Goal: Task Accomplishment & Management: Use online tool/utility

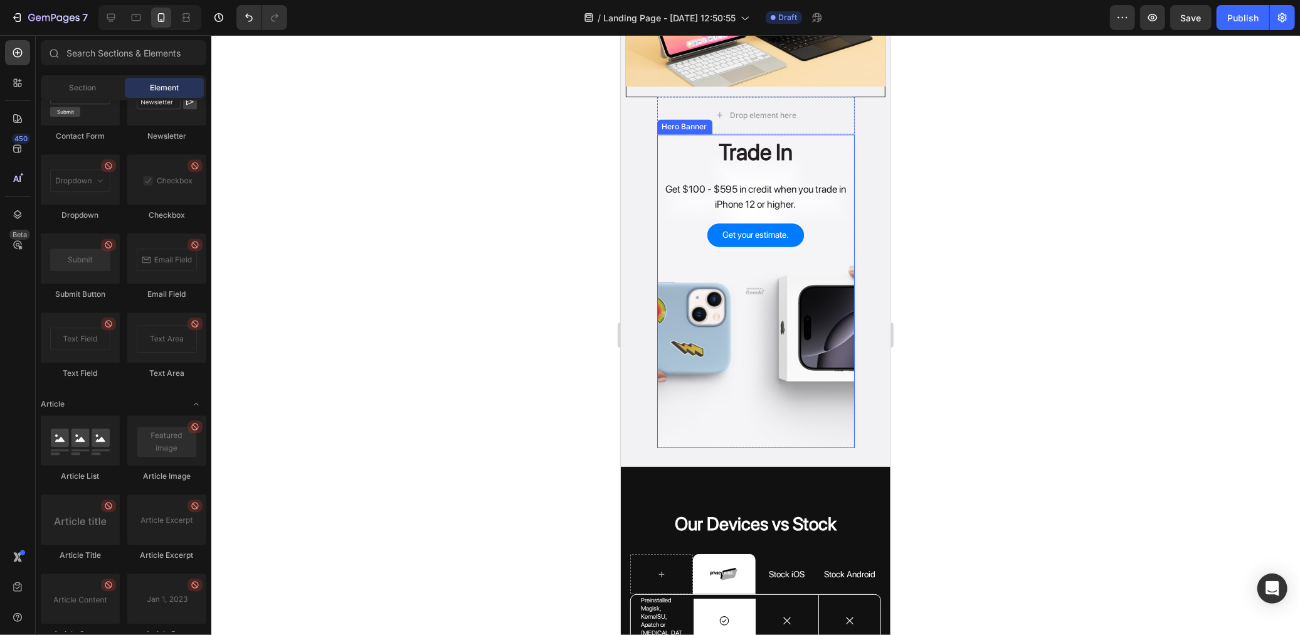
scroll to position [2052, 0]
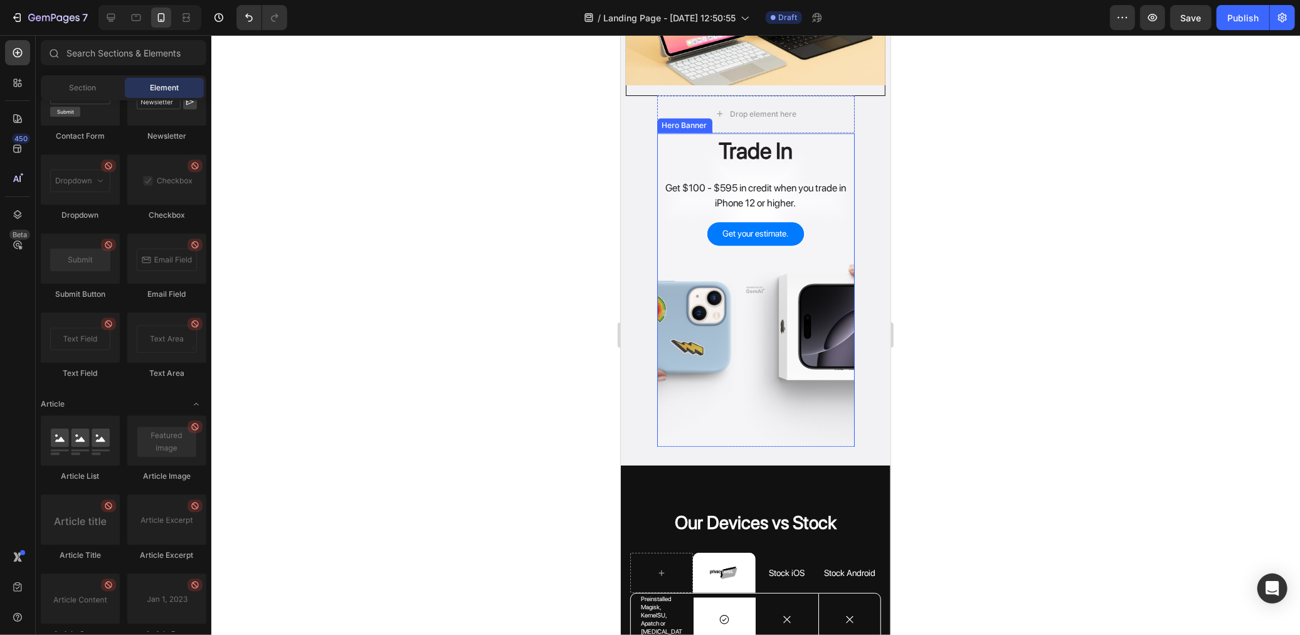
click at [767, 329] on div "Overlay" at bounding box center [756, 289] width 198 height 314
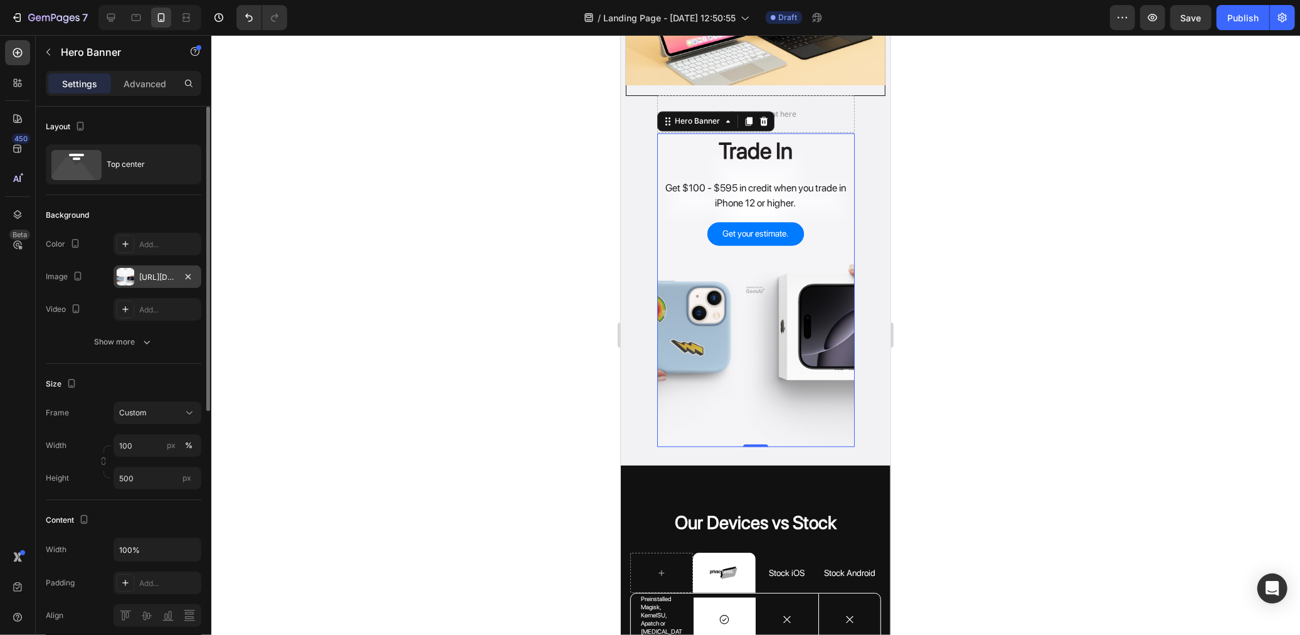
click at [152, 283] on div "https://image2layout-detection-trainimagebucket-02g83vbxbb2s.s3.amazonaws.com/i…" at bounding box center [158, 276] width 88 height 23
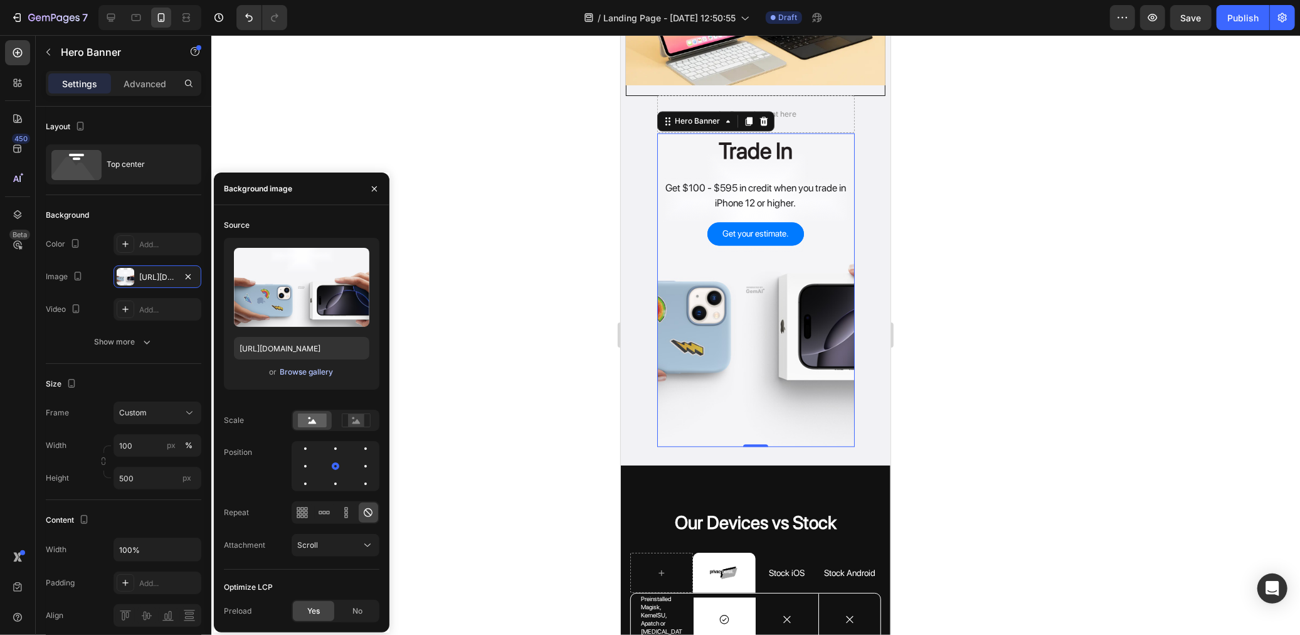
click at [304, 366] on div "Browse gallery" at bounding box center [306, 371] width 53 height 11
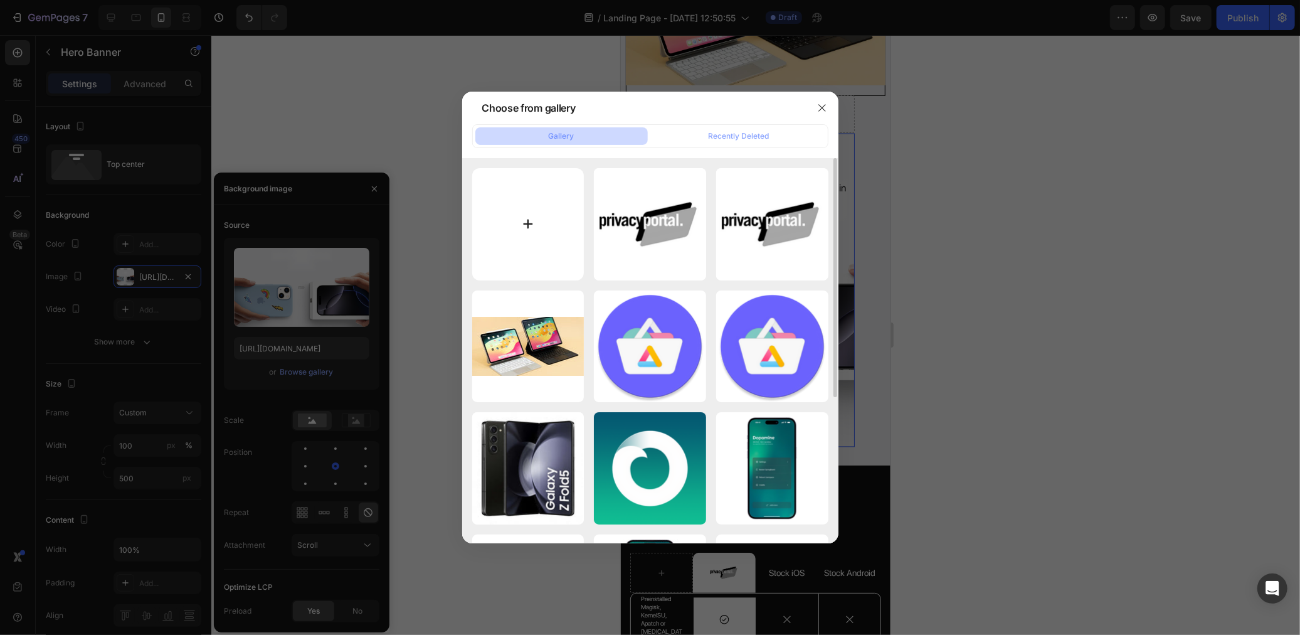
click at [551, 233] on input "file" at bounding box center [528, 224] width 112 height 112
type input "C:\fakepath\image_2025-08-26_170519344.png"
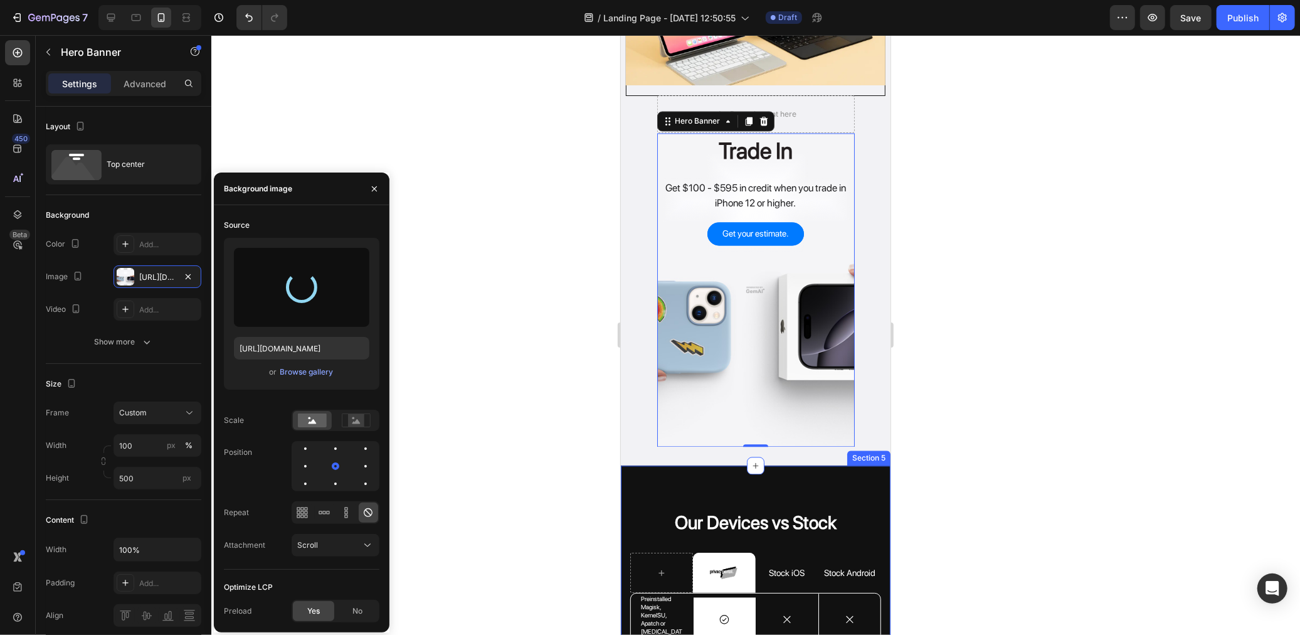
type input "https://cdn.shopify.com/s/files/1/0768/2372/4345/files/gempages_505455385826559…"
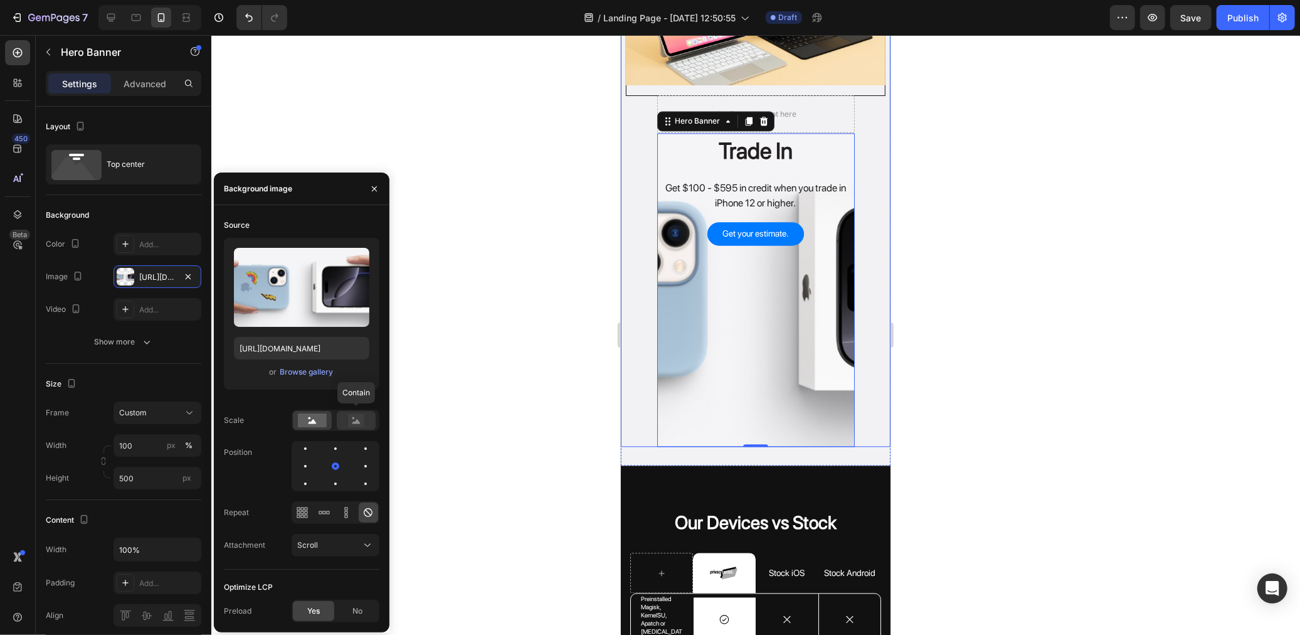
click at [359, 422] on rect at bounding box center [356, 420] width 16 height 13
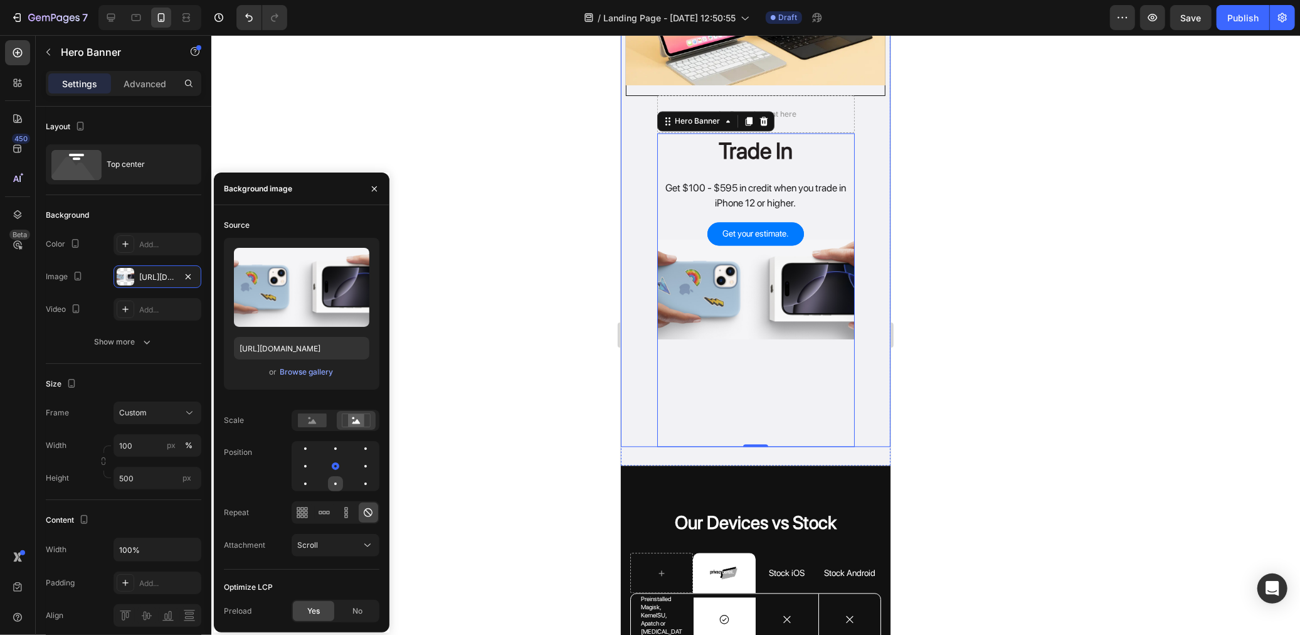
click at [358, 484] on div at bounding box center [365, 483] width 15 height 15
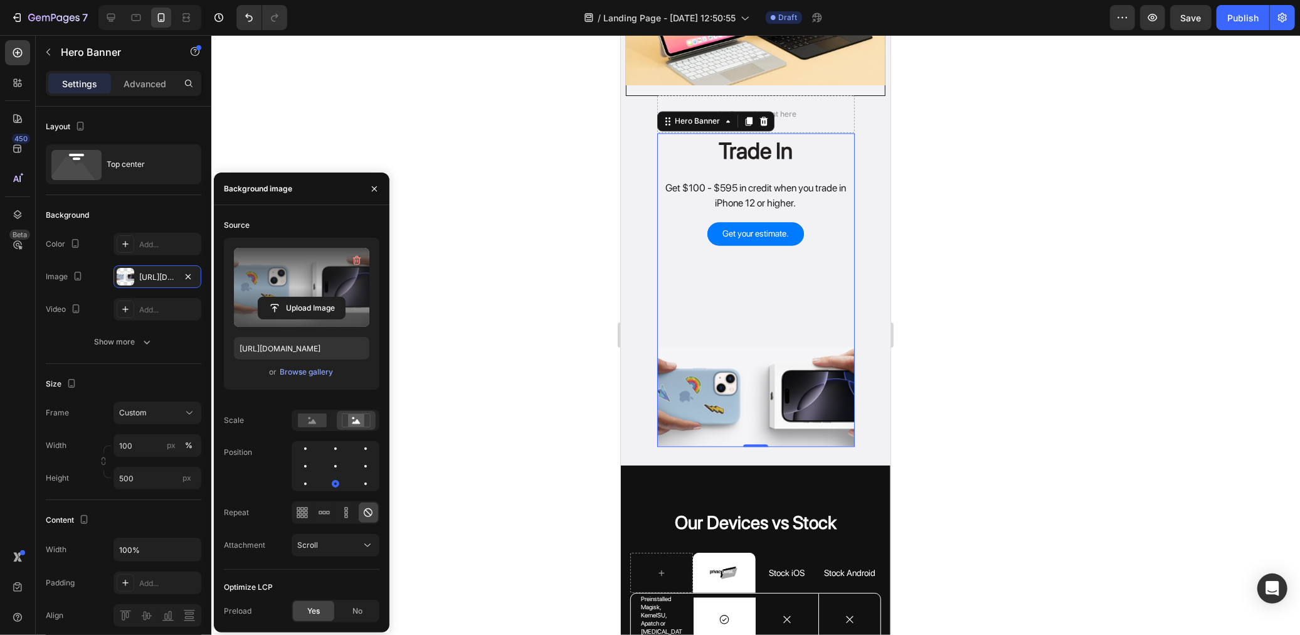
click at [368, 262] on label at bounding box center [301, 287] width 135 height 79
click at [345, 297] on input "file" at bounding box center [301, 307] width 87 height 21
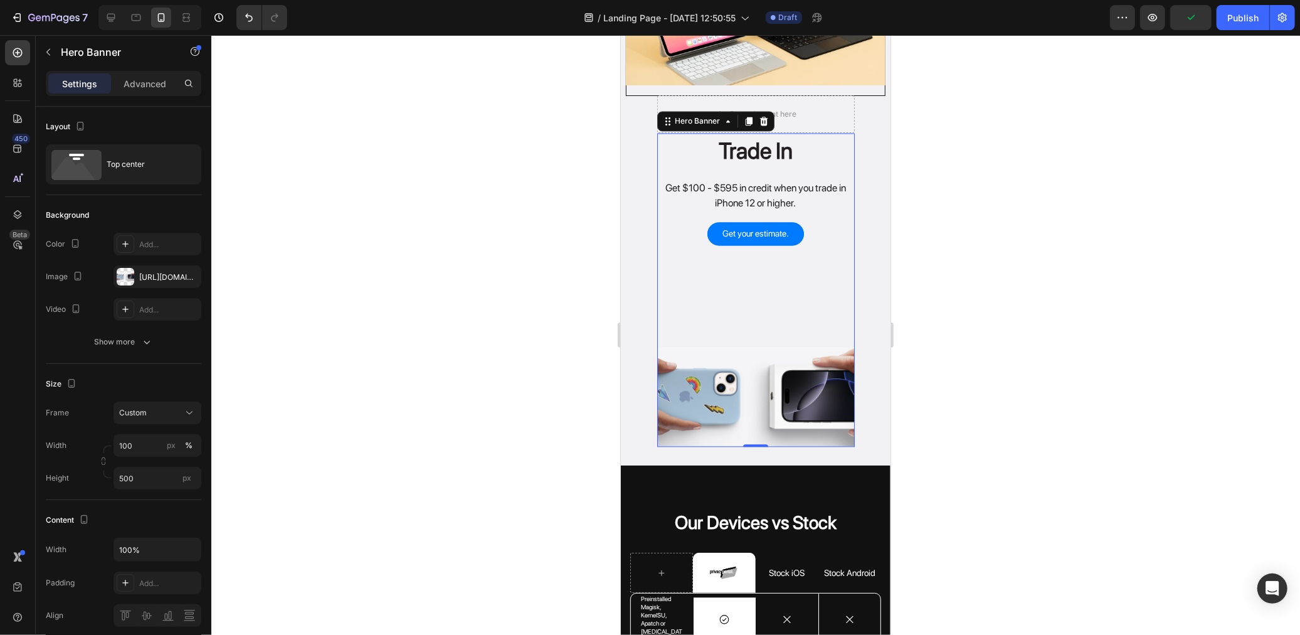
click at [484, 267] on div at bounding box center [755, 335] width 1089 height 600
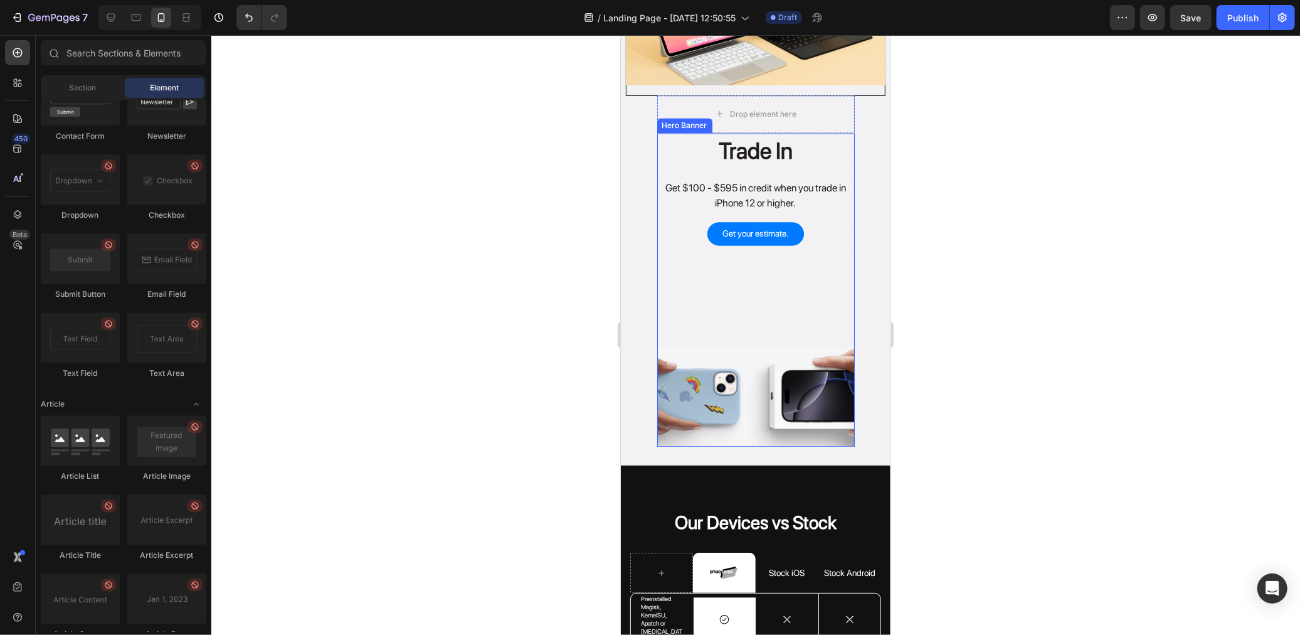
click at [739, 359] on div "Overlay" at bounding box center [756, 289] width 198 height 314
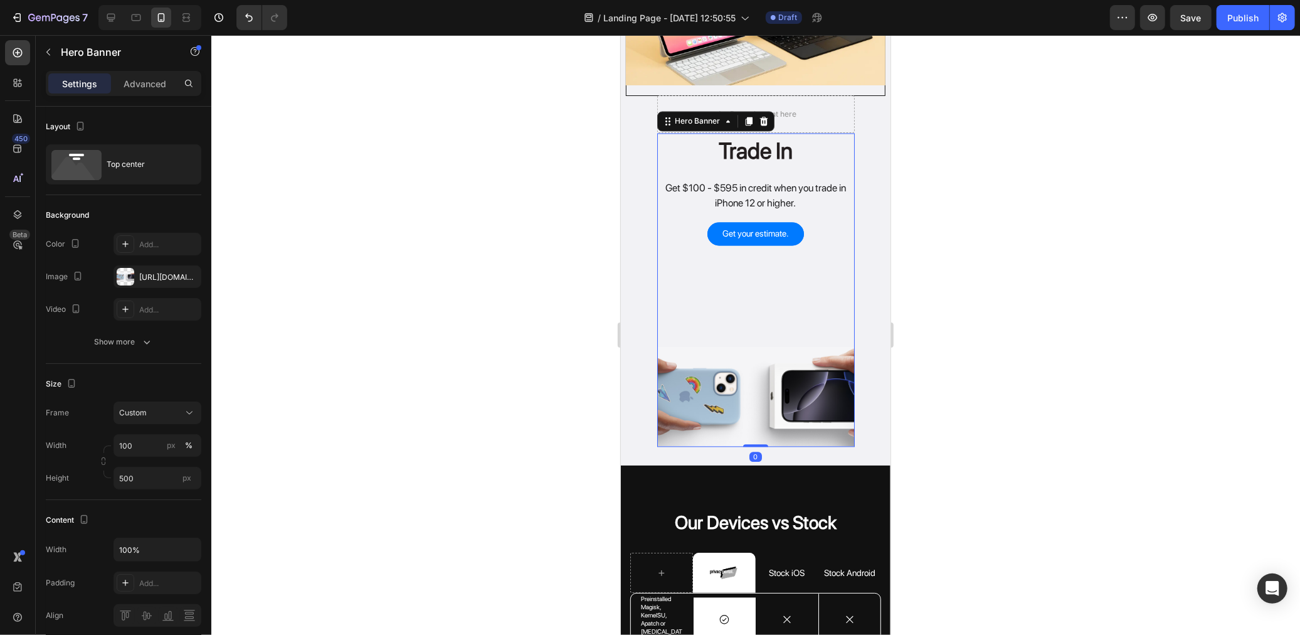
click at [724, 302] on div "Overlay" at bounding box center [756, 289] width 198 height 314
click at [730, 361] on div "Overlay" at bounding box center [756, 289] width 198 height 314
click at [156, 84] on p "Advanced" at bounding box center [145, 83] width 43 height 13
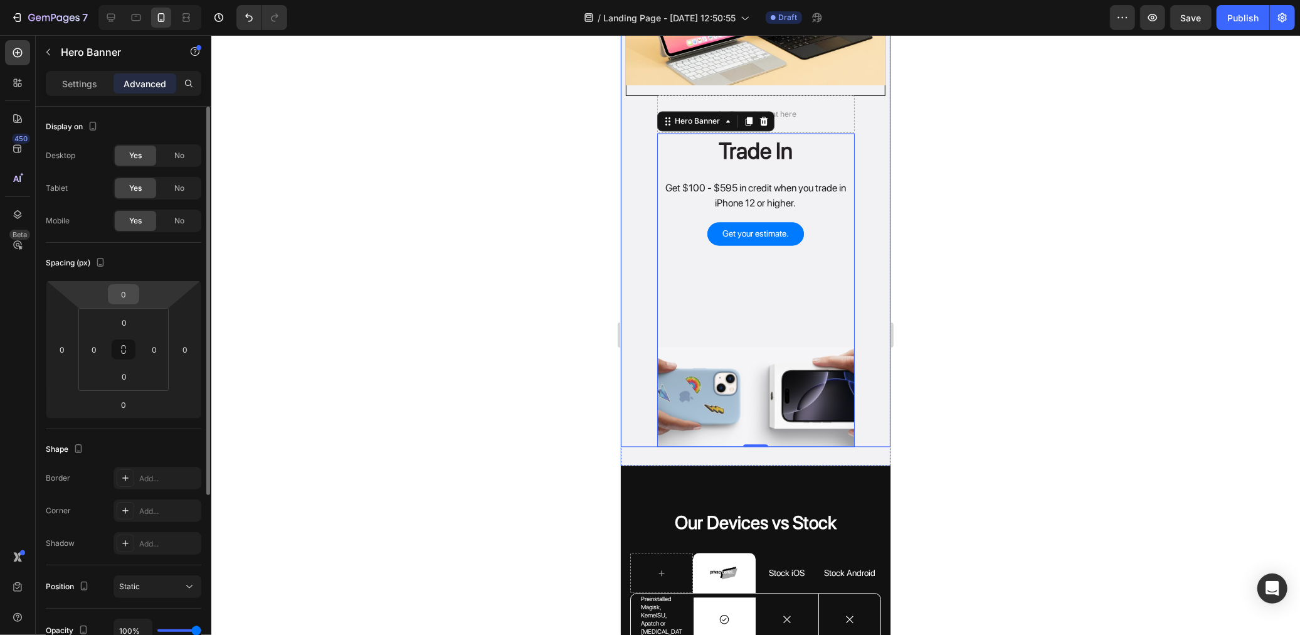
click at [117, 297] on input "0" at bounding box center [123, 294] width 25 height 19
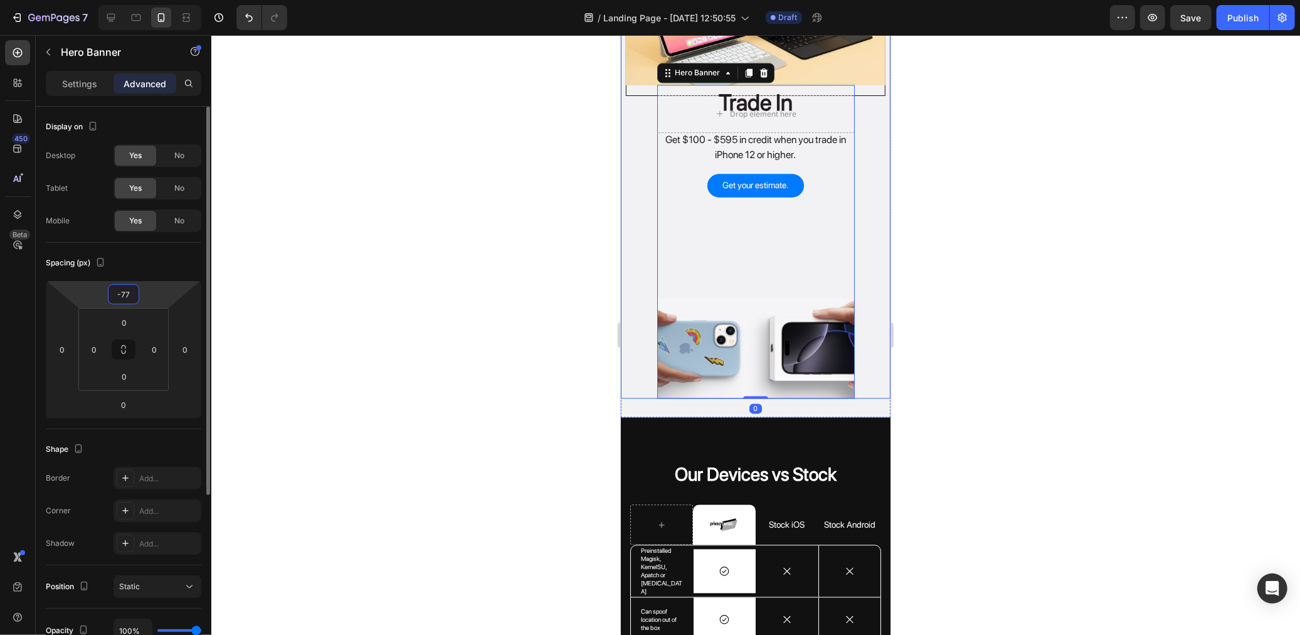
type input "-7"
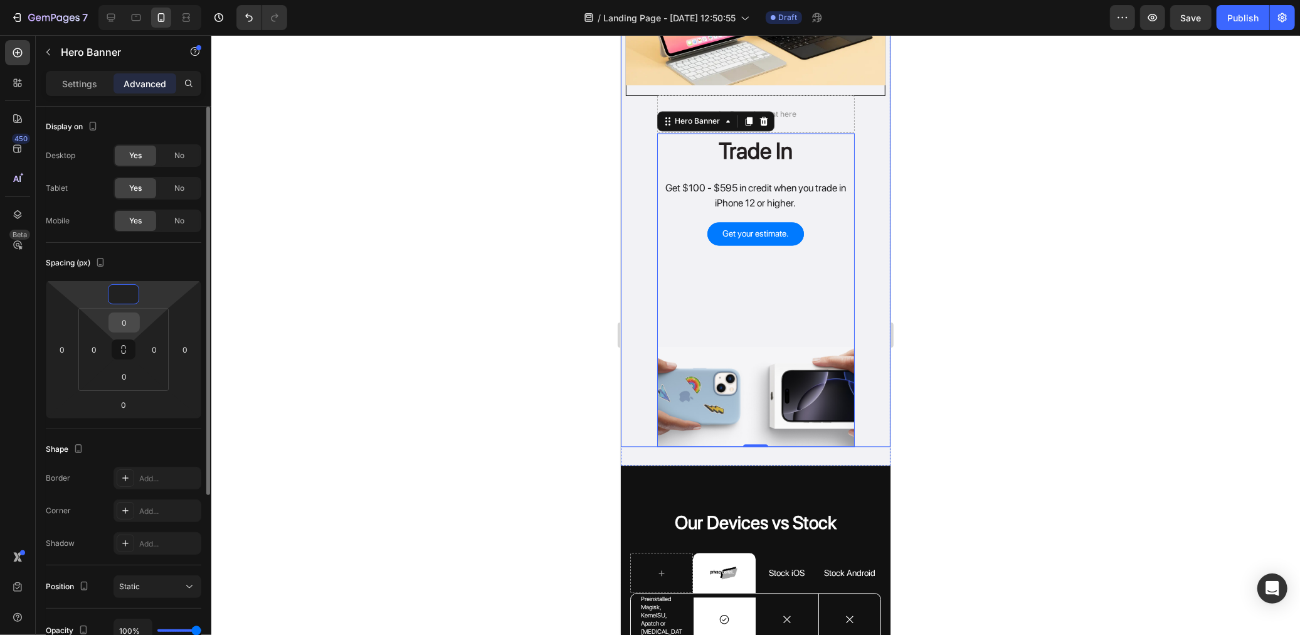
click at [127, 329] on input "0" at bounding box center [124, 322] width 25 height 19
type input "0"
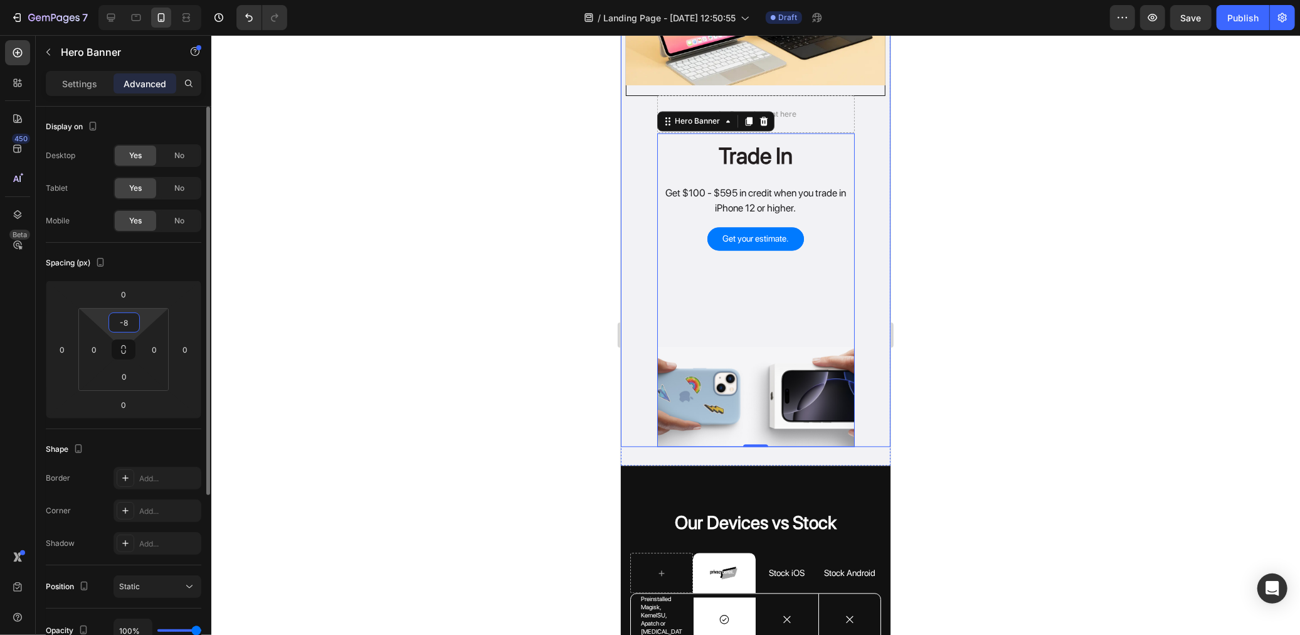
type input "-"
type input "0"
click at [134, 379] on input "0" at bounding box center [124, 376] width 25 height 19
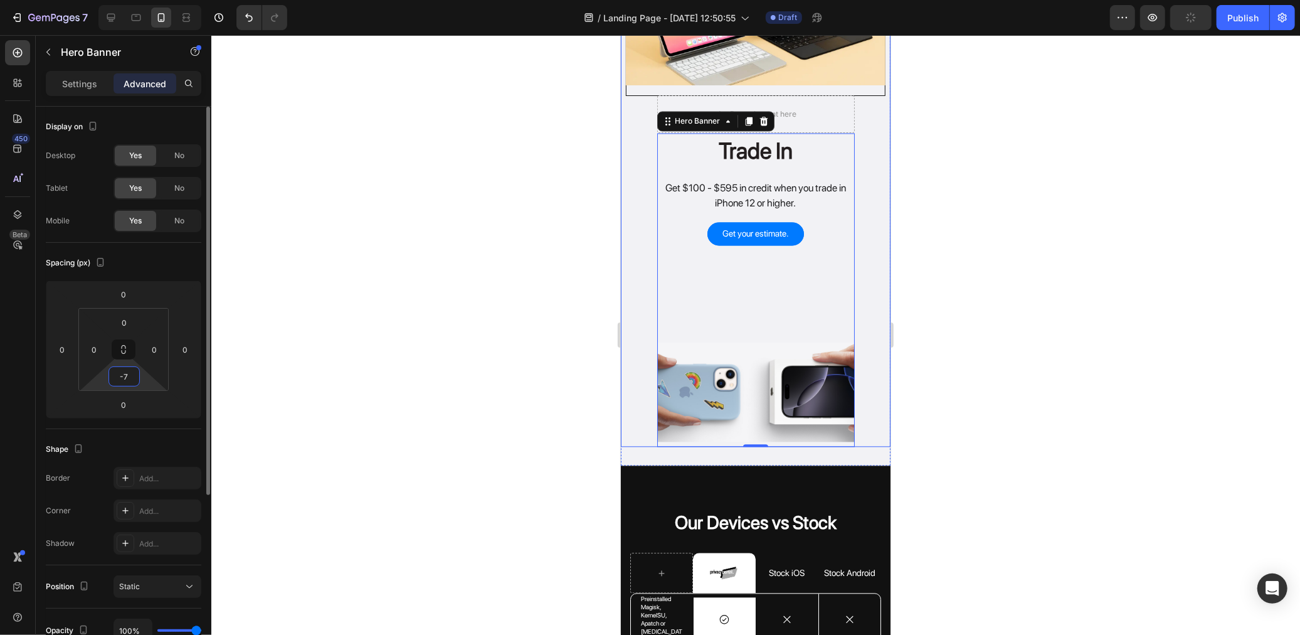
type input "-"
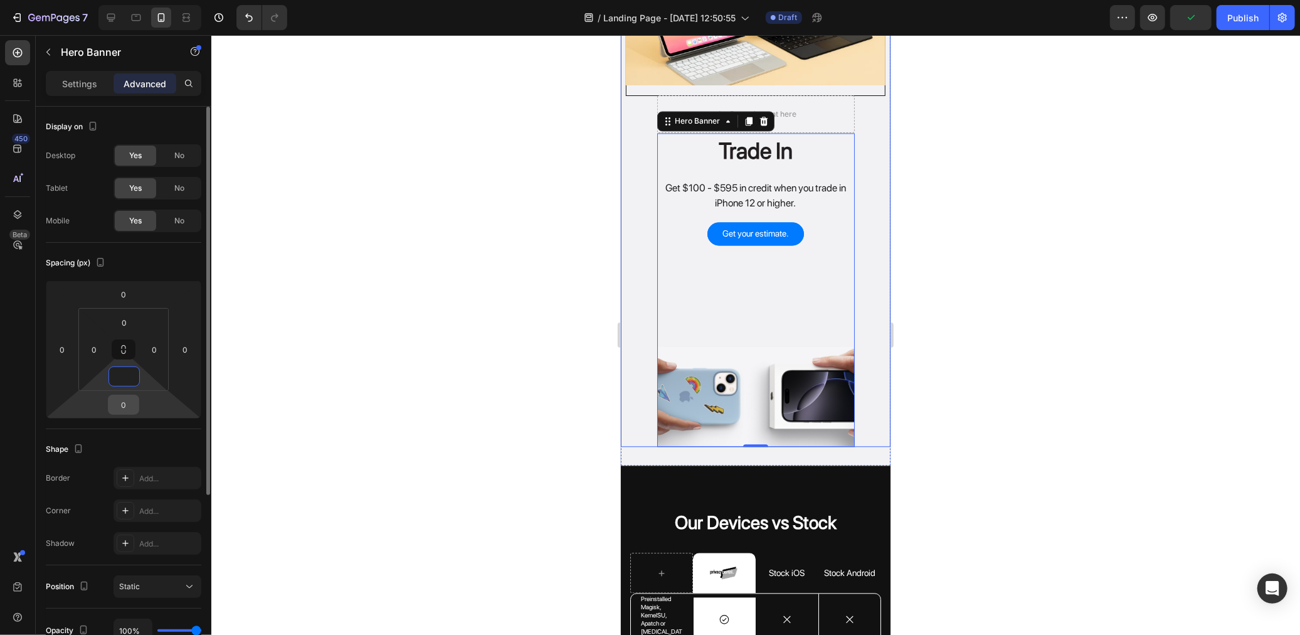
click at [129, 400] on input "0" at bounding box center [123, 404] width 25 height 19
type input "0"
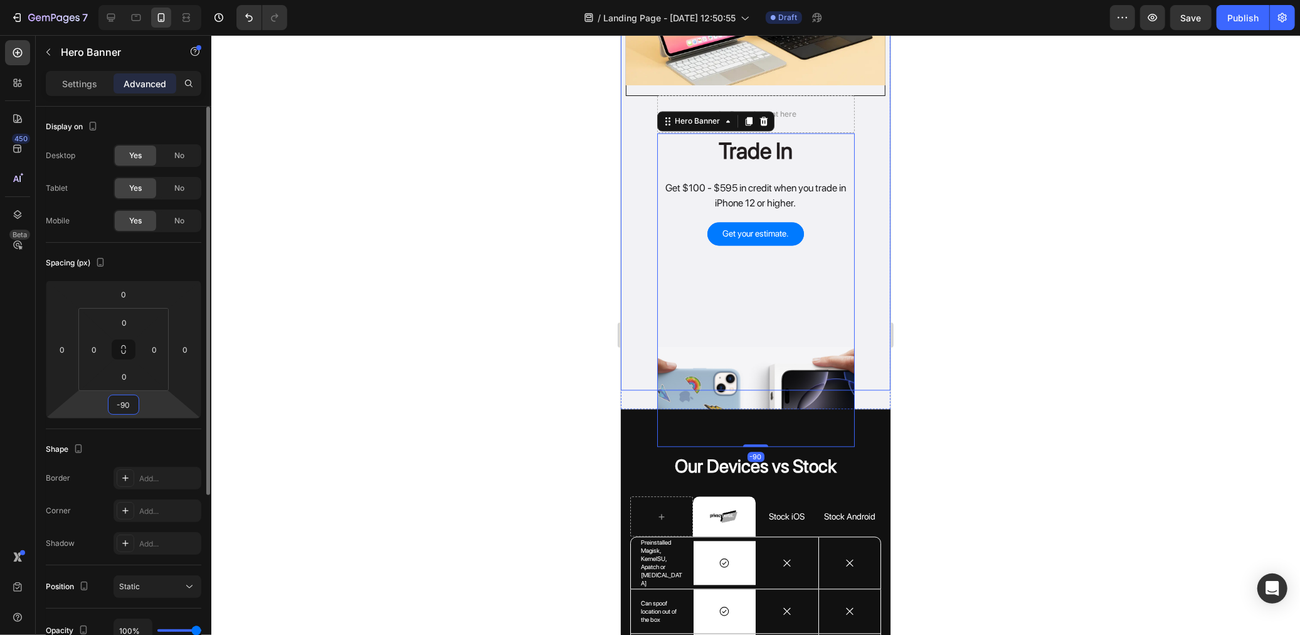
type input "-9"
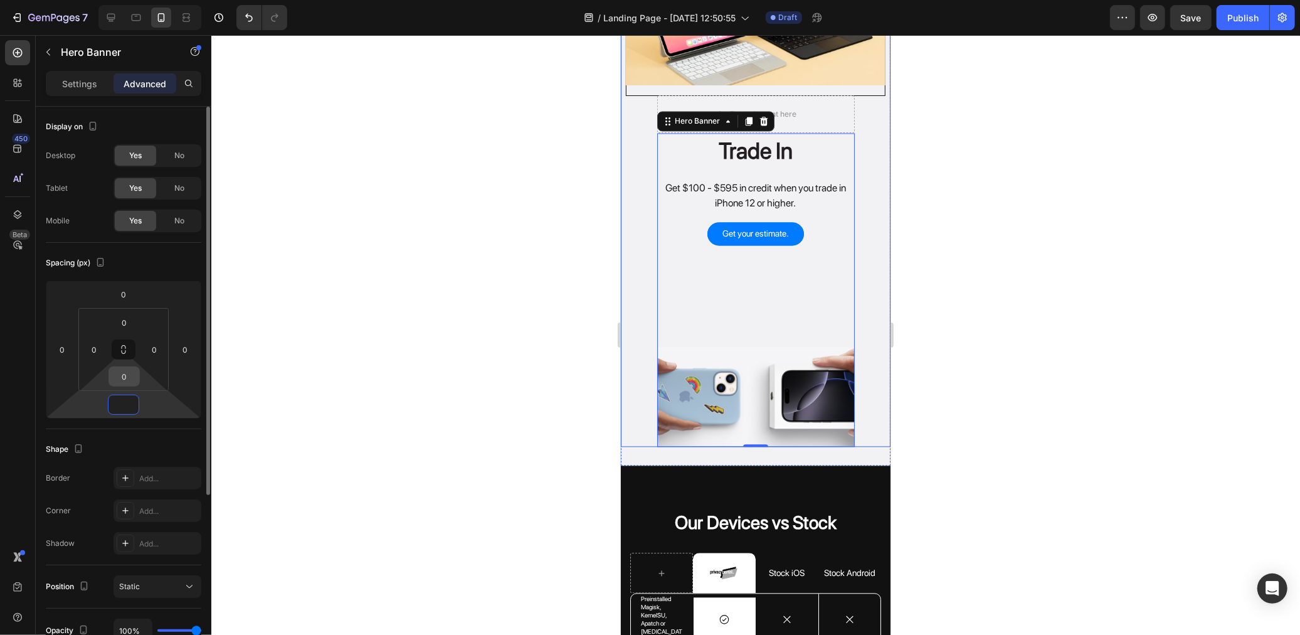
type input "0"
click at [119, 380] on input "0" at bounding box center [124, 376] width 25 height 19
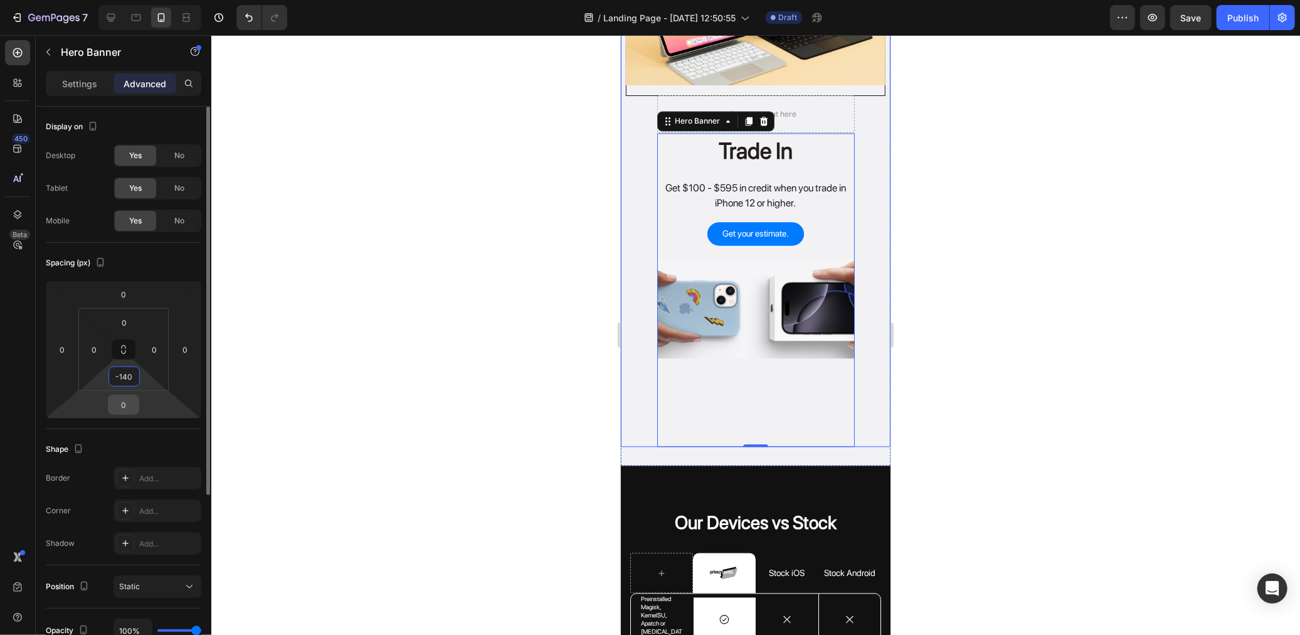
type input "140"
click at [129, 410] on input "0" at bounding box center [123, 404] width 25 height 19
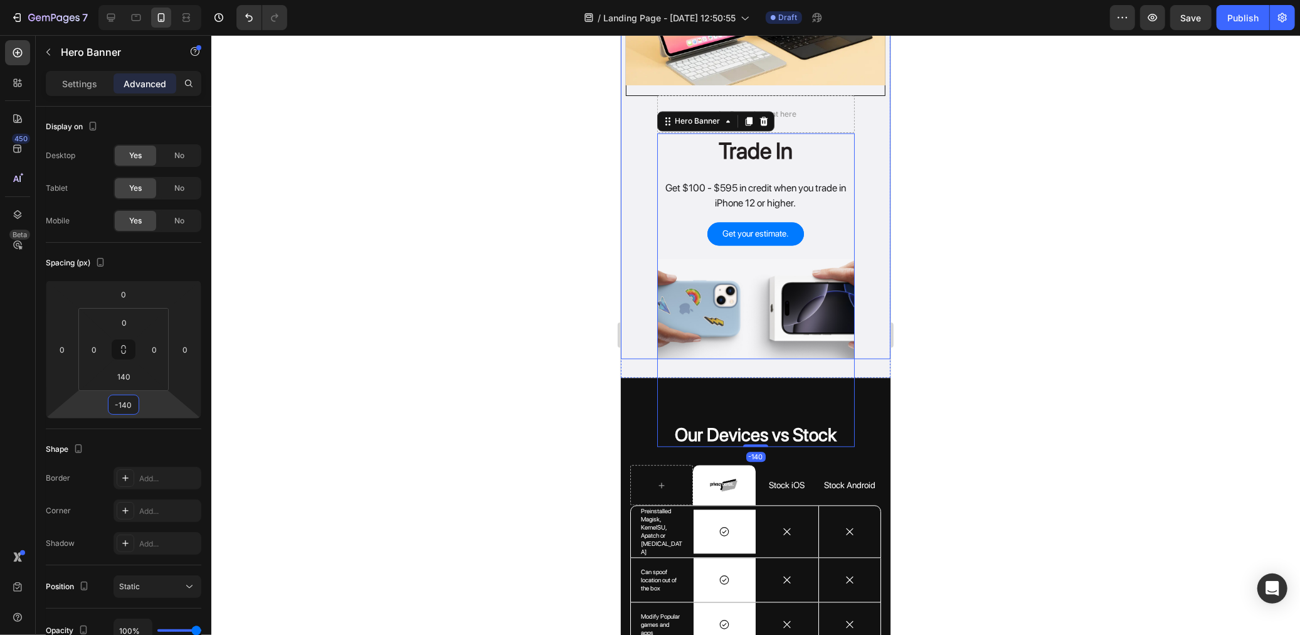
type input "-140"
click at [475, 118] on div at bounding box center [755, 335] width 1089 height 600
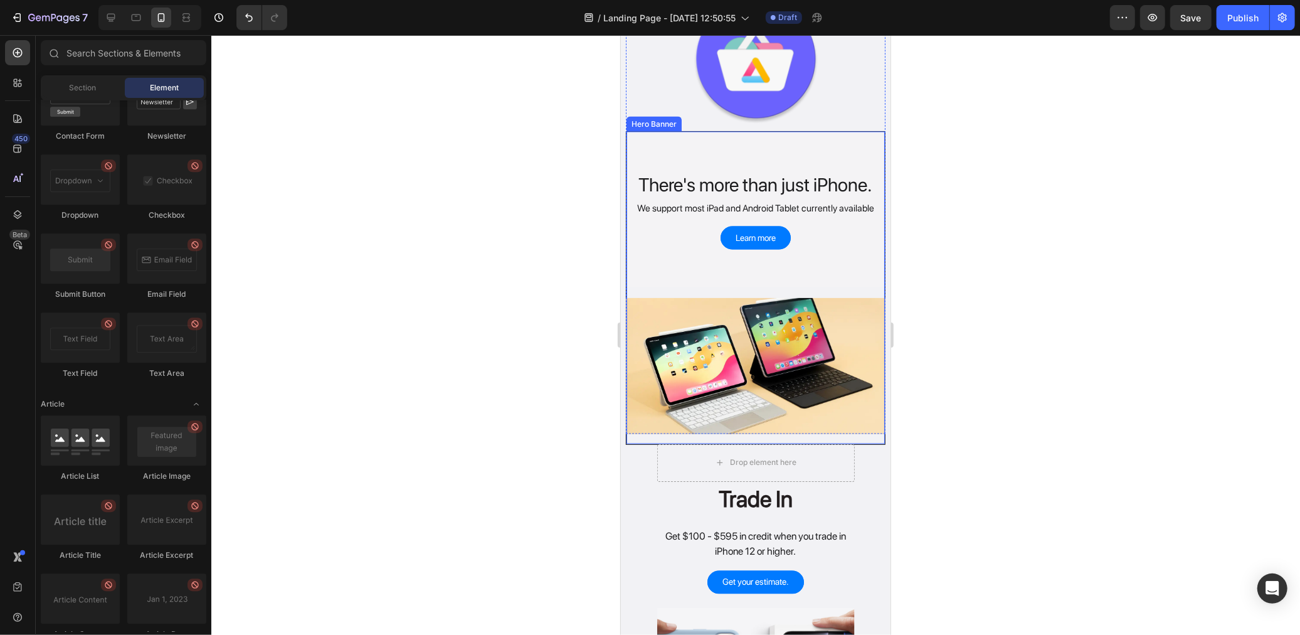
scroll to position [1773, 0]
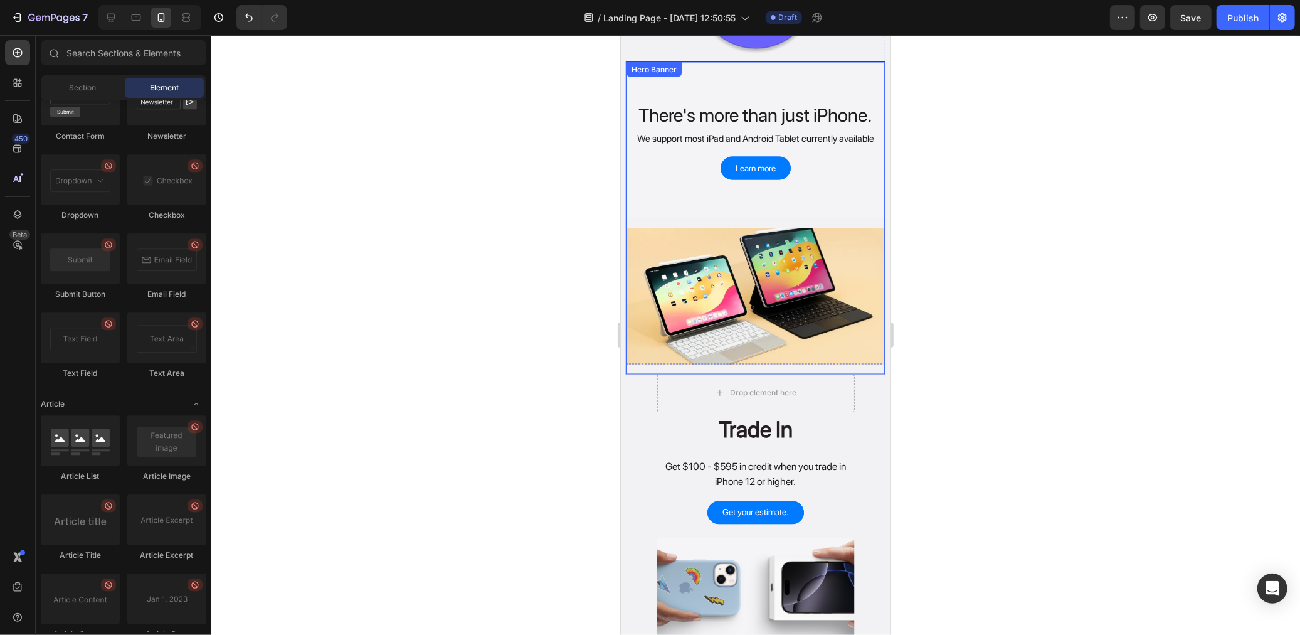
click at [666, 178] on div "Overlay" at bounding box center [755, 139] width 258 height 156
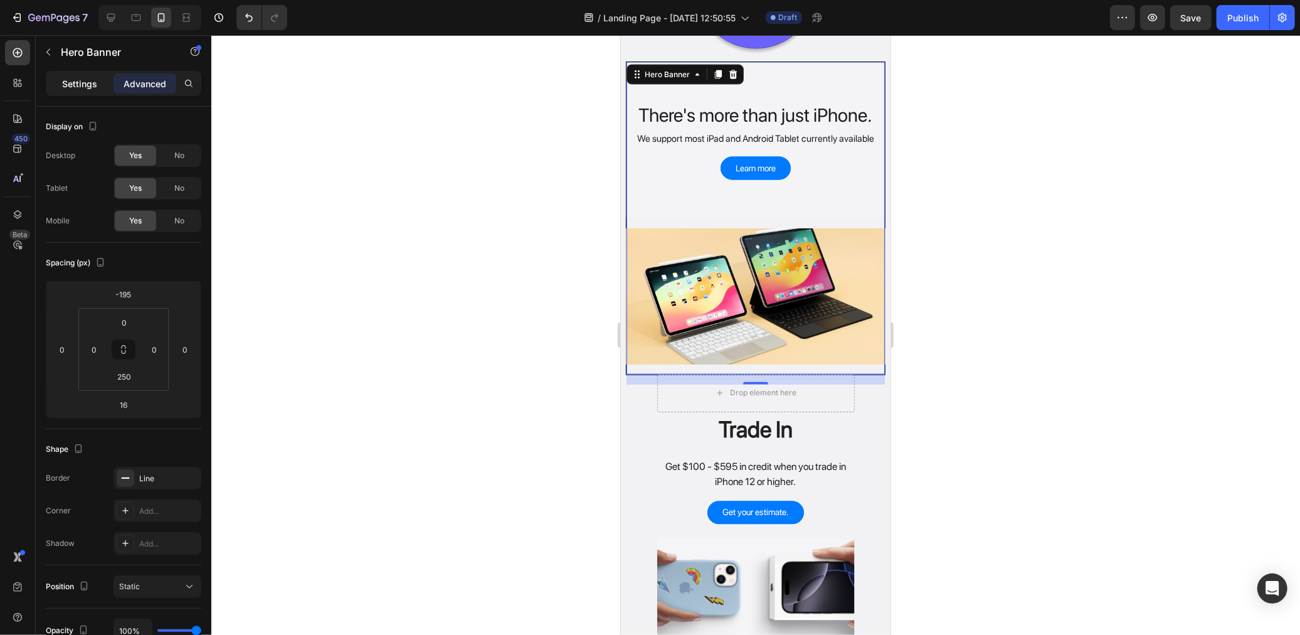
click at [101, 88] on div "Settings" at bounding box center [79, 83] width 63 height 20
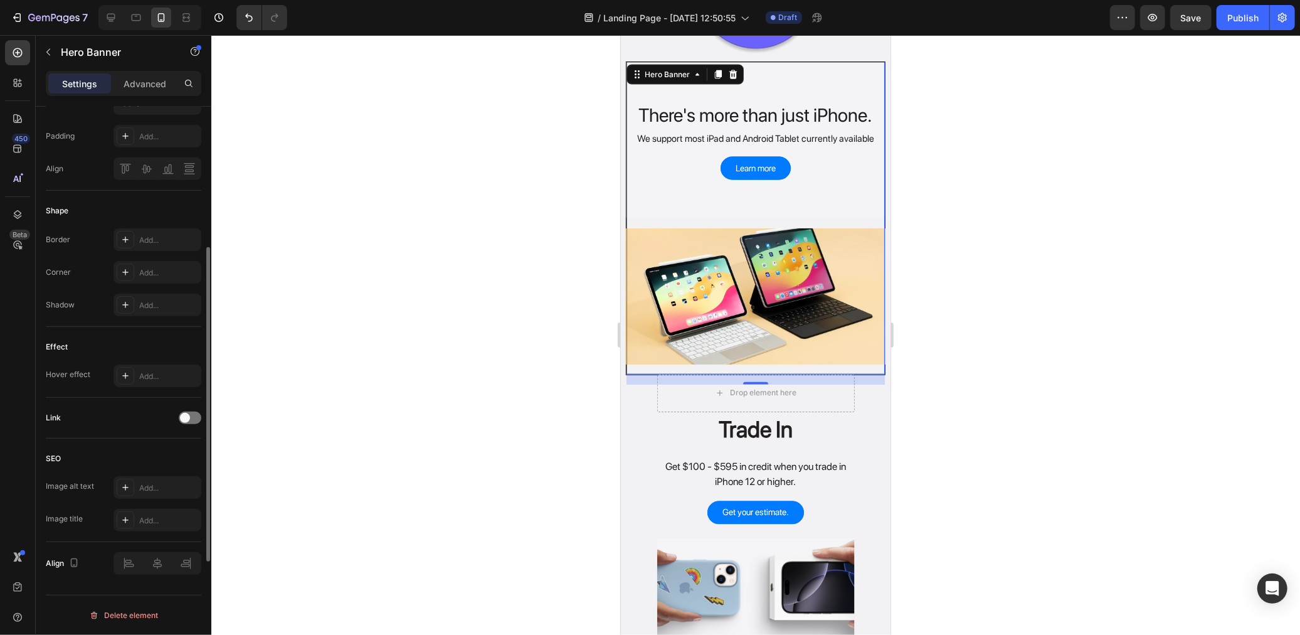
scroll to position [307, 0]
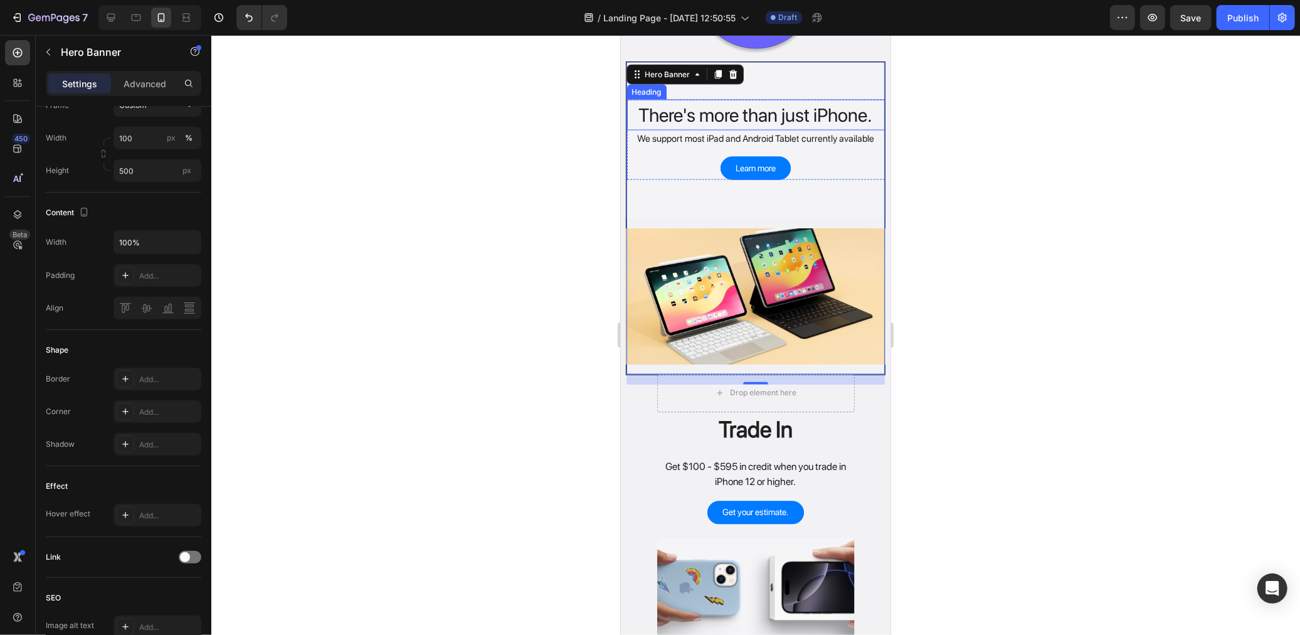
click at [749, 100] on h2 "There's more than just iPhone." at bounding box center [756, 114] width 258 height 31
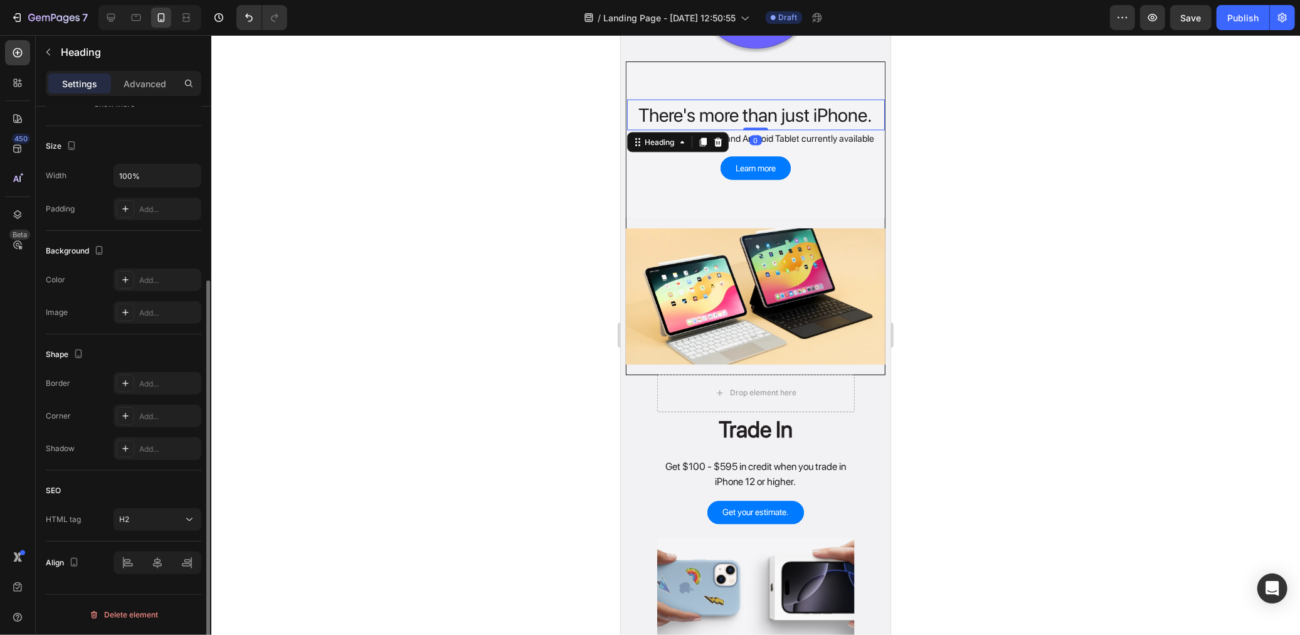
scroll to position [0, 0]
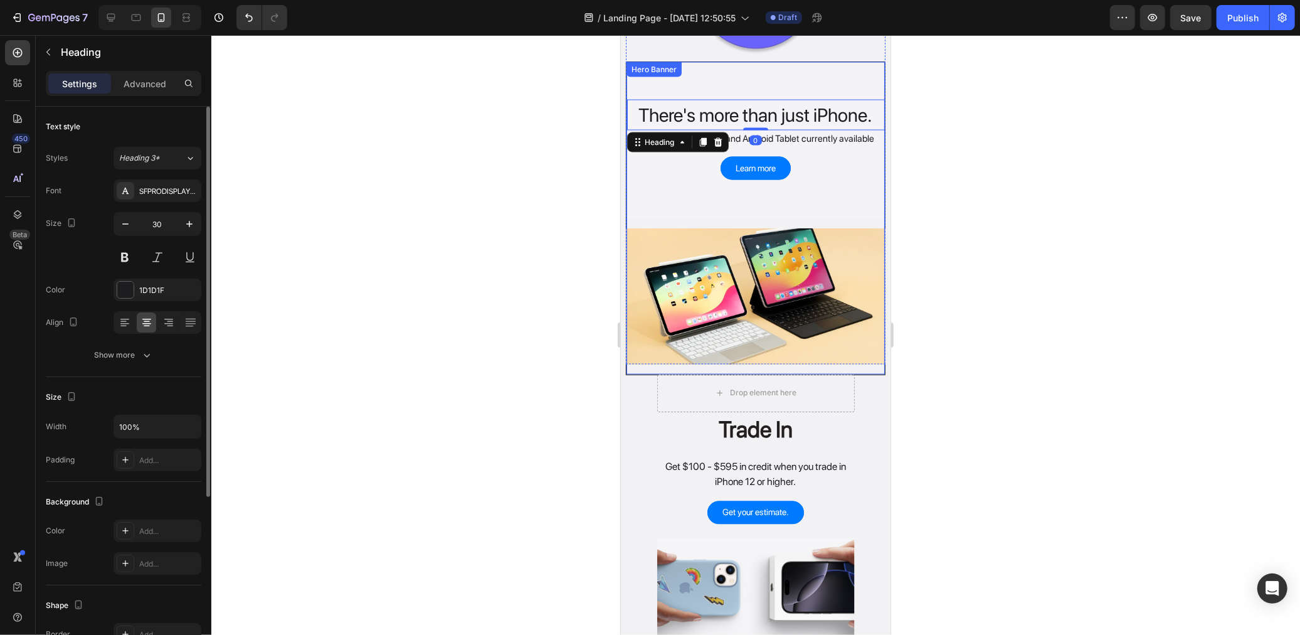
click at [743, 61] on div "There's more than just iPhone. Heading 0 We support most iPad and Android Table…" at bounding box center [755, 218] width 260 height 314
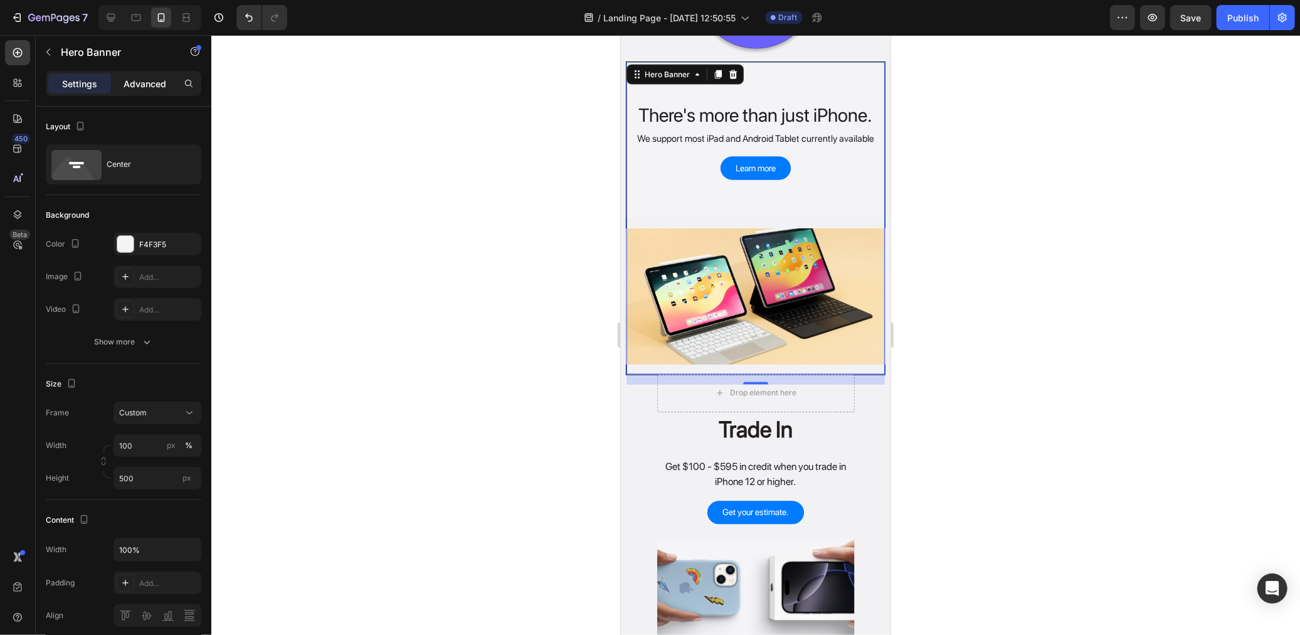
click at [151, 86] on p "Advanced" at bounding box center [145, 83] width 43 height 13
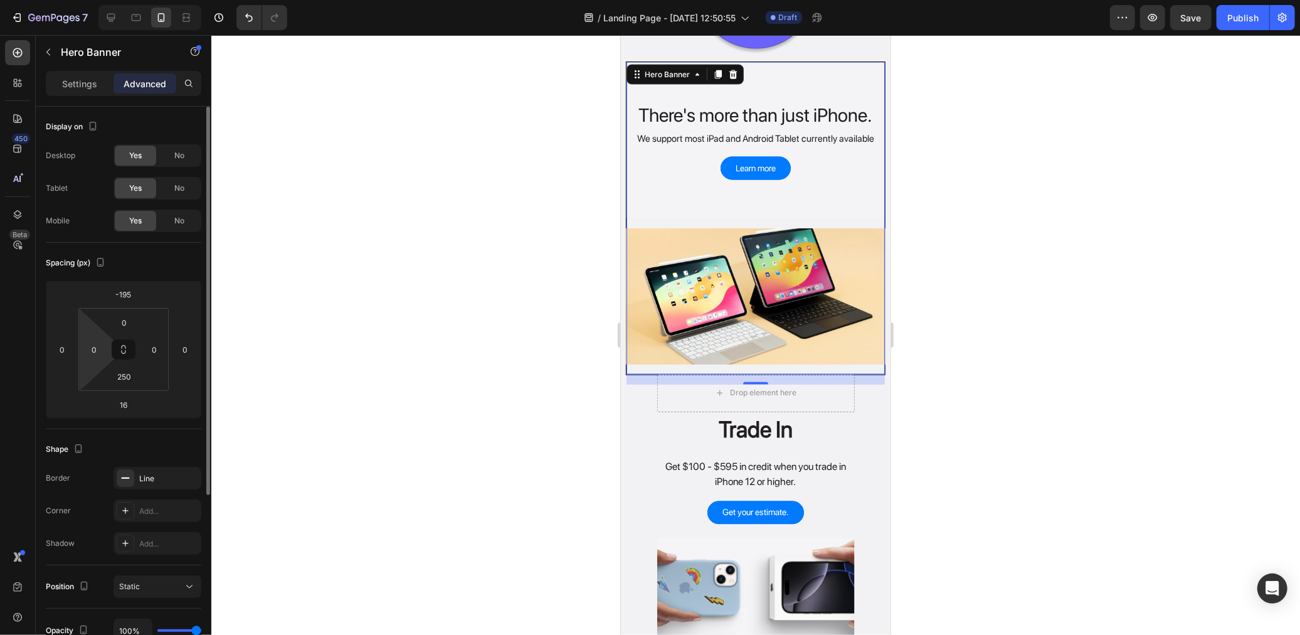
scroll to position [139, 0]
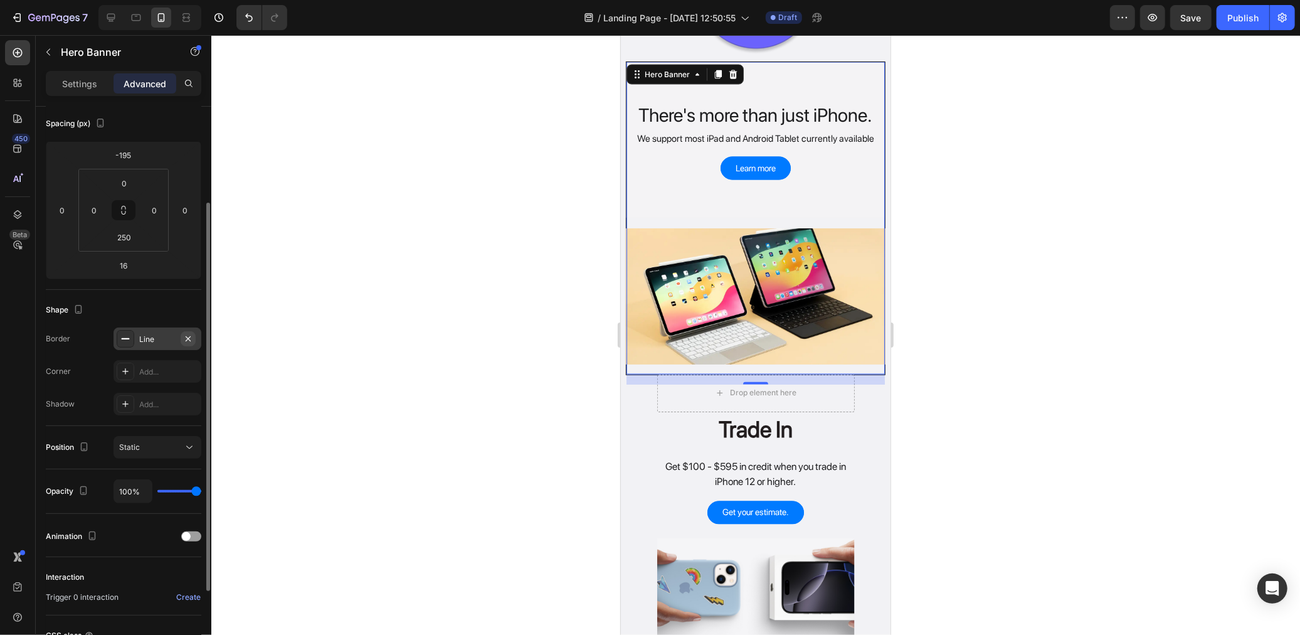
click at [181, 334] on button "button" at bounding box center [188, 338] width 15 height 15
click at [600, 283] on div at bounding box center [755, 335] width 1089 height 600
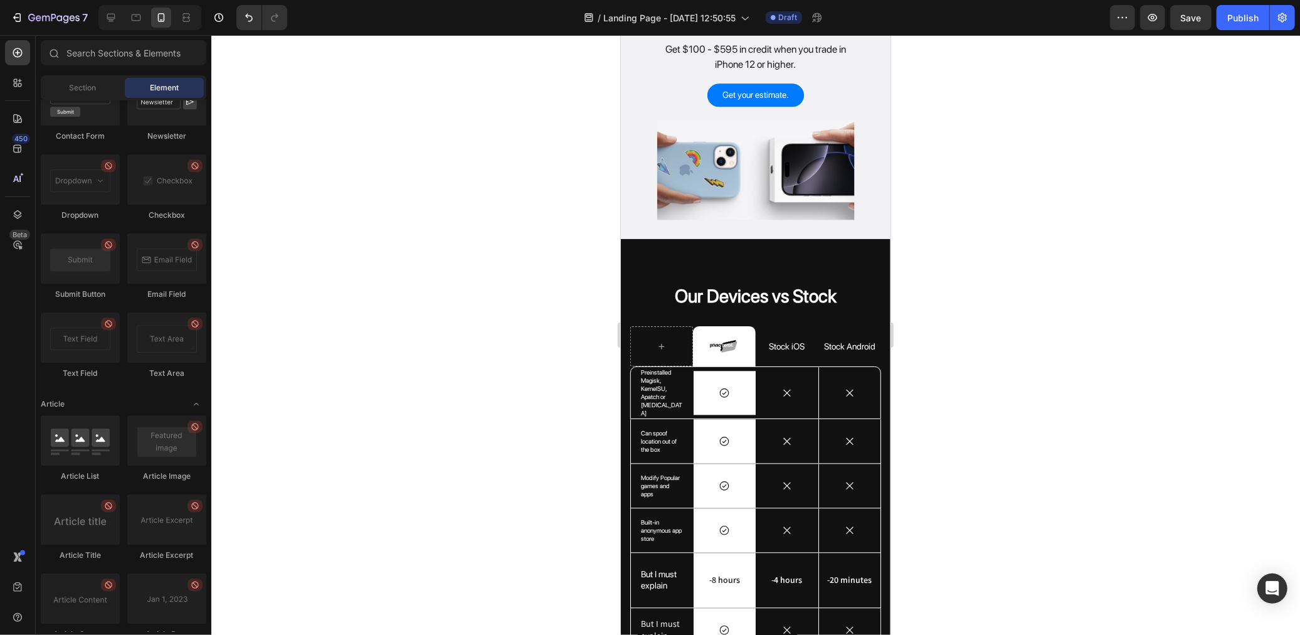
scroll to position [2191, 0]
click at [697, 164] on div "Overlay" at bounding box center [756, 106] width 198 height 226
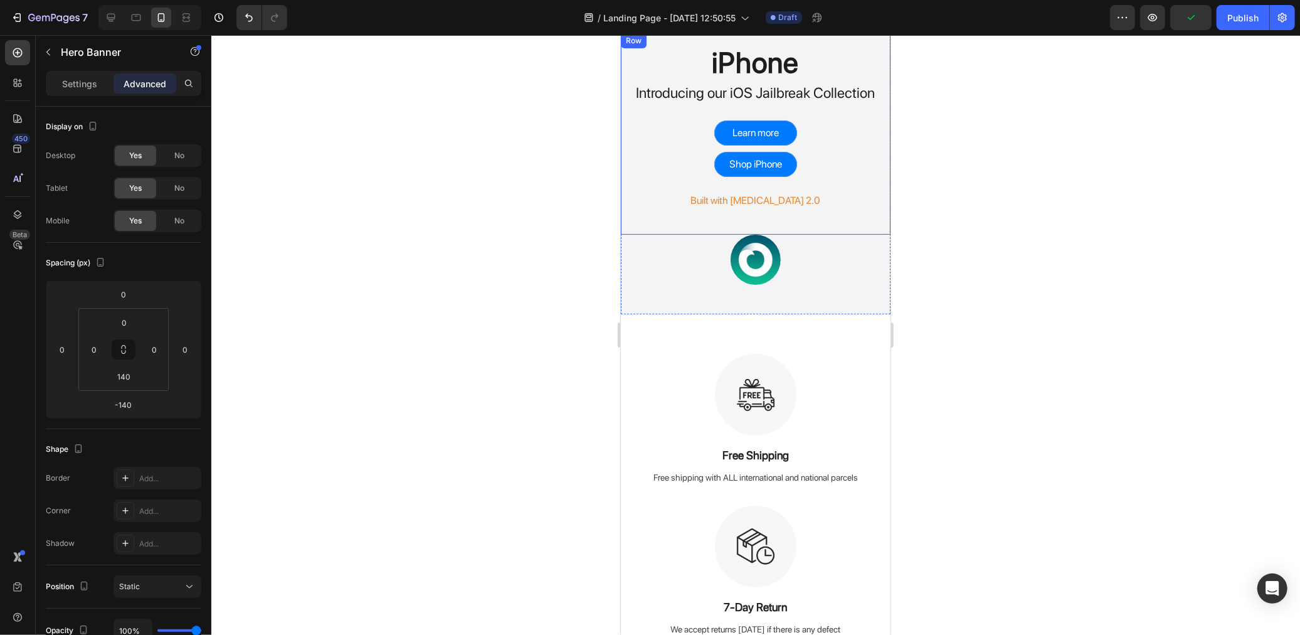
scroll to position [0, 0]
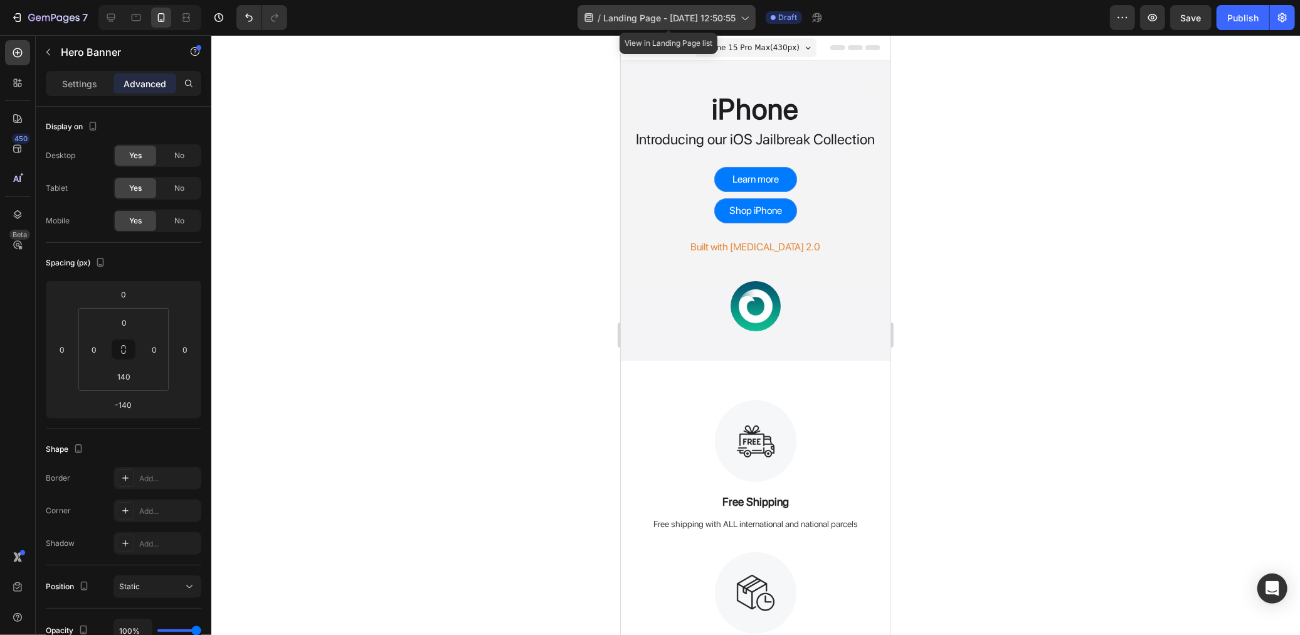
click at [722, 13] on span "Landing Page - Aug 26, 12:50:55" at bounding box center [669, 17] width 132 height 13
drag, startPoint x: 473, startPoint y: 124, endPoint x: 366, endPoint y: 172, distance: 117.6
click at [366, 172] on div at bounding box center [755, 335] width 1089 height 600
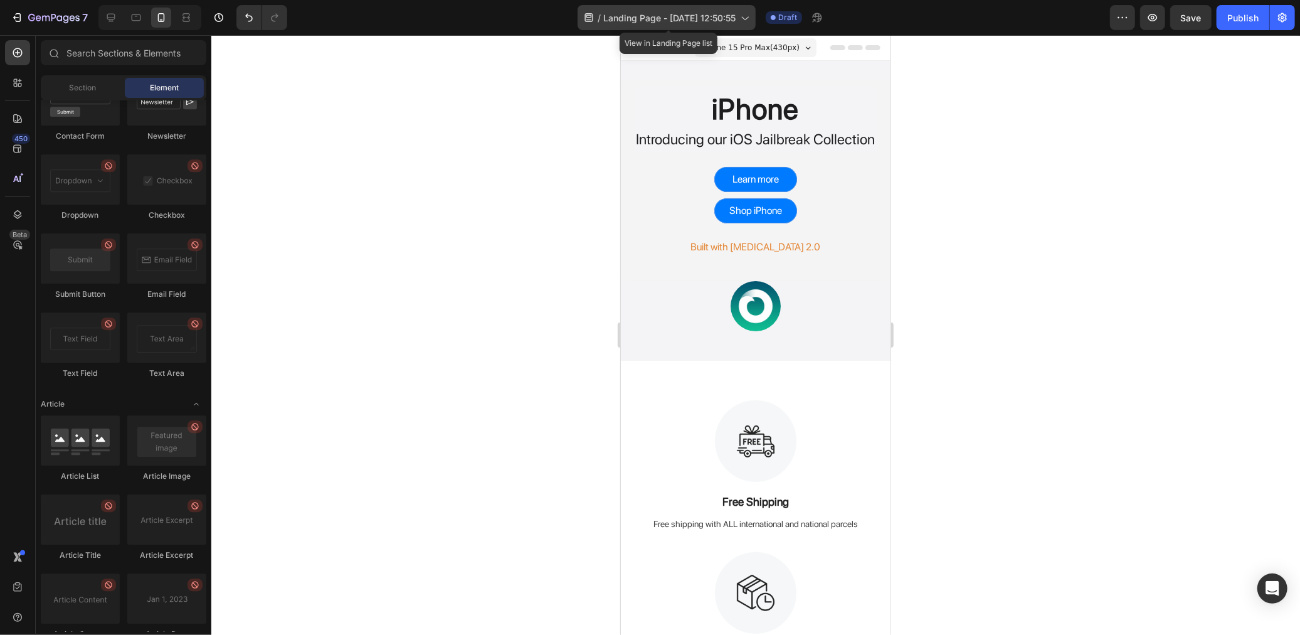
click at [736, 19] on span "Landing Page - Aug 26, 12:50:55" at bounding box center [669, 17] width 132 height 13
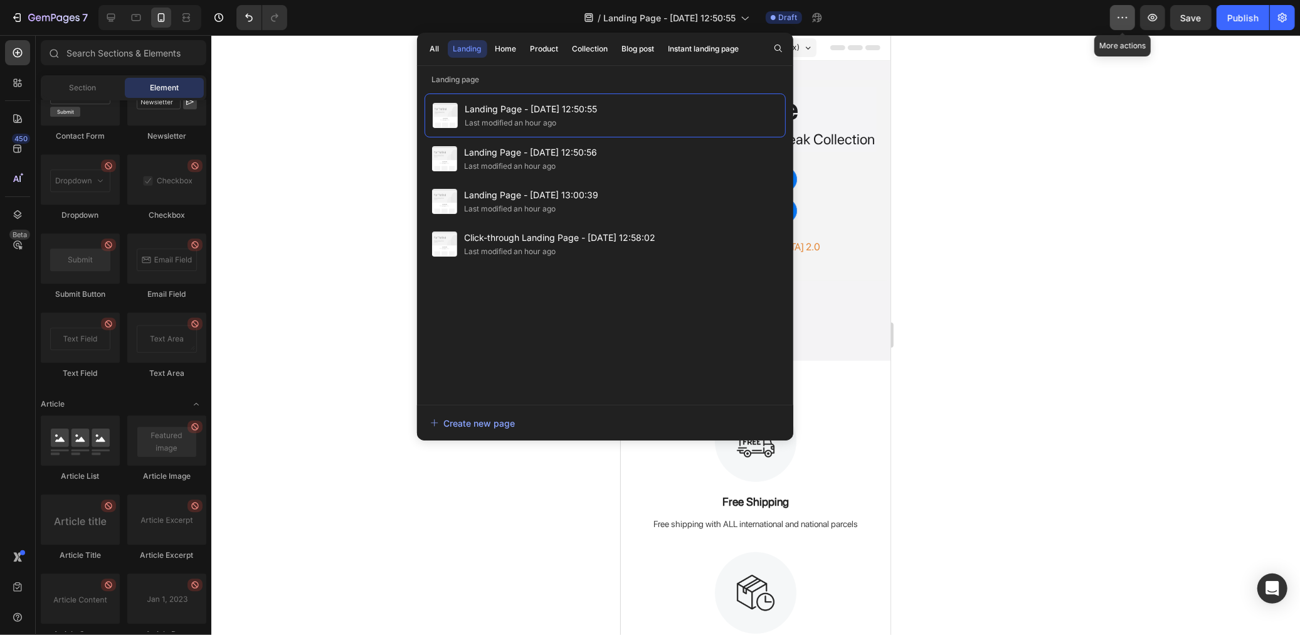
click at [1135, 19] on button "button" at bounding box center [1122, 17] width 25 height 25
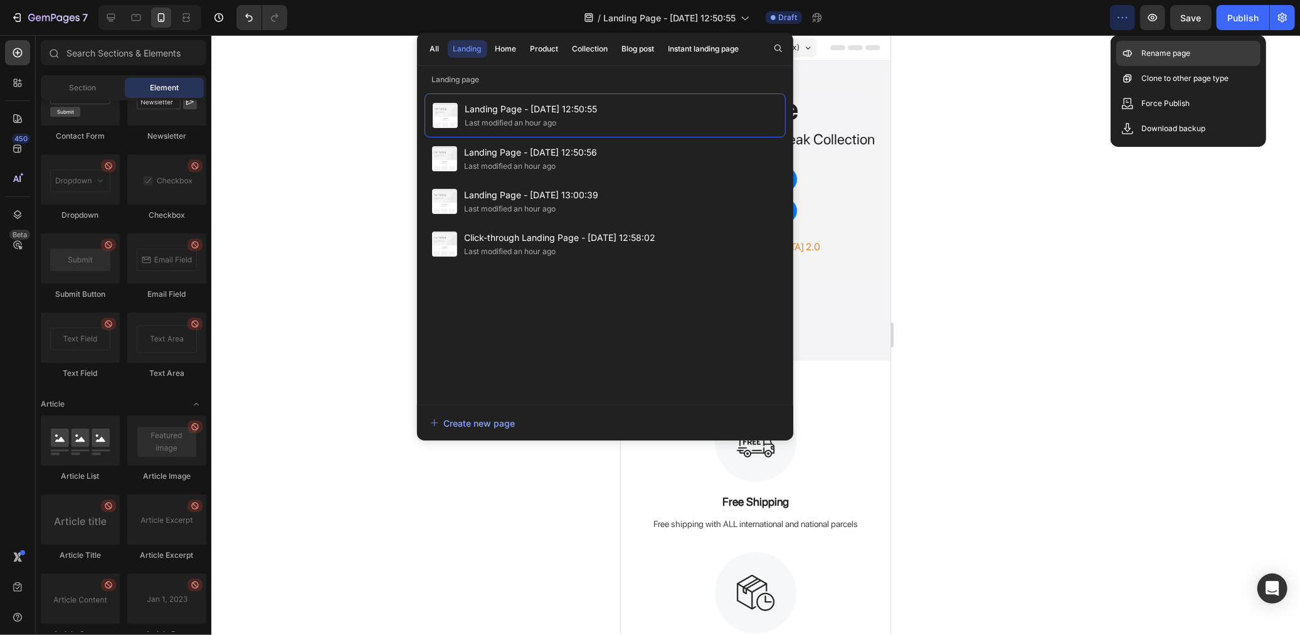
click at [1156, 66] on div "Rename page" at bounding box center [1188, 78] width 144 height 25
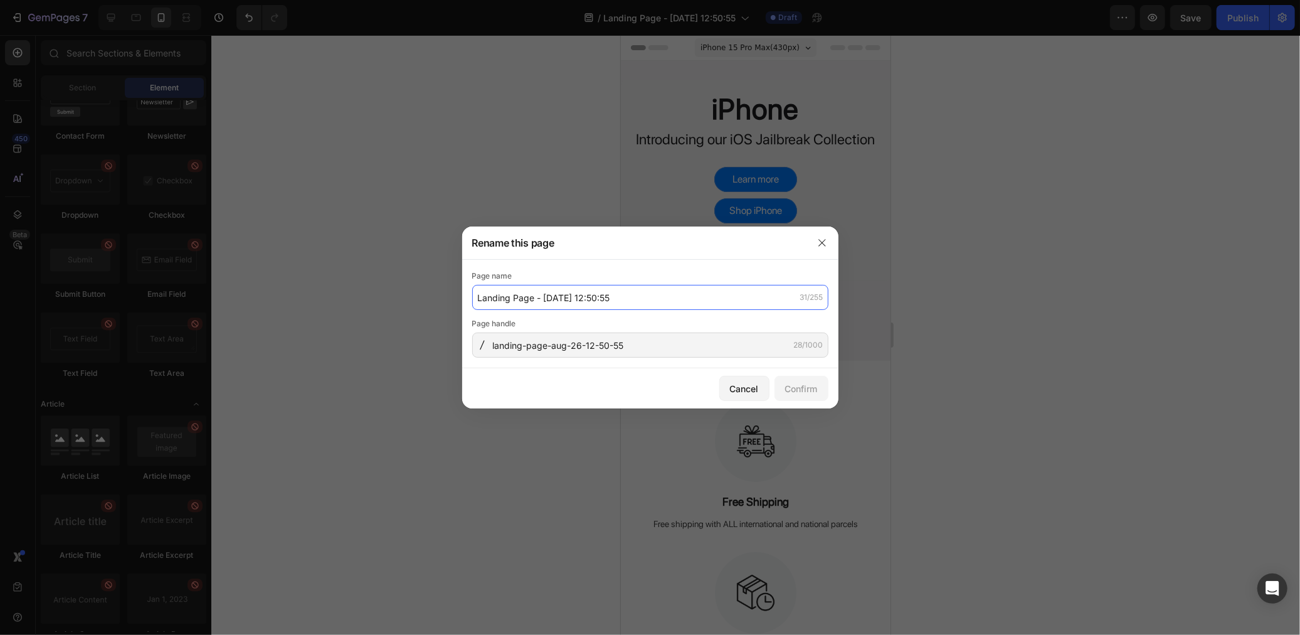
click at [590, 300] on input "Landing Page - Aug 26, 12:50:55" at bounding box center [650, 297] width 356 height 25
type input "apple rep"
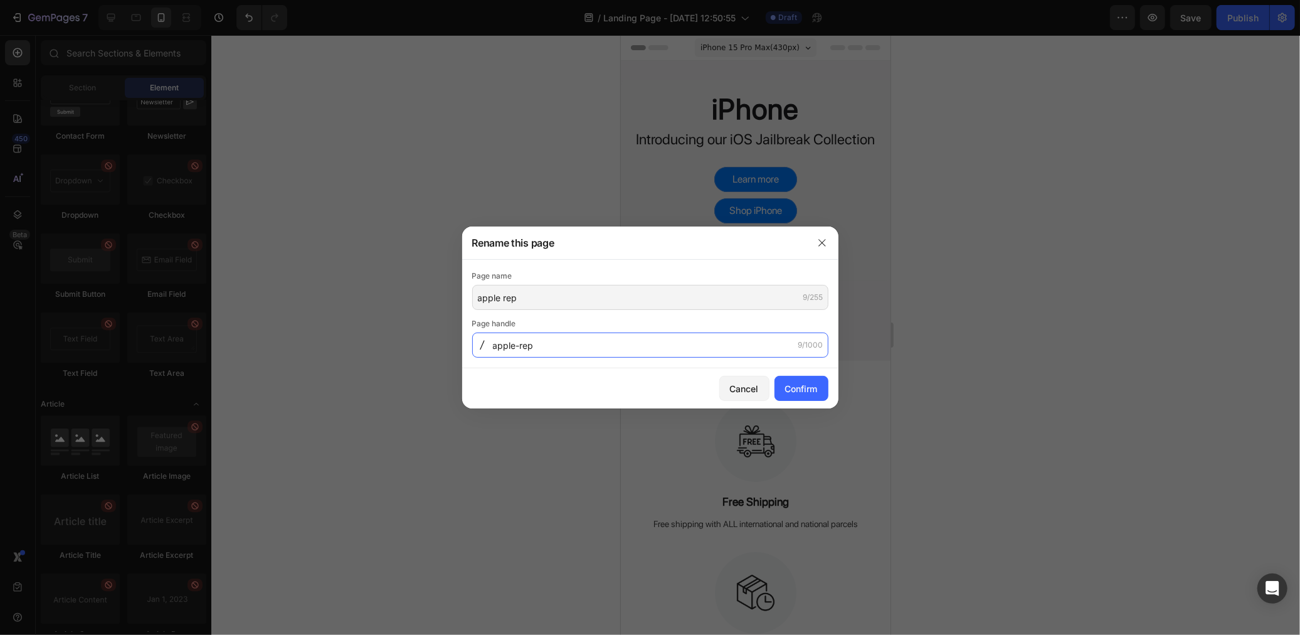
type input "apple-rep"
click at [813, 371] on div "Cancel Confirm" at bounding box center [650, 388] width 376 height 40
click at [813, 376] on button "Confirm" at bounding box center [802, 388] width 54 height 25
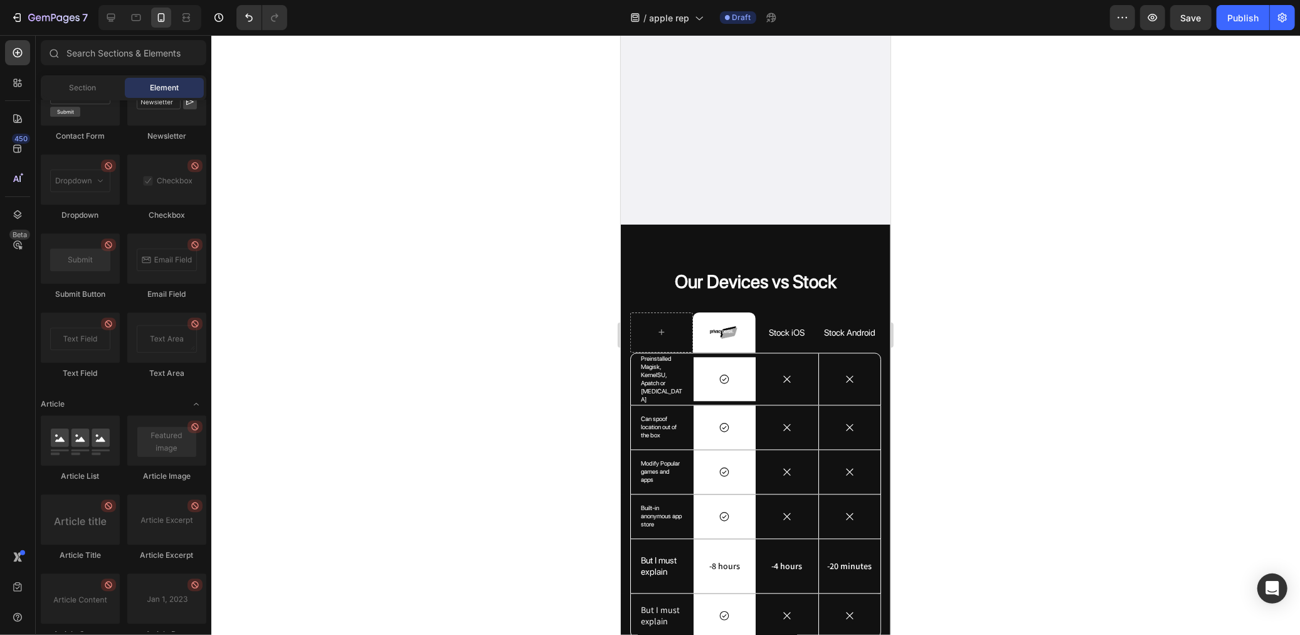
scroll to position [2438, 0]
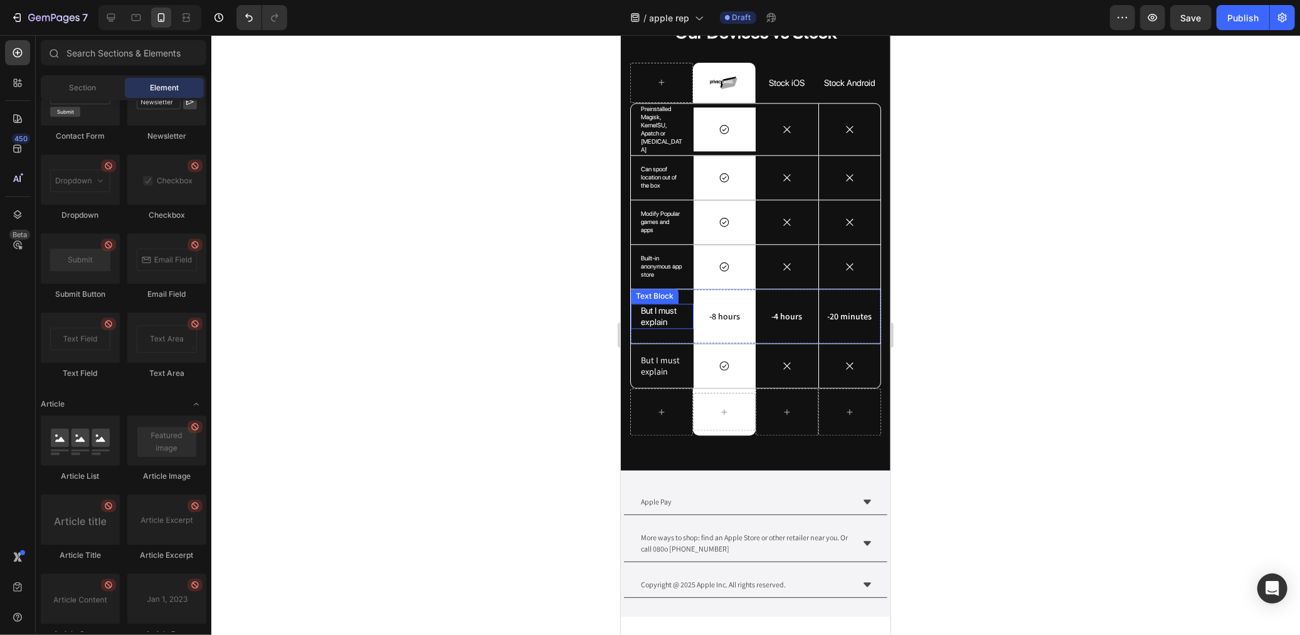
click at [663, 310] on p "But I must explain" at bounding box center [661, 315] width 43 height 23
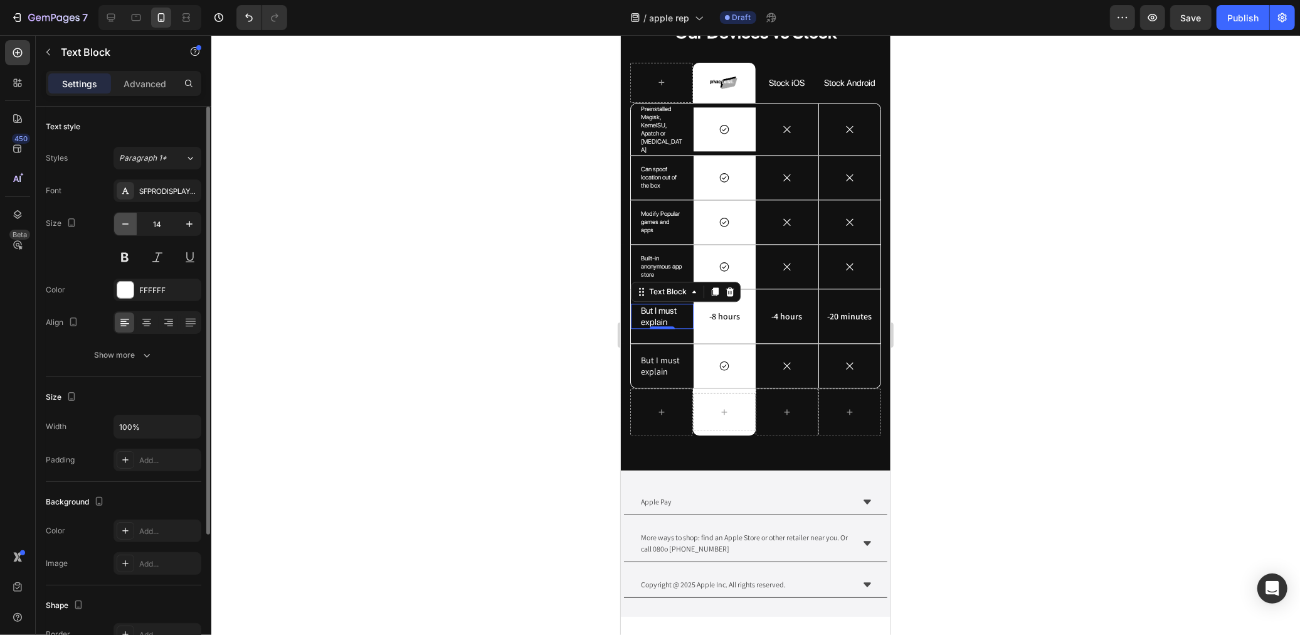
click at [122, 216] on button "button" at bounding box center [125, 224] width 23 height 23
type input "10"
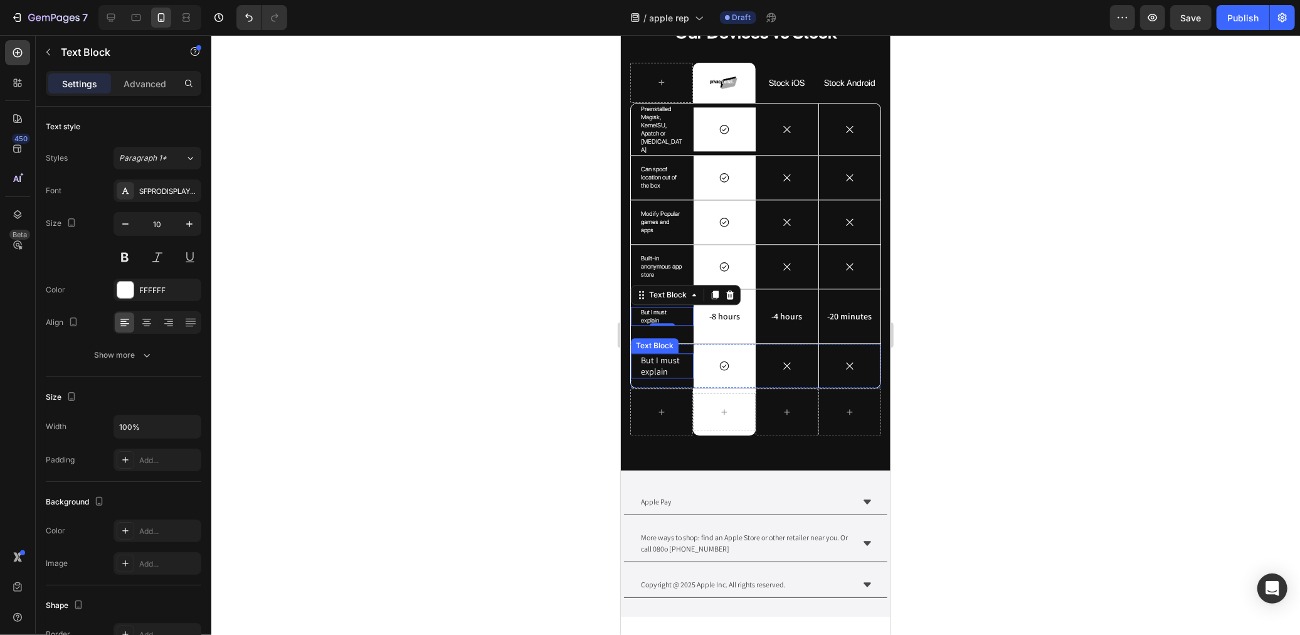
click at [670, 354] on p "But I must explain" at bounding box center [661, 365] width 43 height 23
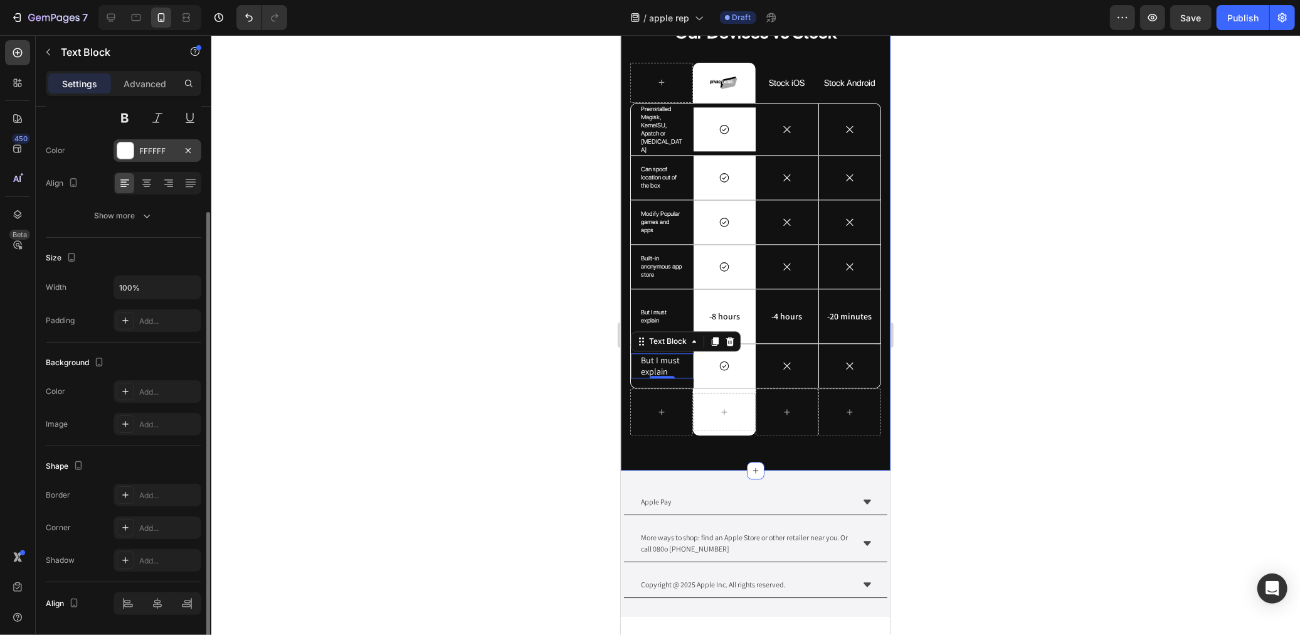
scroll to position [0, 0]
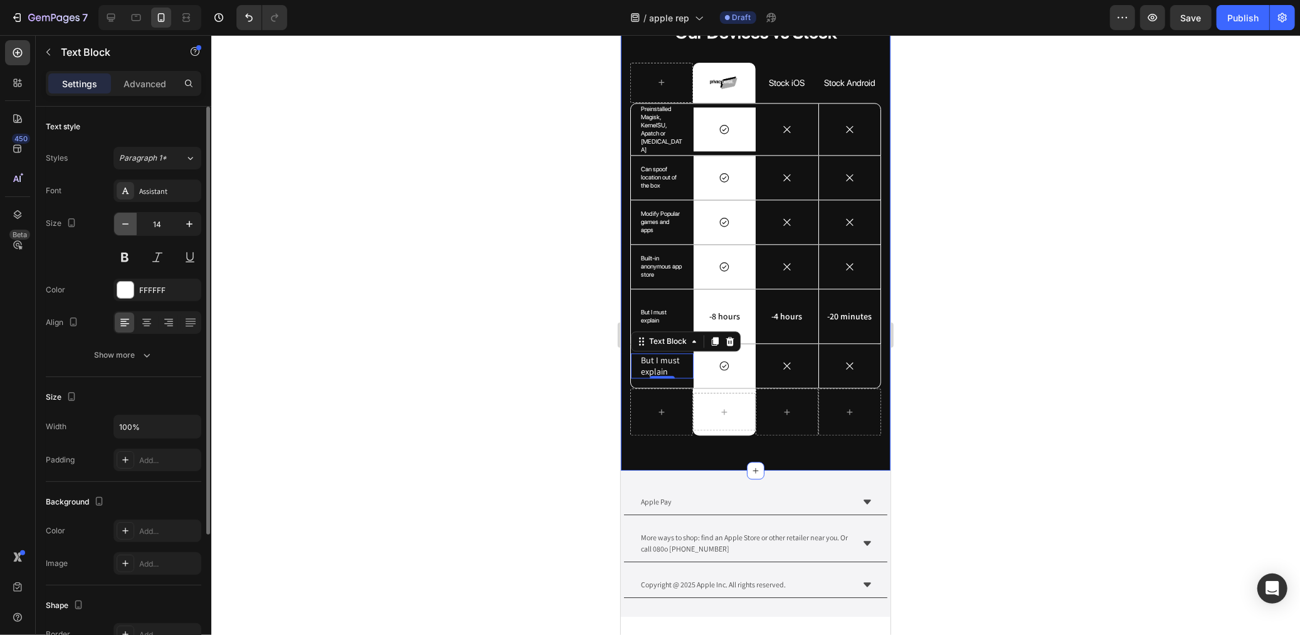
click at [129, 220] on icon "button" at bounding box center [125, 224] width 13 height 13
type input "10"
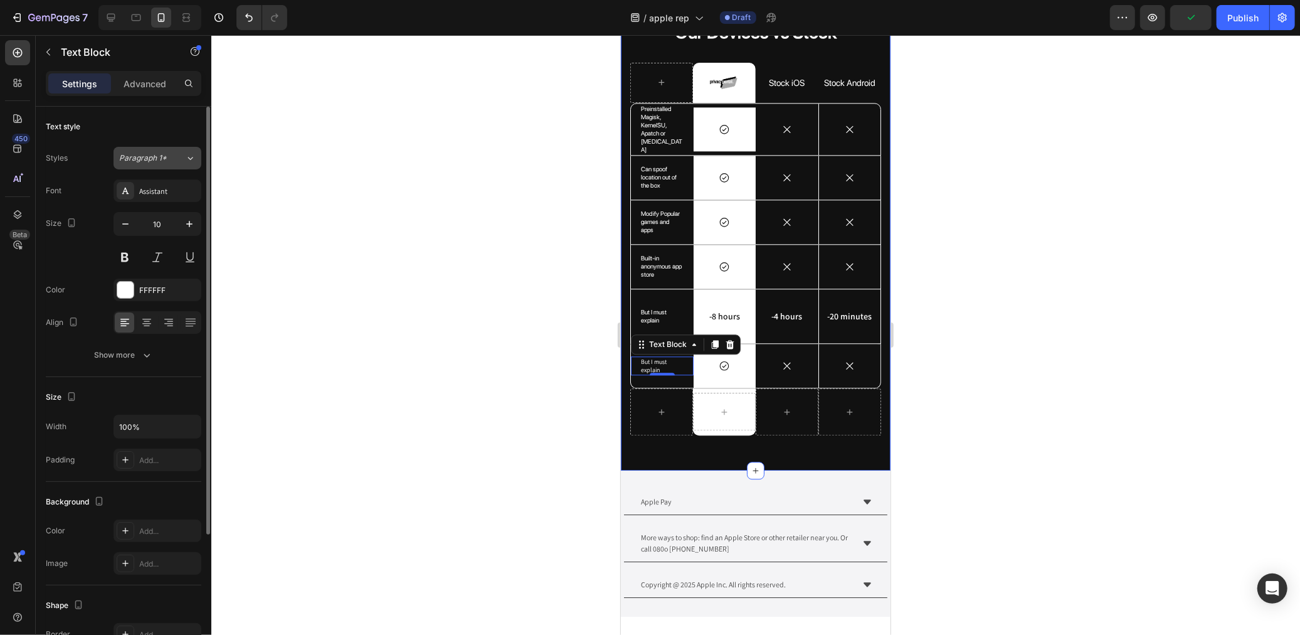
click at [189, 153] on icon at bounding box center [190, 158] width 11 height 13
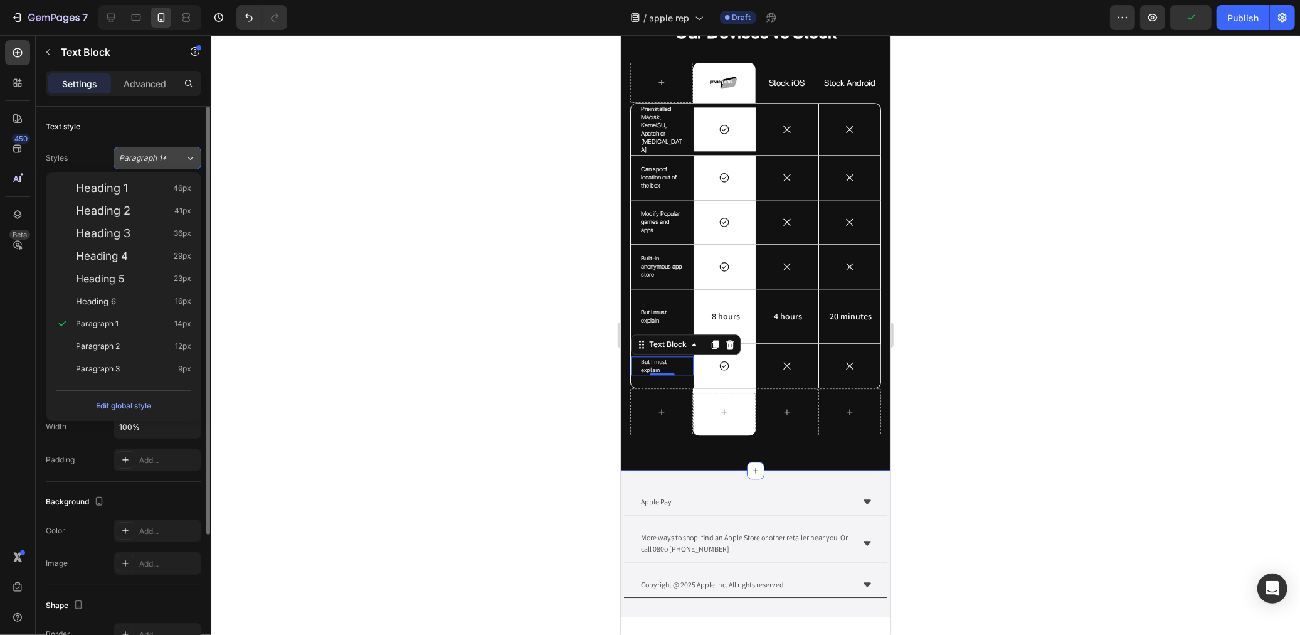
click at [189, 153] on icon at bounding box center [190, 158] width 11 height 13
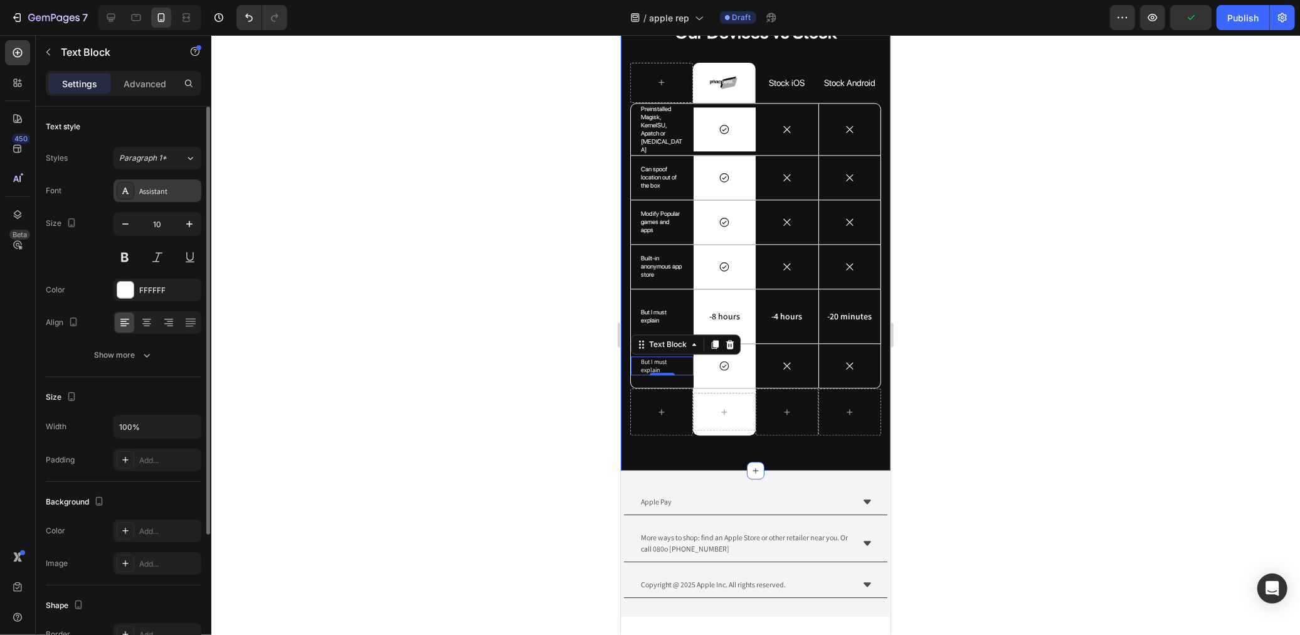
click at [180, 194] on div "Assistant" at bounding box center [168, 191] width 59 height 11
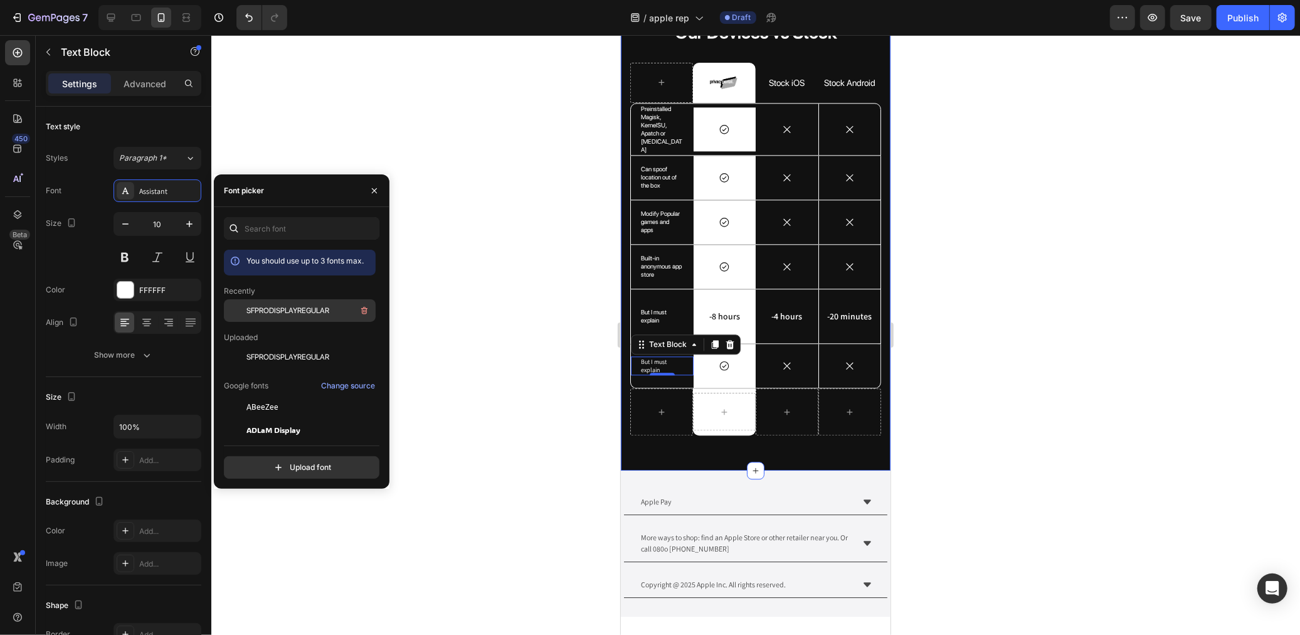
click at [281, 312] on span "SFPRODISPLAYREGULAR" at bounding box center [287, 310] width 83 height 11
click at [648, 357] on p "But I must explain" at bounding box center [661, 365] width 43 height 16
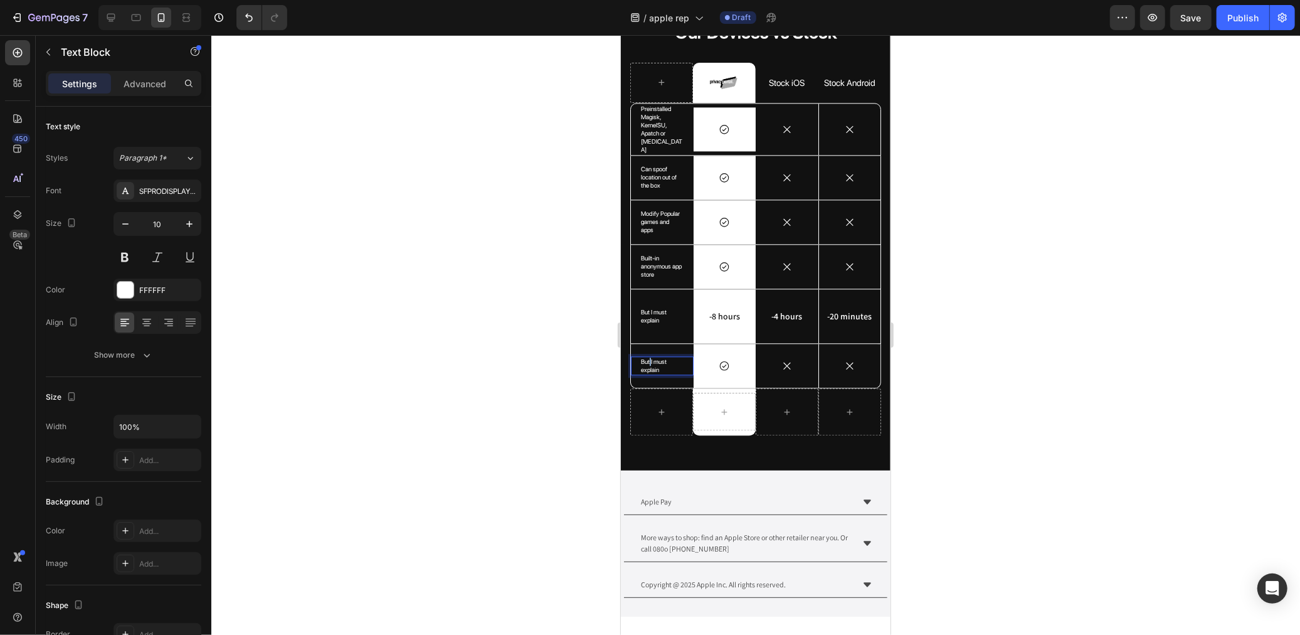
click at [648, 357] on p "But I must explain" at bounding box center [661, 365] width 43 height 16
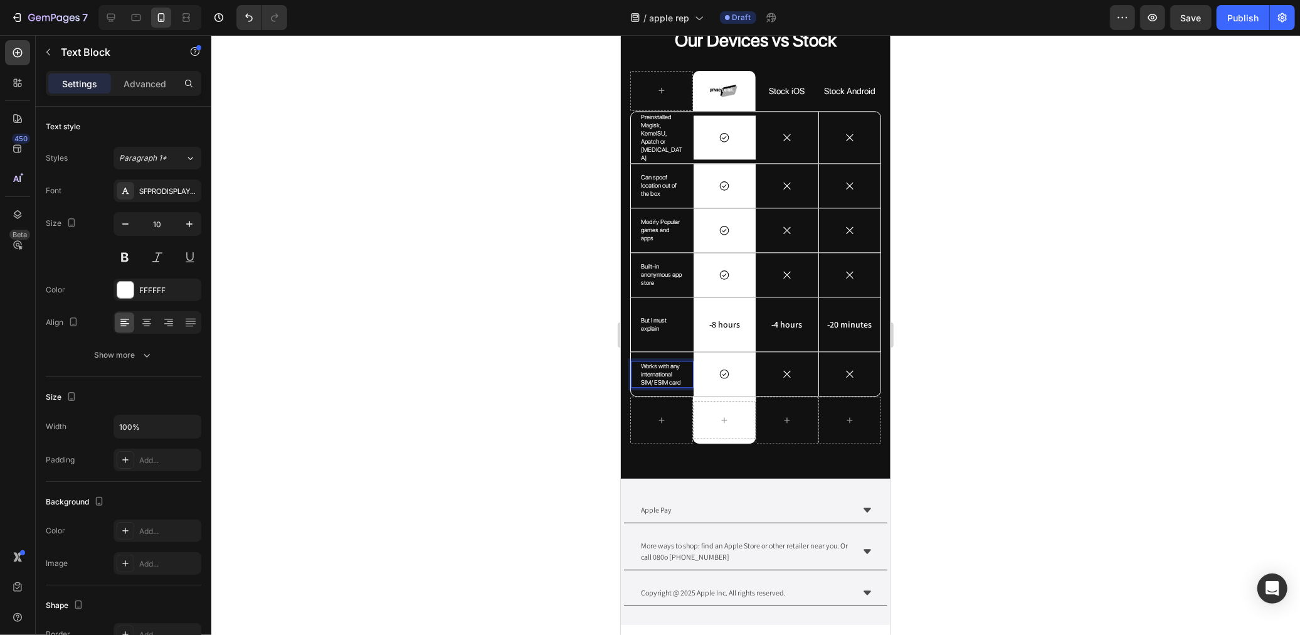
scroll to position [2435, 0]
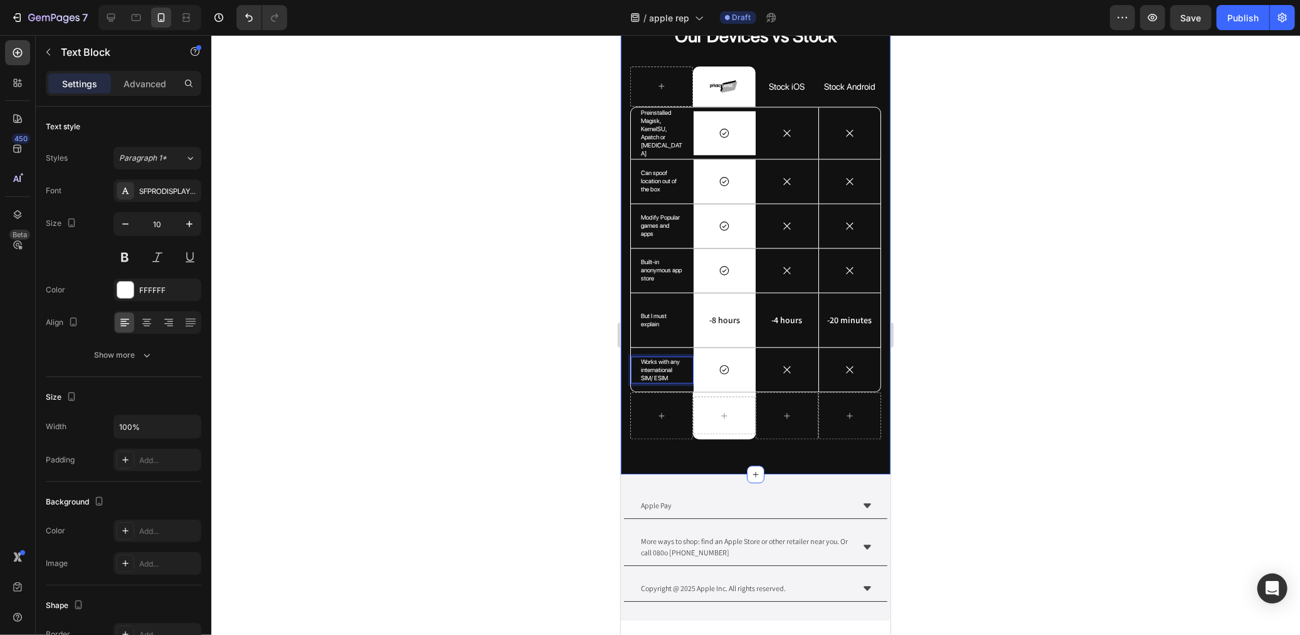
click at [493, 346] on div at bounding box center [755, 335] width 1089 height 600
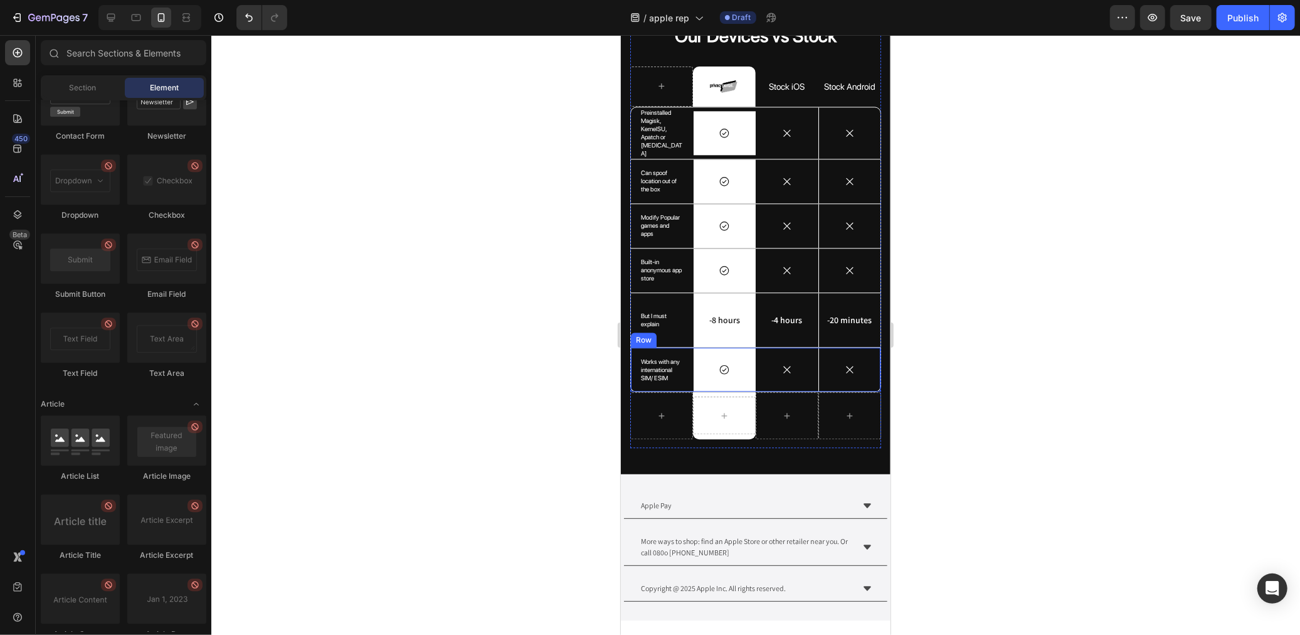
click at [789, 353] on div "Icon" at bounding box center [786, 369] width 63 height 44
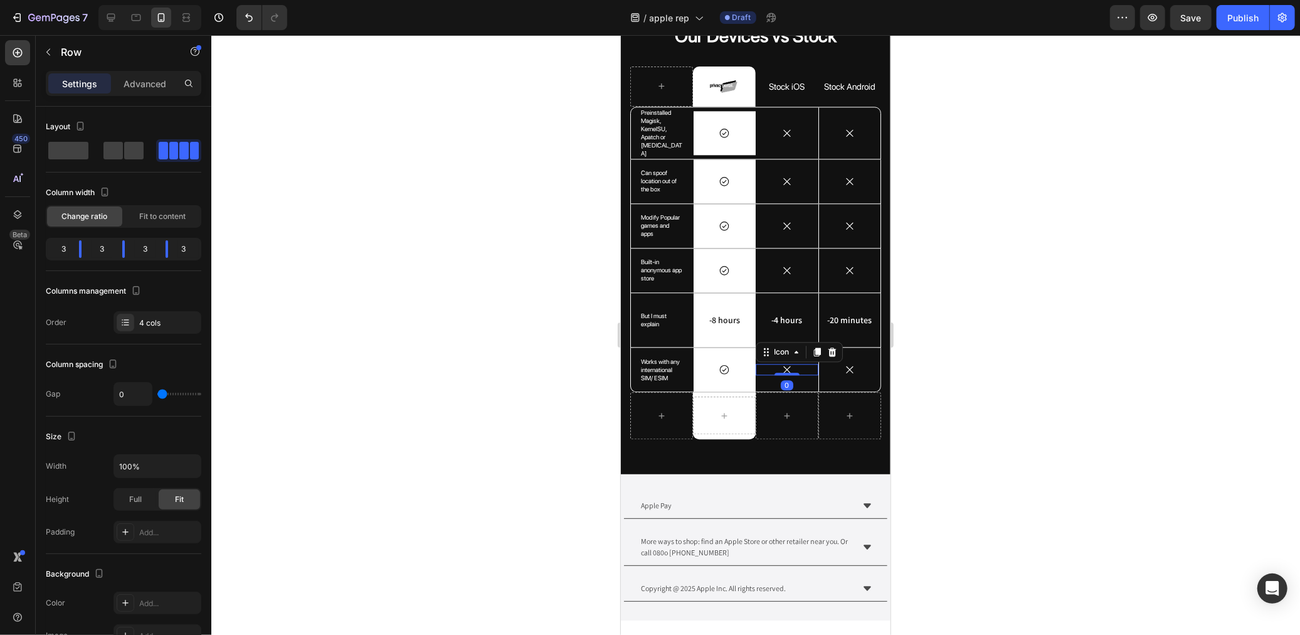
click at [781, 363] on icon at bounding box center [786, 368] width 11 height 11
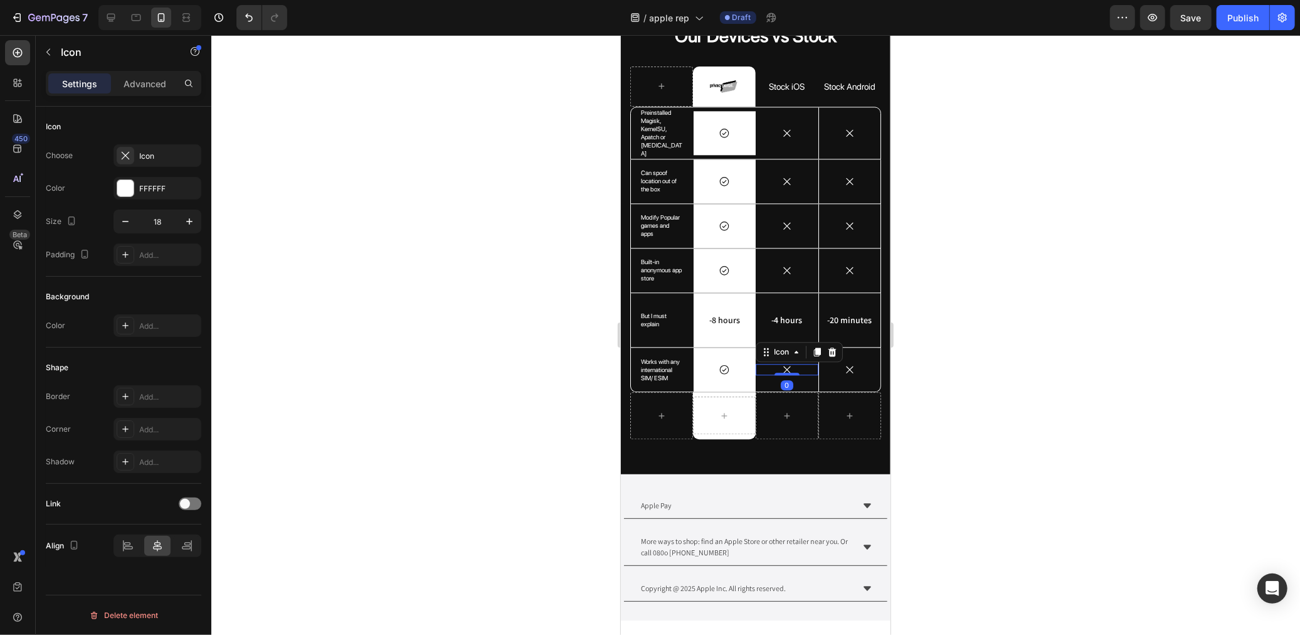
click at [781, 363] on icon at bounding box center [786, 368] width 11 height 11
click at [1171, 233] on div at bounding box center [755, 335] width 1089 height 600
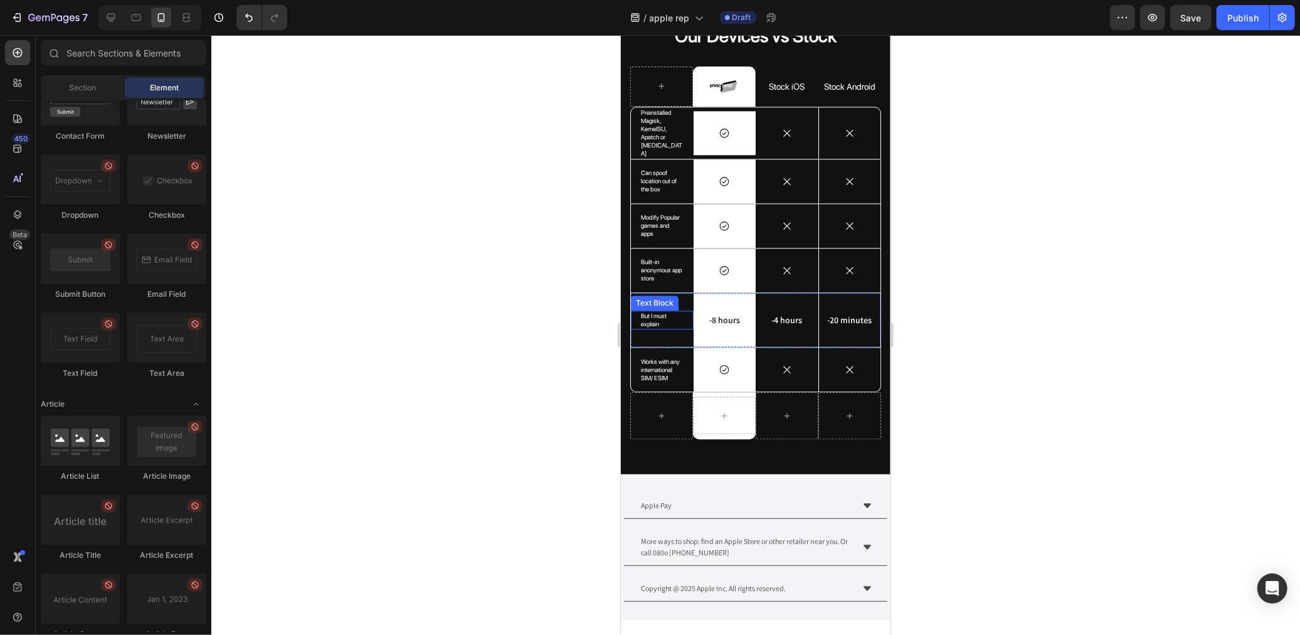
click at [662, 311] on p "But I must explain" at bounding box center [661, 319] width 43 height 16
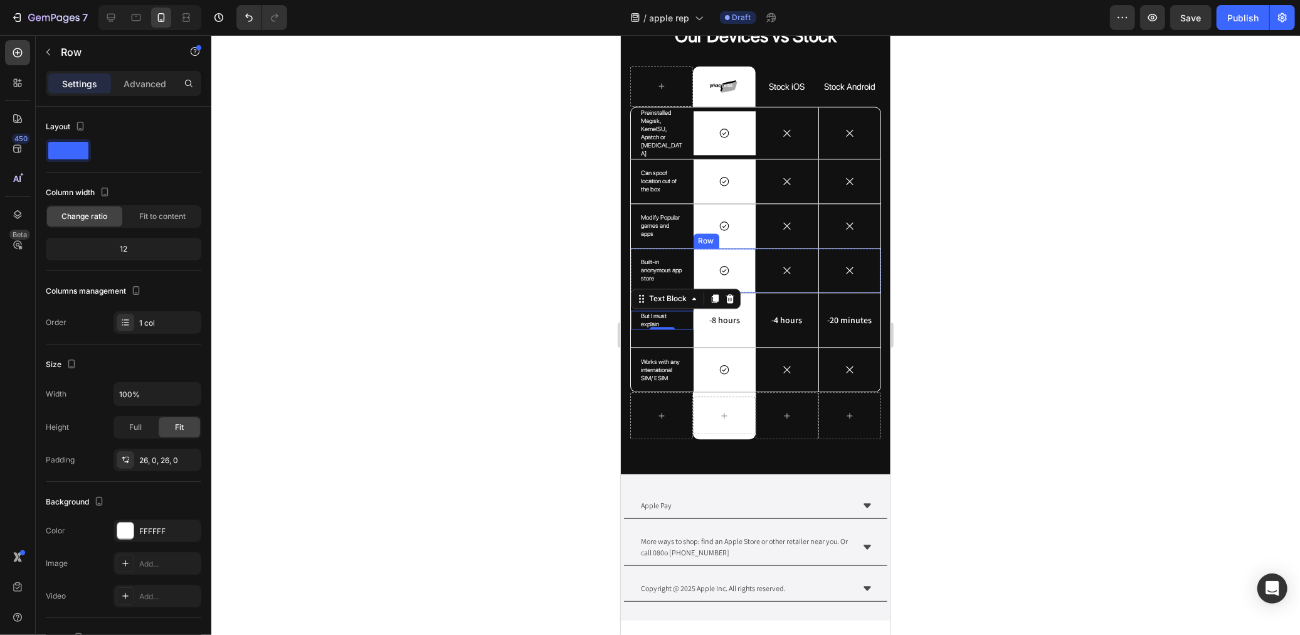
click at [725, 270] on div "Icon Row" at bounding box center [724, 270] width 63 height 44
click at [713, 264] on div "Icon" at bounding box center [724, 269] width 63 height 11
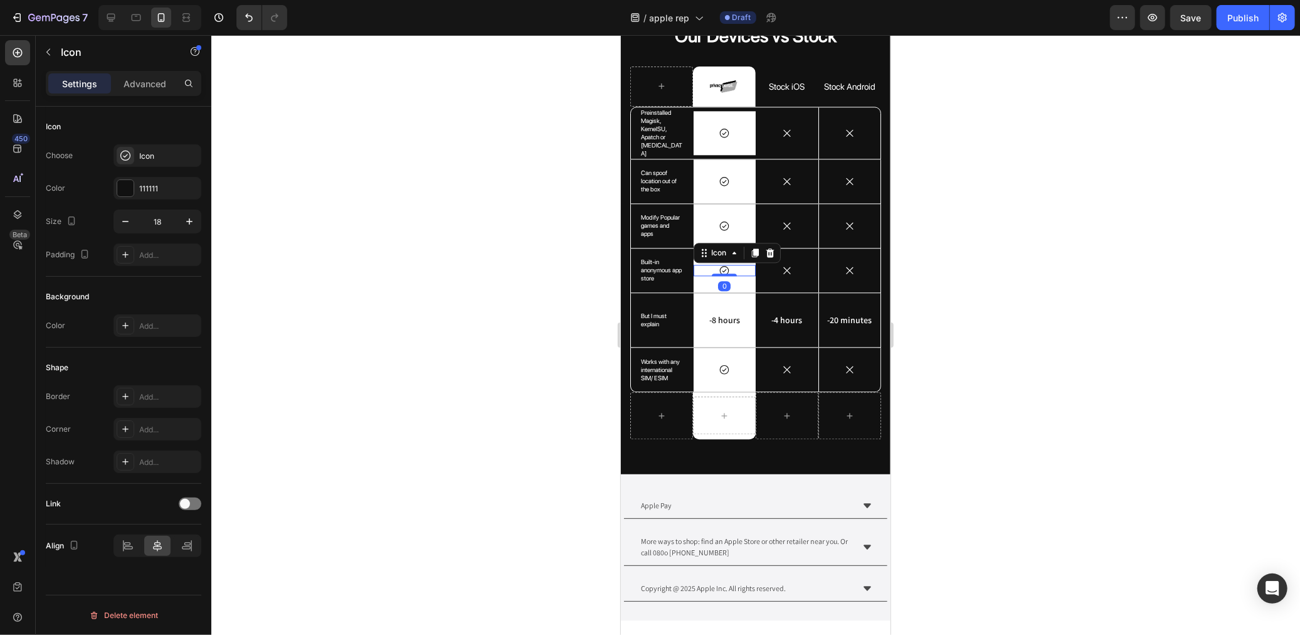
click at [722, 264] on icon at bounding box center [723, 269] width 11 height 11
click at [758, 245] on div at bounding box center [754, 252] width 15 height 15
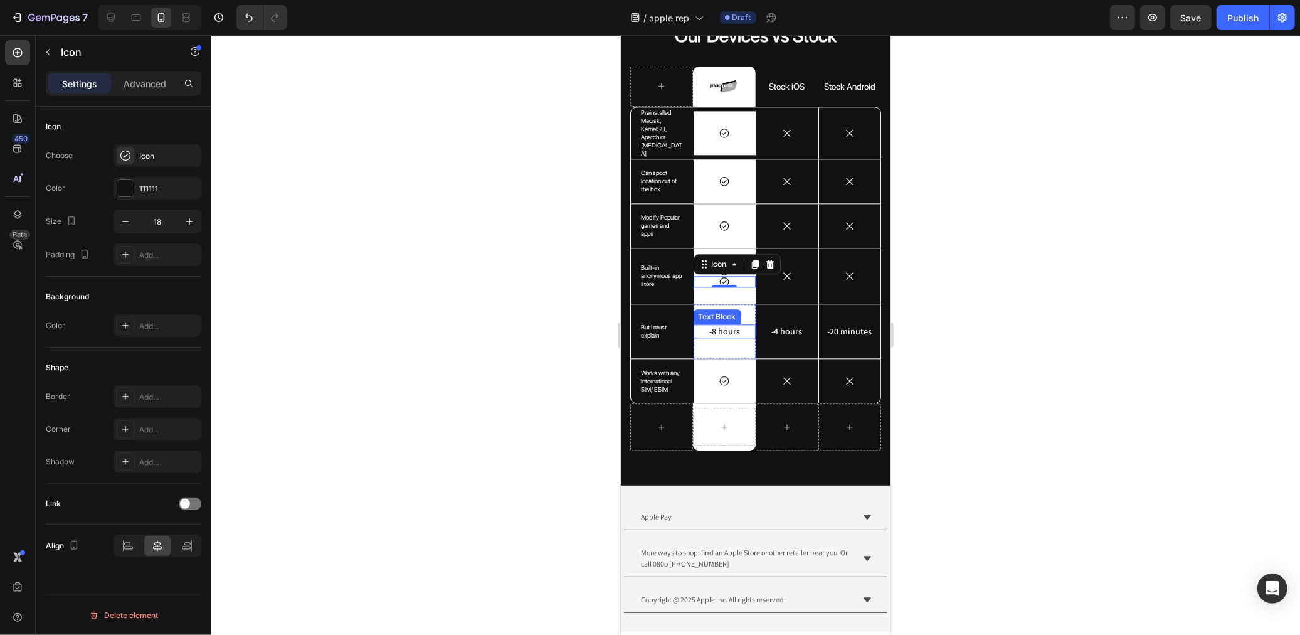
click at [721, 325] on p "-8 hours" at bounding box center [724, 330] width 60 height 11
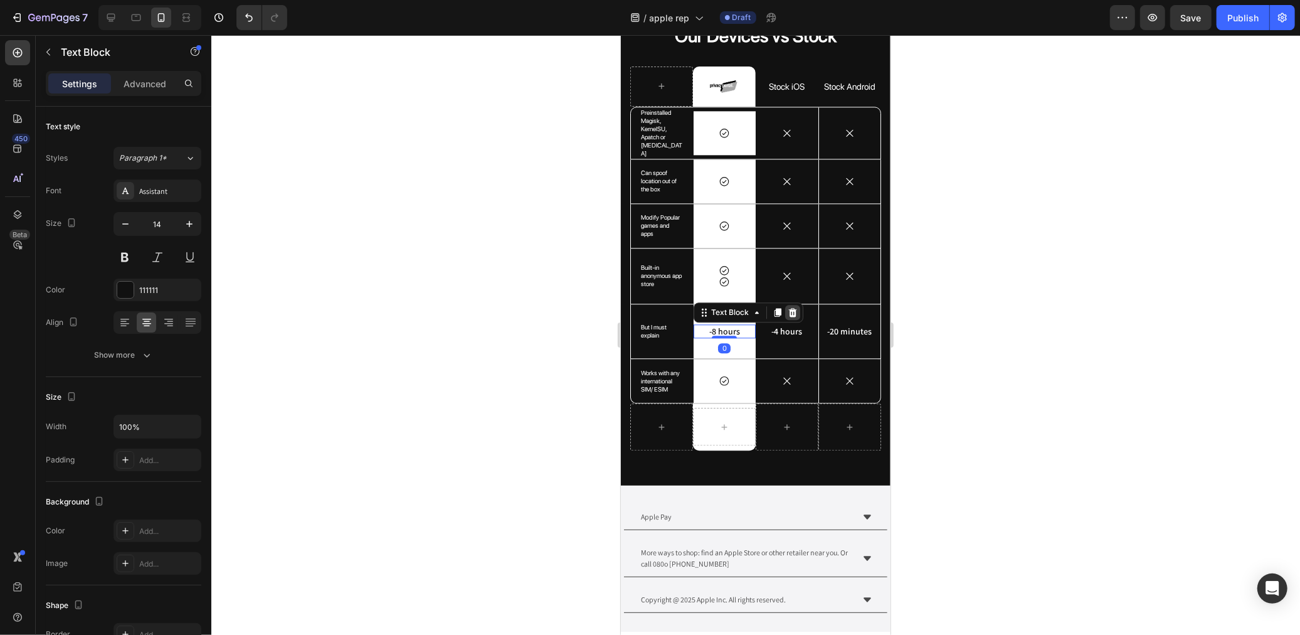
click at [785, 304] on div at bounding box center [792, 311] width 15 height 15
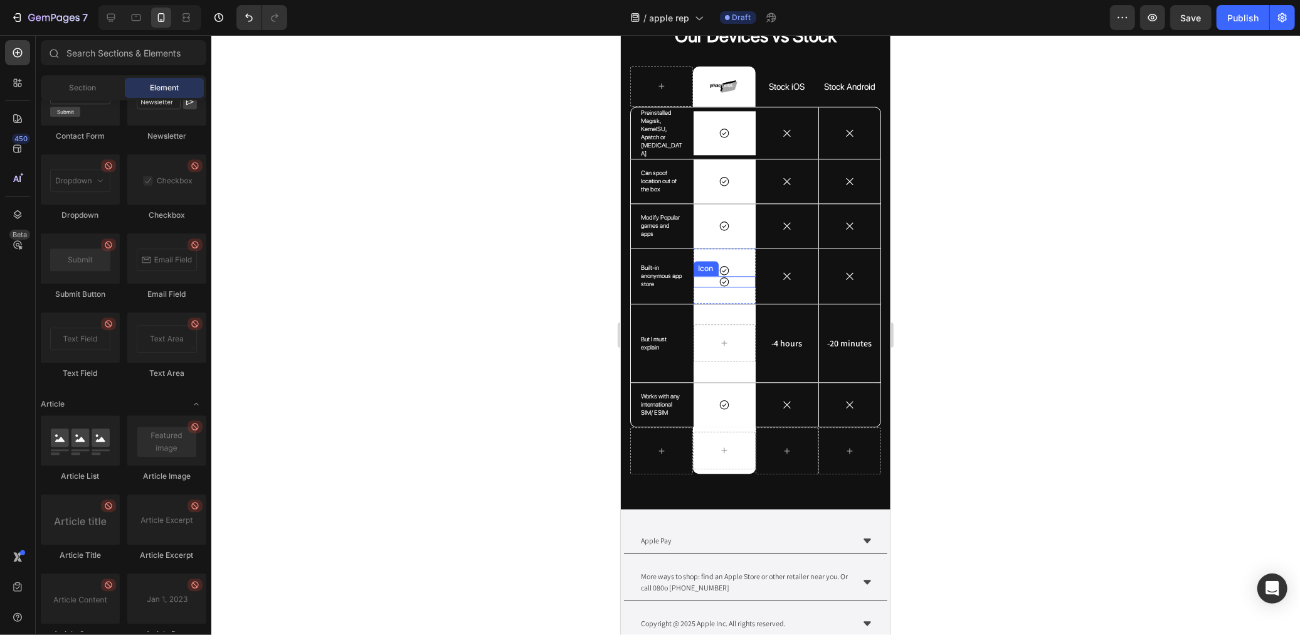
click at [703, 276] on div "Icon" at bounding box center [724, 280] width 63 height 11
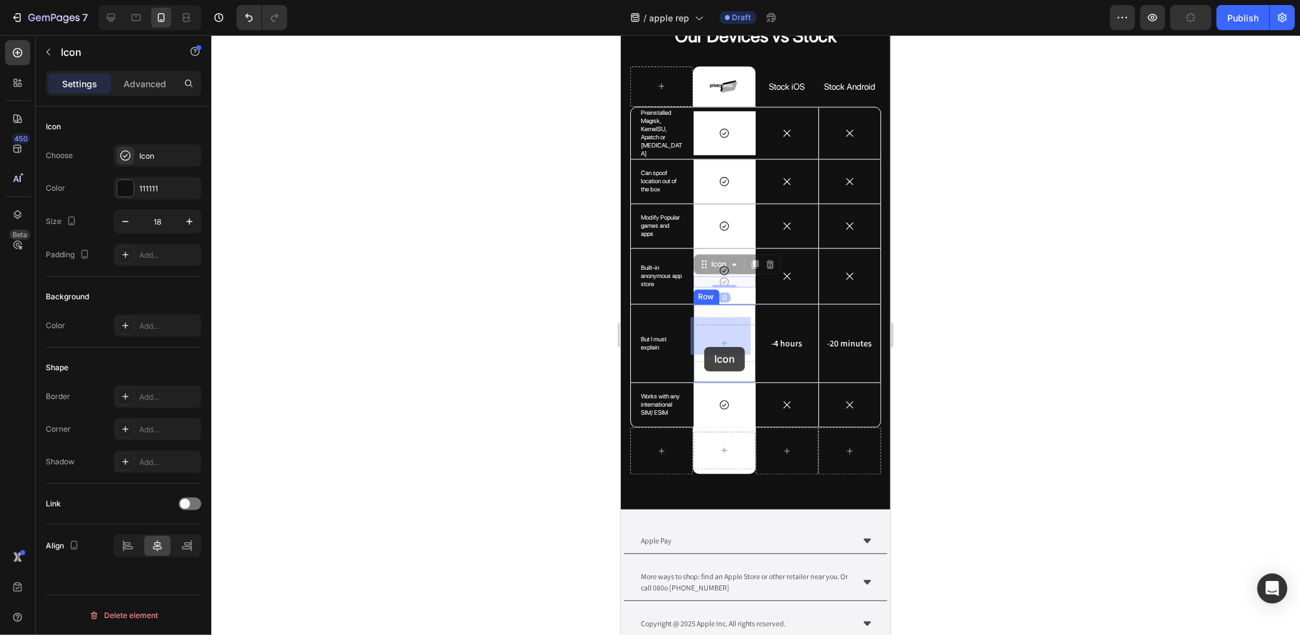
drag, startPoint x: 706, startPoint y: 260, endPoint x: 704, endPoint y: 346, distance: 86.0
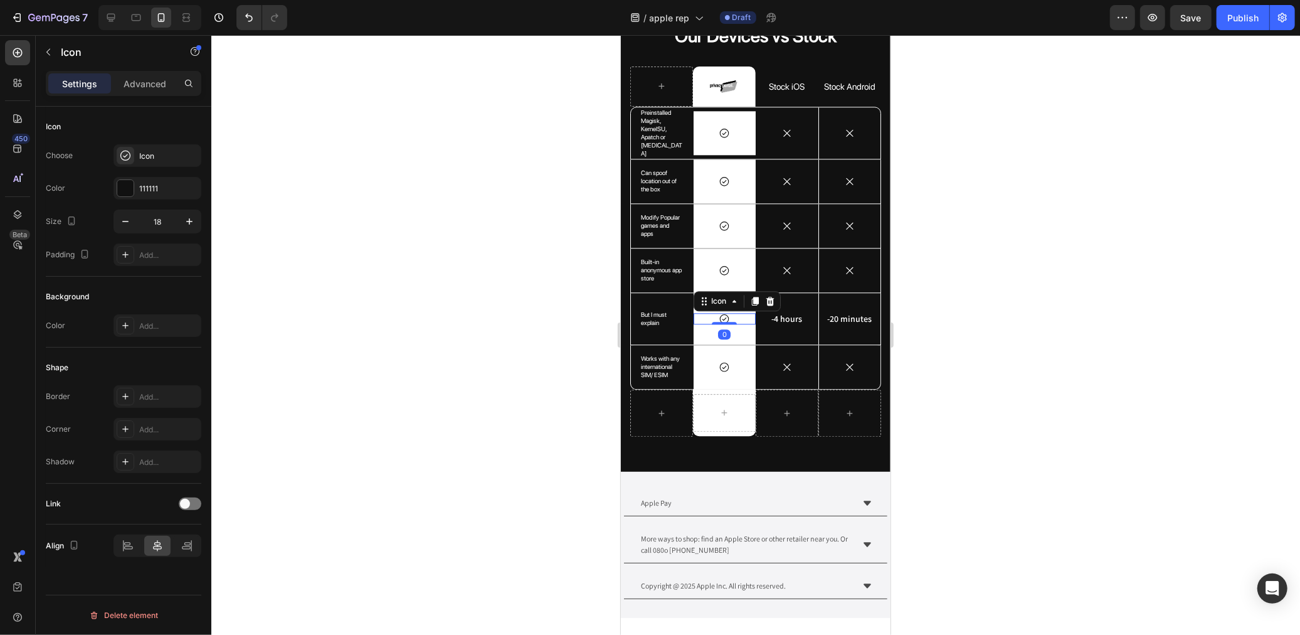
click at [603, 337] on div at bounding box center [755, 335] width 1089 height 600
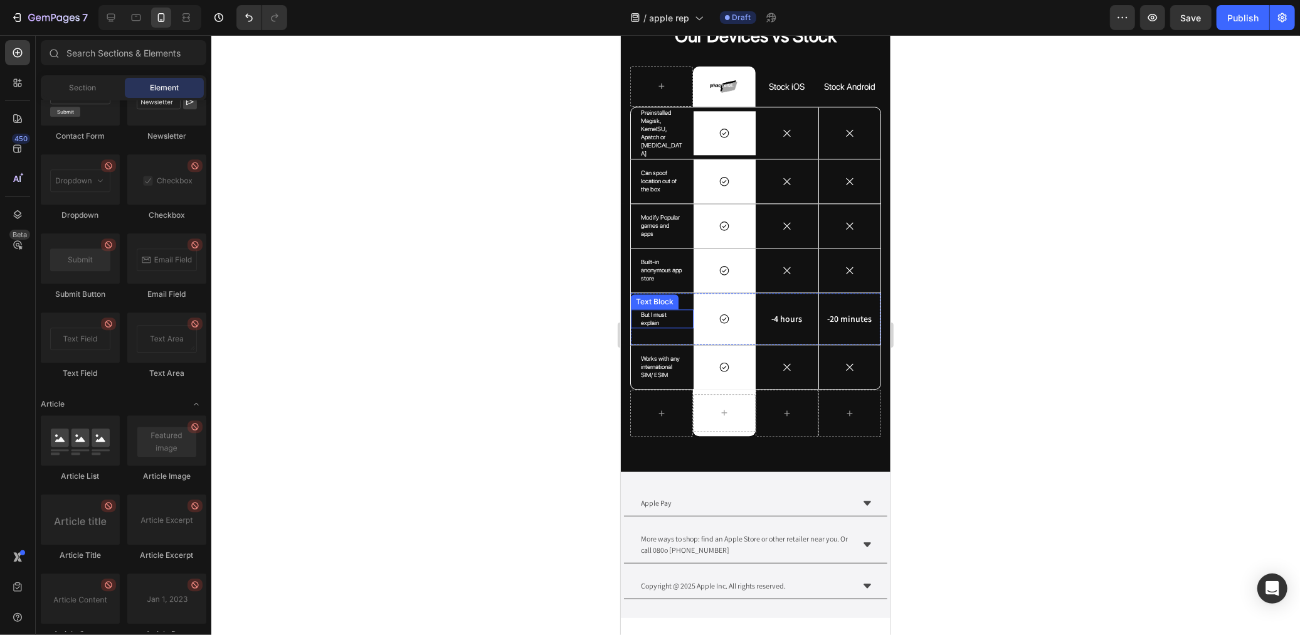
click at [686, 309] on div "But I must explain Text Block" at bounding box center [661, 318] width 63 height 19
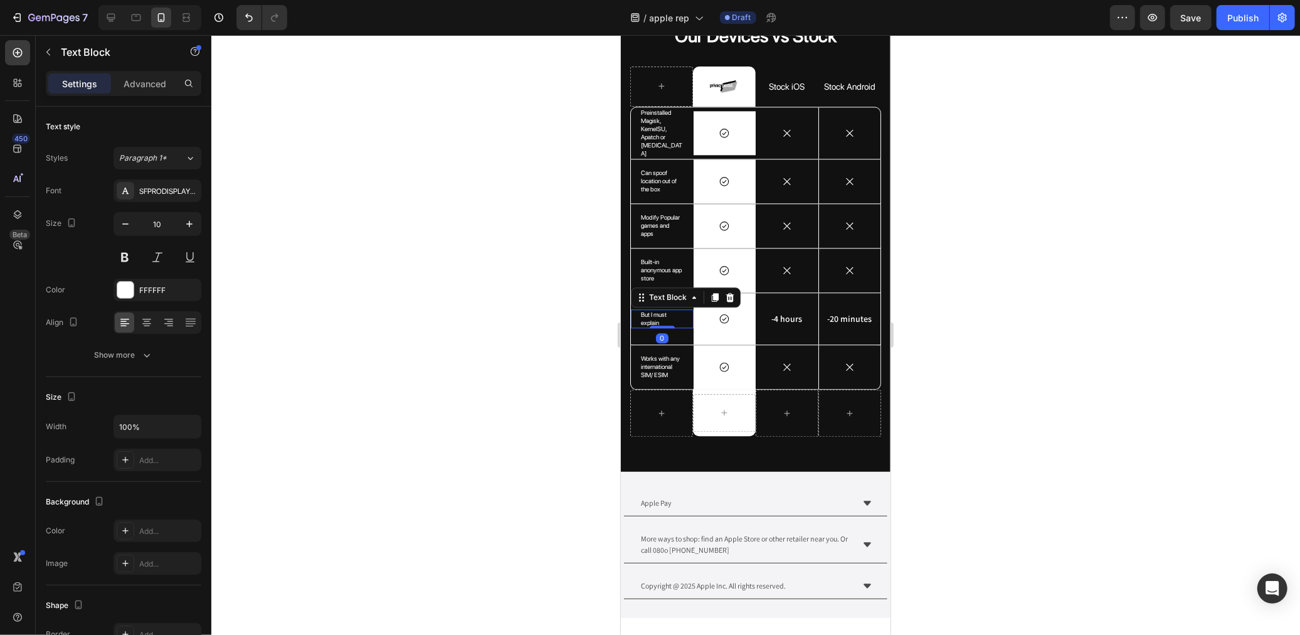
click at [656, 314] on p "But I must explain" at bounding box center [661, 318] width 43 height 16
click at [660, 310] on p "Built-in ad-blocker" at bounding box center [661, 318] width 43 height 16
click at [546, 287] on div at bounding box center [755, 335] width 1089 height 600
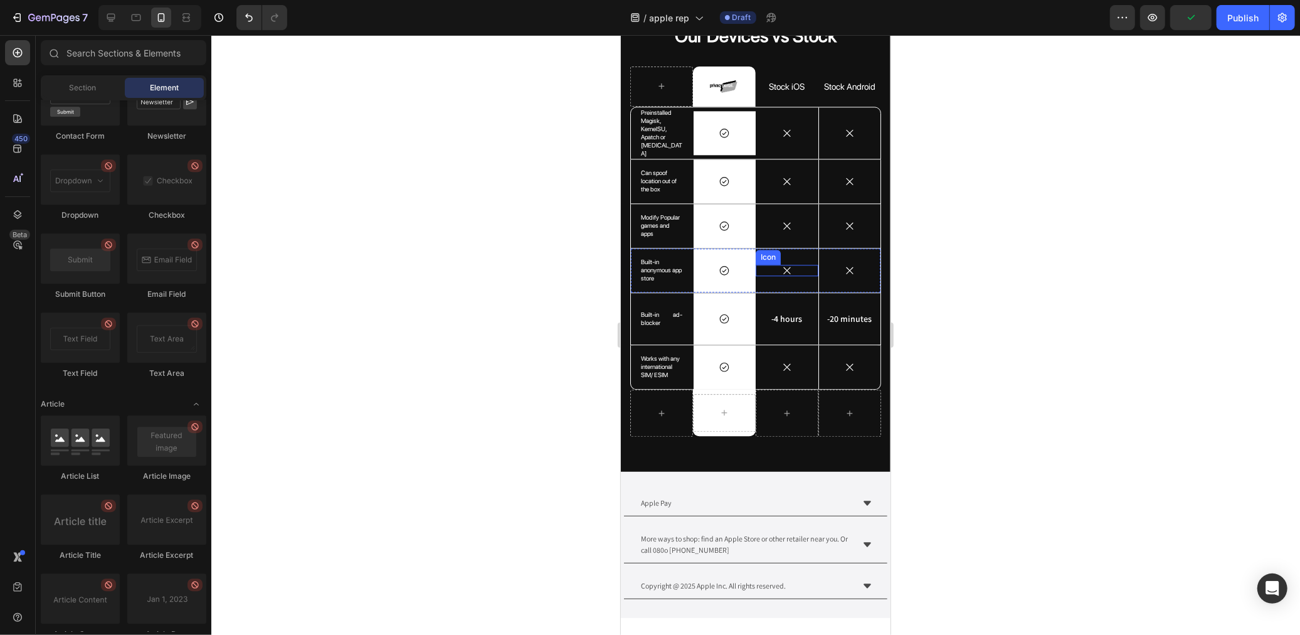
click at [793, 264] on div "Icon" at bounding box center [786, 269] width 63 height 11
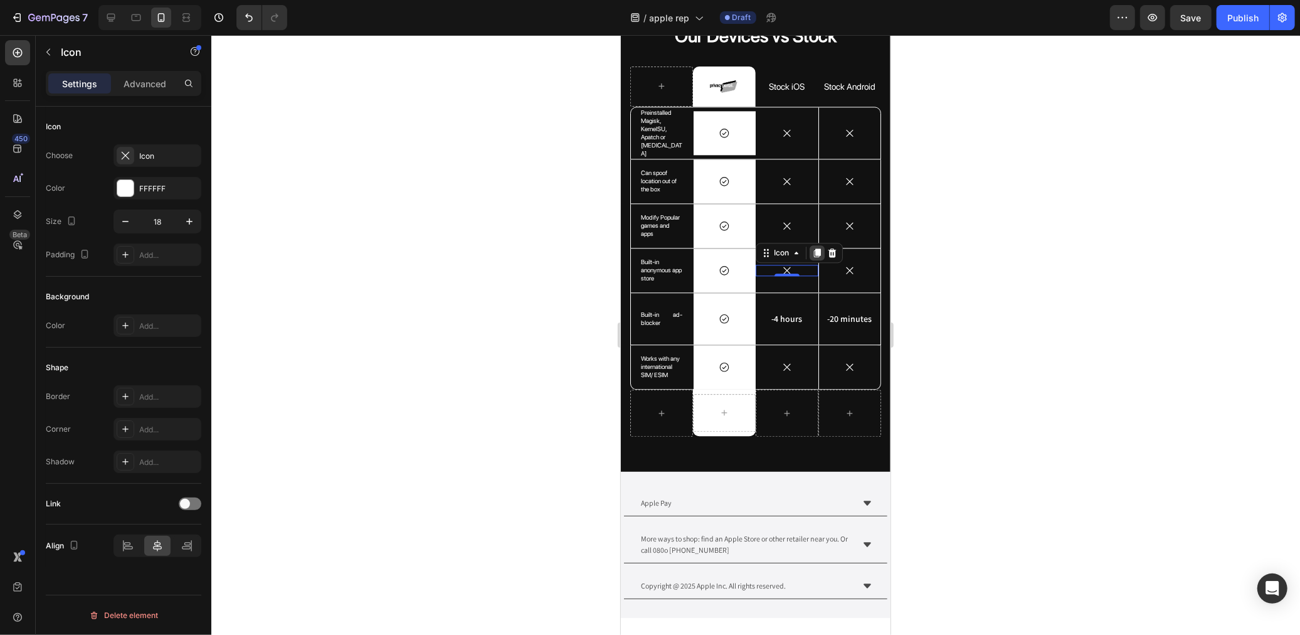
click at [812, 248] on icon at bounding box center [817, 252] width 10 height 10
click at [850, 267] on div "Icon" at bounding box center [850, 269] width 56 height 11
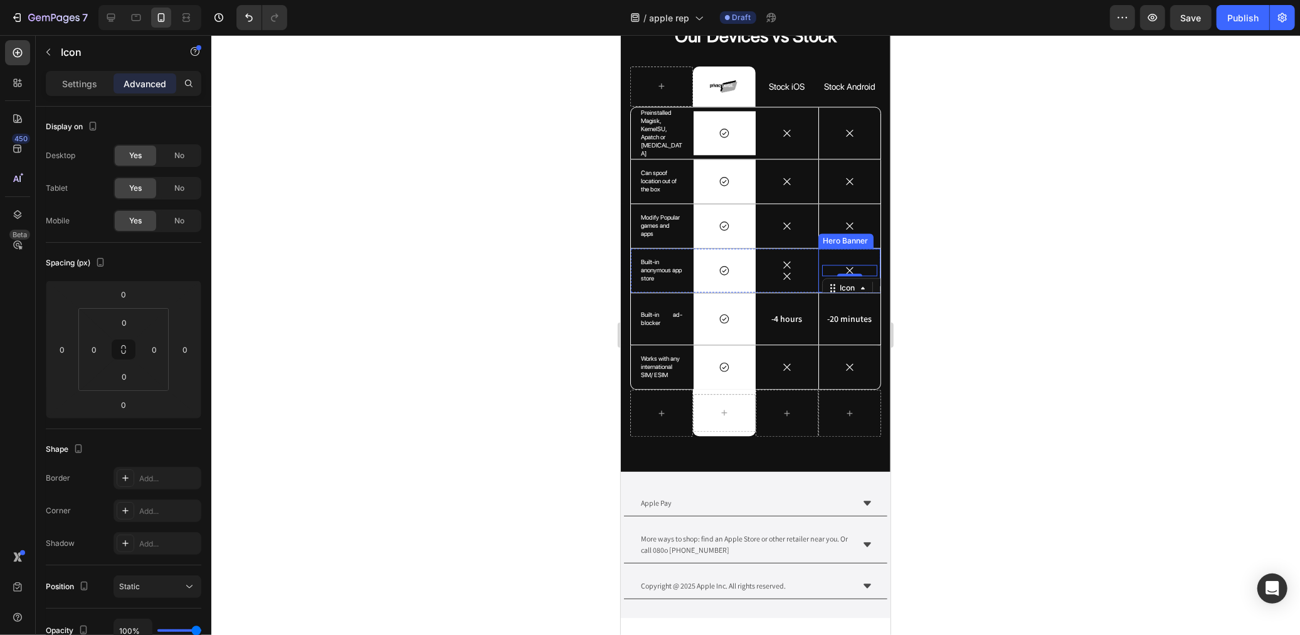
click at [841, 254] on div "Icon 0" at bounding box center [849, 270] width 62 height 40
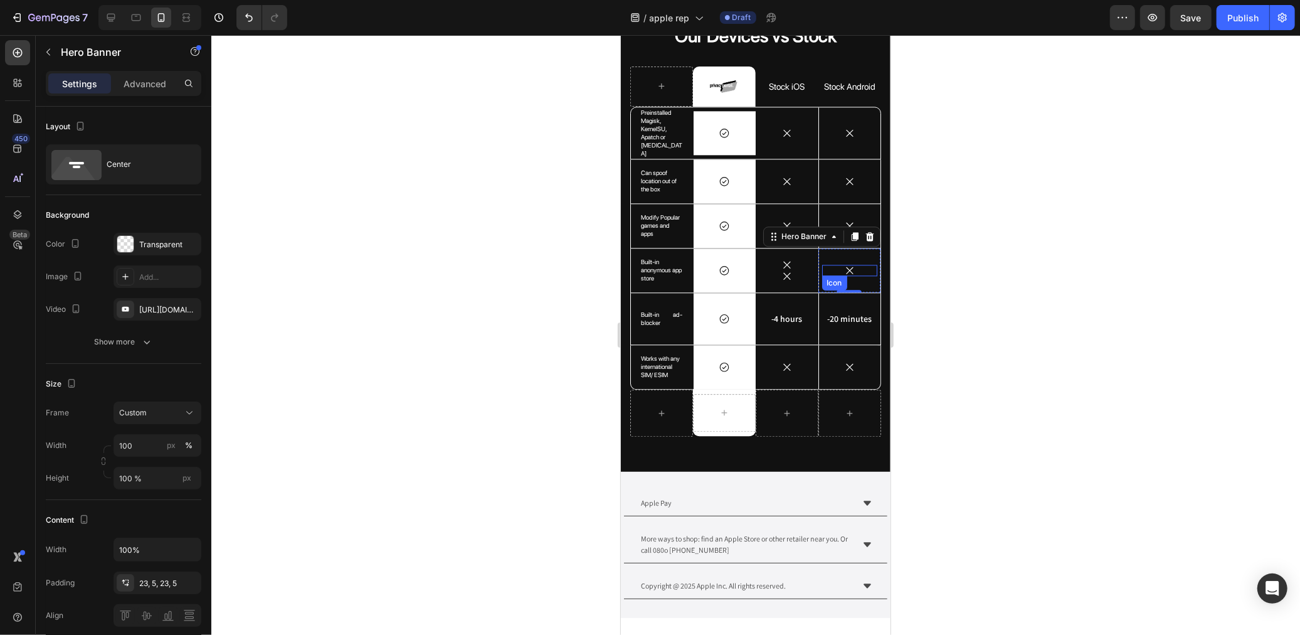
click at [844, 264] on icon at bounding box center [849, 269] width 11 height 11
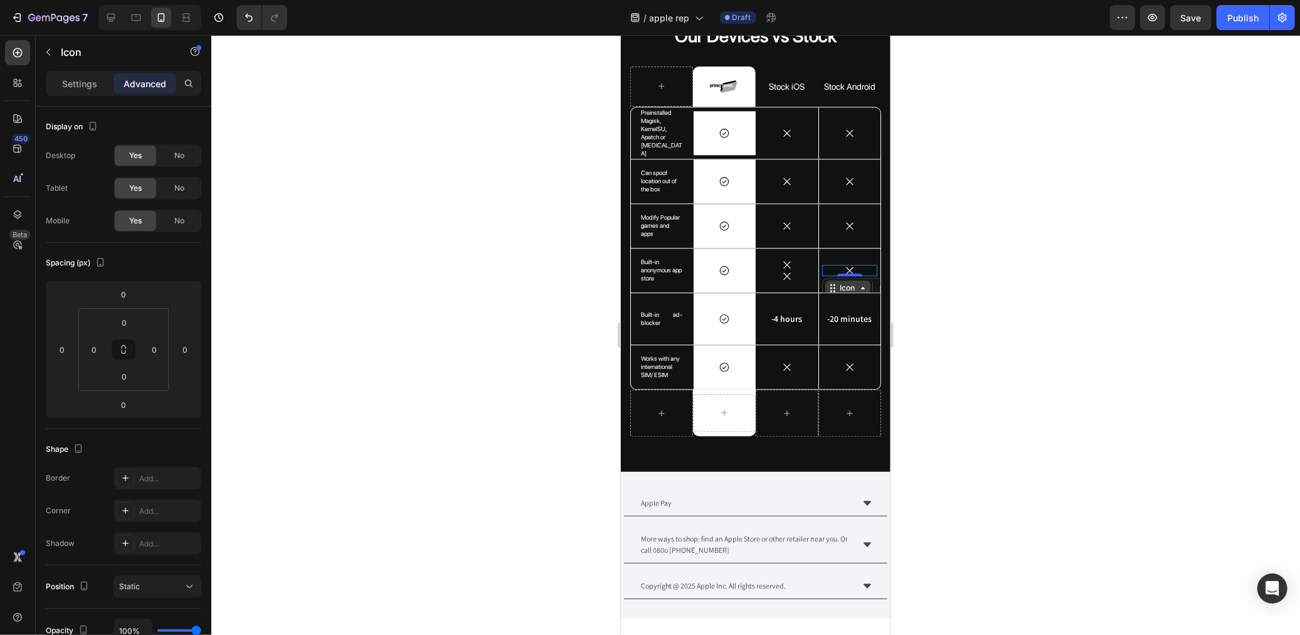
click at [857, 282] on icon at bounding box center [862, 287] width 10 height 10
click at [845, 264] on div "Icon Hero Banner Row 4 cols Row 1 col 0" at bounding box center [850, 269] width 56 height 11
click at [845, 309] on div "Text Block" at bounding box center [846, 303] width 43 height 11
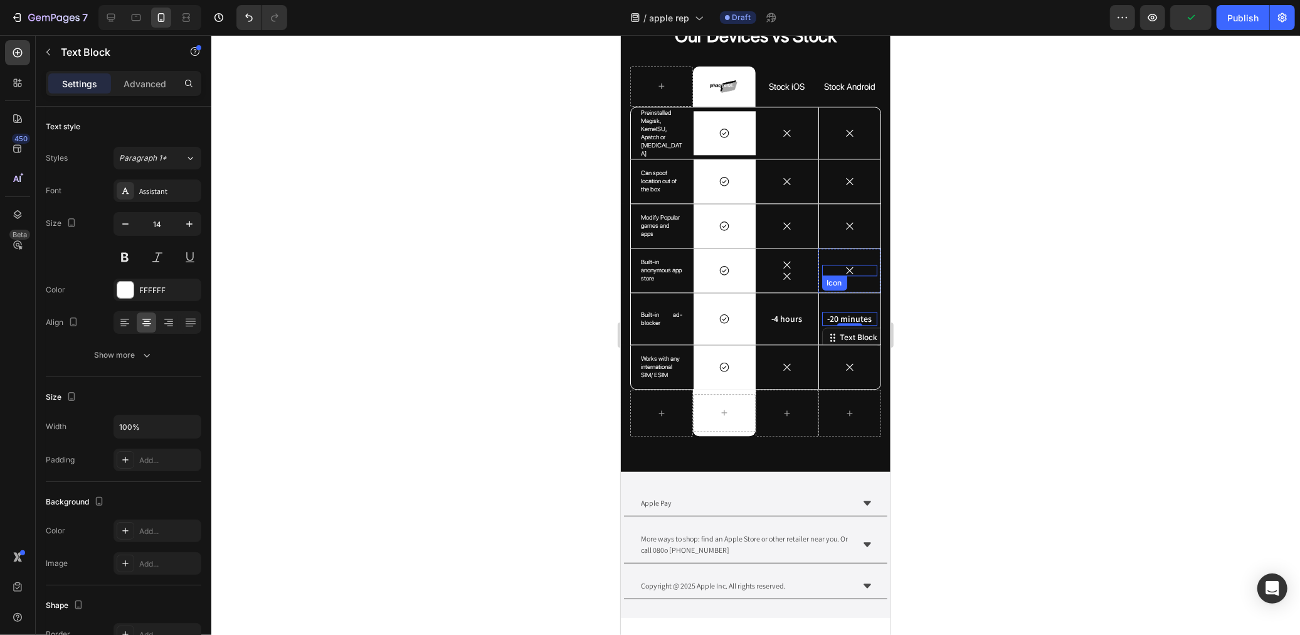
click at [854, 264] on div "Icon" at bounding box center [850, 269] width 56 height 11
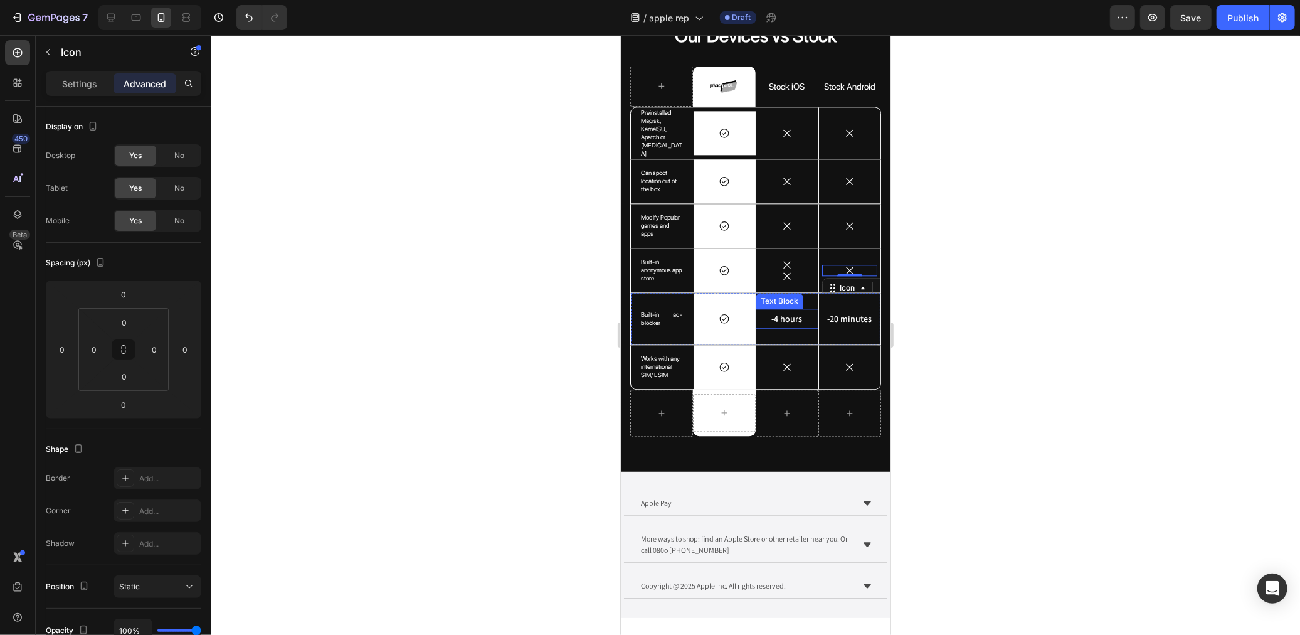
click at [795, 314] on p "-4 hours" at bounding box center [786, 317] width 54 height 11
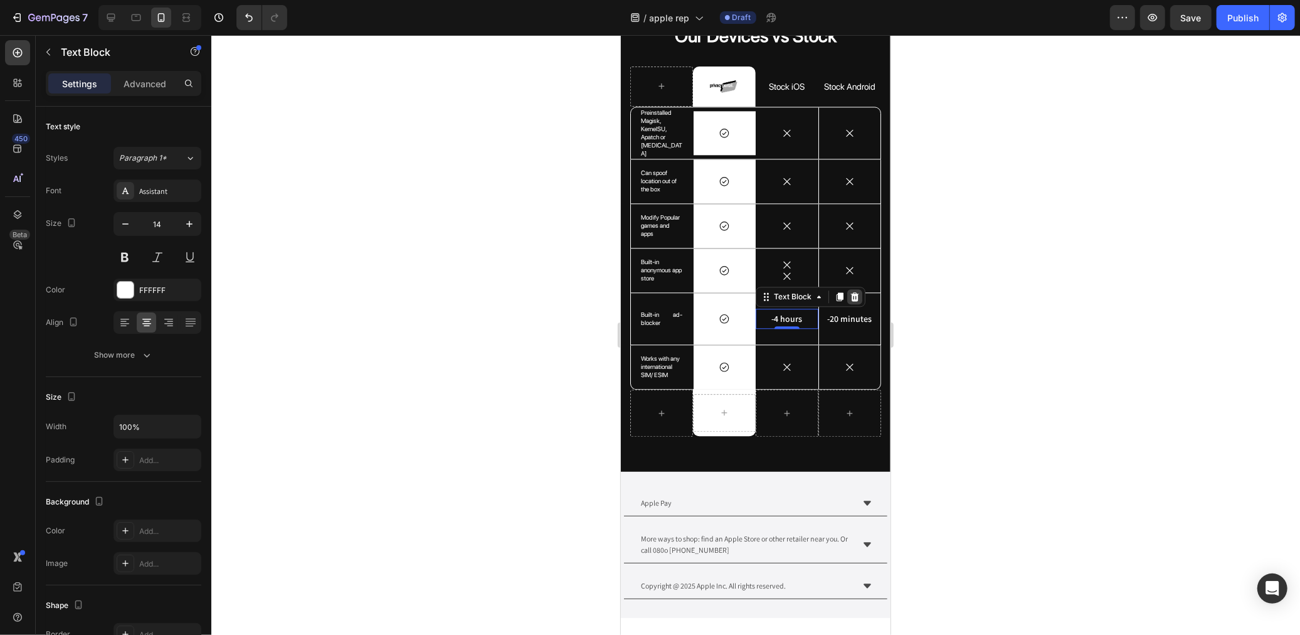
click at [849, 291] on icon at bounding box center [854, 296] width 10 height 10
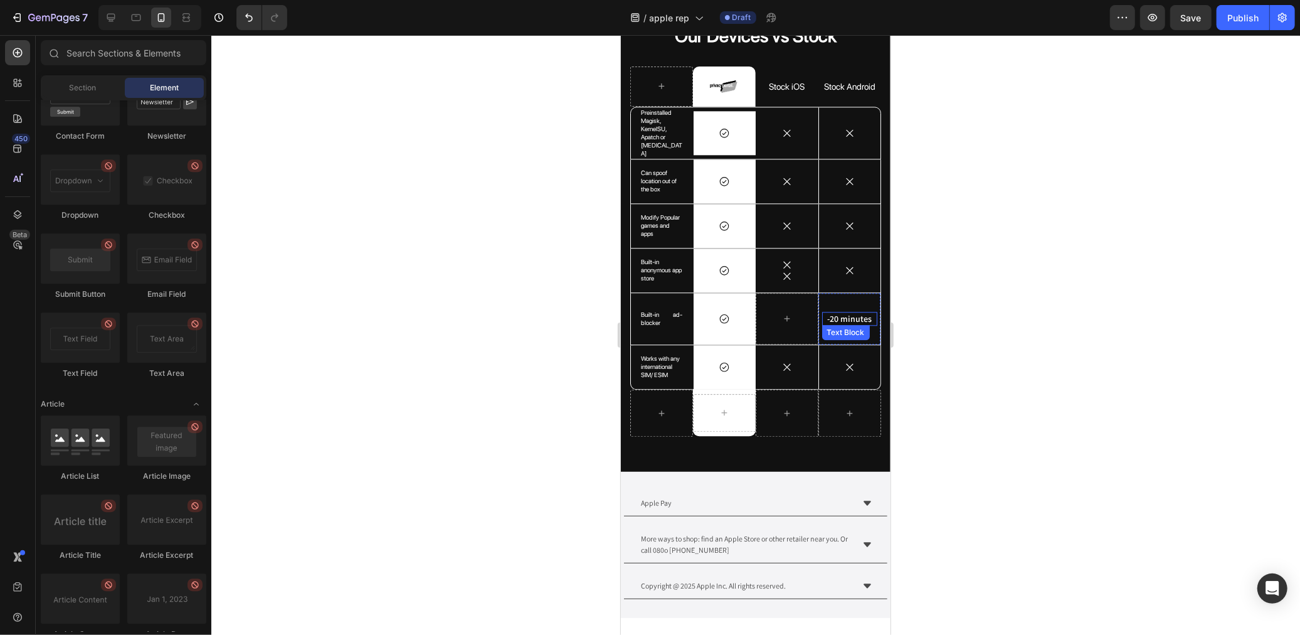
click at [842, 312] on p "-20 minutes" at bounding box center [849, 317] width 53 height 11
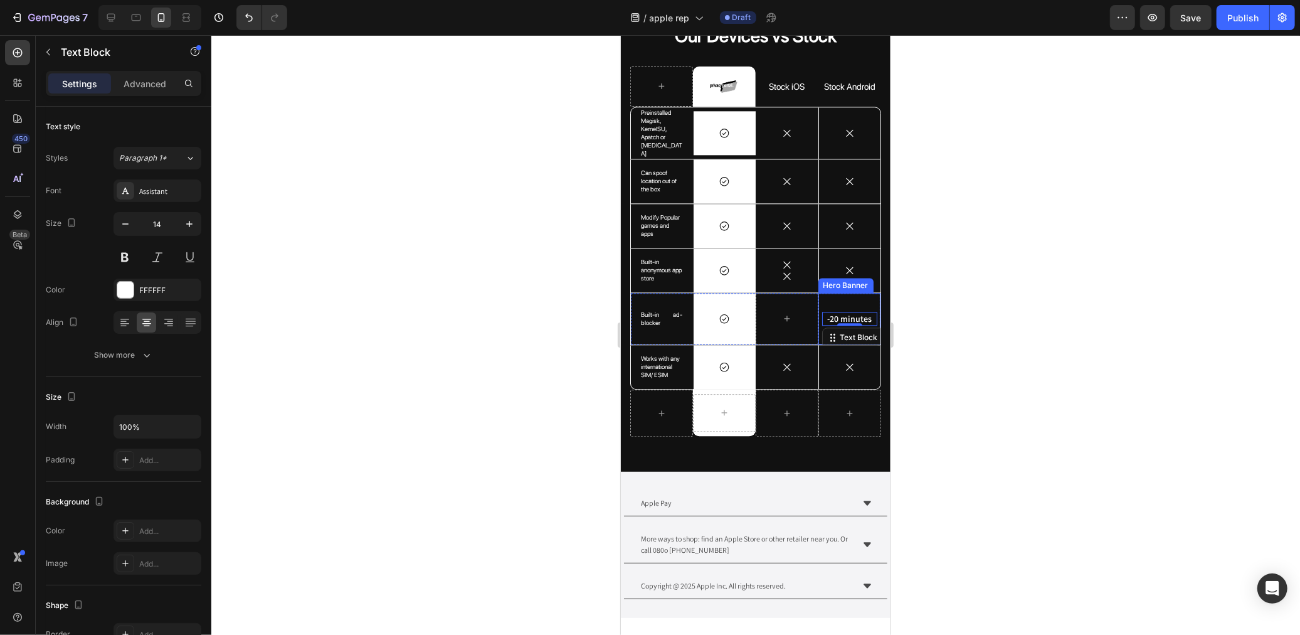
click at [852, 302] on div "-20 minutes Text Block 0" at bounding box center [849, 318] width 62 height 43
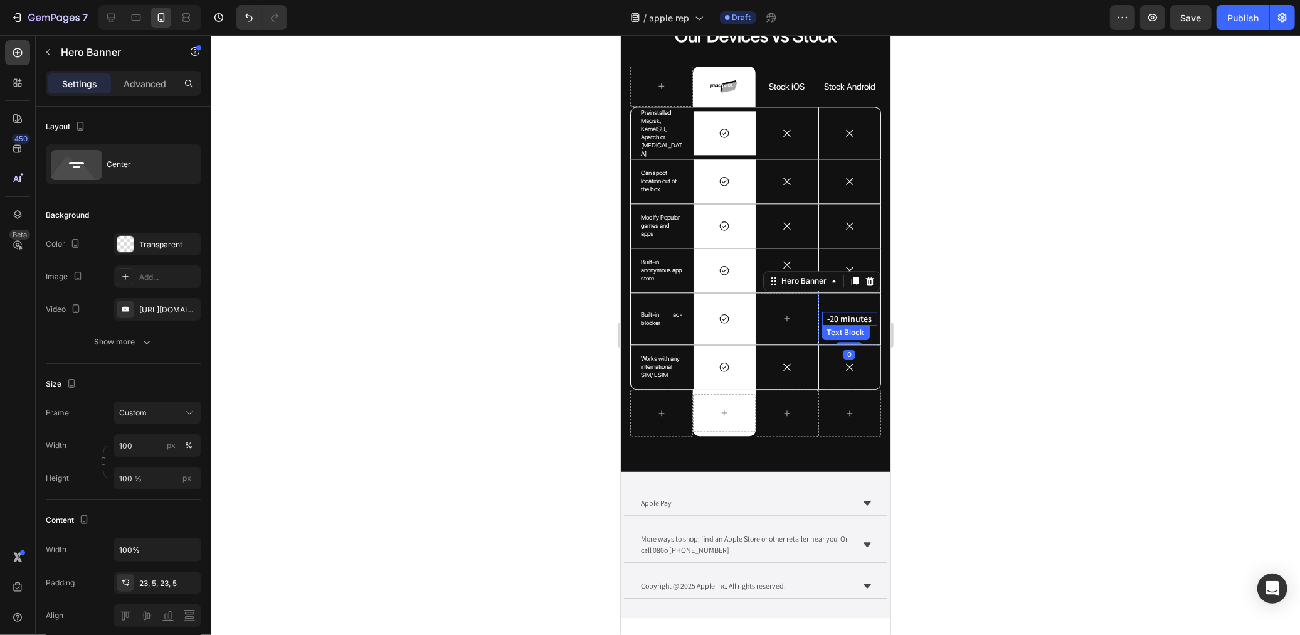
click at [855, 315] on p "-20 minutes" at bounding box center [849, 317] width 53 height 11
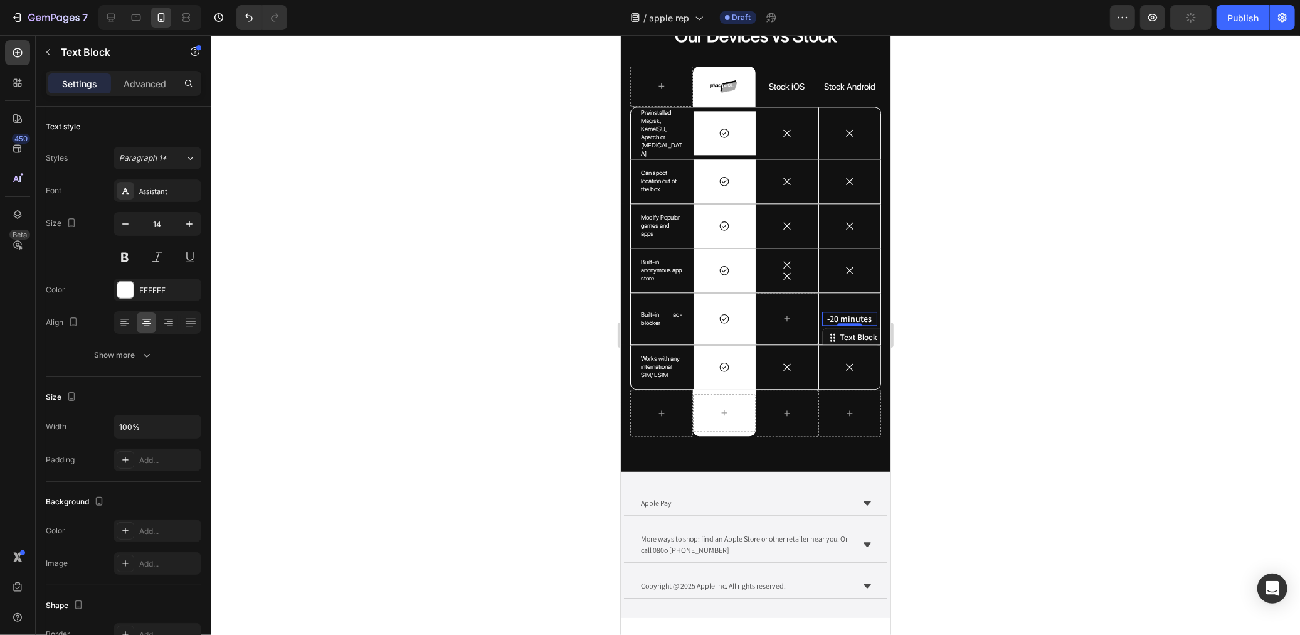
click at [857, 312] on p "-20 minutes" at bounding box center [849, 317] width 53 height 11
click at [850, 346] on div "Icon" at bounding box center [849, 366] width 62 height 40
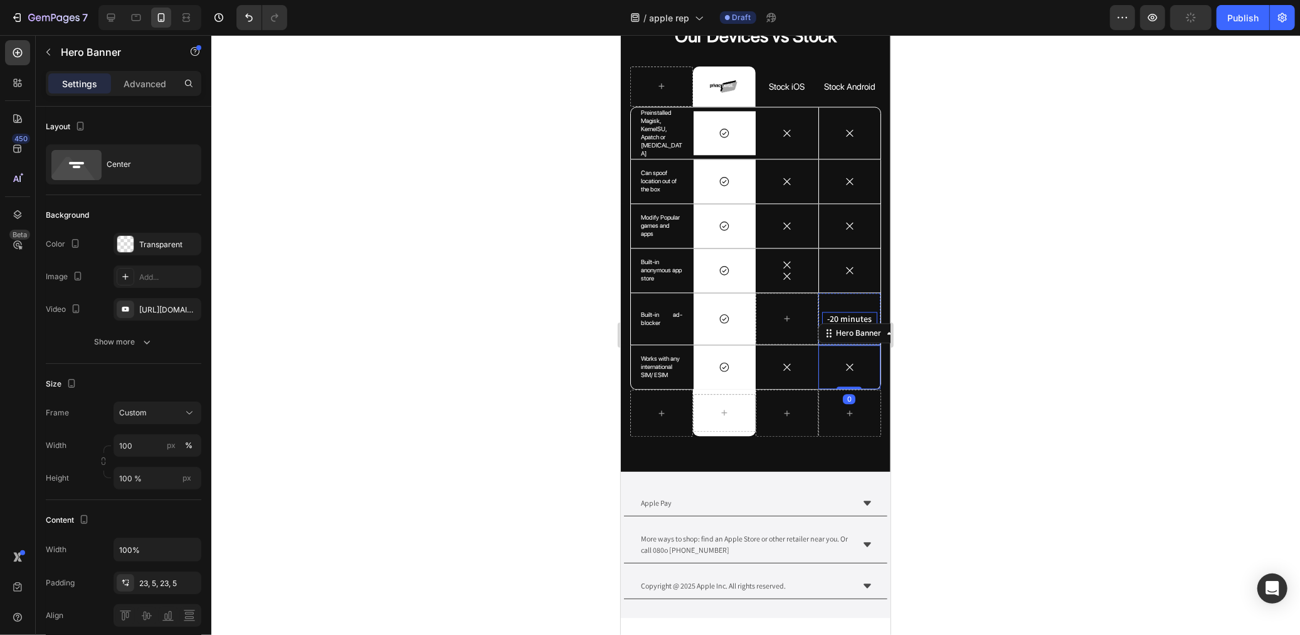
click at [847, 314] on p "-20 minutes" at bounding box center [849, 317] width 53 height 11
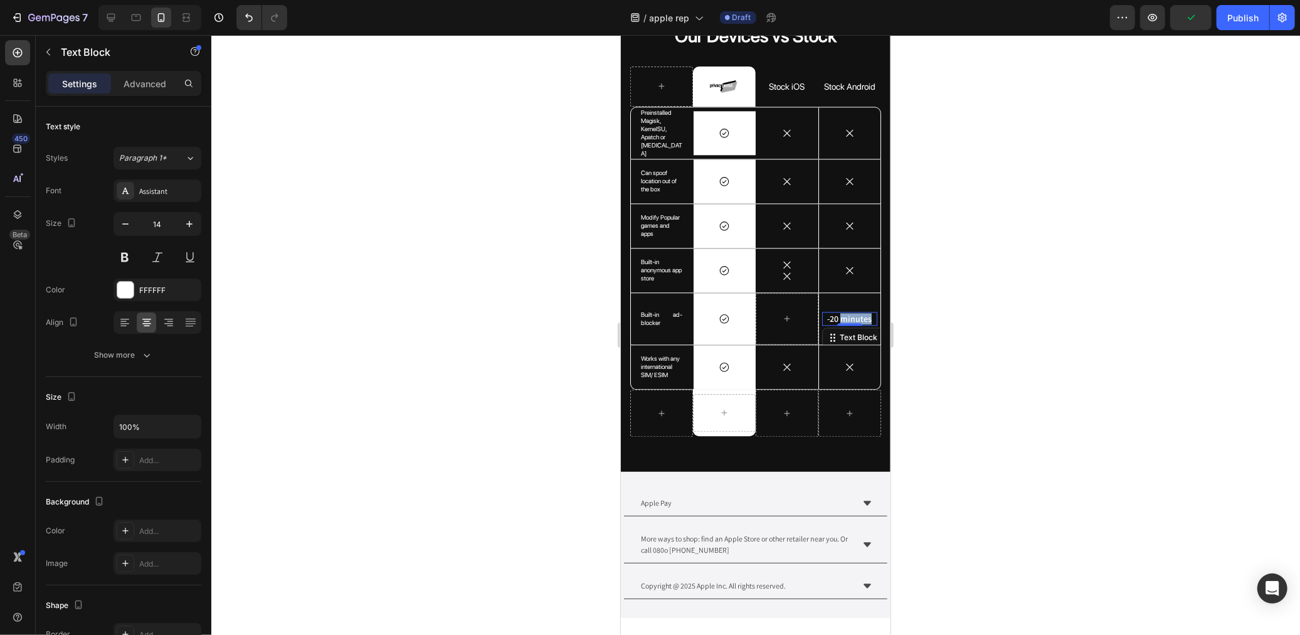
click at [847, 314] on p "-20 minutes" at bounding box center [849, 317] width 53 height 11
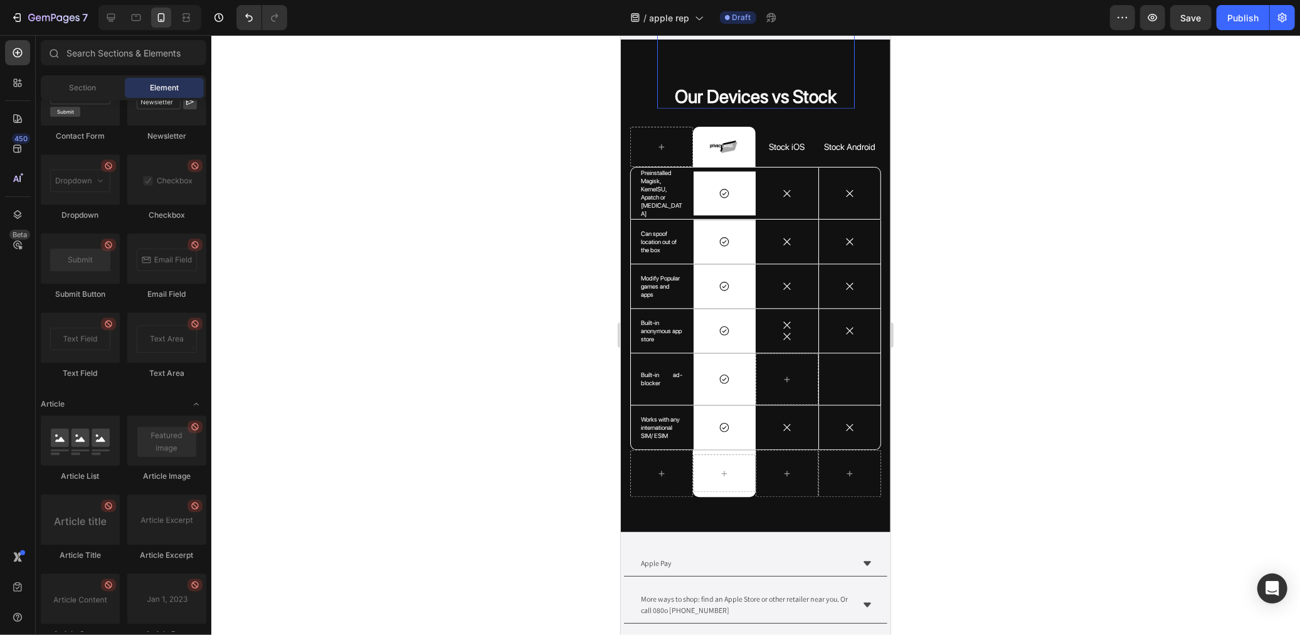
scroll to position [2398, 0]
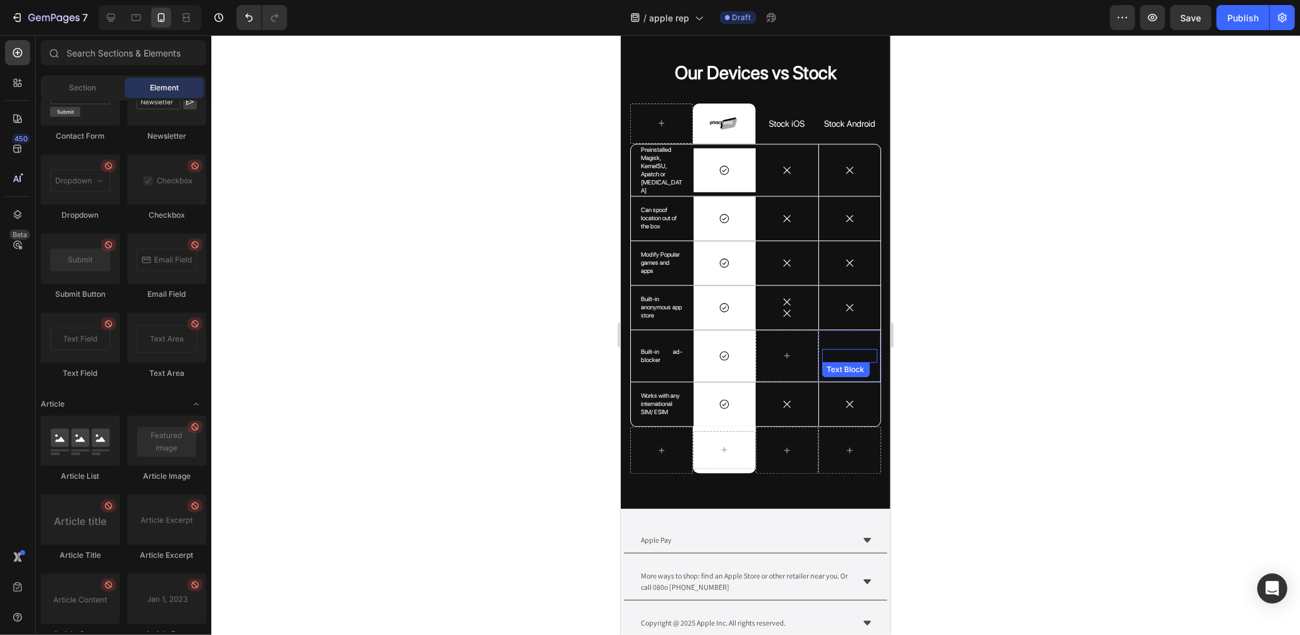
click at [835, 334] on div "Text Block" at bounding box center [849, 355] width 62 height 43
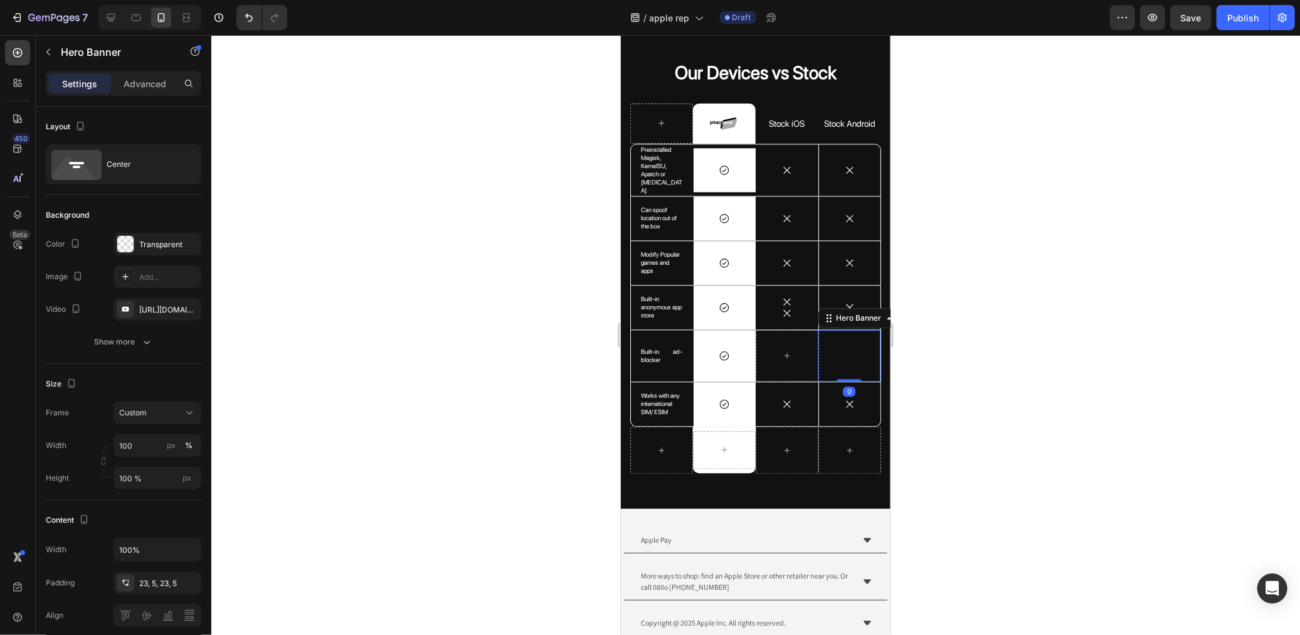
click at [835, 349] on p "Rich Text Editor. Editing area: main" at bounding box center [849, 354] width 53 height 11
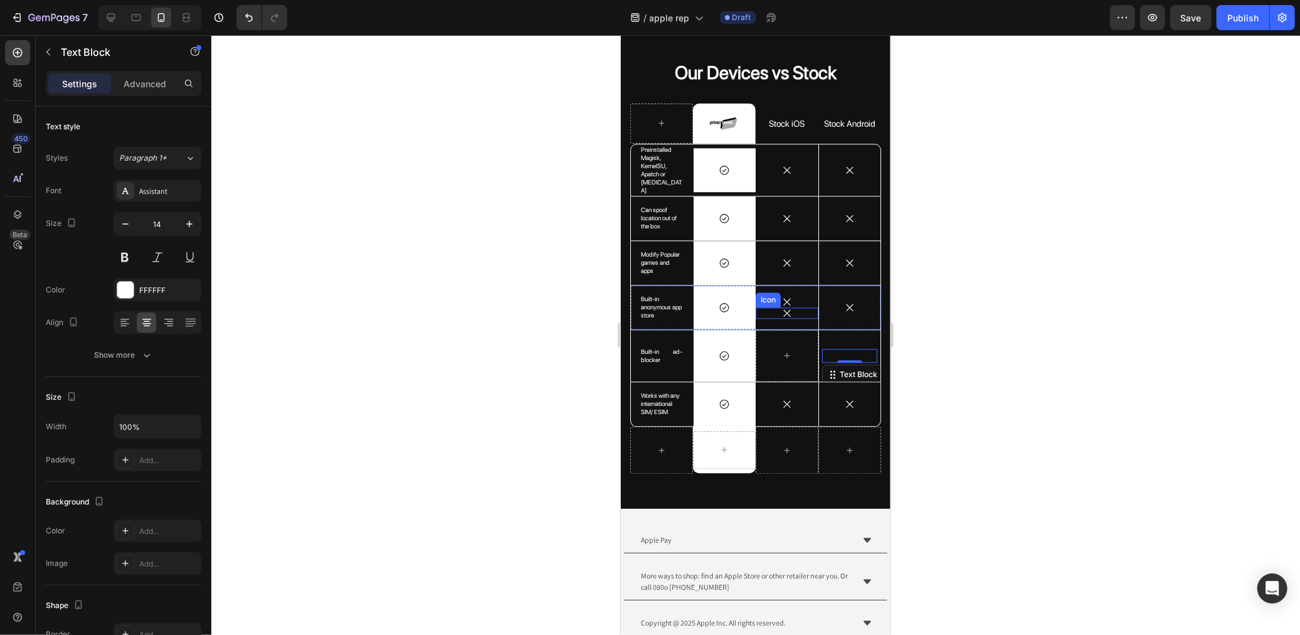
click at [780, 308] on div "Icon" at bounding box center [786, 312] width 63 height 11
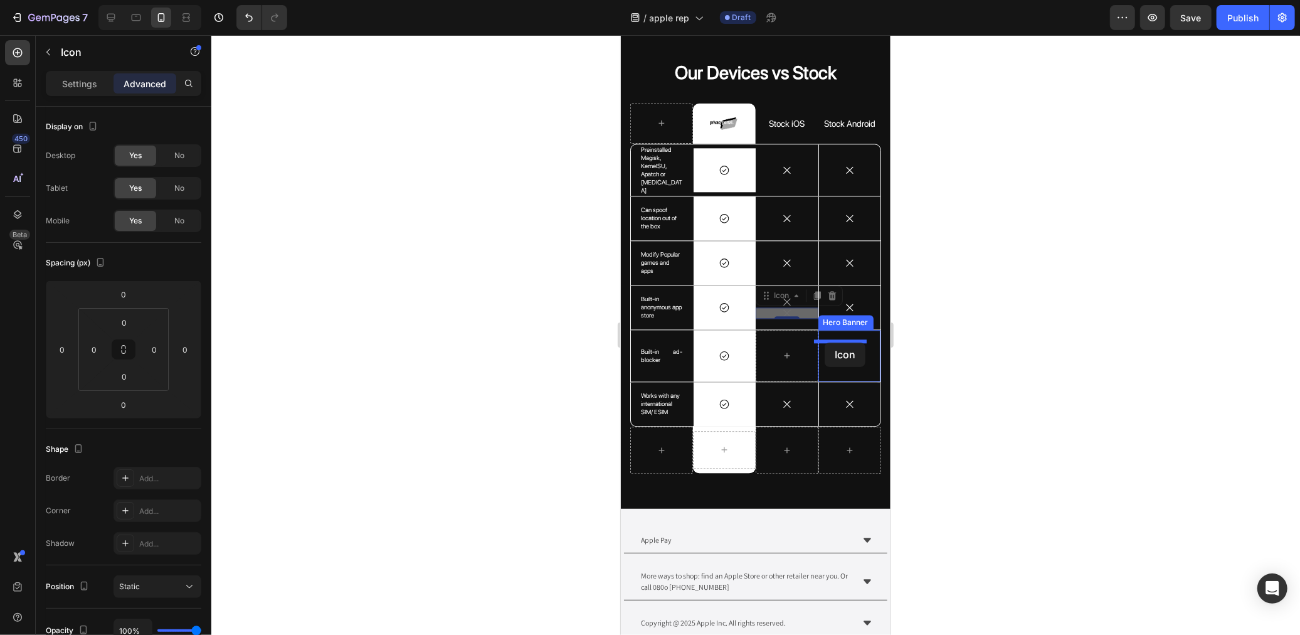
drag, startPoint x: 758, startPoint y: 285, endPoint x: 824, endPoint y: 342, distance: 87.6
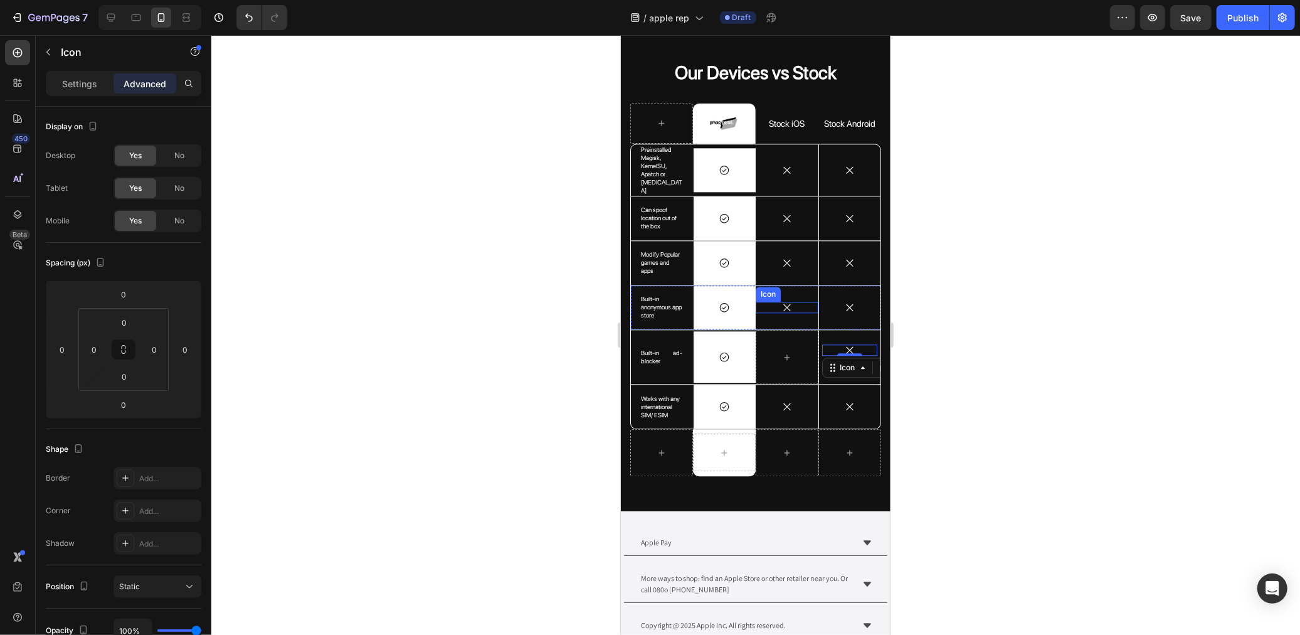
click at [769, 301] on div "Icon" at bounding box center [786, 306] width 63 height 11
click at [812, 284] on icon at bounding box center [817, 289] width 10 height 10
click at [762, 311] on div "Icon Icon 0" at bounding box center [786, 307] width 63 height 44
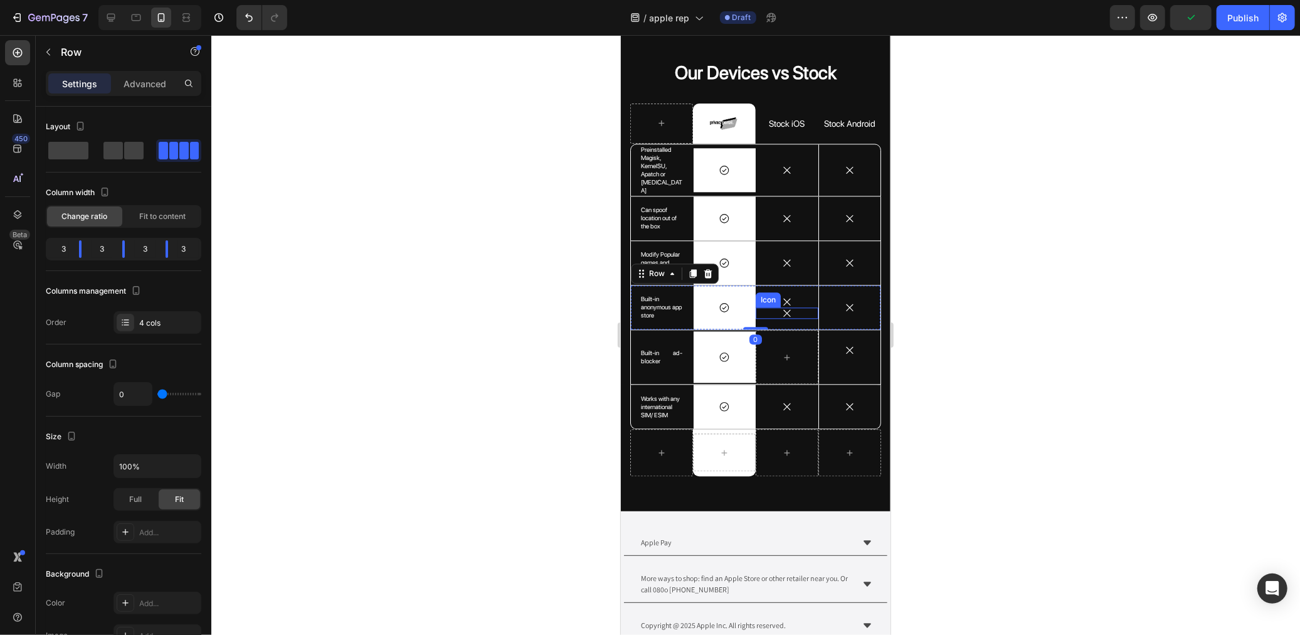
click at [781, 307] on icon at bounding box center [786, 312] width 11 height 11
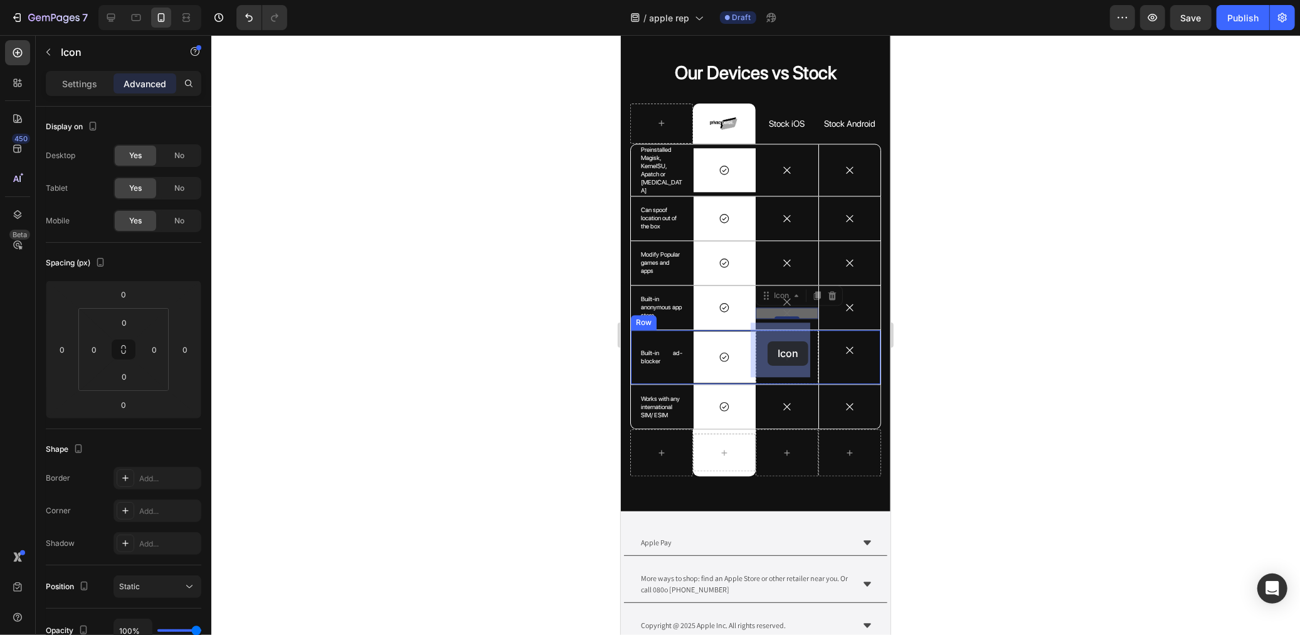
drag, startPoint x: 761, startPoint y: 289, endPoint x: 767, endPoint y: 341, distance: 51.8
click at [430, 251] on div at bounding box center [755, 335] width 1089 height 600
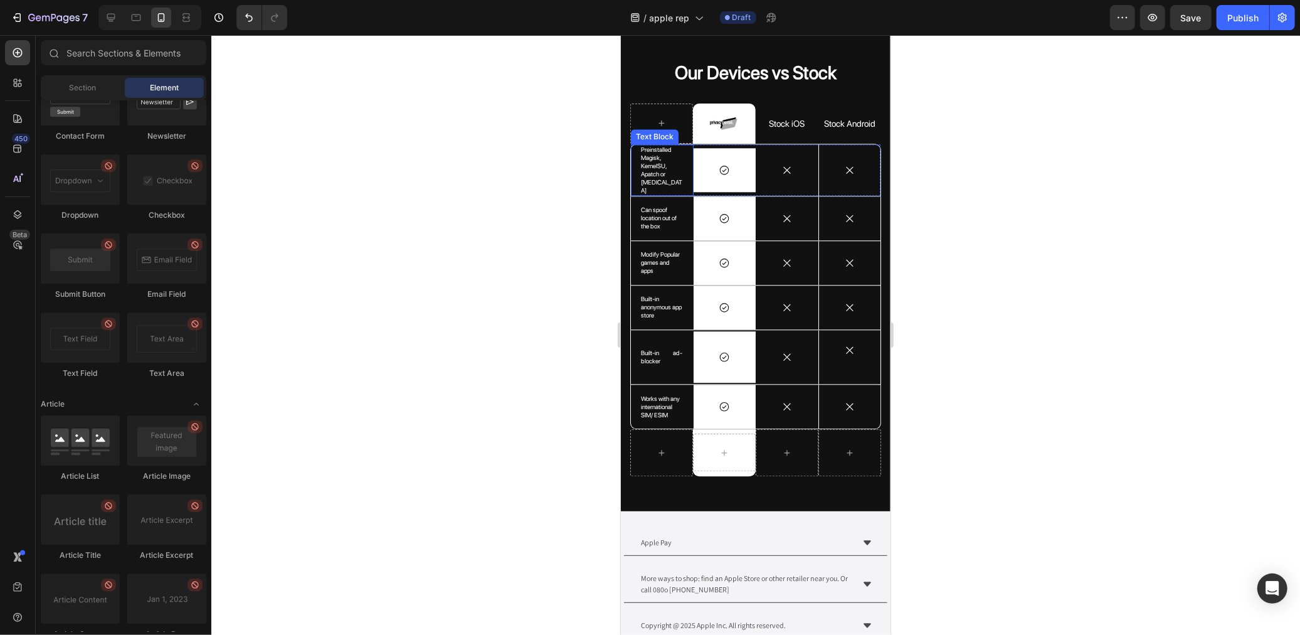
click at [676, 171] on p "Preinstalled Magisk, KernelSU, Apatch or Dopamine" at bounding box center [661, 169] width 43 height 49
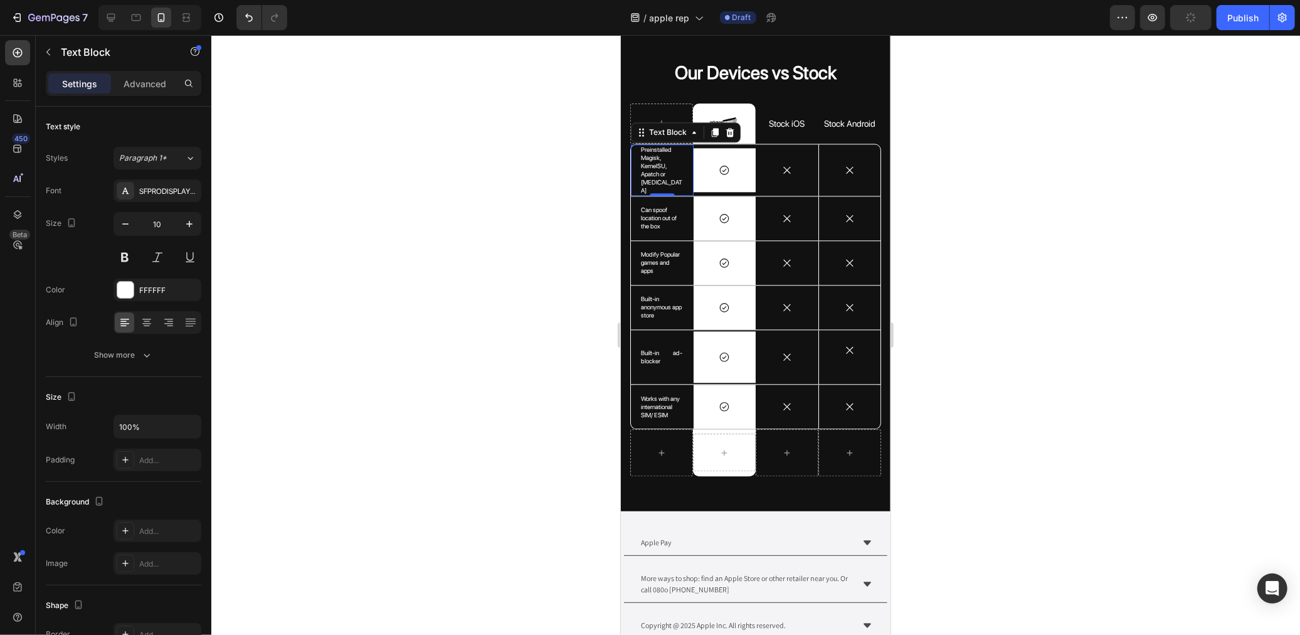
click at [655, 200] on div "0" at bounding box center [661, 205] width 13 height 10
click at [655, 183] on div "Row" at bounding box center [643, 188] width 26 height 15
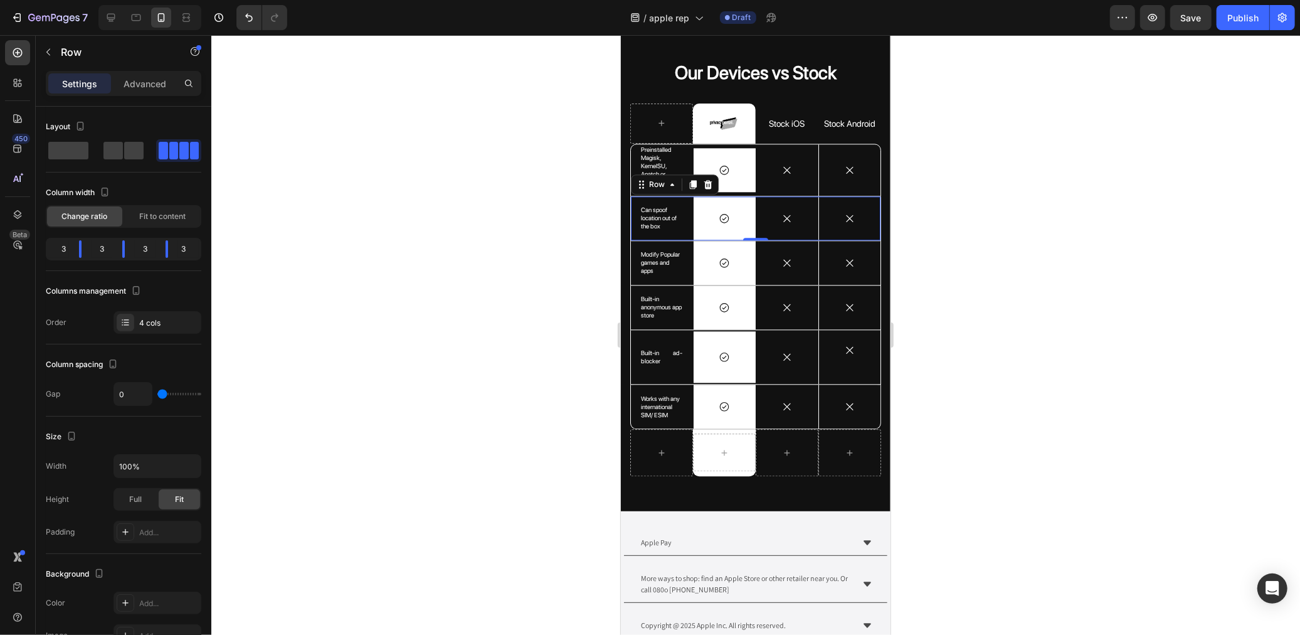
click at [600, 193] on div at bounding box center [755, 335] width 1089 height 600
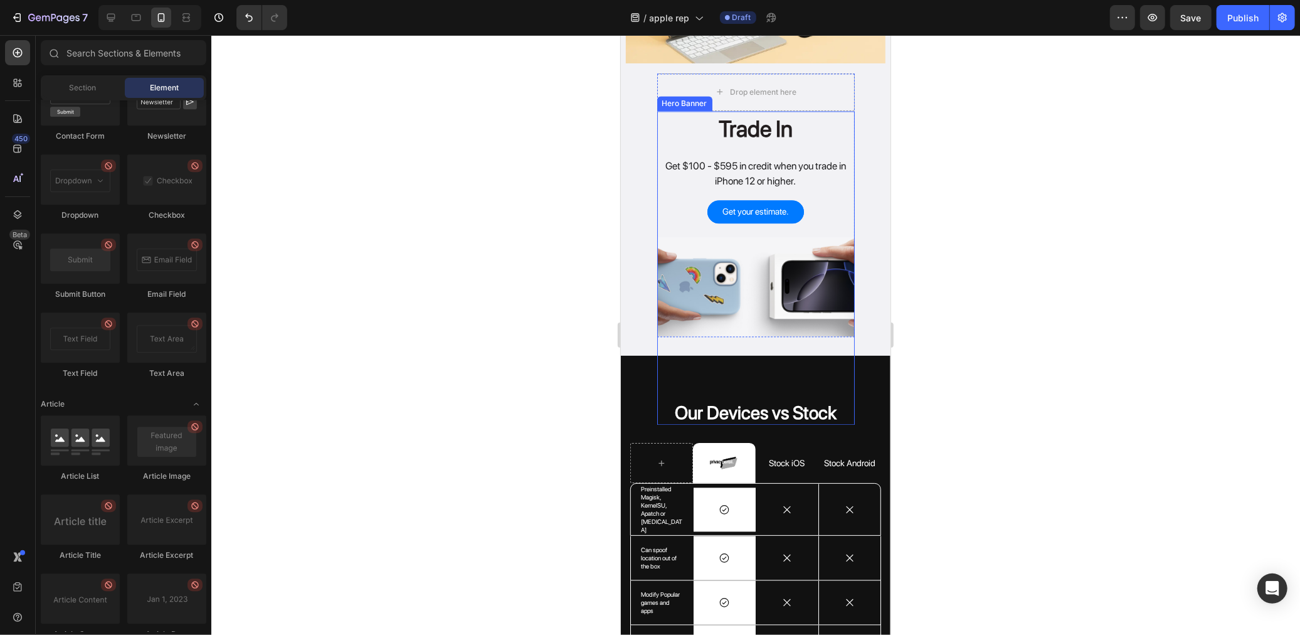
scroll to position [2119, 0]
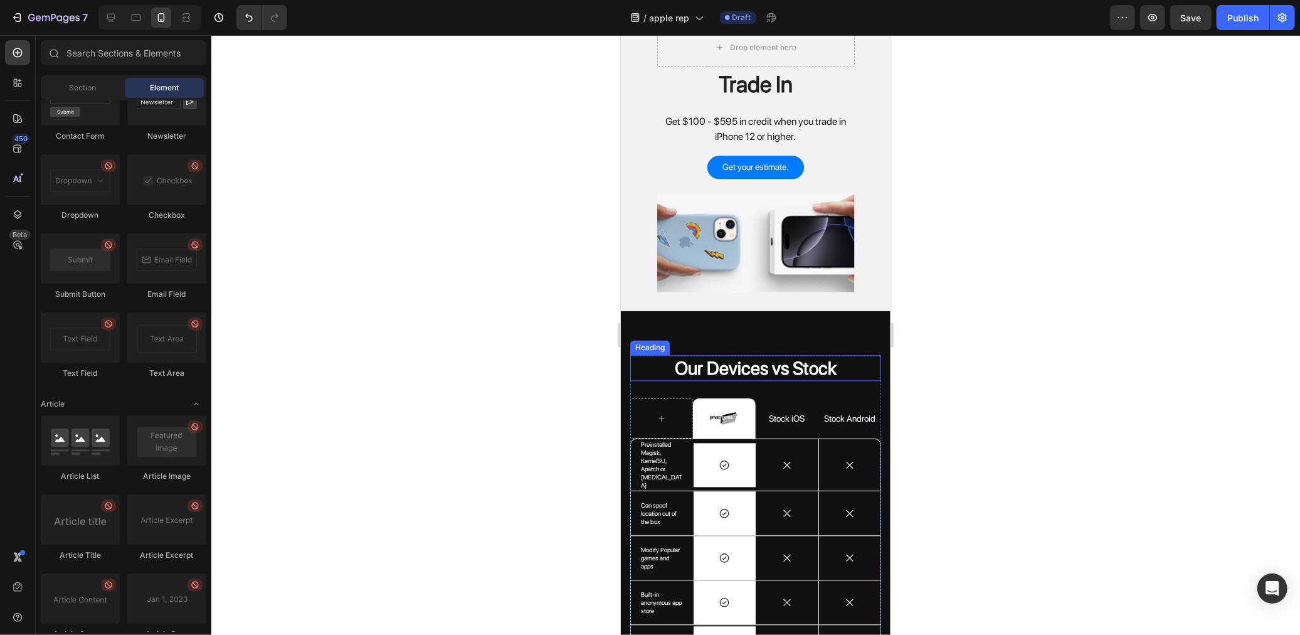
click at [766, 363] on h2 "Our Devices vs Stock" at bounding box center [755, 367] width 251 height 26
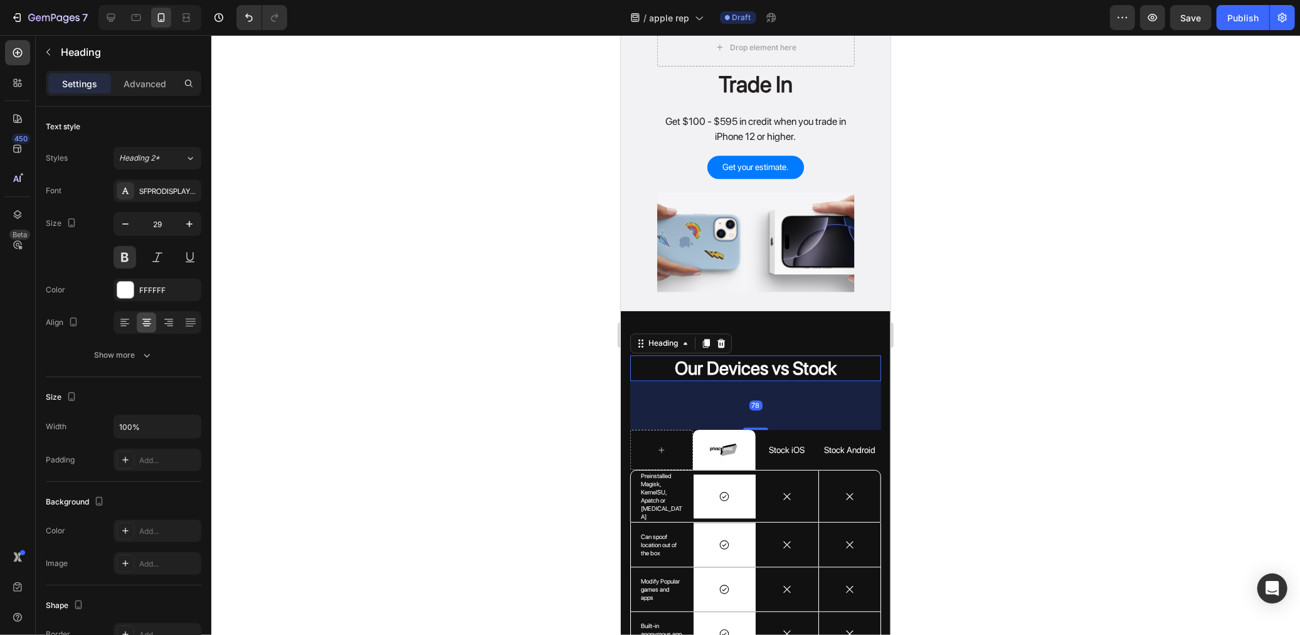
drag, startPoint x: 761, startPoint y: 378, endPoint x: 763, endPoint y: 410, distance: 31.4
click at [763, 380] on div "78" at bounding box center [755, 380] width 251 height 0
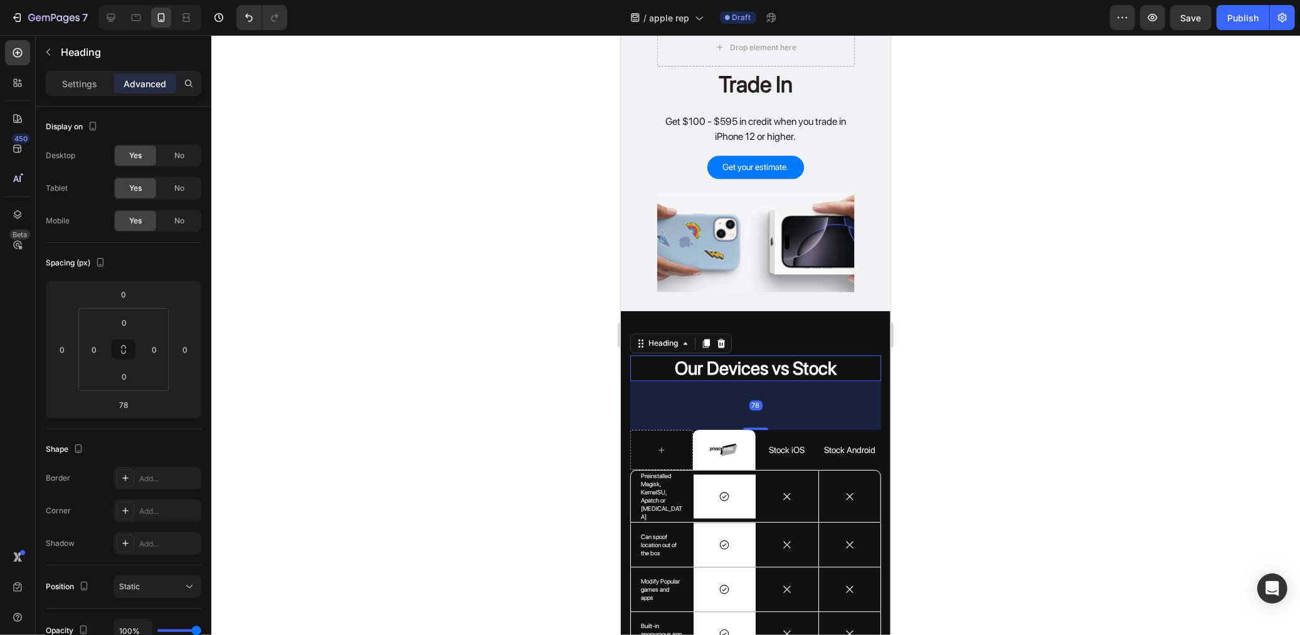
click at [1161, 358] on div at bounding box center [755, 335] width 1089 height 600
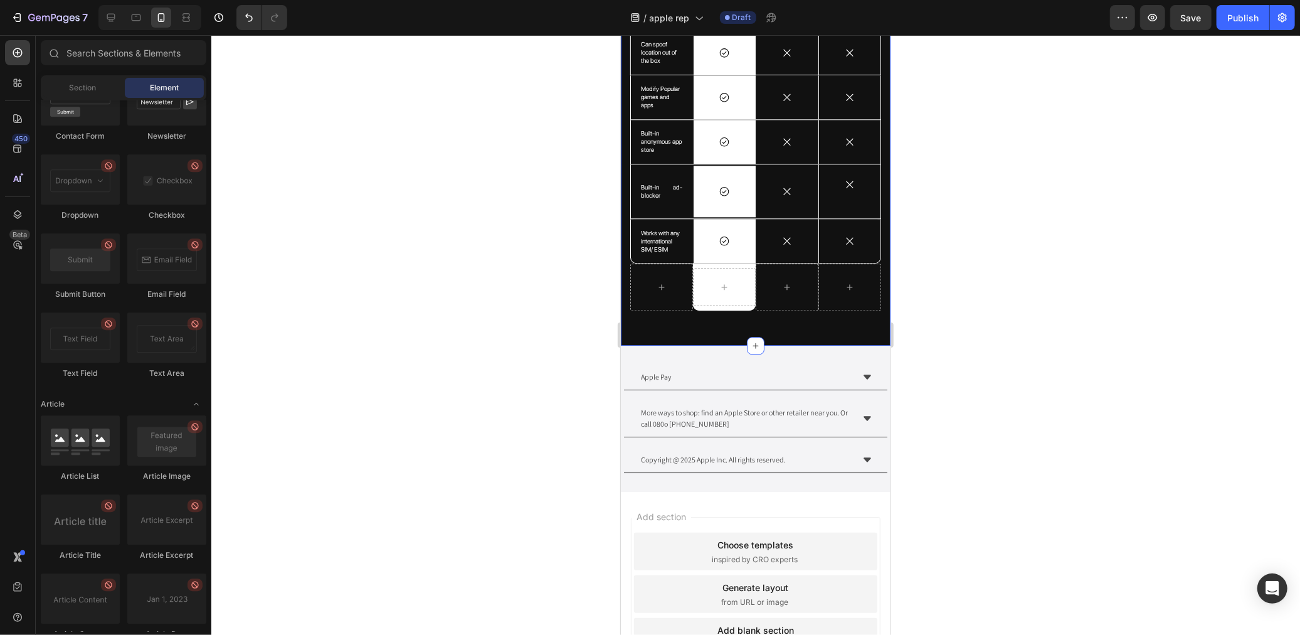
scroll to position [2676, 0]
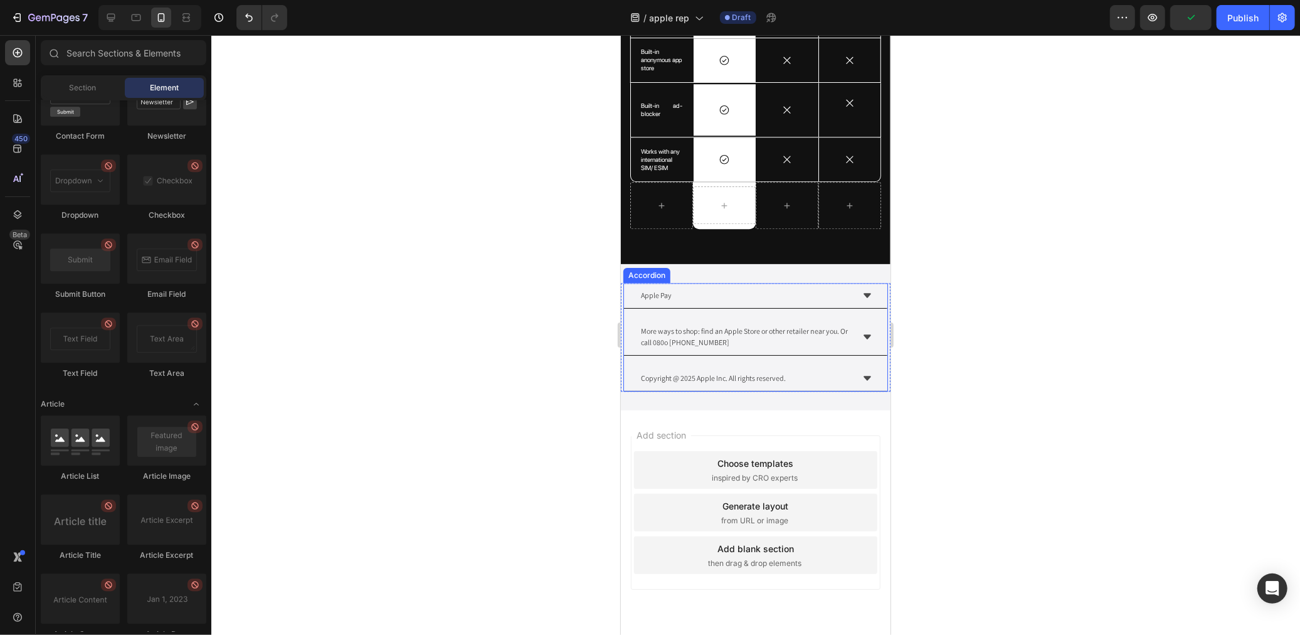
click at [756, 287] on div "Apple Pay" at bounding box center [744, 294] width 213 height 15
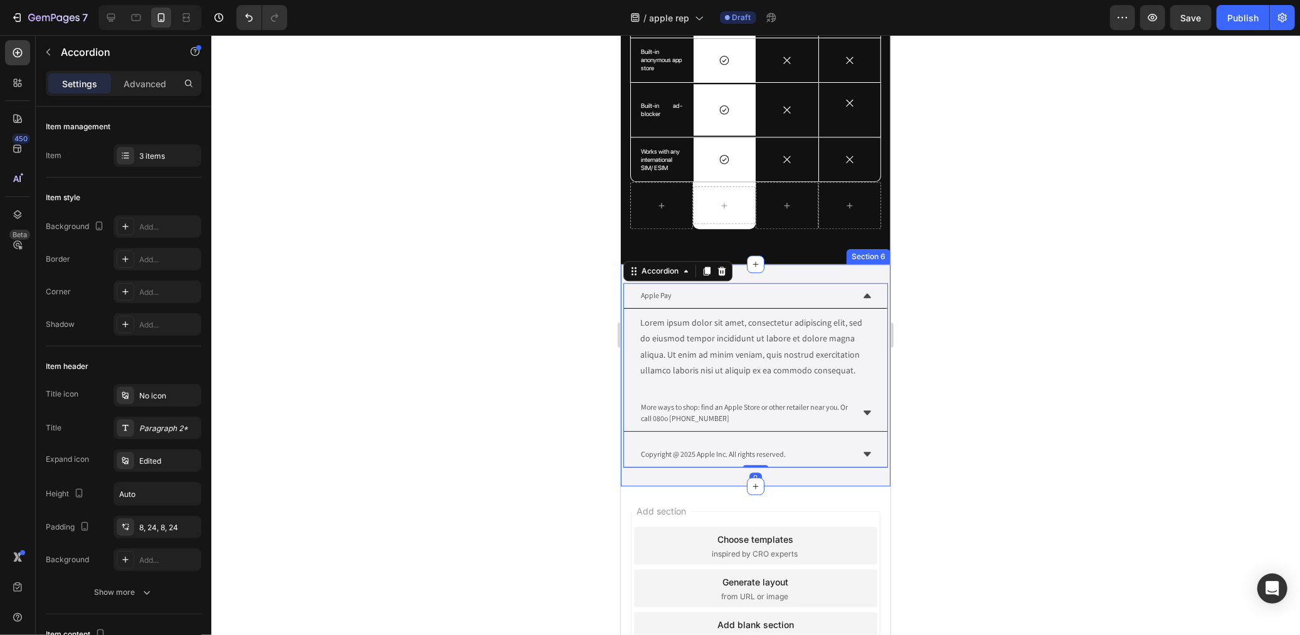
click at [660, 287] on div "Apple Pay" at bounding box center [655, 294] width 34 height 15
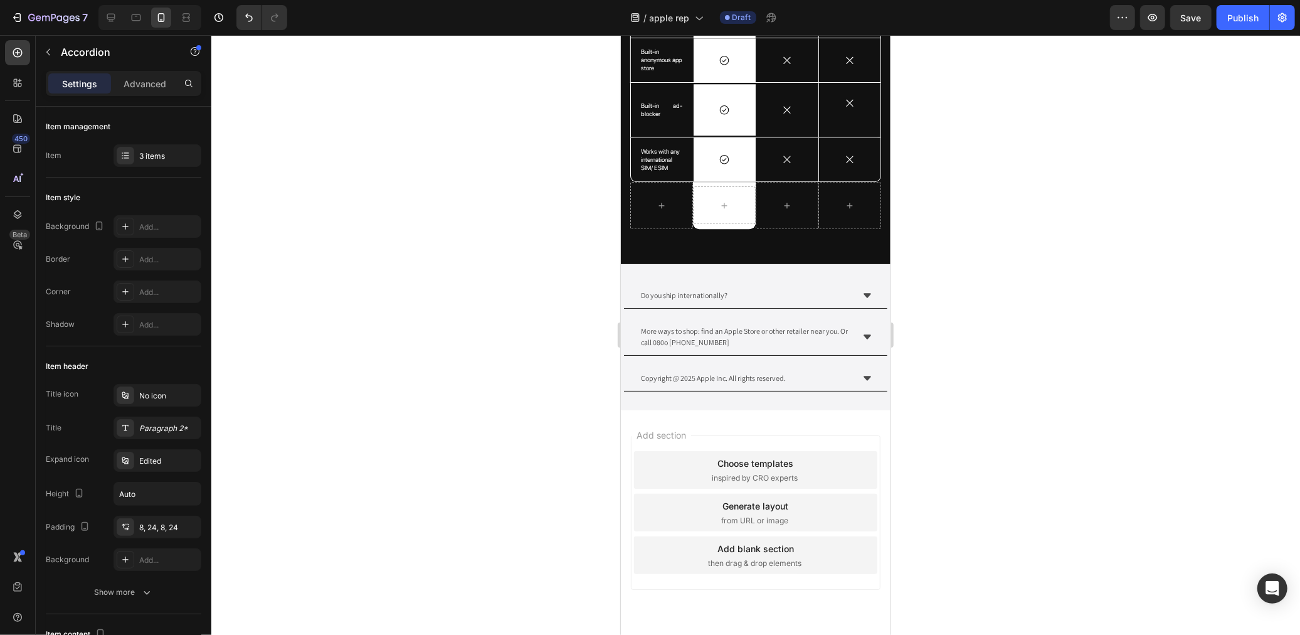
click at [833, 299] on div "Do you ship internationally?" at bounding box center [754, 295] width 263 height 26
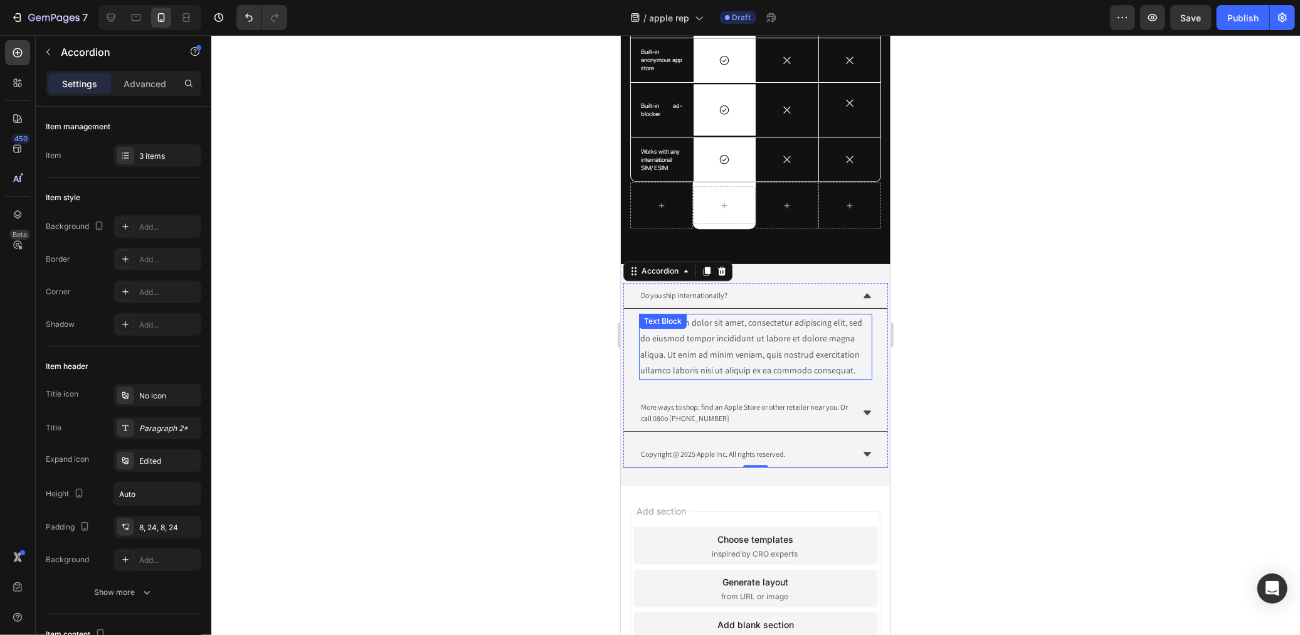
click at [811, 327] on div "Lorem ipsum dolor sit amet, consectetur adipiscing elit, sed do eiusmod tempor …" at bounding box center [754, 346] width 233 height 66
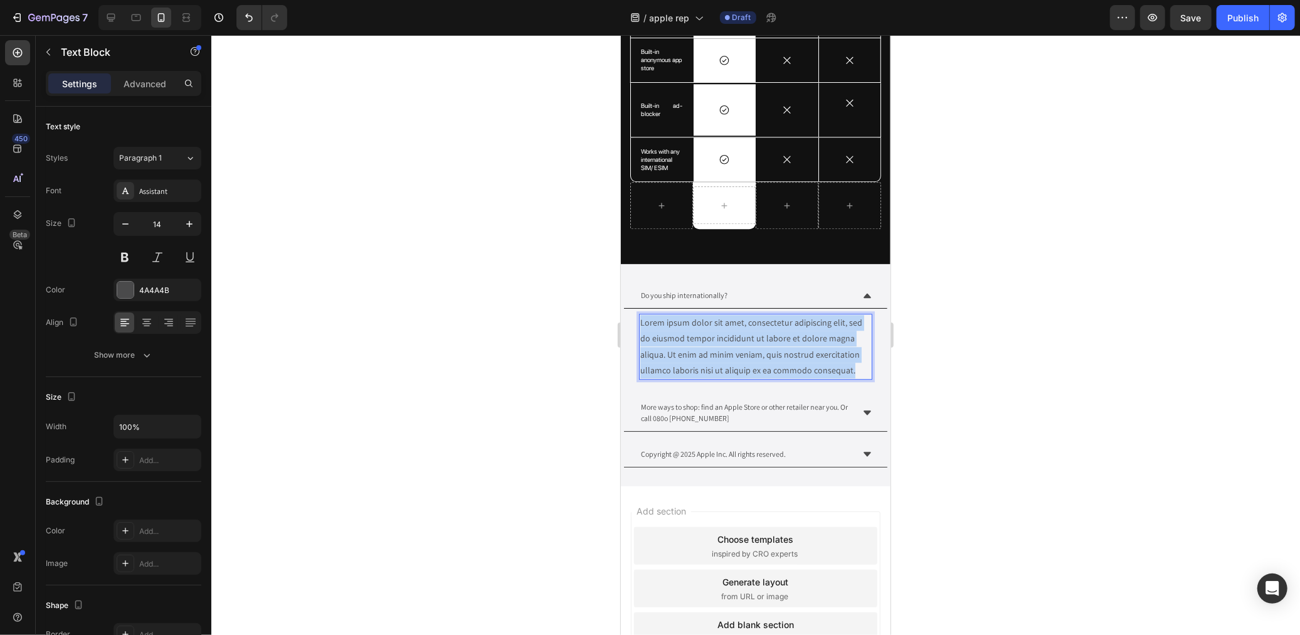
click at [811, 327] on p "Lorem ipsum dolor sit amet, consectetur adipiscing elit, sed do eiusmod tempor …" at bounding box center [755, 345] width 231 height 63
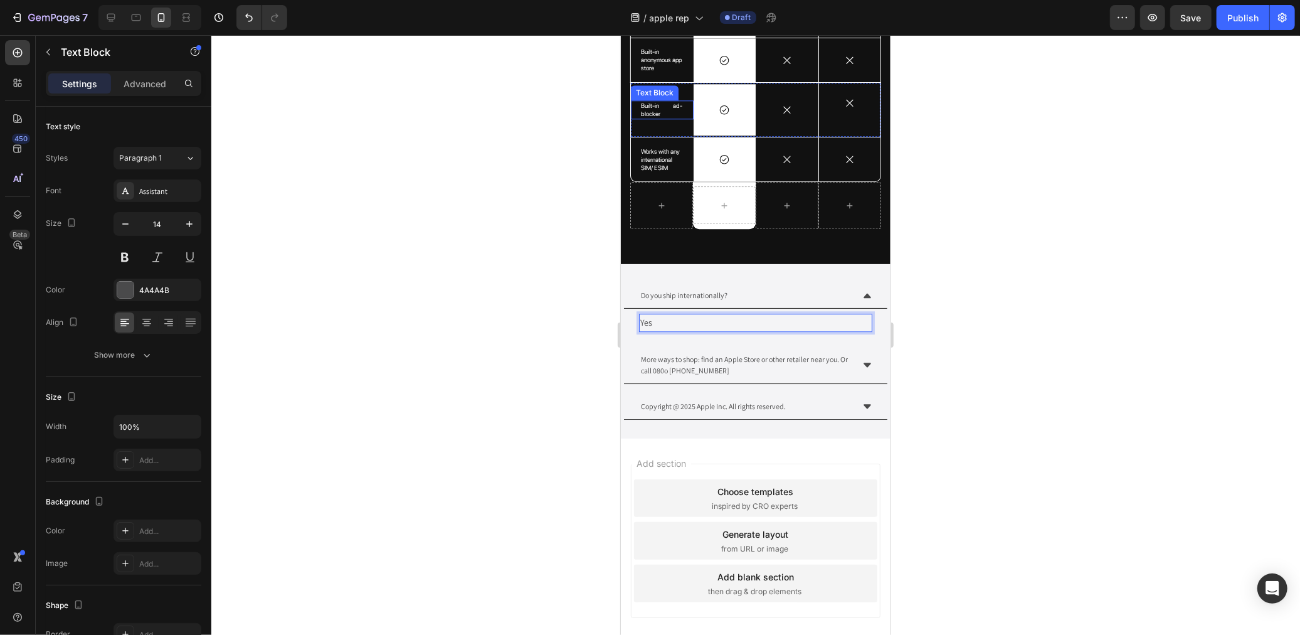
click at [643, 102] on p "Built-in ad-blocker" at bounding box center [661, 109] width 43 height 16
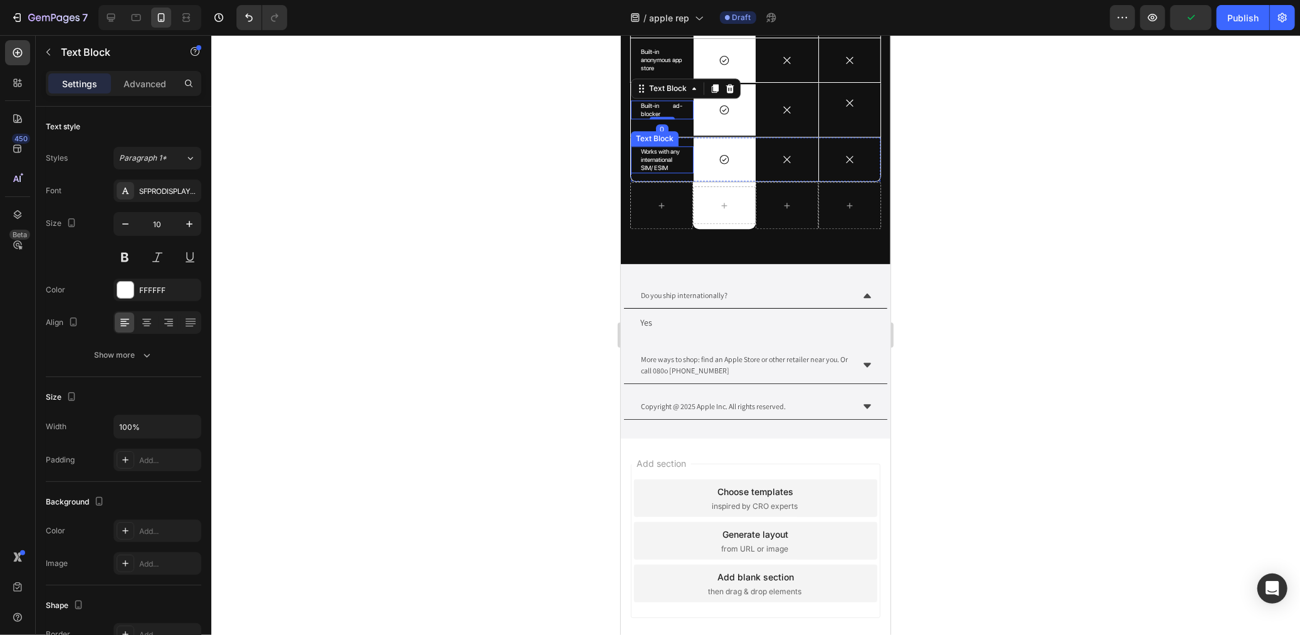
click at [660, 149] on p "Works with any international SIM/ ESIM" at bounding box center [661, 159] width 43 height 24
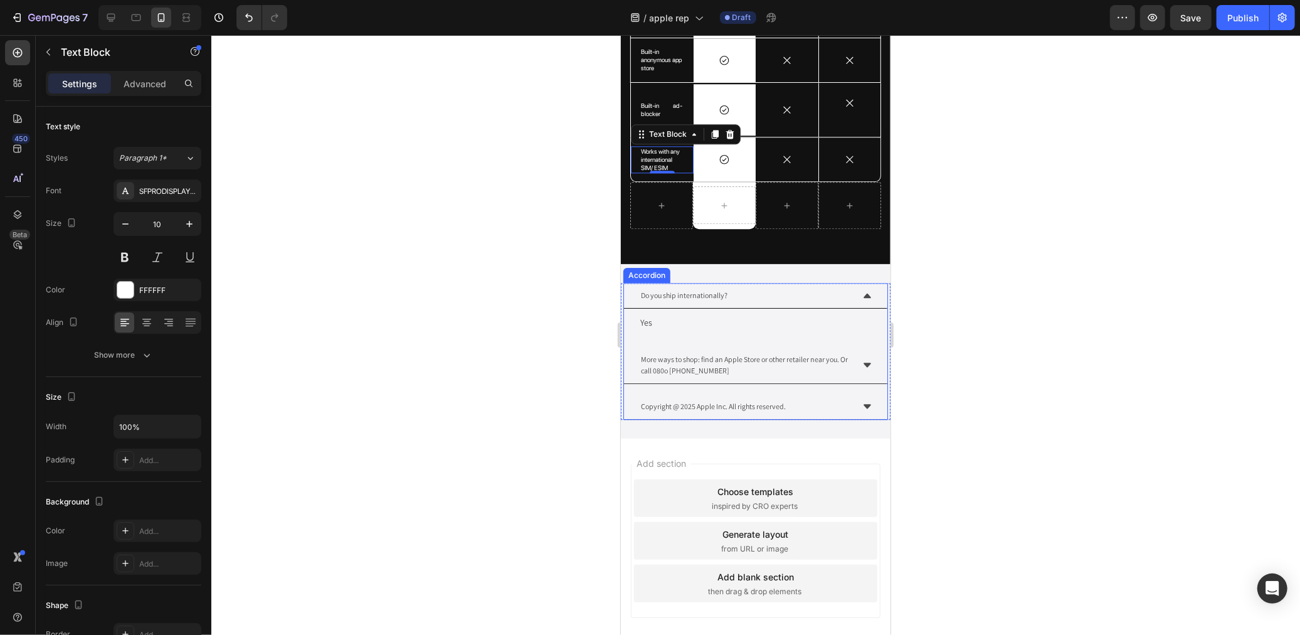
click at [669, 289] on p "Do you ship internationally?" at bounding box center [683, 294] width 87 height 11
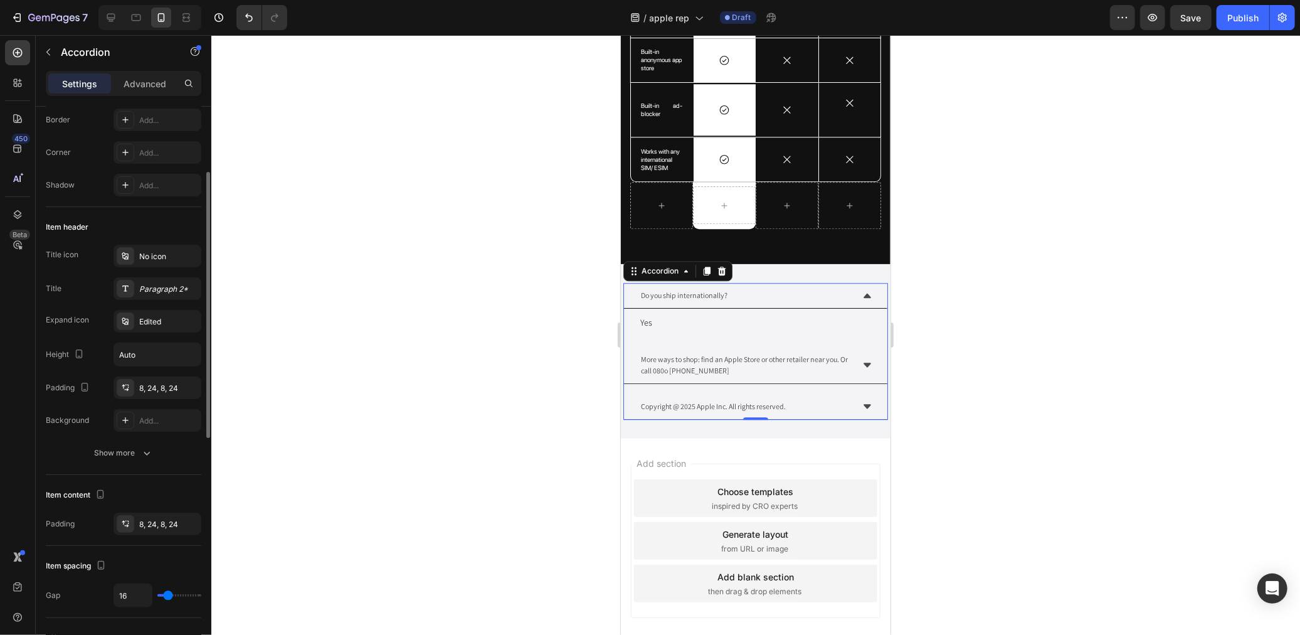
scroll to position [0, 0]
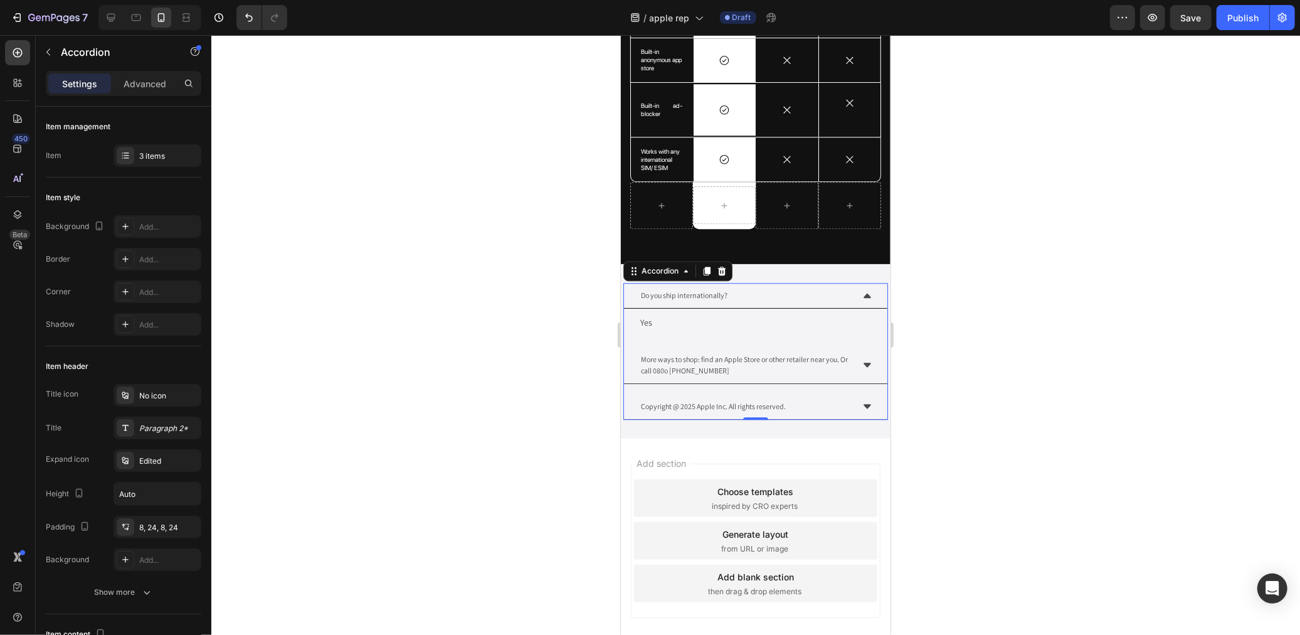
click at [847, 290] on div "Do you ship internationally?" at bounding box center [754, 295] width 263 height 26
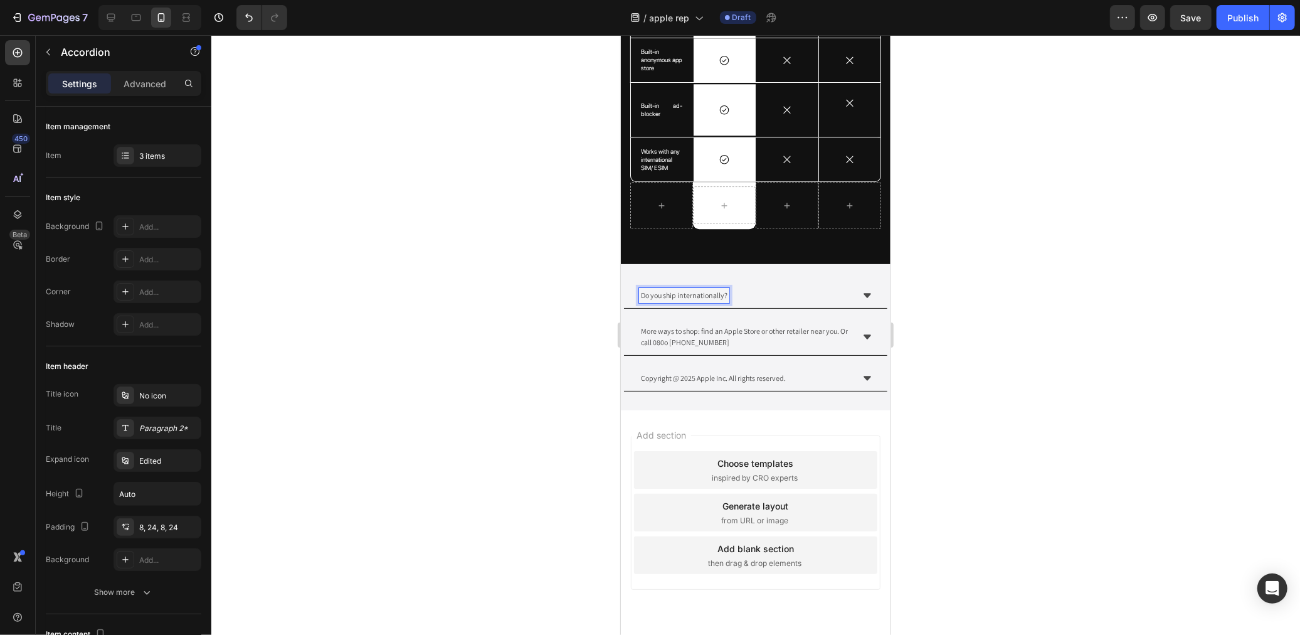
click at [687, 289] on p "Do you ship internationally?" at bounding box center [683, 294] width 87 height 11
click at [691, 341] on div "More ways to shop: find an Apple Store or other retailer near you. Or call 080o…" at bounding box center [744, 336] width 213 height 26
click at [729, 294] on div "Do you ship internationally?" at bounding box center [683, 294] width 90 height 15
click at [689, 289] on p "Do you ship internationally?" at bounding box center [683, 294] width 87 height 11
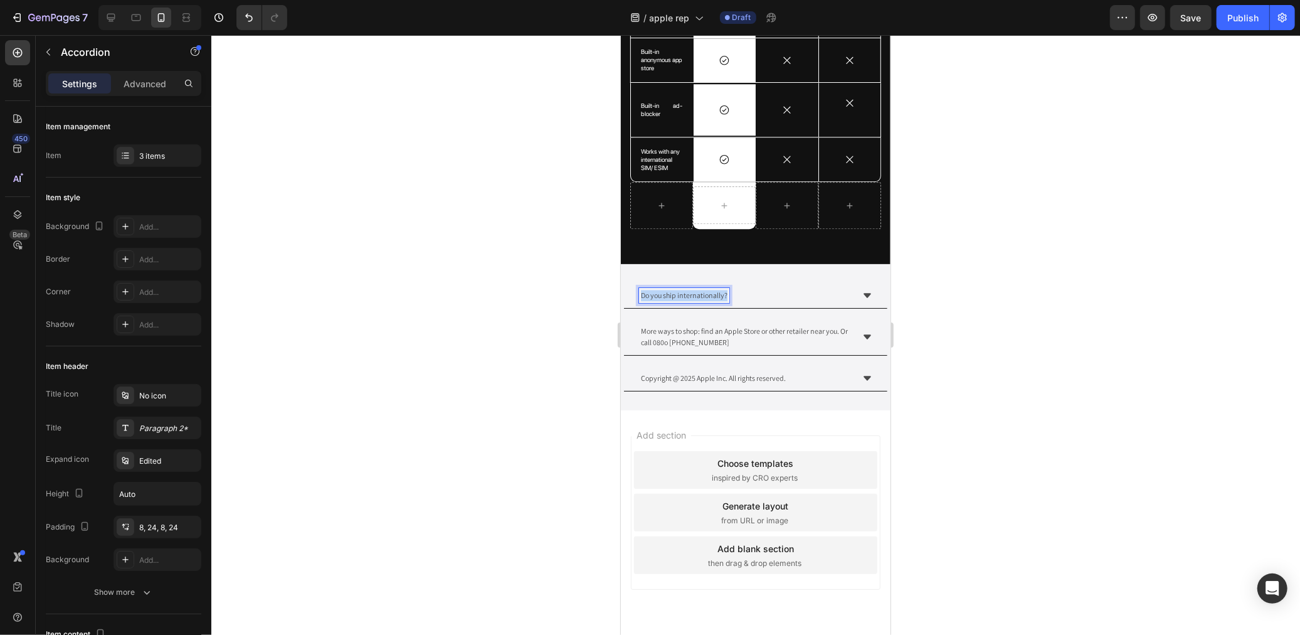
click at [689, 289] on p "Do you ship internationally?" at bounding box center [683, 294] width 87 height 11
click at [862, 290] on icon at bounding box center [867, 295] width 10 height 10
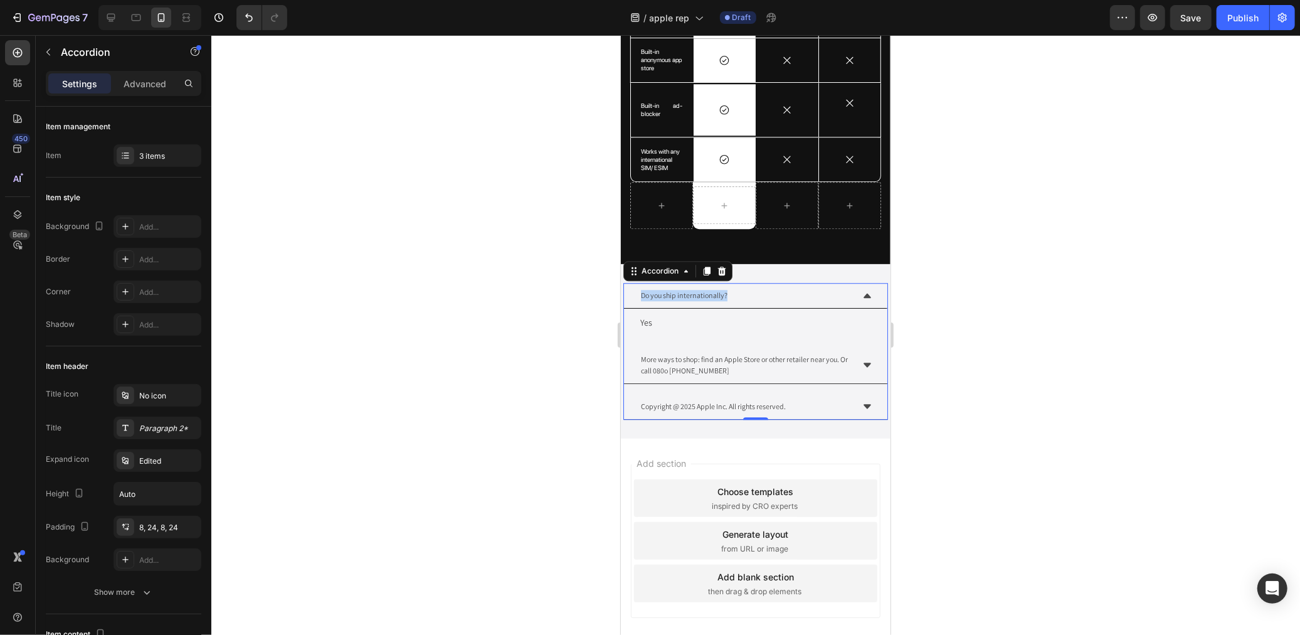
click at [863, 293] on icon at bounding box center [867, 295] width 8 height 4
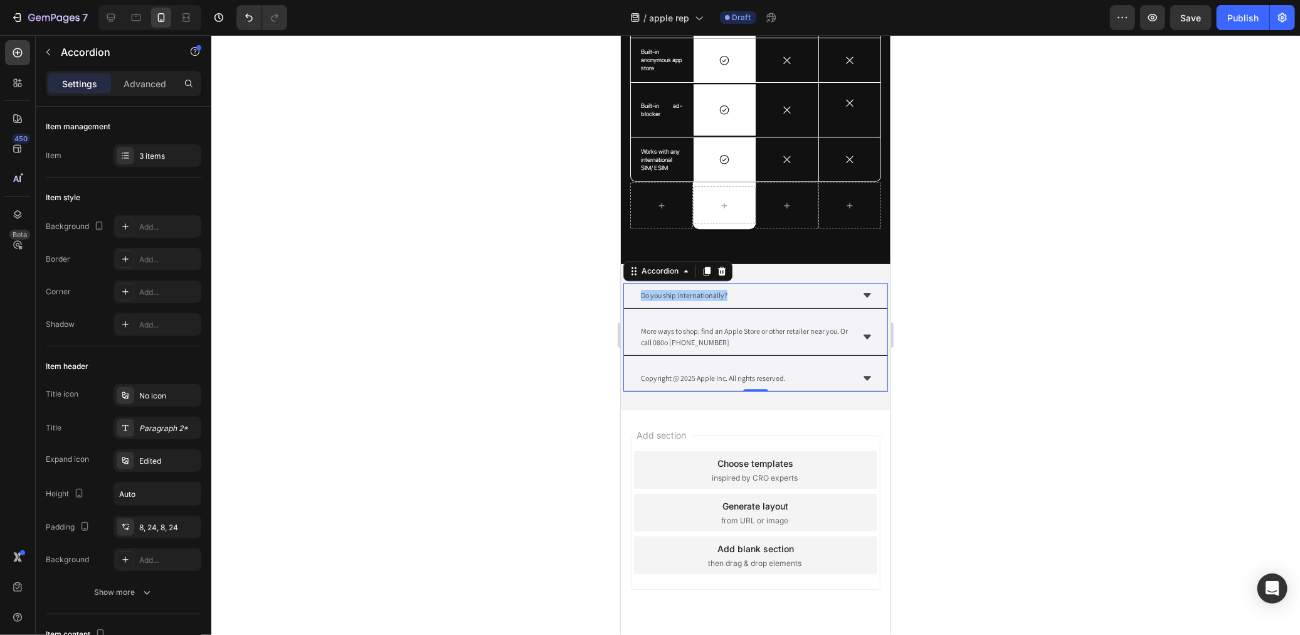
click at [1040, 345] on div at bounding box center [755, 335] width 1089 height 600
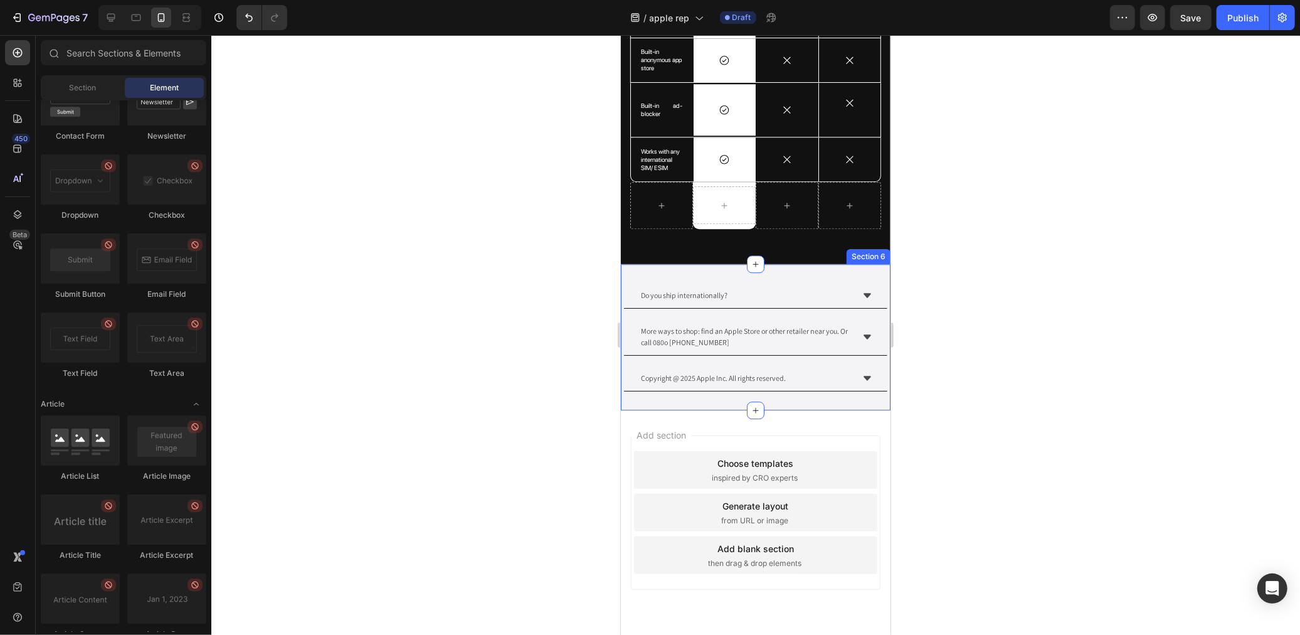
click at [706, 273] on div "Do you ship internationally? More ways to shop: find an Apple Store or other re…" at bounding box center [755, 336] width 270 height 146
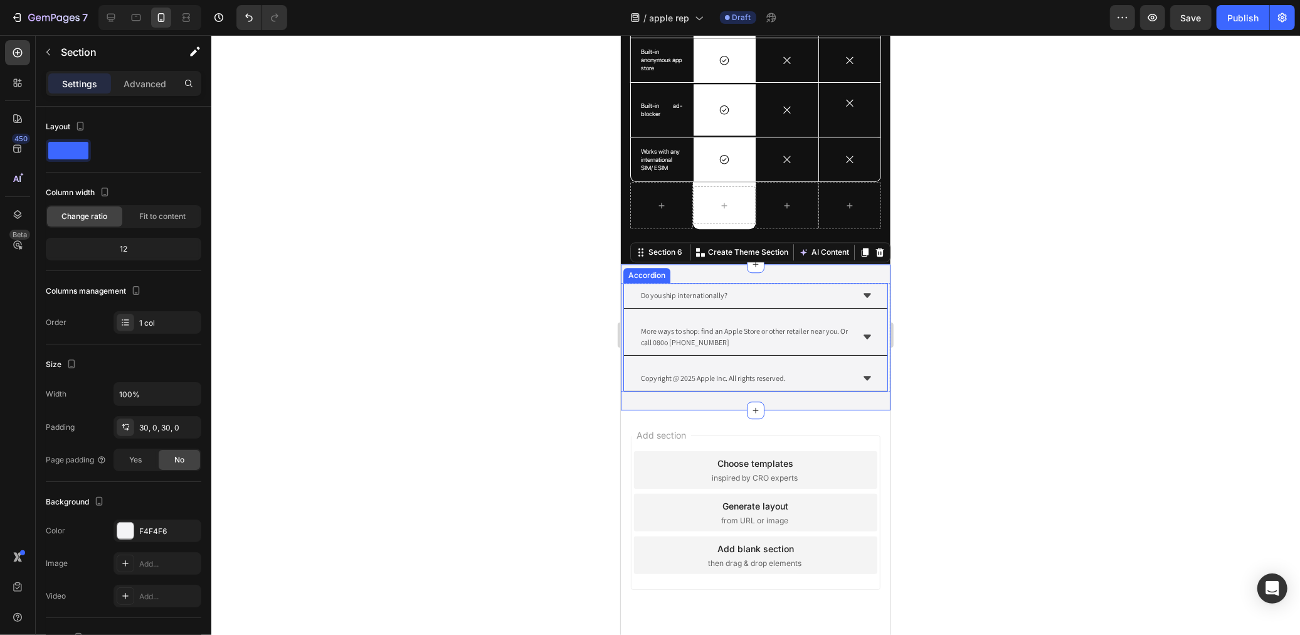
click at [717, 355] on div "Do you ship internationally? More ways to shop: find an Apple Store or other re…" at bounding box center [755, 336] width 265 height 108
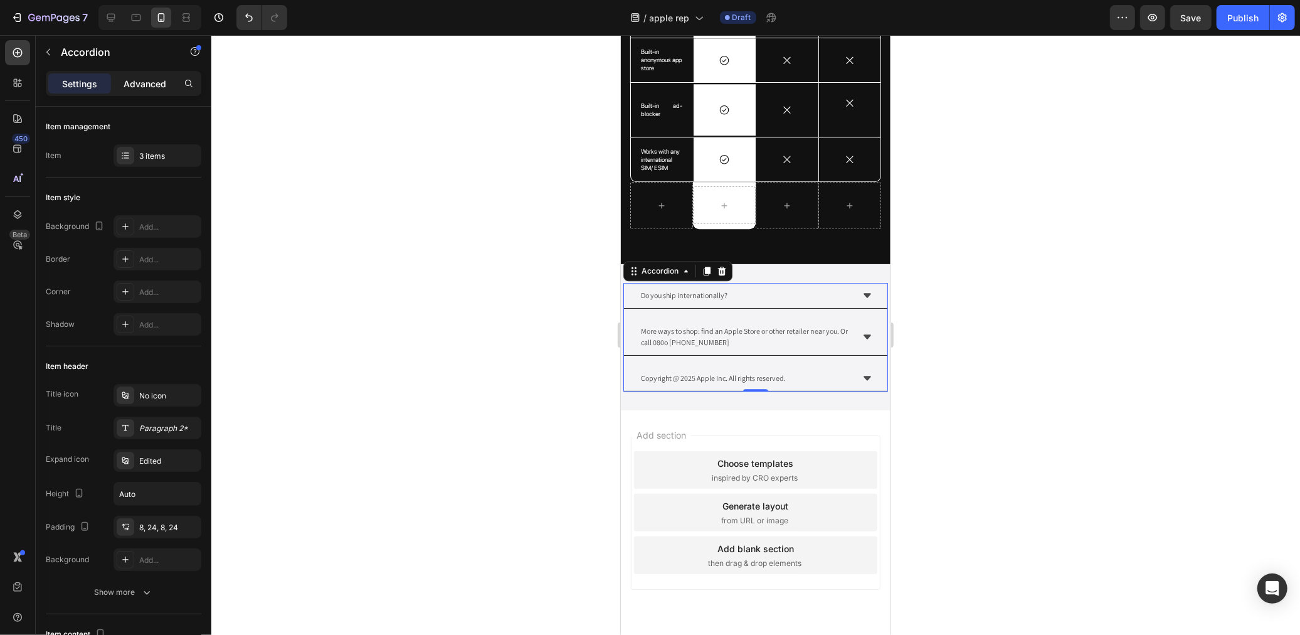
click at [146, 84] on p "Advanced" at bounding box center [145, 83] width 43 height 13
type input "100%"
type input "100"
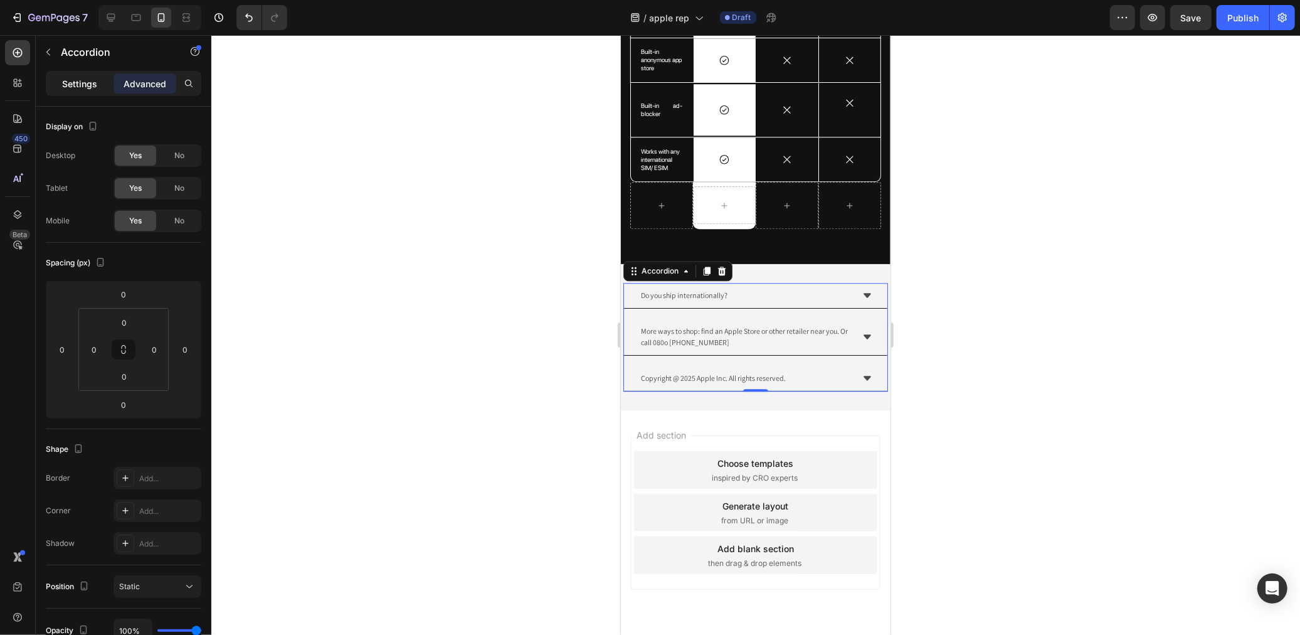
click at [99, 90] on div "Settings" at bounding box center [79, 83] width 63 height 20
type input "16"
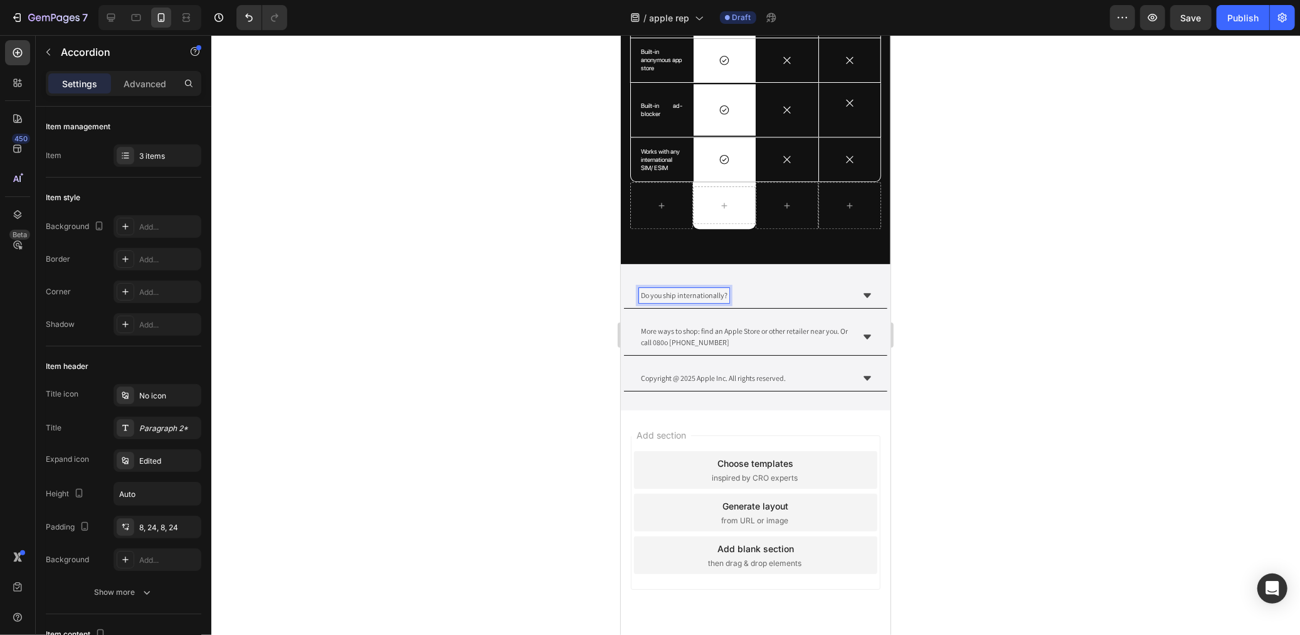
click at [863, 375] on icon at bounding box center [867, 377] width 8 height 4
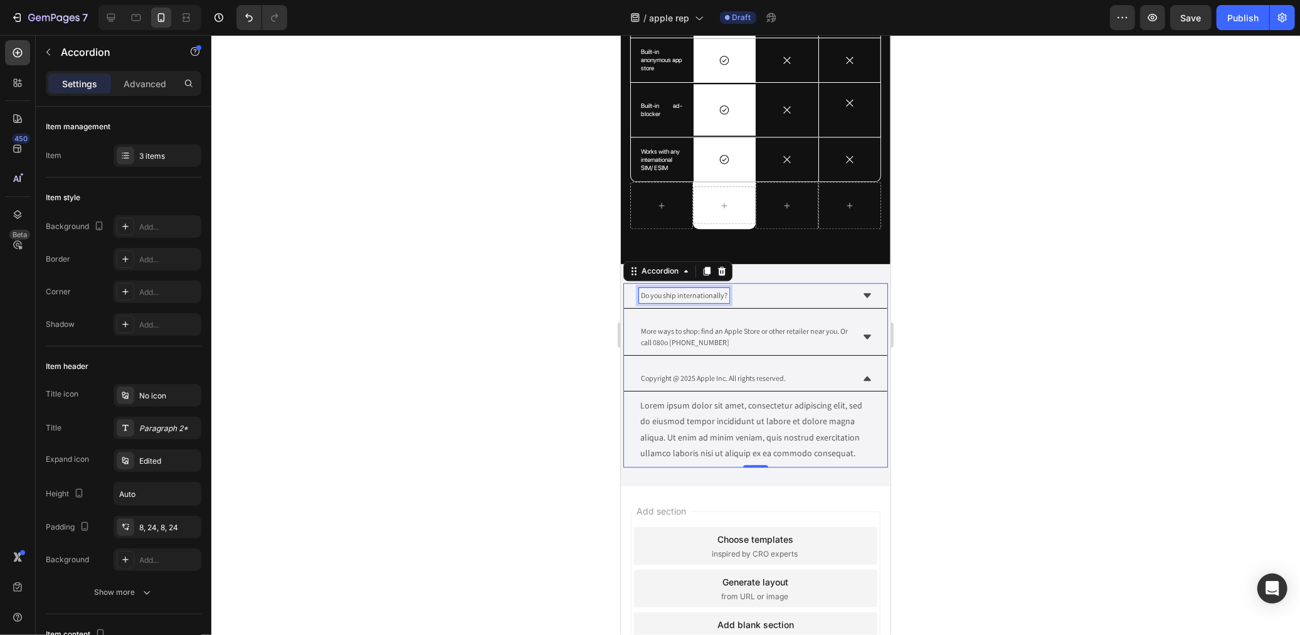
click at [722, 289] on p "Do you ship internationally?" at bounding box center [683, 294] width 87 height 11
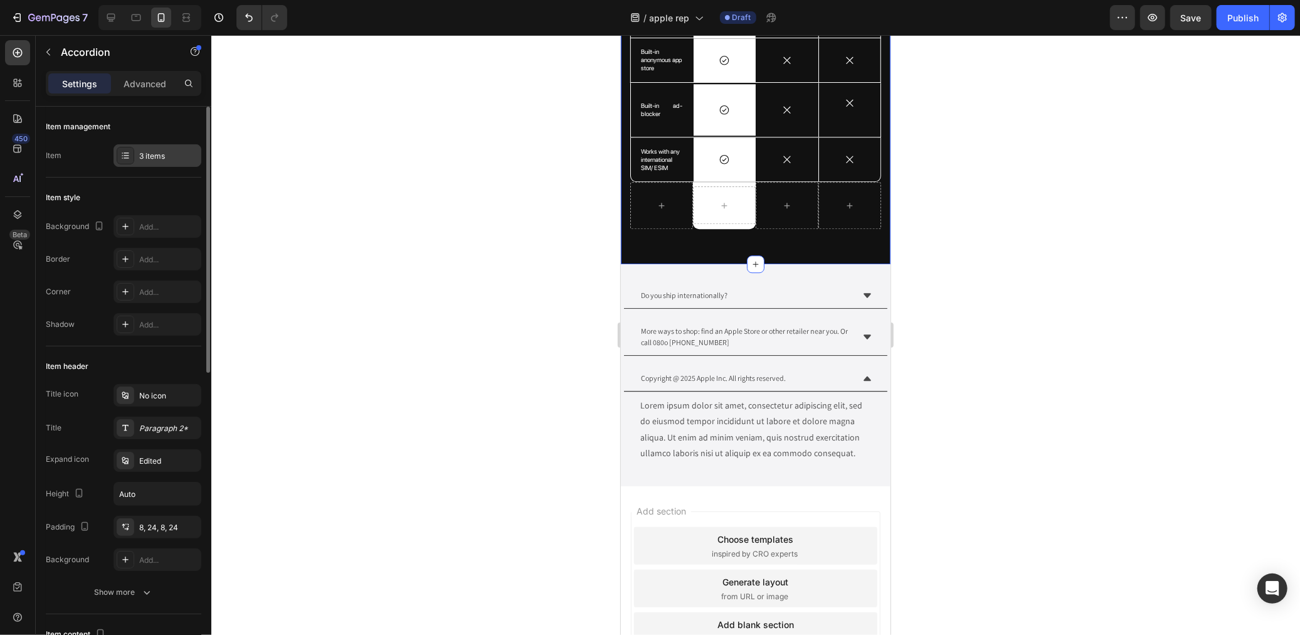
click at [134, 159] on div at bounding box center [126, 156] width 18 height 18
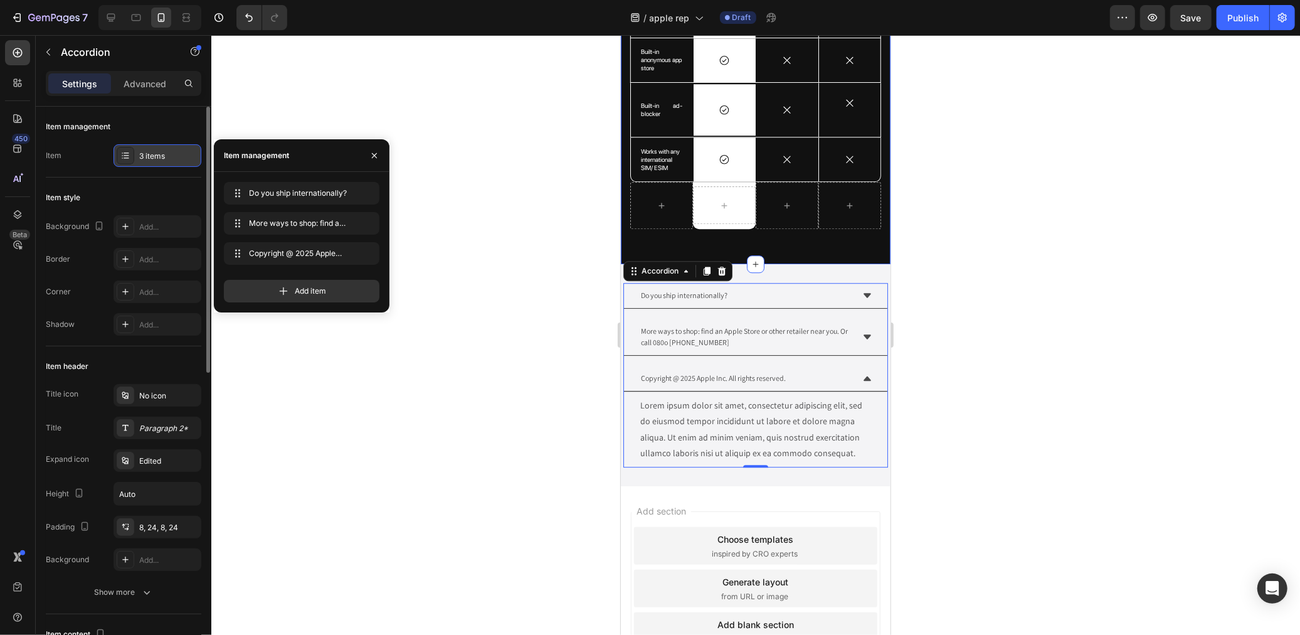
click at [134, 159] on div at bounding box center [126, 156] width 18 height 18
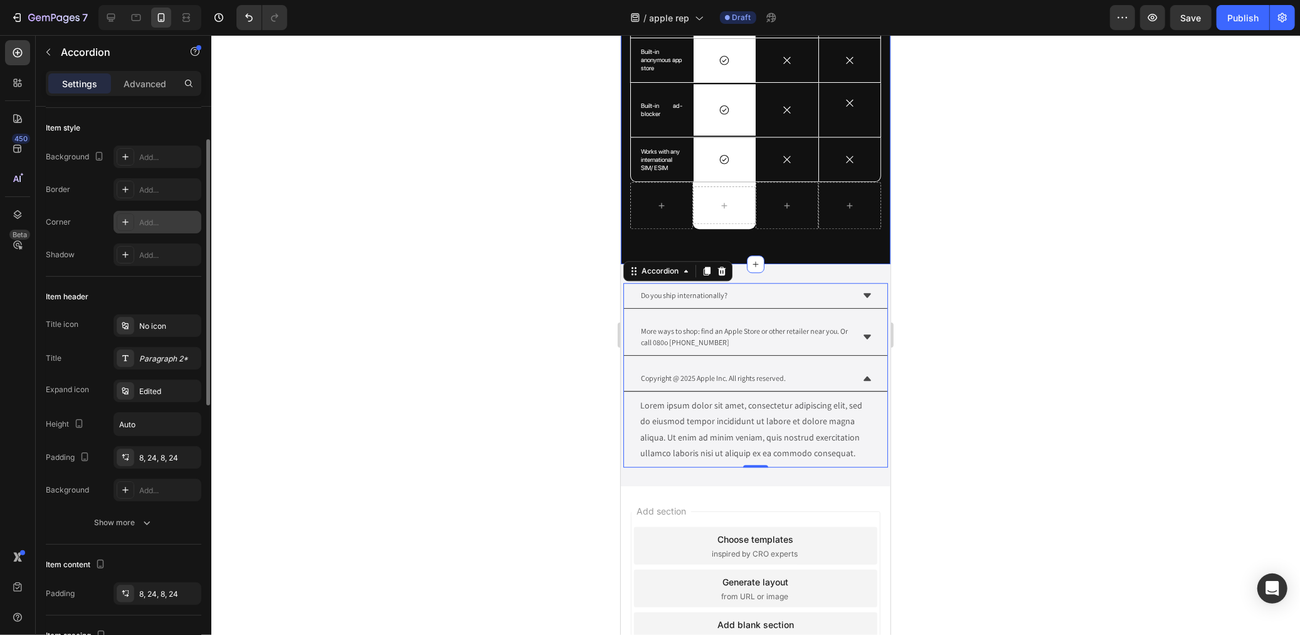
scroll to position [139, 0]
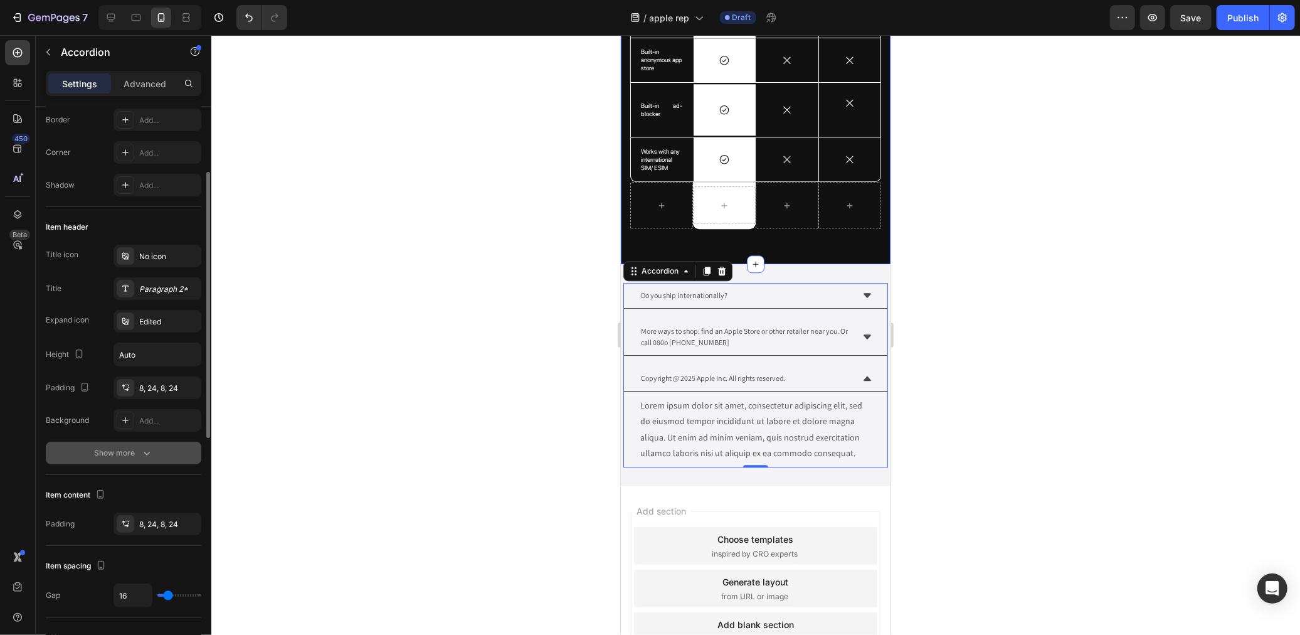
click at [110, 450] on div "Show more" at bounding box center [124, 453] width 58 height 13
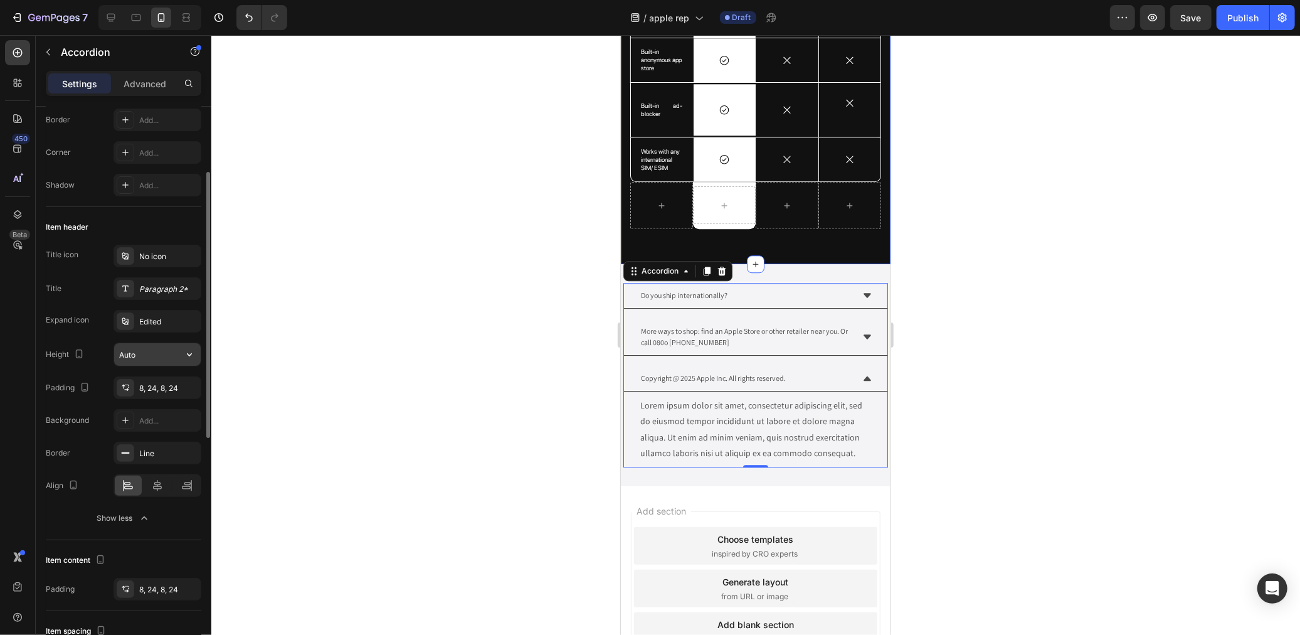
scroll to position [209, 0]
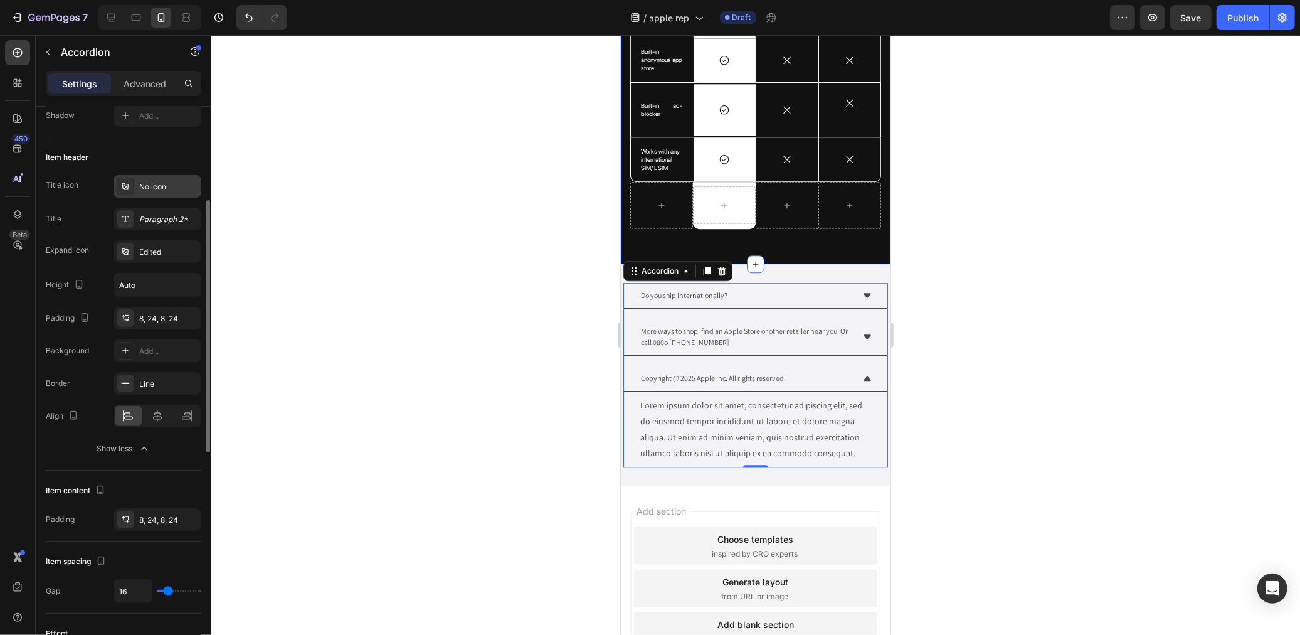
click at [153, 194] on div "No icon" at bounding box center [158, 186] width 88 height 23
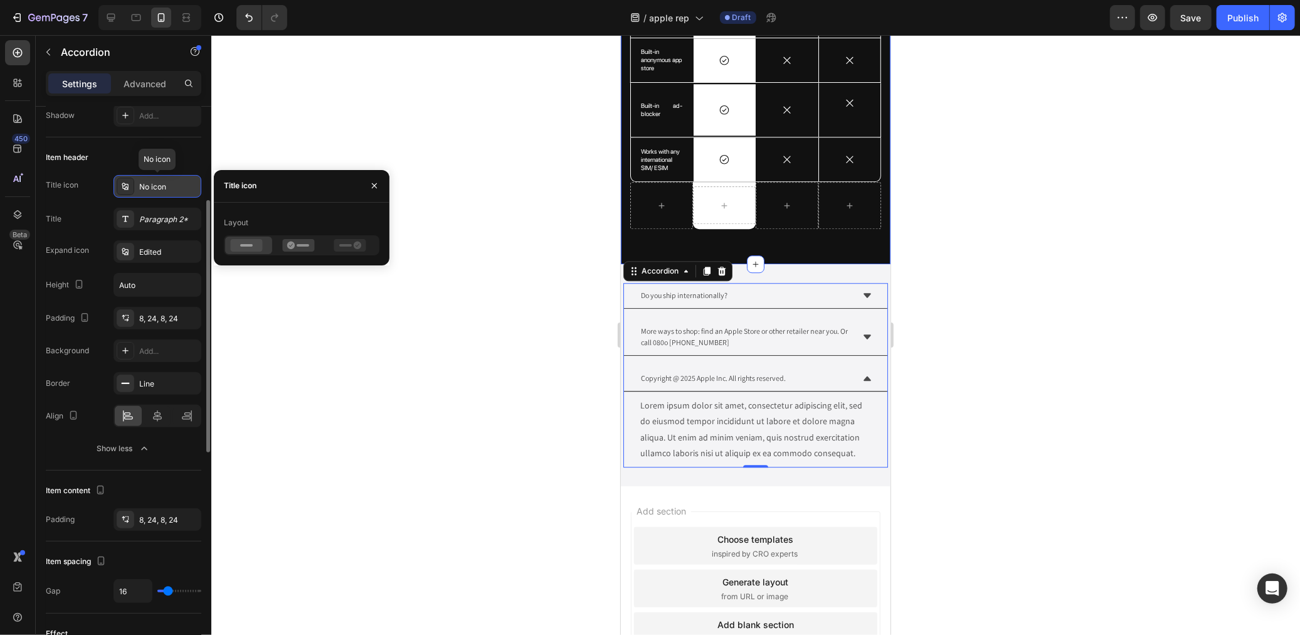
click at [153, 194] on div "No icon" at bounding box center [158, 186] width 88 height 23
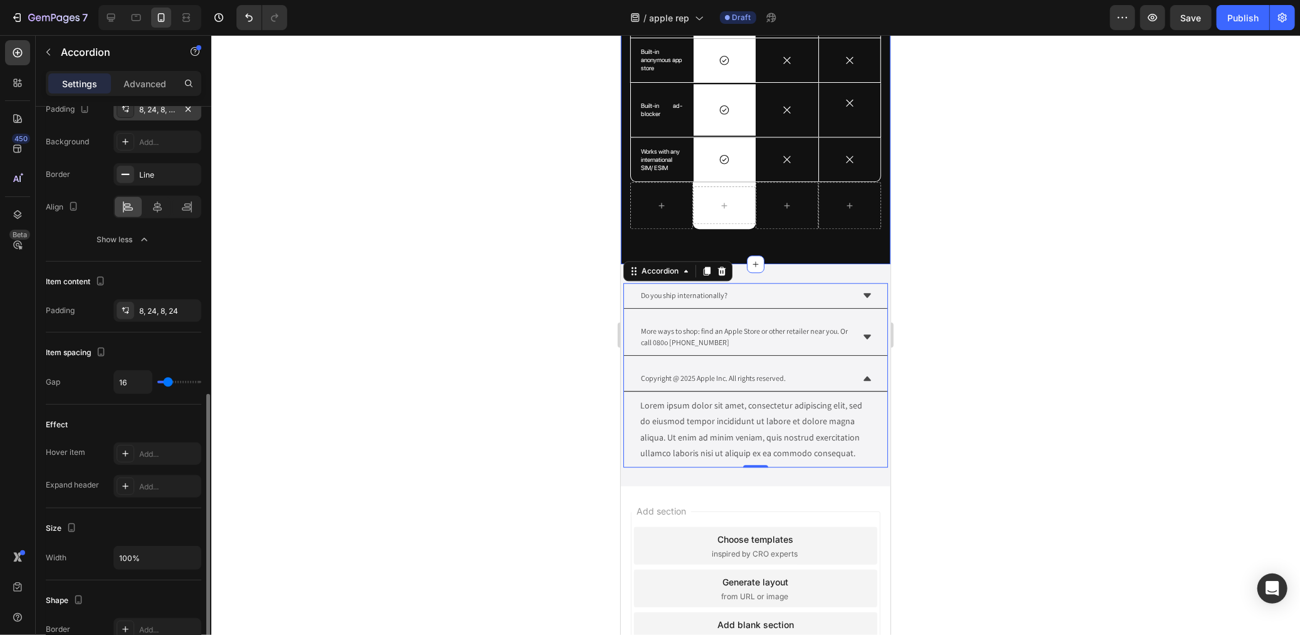
scroll to position [487, 0]
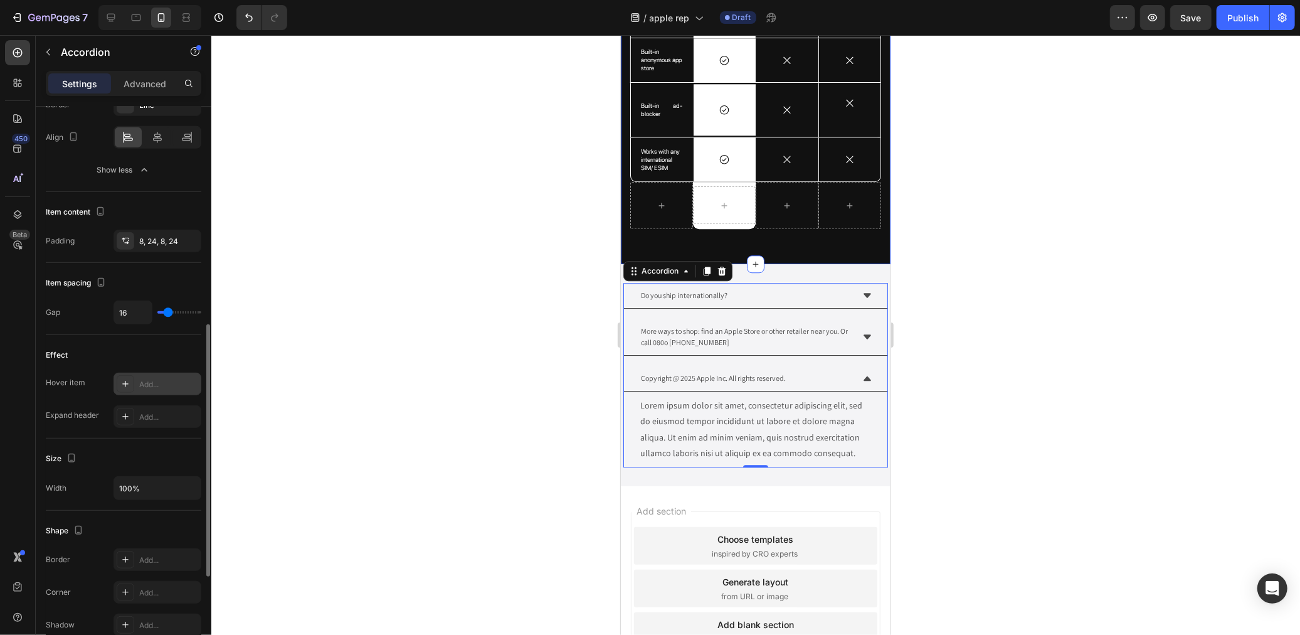
click at [167, 381] on div "Add..." at bounding box center [168, 384] width 59 height 11
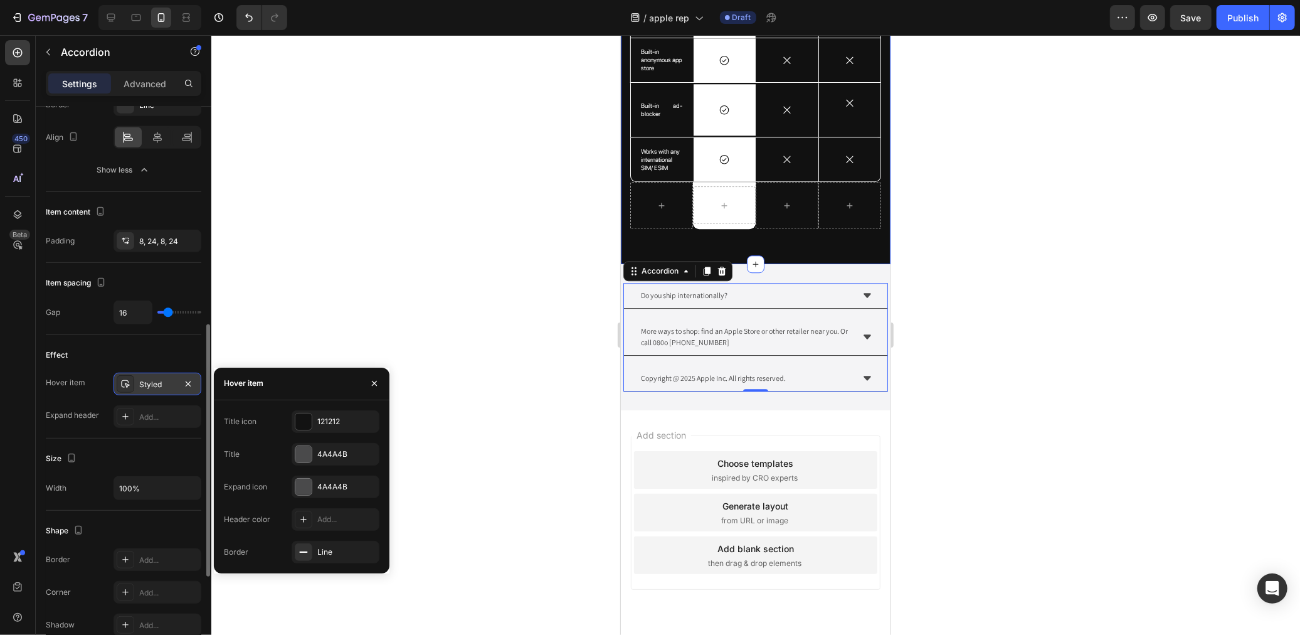
click at [348, 291] on div at bounding box center [755, 335] width 1089 height 600
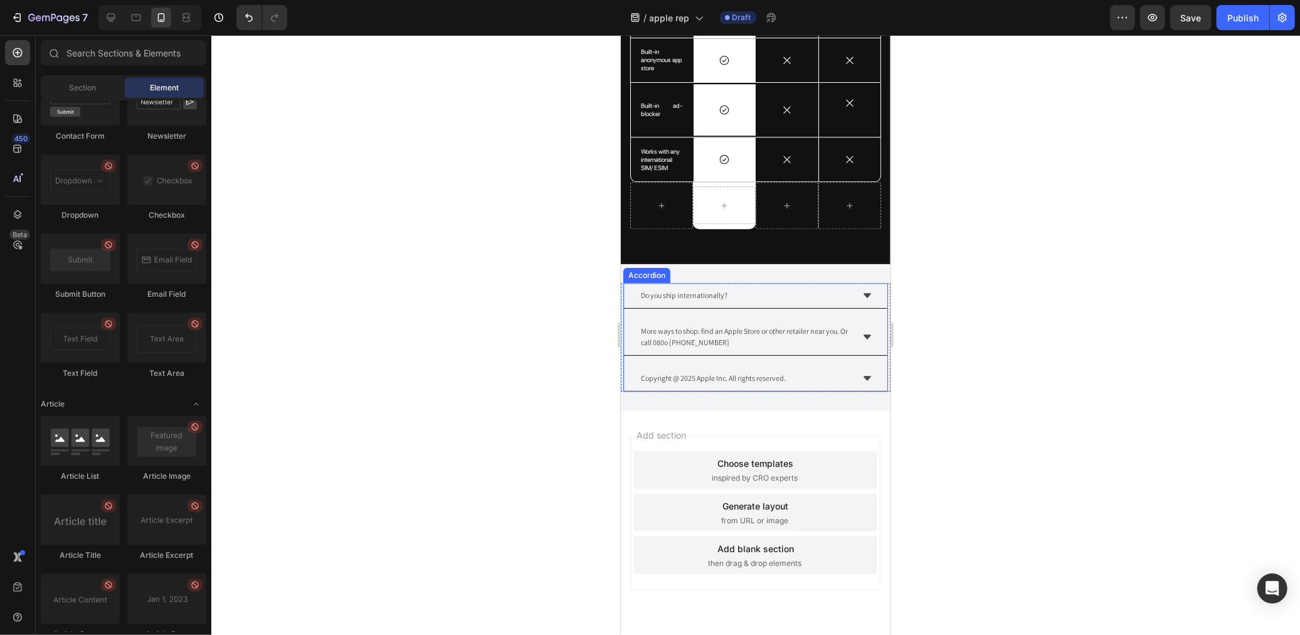
click at [836, 295] on div "Do you ship internationally?" at bounding box center [744, 294] width 213 height 15
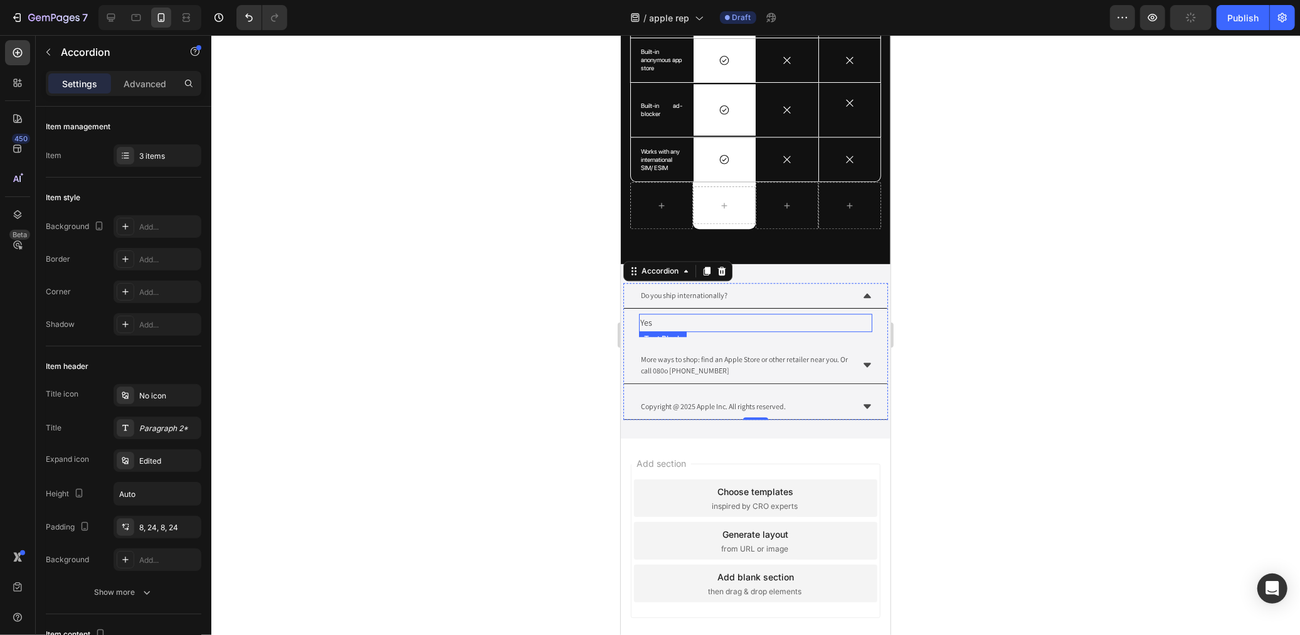
click at [714, 321] on p "Yes" at bounding box center [755, 322] width 231 height 16
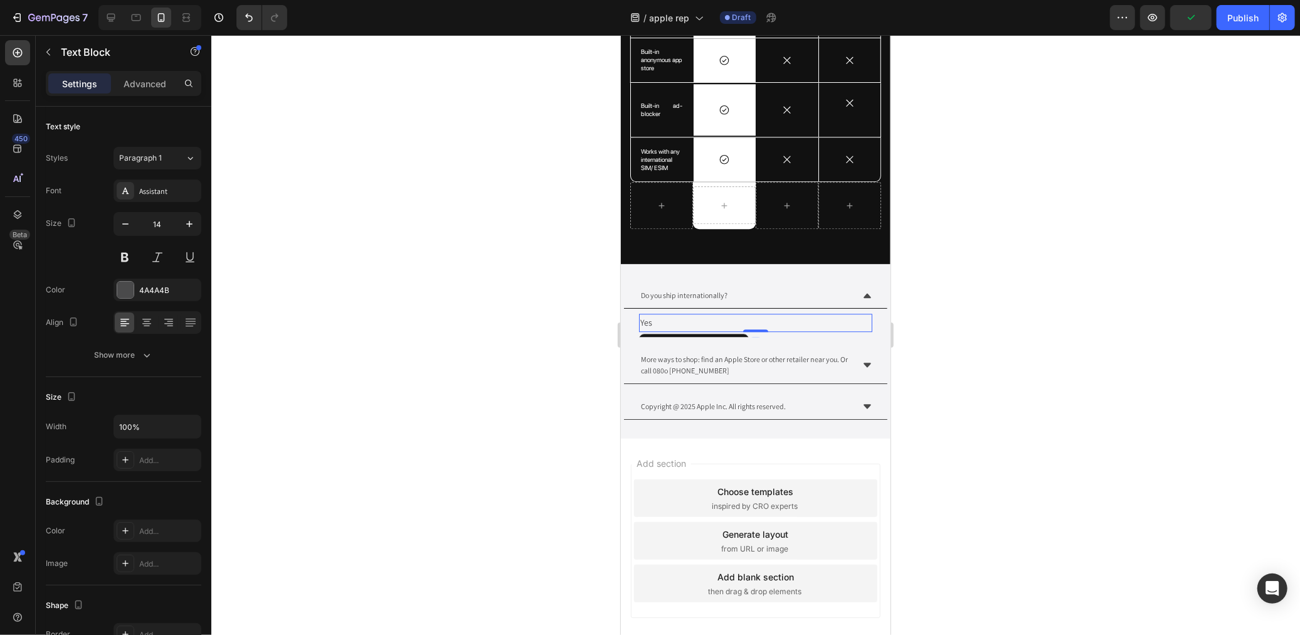
click at [714, 320] on p "Yes" at bounding box center [755, 322] width 231 height 16
click at [694, 314] on p "Yes - we have a free and premium" at bounding box center [755, 322] width 231 height 16
click at [780, 314] on p "Yes - we have free and premium" at bounding box center [755, 322] width 231 height 16
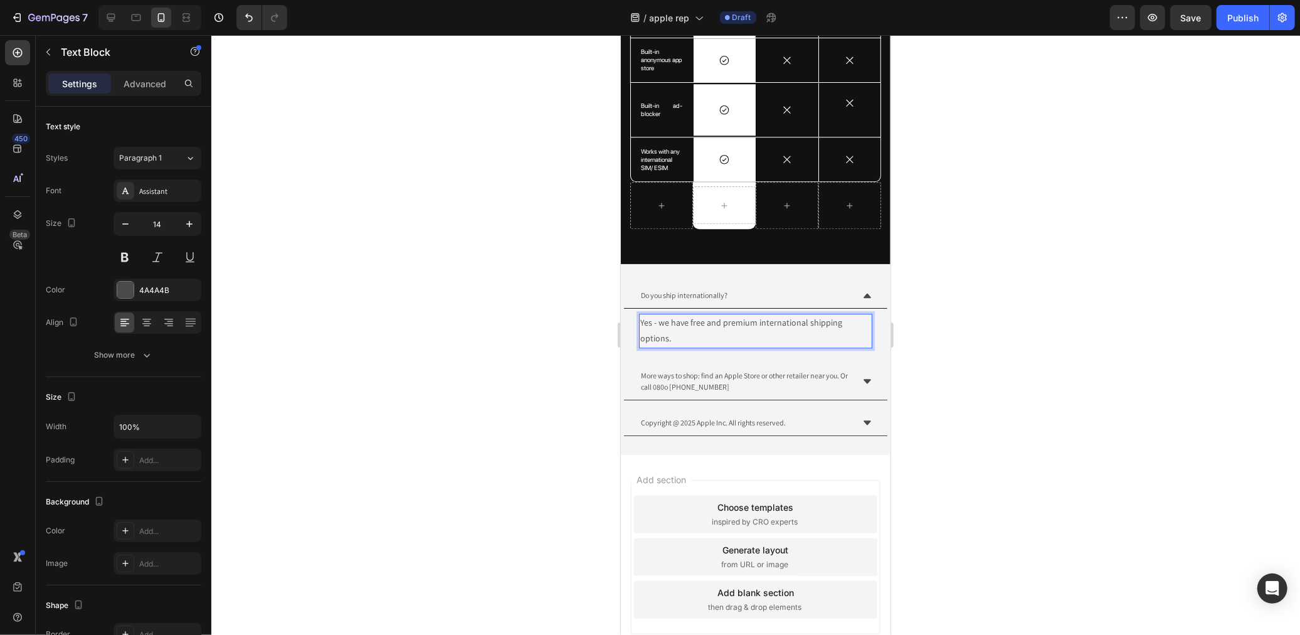
click at [704, 315] on p "Yes - we have free and premium international shipping options." at bounding box center [755, 329] width 231 height 31
click at [783, 334] on p "Yes - we have free (Royal Mail International Tracked) and premium international…" at bounding box center [755, 329] width 231 height 31
click at [825, 316] on p "Yes - we have free (Royal Mail International Tracked) and premium international…" at bounding box center [755, 329] width 231 height 31
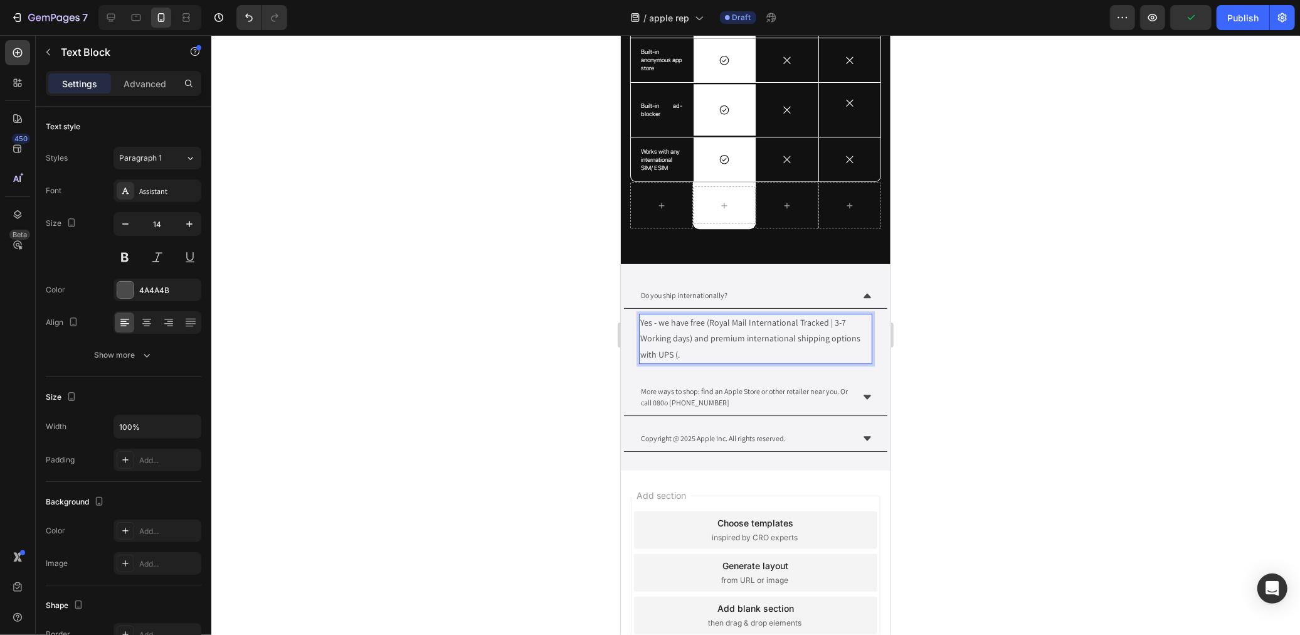
click at [679, 347] on p "Yes - we have free (Royal Mail International Tracked | 3-7 Working days) and pr…" at bounding box center [755, 338] width 231 height 48
click at [863, 283] on div "Do you ship internationally?" at bounding box center [754, 295] width 263 height 26
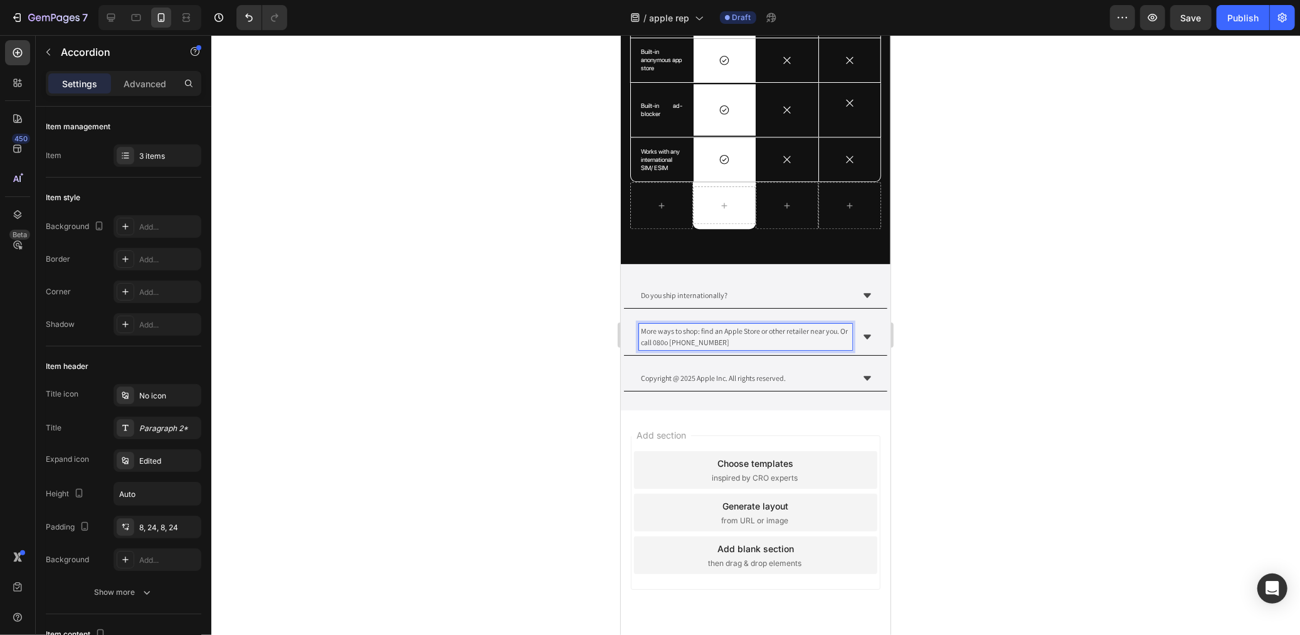
click at [746, 331] on p "More ways to shop: find an Apple Store or other retailer near you. Or call 080o…" at bounding box center [744, 336] width 209 height 23
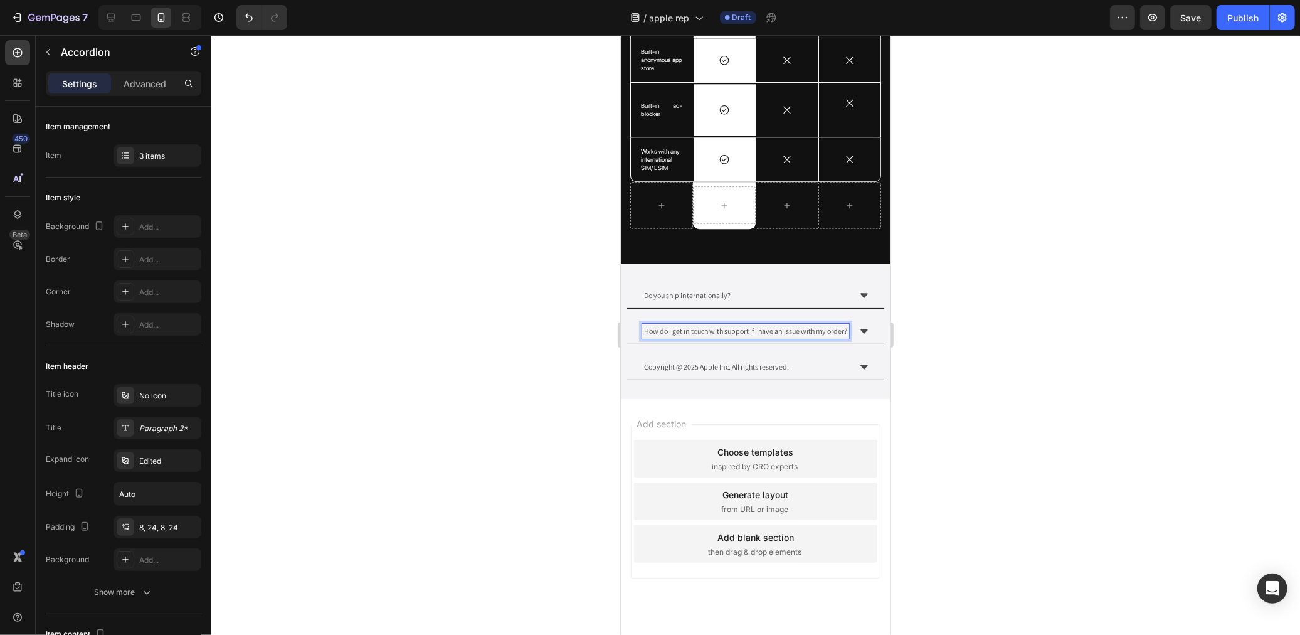
click at [989, 349] on div at bounding box center [755, 335] width 1089 height 600
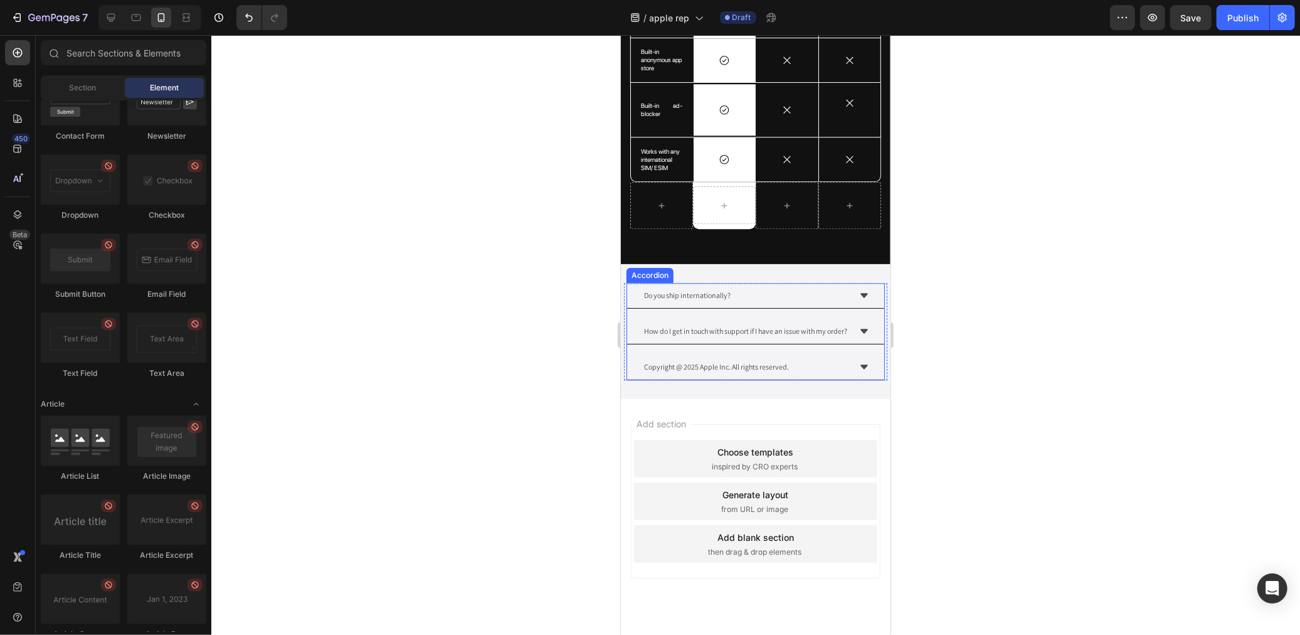
click at [843, 341] on div "How do I get in touch with support if I have an issue with my order?" at bounding box center [755, 331] width 257 height 26
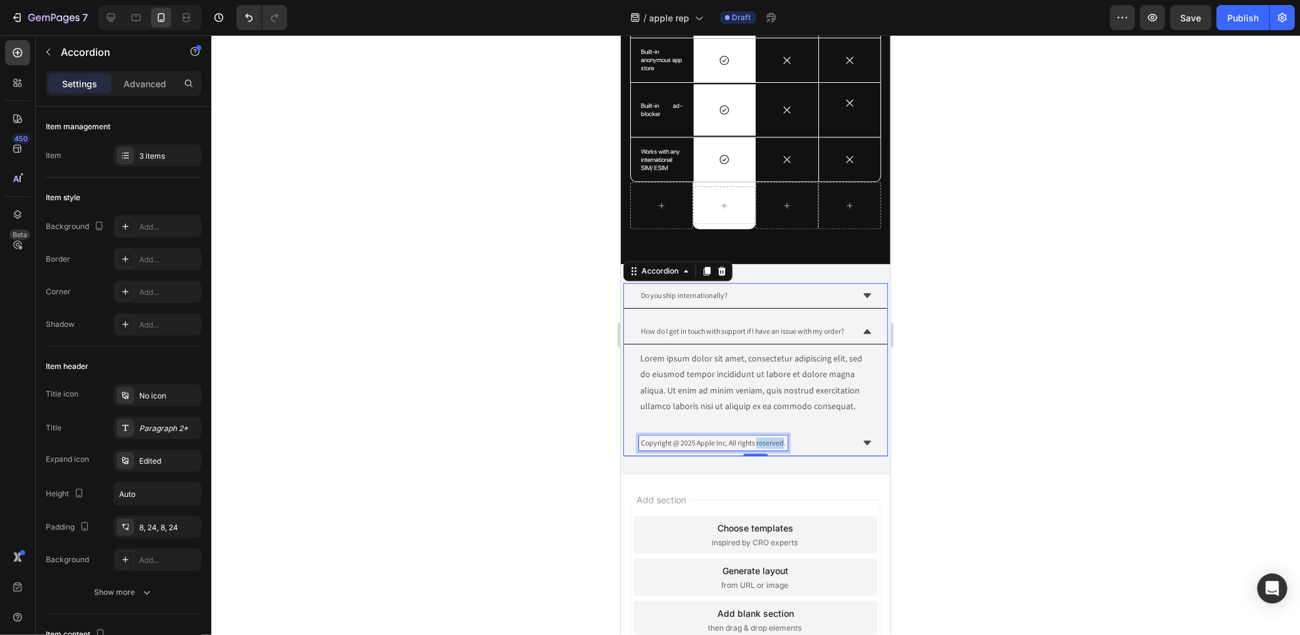
click at [766, 442] on p "Copyright @ 2025 Apple Inc. All rights reserved." at bounding box center [712, 442] width 145 height 11
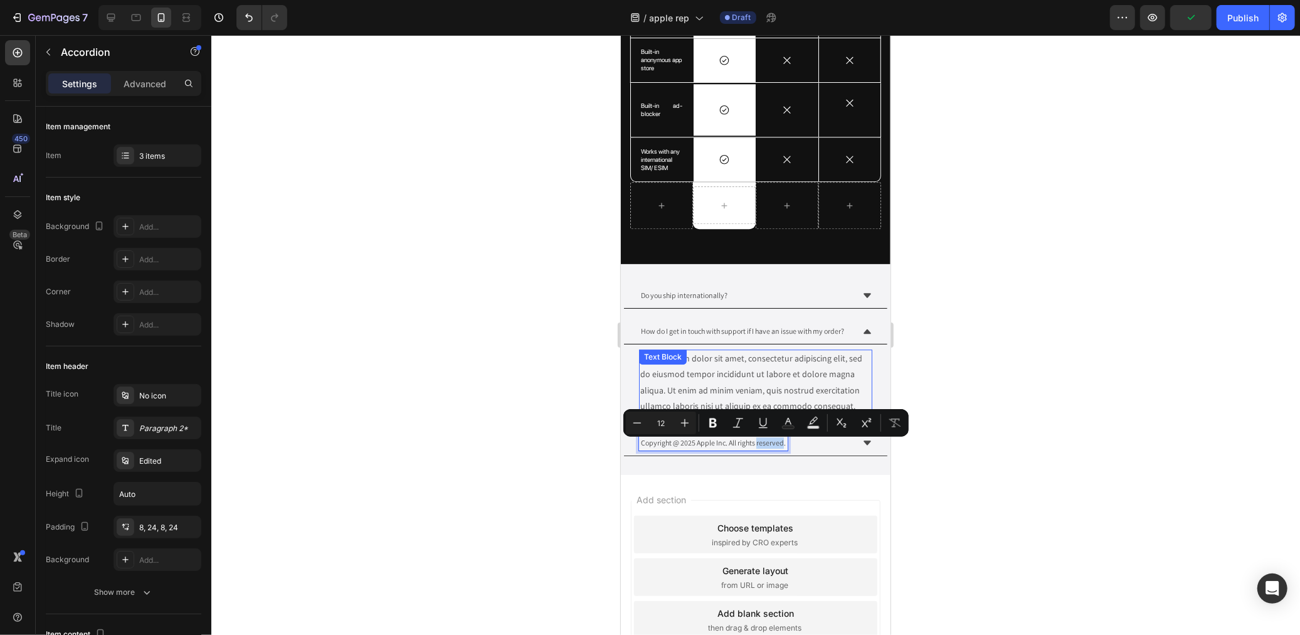
click at [724, 380] on div "Lorem ipsum dolor sit amet, consectetur adipiscing elit, sed do eiusmod tempor …" at bounding box center [754, 382] width 233 height 66
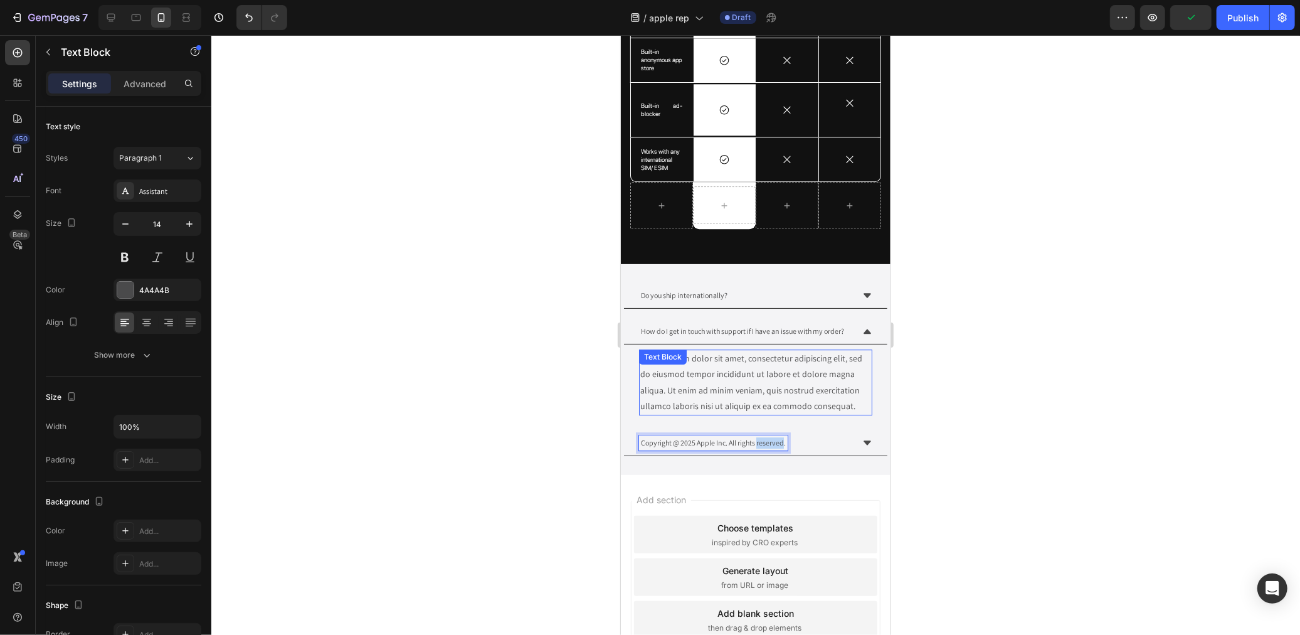
click at [724, 380] on div "Lorem ipsum dolor sit amet, consectetur adipiscing elit, sed do eiusmod tempor …" at bounding box center [754, 382] width 233 height 66
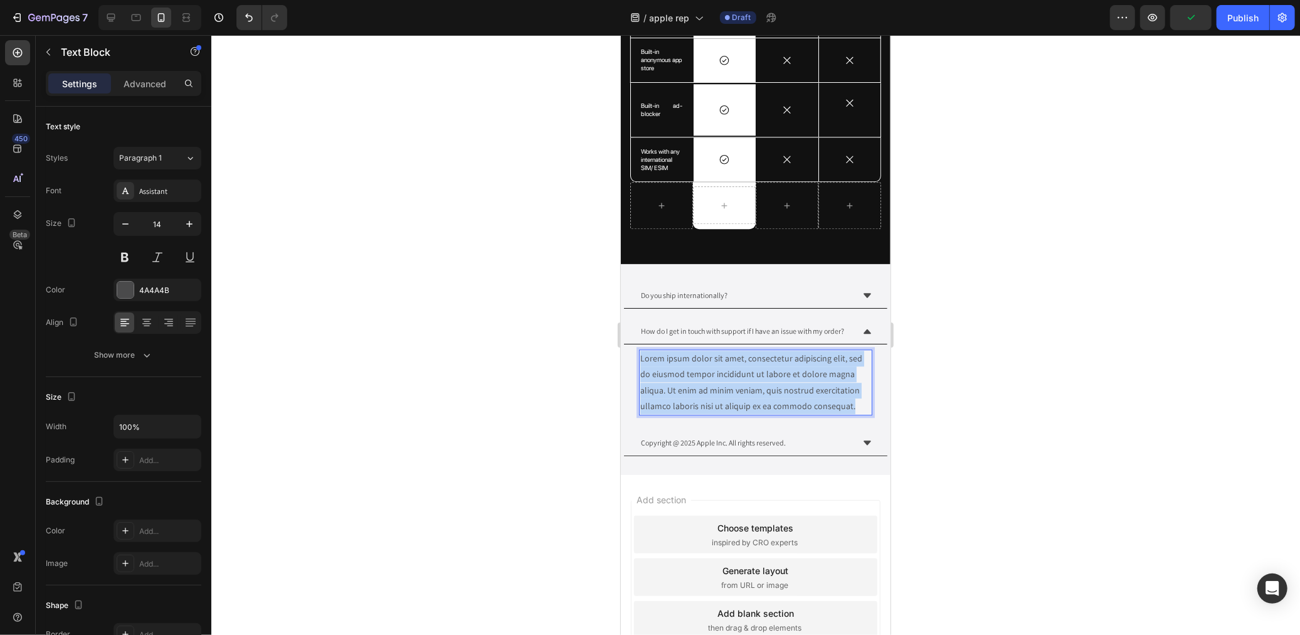
click at [724, 380] on p "Lorem ipsum dolor sit amet, consectetur adipiscing elit, sed do eiusmod tempor …" at bounding box center [755, 381] width 231 height 63
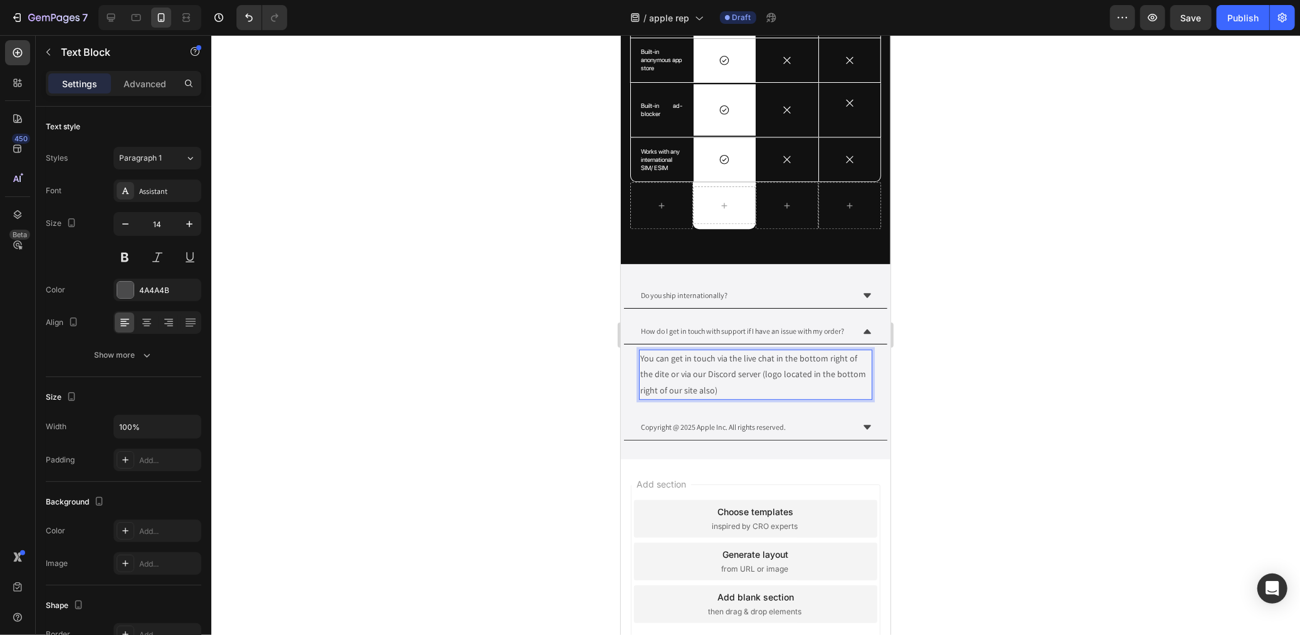
click at [658, 378] on p "You can get in touch via the live chat in the bottom right of the dite or via o…" at bounding box center [755, 374] width 231 height 48
click at [1161, 352] on div at bounding box center [755, 335] width 1089 height 600
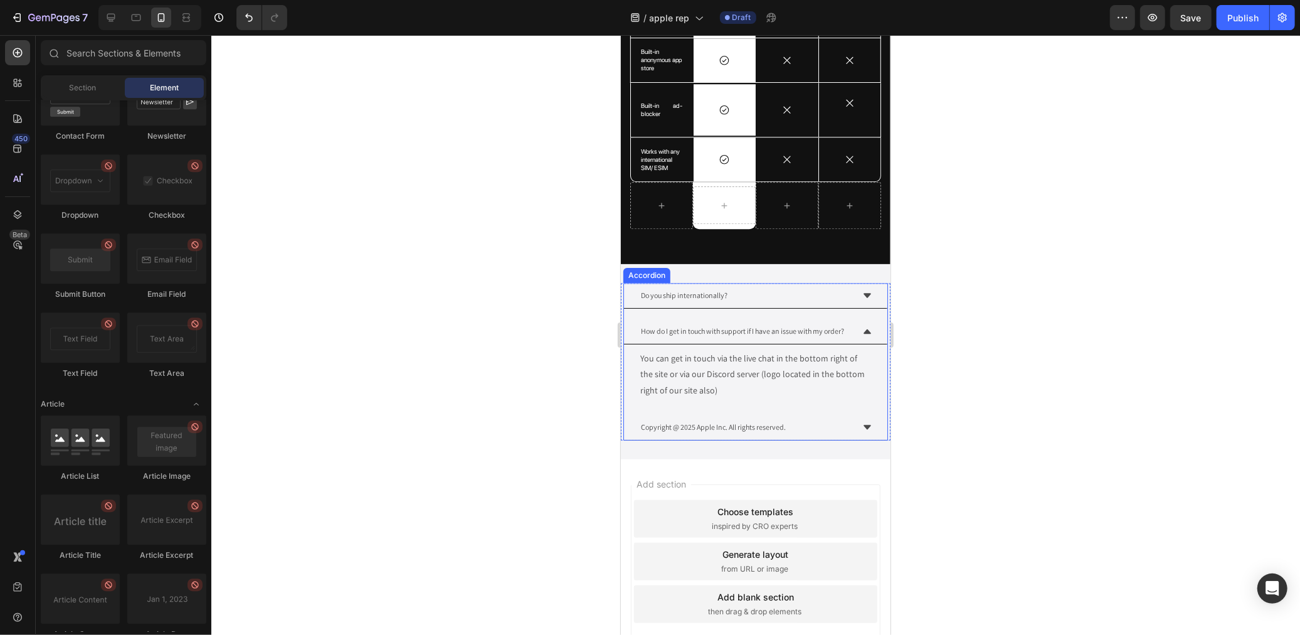
click at [830, 349] on div "You can get in touch via the live chat in the bottom right of the site or via o…" at bounding box center [754, 374] width 263 height 60
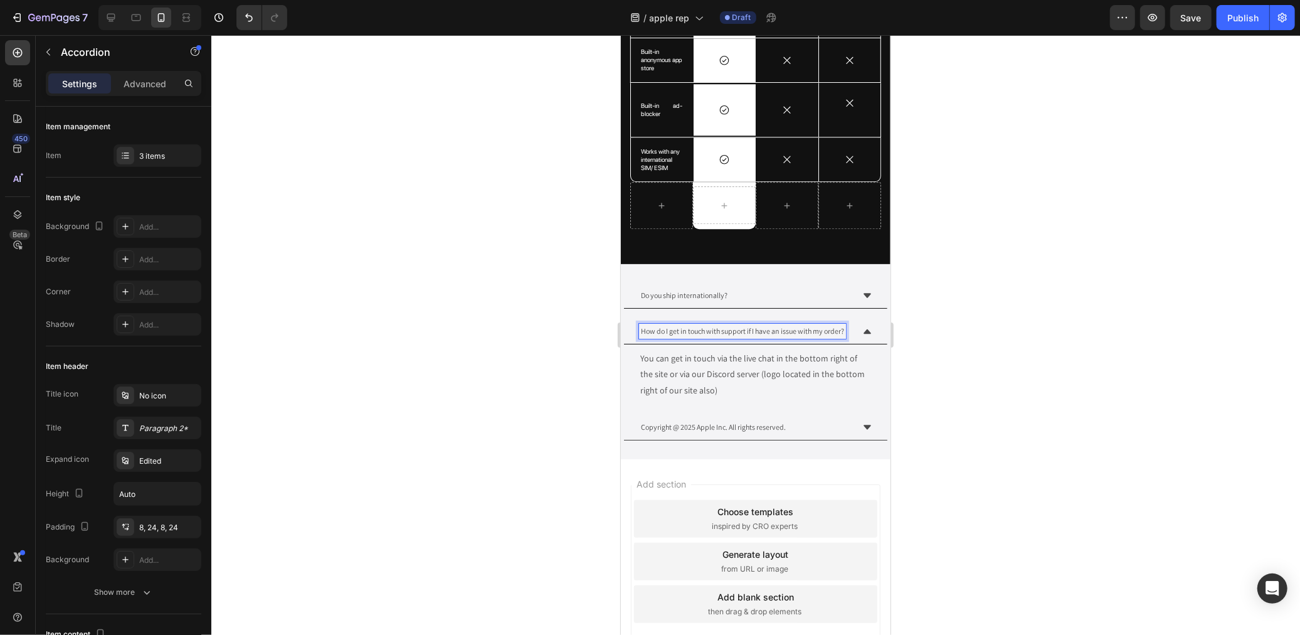
click at [860, 321] on div "How do I get in touch with support if I have an issue with my order?" at bounding box center [754, 331] width 263 height 26
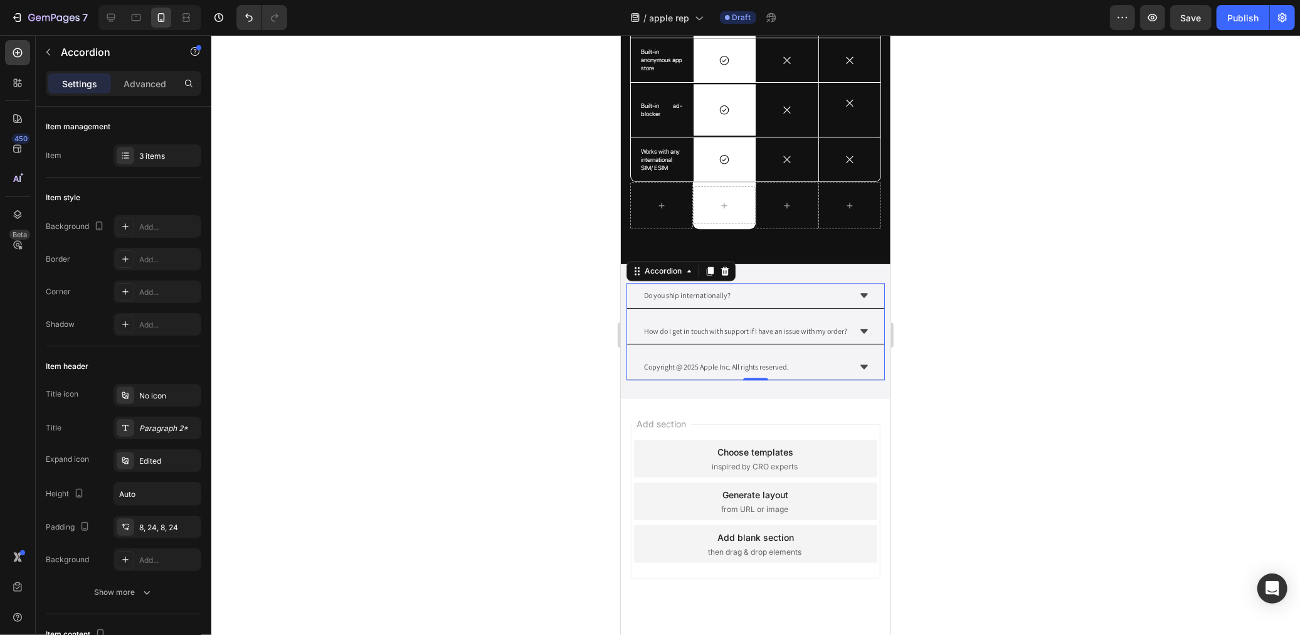
click at [859, 366] on icon at bounding box center [864, 366] width 10 height 10
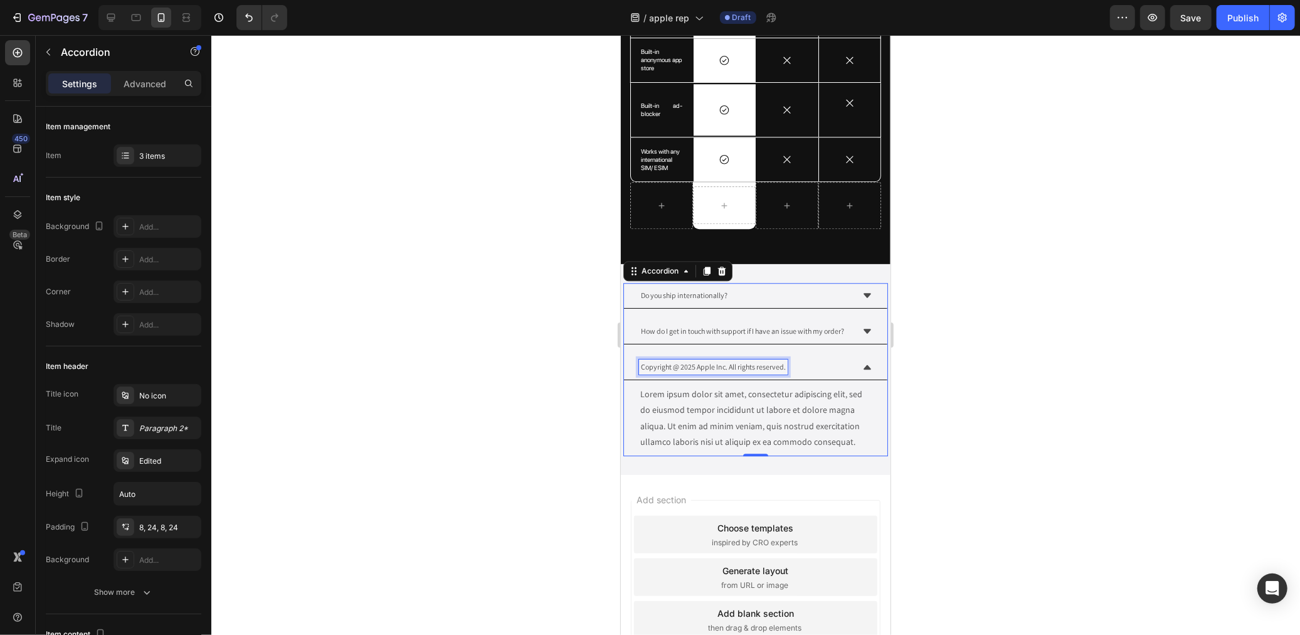
click at [749, 366] on p "Copyright @ 2025 Apple Inc. All rights reserved." at bounding box center [712, 366] width 145 height 11
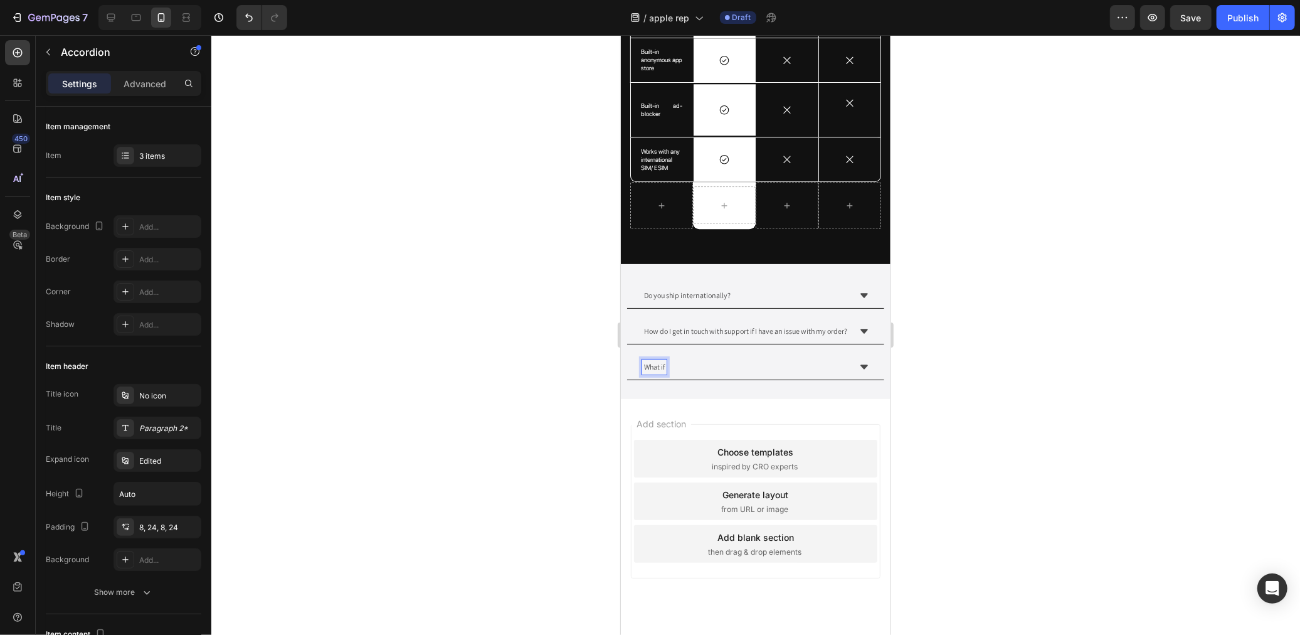
drag, startPoint x: 129, startPoint y: 331, endPoint x: 531, endPoint y: 440, distance: 415.8
click at [531, 440] on div at bounding box center [755, 335] width 1089 height 600
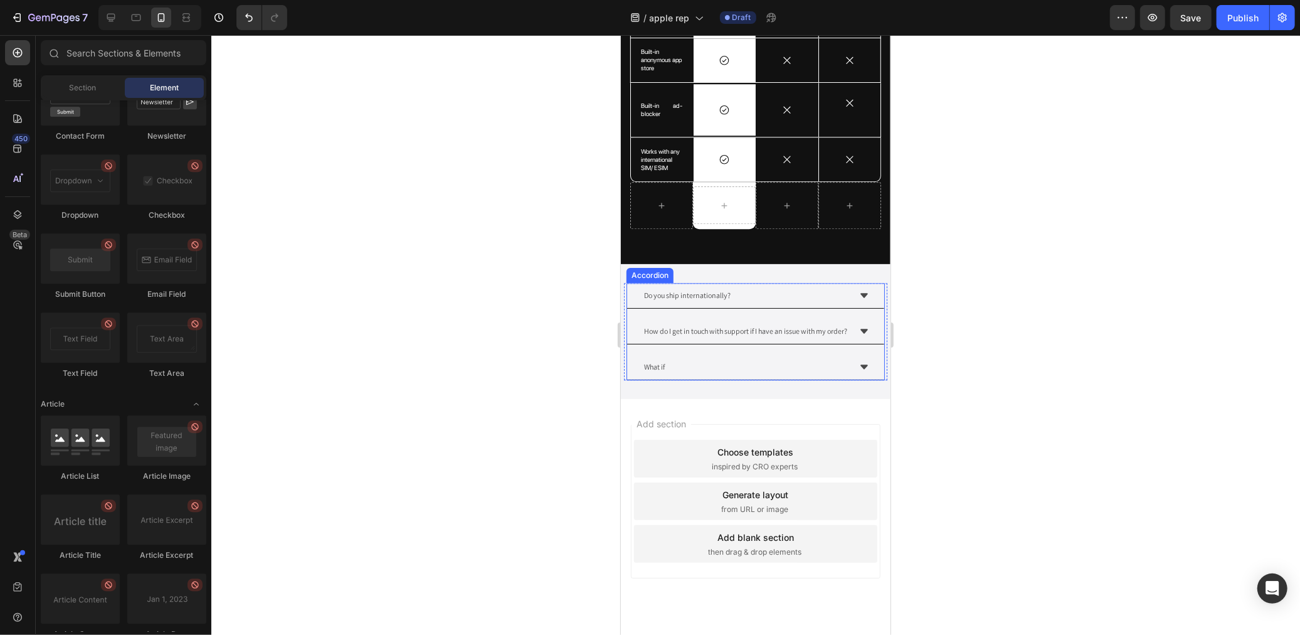
click at [670, 373] on div "What if" at bounding box center [745, 366] width 207 height 15
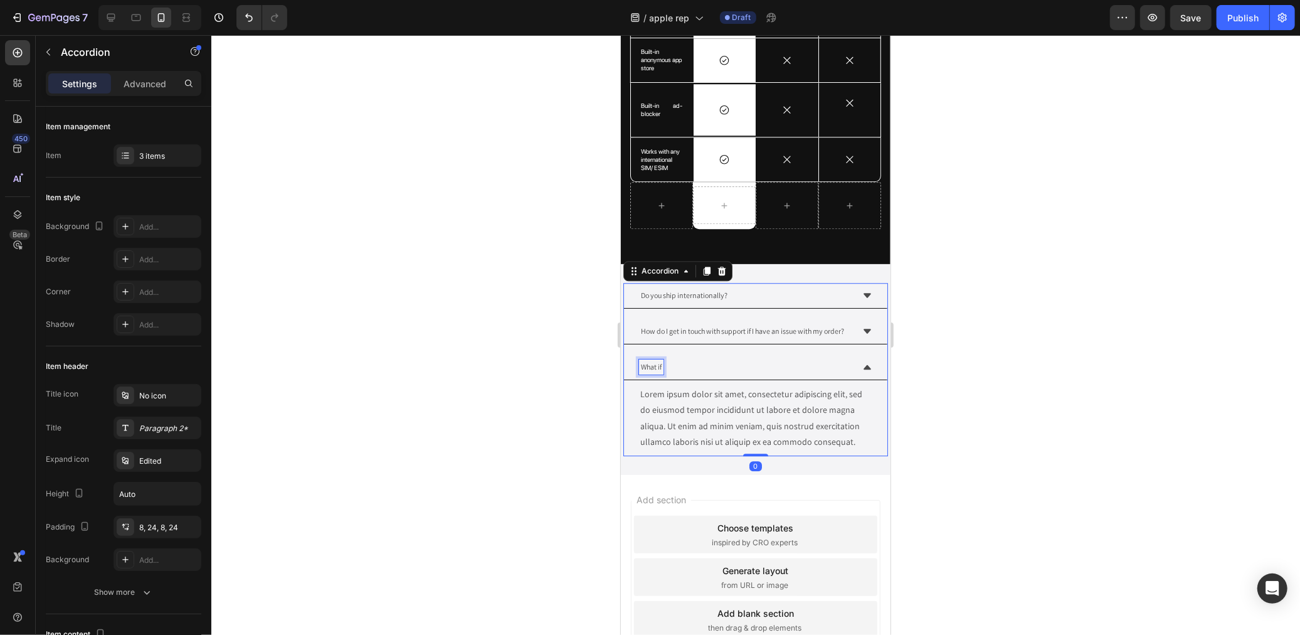
click at [661, 370] on p "What if" at bounding box center [650, 366] width 21 height 11
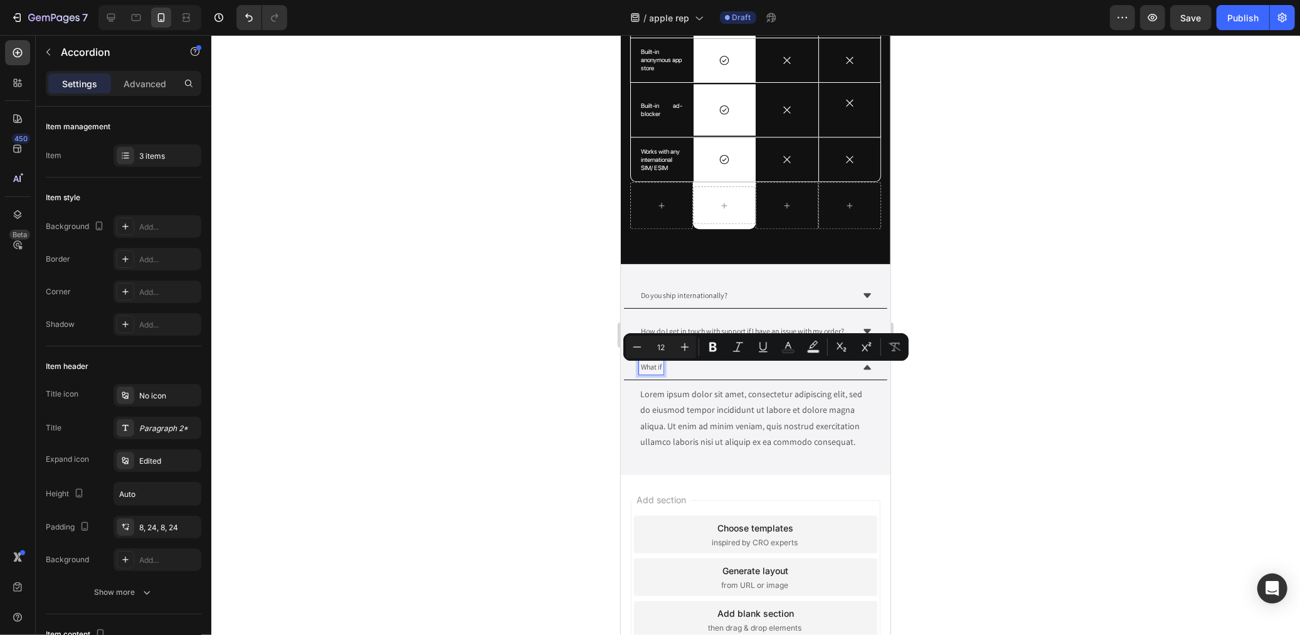
click at [661, 370] on p "What if" at bounding box center [650, 366] width 21 height 11
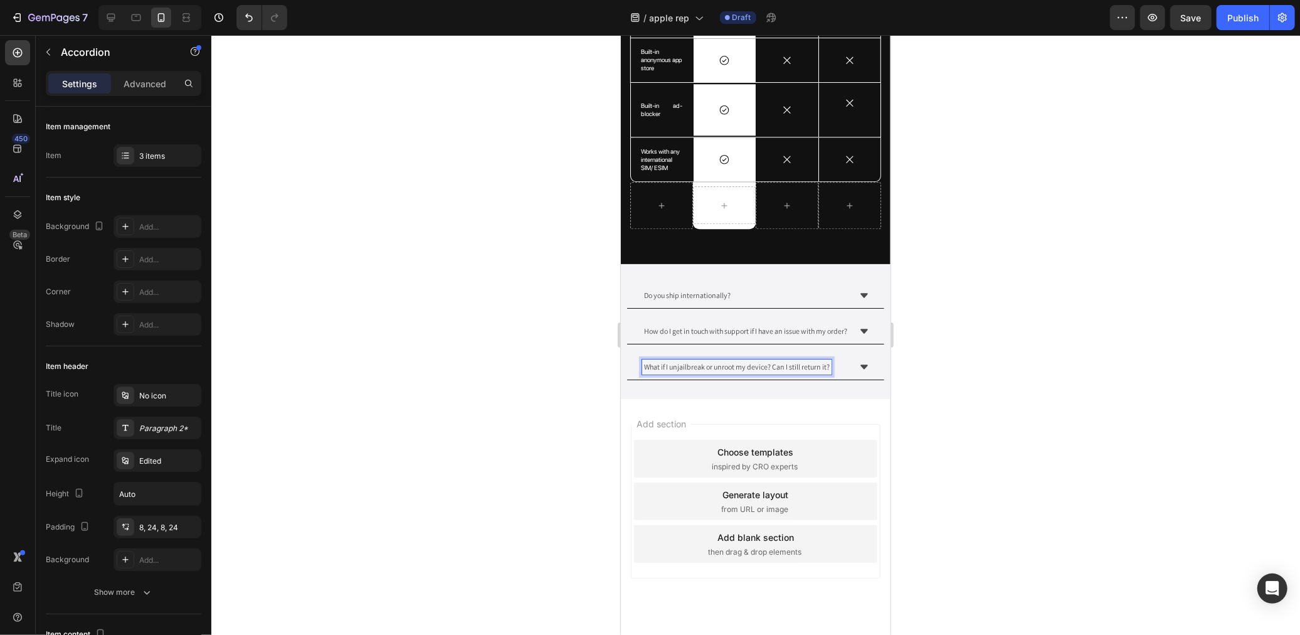
click at [845, 376] on div "What if I unjailbreak or unroot my device? Can I still return it?" at bounding box center [755, 367] width 257 height 26
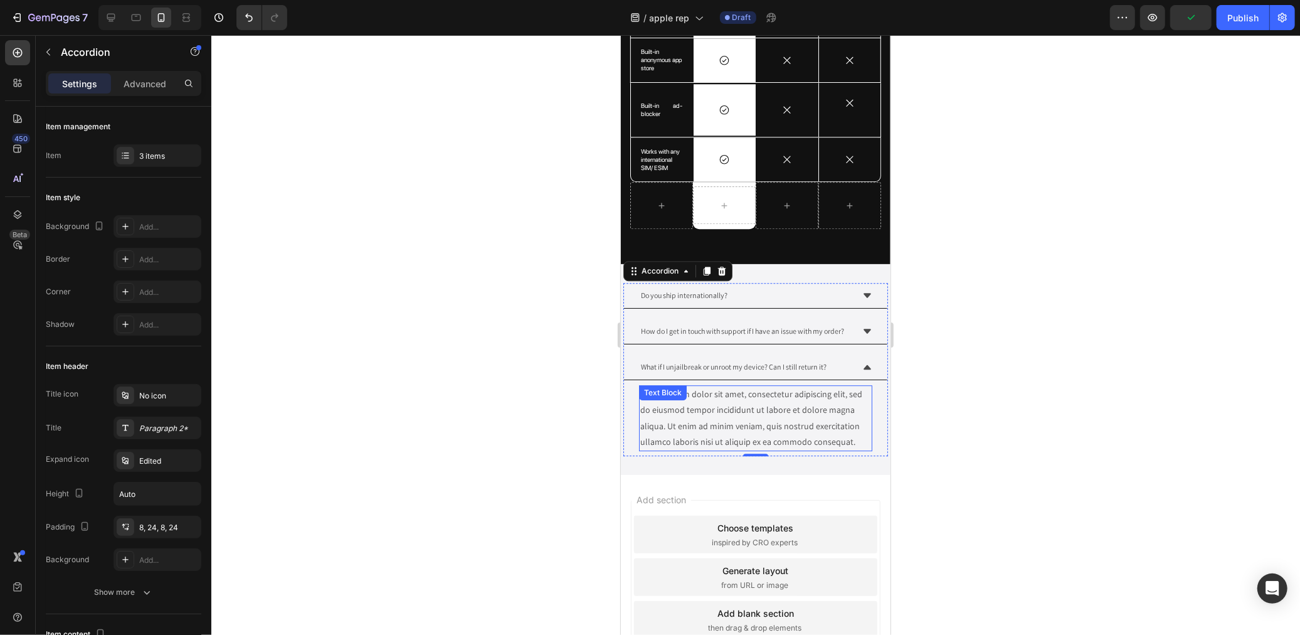
click at [744, 416] on div "Lorem ipsum dolor sit amet, consectetur adipiscing elit, sed do eiusmod tempor …" at bounding box center [754, 417] width 233 height 66
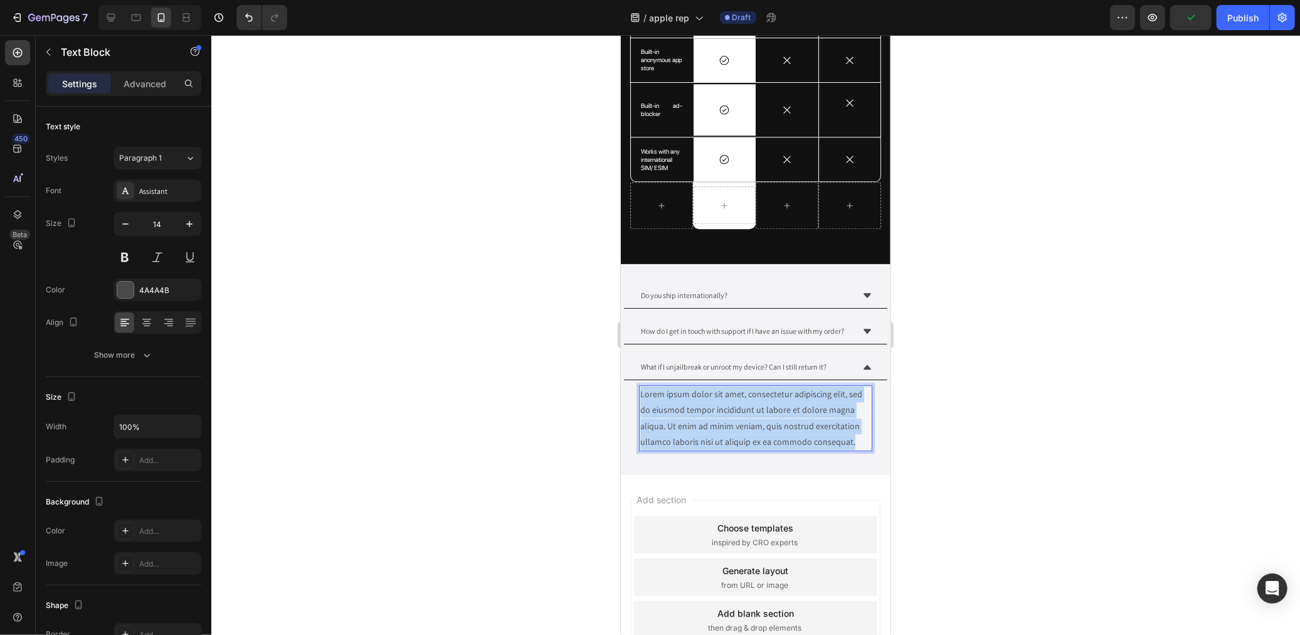
click at [744, 416] on p "Lorem ipsum dolor sit amet, consectetur adipiscing elit, sed do eiusmod tempor …" at bounding box center [755, 417] width 231 height 63
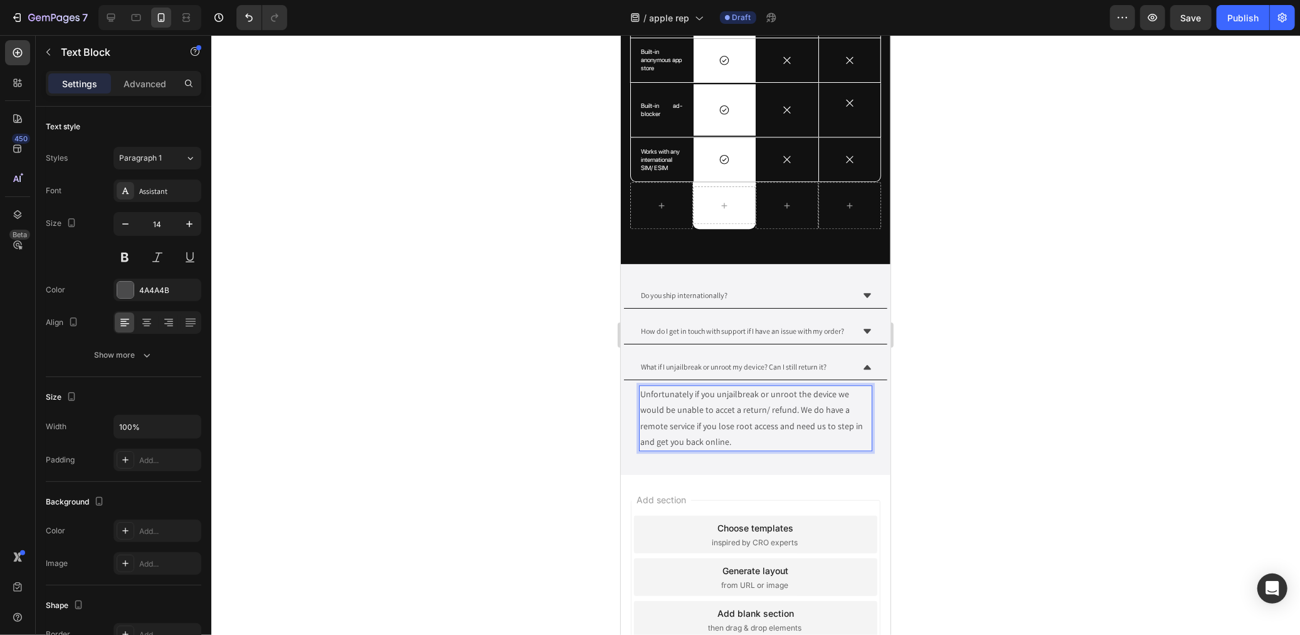
click at [791, 448] on p "Unfortunately if you unjailbreak or unroot the device we would be unable to acc…" at bounding box center [755, 417] width 231 height 63
click at [801, 399] on p "Unfortunately if you unjailbreak or unroot the device we would be unable to acc…" at bounding box center [755, 417] width 231 height 63
click at [647, 445] on p "Unfortunately if you unjailbreak or unroot your device we would be unable to ac…" at bounding box center [755, 417] width 231 height 63
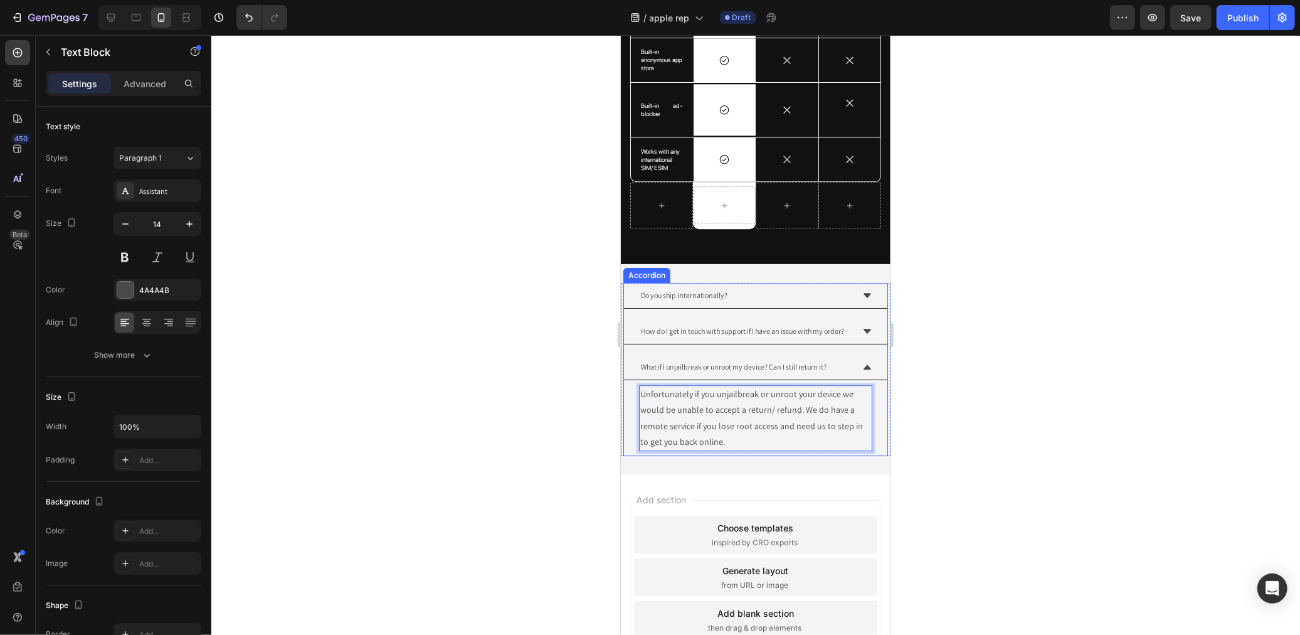
click at [499, 474] on div at bounding box center [755, 335] width 1089 height 600
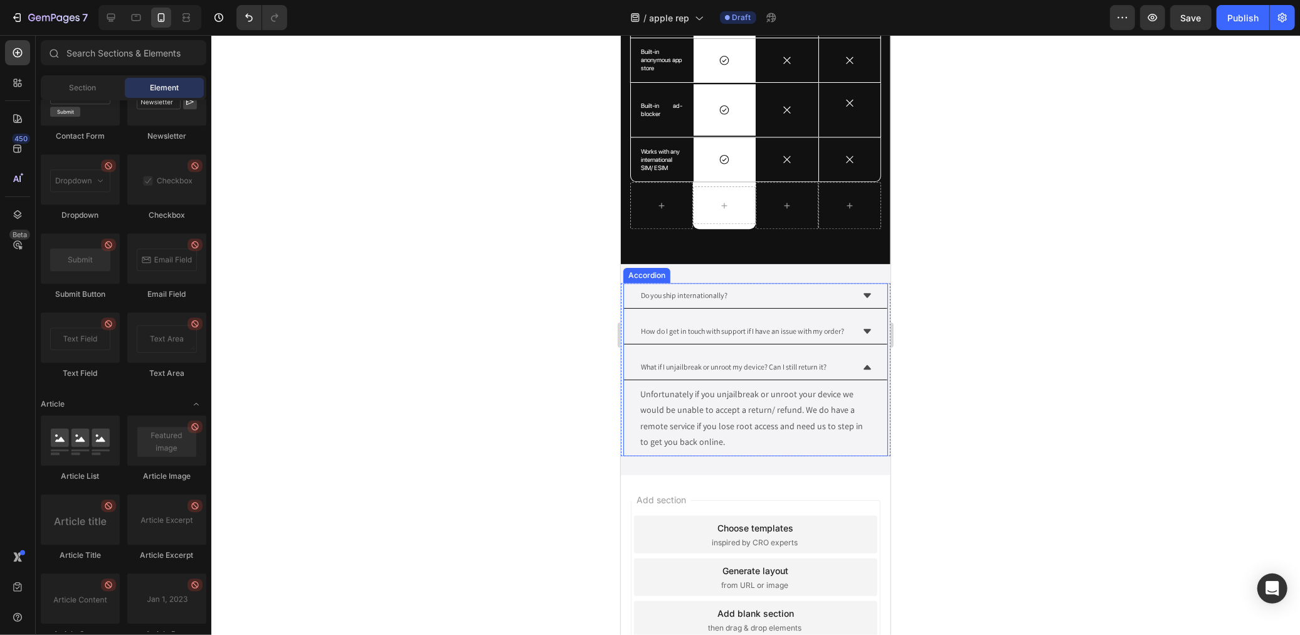
click at [848, 371] on div "What if I unjailbreak or unroot my device? Can I still return it?" at bounding box center [754, 367] width 263 height 26
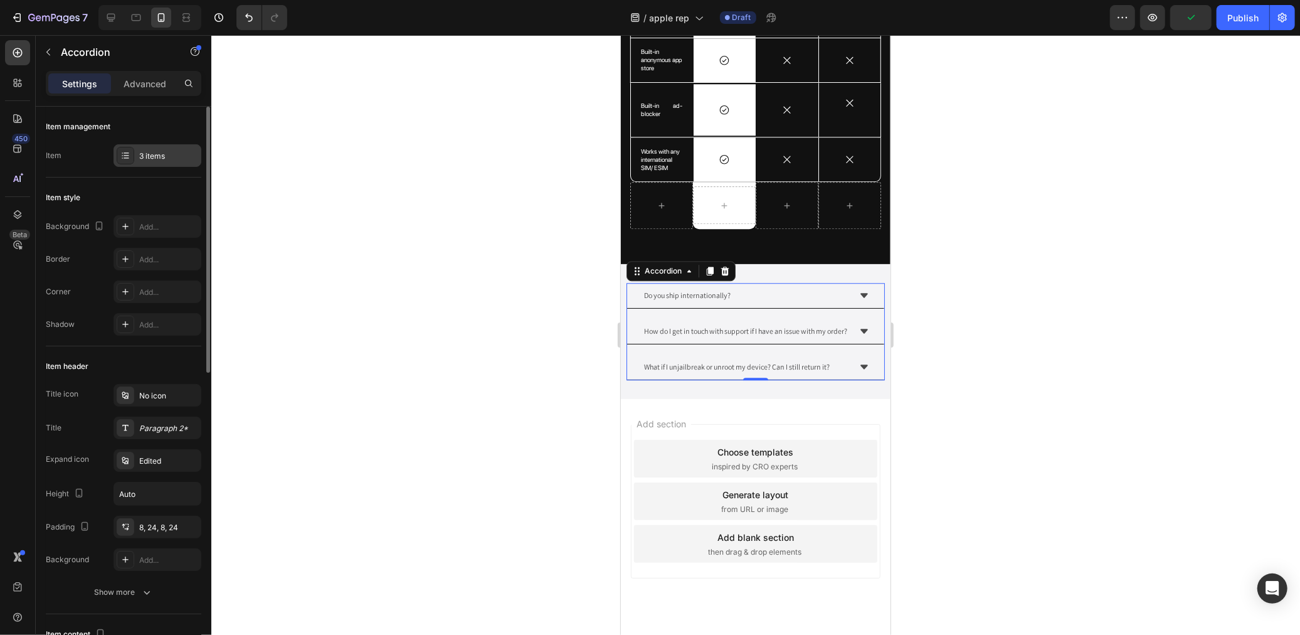
click at [147, 152] on div "3 items" at bounding box center [168, 156] width 59 height 11
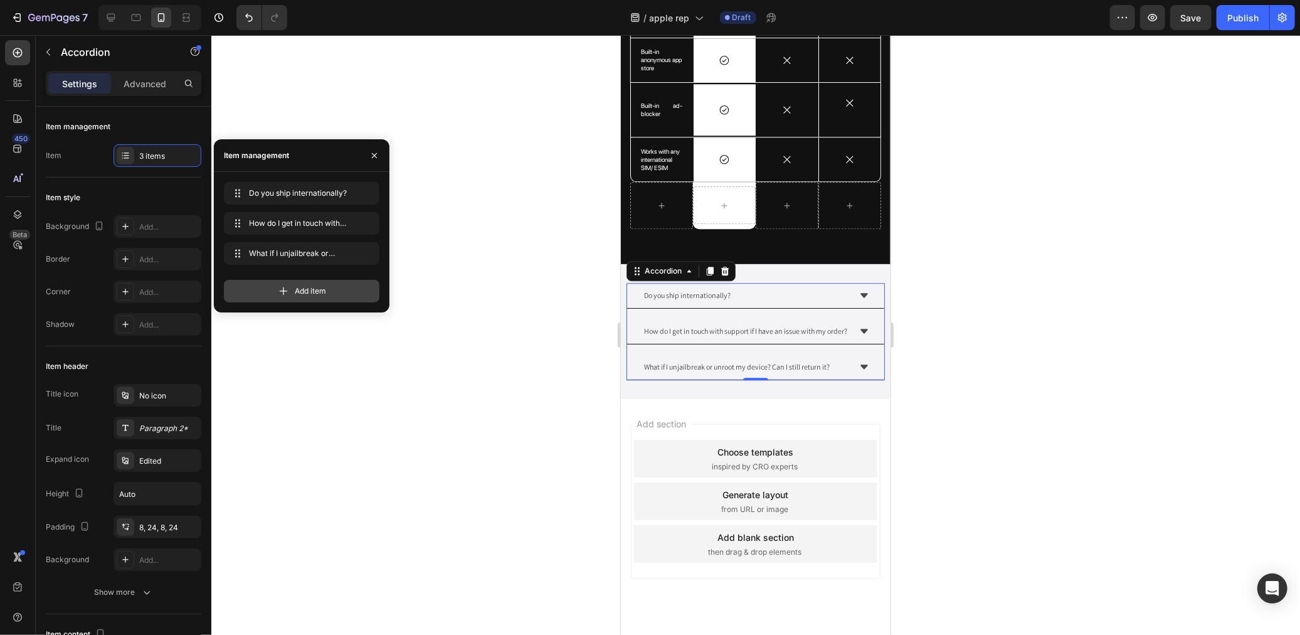
click at [358, 280] on div "Add item" at bounding box center [302, 291] width 156 height 23
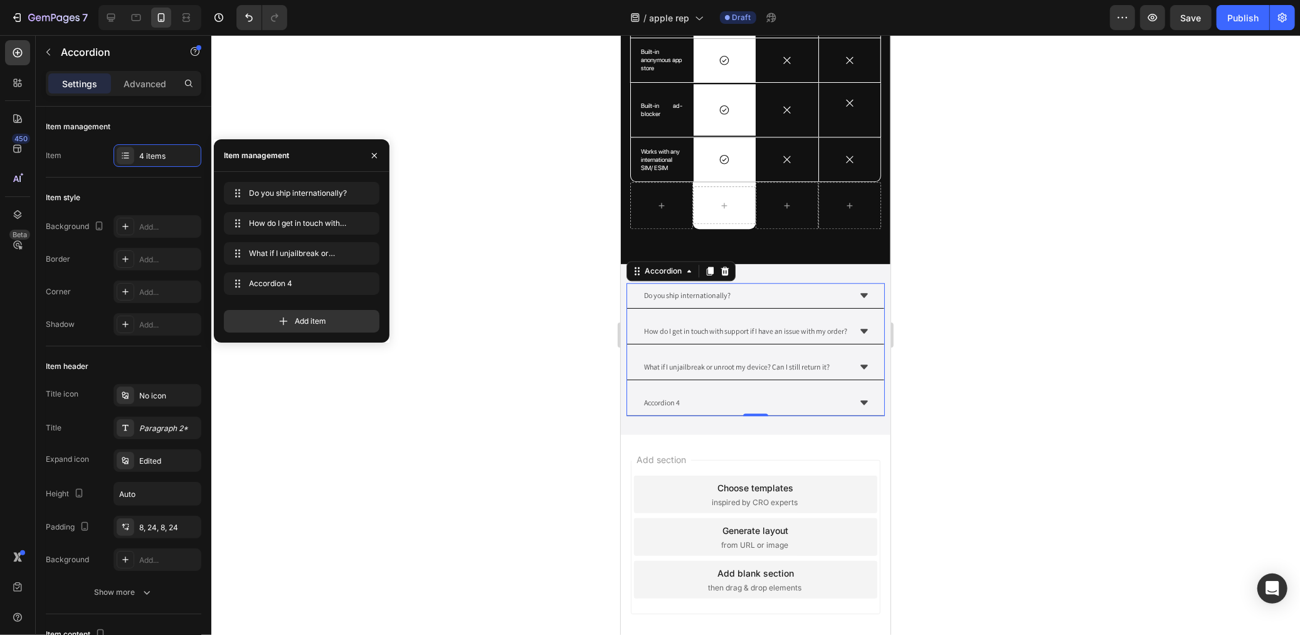
click at [663, 407] on div "Accordion 4" at bounding box center [662, 401] width 40 height 15
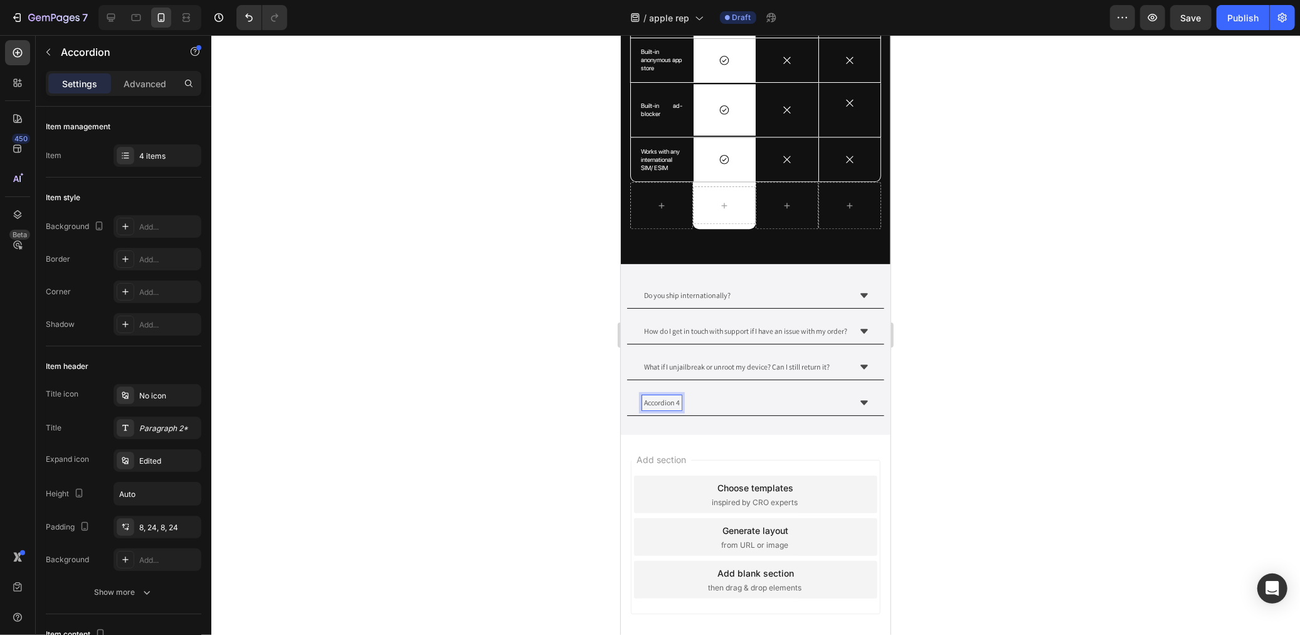
click at [667, 407] on p "Accordion 4" at bounding box center [661, 401] width 36 height 11
click at [807, 403] on div "My parcel is delayed! what should I do?" at bounding box center [745, 401] width 207 height 15
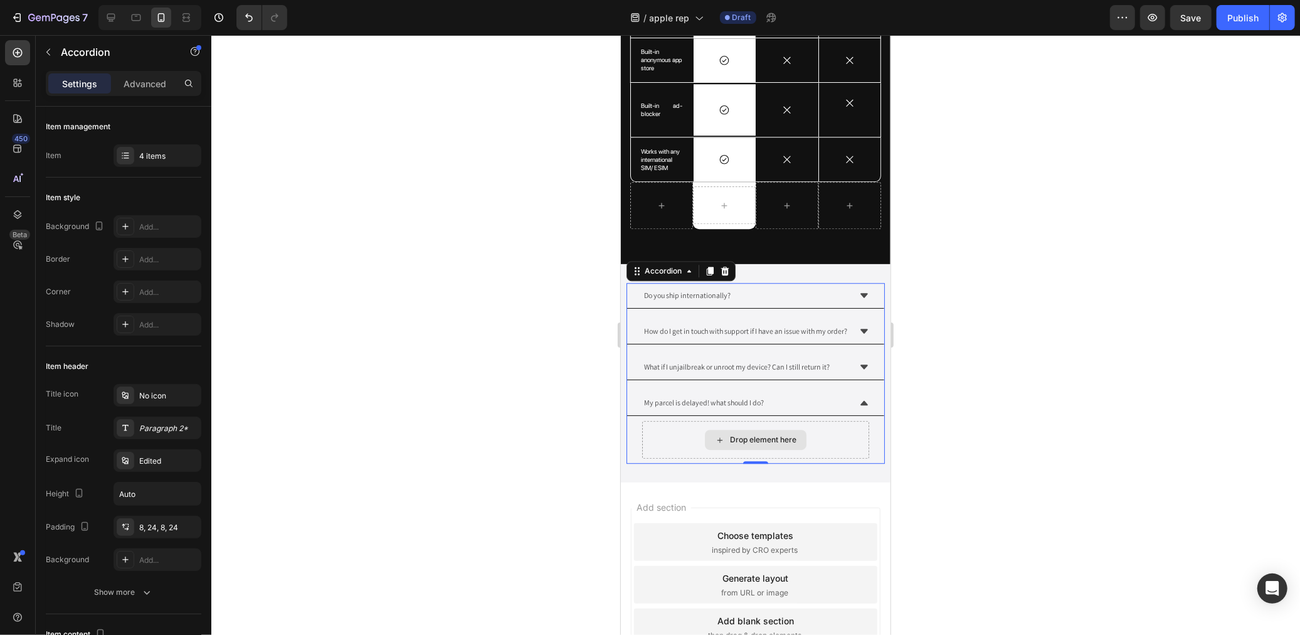
click at [798, 442] on div "Drop element here" at bounding box center [755, 439] width 227 height 38
click at [775, 444] on div "Drop element here" at bounding box center [762, 439] width 66 height 10
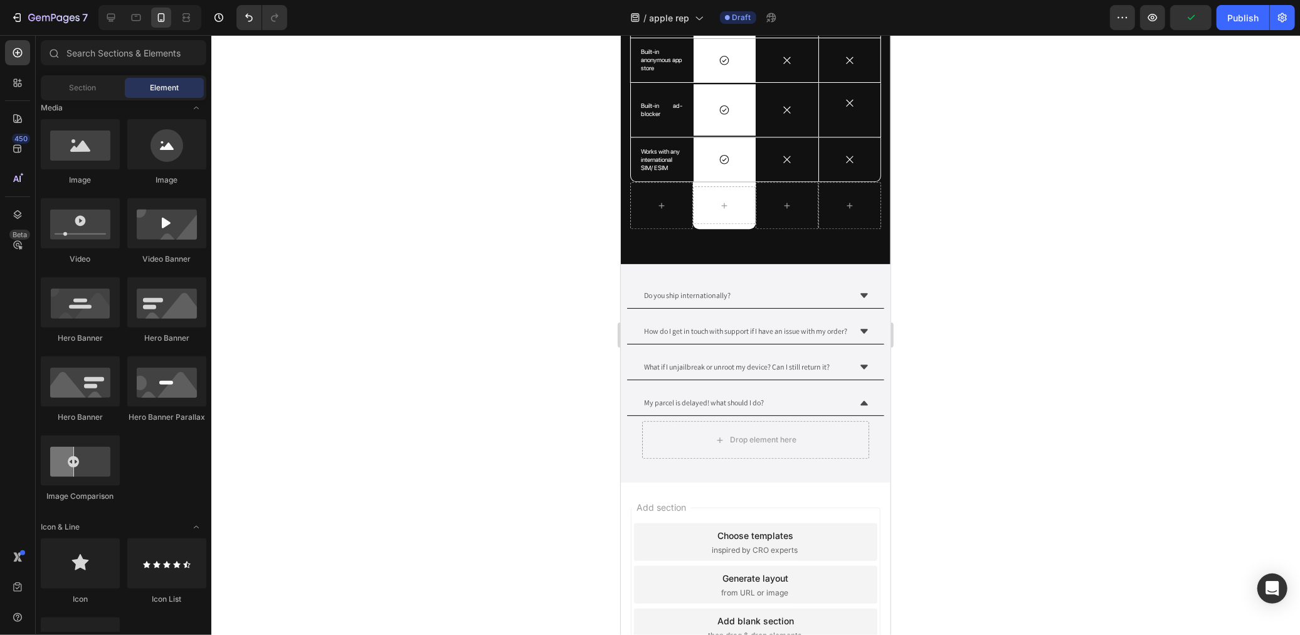
scroll to position [0, 0]
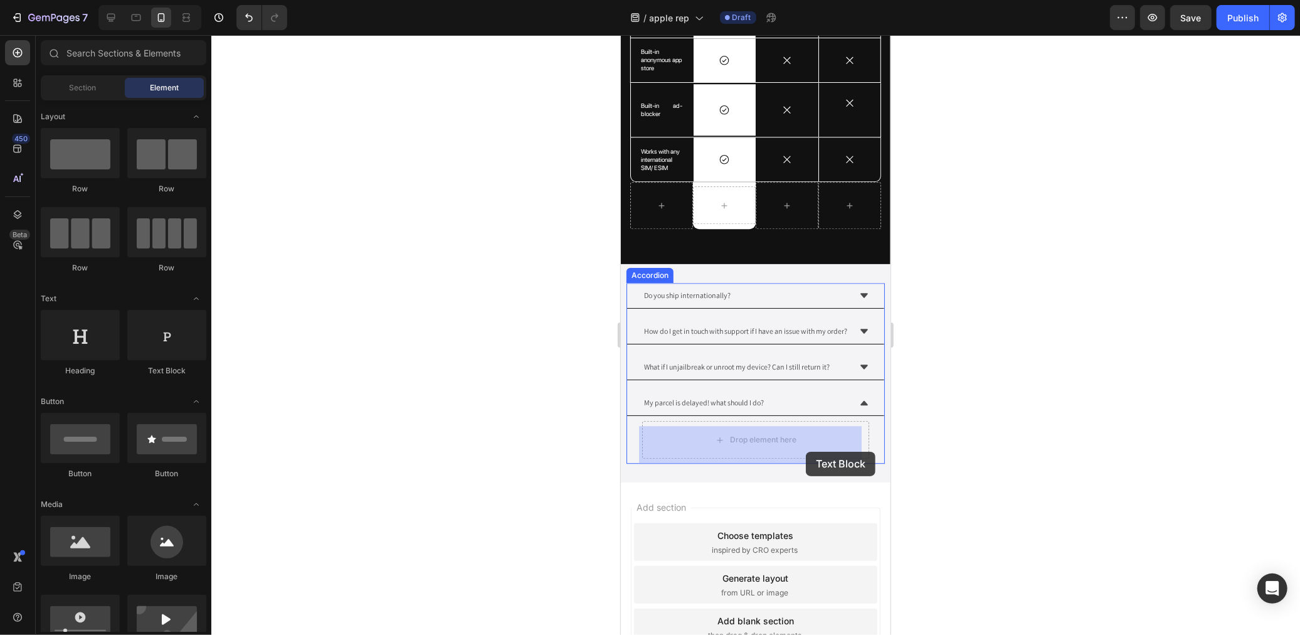
drag, startPoint x: 791, startPoint y: 371, endPoint x: 805, endPoint y: 451, distance: 80.9
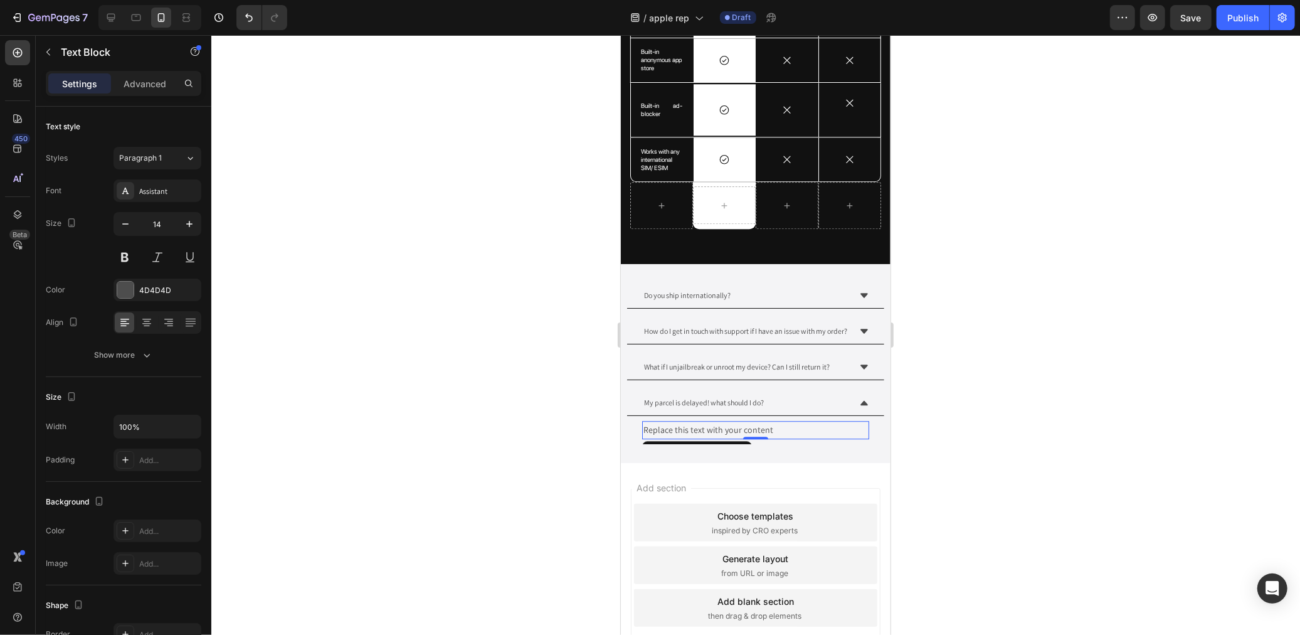
click at [692, 433] on div "Replace this text with your content" at bounding box center [755, 429] width 227 height 18
click at [692, 433] on p "Replace this text with your content" at bounding box center [755, 429] width 225 height 16
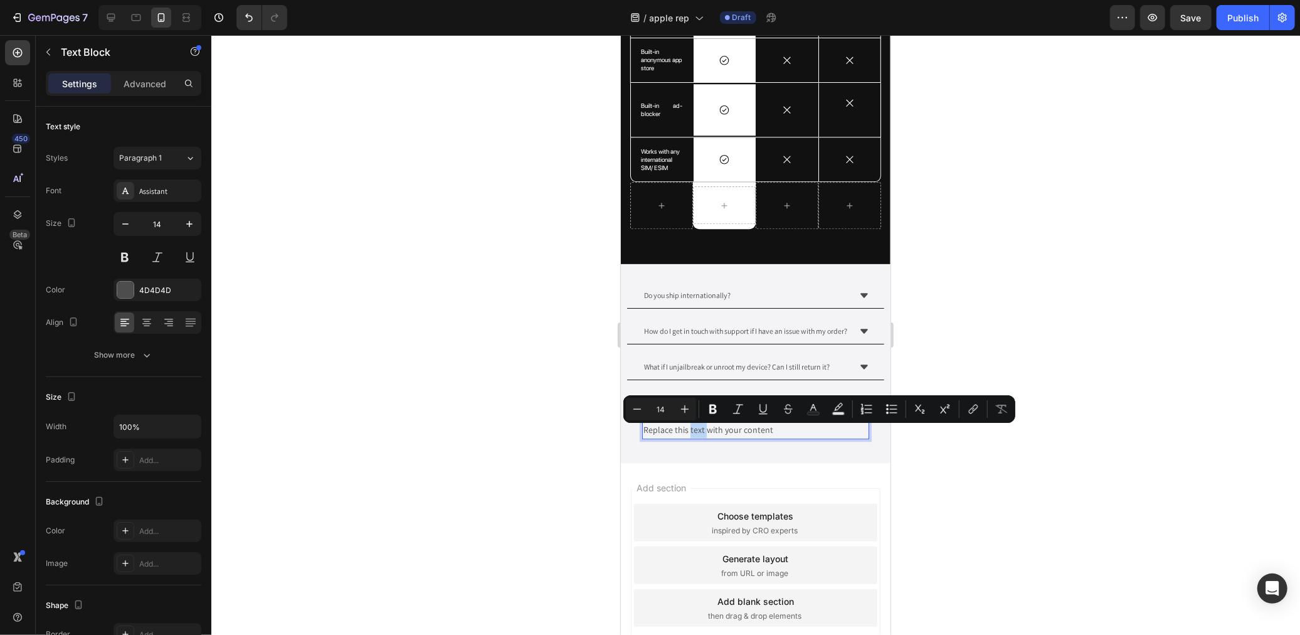
click at [692, 433] on p "Replace this text with your content" at bounding box center [755, 429] width 225 height 16
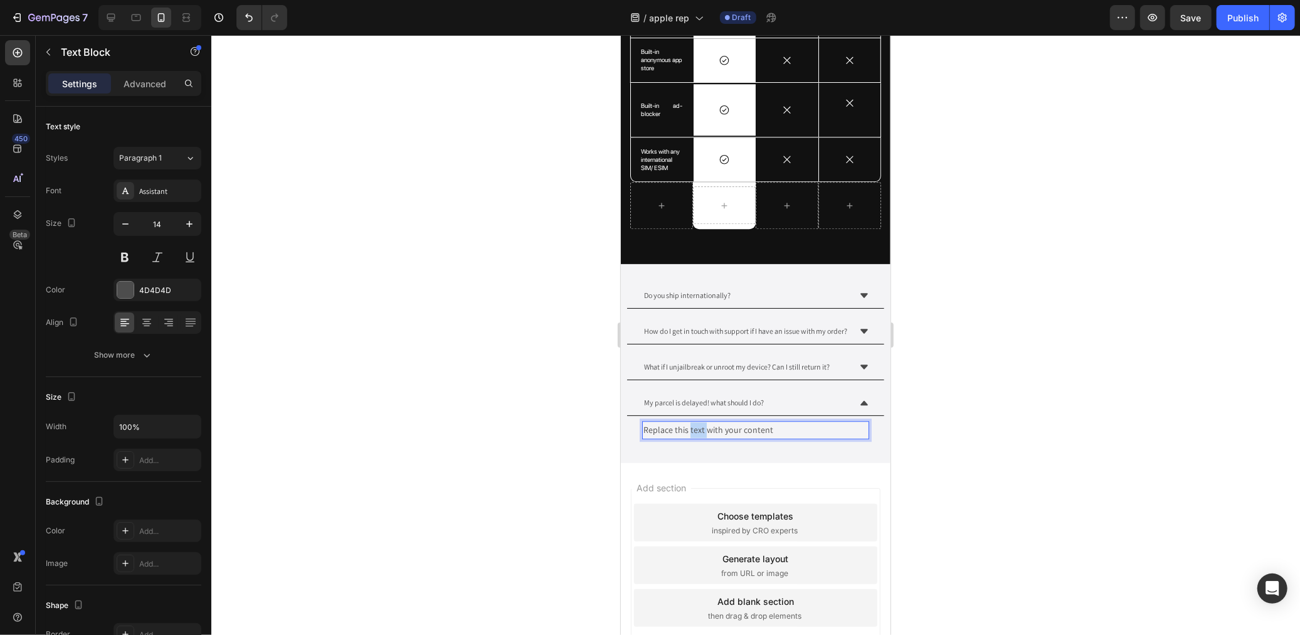
click at [692, 433] on p "Replace this text with your content" at bounding box center [755, 429] width 225 height 16
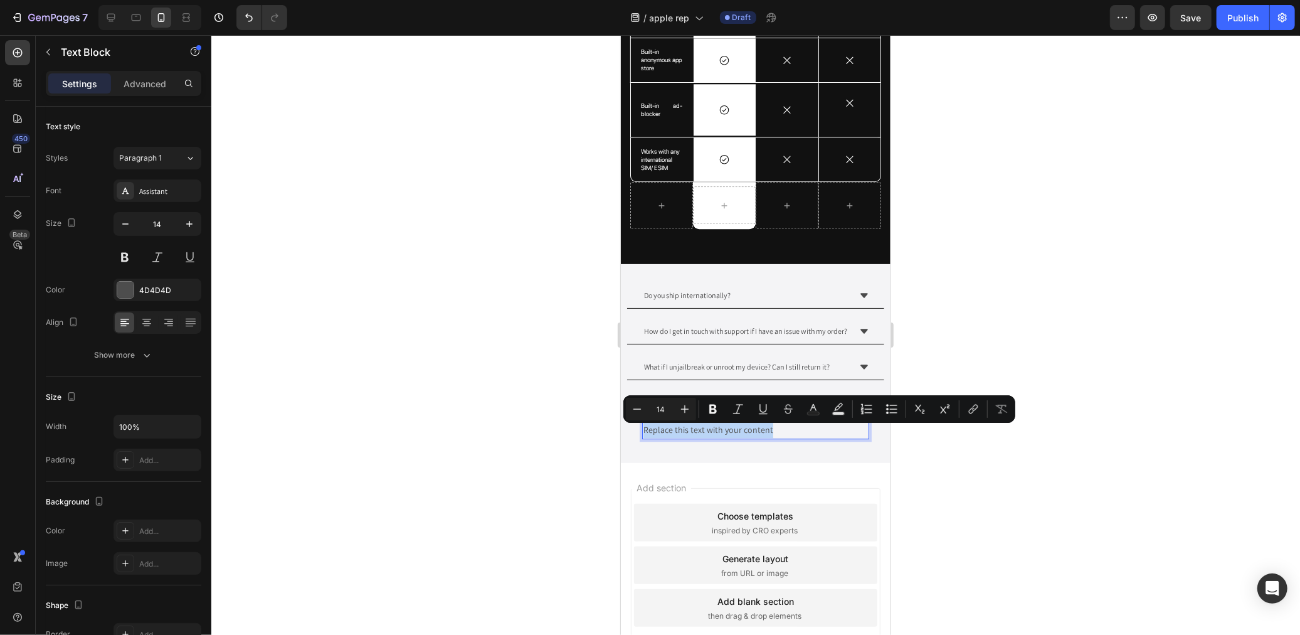
click at [692, 433] on p "Replace this text with your content" at bounding box center [755, 429] width 225 height 16
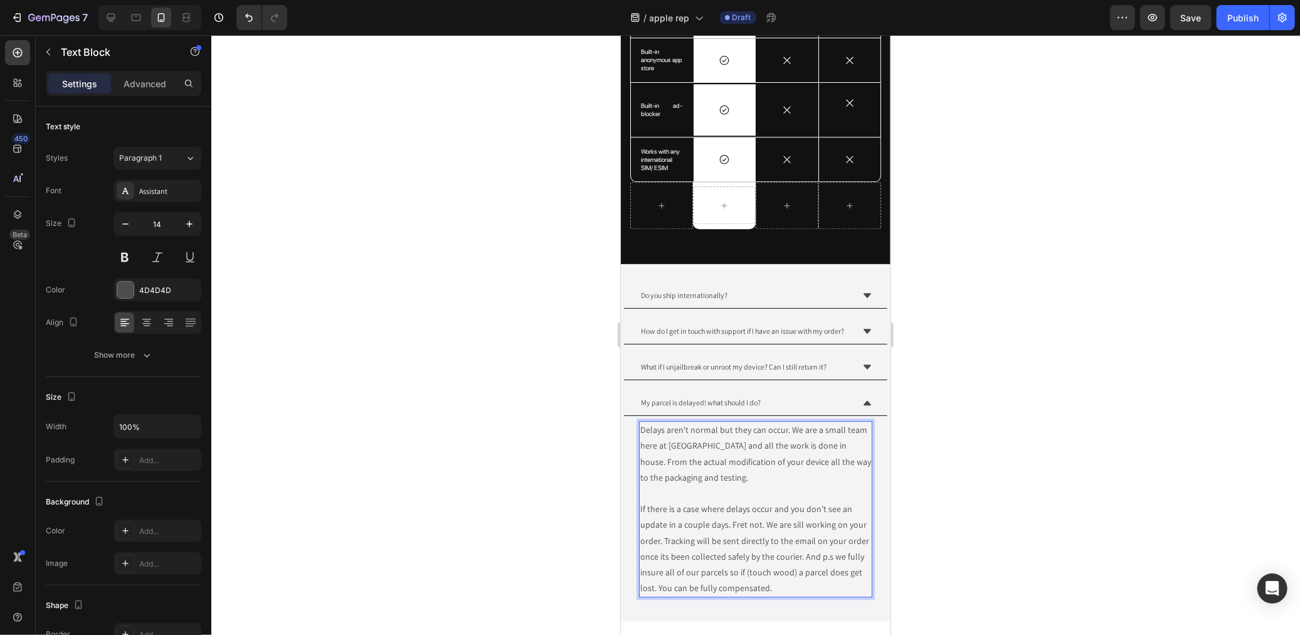
click at [1197, 353] on div at bounding box center [755, 335] width 1089 height 600
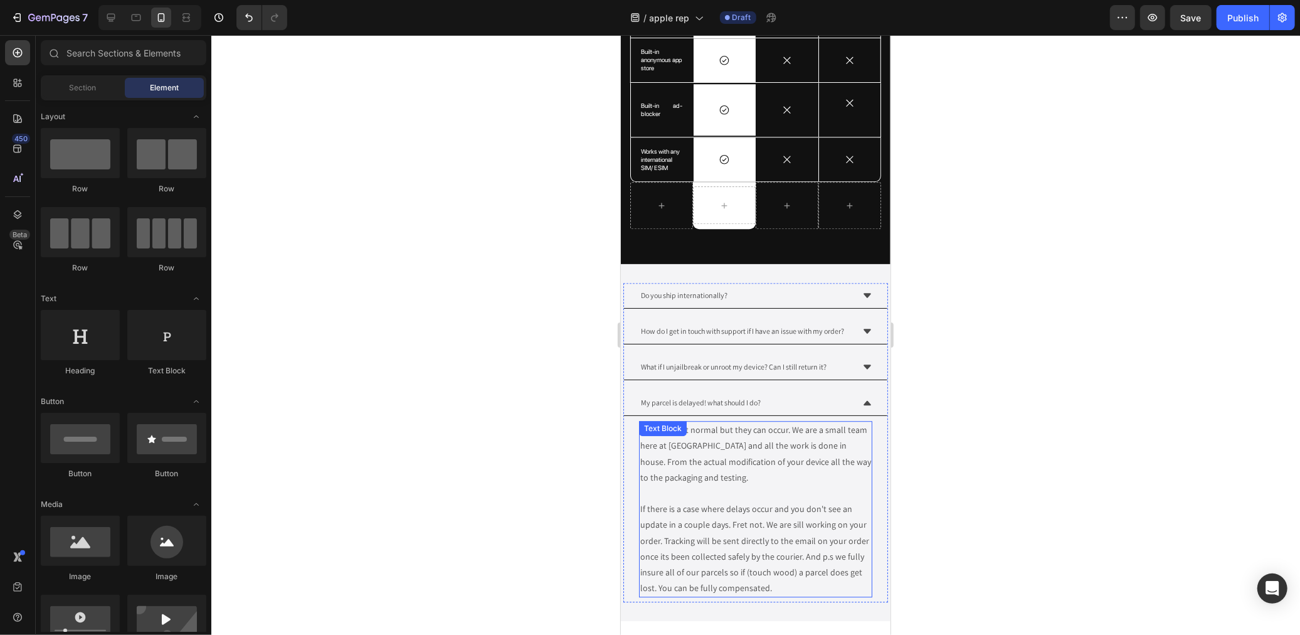
click at [821, 573] on p "If there is a case where delays occur and you don't see an update in a couple d…" at bounding box center [755, 547] width 231 height 95
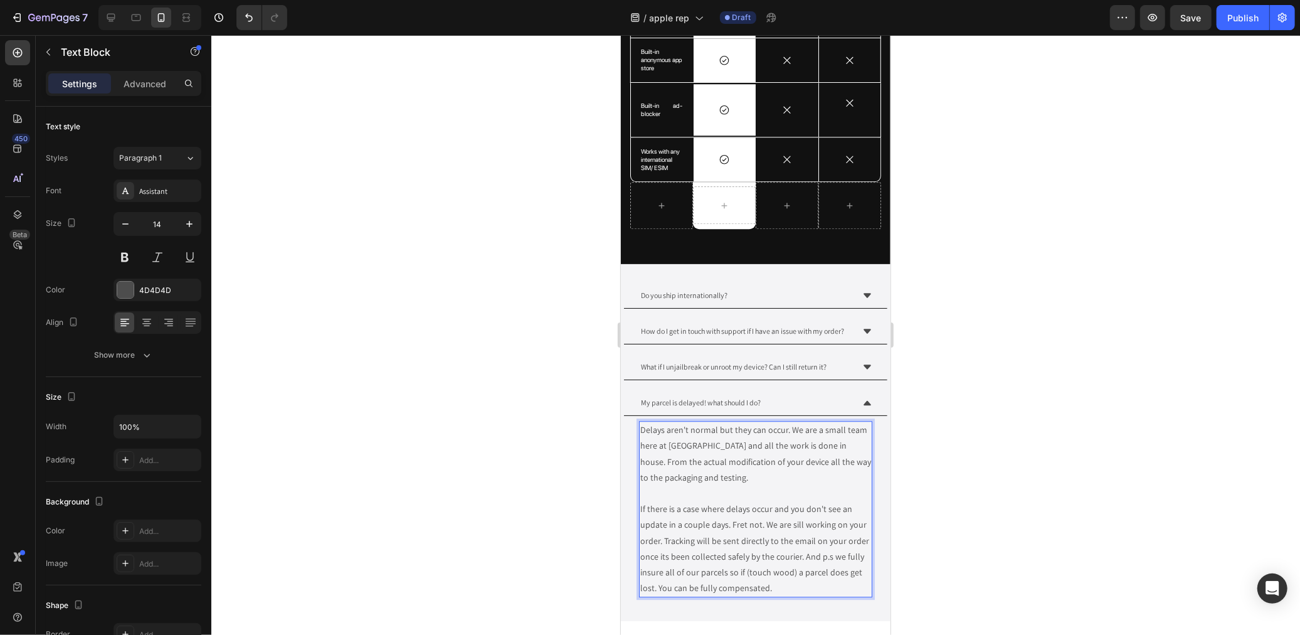
click at [825, 580] on p "If there is a case where delays occur and you don't see an update in a couple d…" at bounding box center [755, 547] width 231 height 95
click at [986, 309] on div at bounding box center [755, 335] width 1089 height 600
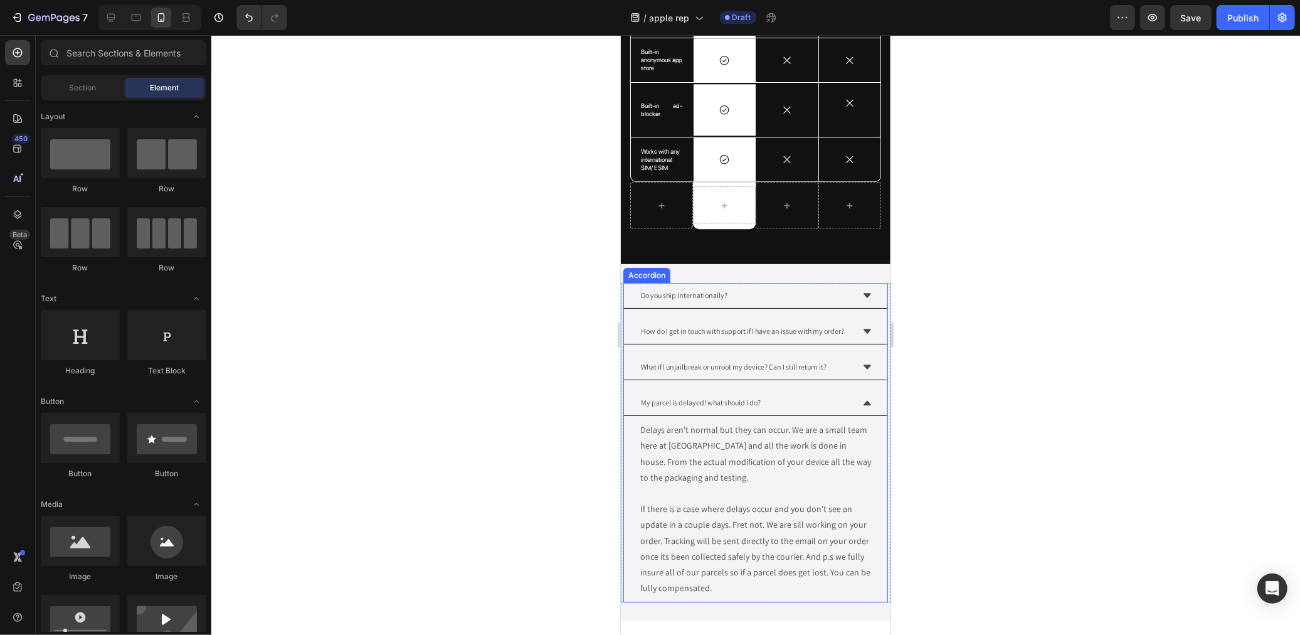
click at [862, 403] on icon at bounding box center [867, 402] width 10 height 10
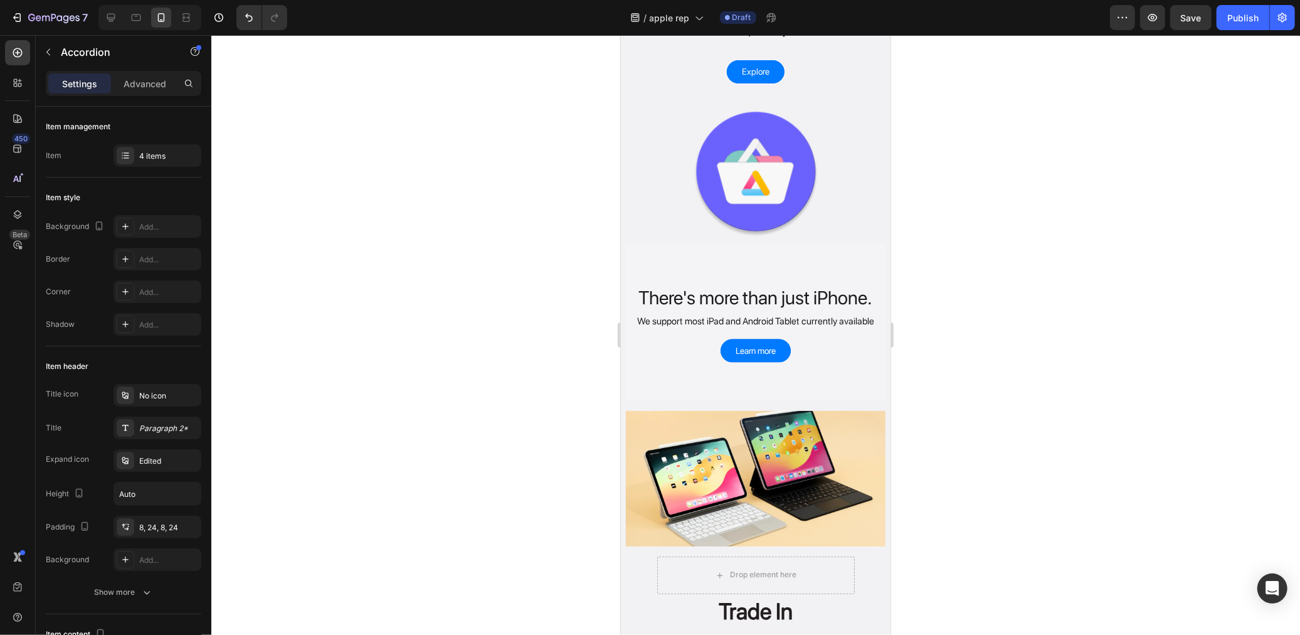
scroll to position [1352, 0]
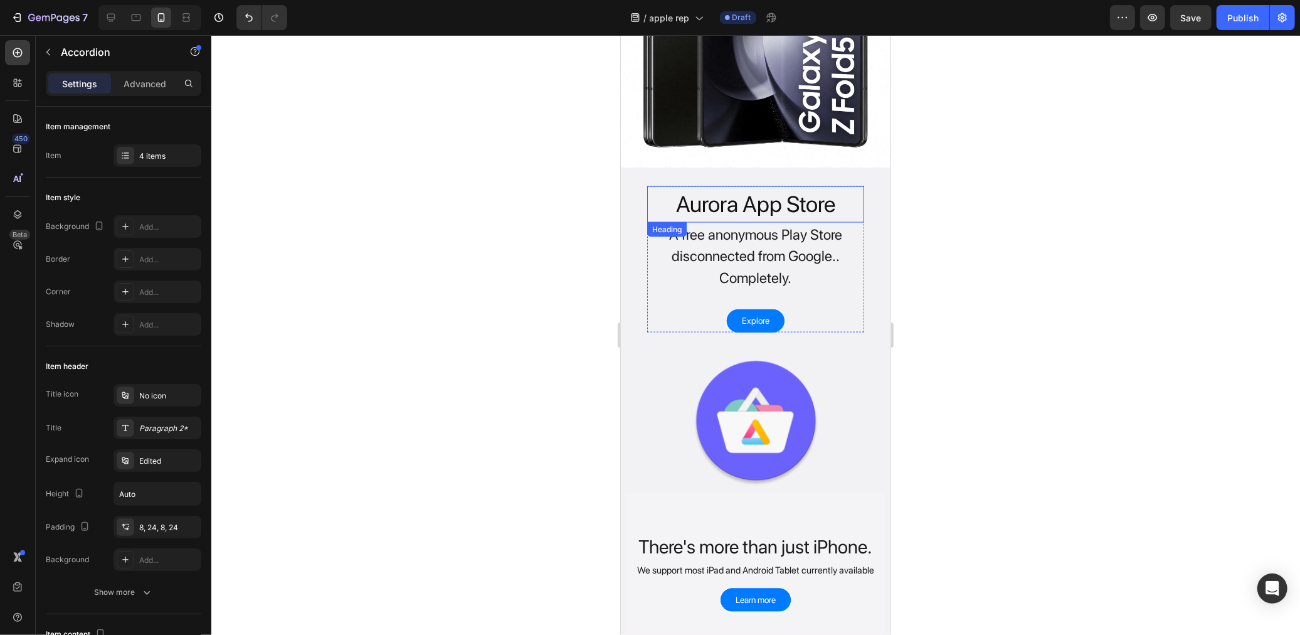
click at [781, 193] on h2 "Aurora App Store" at bounding box center [755, 204] width 217 height 36
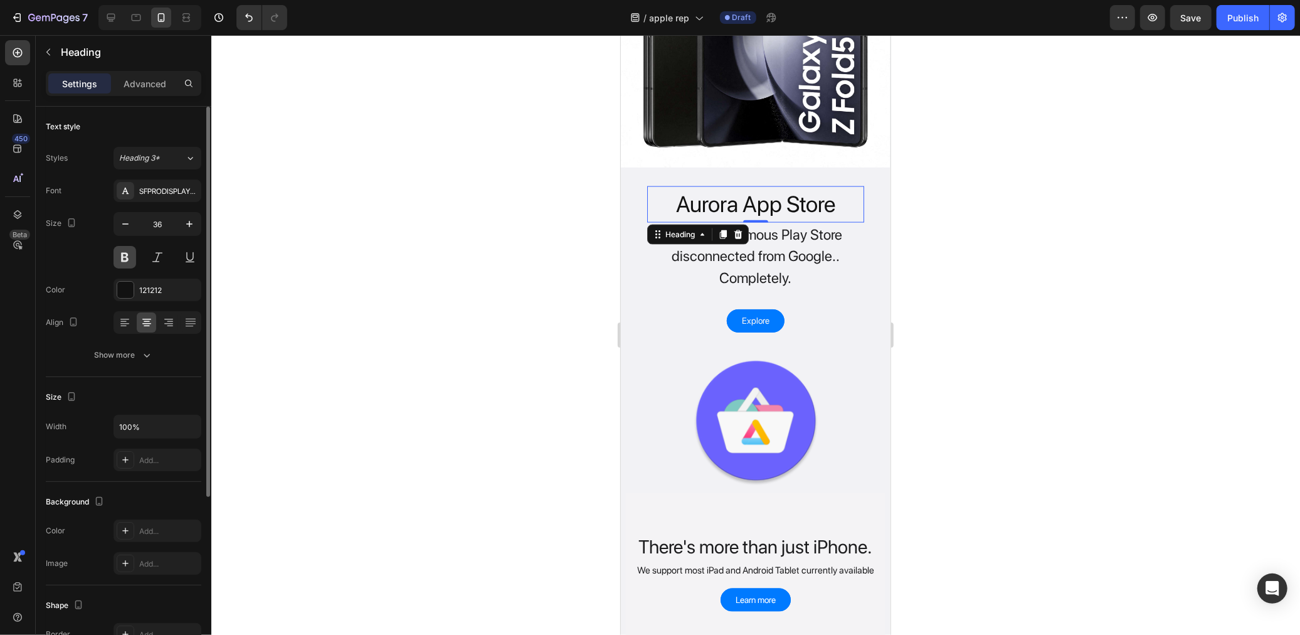
click at [135, 255] on button at bounding box center [125, 257] width 23 height 23
click at [780, 231] on p "A free anonymous Play Store disconnected from Google.. Completely." at bounding box center [755, 255] width 214 height 65
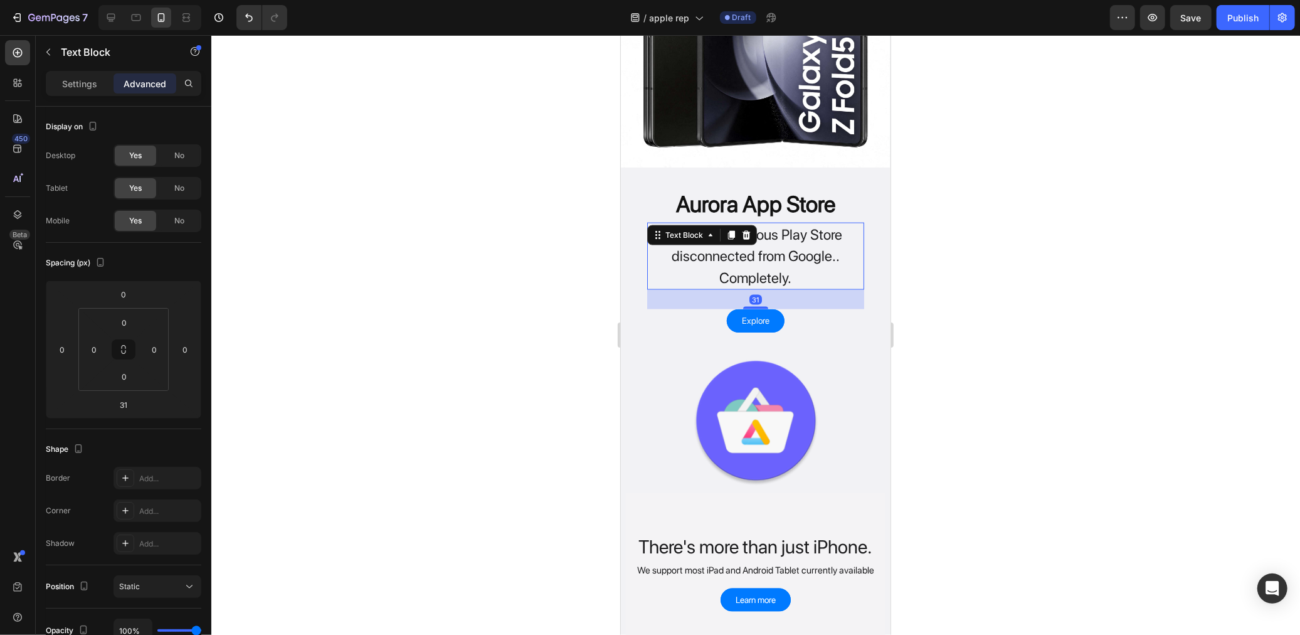
click at [86, 95] on div "Settings Advanced" at bounding box center [124, 83] width 156 height 25
click at [86, 92] on div "Settings" at bounding box center [79, 83] width 63 height 20
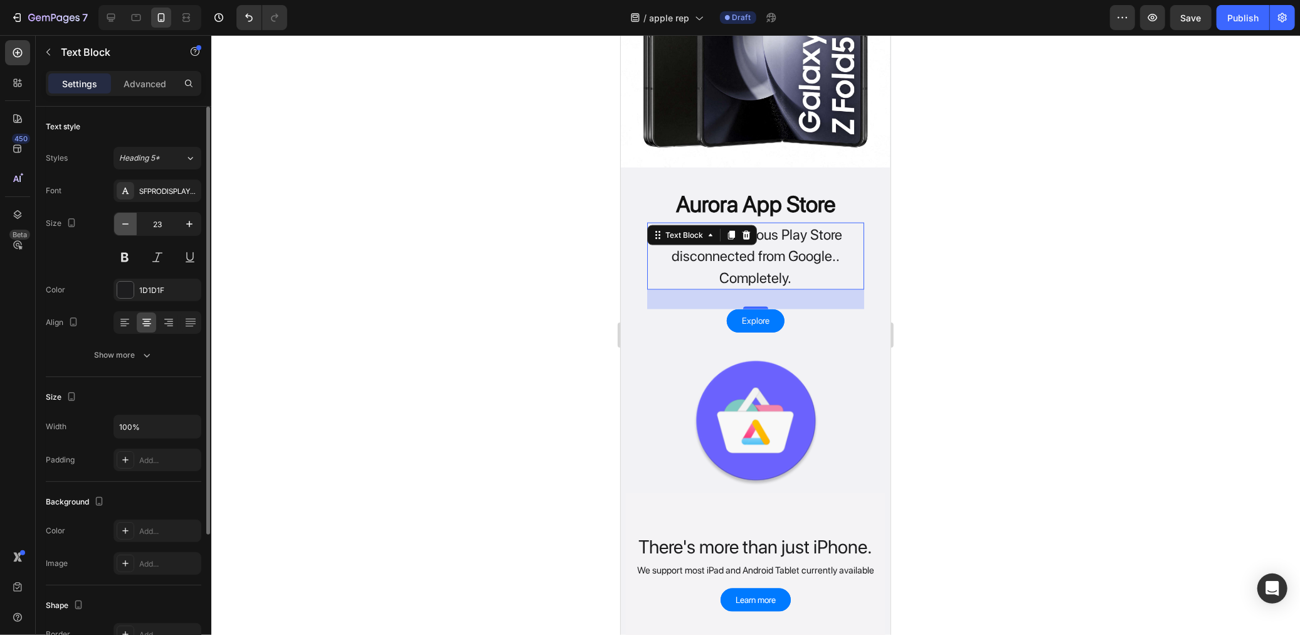
click at [129, 227] on icon "button" at bounding box center [125, 224] width 13 height 13
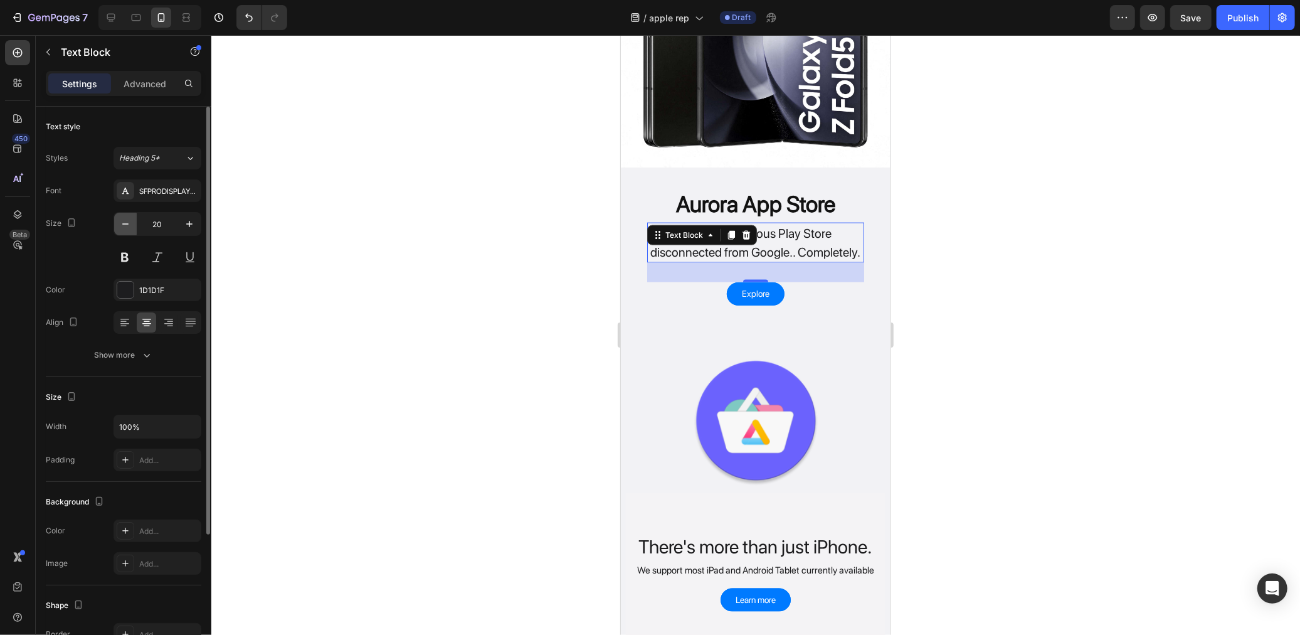
click at [129, 227] on icon "button" at bounding box center [125, 224] width 13 height 13
click at [128, 227] on icon "button" at bounding box center [125, 224] width 13 height 13
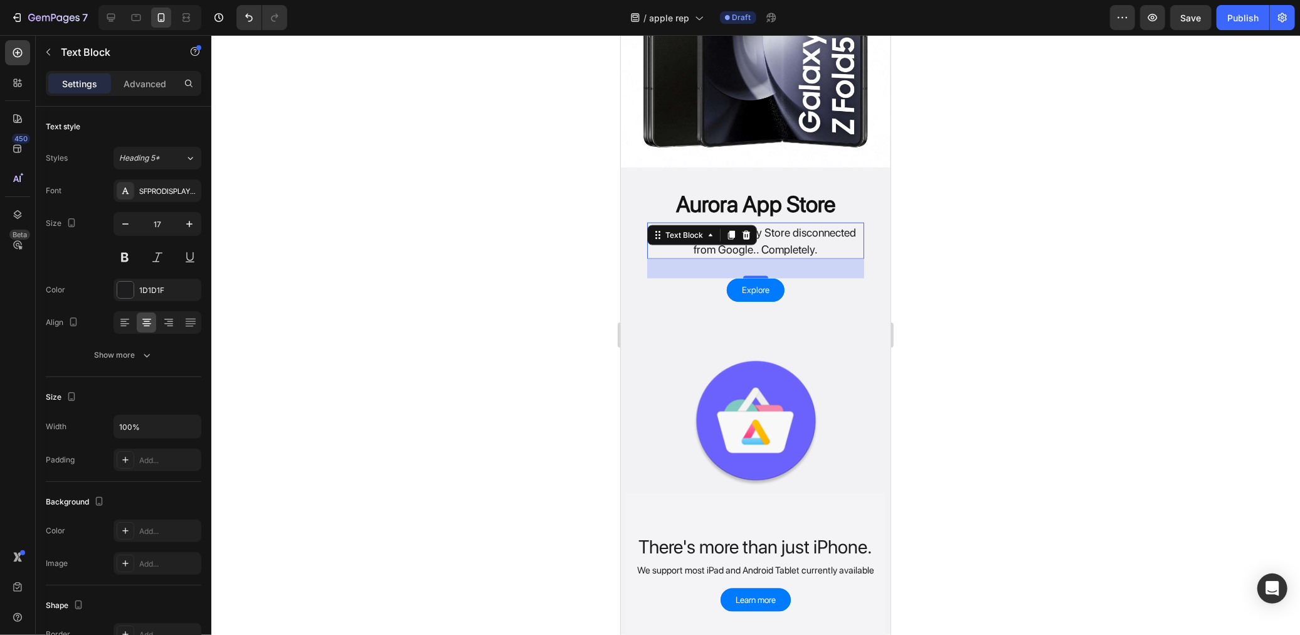
type input "16"
click at [466, 324] on div at bounding box center [755, 335] width 1089 height 600
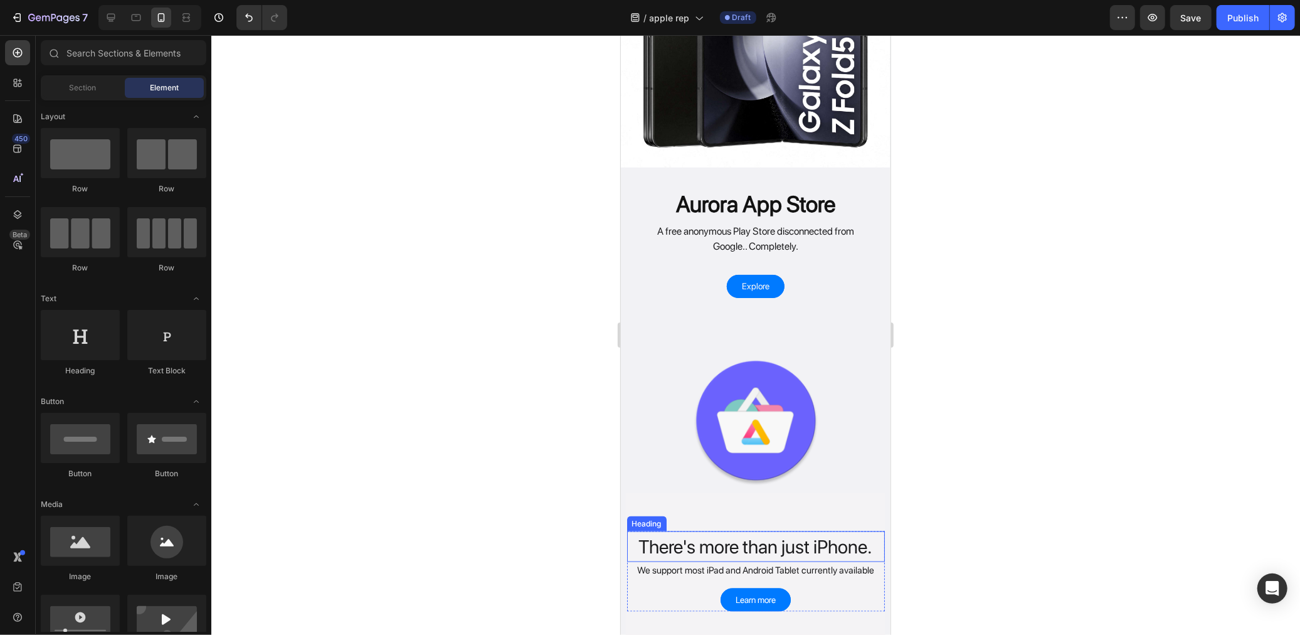
click at [734, 531] on h2 "There's more than just iPhone." at bounding box center [756, 546] width 258 height 31
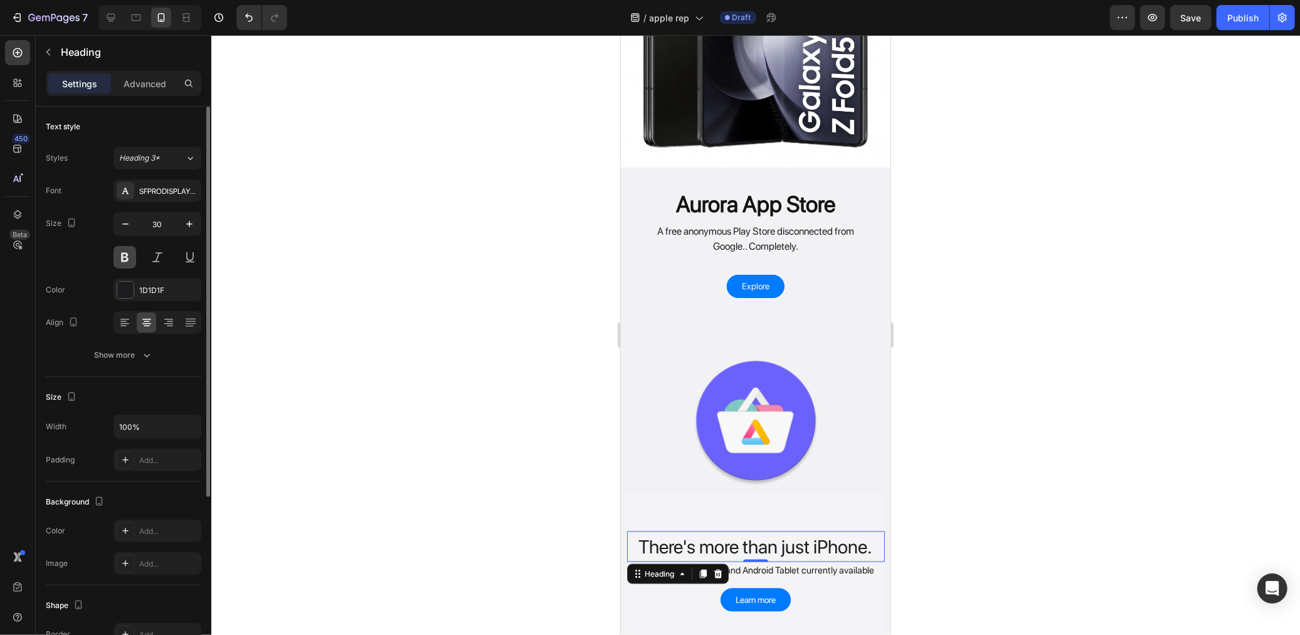
click at [124, 256] on button at bounding box center [125, 257] width 23 height 23
click at [331, 324] on div at bounding box center [755, 335] width 1089 height 600
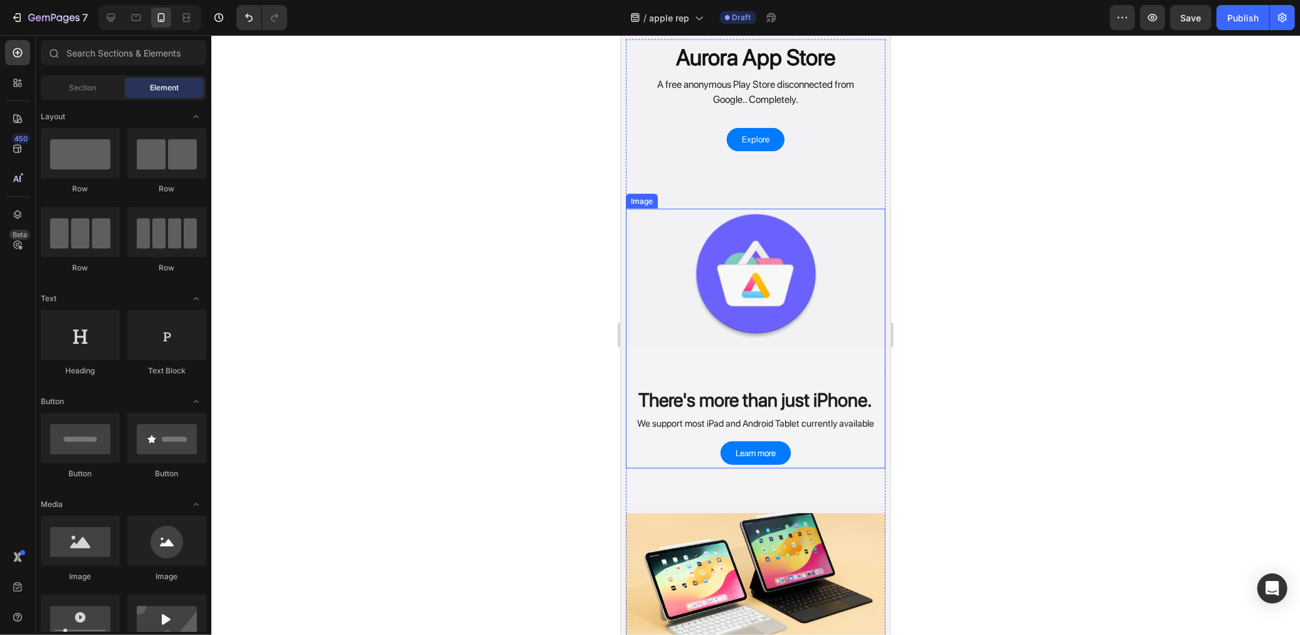
scroll to position [1422, 0]
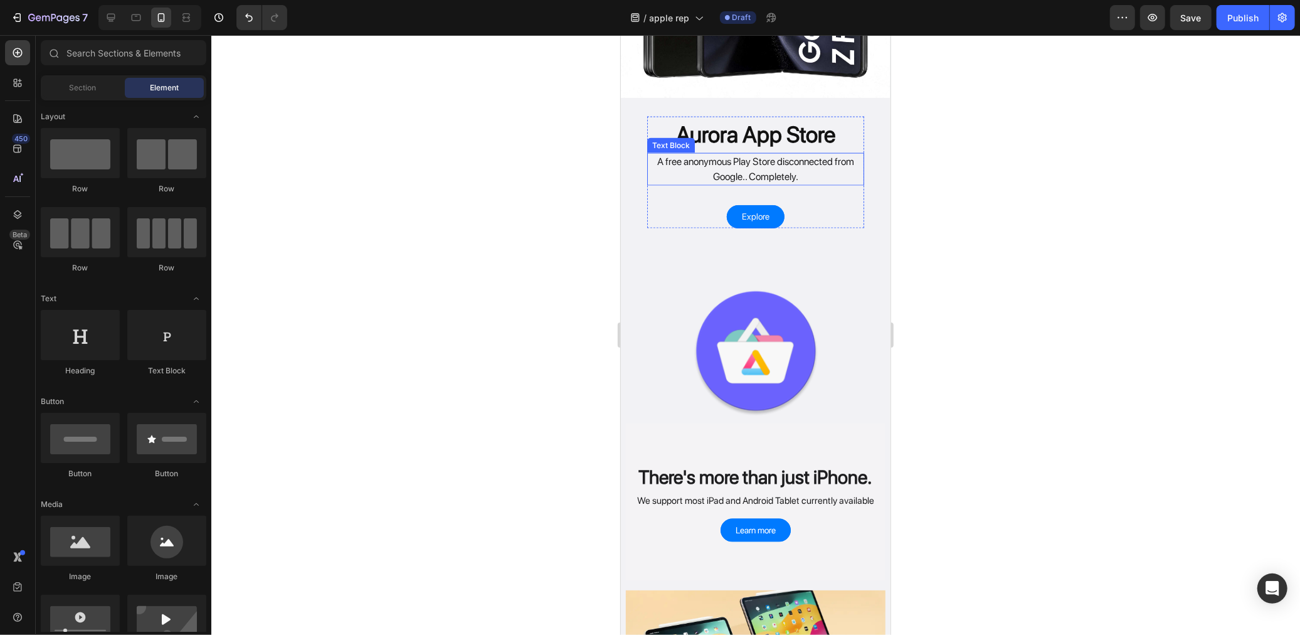
click at [805, 164] on p "A free anonymous Play Store disconnected from Google.. Completely." at bounding box center [755, 169] width 214 height 30
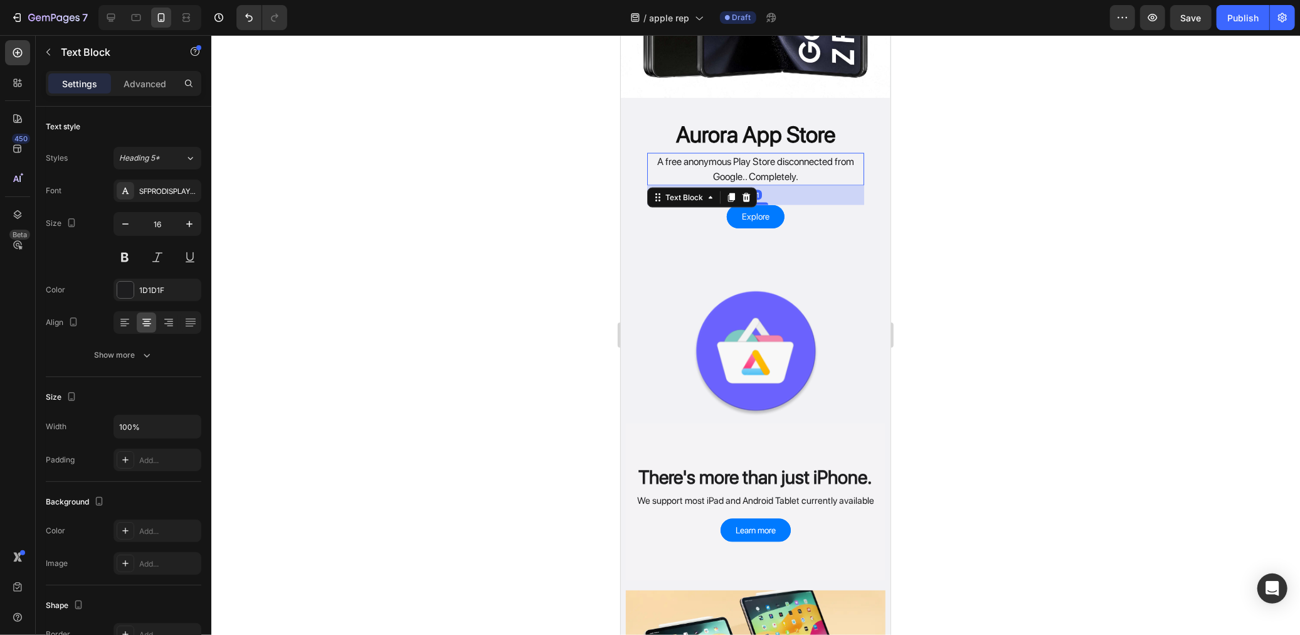
click at [805, 164] on p "A free anonymous Play Store disconnected from Google.. Completely." at bounding box center [755, 169] width 214 height 30
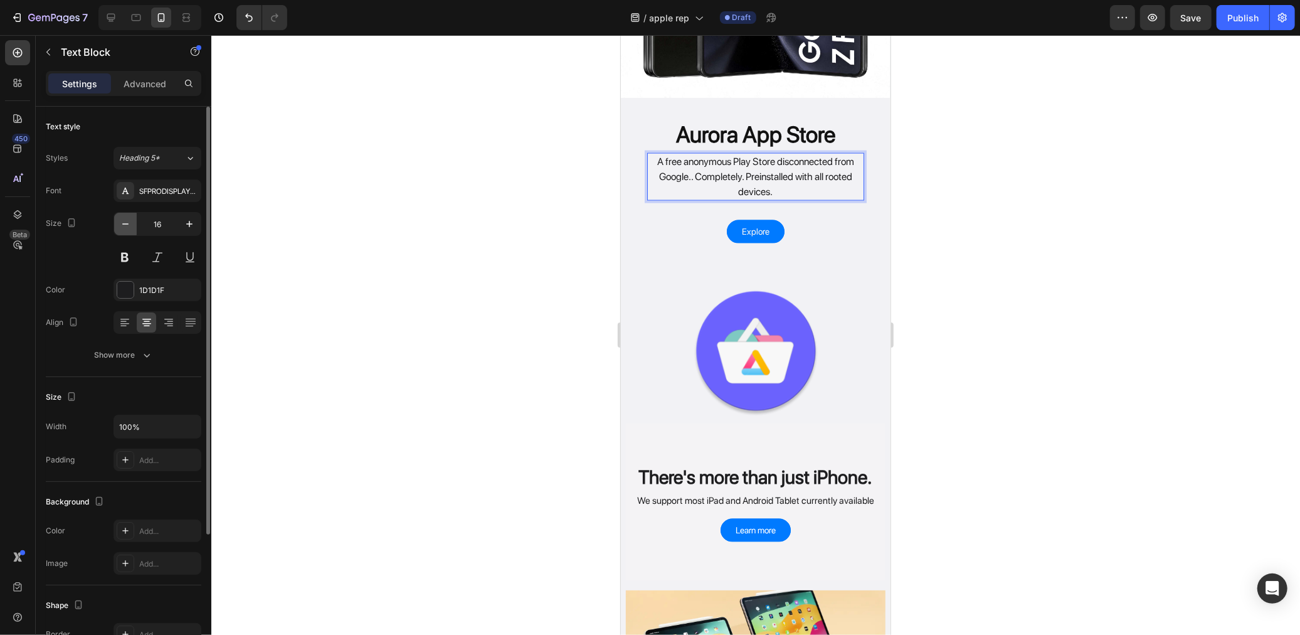
click at [132, 224] on icon "button" at bounding box center [125, 224] width 13 height 13
type input "14"
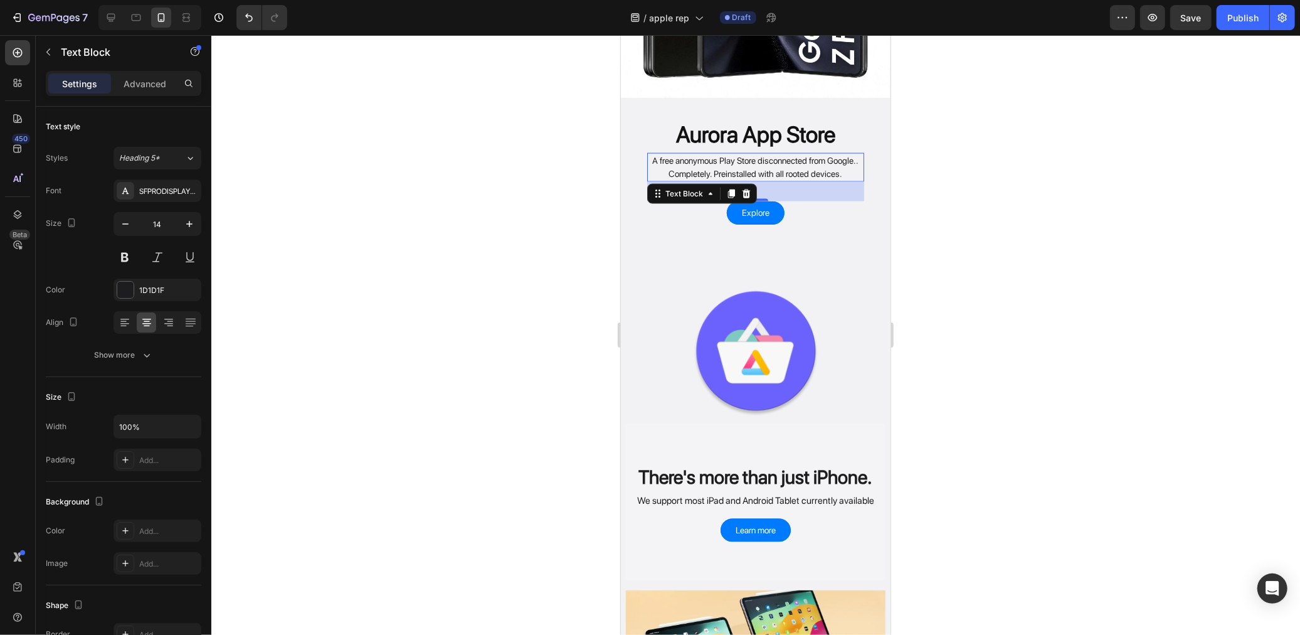
click at [579, 355] on div at bounding box center [755, 335] width 1089 height 600
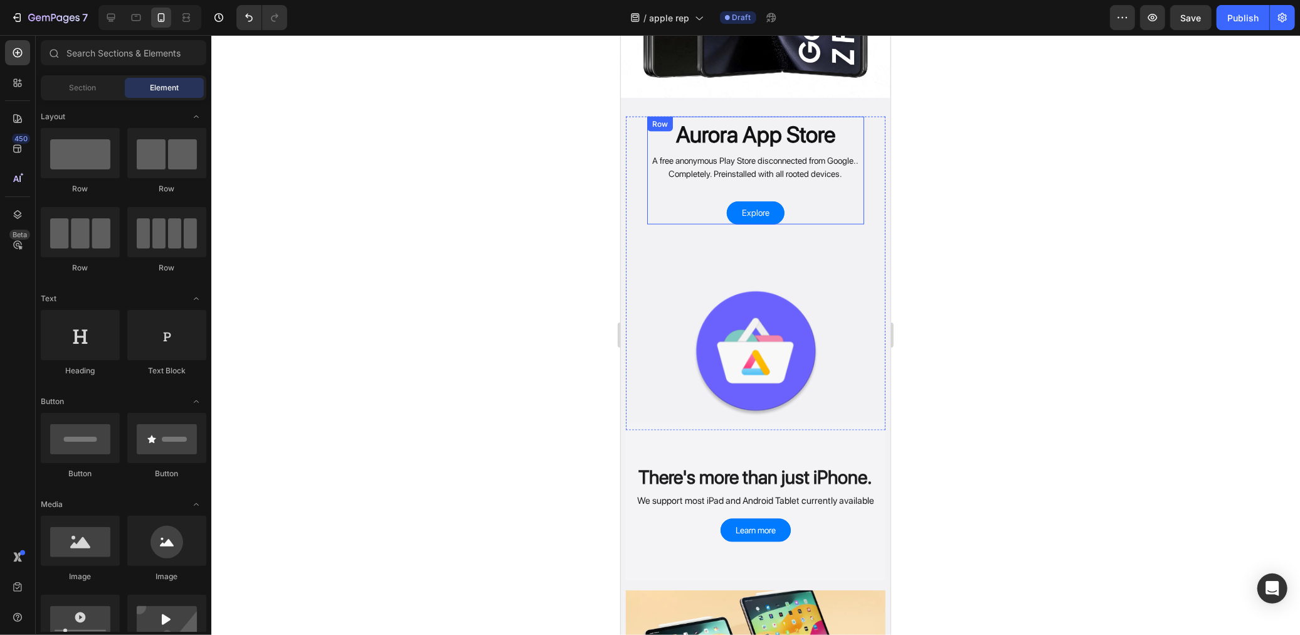
click at [675, 154] on p "A free anonymous Play Store disconnected from Google.. Completely. Preinstalled…" at bounding box center [755, 167] width 214 height 26
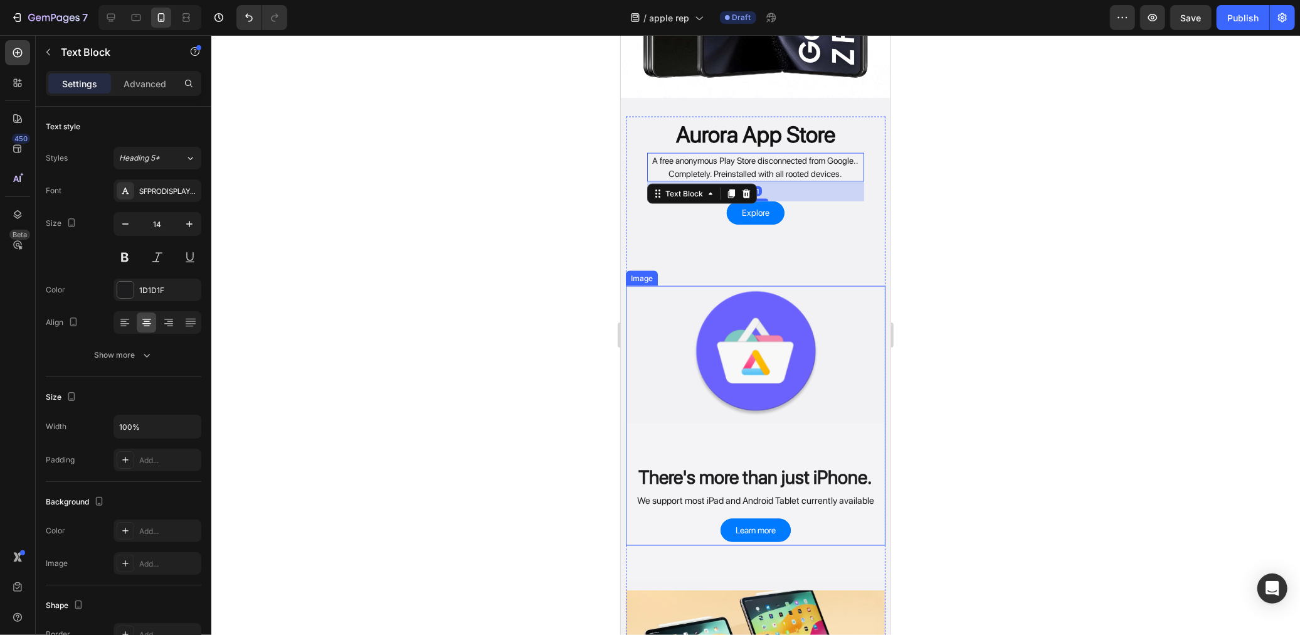
click at [739, 324] on img at bounding box center [755, 350] width 260 height 130
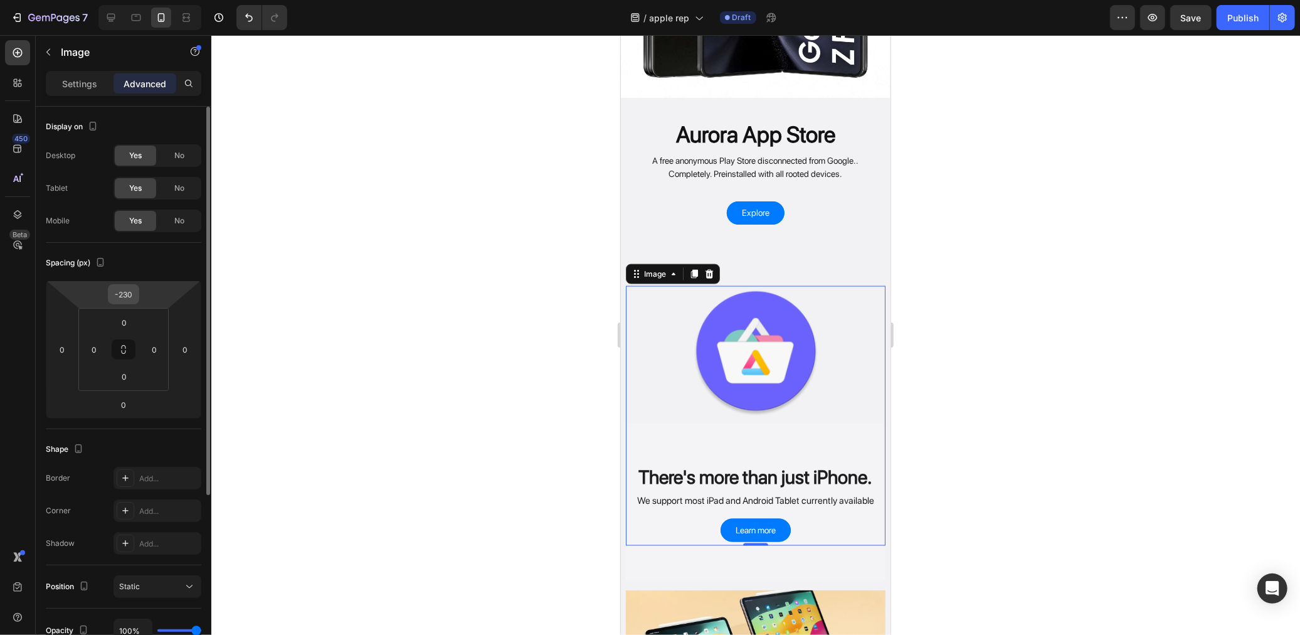
click at [128, 295] on input "-230" at bounding box center [123, 294] width 25 height 19
click at [124, 302] on input "-230" at bounding box center [123, 294] width 25 height 19
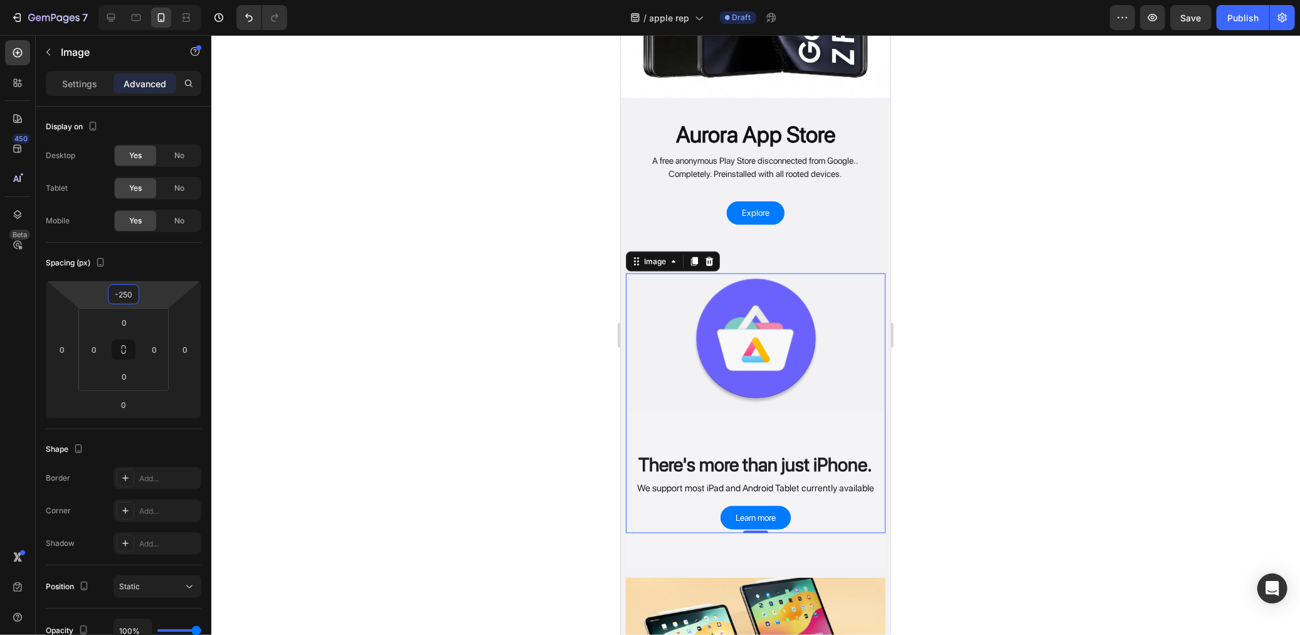
type input "-250"
click at [241, 292] on div at bounding box center [755, 335] width 1089 height 600
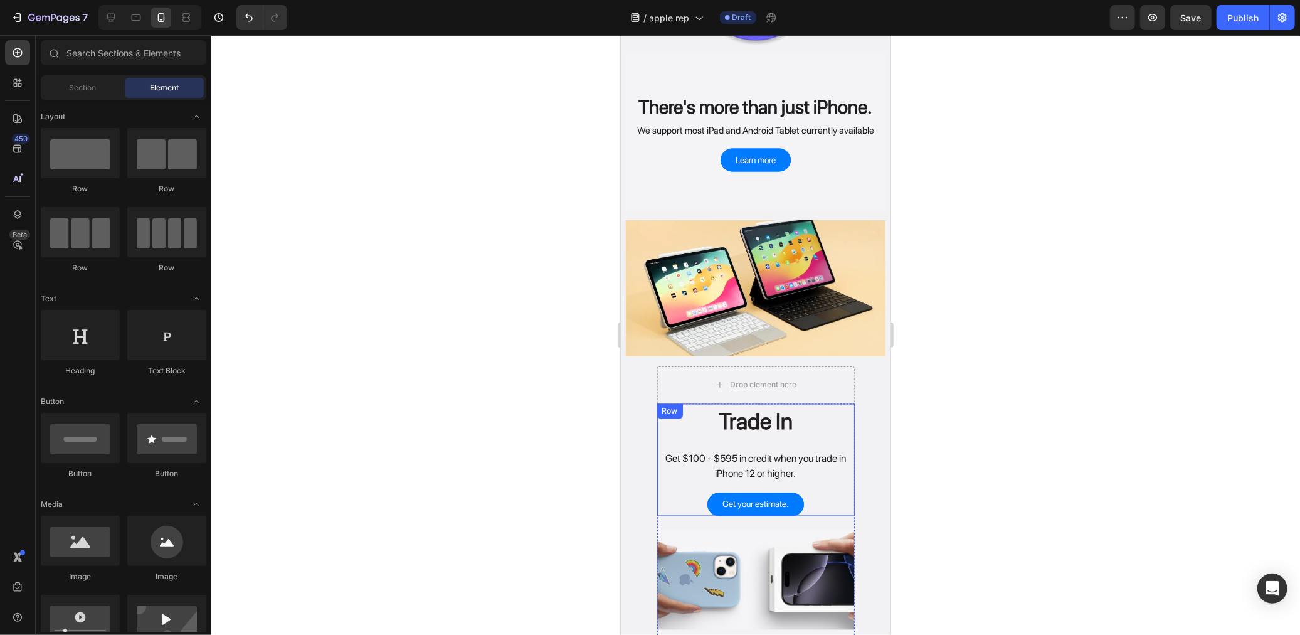
scroll to position [1910, 0]
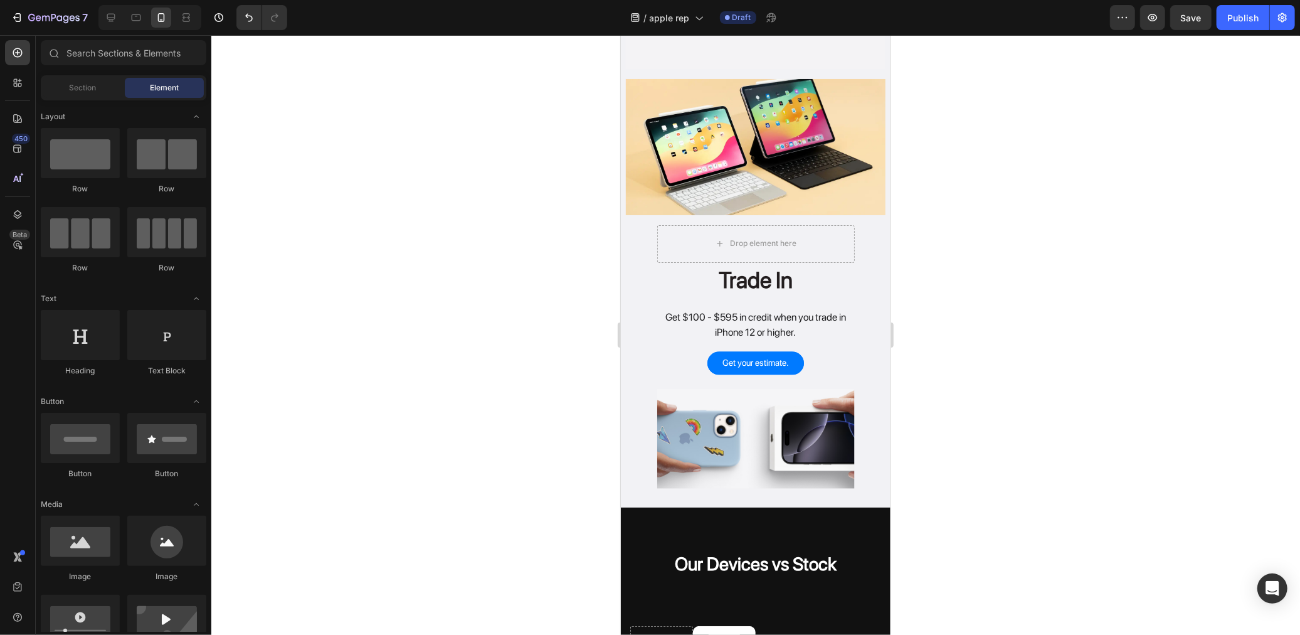
click at [500, 374] on div at bounding box center [755, 335] width 1089 height 600
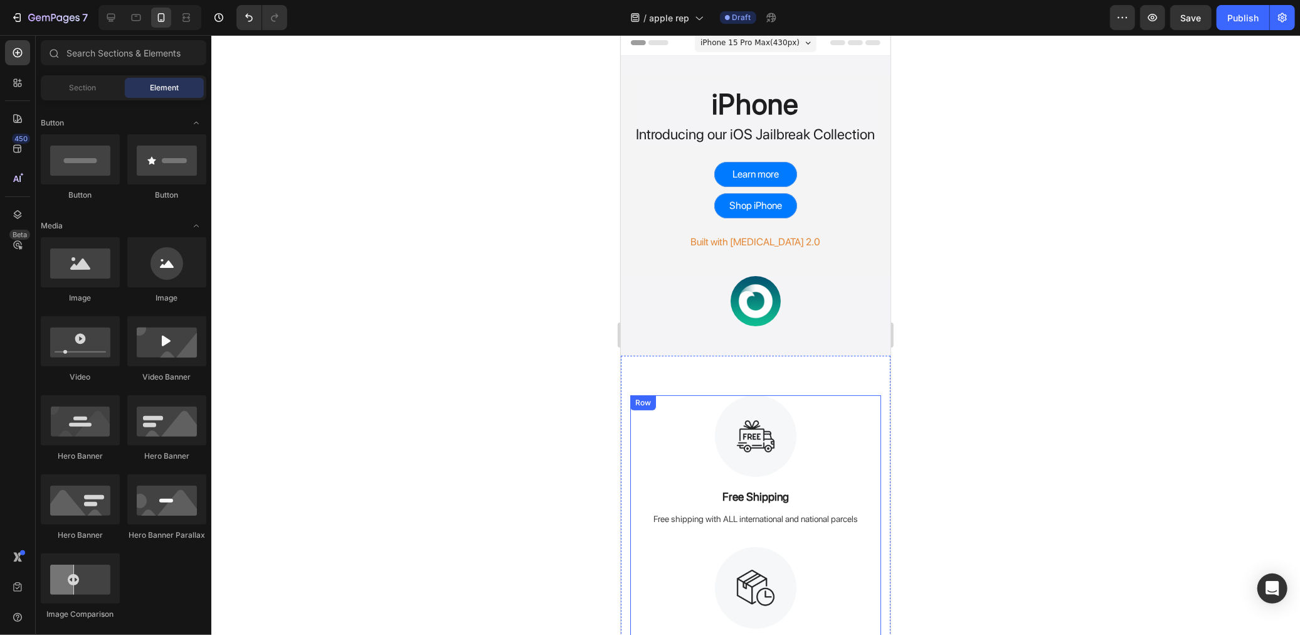
scroll to position [0, 0]
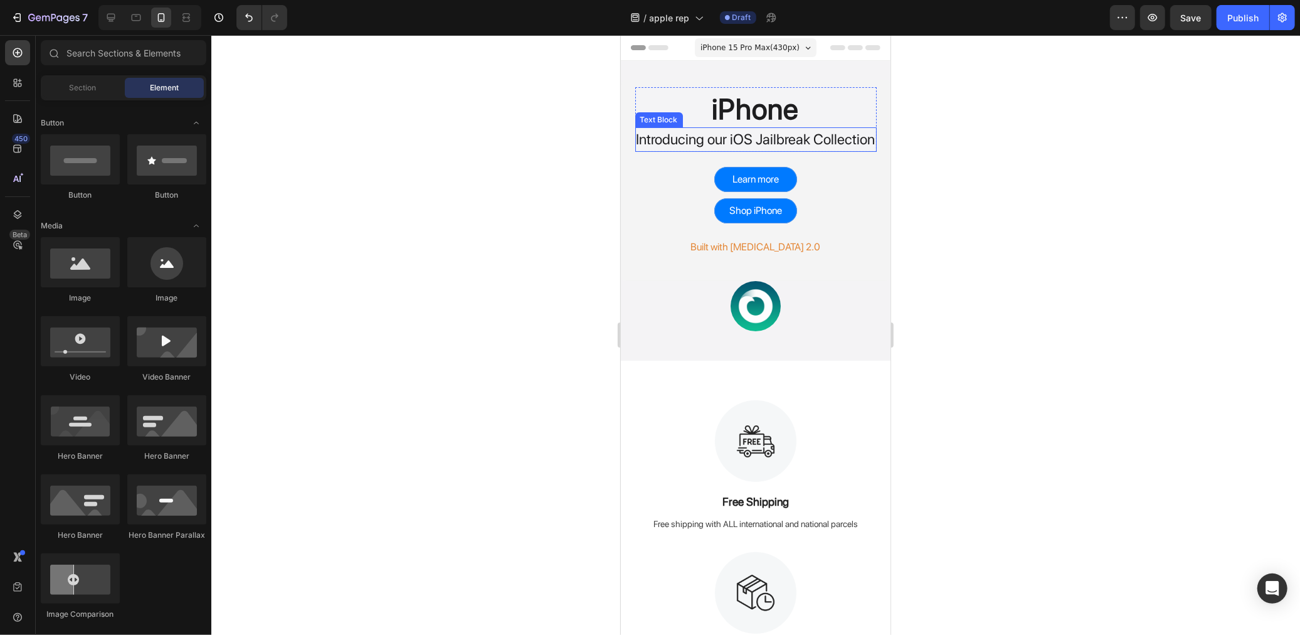
click at [828, 134] on p "Introducing our iOS Jailbreak Collection" at bounding box center [755, 139] width 239 height 22
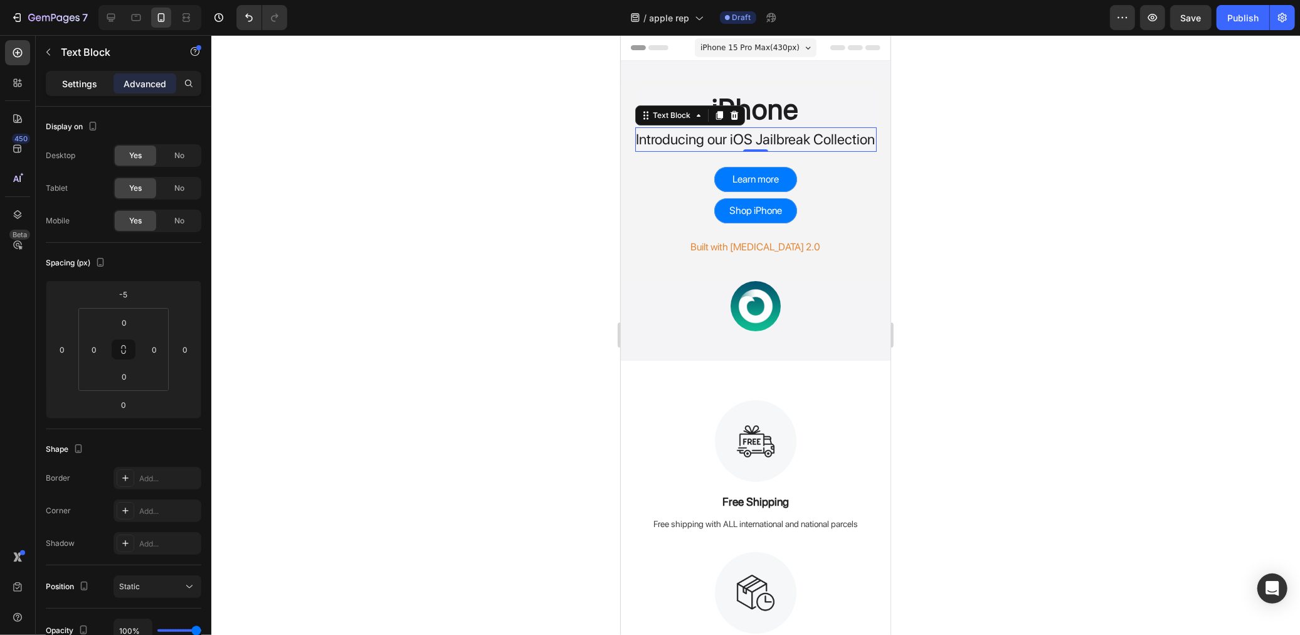
click at [88, 88] on p "Settings" at bounding box center [79, 83] width 35 height 13
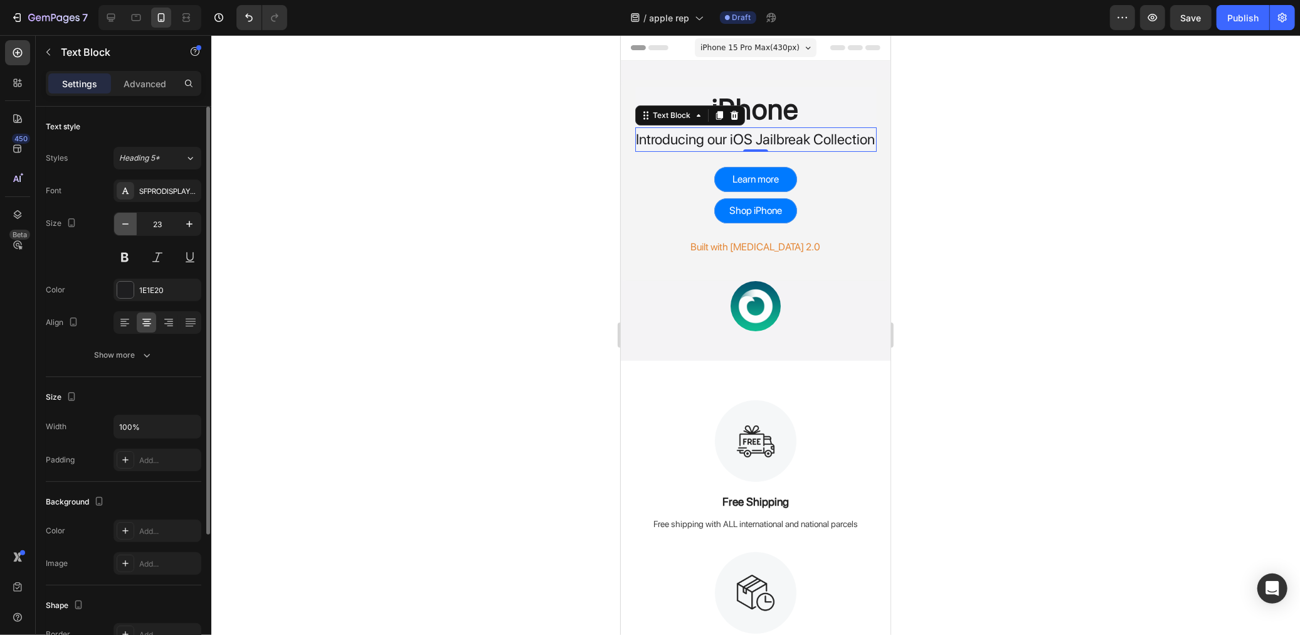
click at [135, 223] on button "button" at bounding box center [125, 224] width 23 height 23
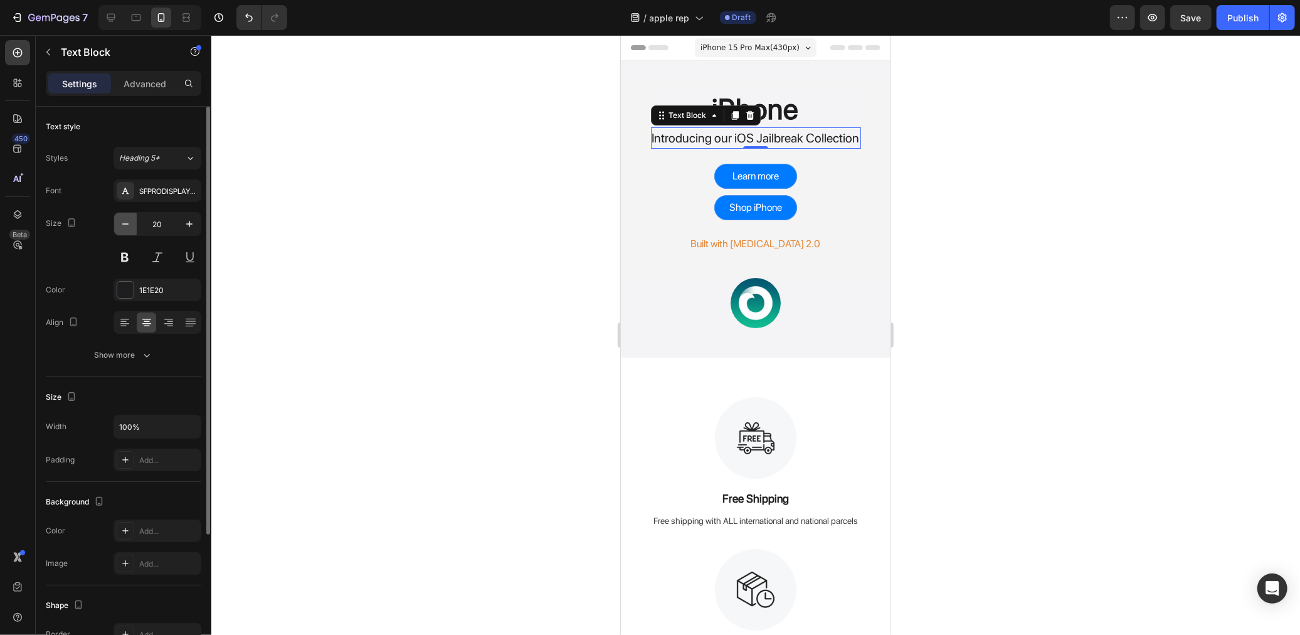
click at [135, 223] on button "button" at bounding box center [125, 224] width 23 height 23
type input "19"
click at [334, 151] on div at bounding box center [755, 335] width 1089 height 600
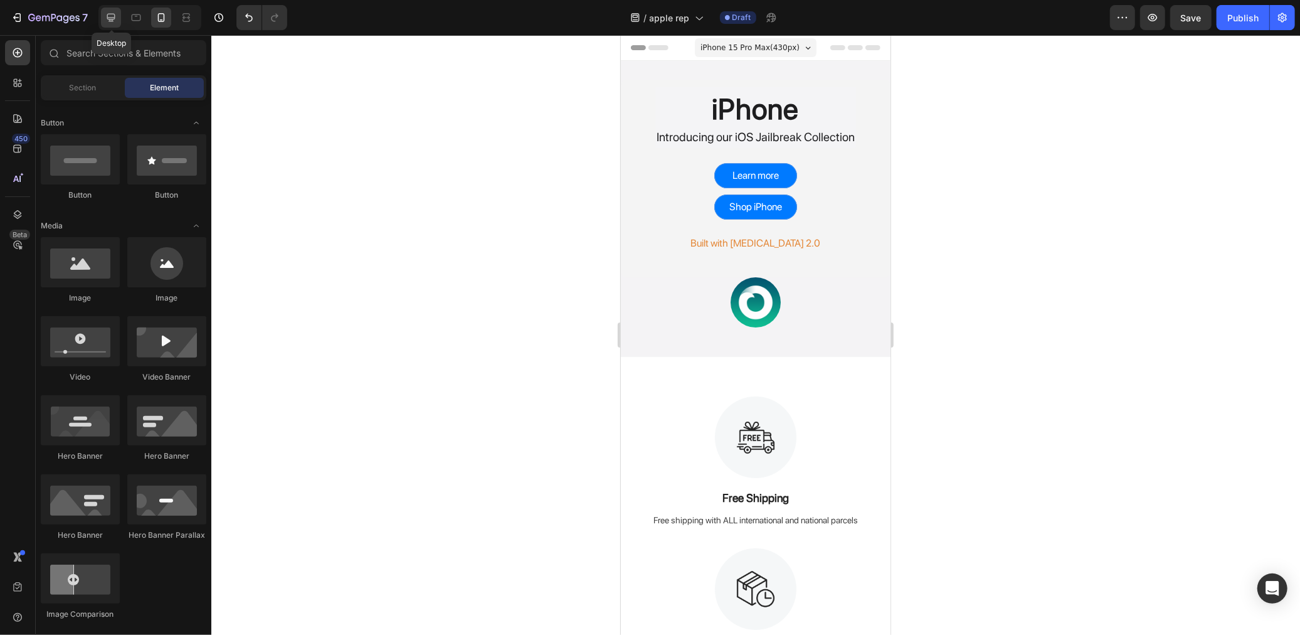
click at [108, 21] on icon at bounding box center [111, 17] width 13 height 13
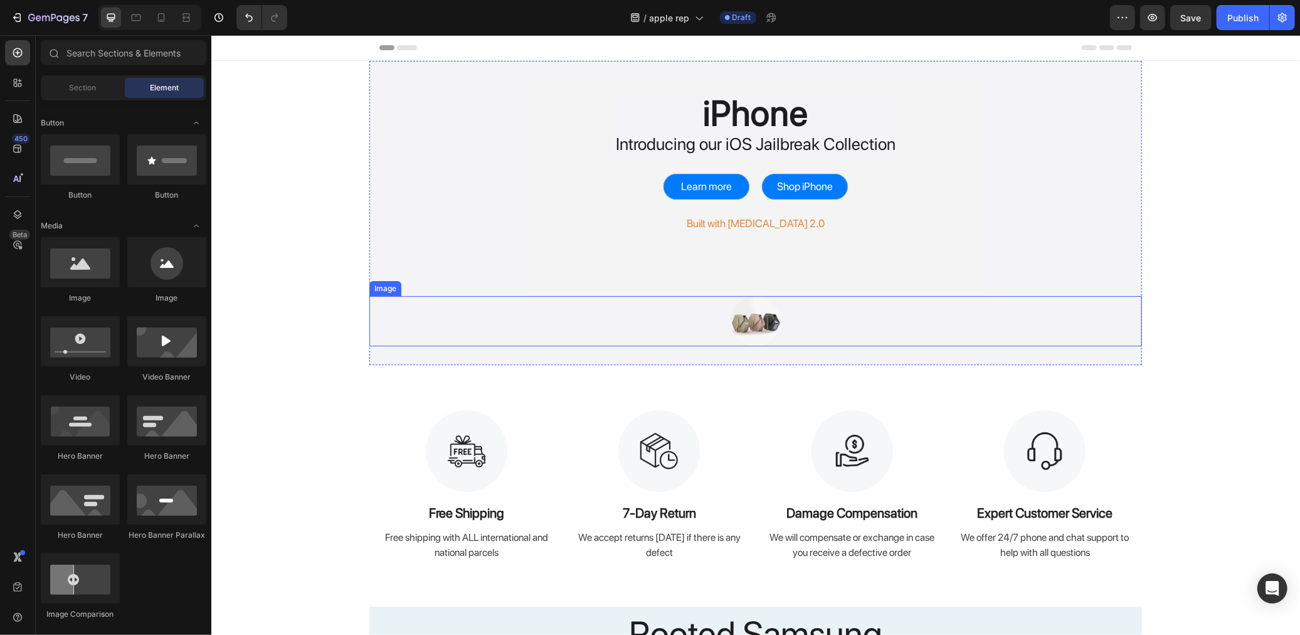
click at [772, 310] on img at bounding box center [755, 320] width 50 height 50
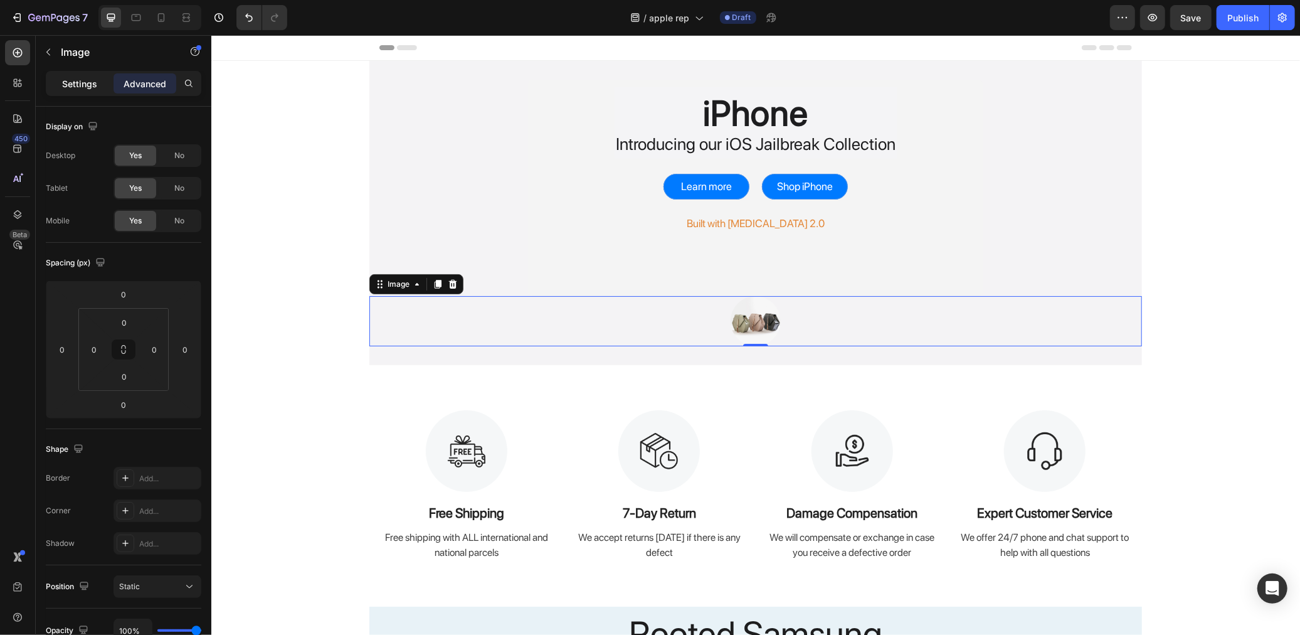
click at [49, 87] on div "Settings" at bounding box center [79, 83] width 63 height 20
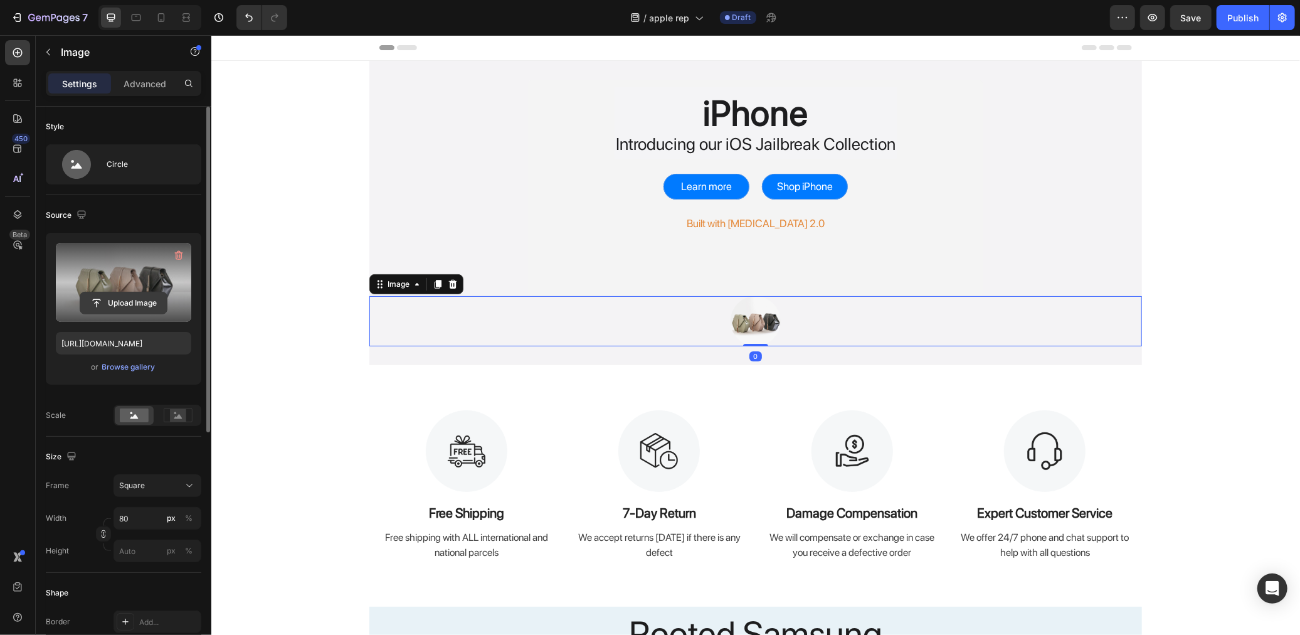
click at [112, 302] on input "file" at bounding box center [123, 302] width 87 height 21
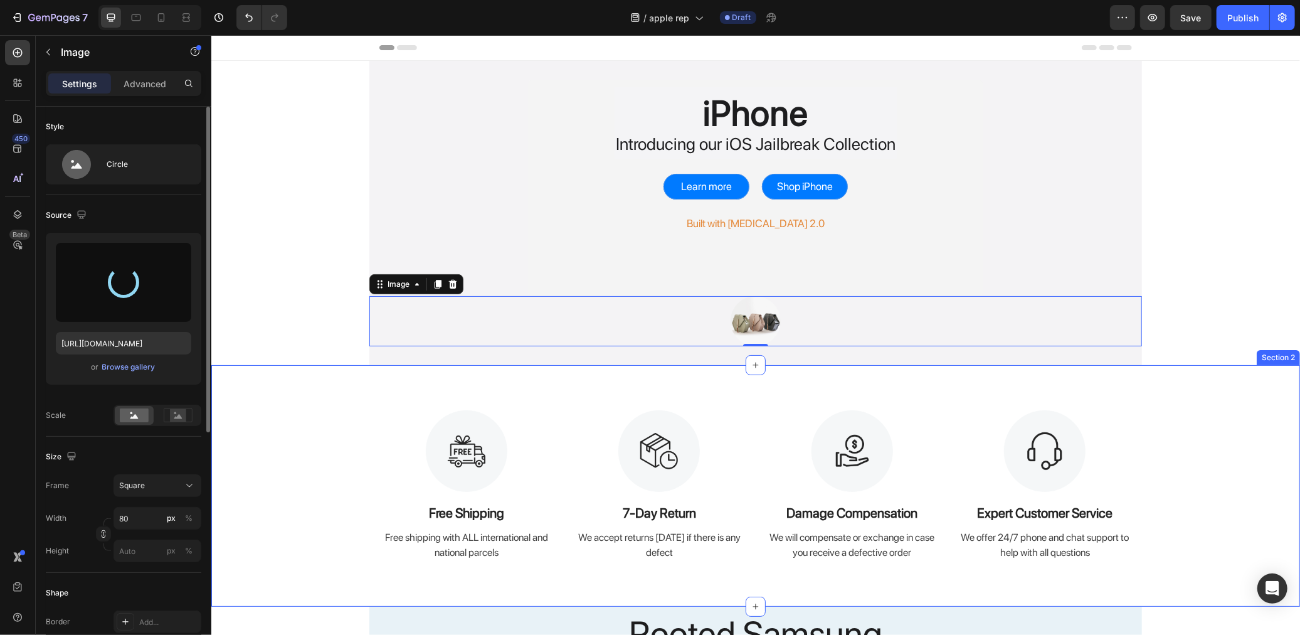
type input "https://cdn.shopify.com/s/files/1/0768/2372/4345/files/gempages_505455385826559…"
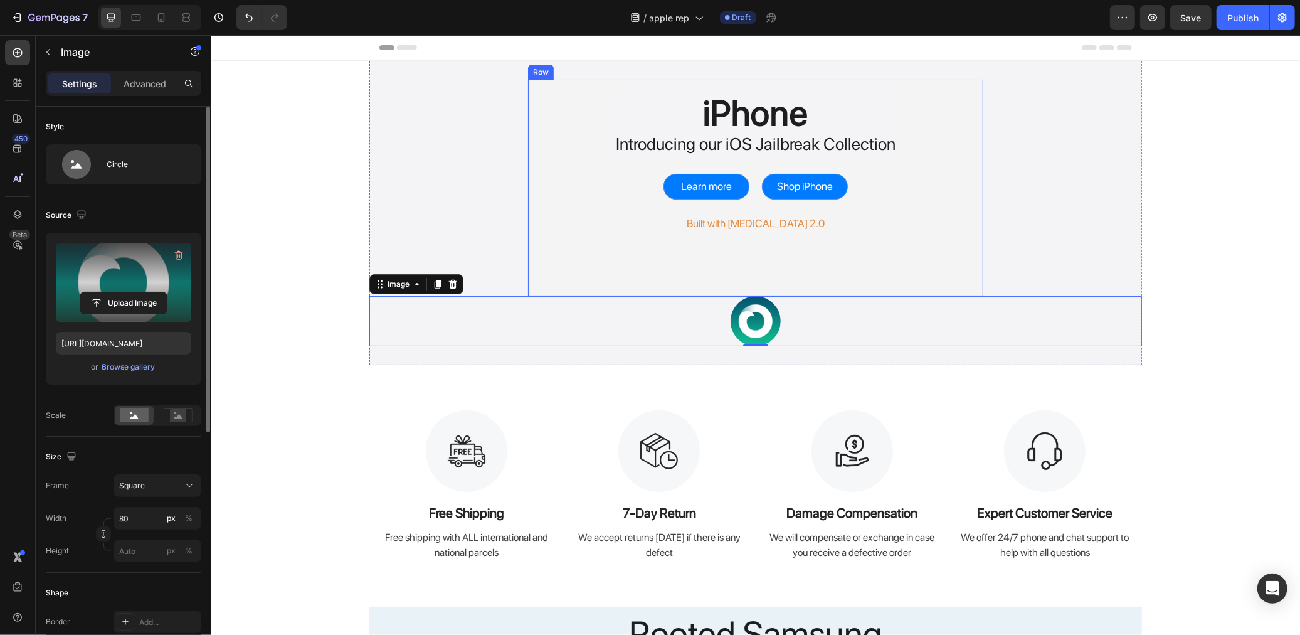
click at [672, 270] on div "iPhone Heading Introducing our iOS Jailbreak Collection Text Block Row Learn mo…" at bounding box center [754, 187] width 455 height 216
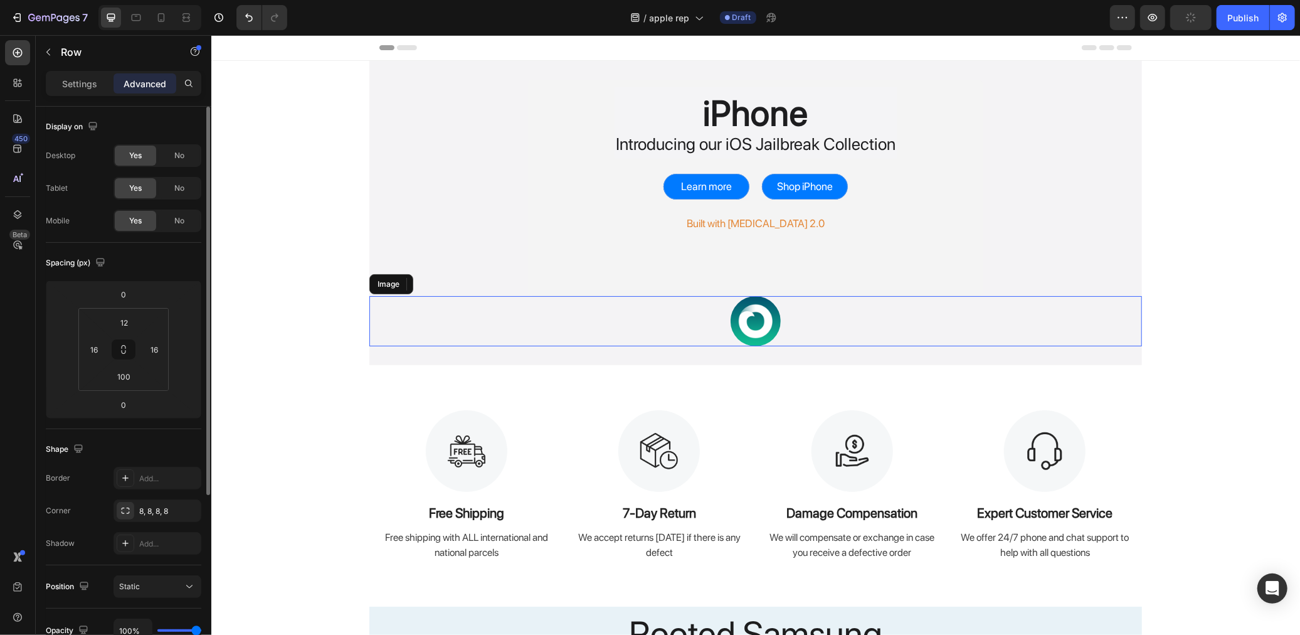
click at [670, 304] on div at bounding box center [755, 320] width 773 height 50
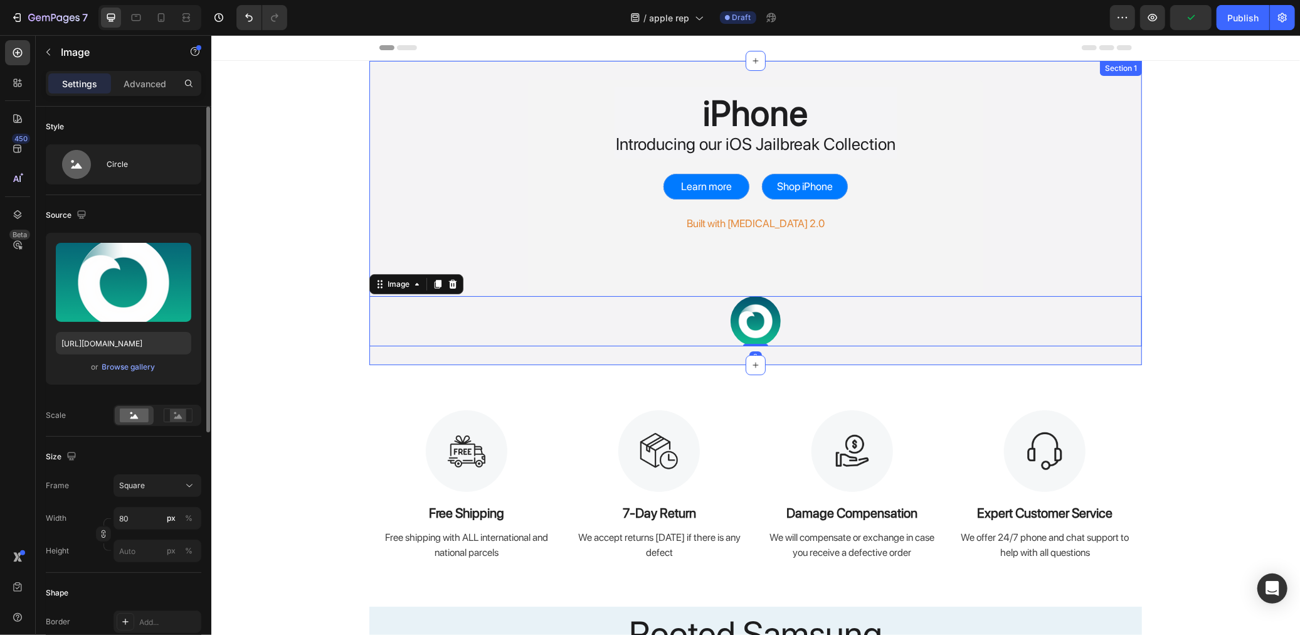
click at [670, 346] on div "iPhone Heading Introducing our iOS Jailbreak Collection Text Block Row Learn mo…" at bounding box center [755, 212] width 773 height 304
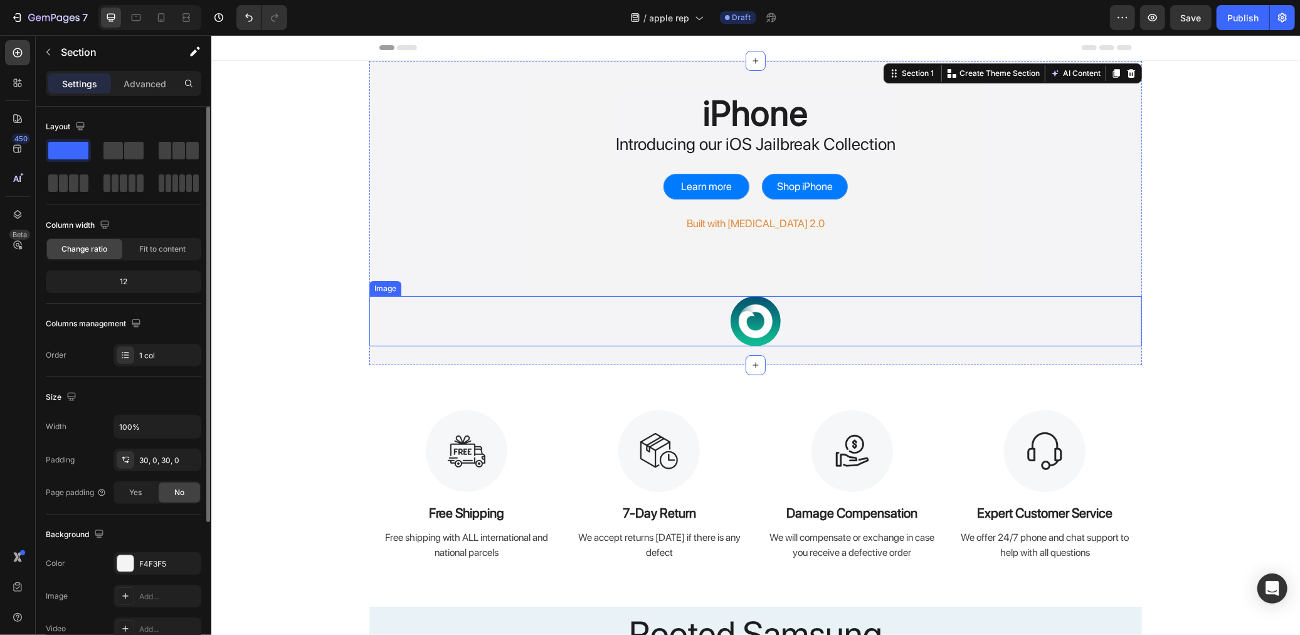
click at [701, 313] on div at bounding box center [755, 320] width 773 height 50
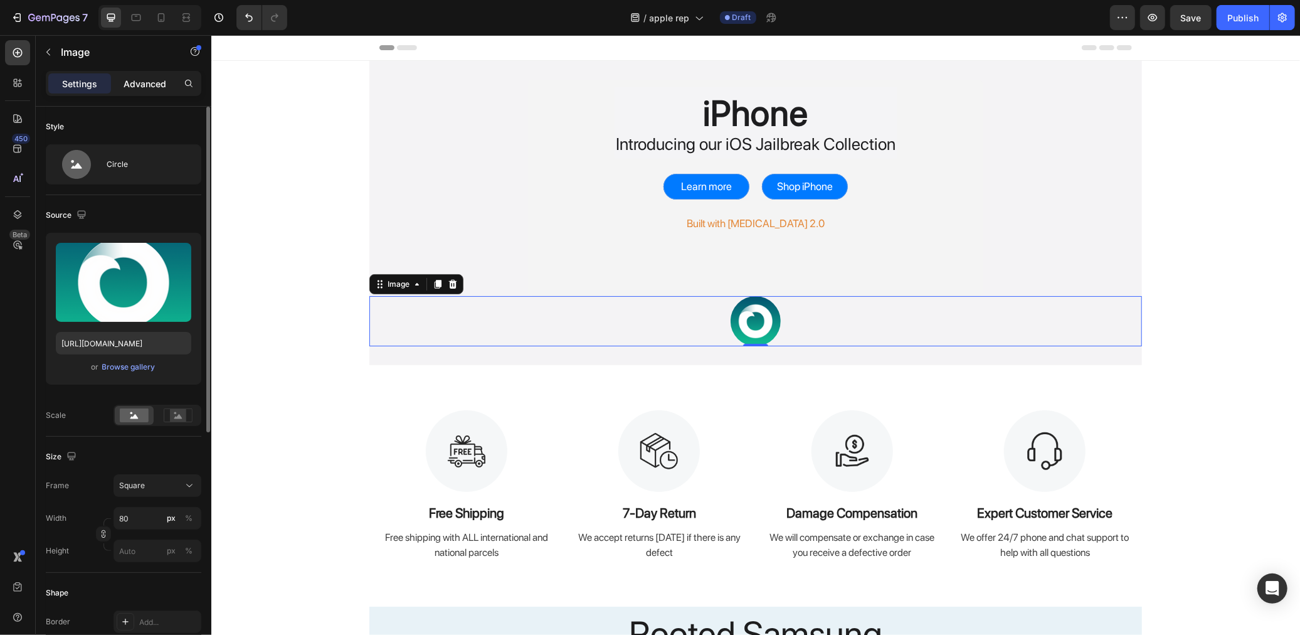
click at [161, 92] on div "Advanced" at bounding box center [145, 83] width 63 height 20
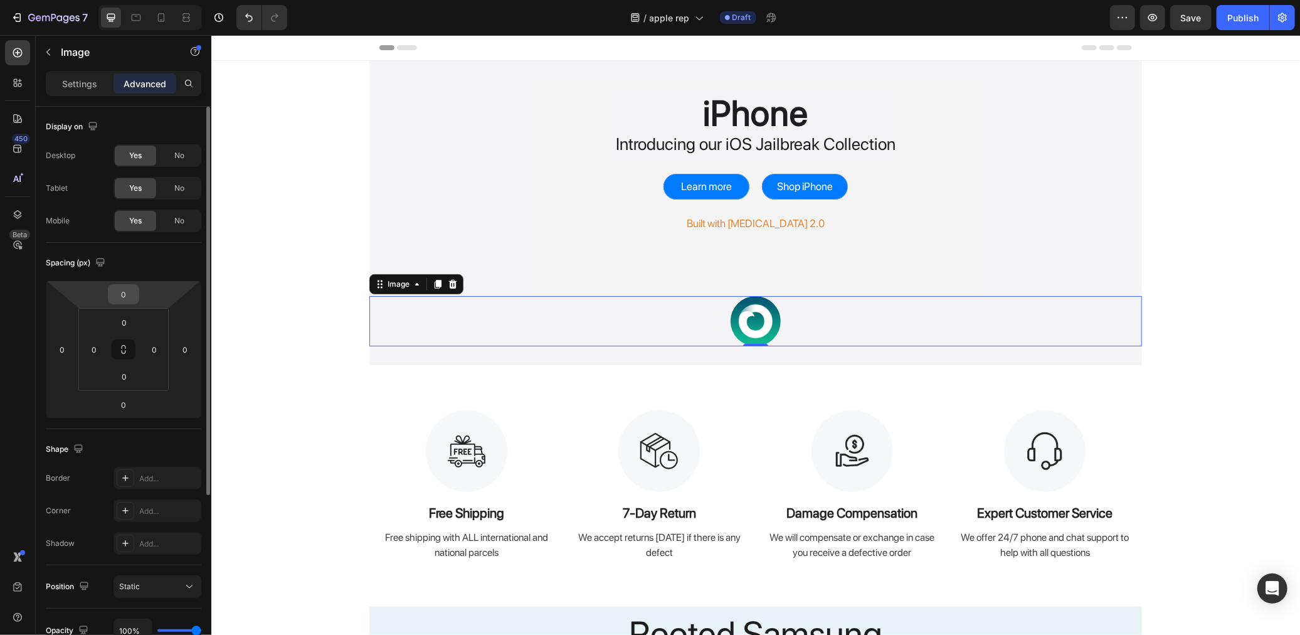
click at [130, 294] on input "0" at bounding box center [123, 294] width 25 height 19
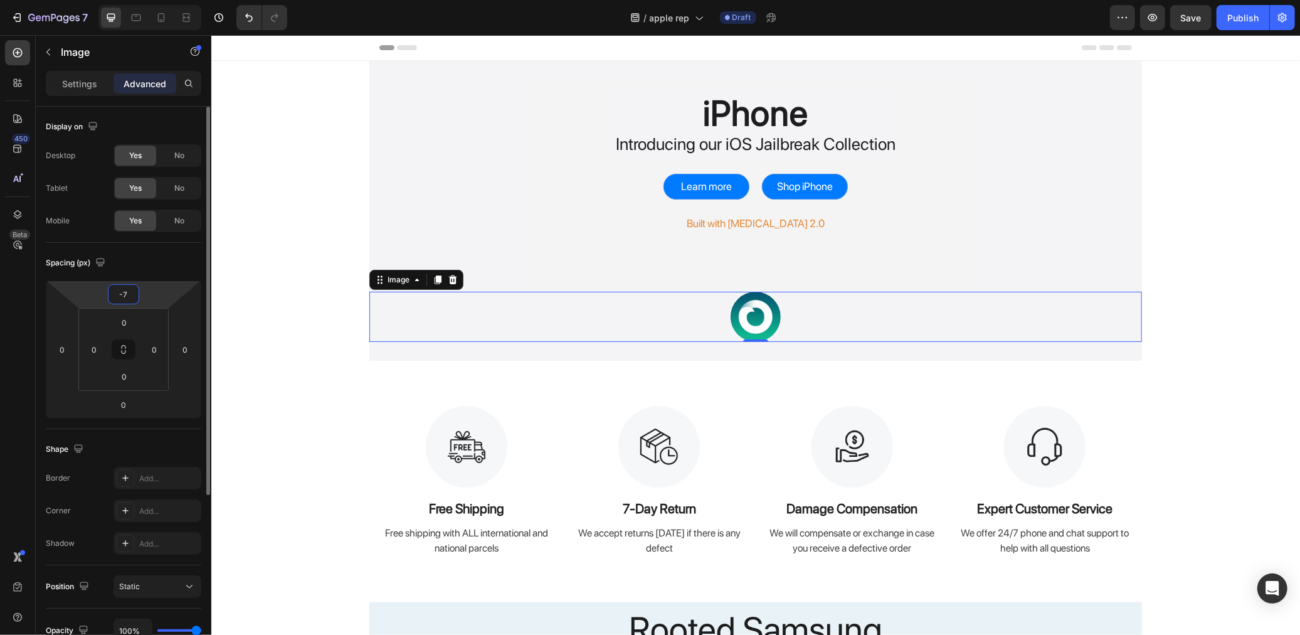
type input "-75"
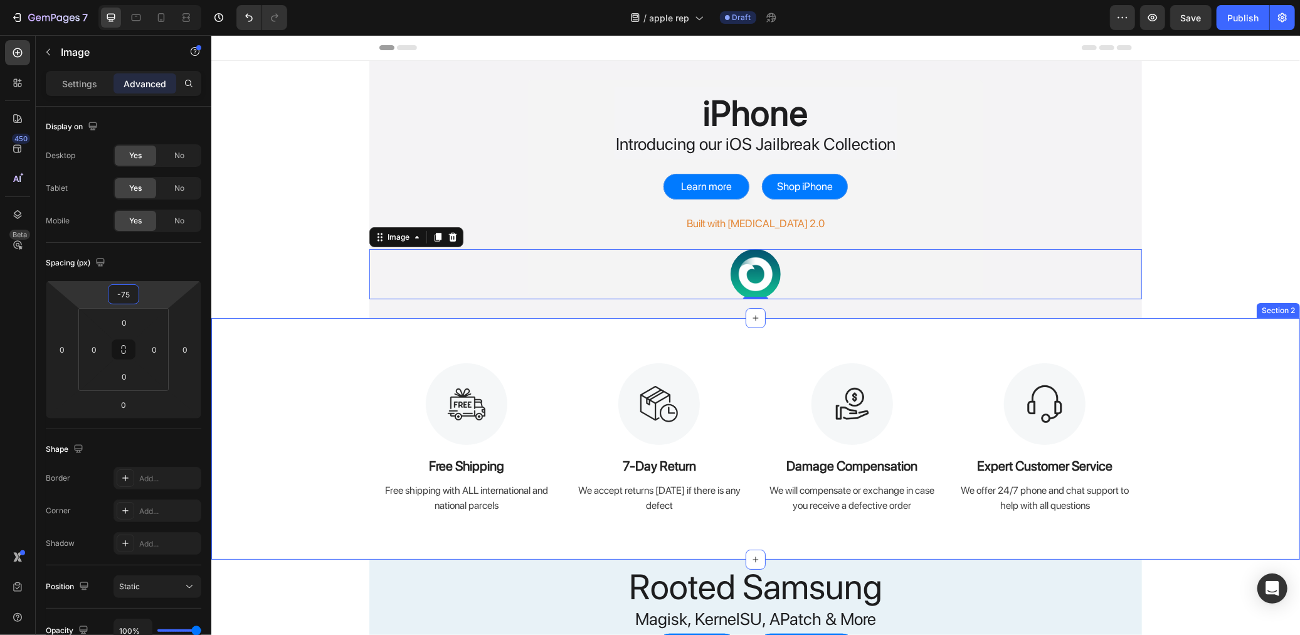
click at [252, 324] on div "Image Free Shipping Text Block Free shipping with ALL international and nationa…" at bounding box center [755, 438] width 1089 height 242
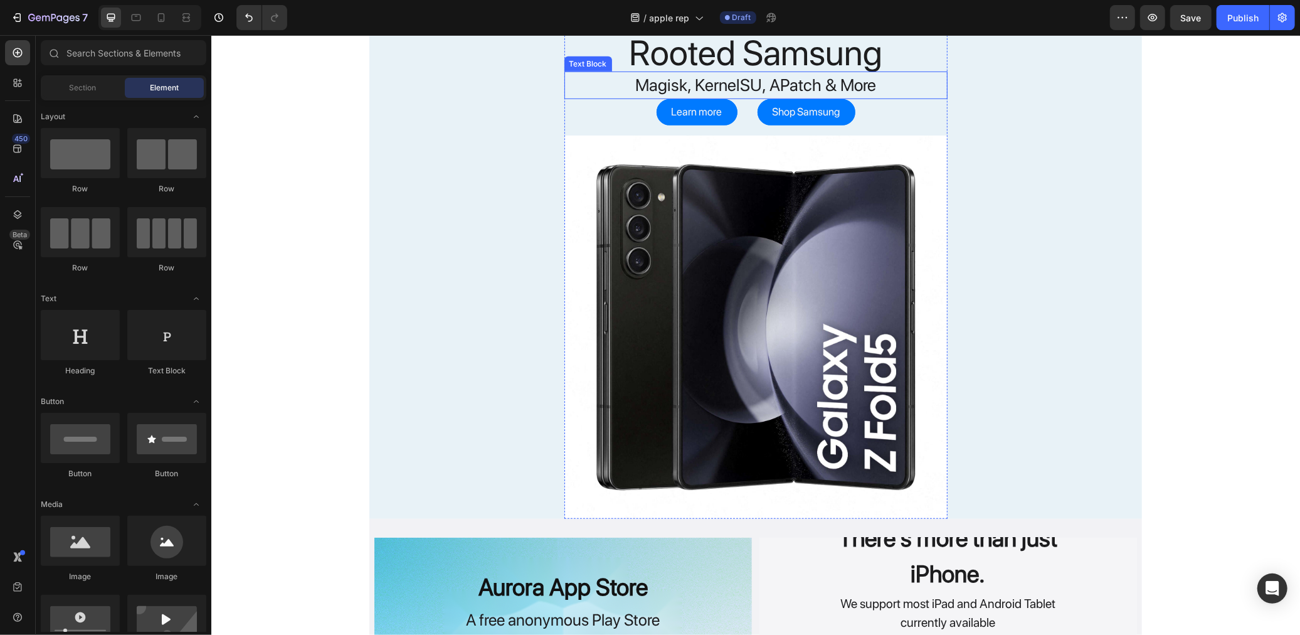
scroll to position [425, 0]
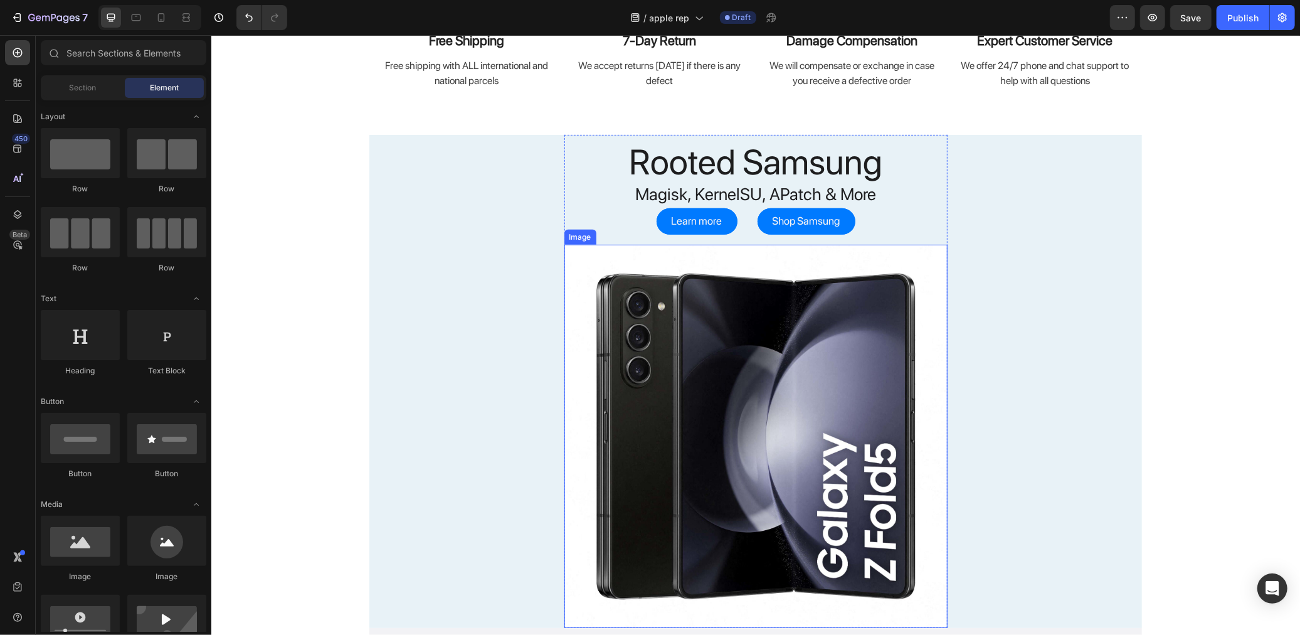
click at [689, 343] on img at bounding box center [755, 435] width 383 height 383
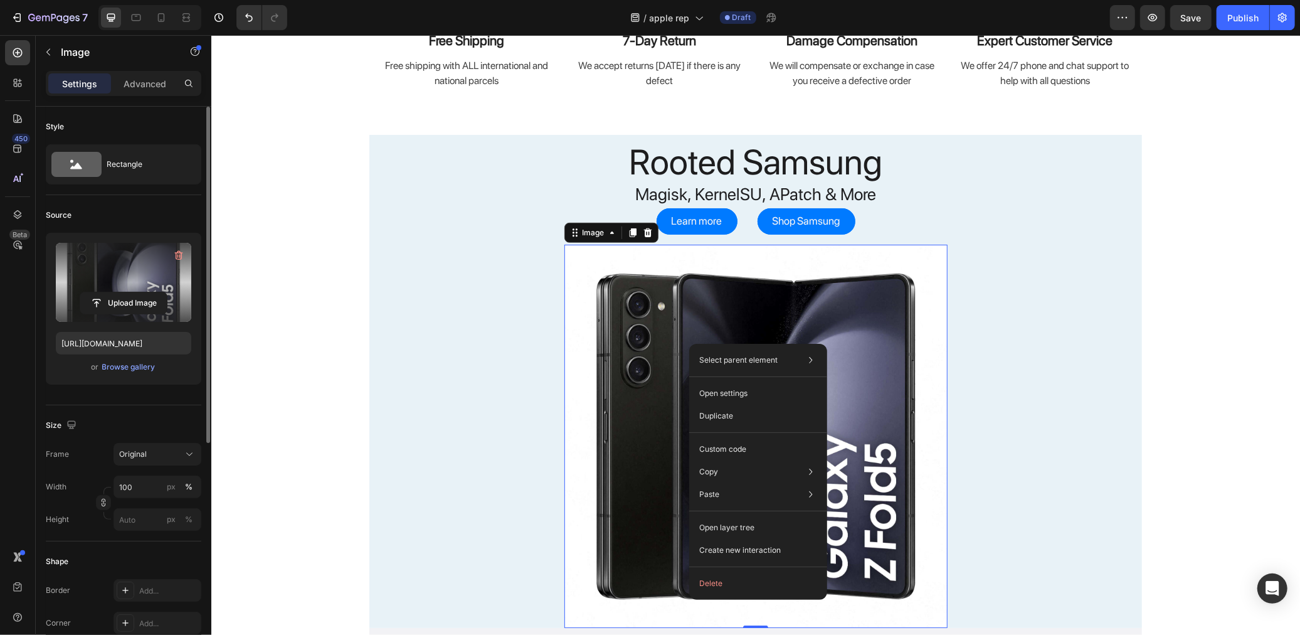
click at [139, 285] on label at bounding box center [123, 282] width 135 height 79
click at [139, 292] on input "file" at bounding box center [123, 302] width 87 height 21
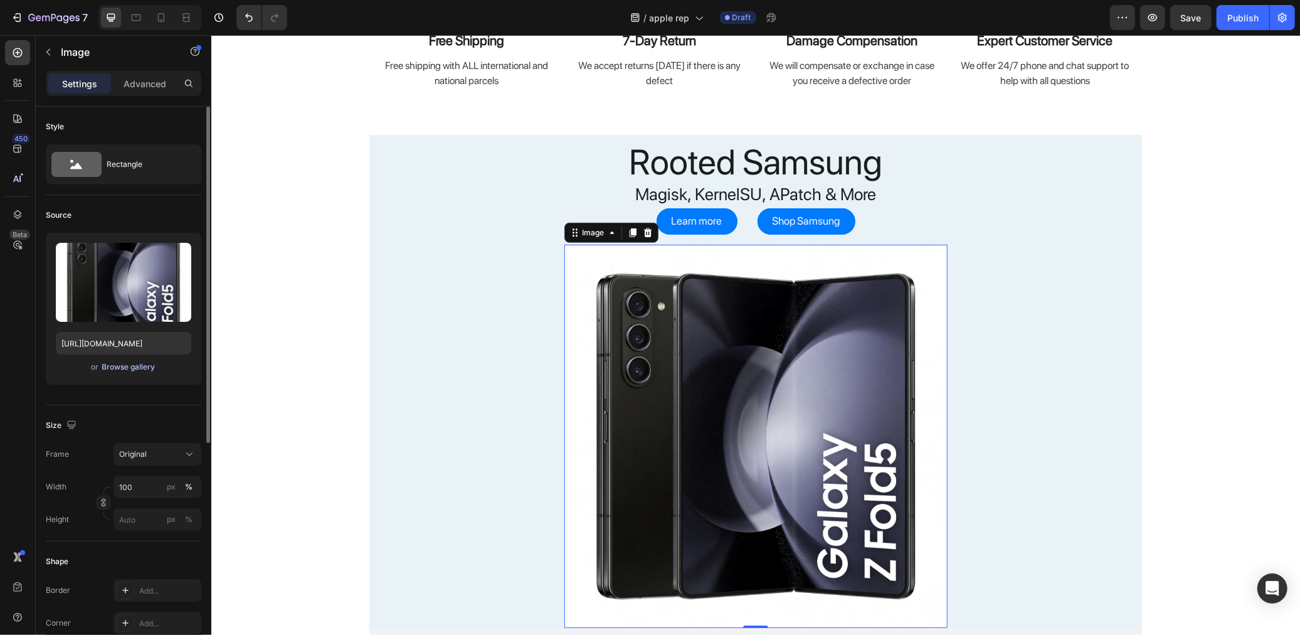
click at [130, 371] on button "Browse gallery" at bounding box center [129, 367] width 55 height 13
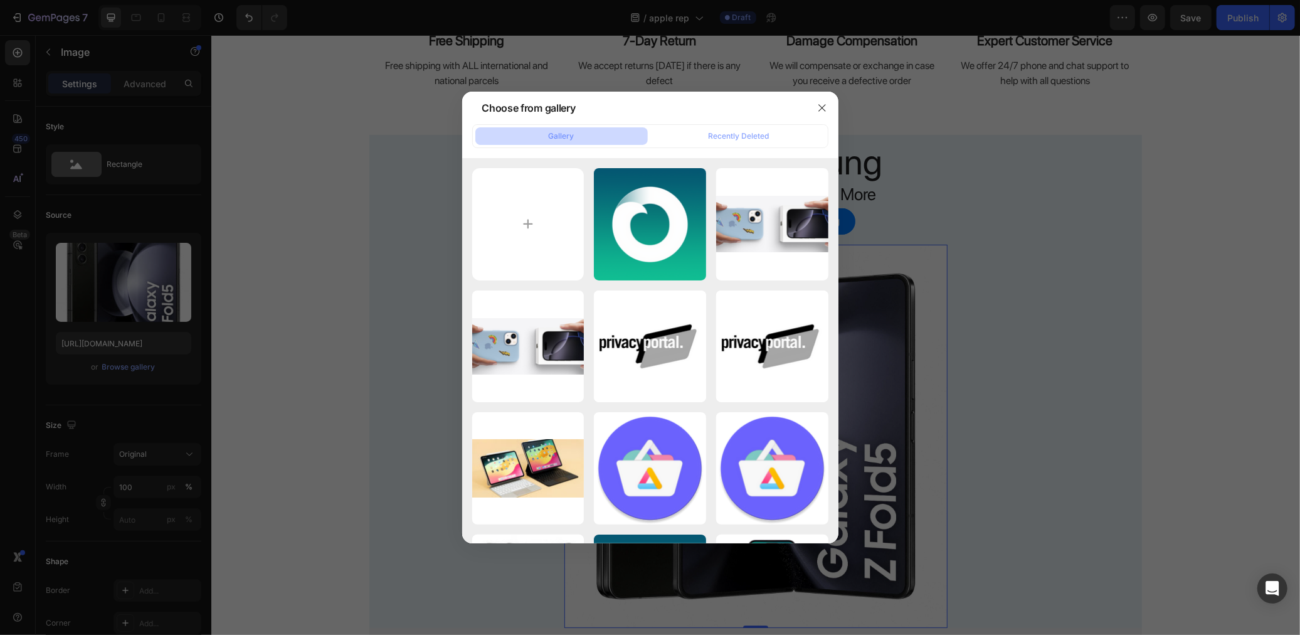
click at [292, 289] on div at bounding box center [650, 317] width 1300 height 635
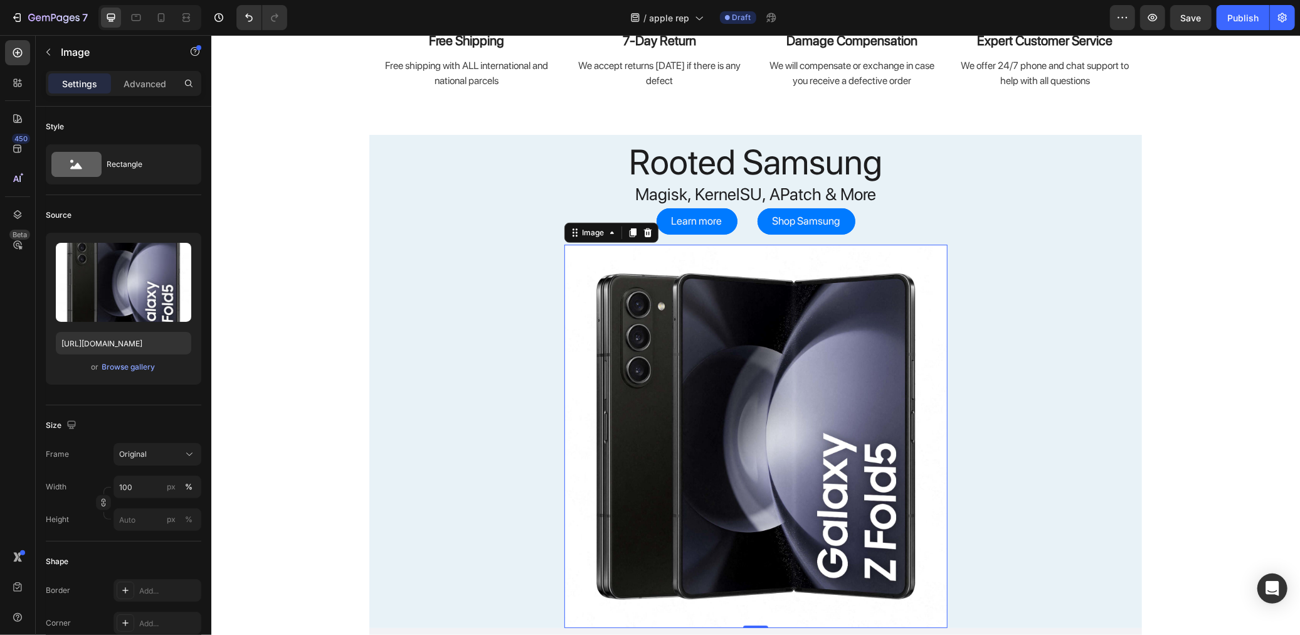
click at [714, 403] on img at bounding box center [755, 435] width 383 height 383
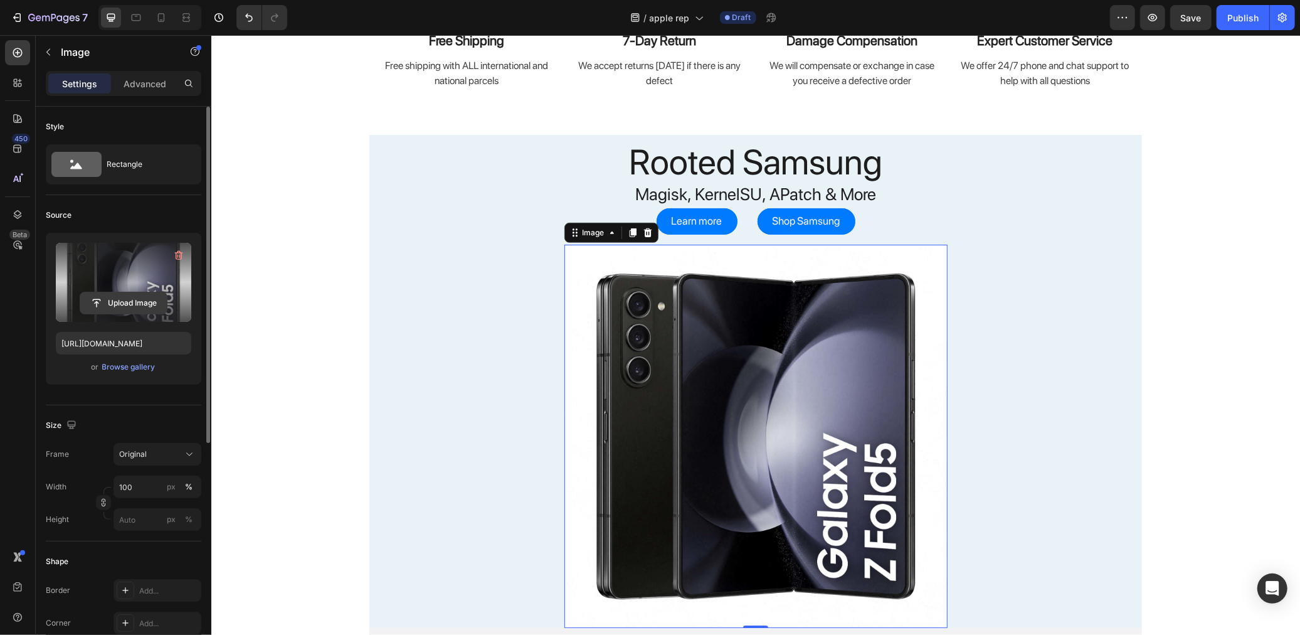
click at [142, 293] on input "file" at bounding box center [123, 302] width 87 height 21
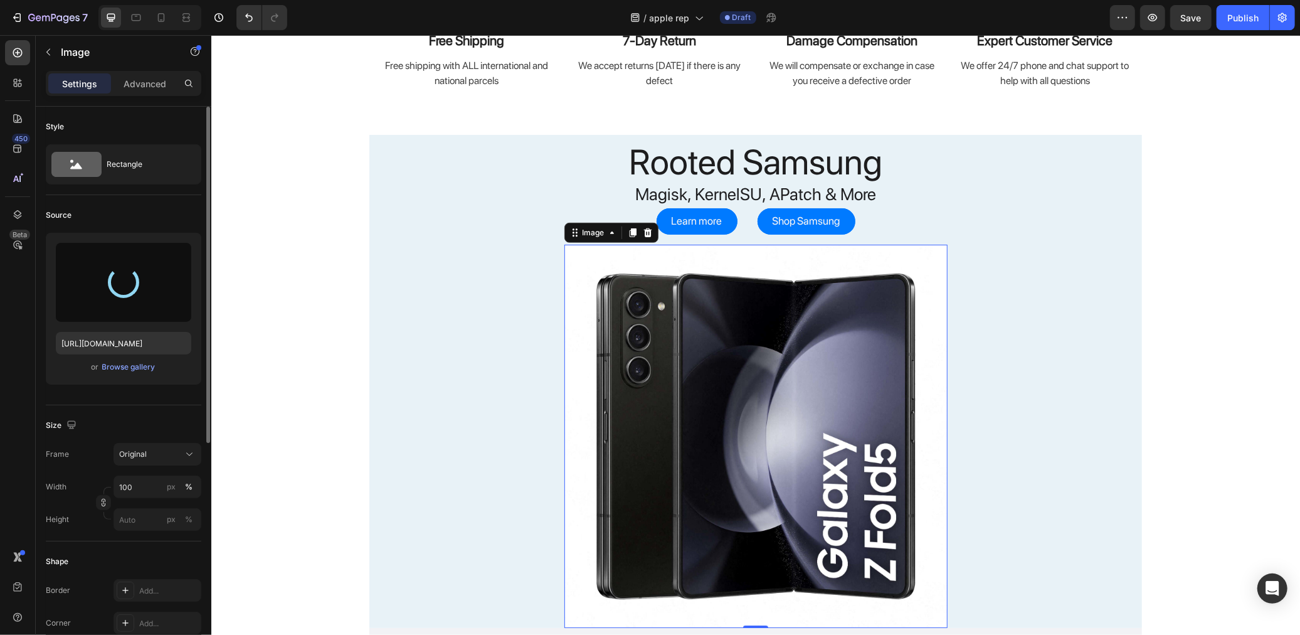
type input "https://cdn.shopify.com/s/files/1/0768/2372/4345/files/gempages_505455385826559…"
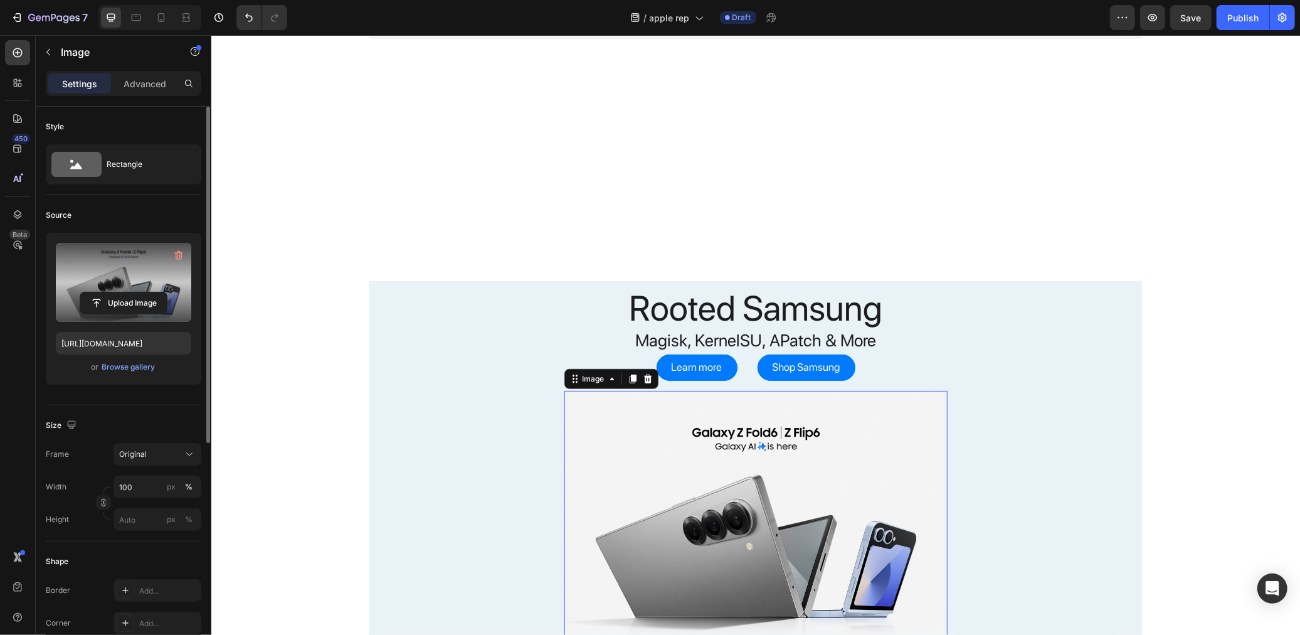
scroll to position [557, 0]
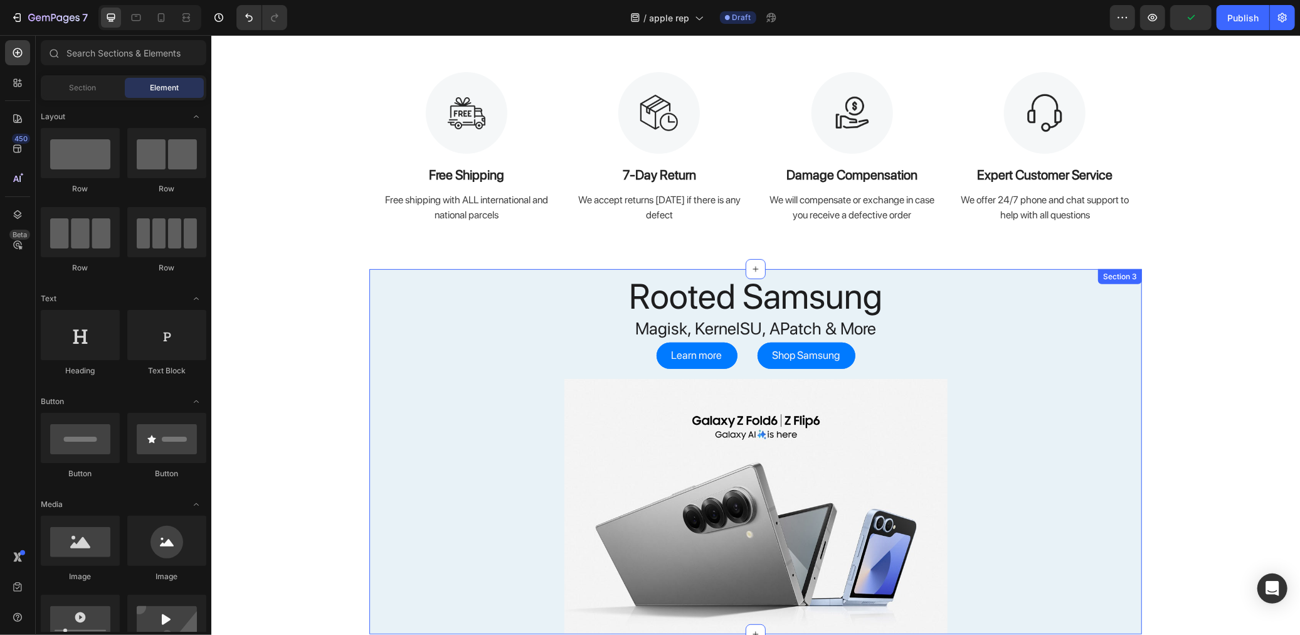
scroll to position [278, 0]
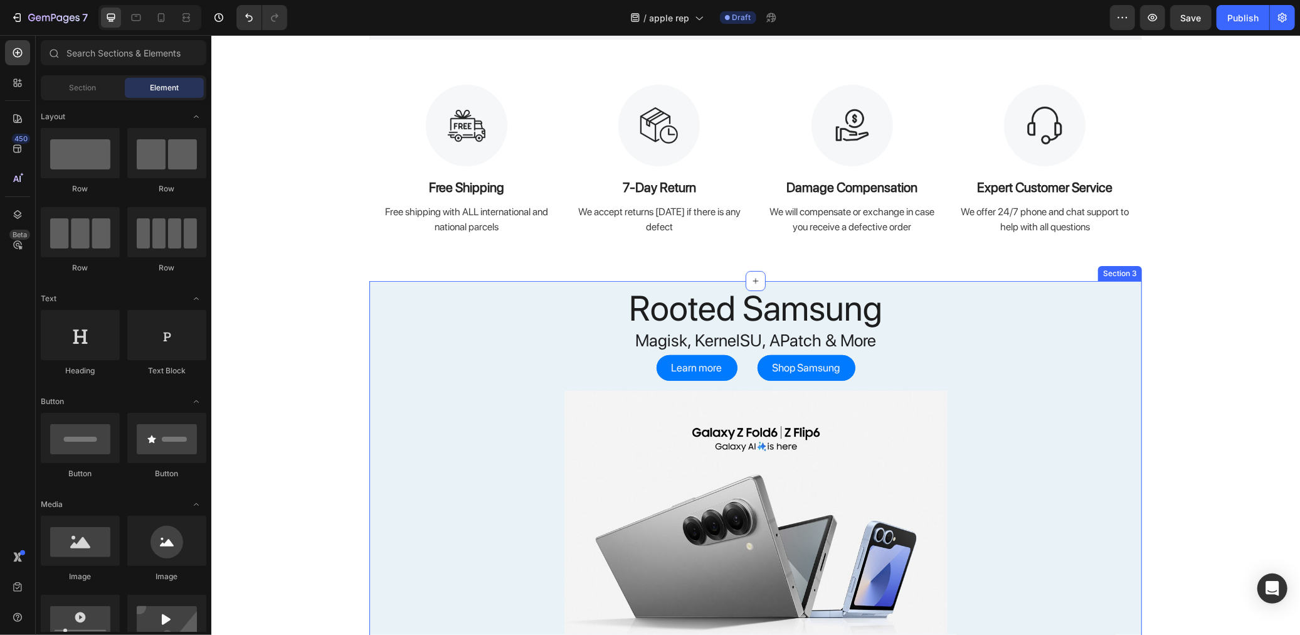
click at [396, 452] on div "Rooted Samsung Heading Magisk, KernelSU, APatch & More Text Block Learn more Bu…" at bounding box center [755, 462] width 773 height 365
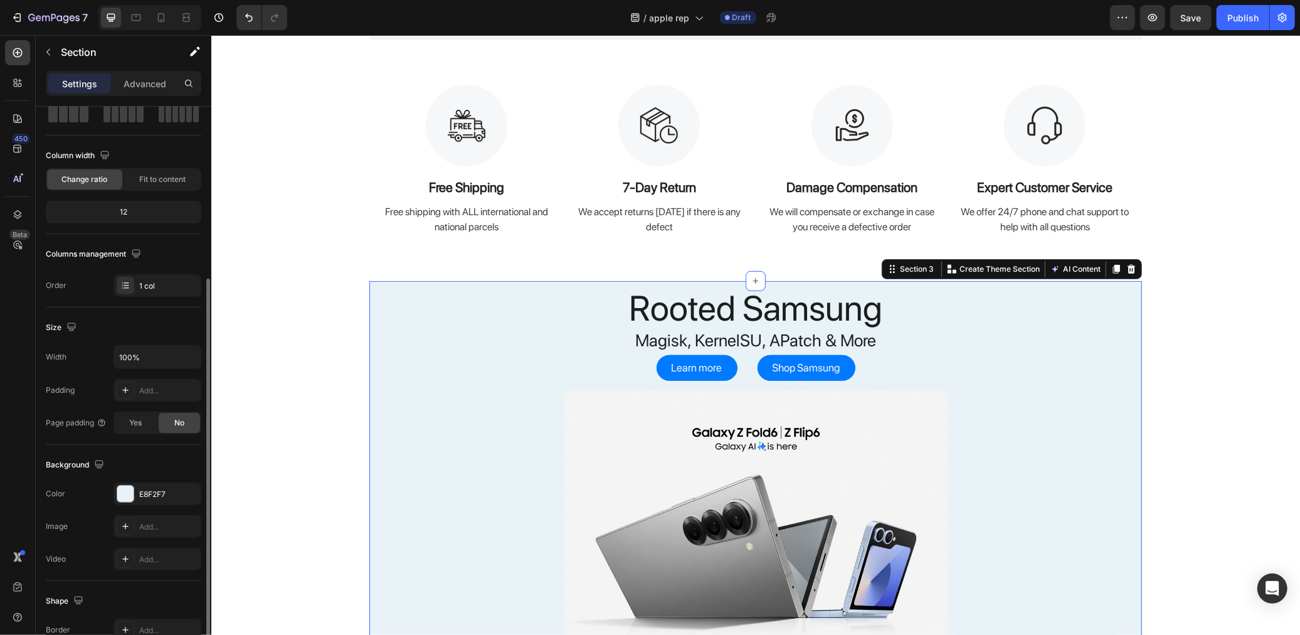
scroll to position [139, 0]
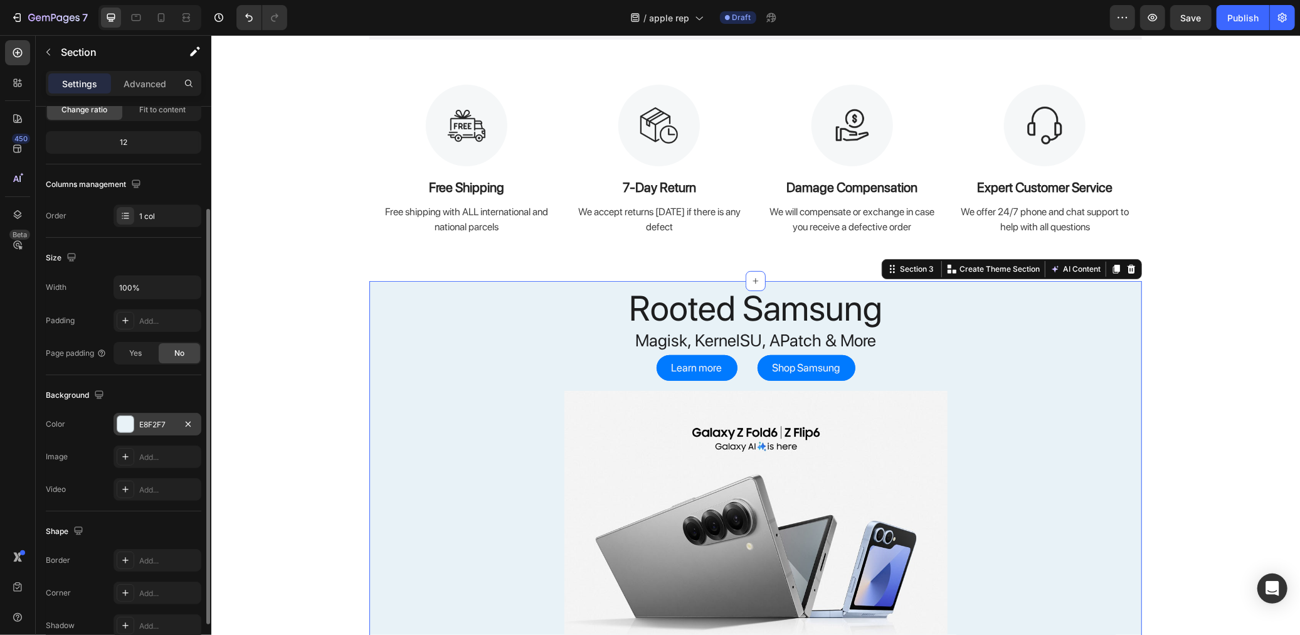
click at [163, 414] on div "E8F2F7" at bounding box center [158, 424] width 88 height 23
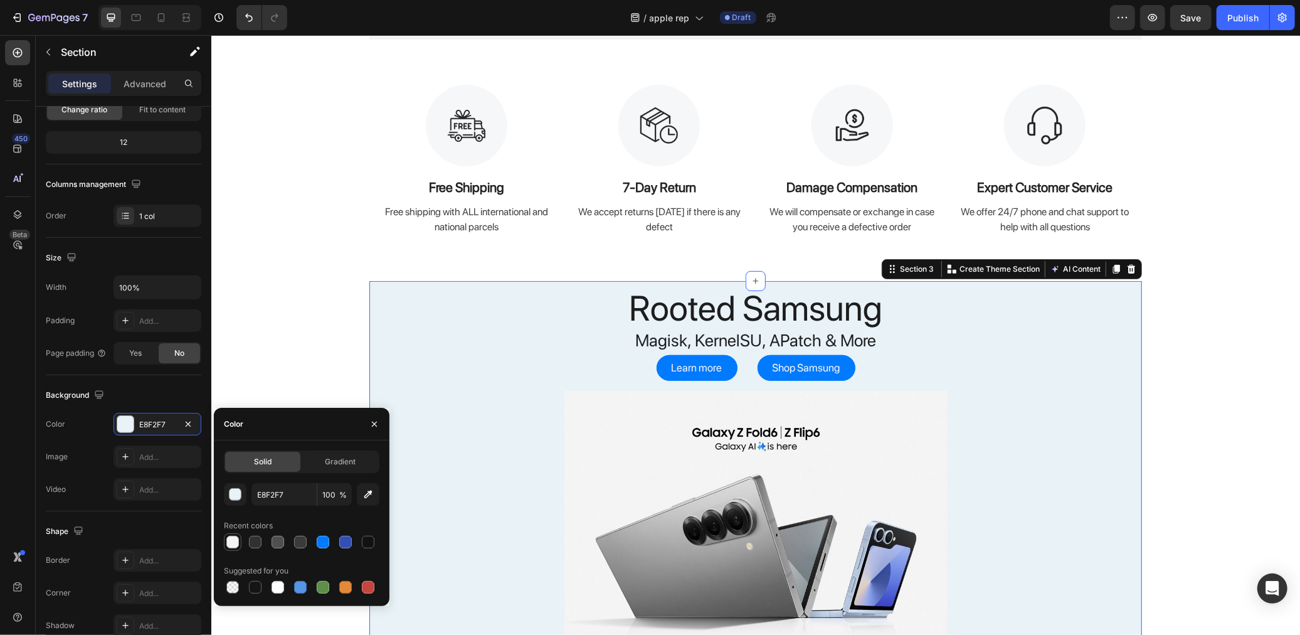
click at [240, 539] on div at bounding box center [232, 541] width 15 height 15
type input "F4F3F5"
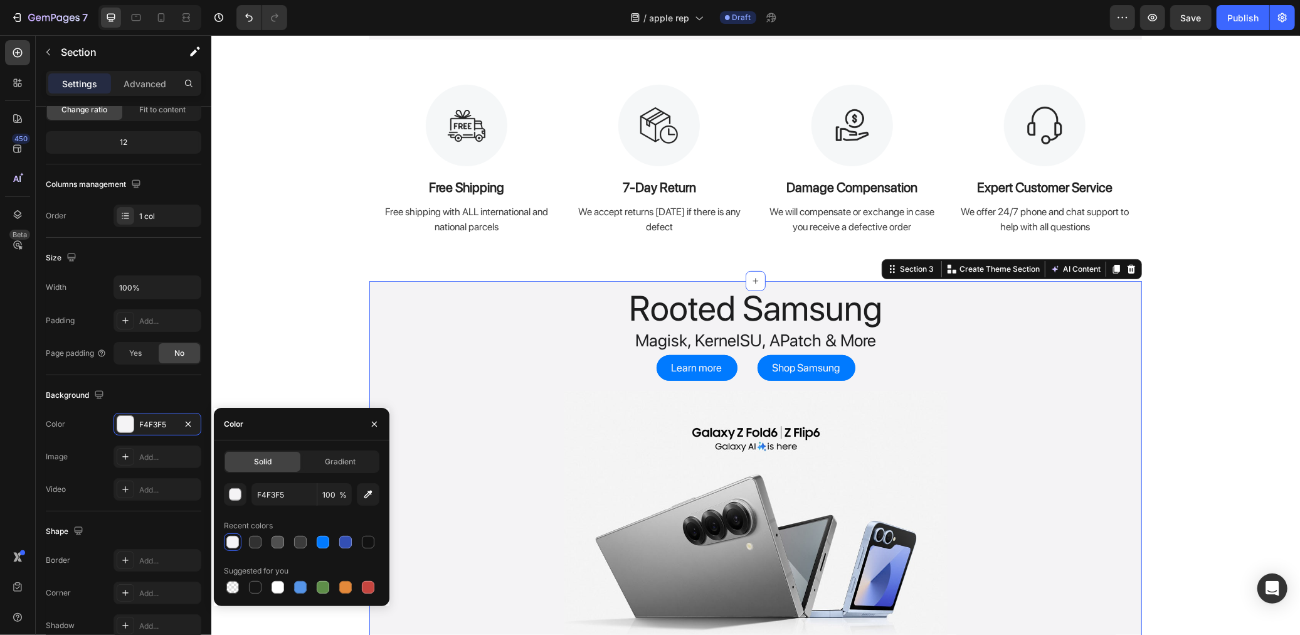
click at [251, 423] on div "Color" at bounding box center [302, 424] width 176 height 33
click at [257, 201] on div "Image Free Shipping Text Block Free shipping with ALL international and nationa…" at bounding box center [755, 160] width 1070 height 152
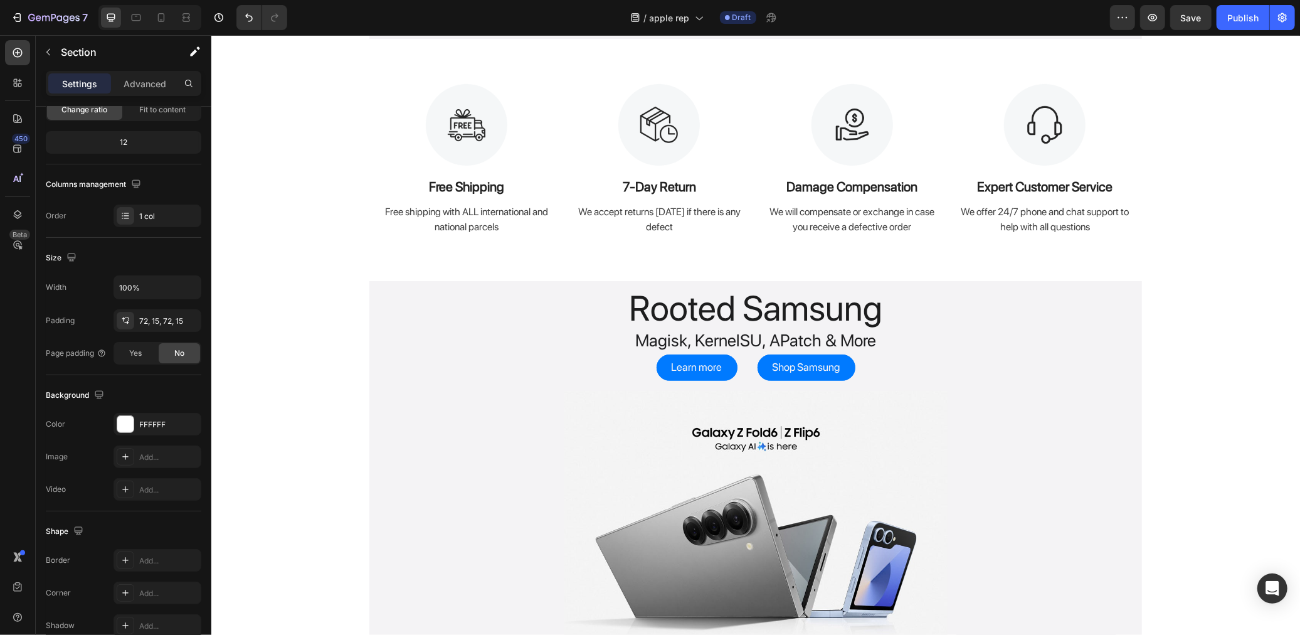
scroll to position [418, 0]
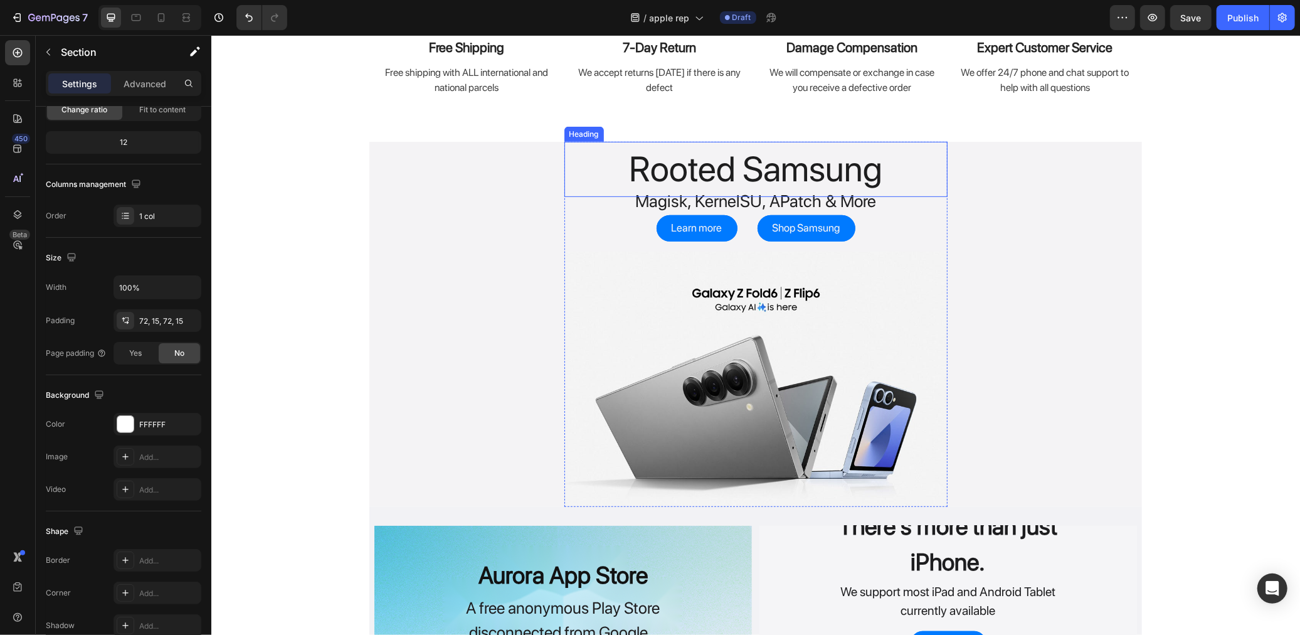
click at [764, 178] on h2 "Rooted Samsung" at bounding box center [755, 168] width 383 height 55
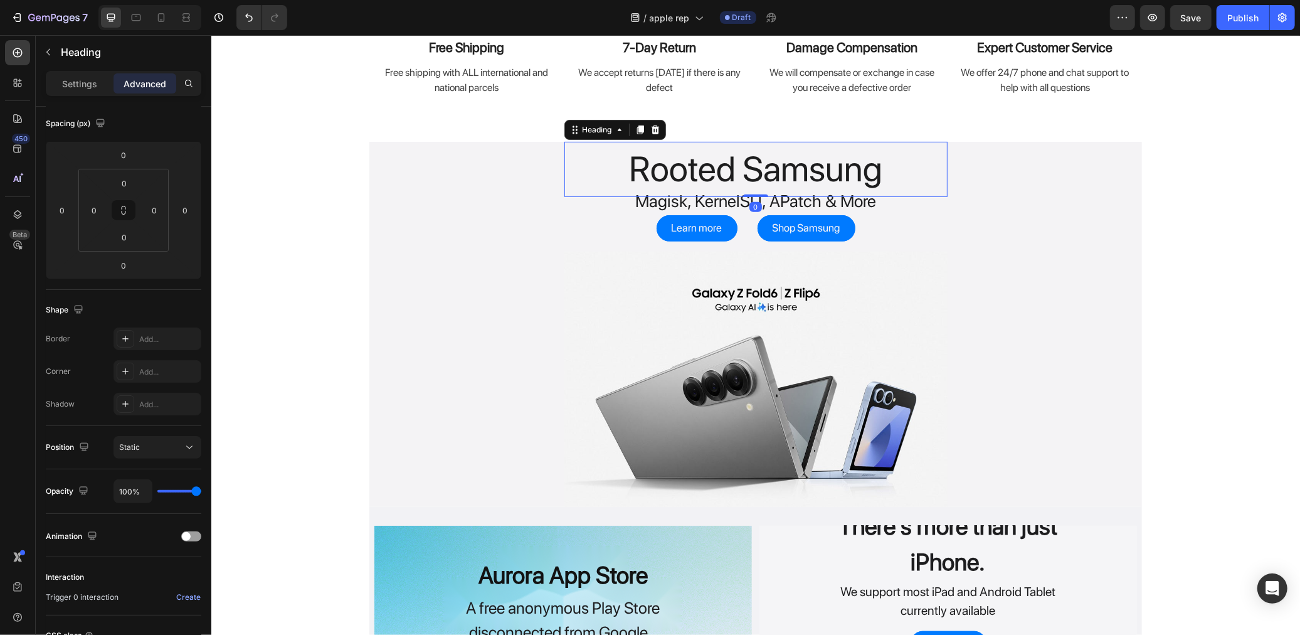
scroll to position [0, 0]
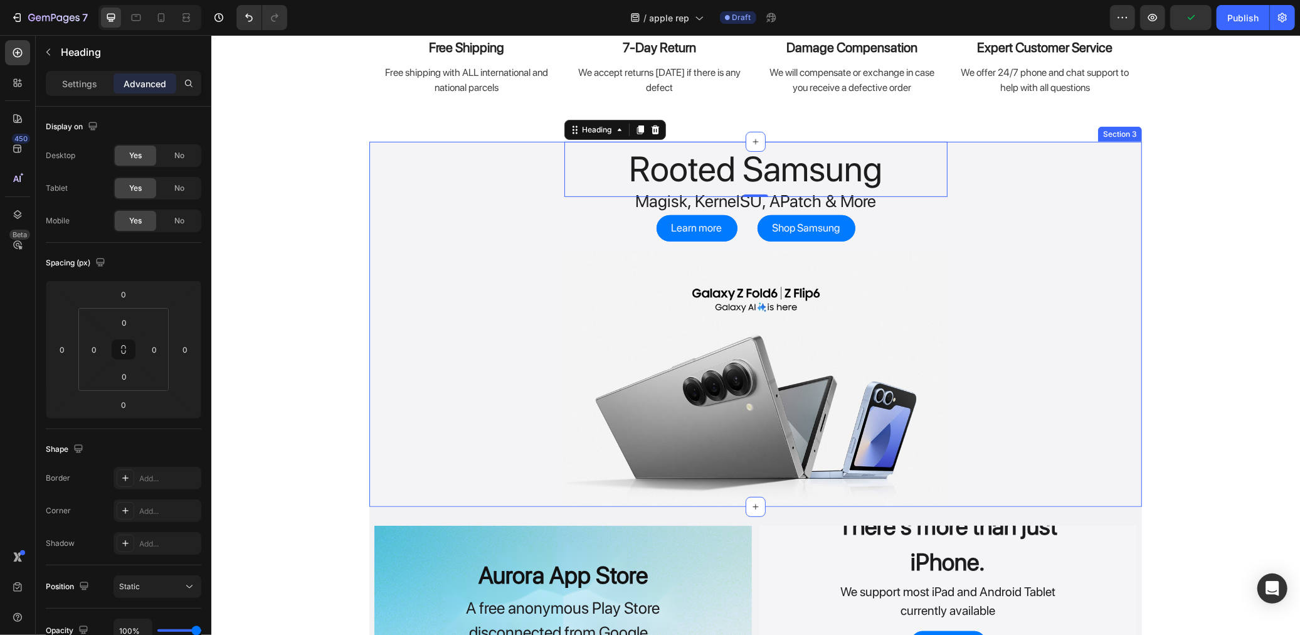
click at [471, 177] on div "Rooted Samsung Heading 0 Magisk, KernelSU, APatch & More Text Block Learn more …" at bounding box center [755, 323] width 773 height 365
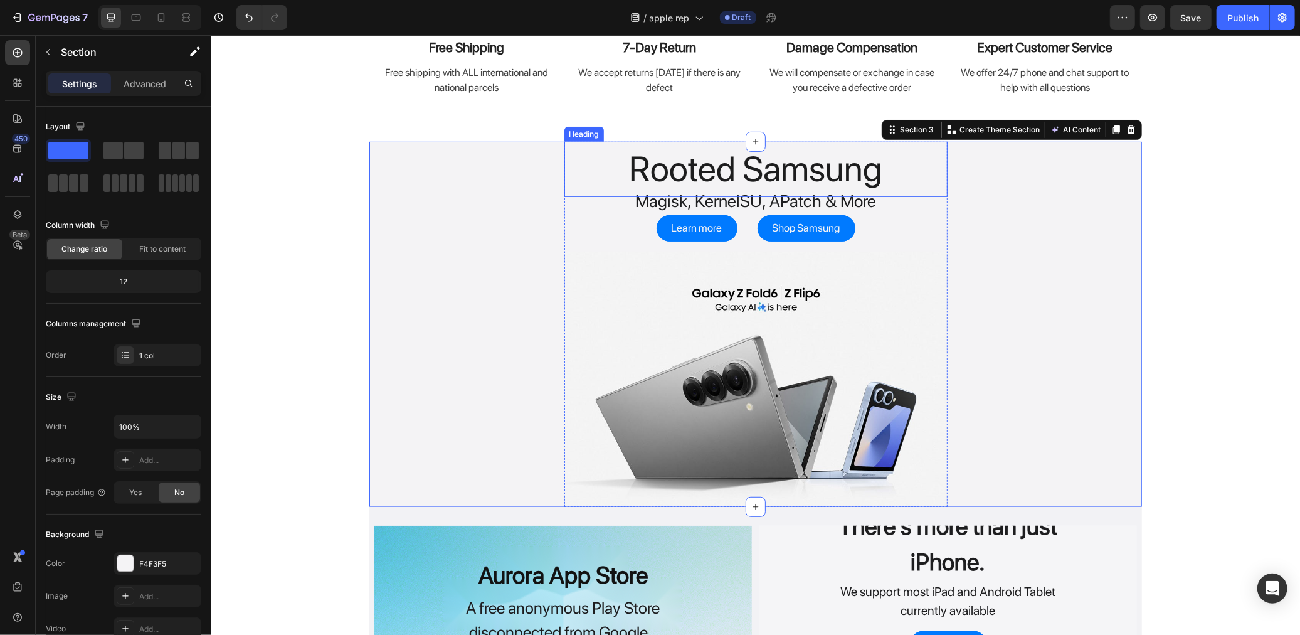
click at [593, 169] on h2 "Rooted Samsung" at bounding box center [755, 168] width 383 height 55
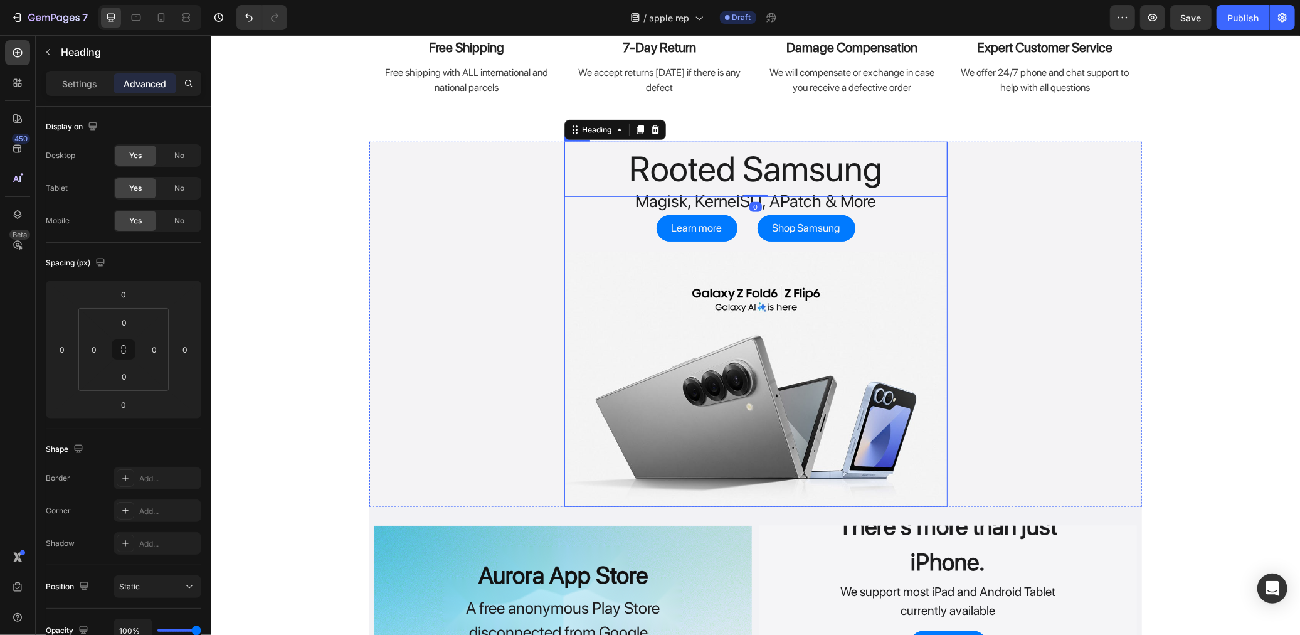
click at [566, 238] on div "Rooted Samsung Heading 0 Magisk, KernelSU, APatch & More Text Block Learn more …" at bounding box center [755, 323] width 383 height 365
click at [126, 324] on input "0" at bounding box center [124, 322] width 25 height 19
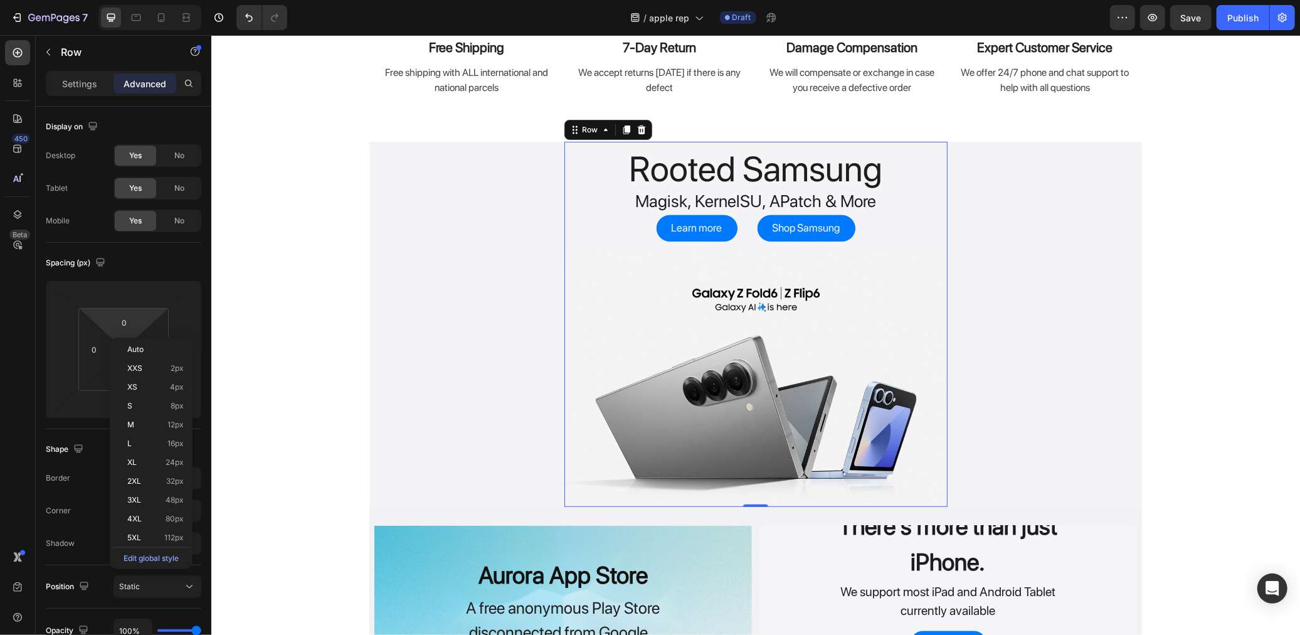
click at [110, 379] on div "Auto XXS 2px XS 4px S 8px M 12px L 16px XL 24px 2XL 32px 3XL 48px 4XL 80px 5XL …" at bounding box center [151, 452] width 83 height 231
click at [98, 0] on html "7 Version history / apple rep Draft Preview Save Publish 450 Beta Sections(0) E…" at bounding box center [650, 0] width 1300 height 0
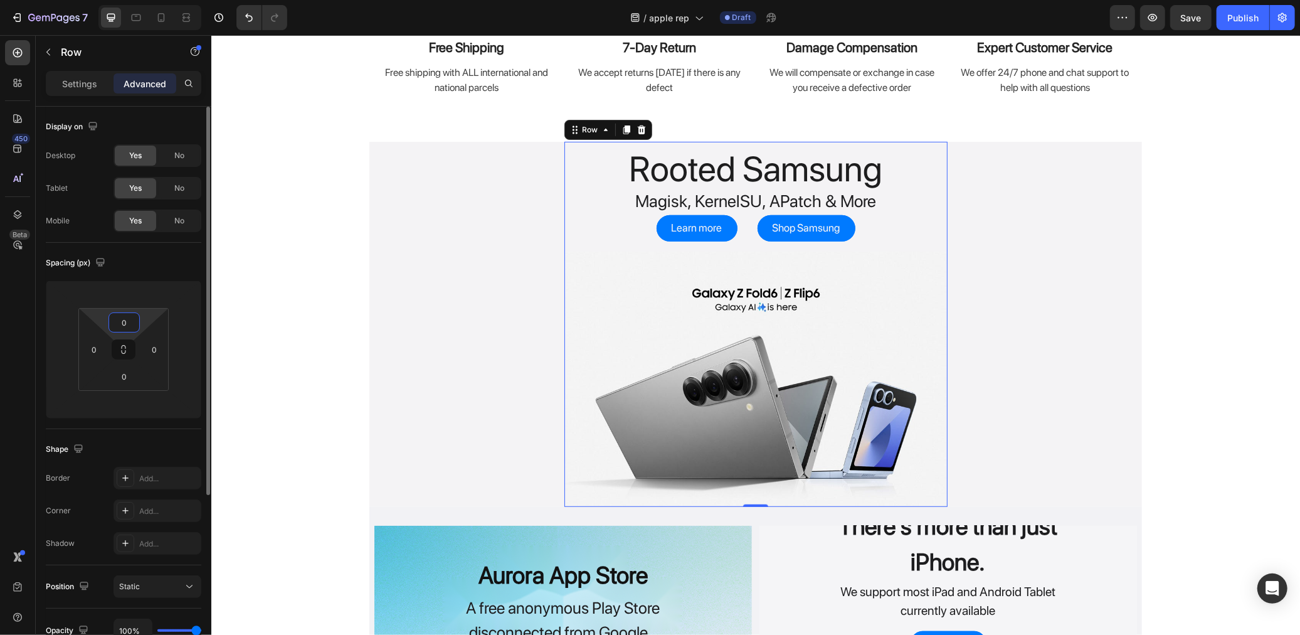
click at [127, 315] on input "0" at bounding box center [124, 322] width 25 height 19
type input "6"
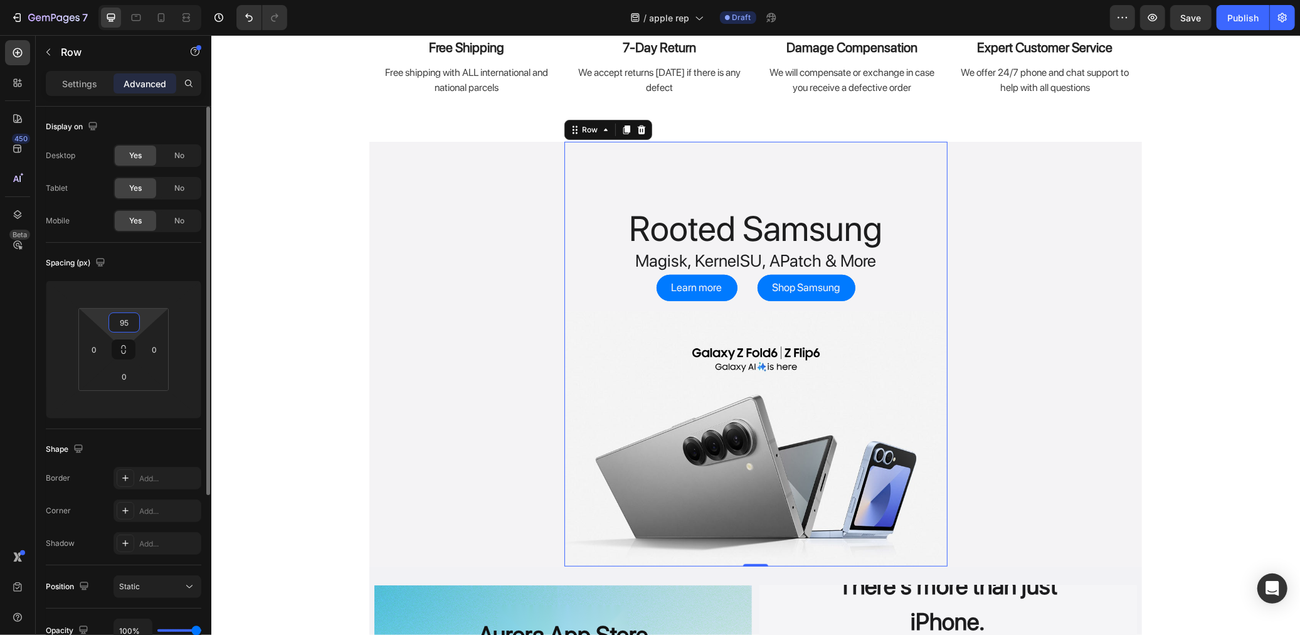
type input "9"
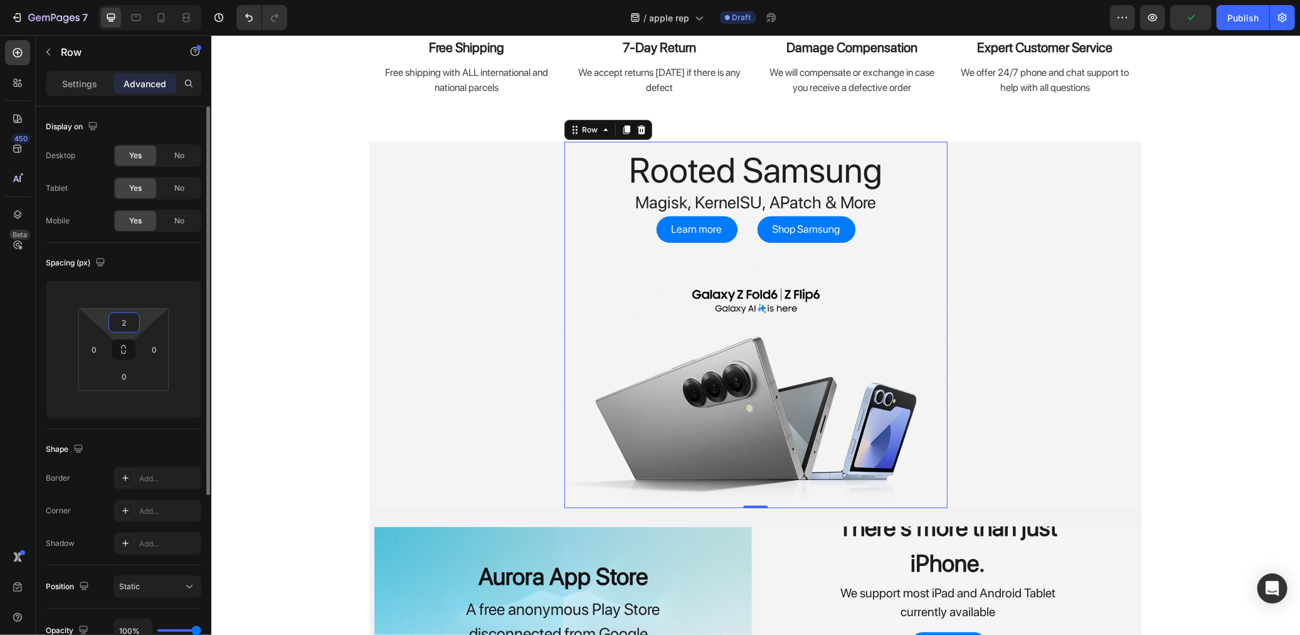
type input "20"
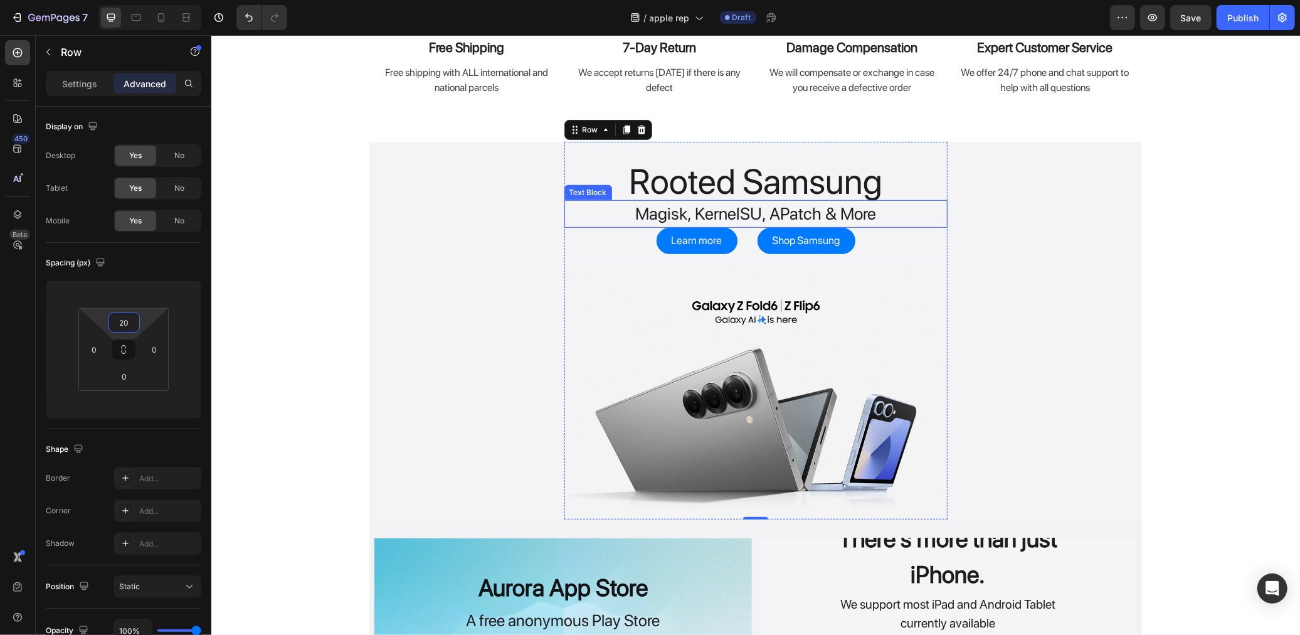
click at [645, 220] on p "Magisk, KernelSU, APatch & More" at bounding box center [755, 214] width 381 height 26
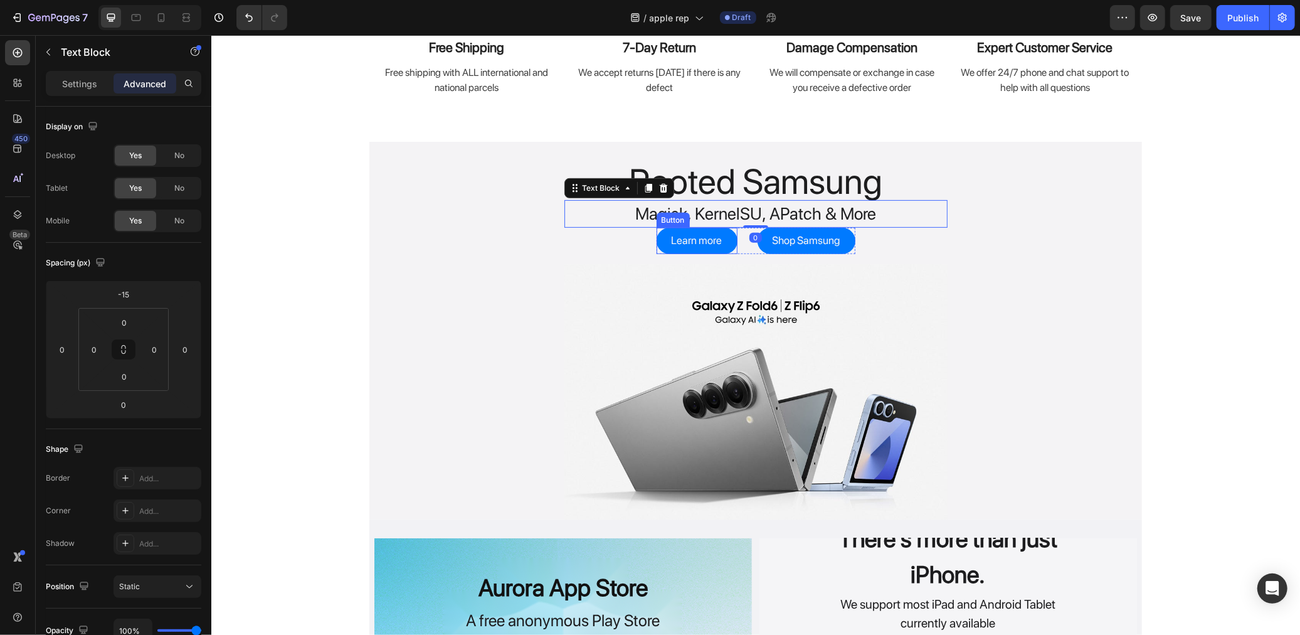
click at [656, 238] on button "Learn more" at bounding box center [696, 240] width 81 height 26
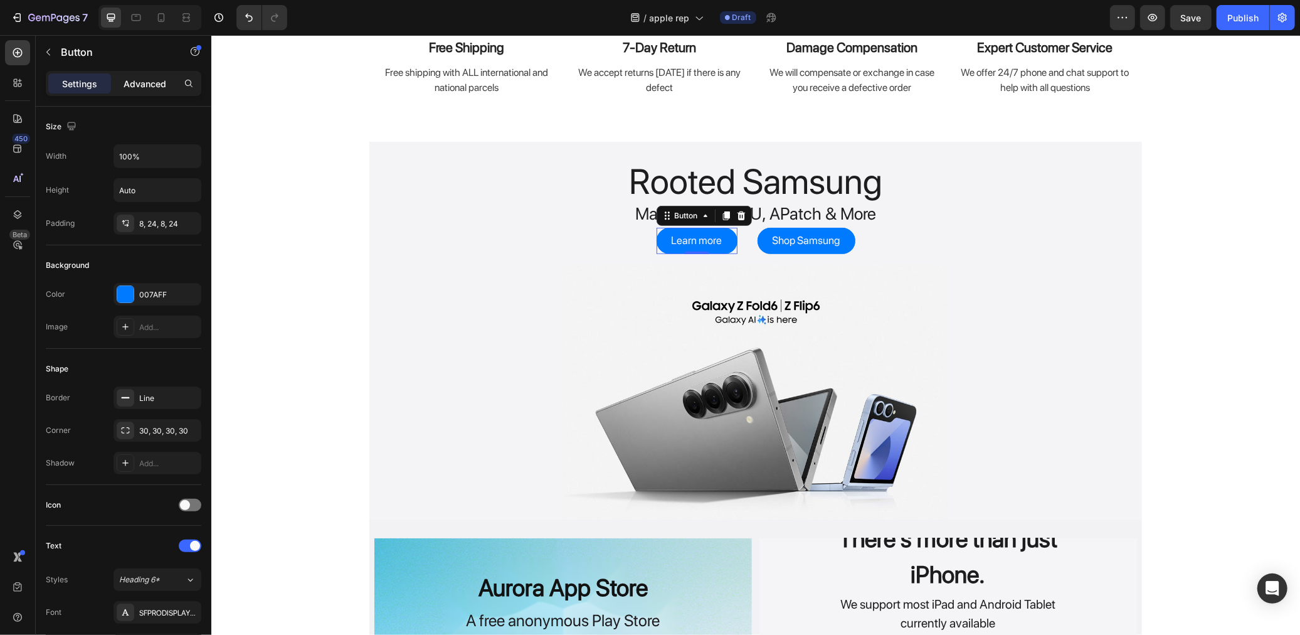
click at [166, 85] on p "Advanced" at bounding box center [145, 83] width 43 height 13
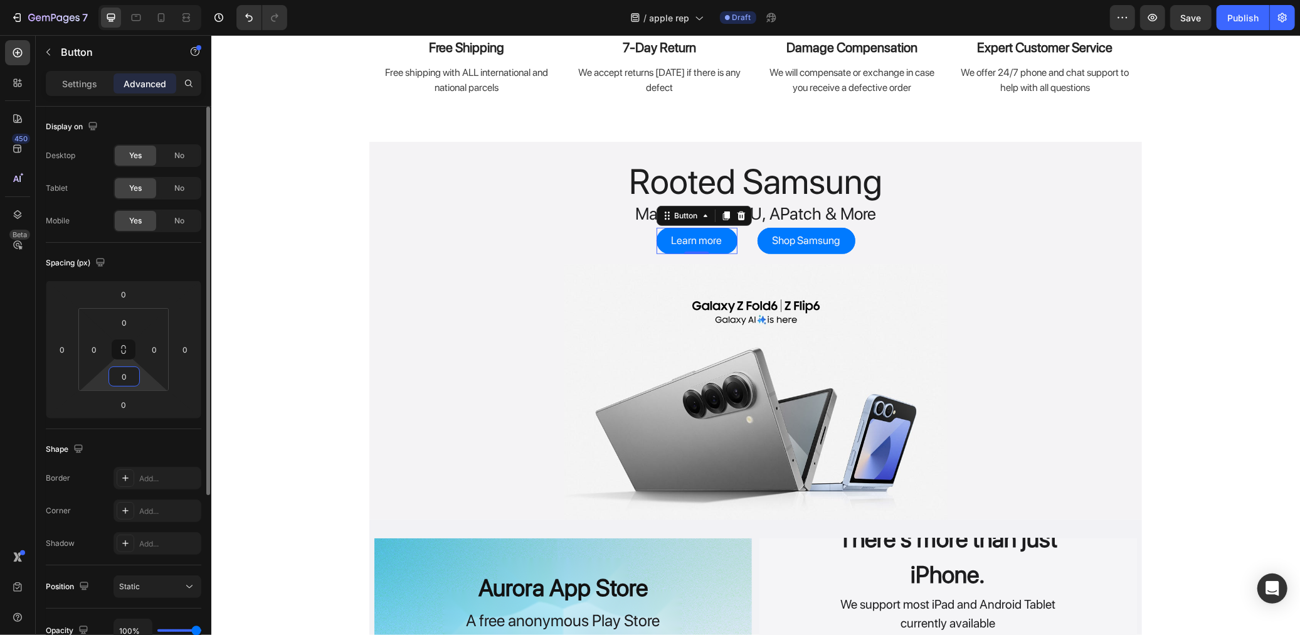
click at [114, 383] on input "0" at bounding box center [124, 376] width 25 height 19
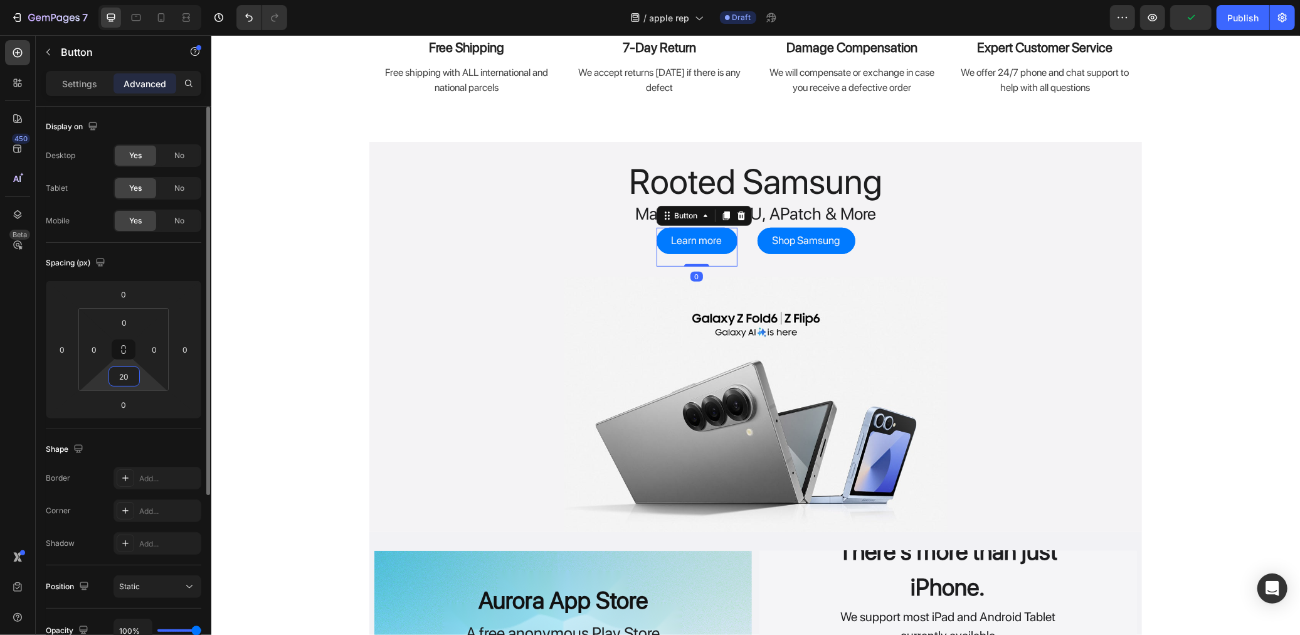
type input "2"
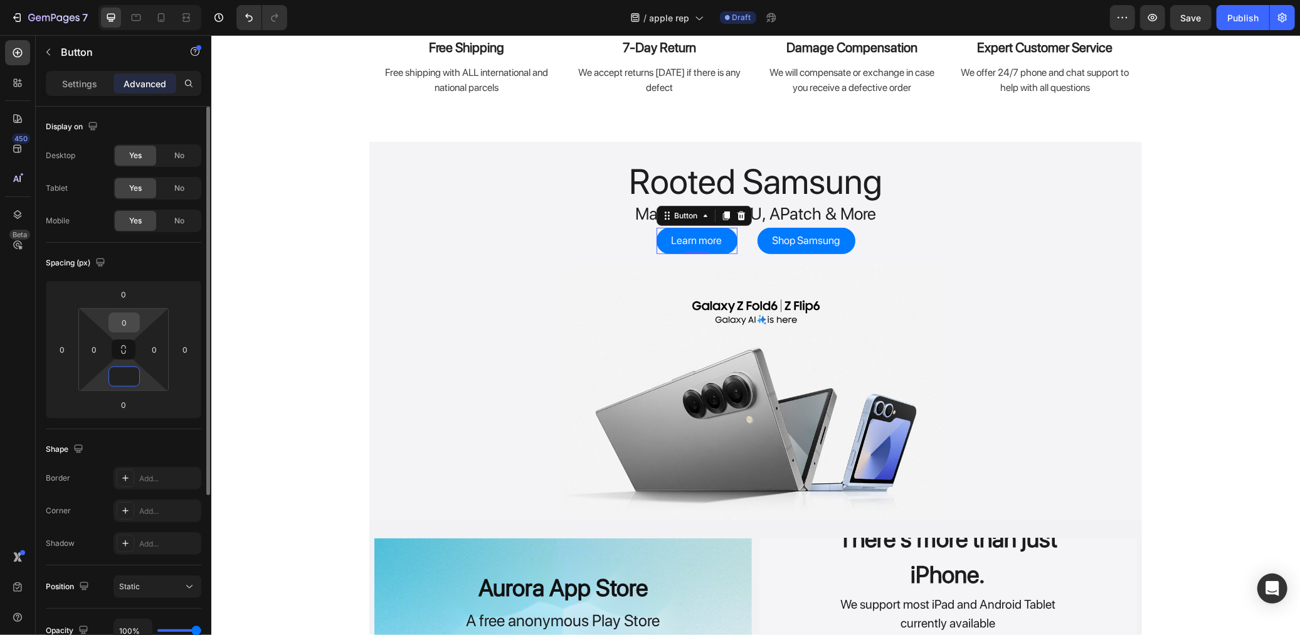
click at [129, 327] on input "0" at bounding box center [124, 322] width 25 height 19
type input "0"
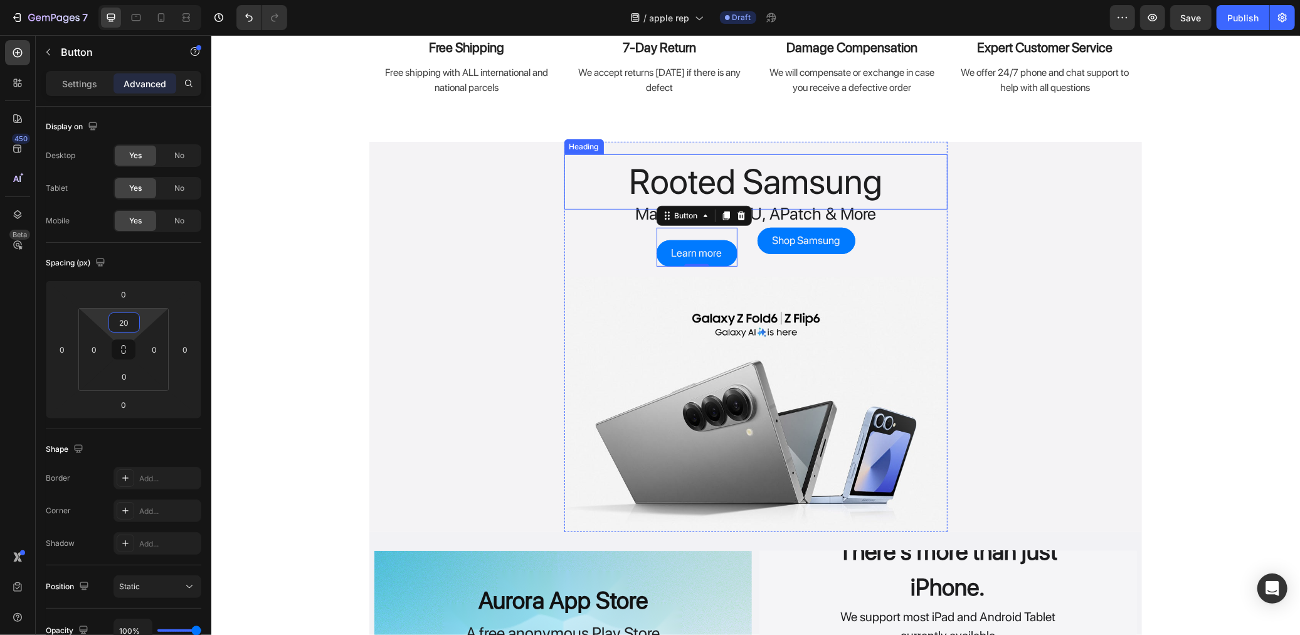
type input "2"
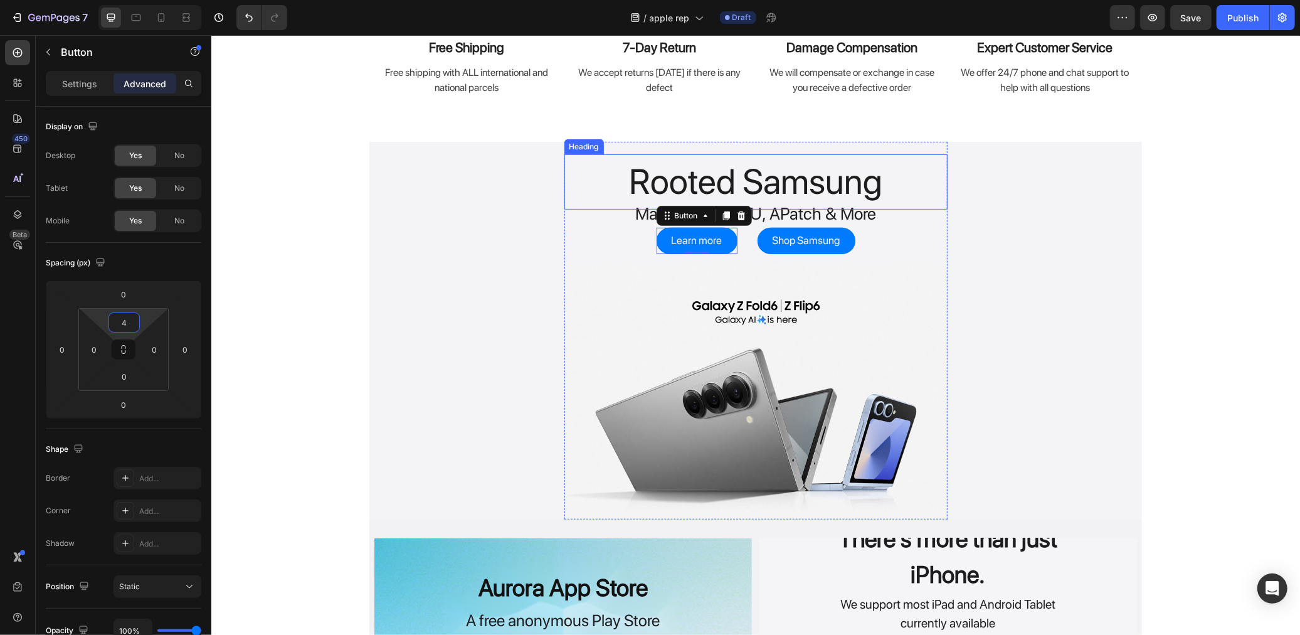
type input "40"
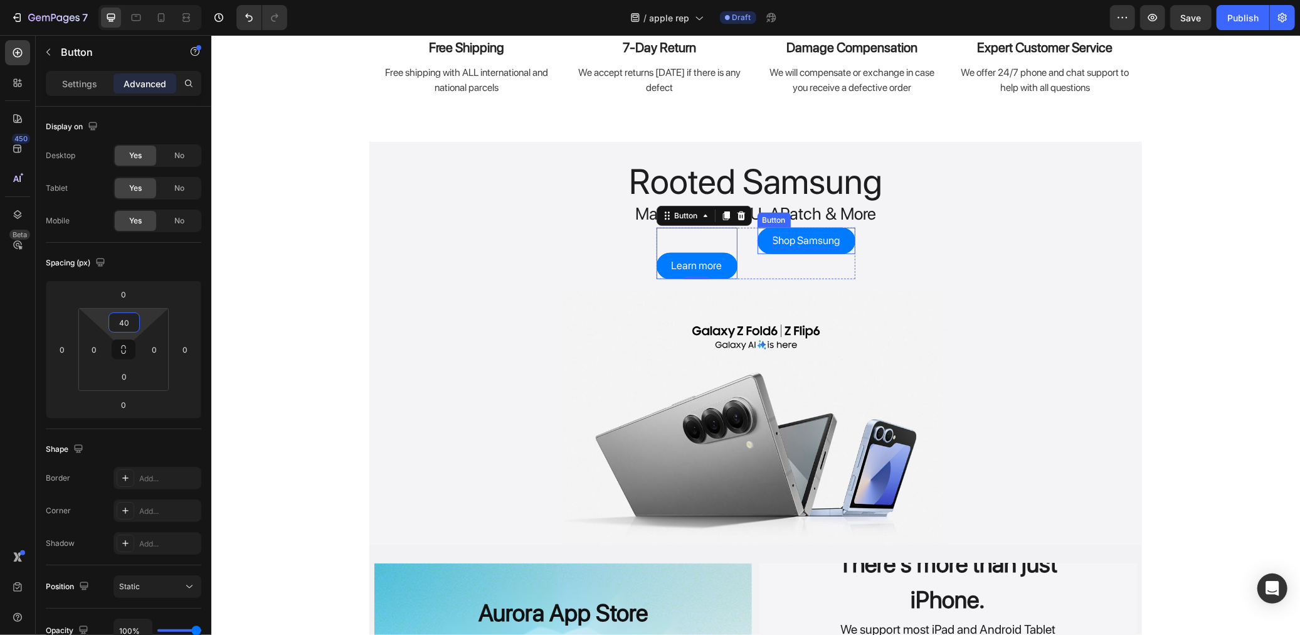
click at [772, 244] on p "Shop Samsung" at bounding box center [806, 240] width 68 height 16
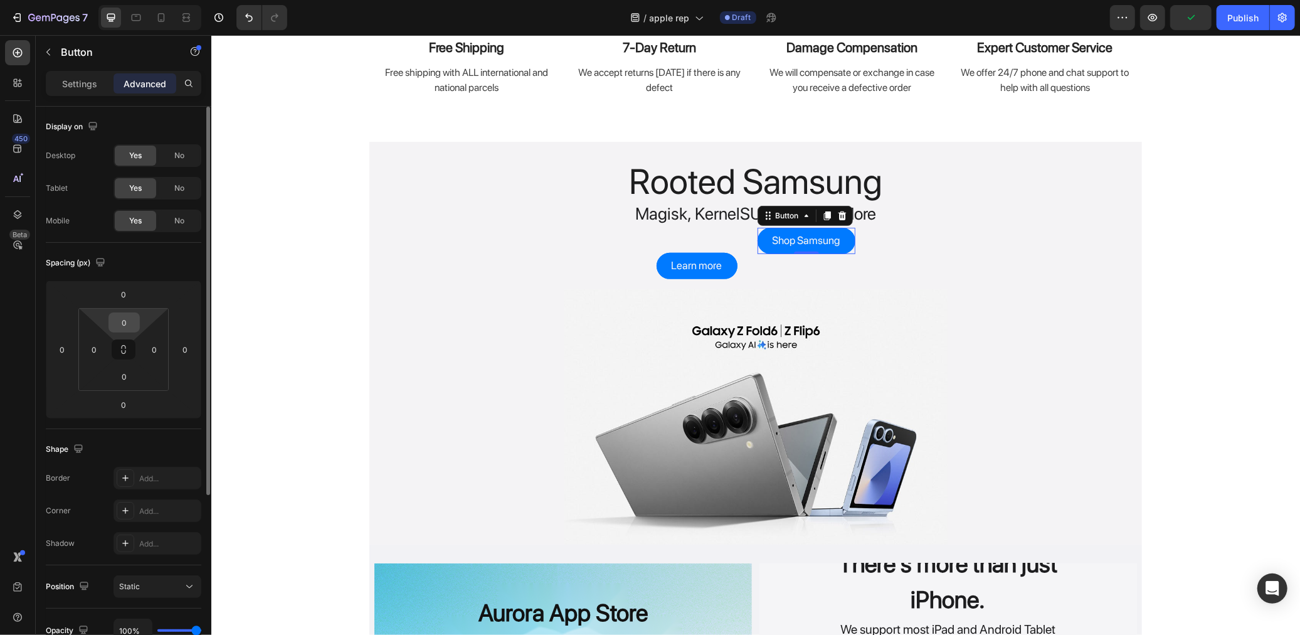
click at [137, 320] on div "0" at bounding box center [123, 322] width 31 height 20
click at [119, 329] on input "0" at bounding box center [124, 322] width 25 height 19
type input "40"
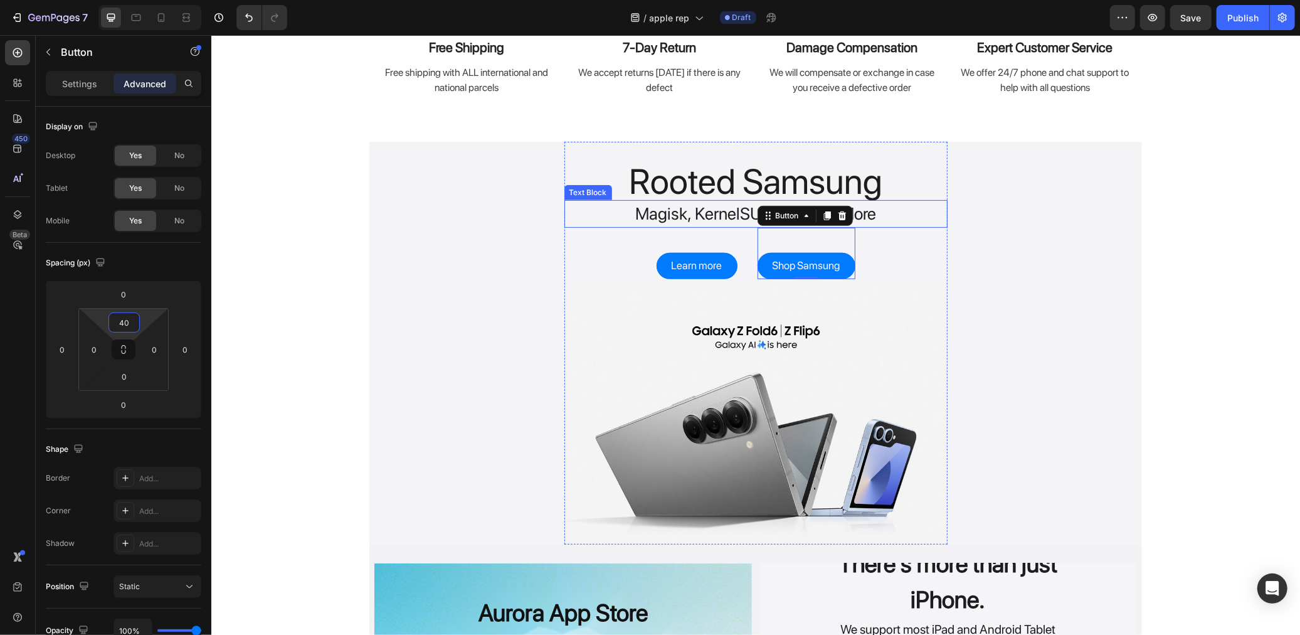
click at [697, 220] on p "Magisk, KernelSU, APatch & More" at bounding box center [755, 214] width 381 height 26
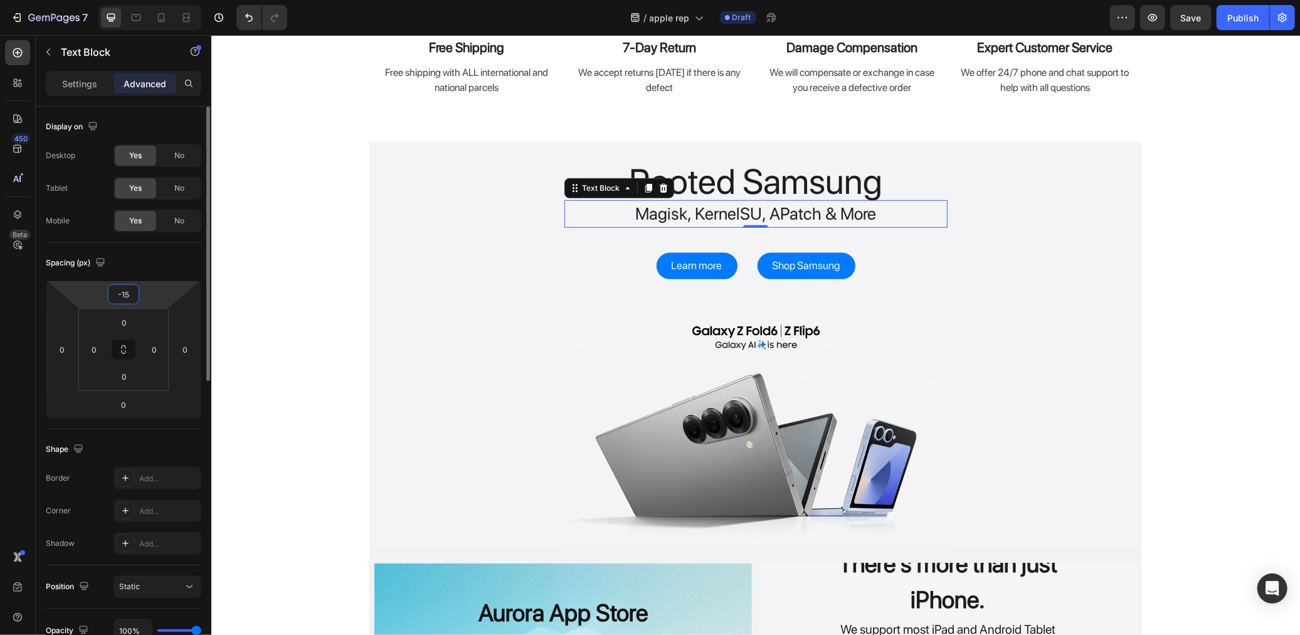
click at [134, 290] on input "-15" at bounding box center [123, 294] width 25 height 19
type input "0"
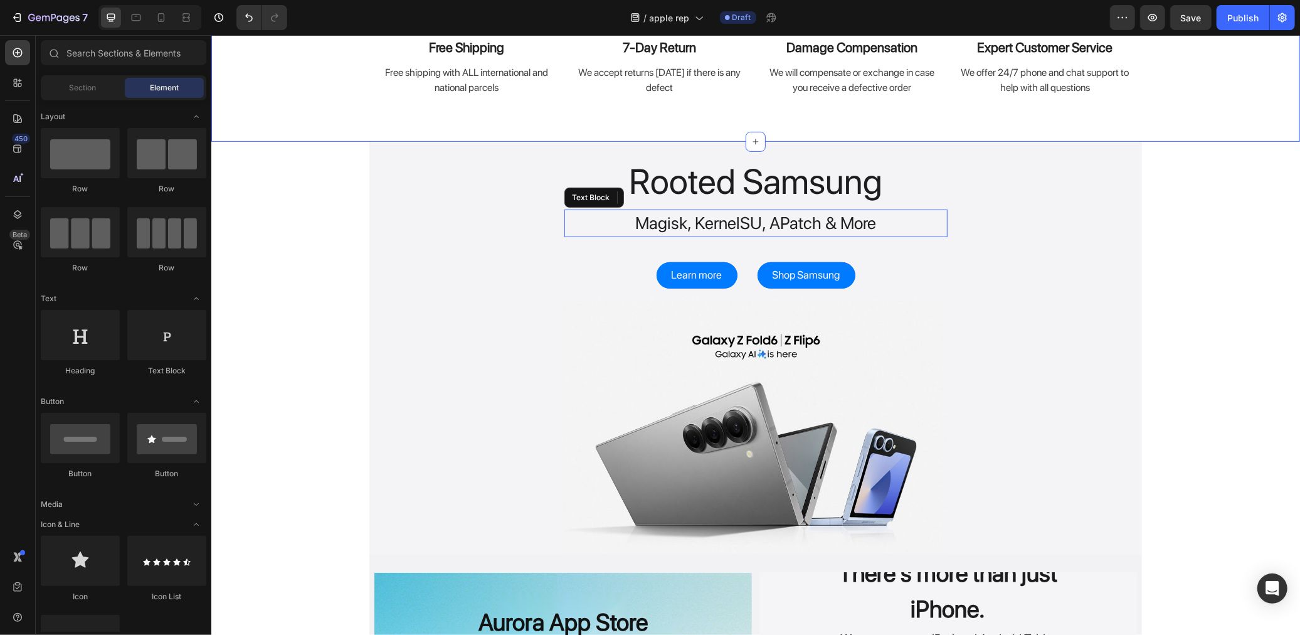
click at [289, 70] on div "Image Free Shipping Text Block Free shipping with ALL international and nationa…" at bounding box center [755, 20] width 1070 height 152
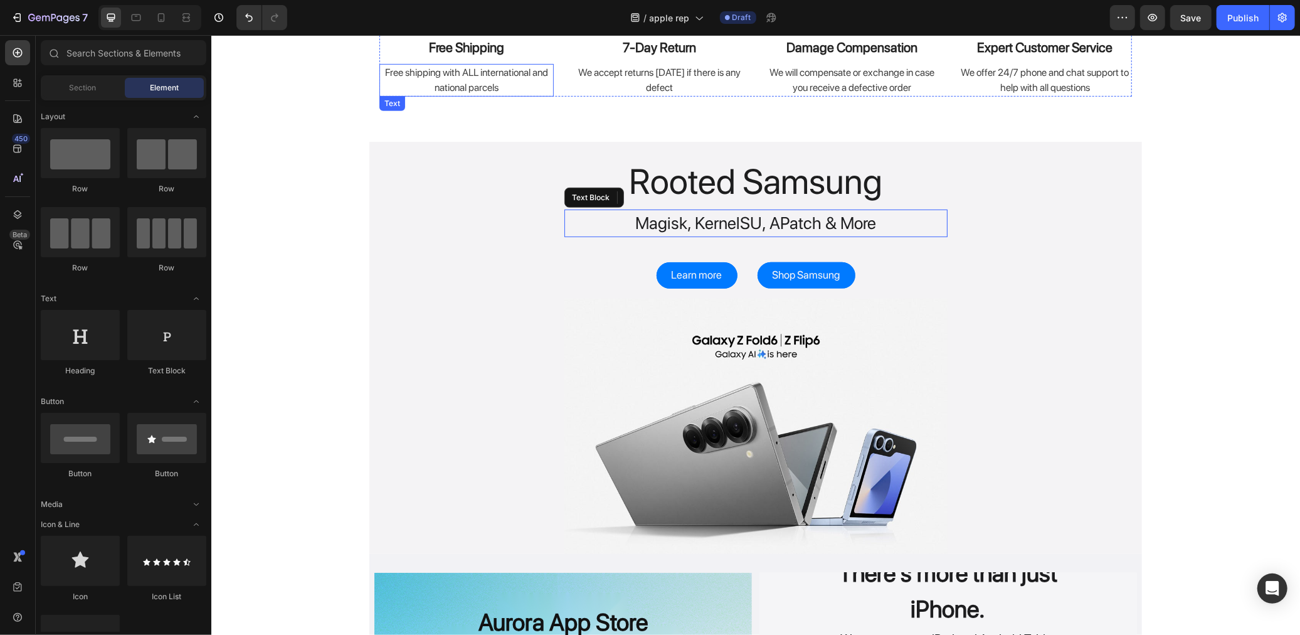
click at [404, 90] on p "Free shipping with ALL international and national parcels" at bounding box center [466, 80] width 172 height 30
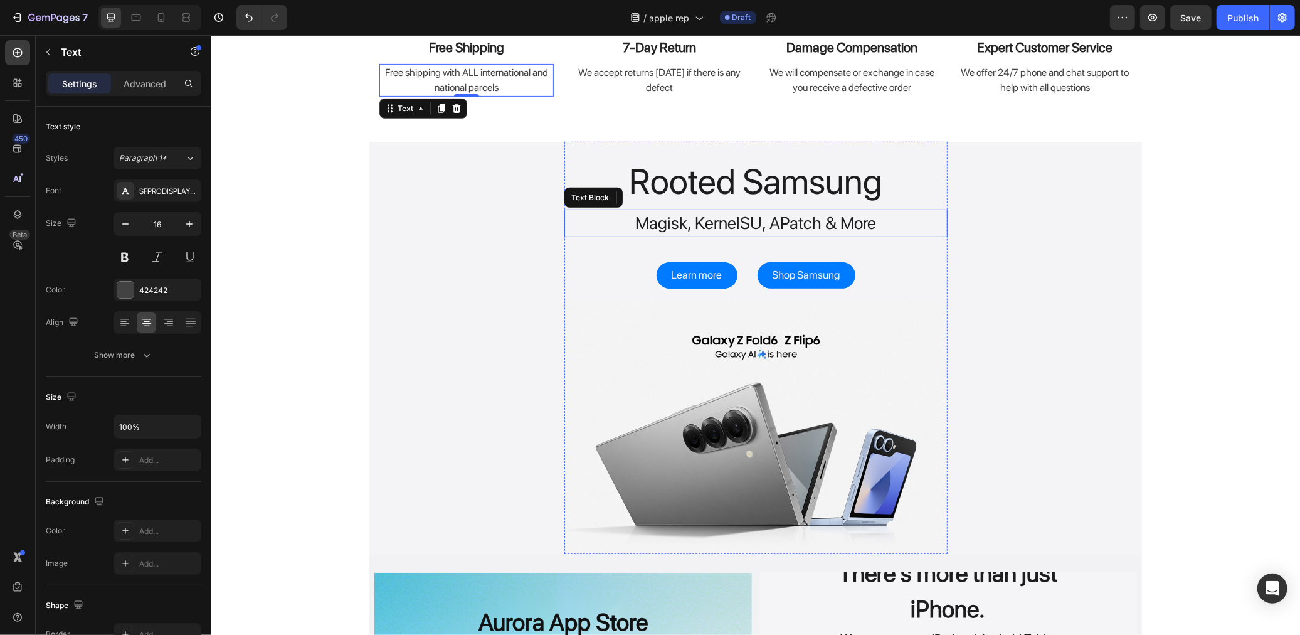
click at [638, 177] on h2 "Rooted Samsung" at bounding box center [755, 181] width 383 height 55
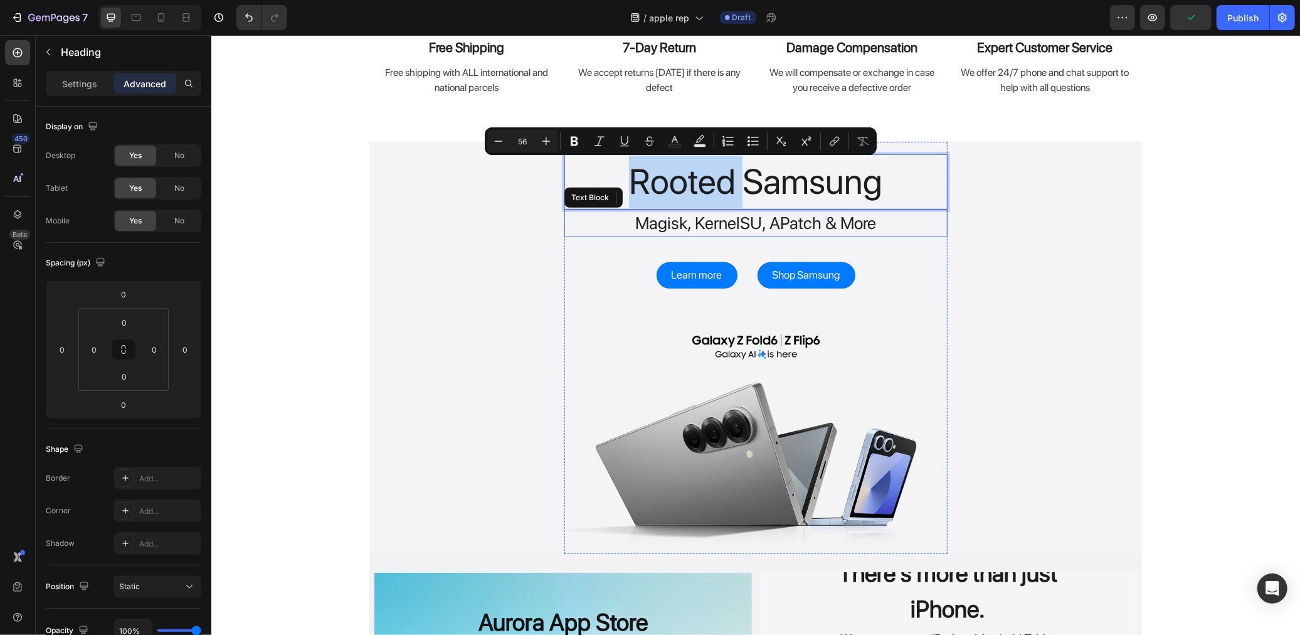
click at [647, 233] on p "Magisk, KernelSU, APatch & More" at bounding box center [755, 223] width 381 height 26
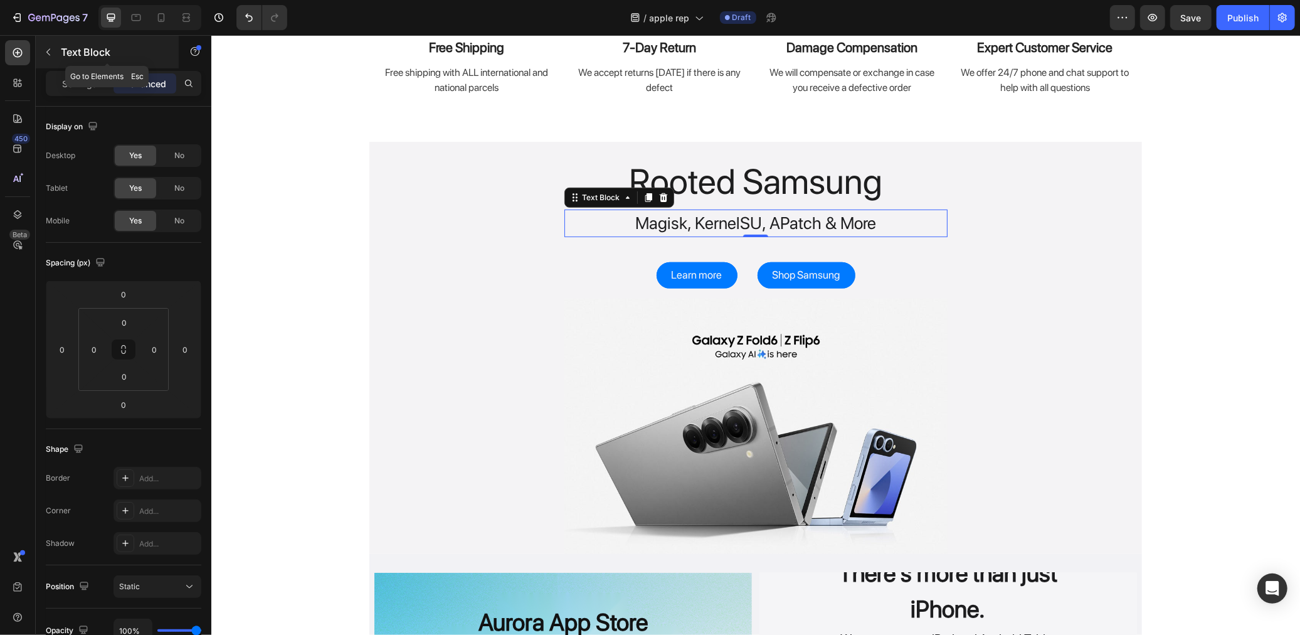
click at [47, 47] on icon "button" at bounding box center [48, 52] width 10 height 10
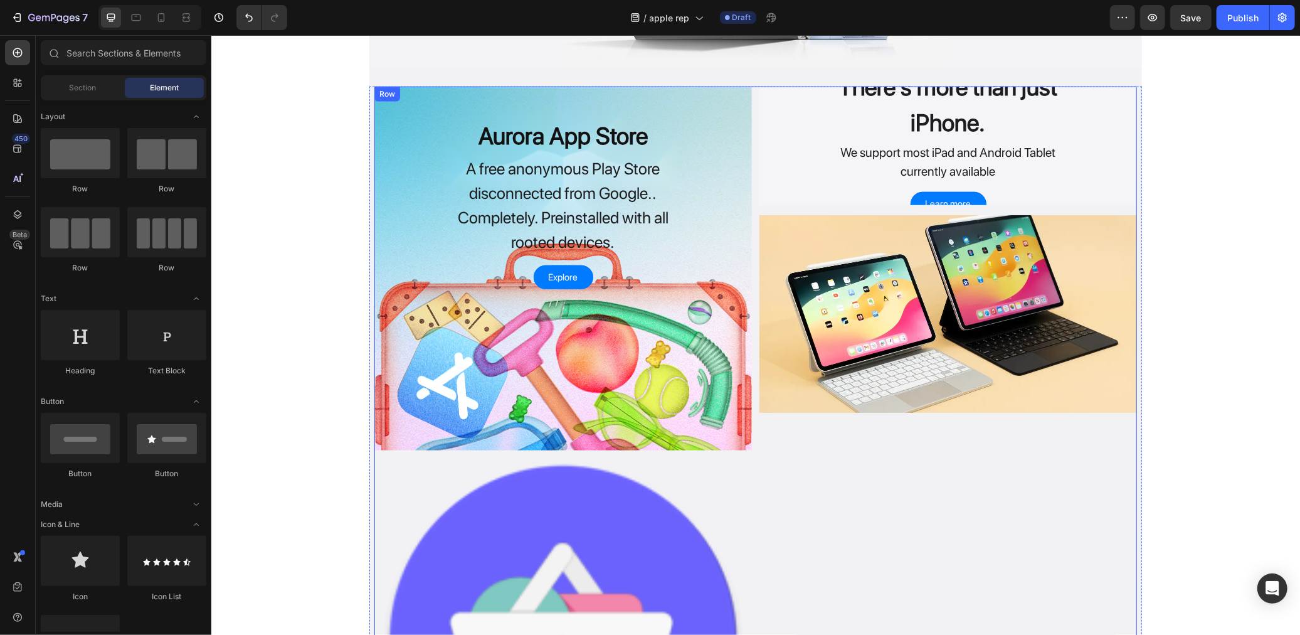
scroll to position [906, 0]
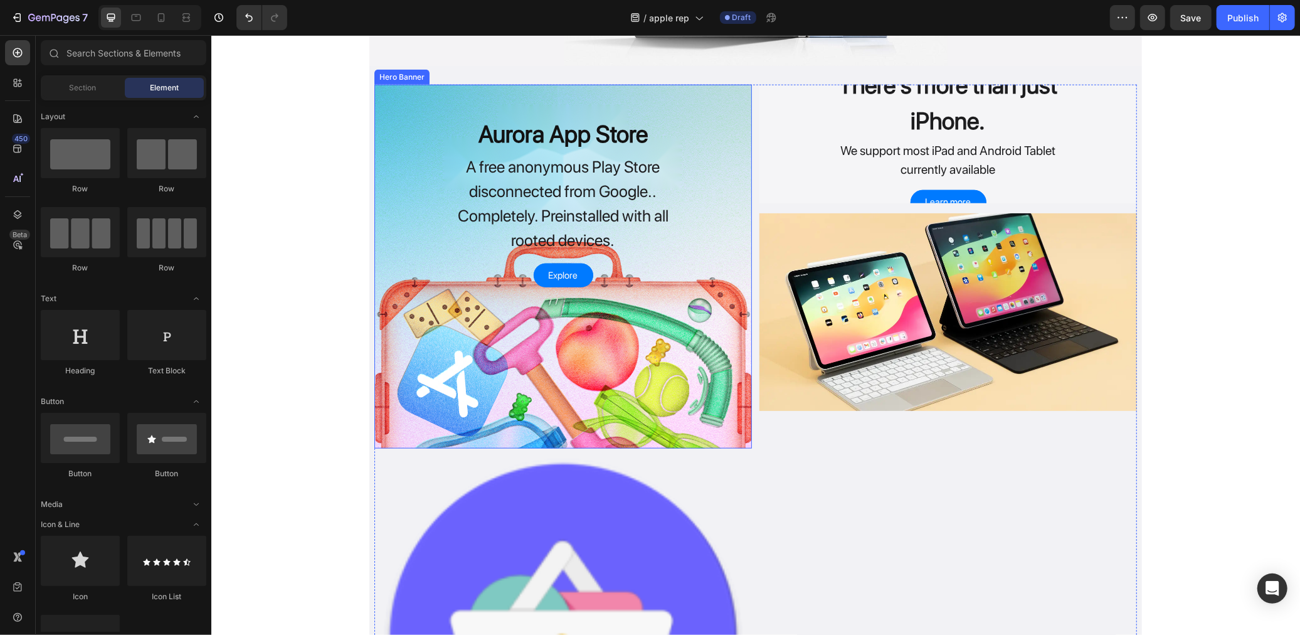
click at [554, 361] on div "Overlay" at bounding box center [563, 266] width 378 height 364
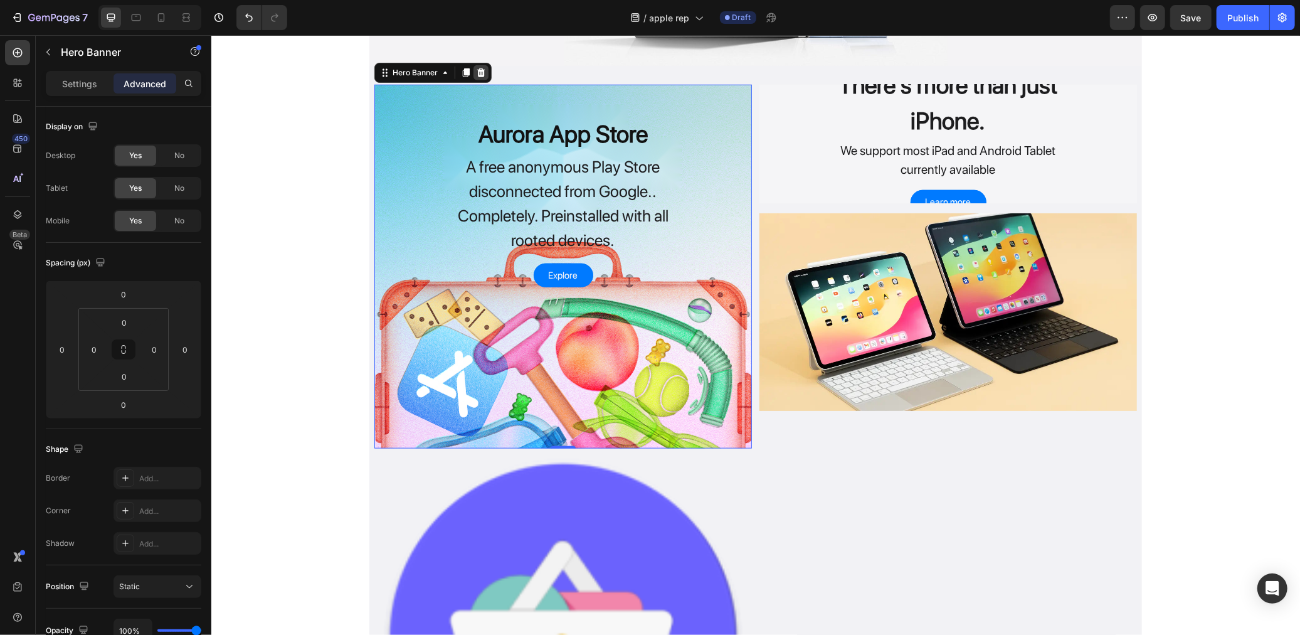
click at [473, 77] on div at bounding box center [480, 72] width 15 height 15
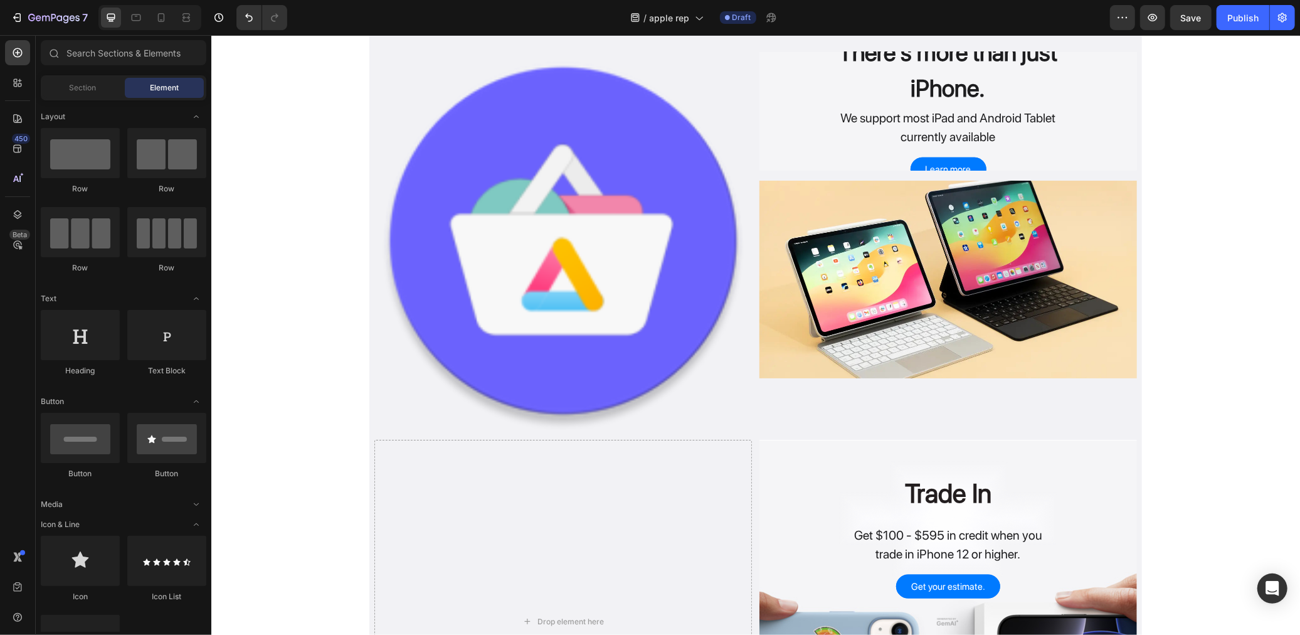
scroll to position [697, 0]
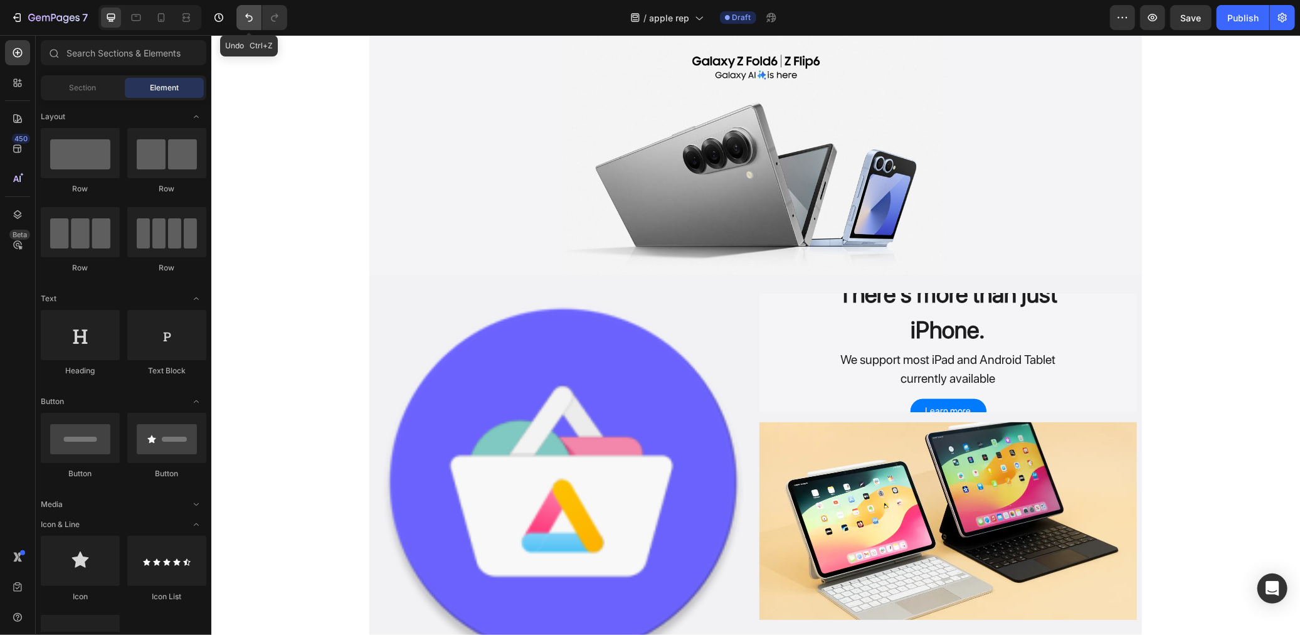
click at [245, 21] on icon "Undo/Redo" at bounding box center [249, 17] width 13 height 13
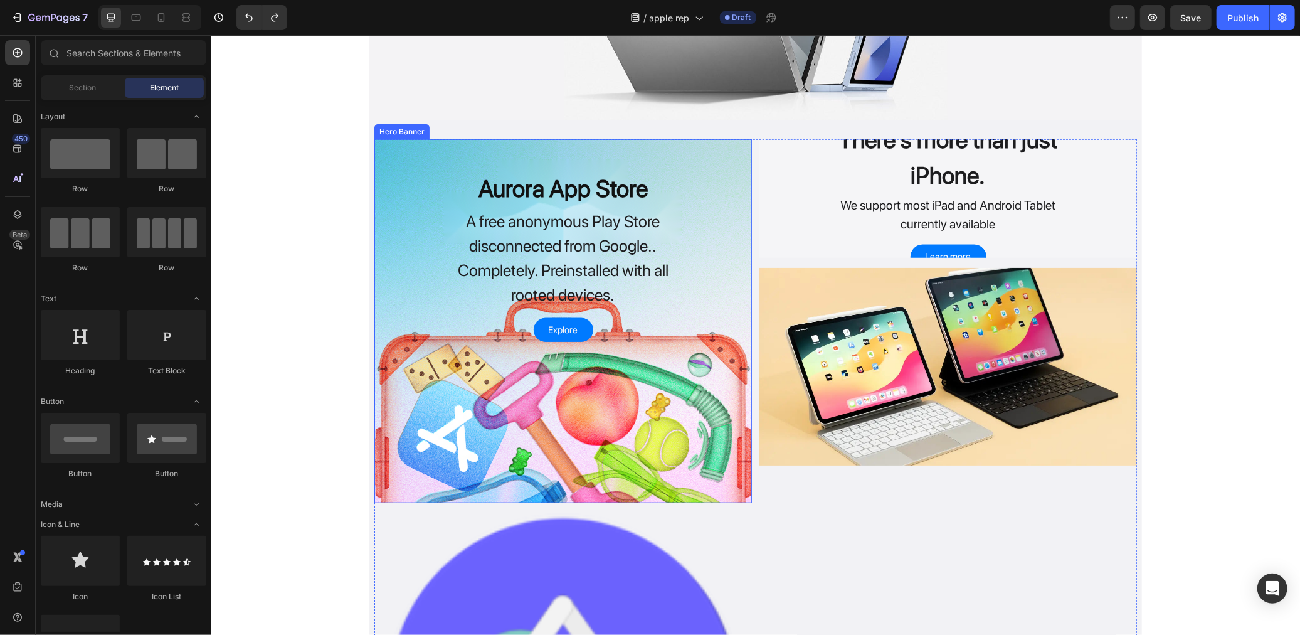
scroll to position [906, 0]
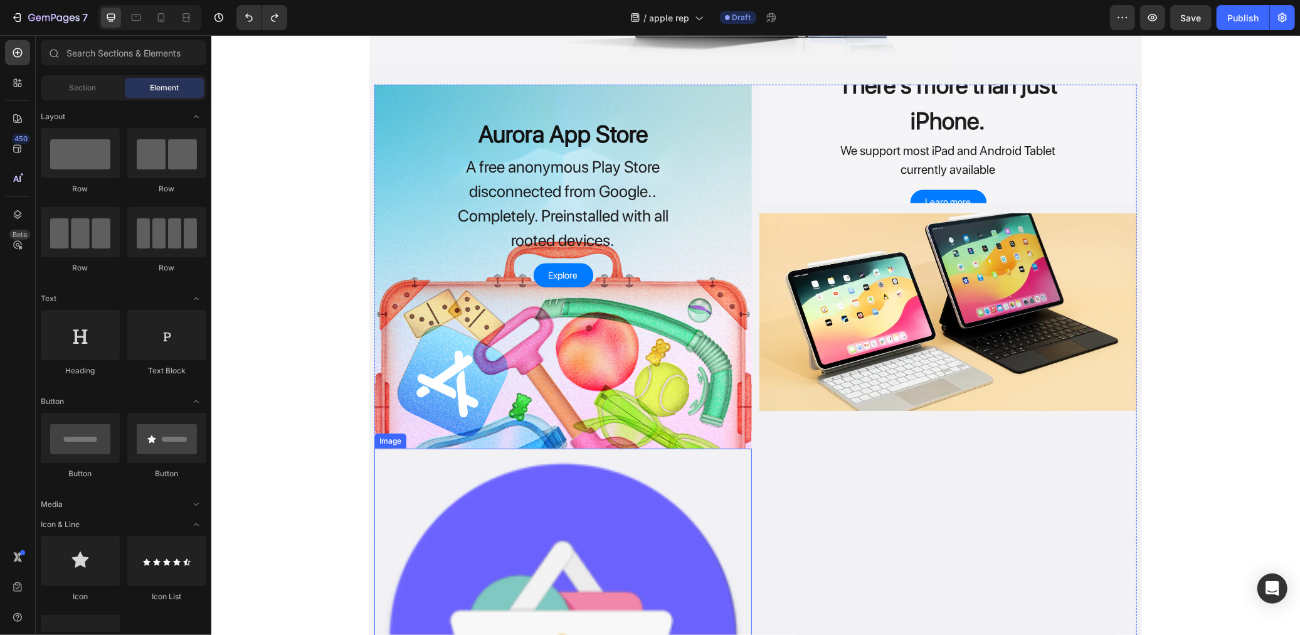
click at [518, 473] on img at bounding box center [563, 637] width 378 height 378
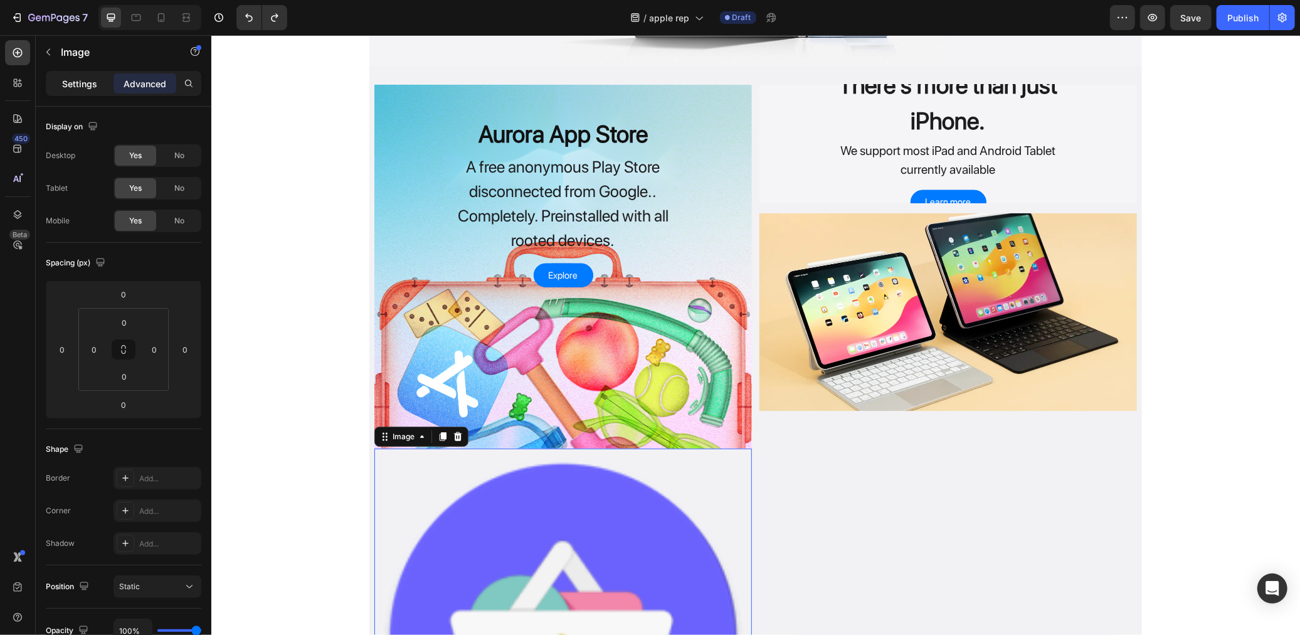
click at [57, 89] on div "Settings" at bounding box center [79, 83] width 63 height 20
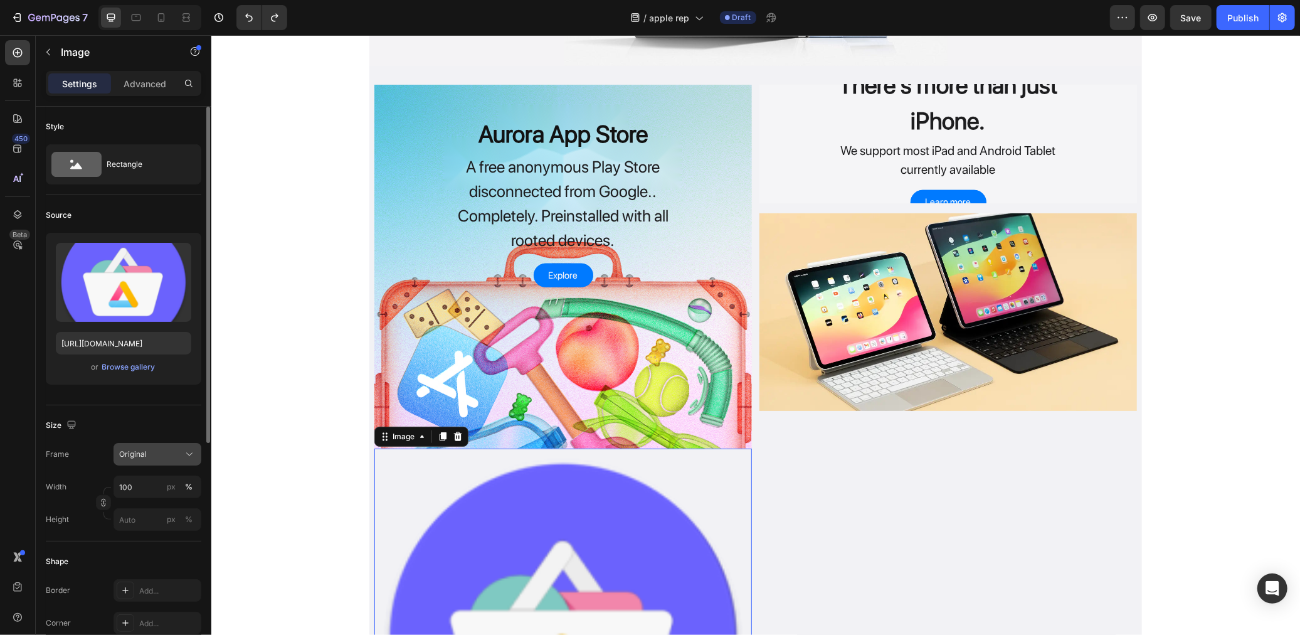
click at [176, 462] on button "Original" at bounding box center [158, 454] width 88 height 23
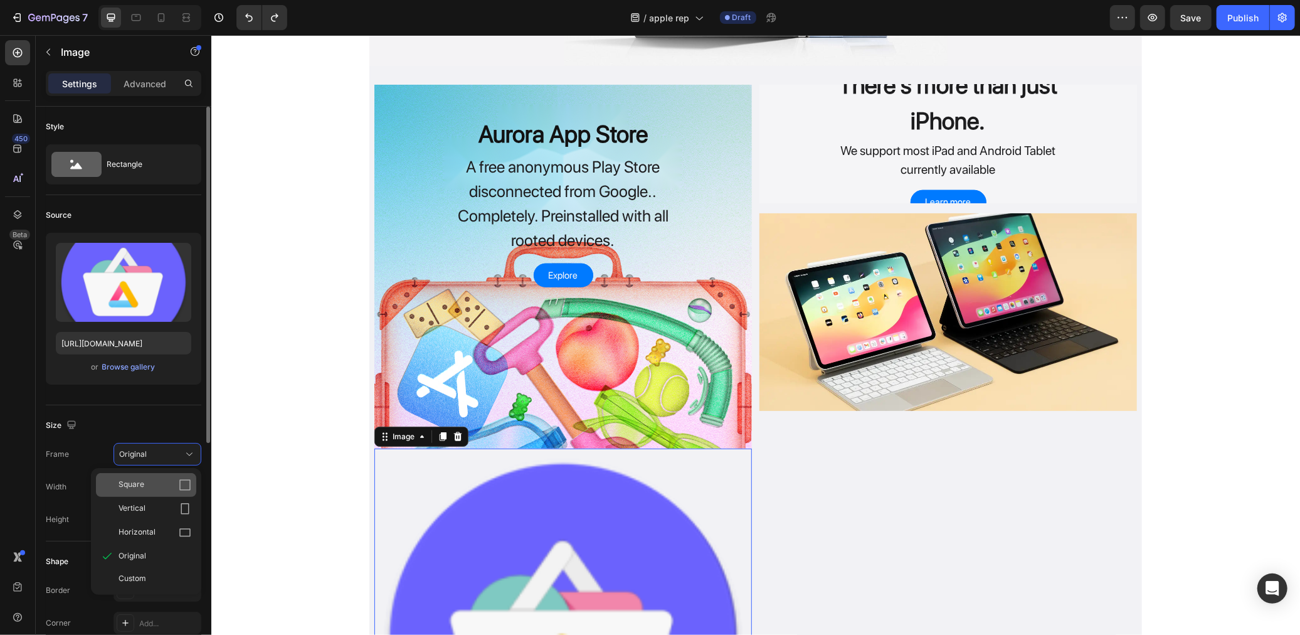
click at [161, 488] on div "Square" at bounding box center [155, 485] width 73 height 13
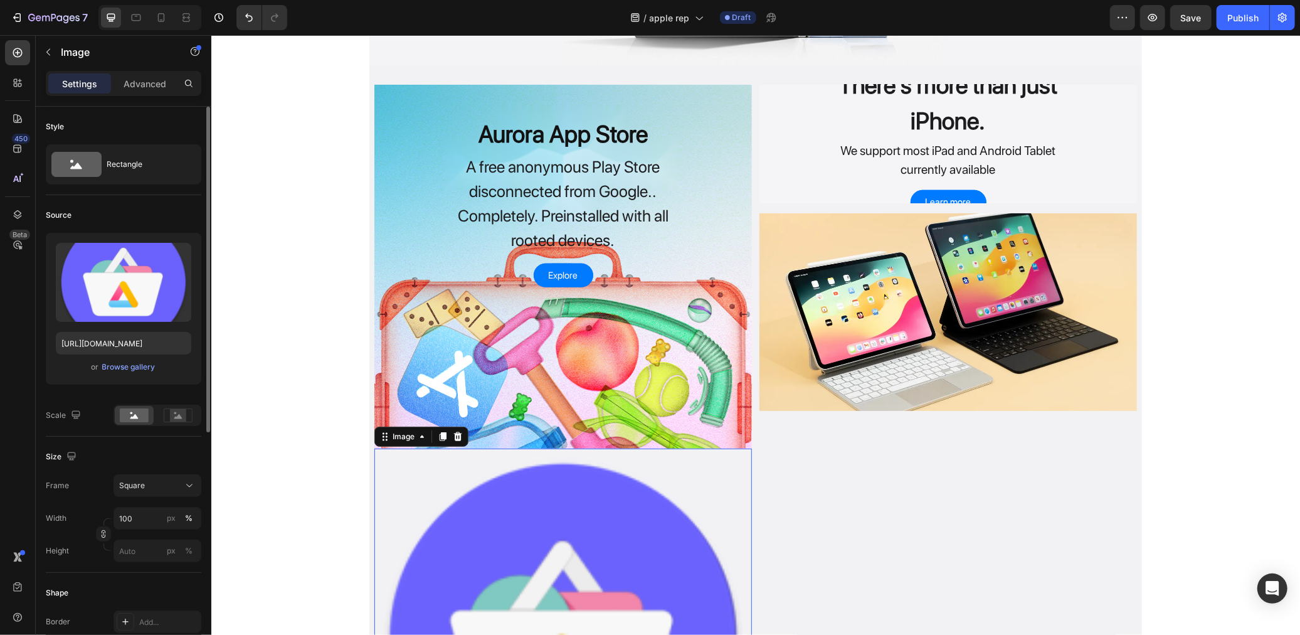
click at [161, 488] on div "Square" at bounding box center [149, 485] width 61 height 11
click at [160, 613] on div "Custom" at bounding box center [146, 609] width 100 height 23
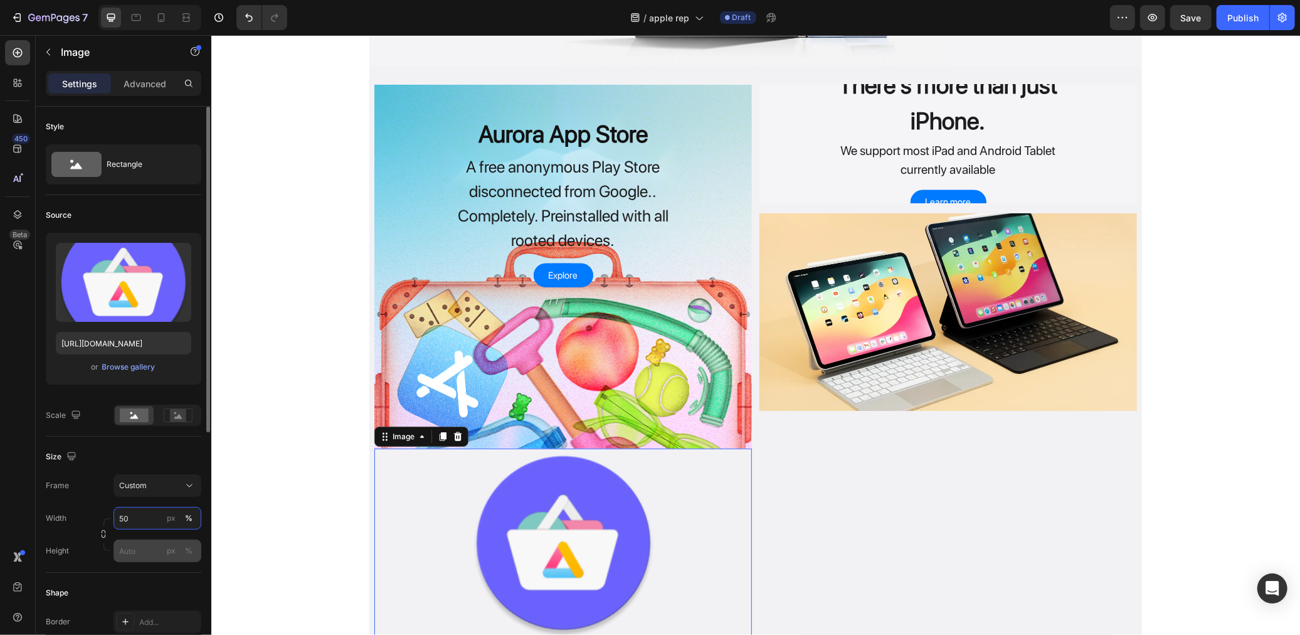
type input "5"
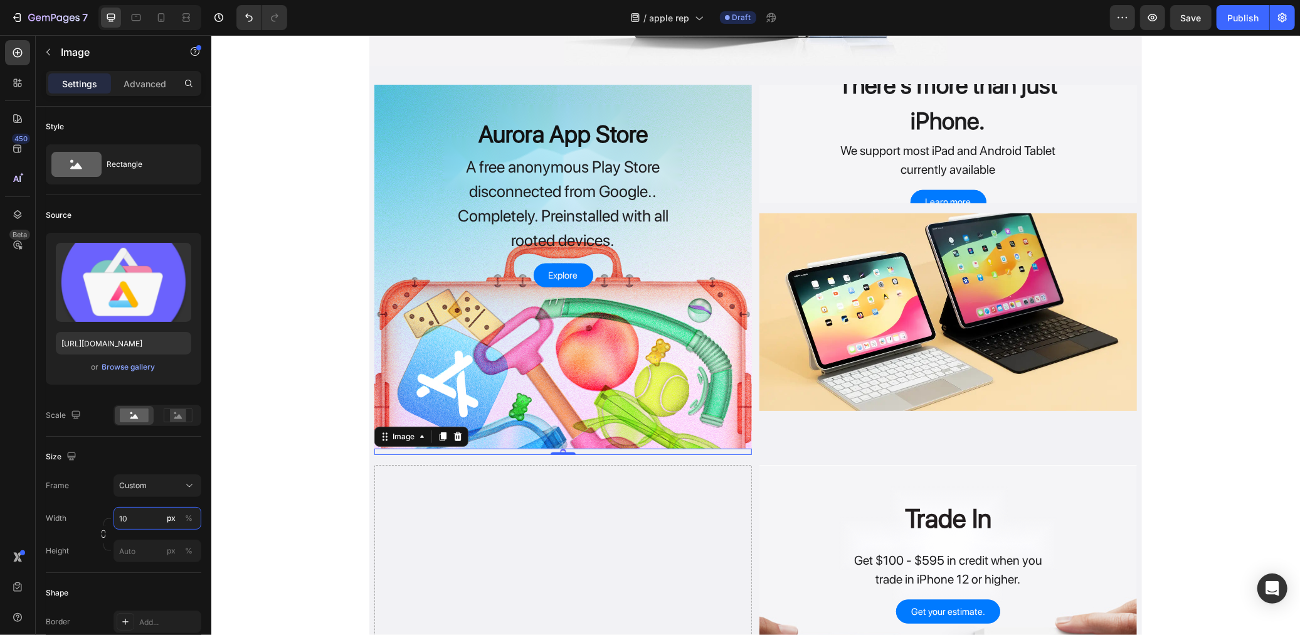
type input "1"
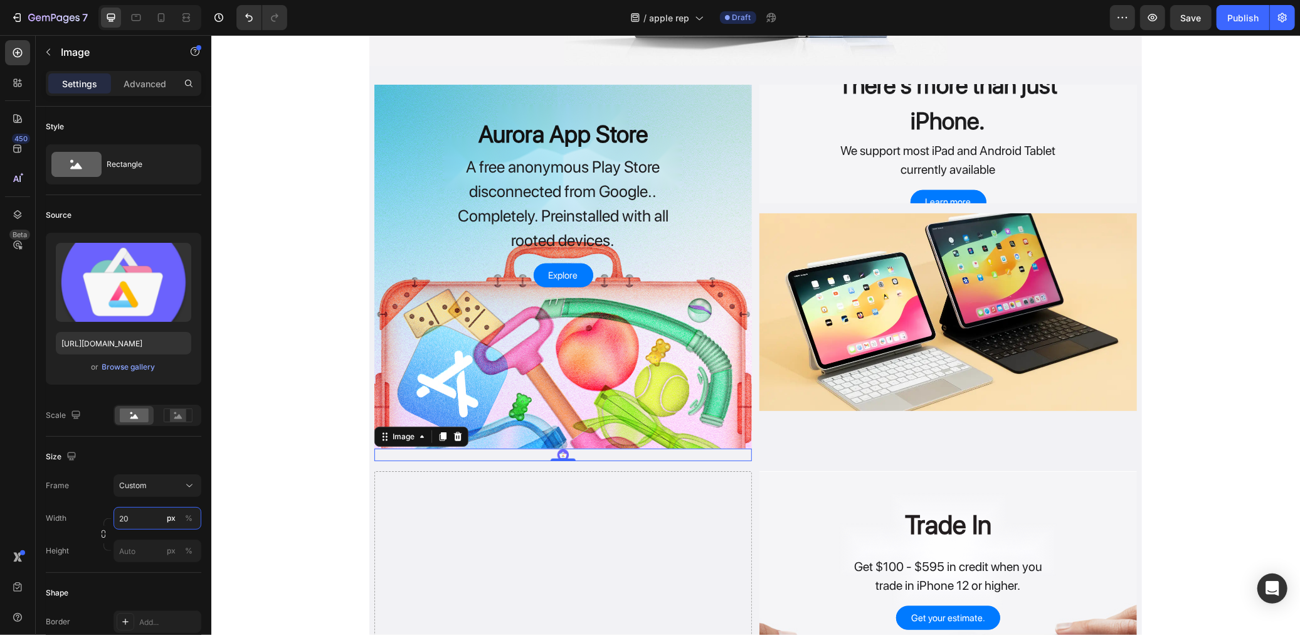
type input "2"
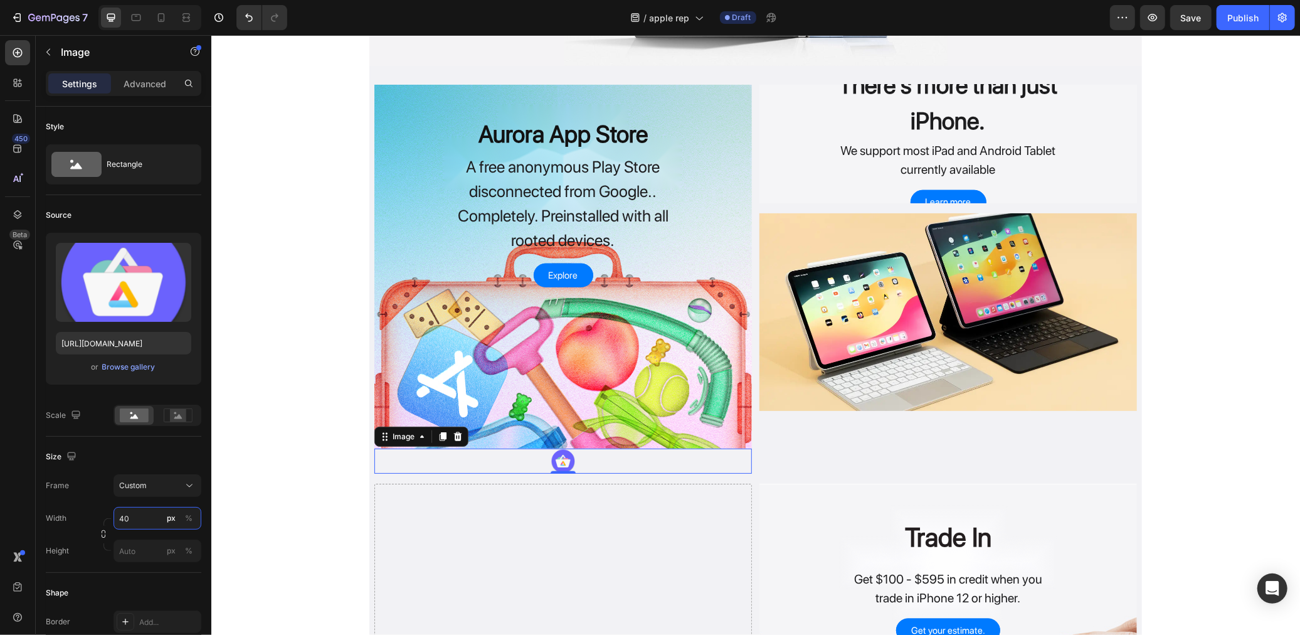
type input "4"
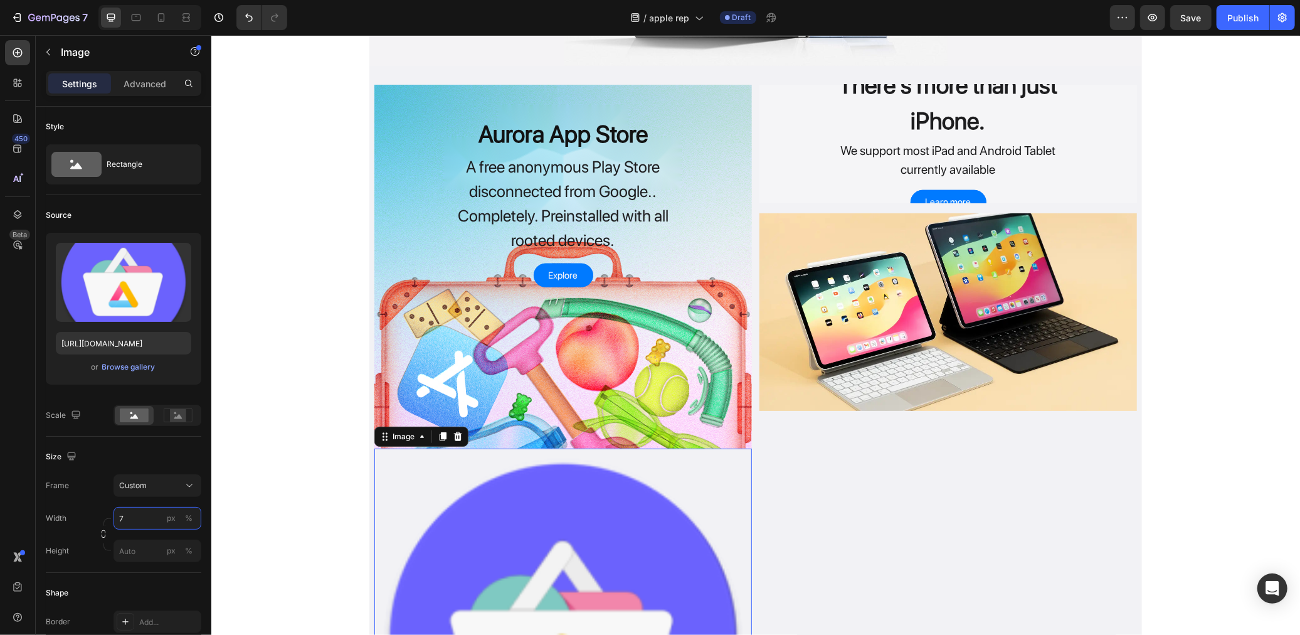
type input "70"
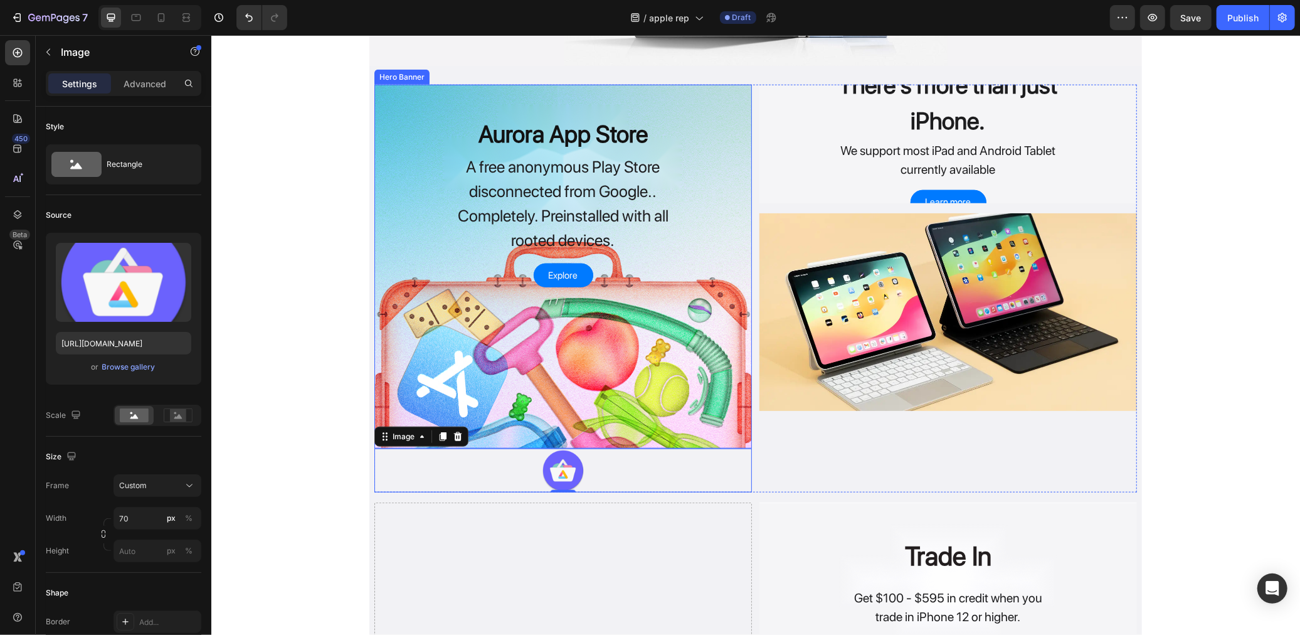
click at [650, 315] on div "Overlay" at bounding box center [563, 266] width 378 height 364
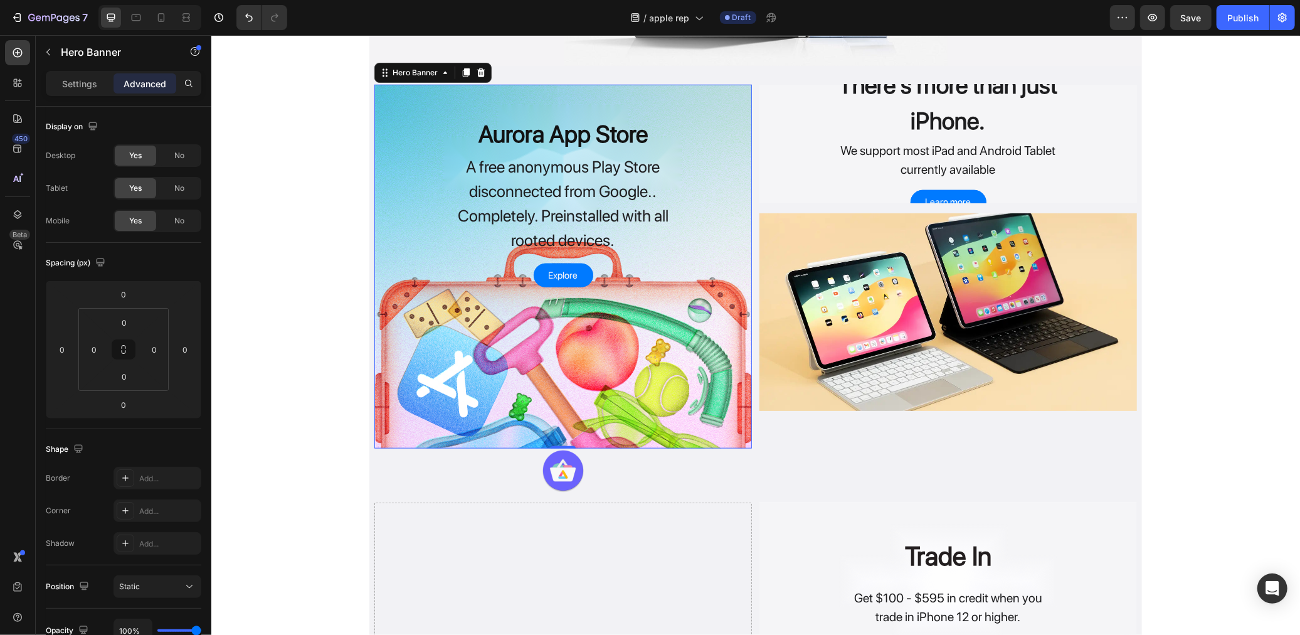
click at [117, 72] on div "Settings Advanced" at bounding box center [124, 83] width 156 height 25
click at [100, 75] on div "Settings" at bounding box center [79, 83] width 63 height 20
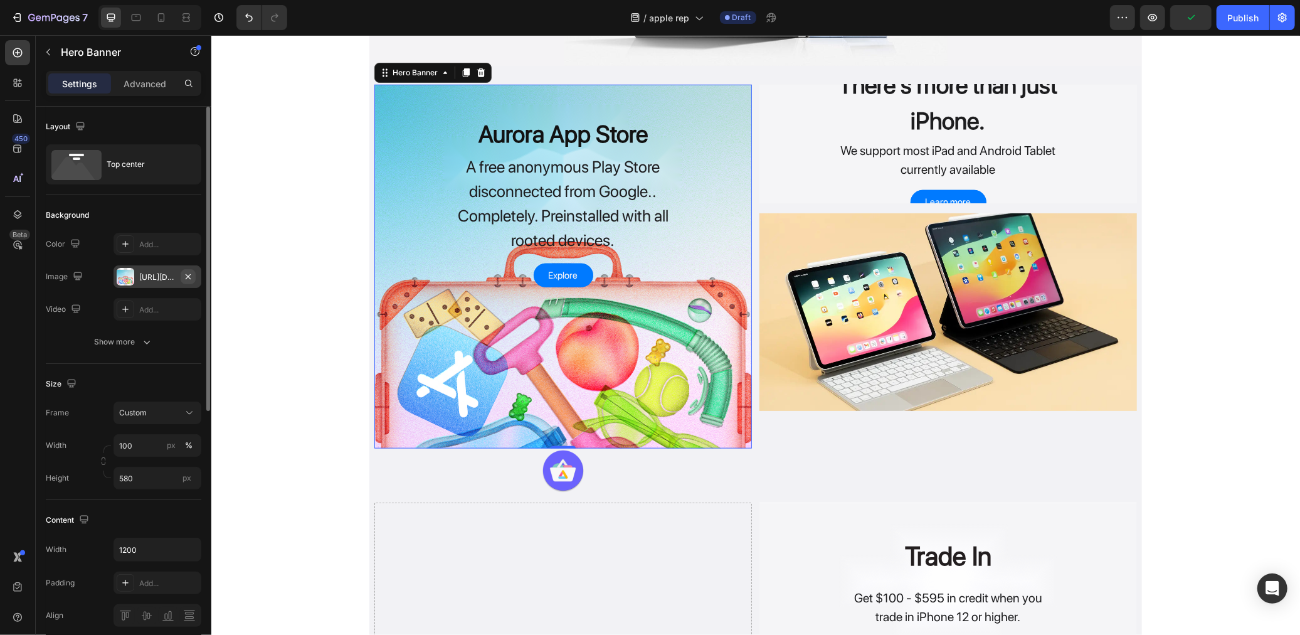
click at [181, 274] on button "button" at bounding box center [188, 276] width 15 height 15
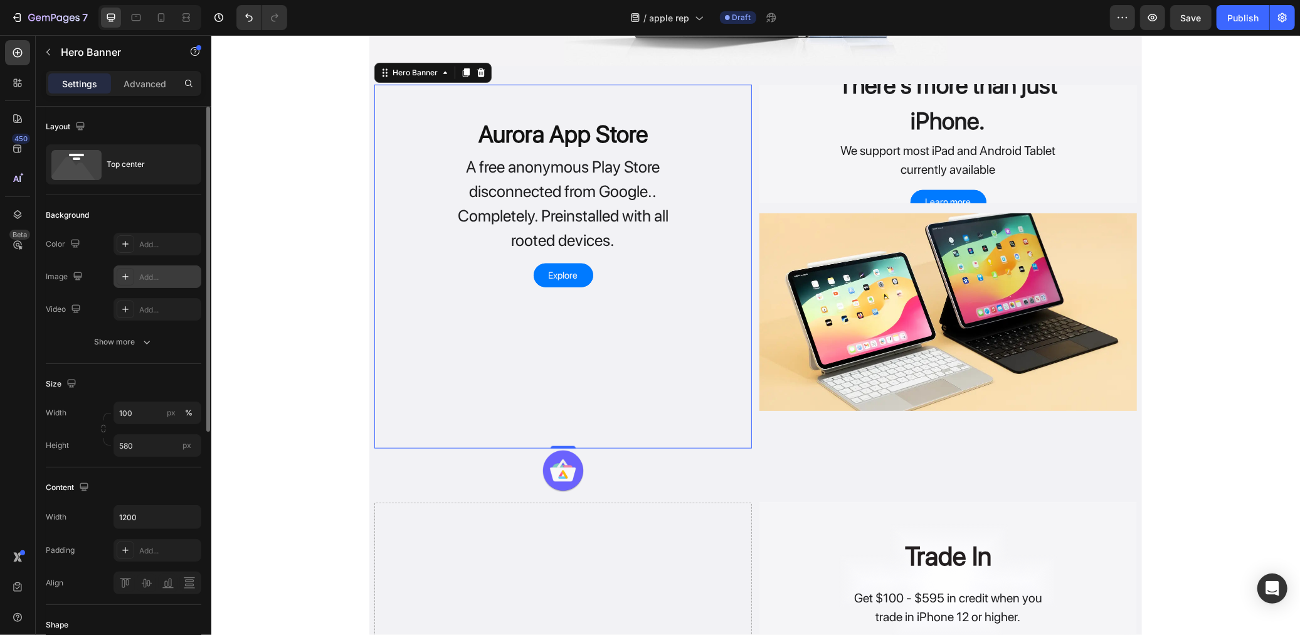
click at [304, 334] on div "Rooted Samsung Heading Magisk, KernelSU, APatch & More Text Block Learn more Bu…" at bounding box center [755, 374] width 1089 height 2438
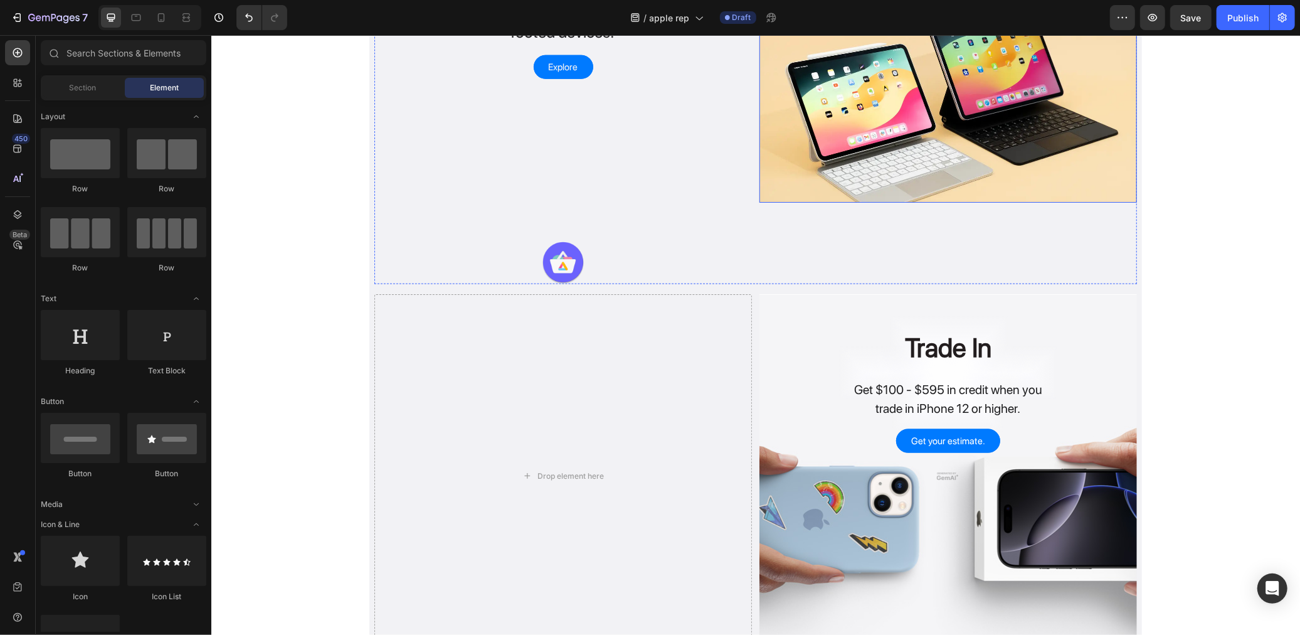
scroll to position [1114, 0]
click at [911, 148] on img at bounding box center [948, 103] width 378 height 198
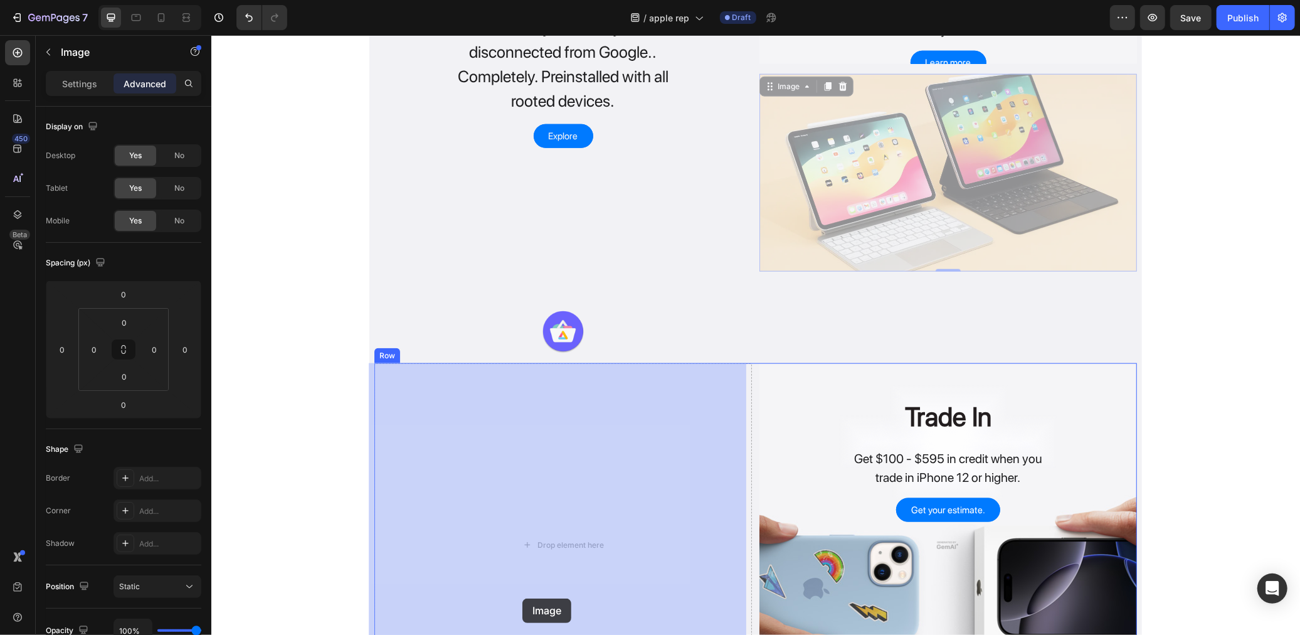
scroll to position [1141, 0]
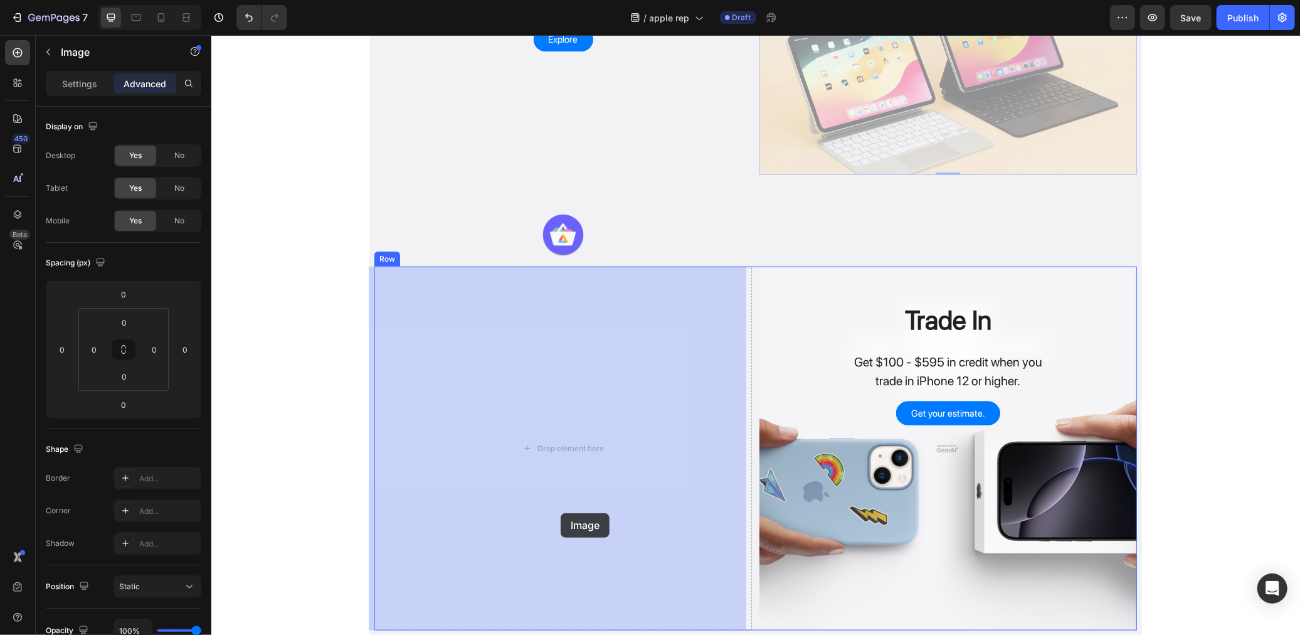
drag, startPoint x: 783, startPoint y: 87, endPoint x: 560, endPoint y: 512, distance: 480.0
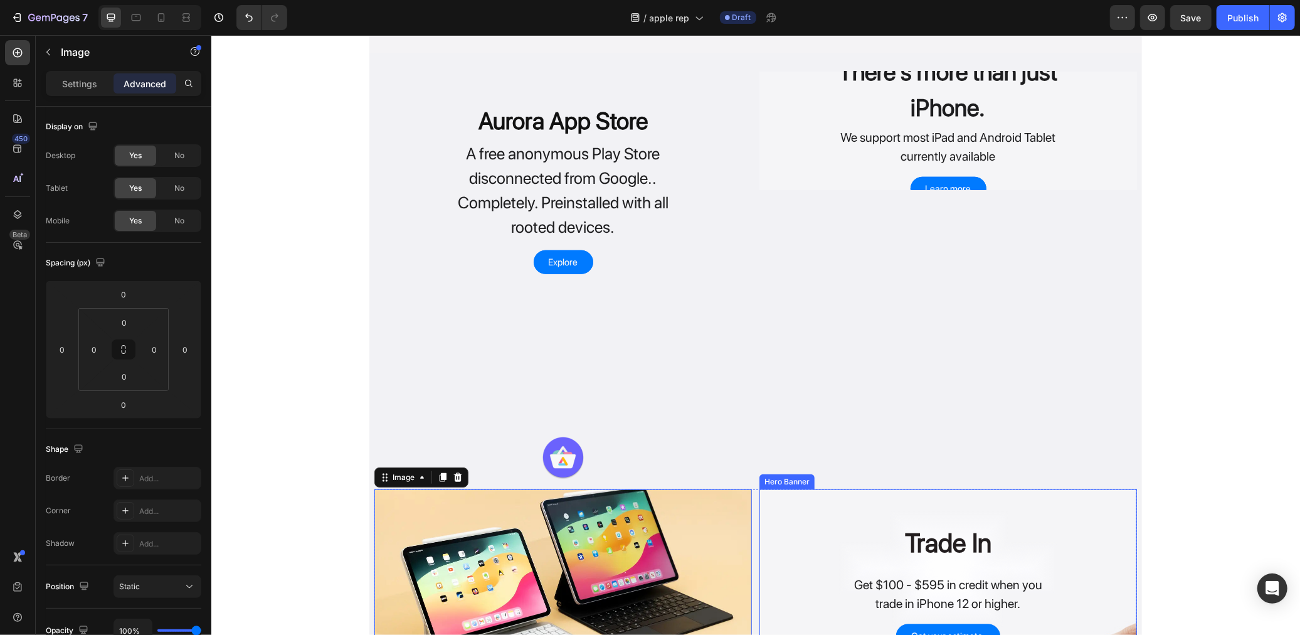
scroll to position [862, 0]
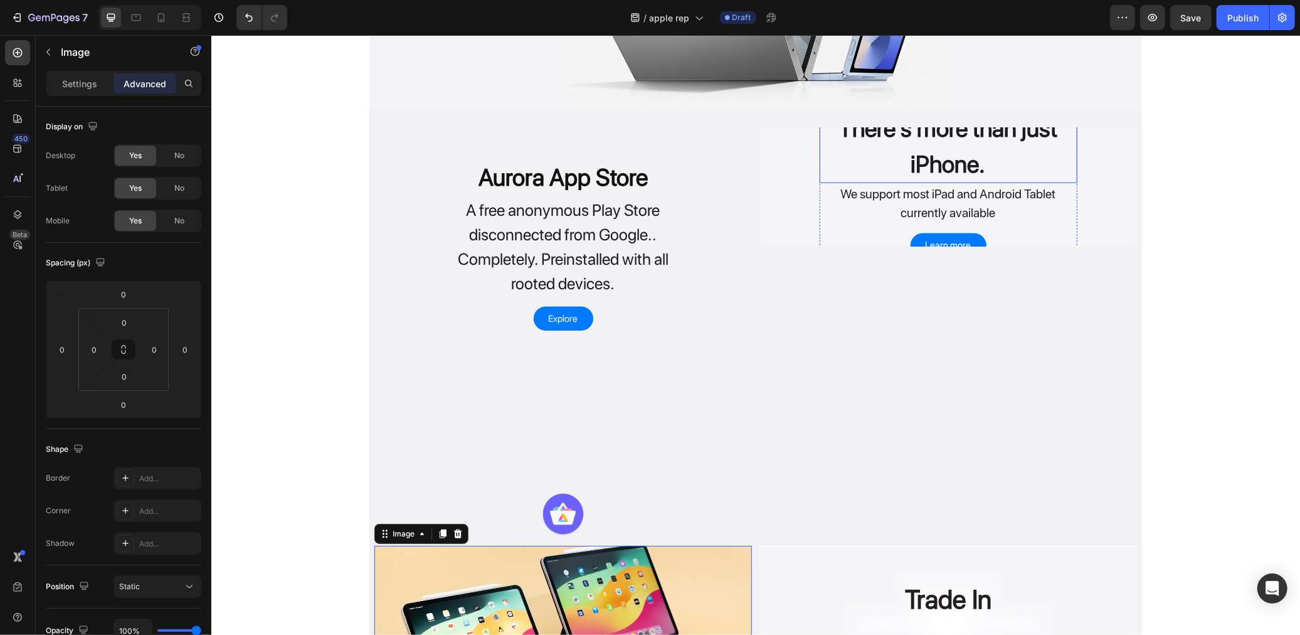
click at [952, 146] on h2 "There's more than just iPhone." at bounding box center [948, 145] width 258 height 74
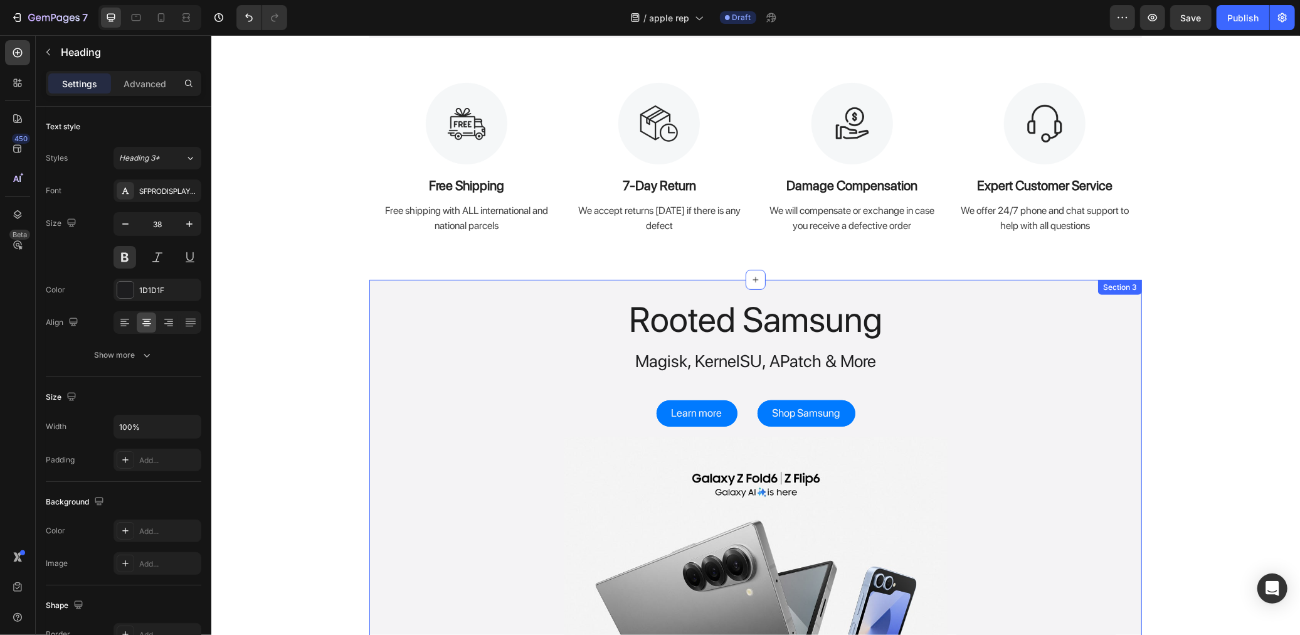
scroll to position [805, 0]
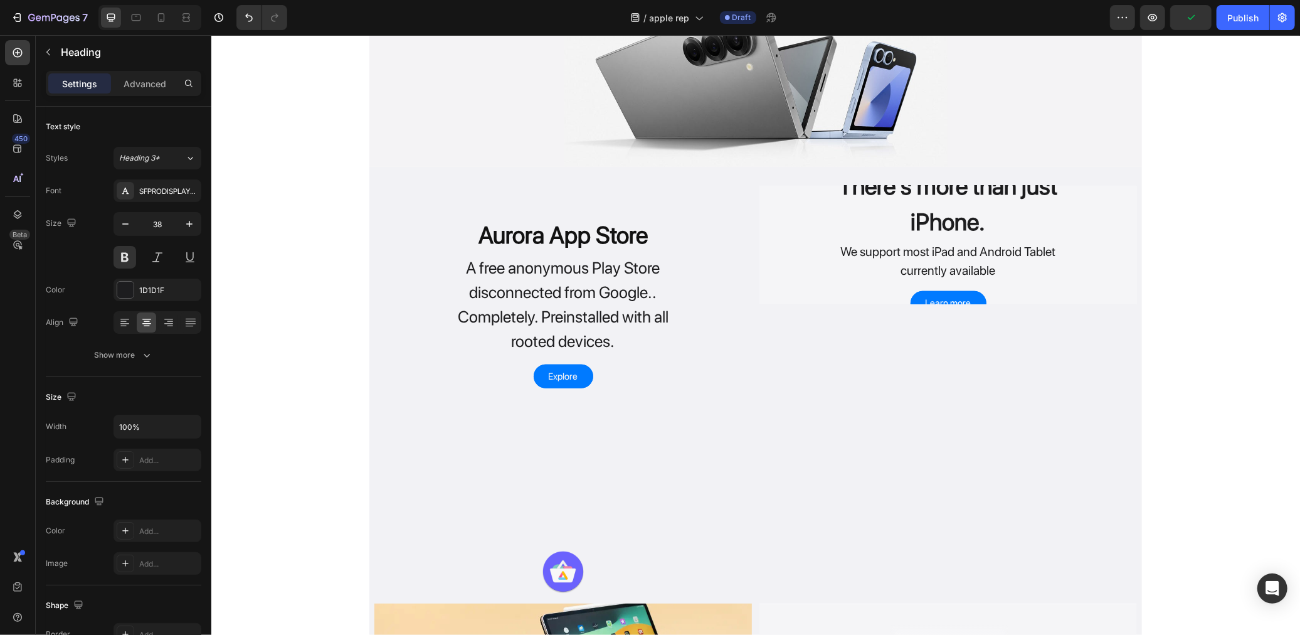
click at [949, 196] on h2 "There's more than just iPhone." at bounding box center [948, 203] width 258 height 74
click at [776, 250] on div "There's more than just iPhone. Heading We support most iPad and Android Tablet …" at bounding box center [948, 244] width 378 height 156
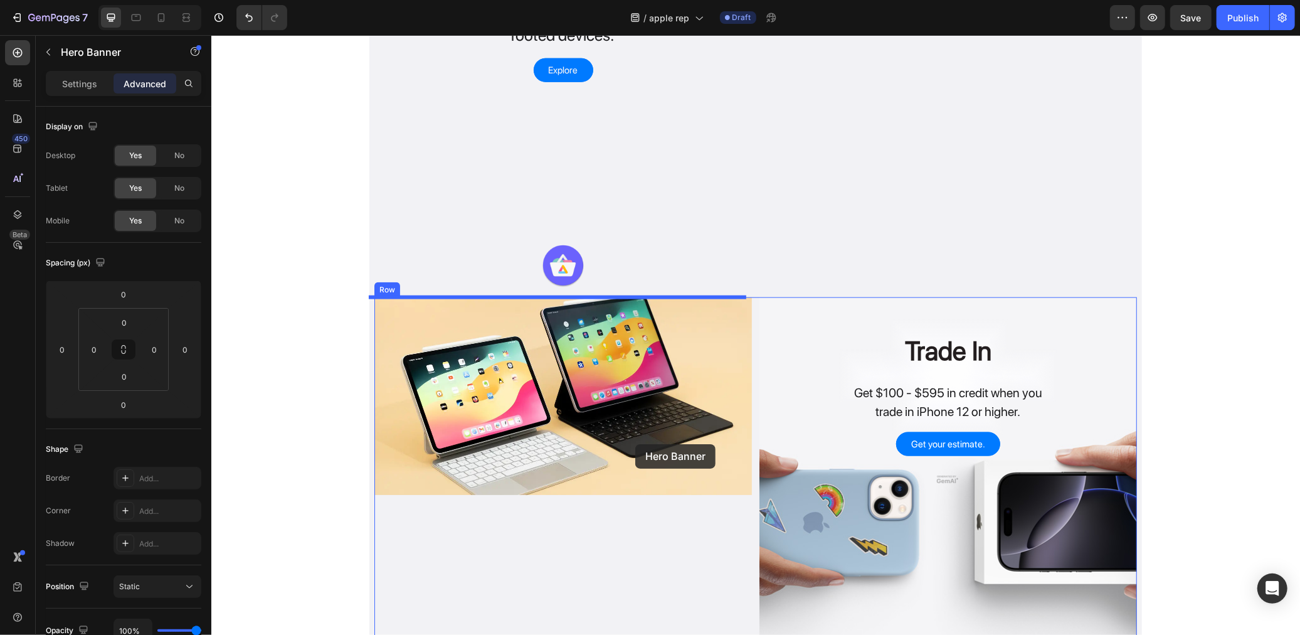
scroll to position [1153, 0]
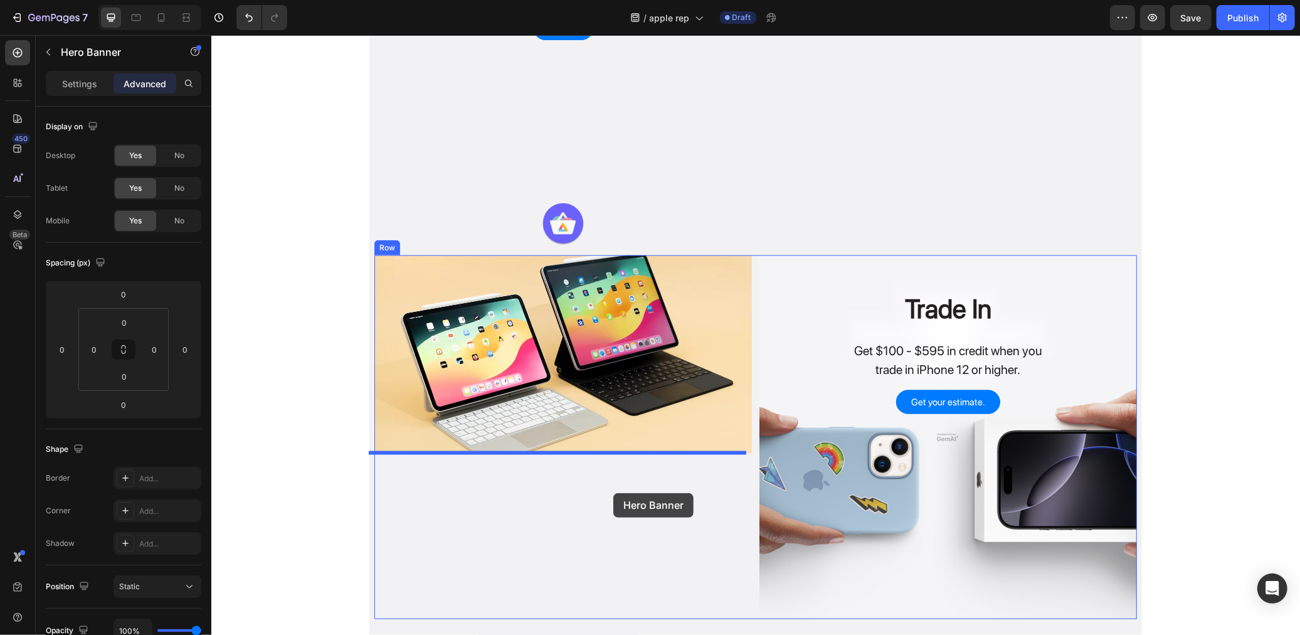
drag, startPoint x: 768, startPoint y: 176, endPoint x: 613, endPoint y: 492, distance: 352.3
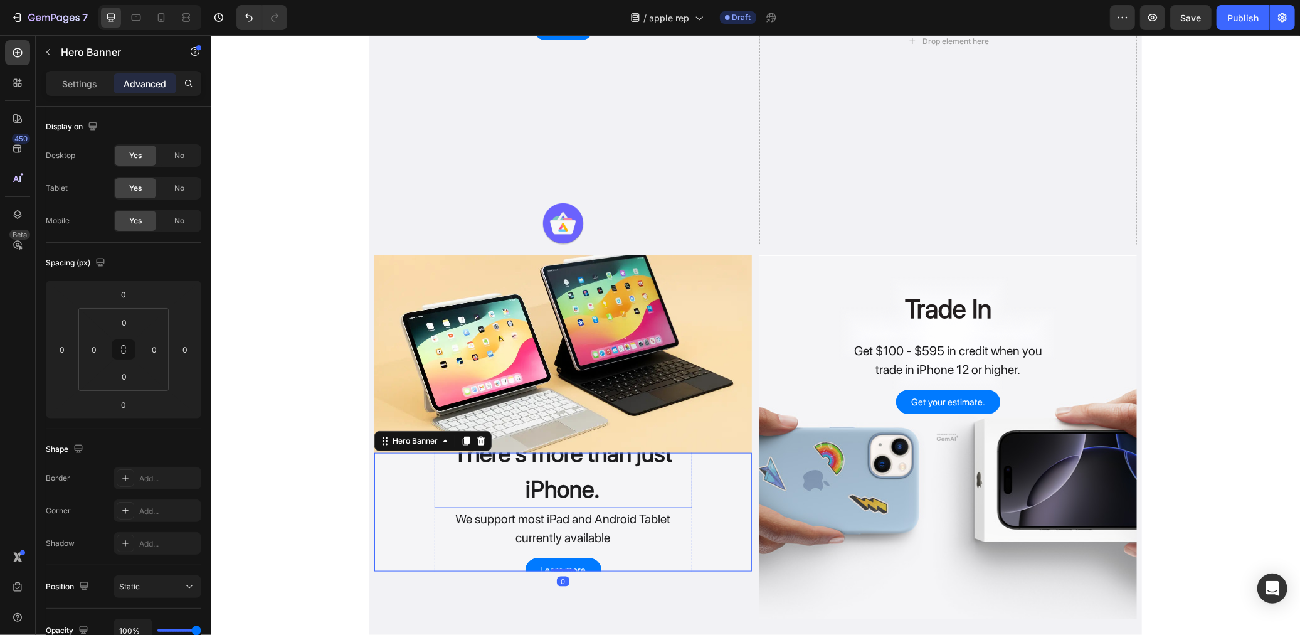
click at [679, 470] on h2 "There's more than just iPhone." at bounding box center [563, 470] width 258 height 74
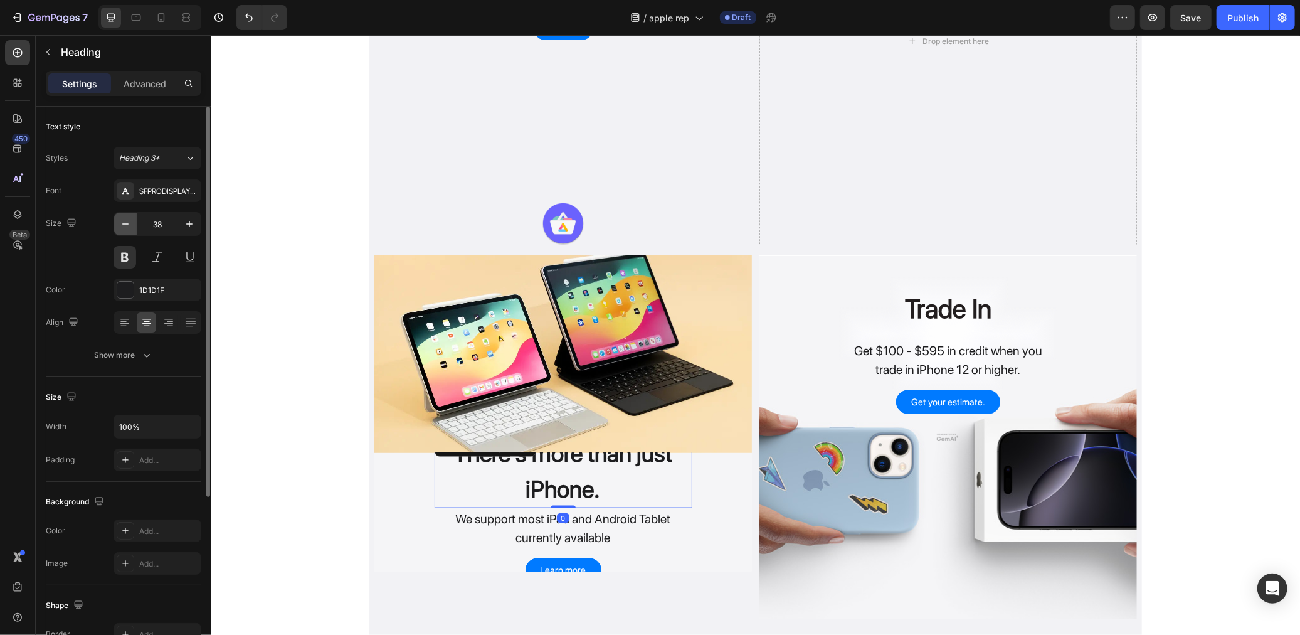
click at [126, 221] on icon "button" at bounding box center [125, 224] width 13 height 13
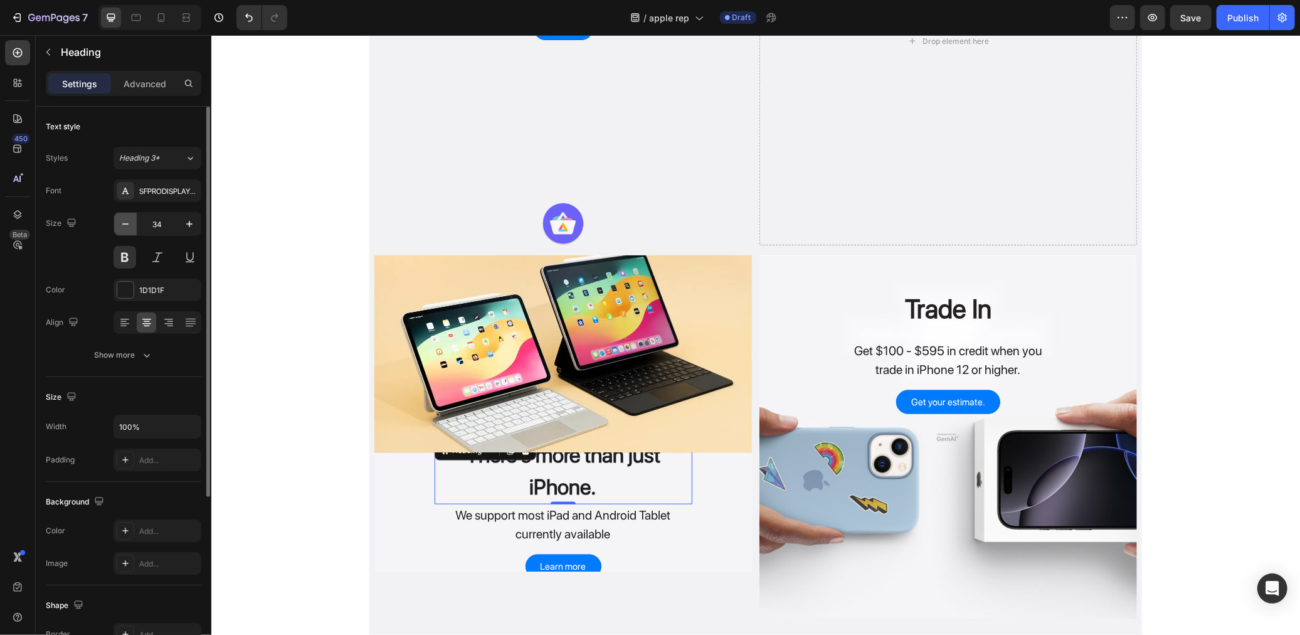
click at [126, 221] on icon "button" at bounding box center [125, 224] width 13 height 13
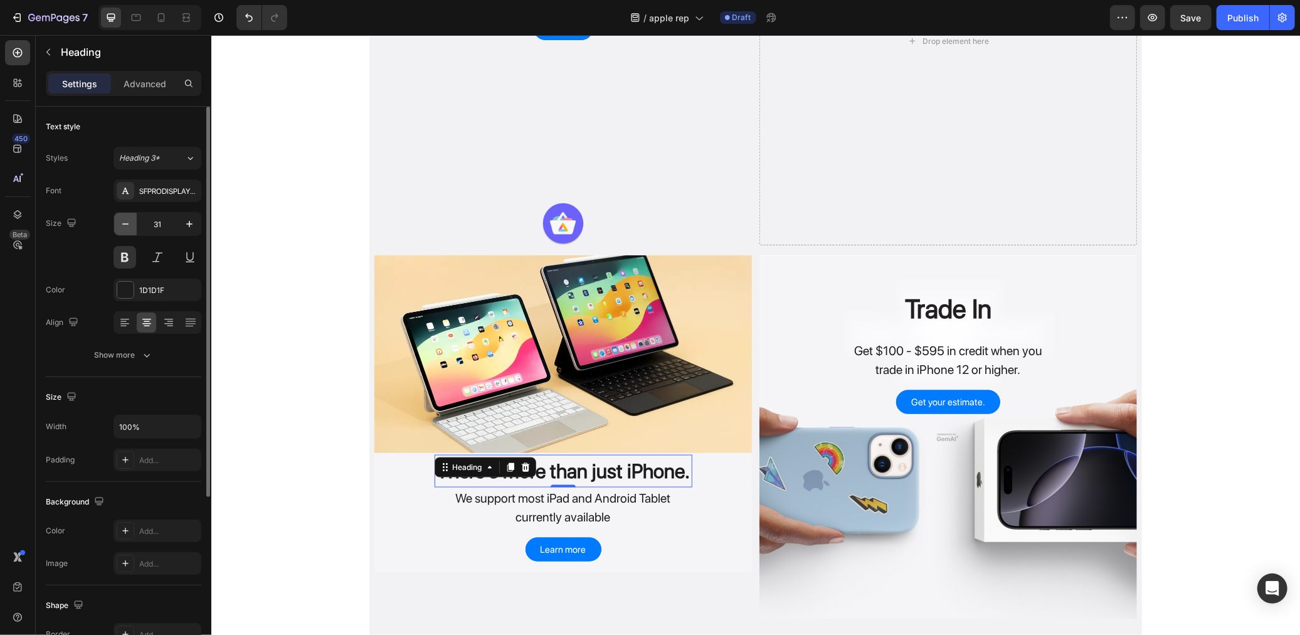
click at [126, 221] on icon "button" at bounding box center [125, 224] width 13 height 13
type input "30"
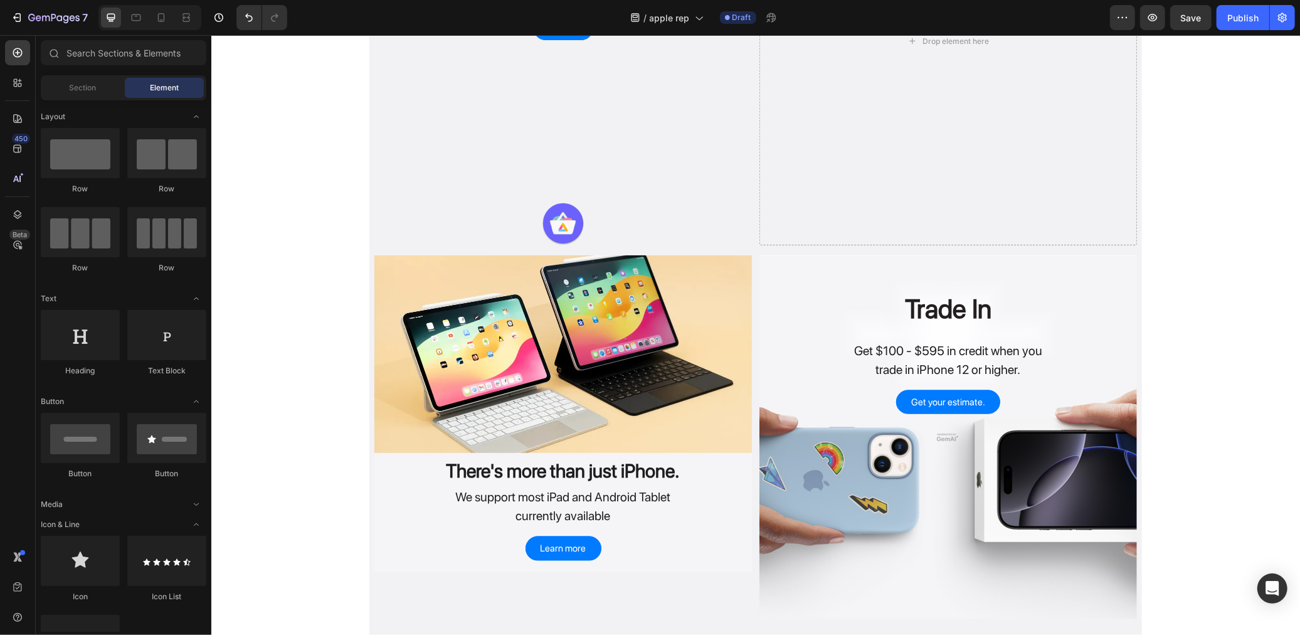
click at [346, 317] on div "Aurora App Store Heading A free anonymous Play Store disconnected from Google..…" at bounding box center [755, 126] width 1089 height 2438
click at [519, 468] on h2 "There's more than just iPhone." at bounding box center [563, 470] width 258 height 31
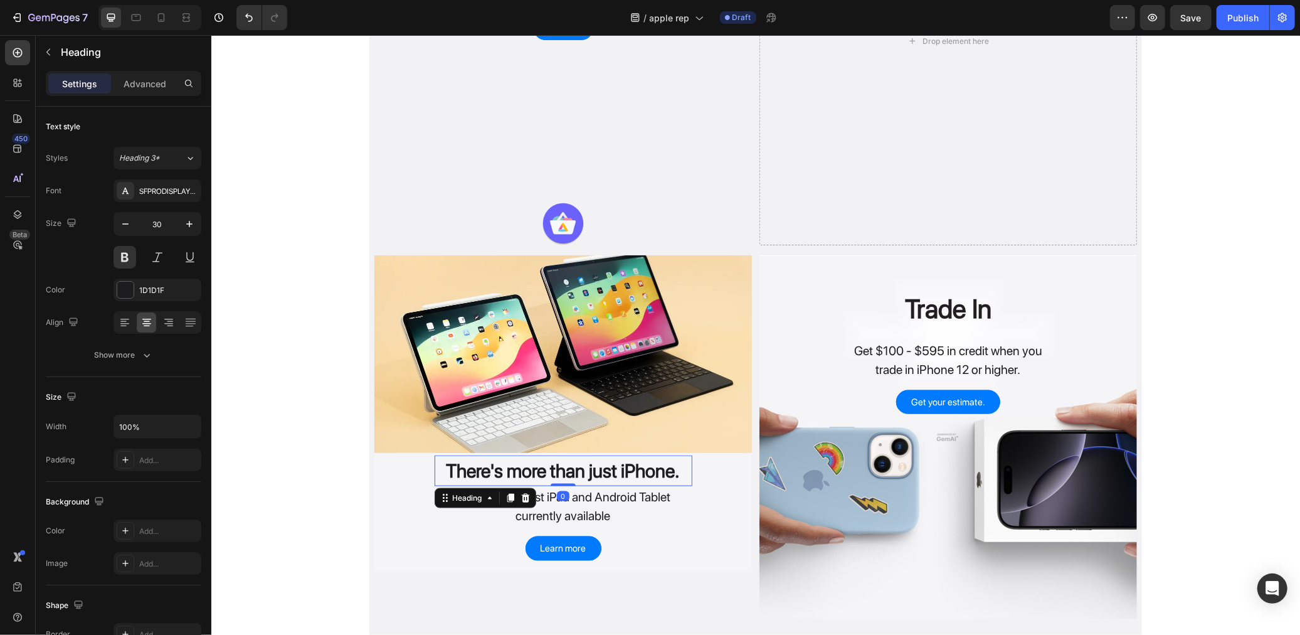
click at [437, 461] on h2 "There's more than just iPhone." at bounding box center [563, 470] width 258 height 31
click at [403, 486] on div "There's more than just iPhone. Heading 0 We support most iPad and Android Table…" at bounding box center [563, 511] width 378 height 113
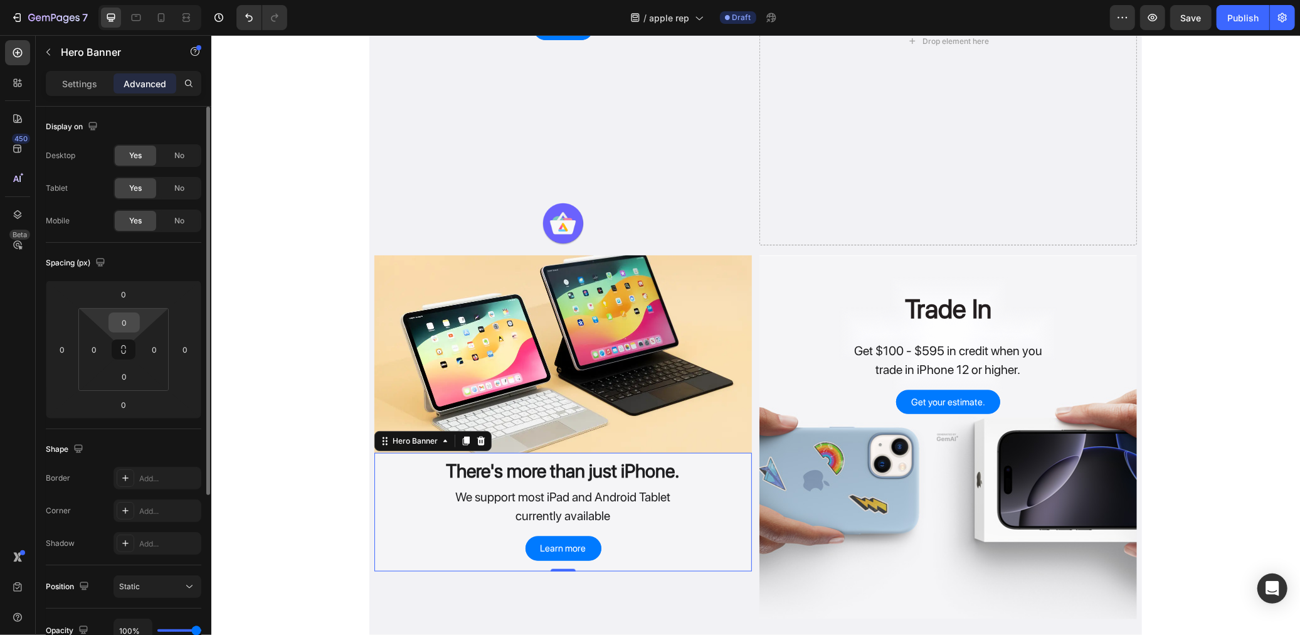
click at [127, 322] on input "0" at bounding box center [124, 322] width 25 height 19
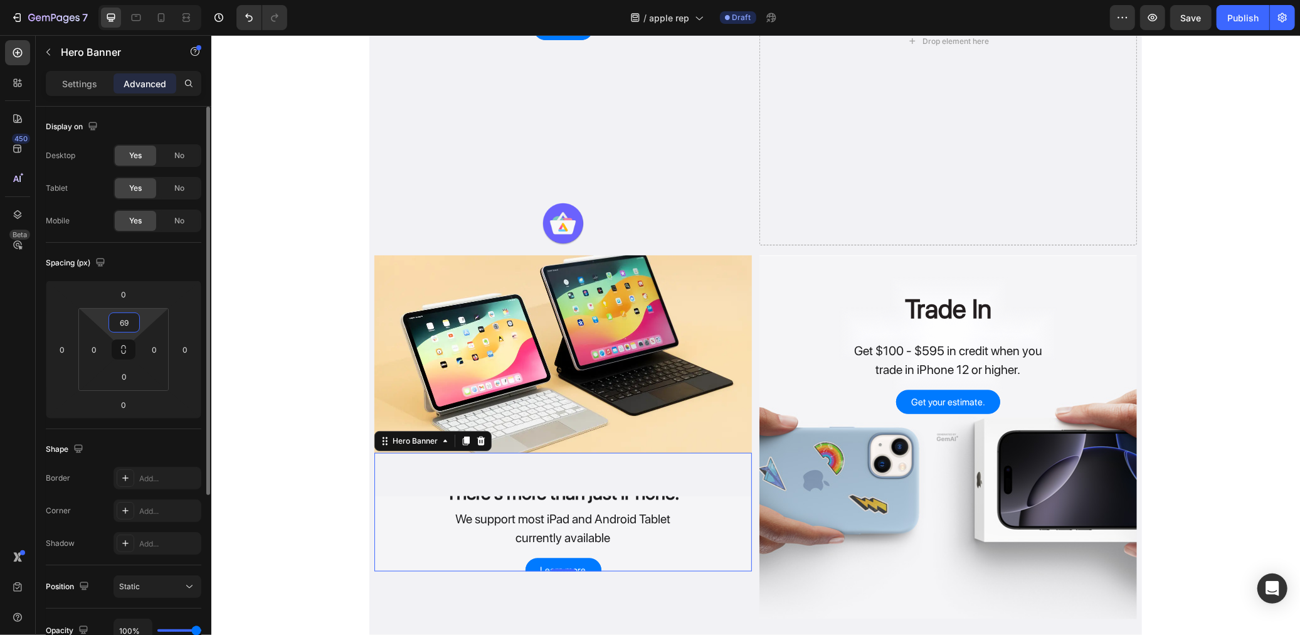
type input "6"
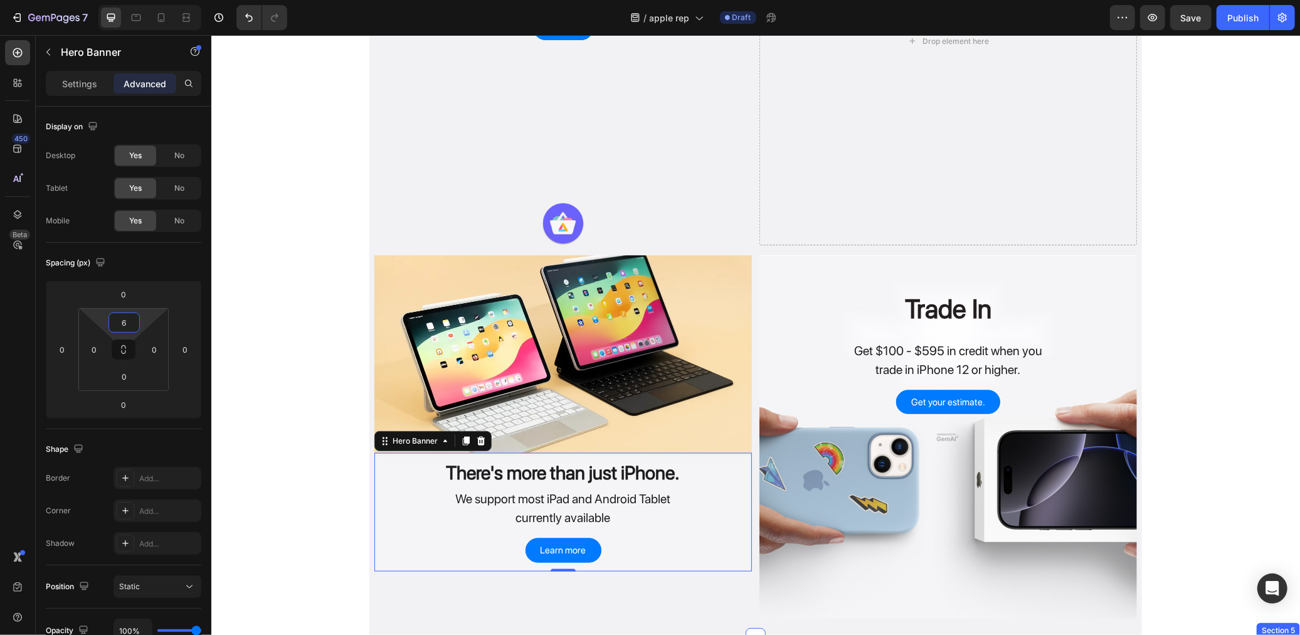
scroll to position [1501, 0]
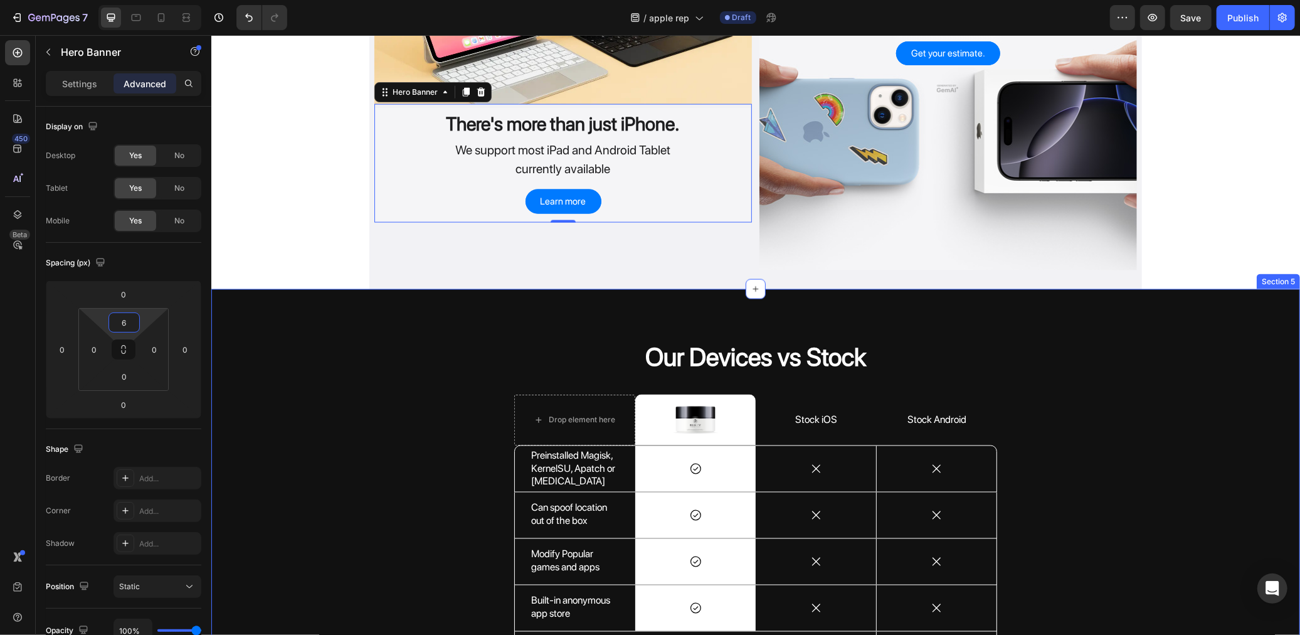
click at [332, 512] on div "Our Devices vs Stock Heading Drop element here Image Row Stock iOS Text Block S…" at bounding box center [755, 565] width 1070 height 453
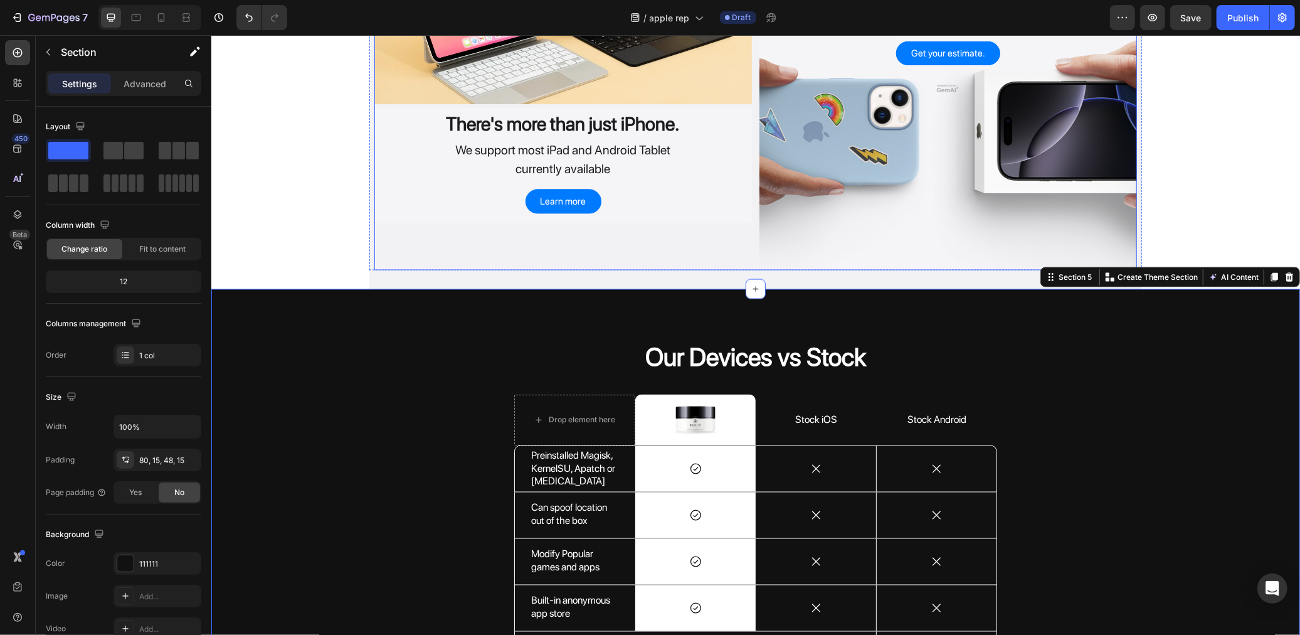
click at [475, 247] on div "Image There's more than just iPhone. Heading We support most iPad and Android T…" at bounding box center [563, 88] width 378 height 364
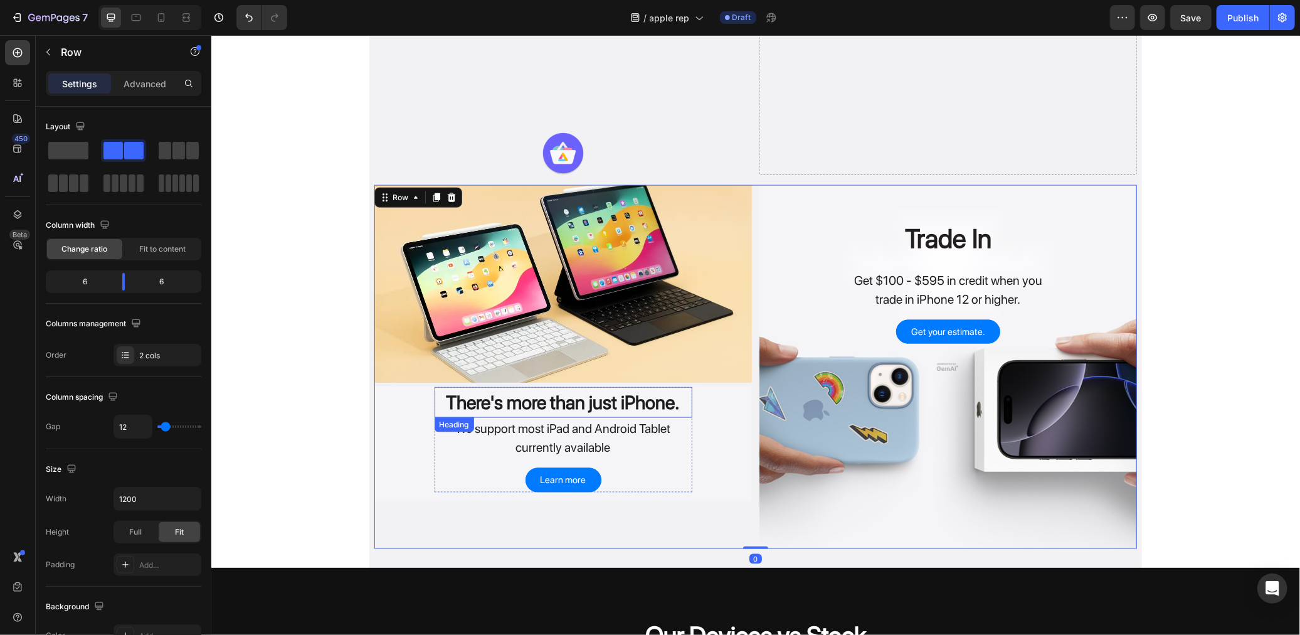
scroll to position [1362, 0]
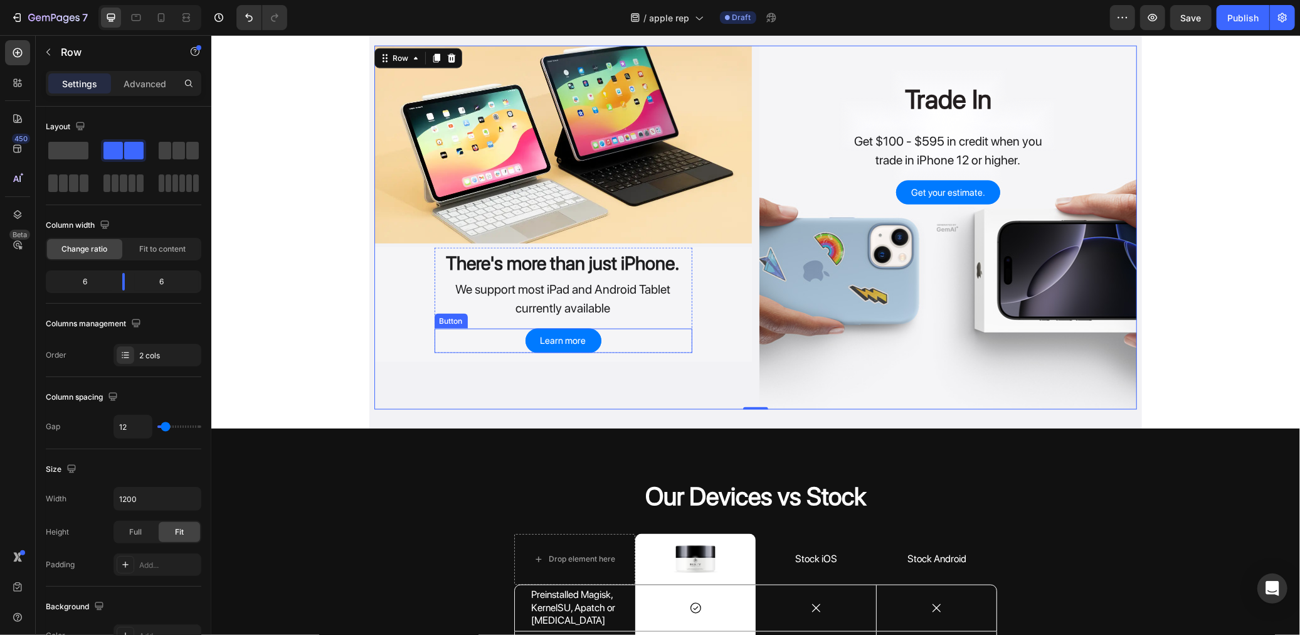
click at [504, 345] on div "Learn more Button" at bounding box center [563, 340] width 258 height 24
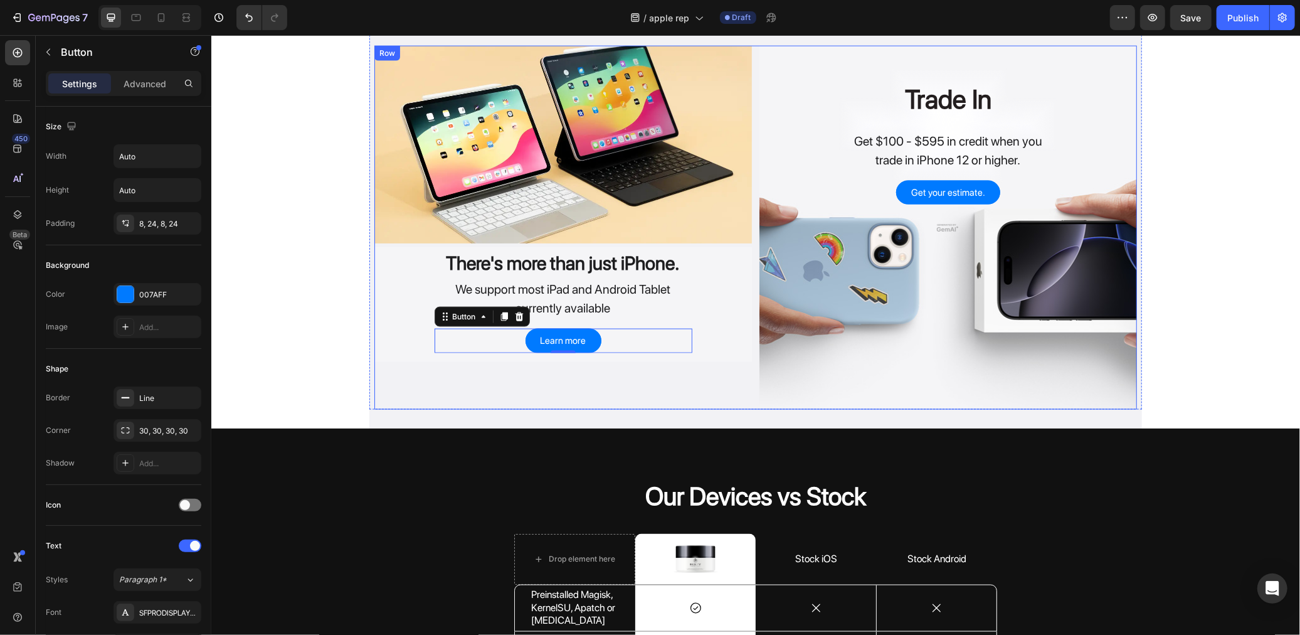
click at [480, 384] on div "Image There's more than just iPhone. Heading We support most iPad and Android T…" at bounding box center [563, 227] width 378 height 364
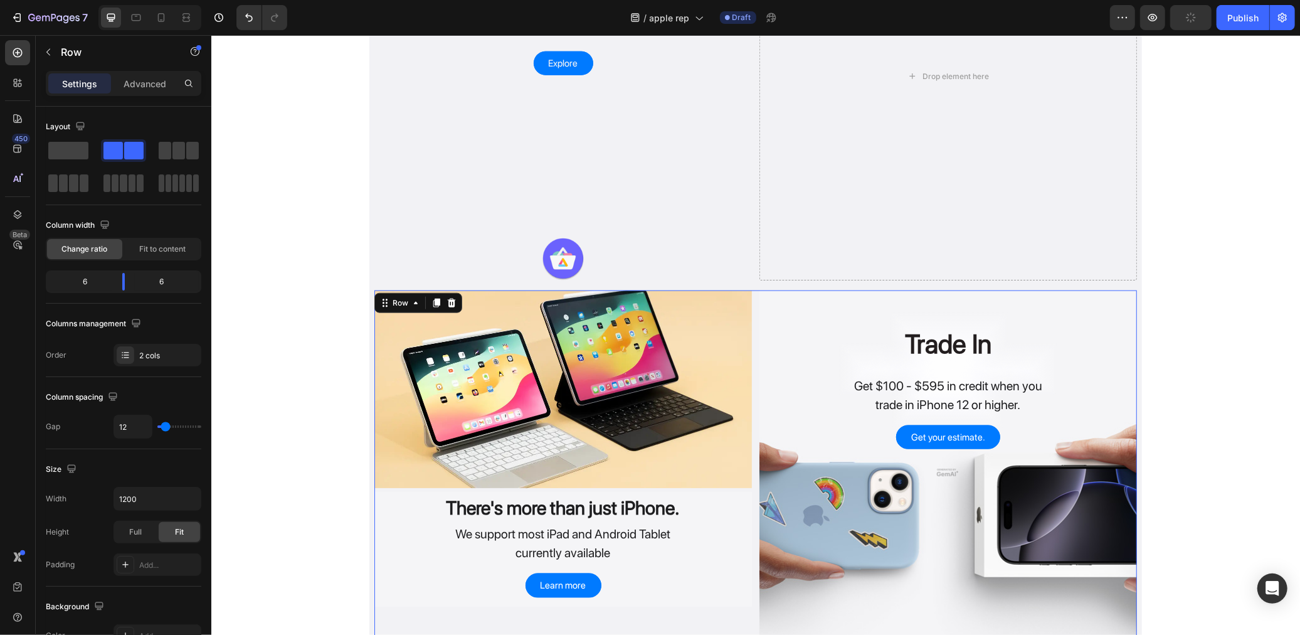
scroll to position [1153, 0]
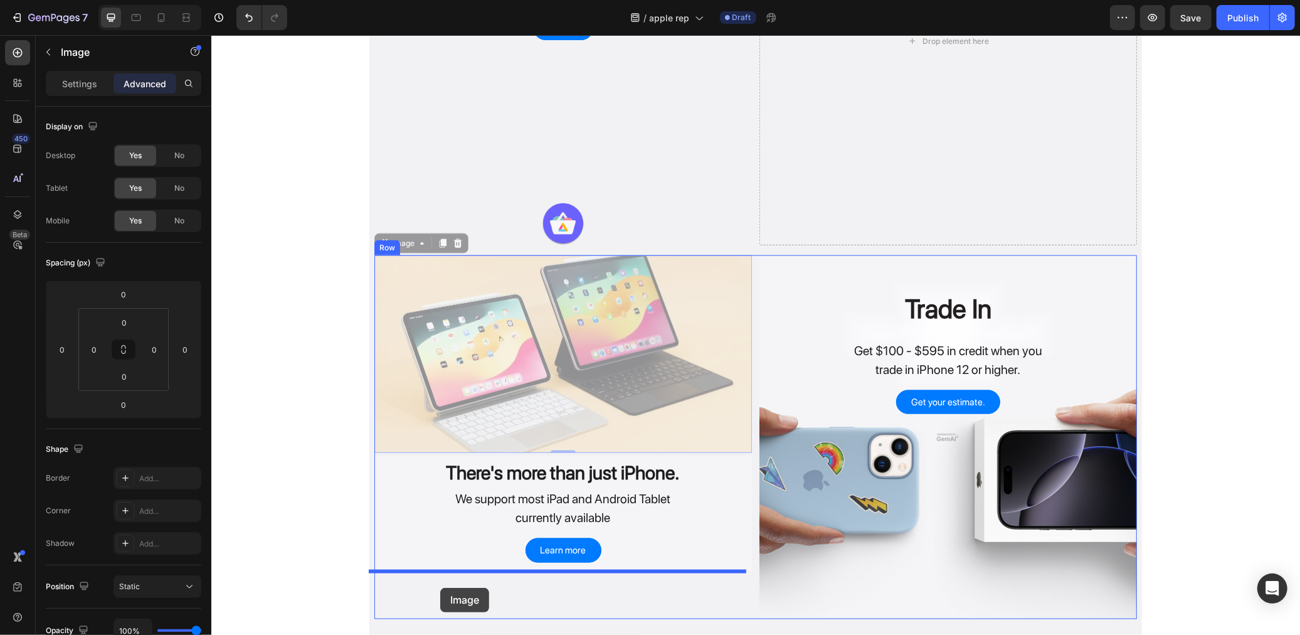
drag, startPoint x: 377, startPoint y: 238, endPoint x: 440, endPoint y: 587, distance: 354.9
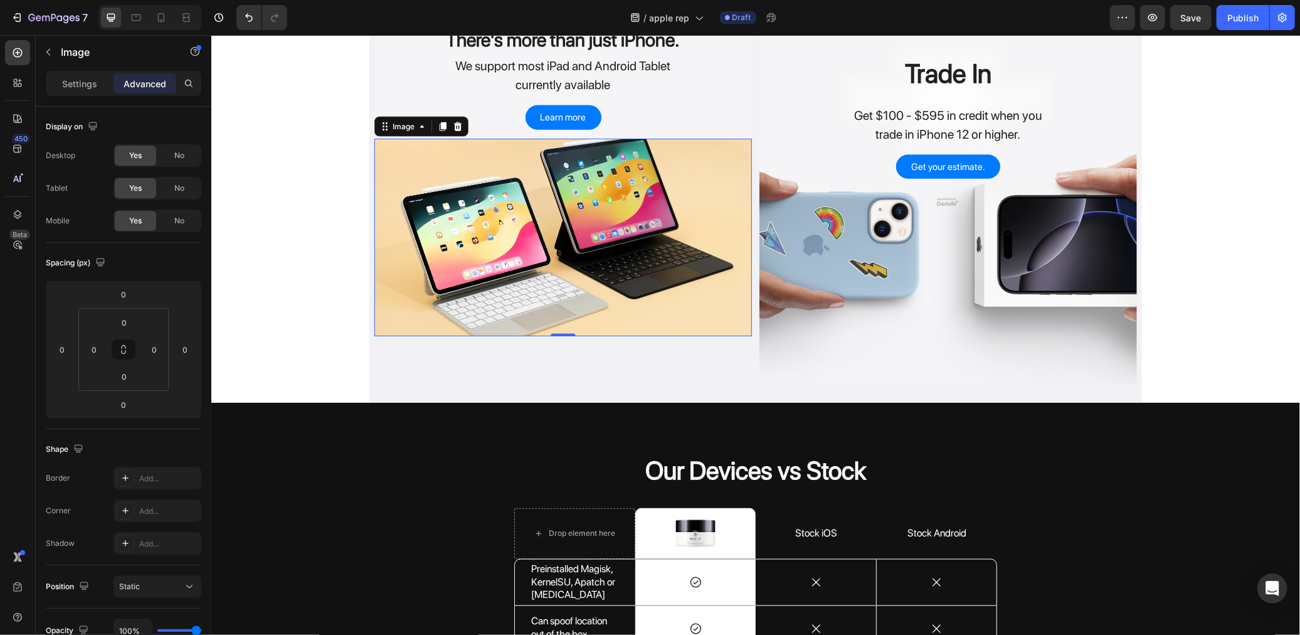
scroll to position [1293, 0]
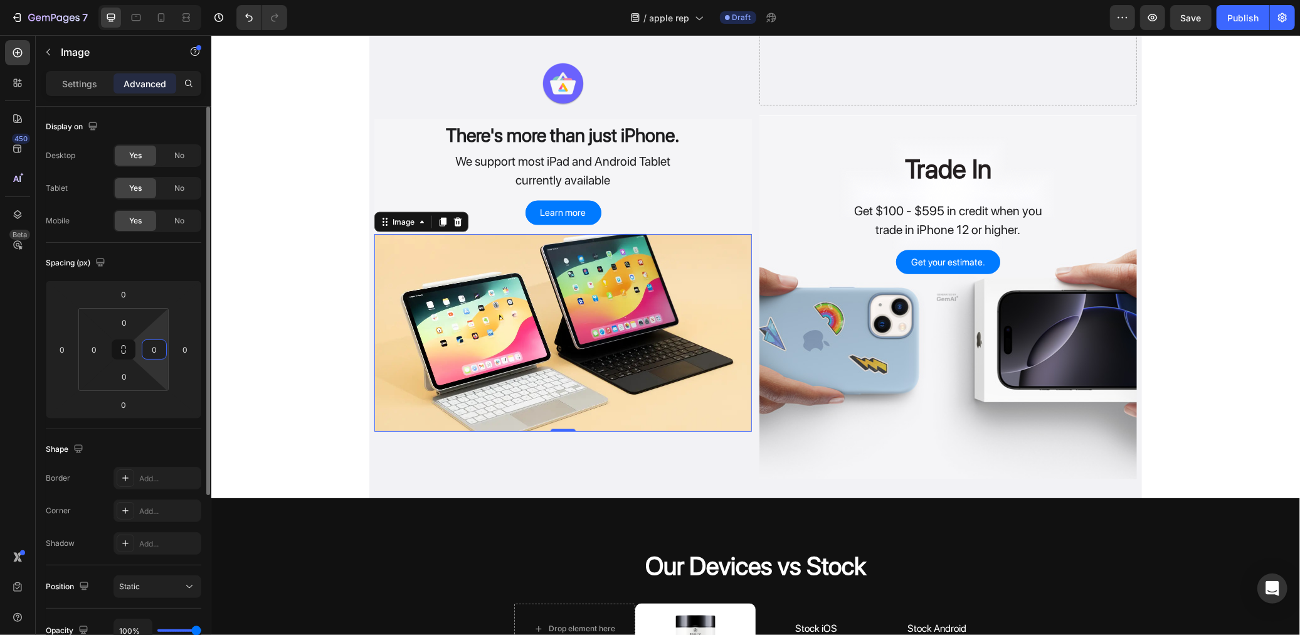
click at [149, 354] on input "0" at bounding box center [154, 349] width 19 height 19
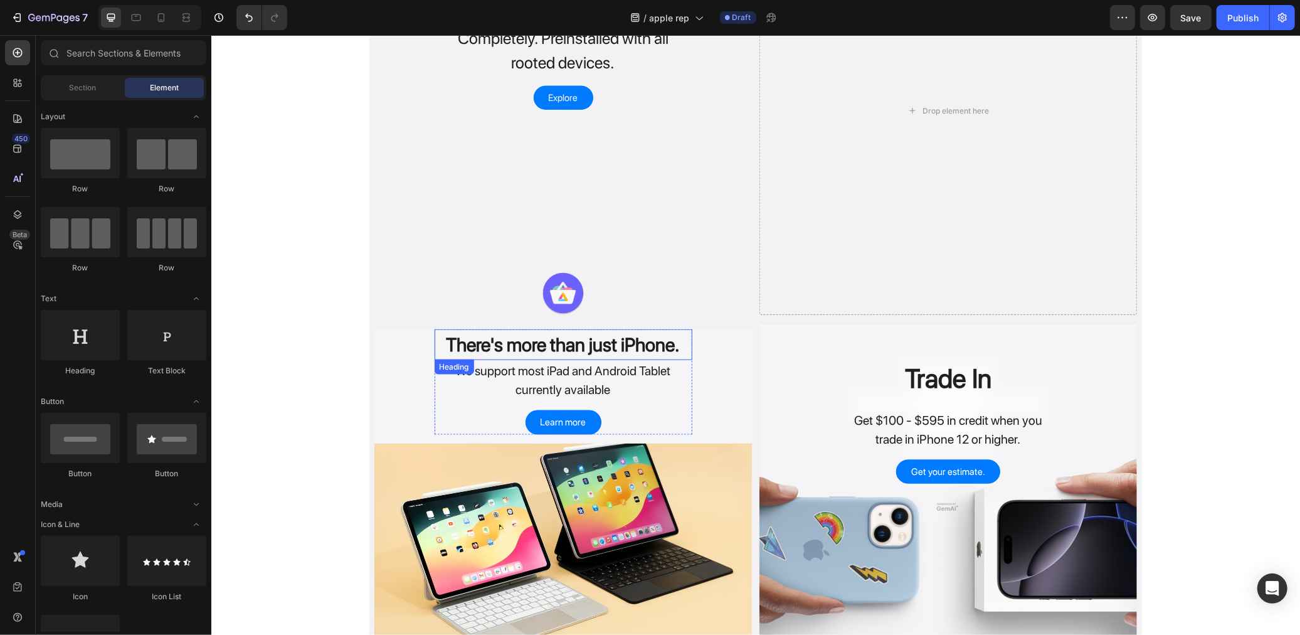
scroll to position [1111, 0]
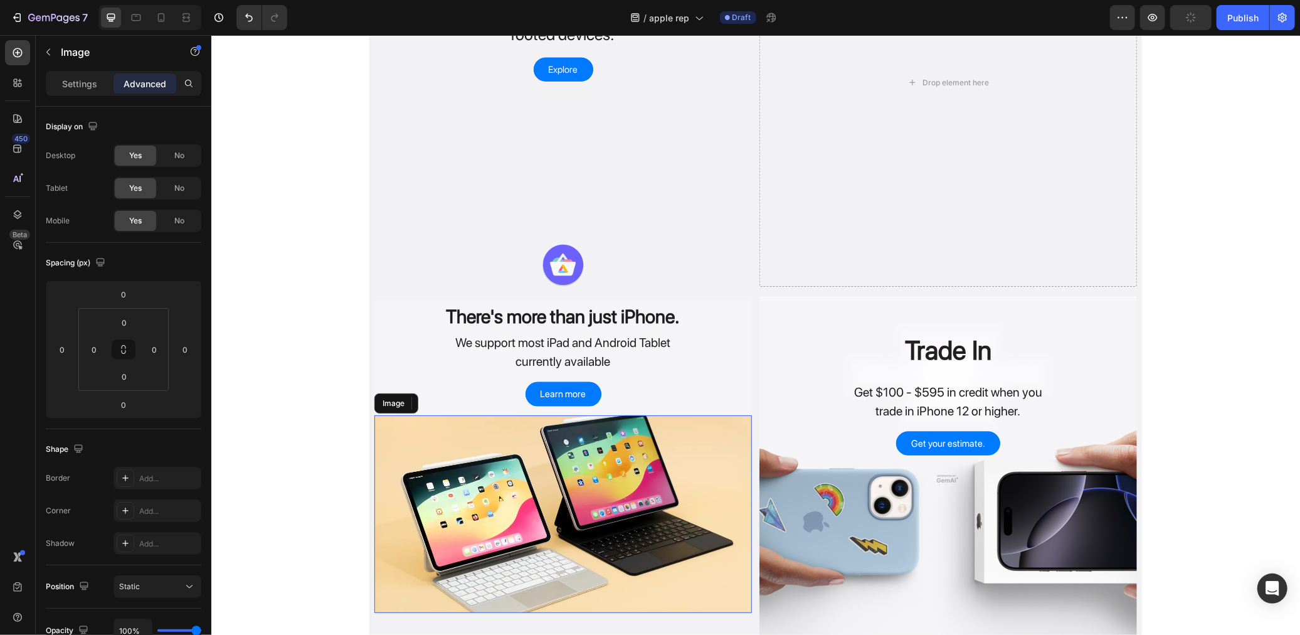
click at [541, 462] on img at bounding box center [563, 514] width 378 height 198
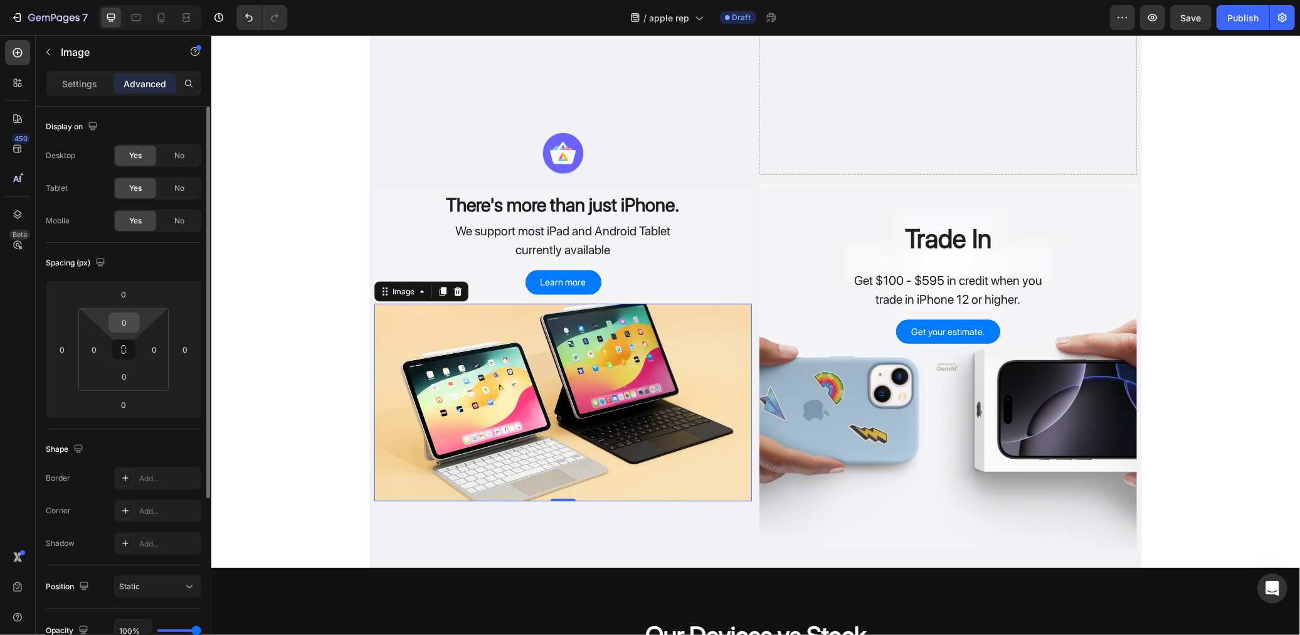
click at [124, 329] on input "0" at bounding box center [124, 322] width 25 height 19
type input "8"
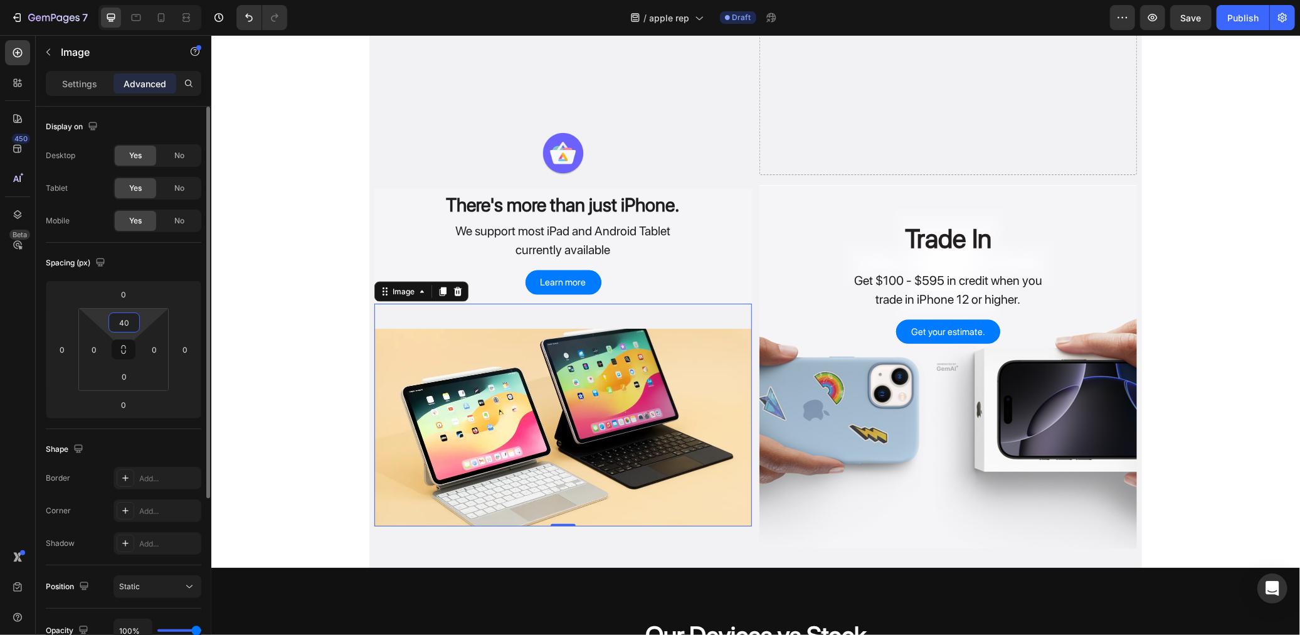
type input "4"
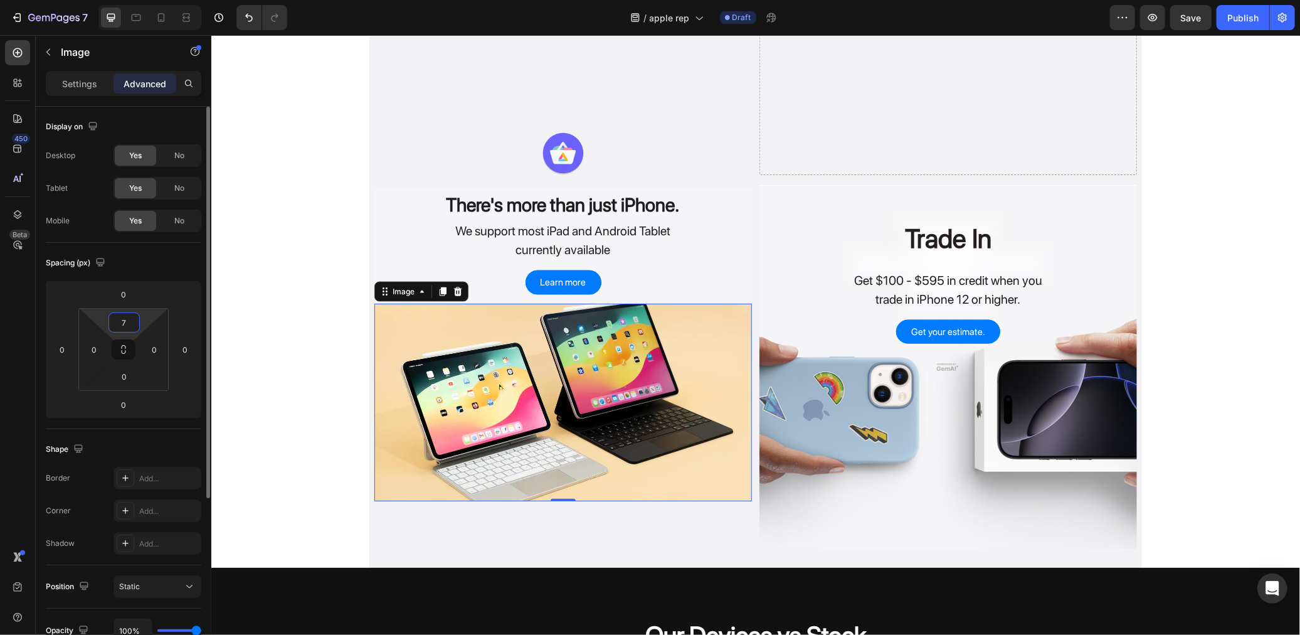
type input "75"
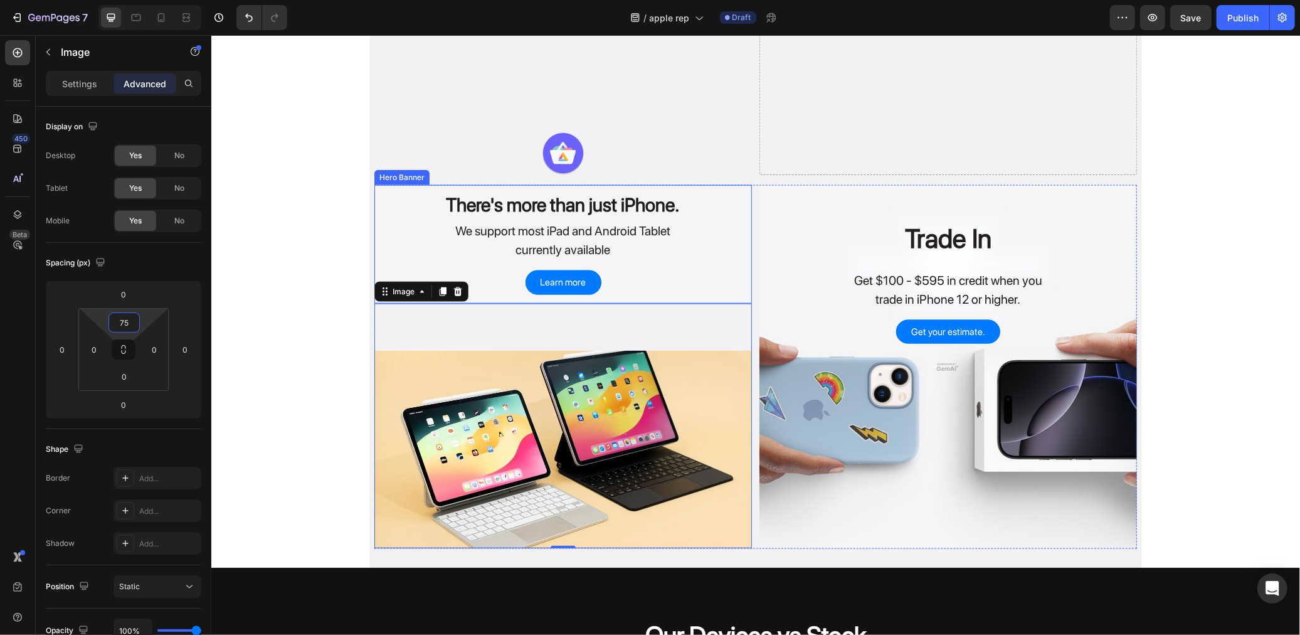
click at [374, 209] on div "There's more than just iPhone. Heading We support most iPad and Android Tablet …" at bounding box center [563, 245] width 378 height 113
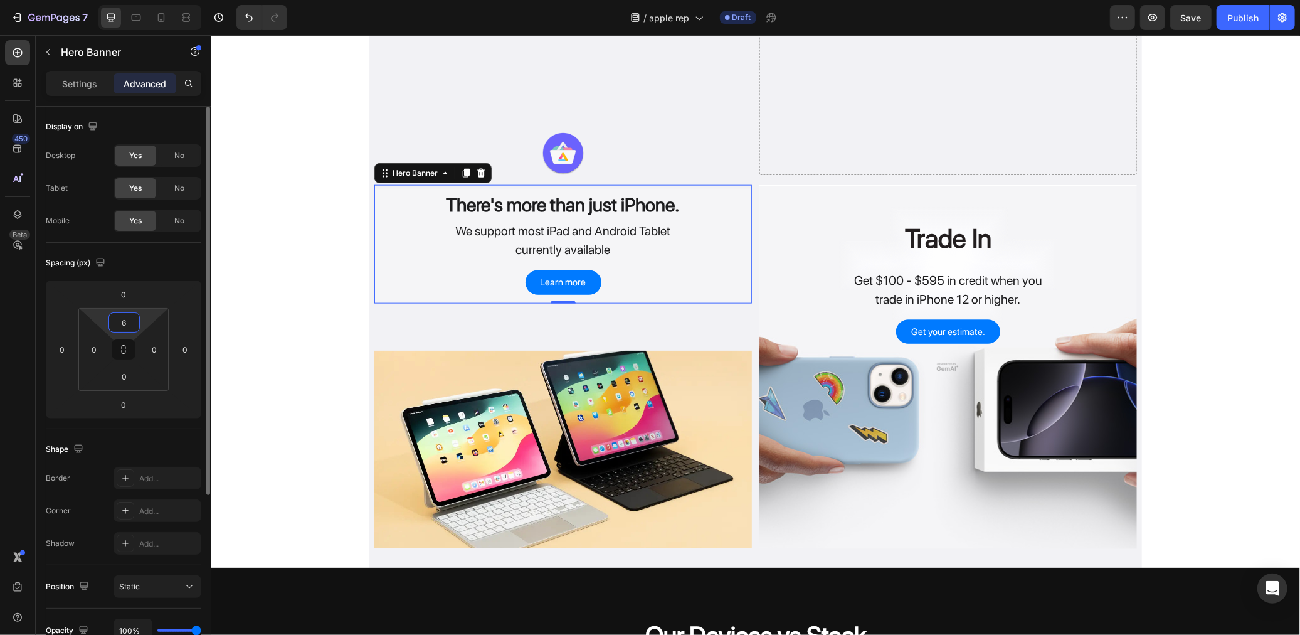
click at [129, 318] on input "6" at bounding box center [124, 322] width 25 height 19
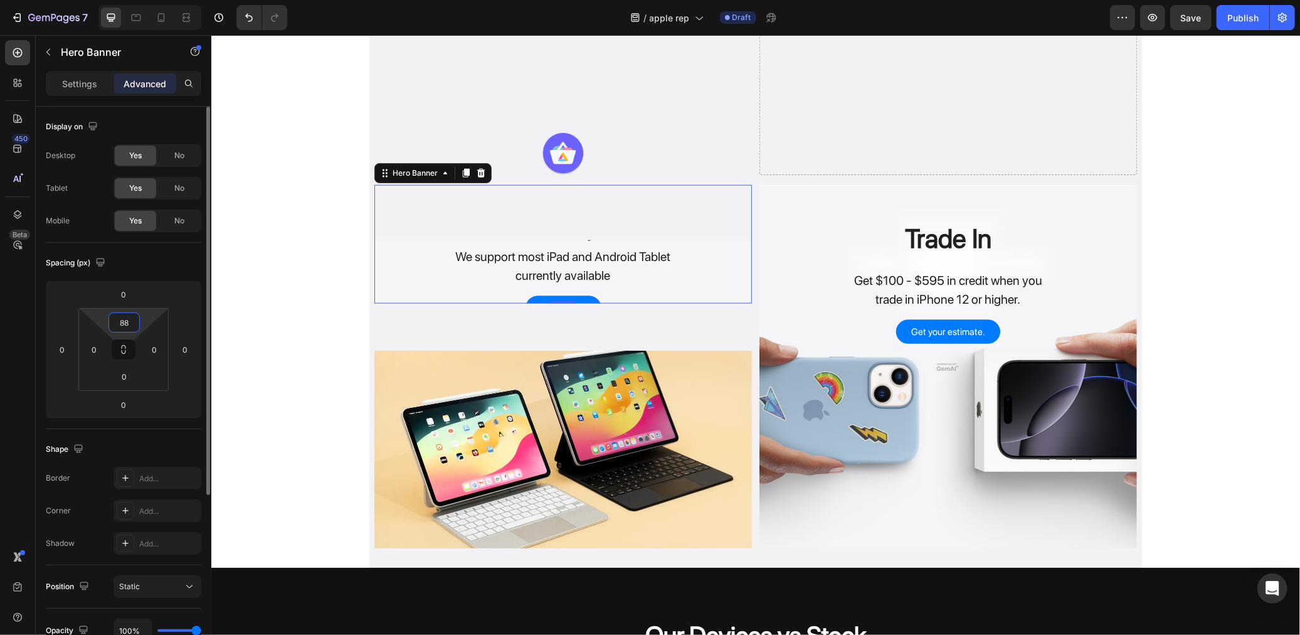
type input "8"
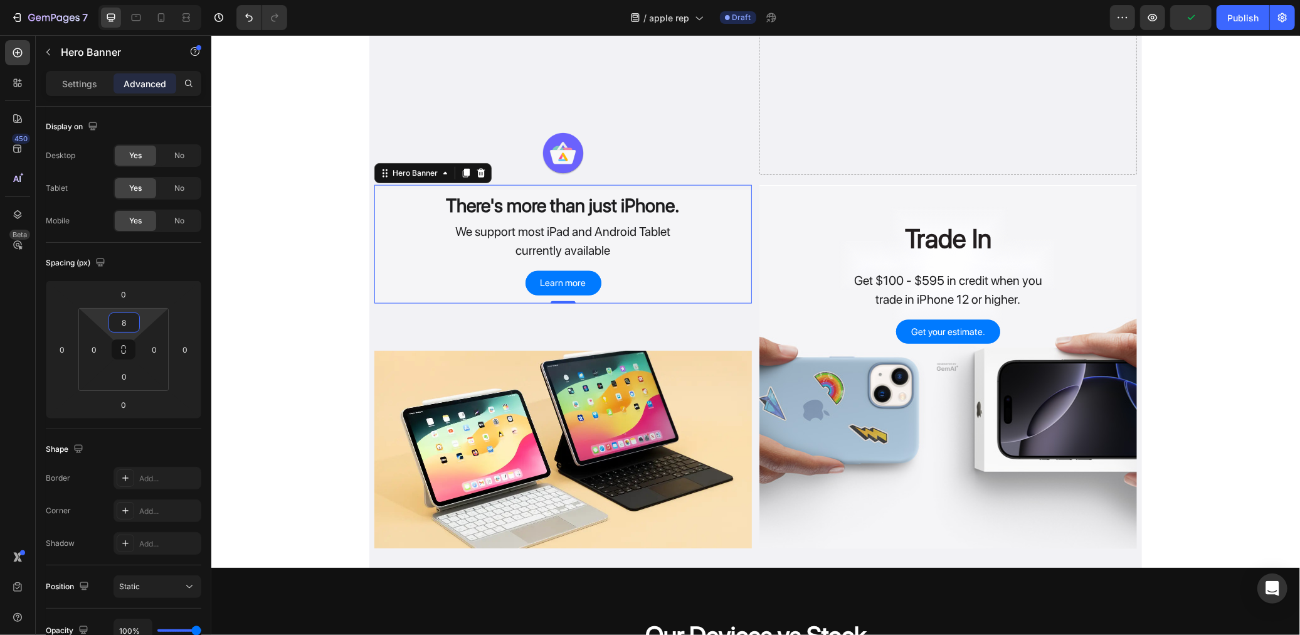
click at [314, 340] on div "Aurora App Store Heading A free anonymous Play Store disconnected from Google..…" at bounding box center [755, 56] width 1089 height 2438
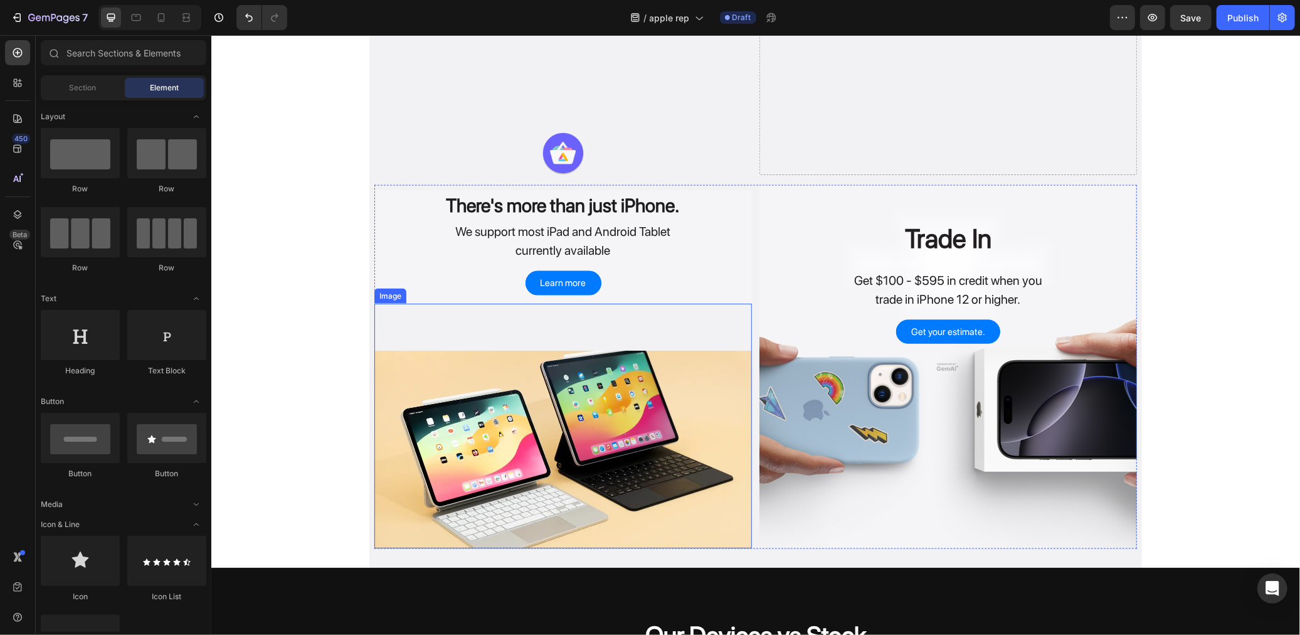
click at [422, 321] on div "Image" at bounding box center [563, 425] width 378 height 245
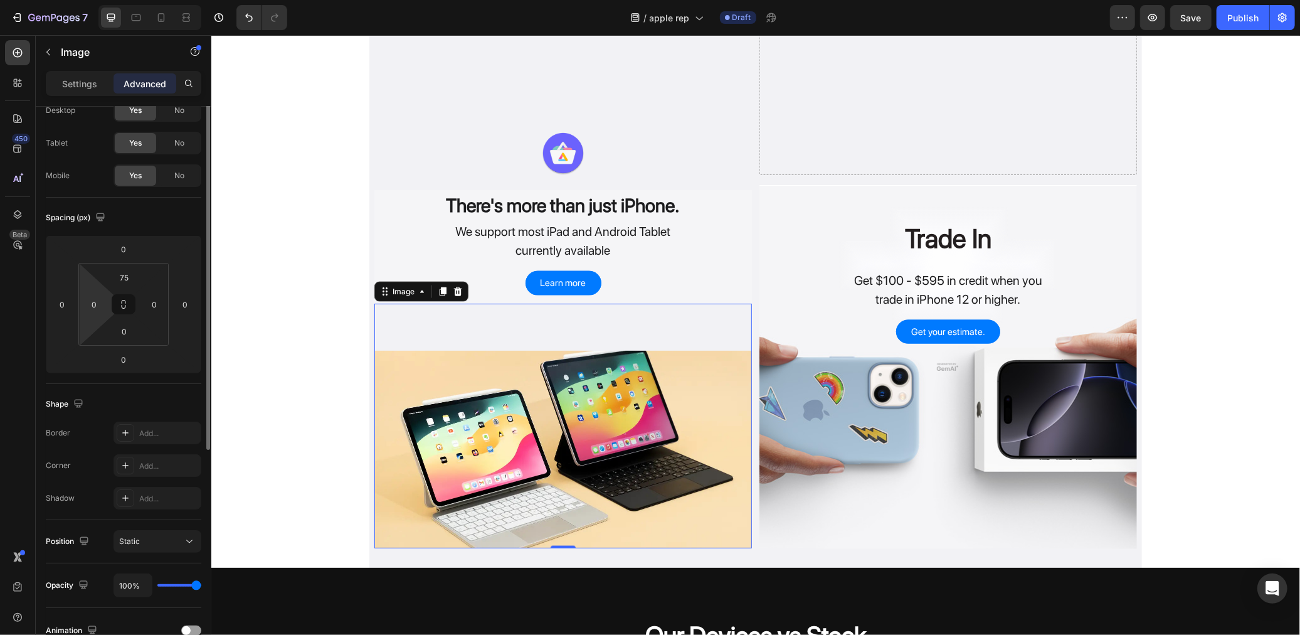
scroll to position [0, 0]
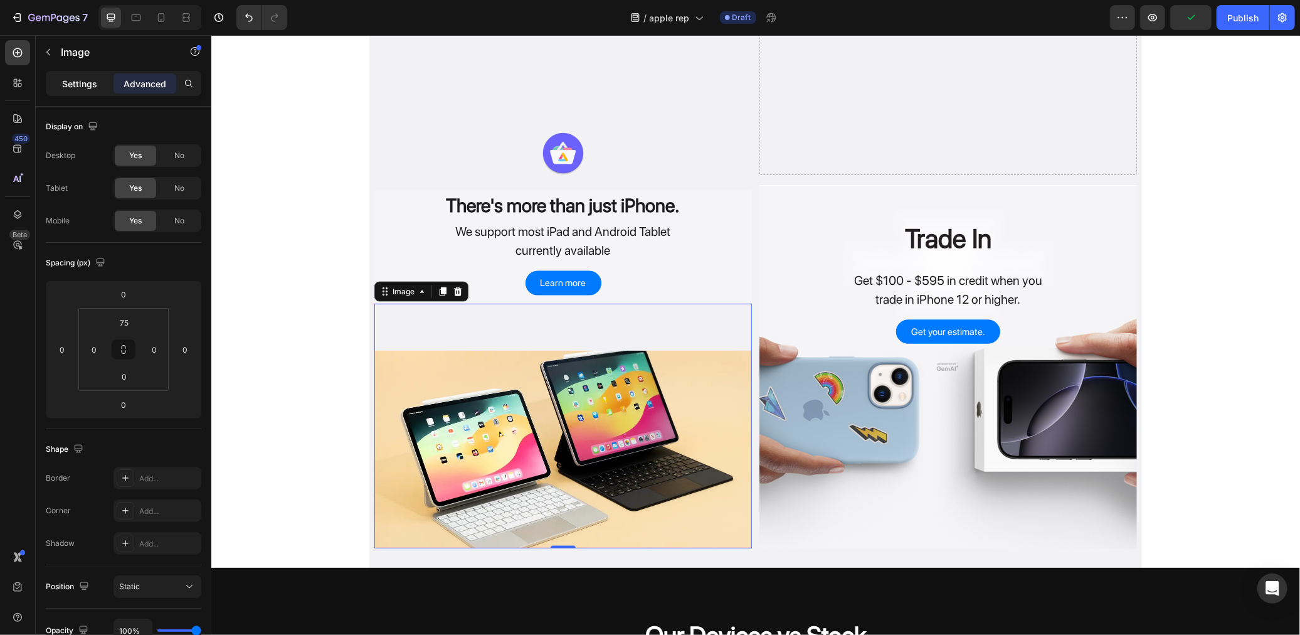
click at [69, 82] on p "Settings" at bounding box center [79, 83] width 35 height 13
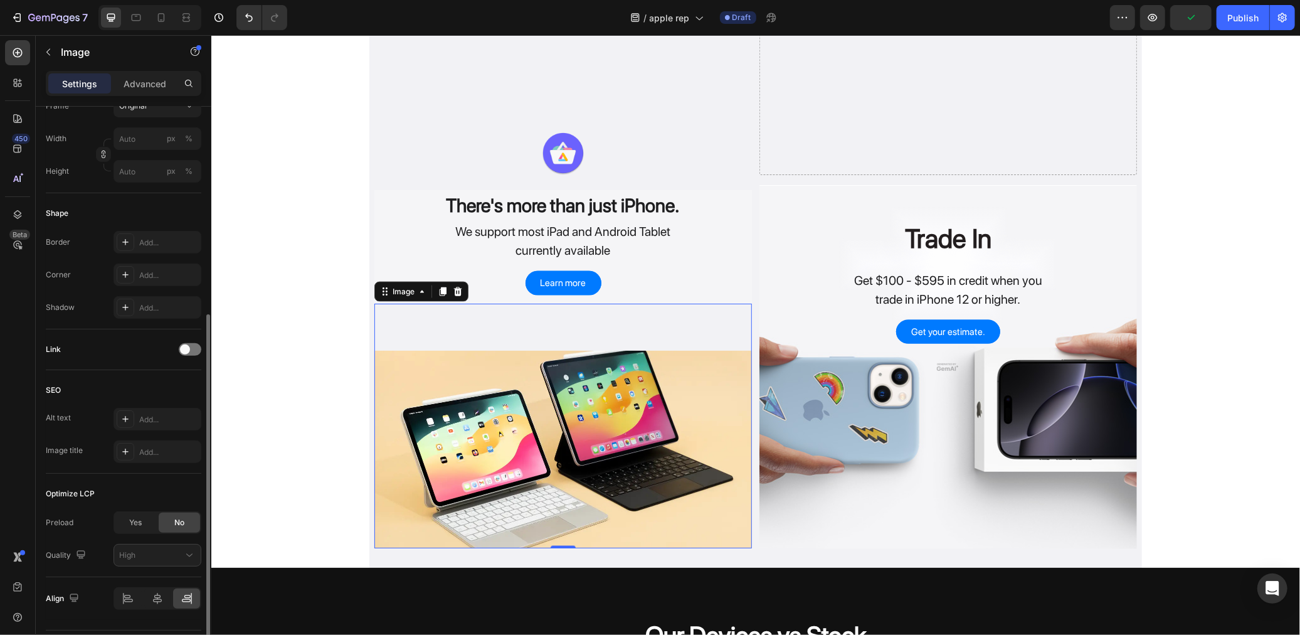
scroll to position [381, 0]
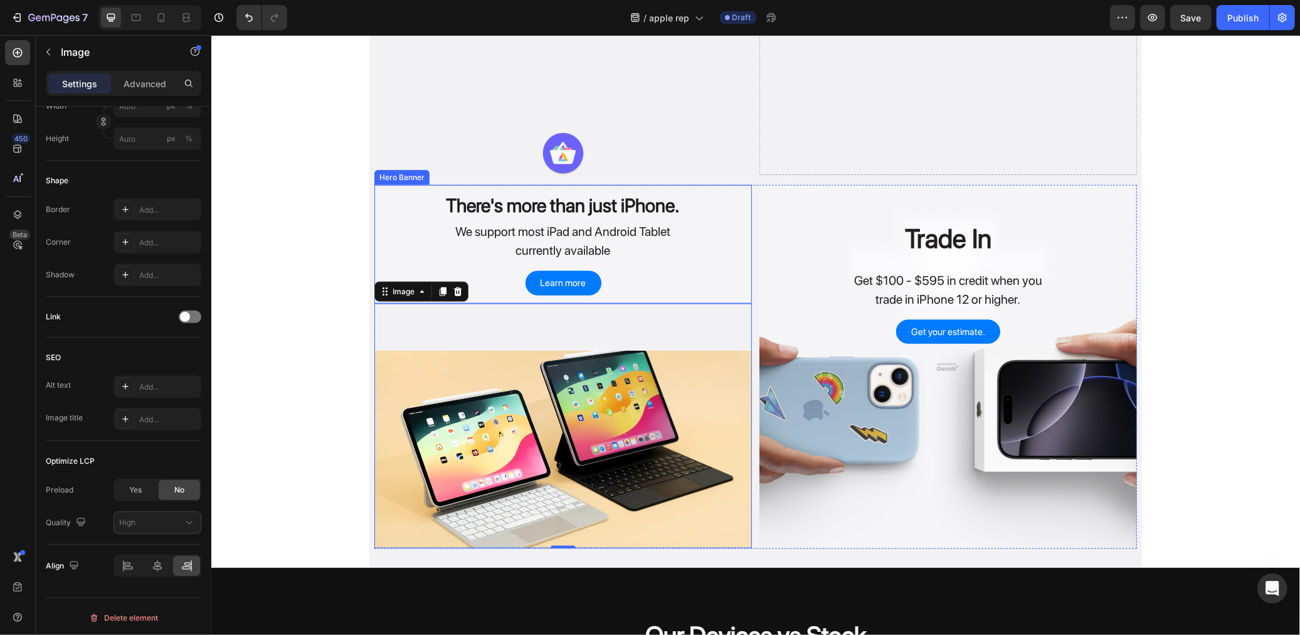
click at [384, 214] on div "There's more than just iPhone. Heading We support most iPad and Android Tablet …" at bounding box center [563, 245] width 378 height 113
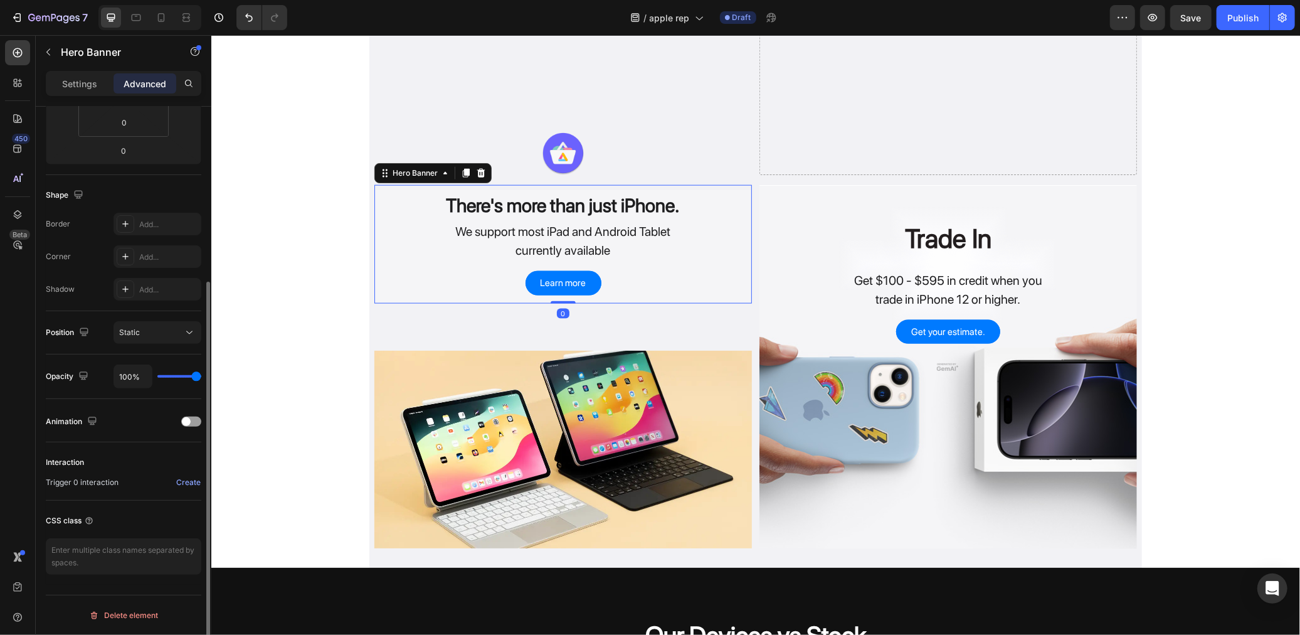
scroll to position [0, 0]
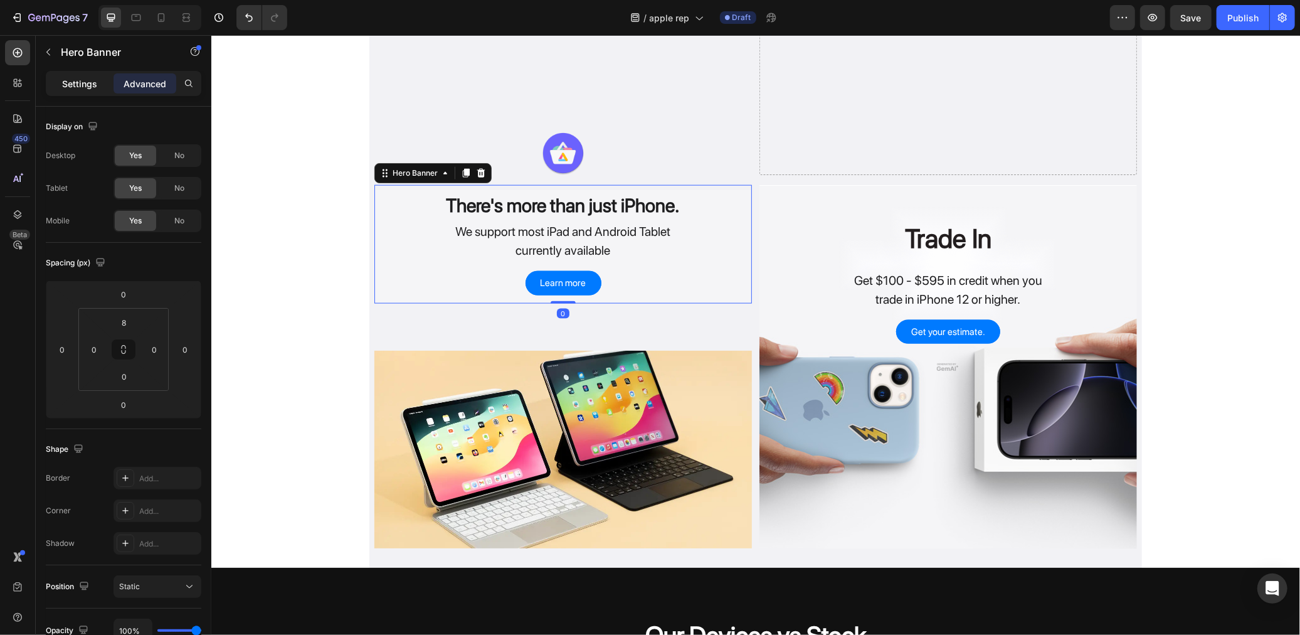
click at [108, 86] on div "Settings" at bounding box center [79, 83] width 63 height 20
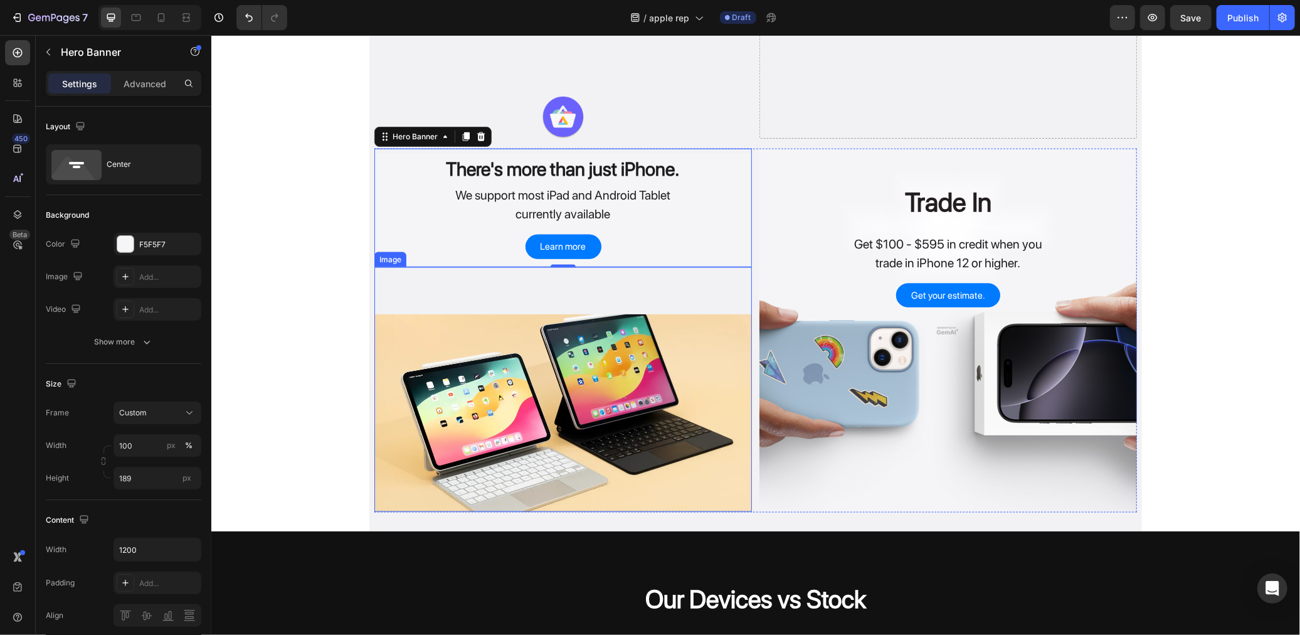
scroll to position [1223, 0]
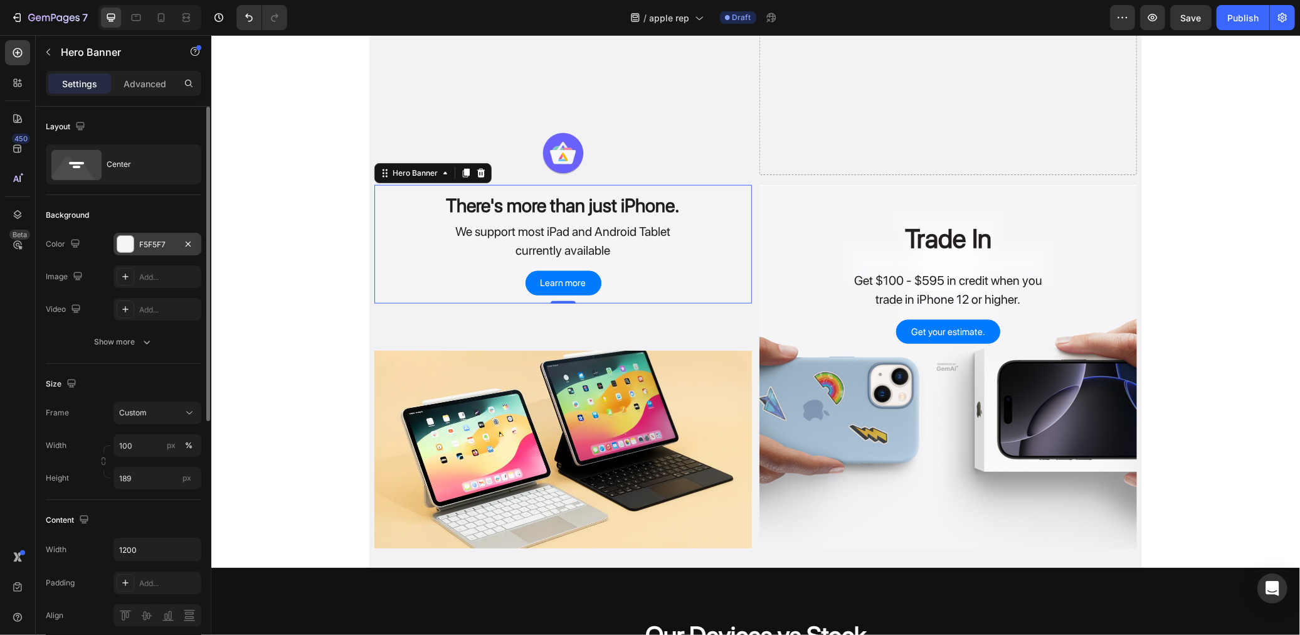
click at [171, 239] on div "F5F5F7" at bounding box center [157, 244] width 36 height 11
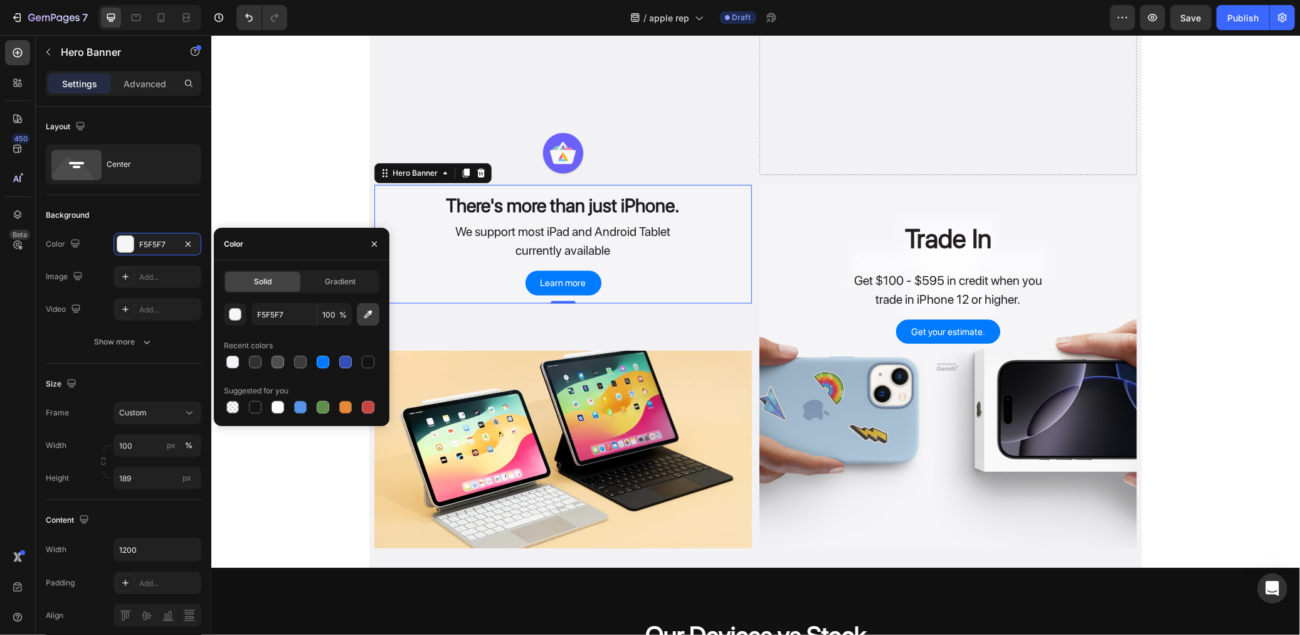
click at [371, 317] on icon "button" at bounding box center [368, 314] width 13 height 13
type input "F2F2F5"
click at [302, 219] on div "Aurora App Store Heading A free anonymous Play Store disconnected from Google..…" at bounding box center [755, 56] width 1089 height 2438
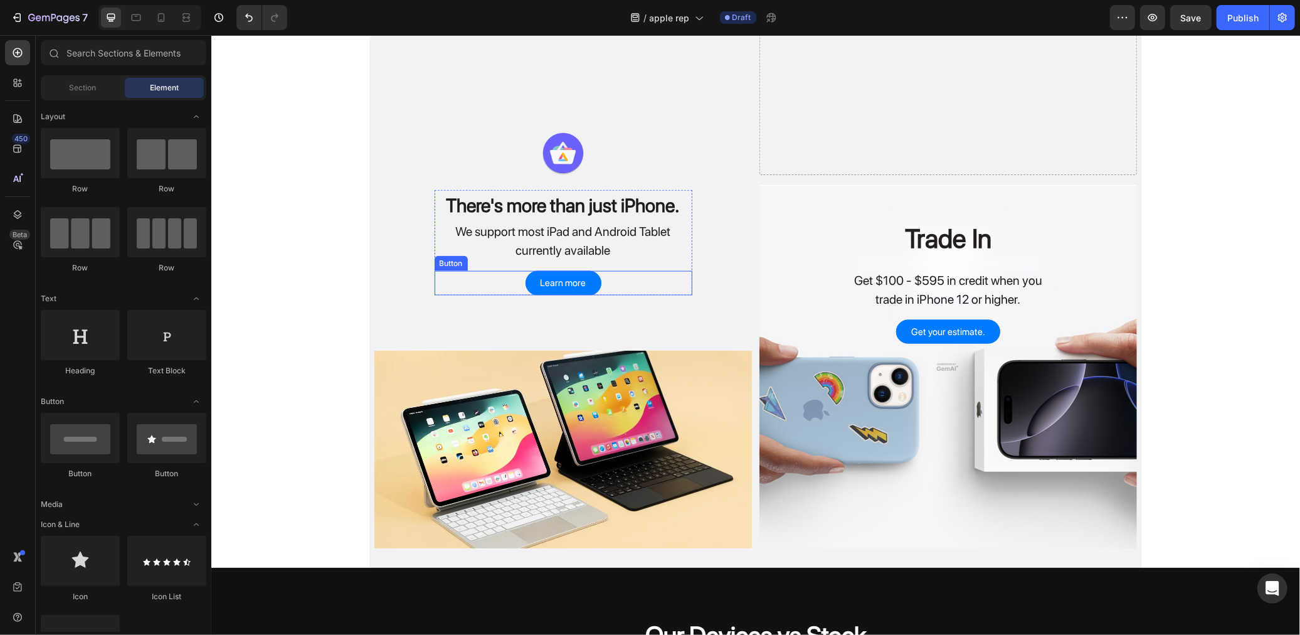
click at [662, 282] on div "Learn more Button" at bounding box center [563, 282] width 258 height 24
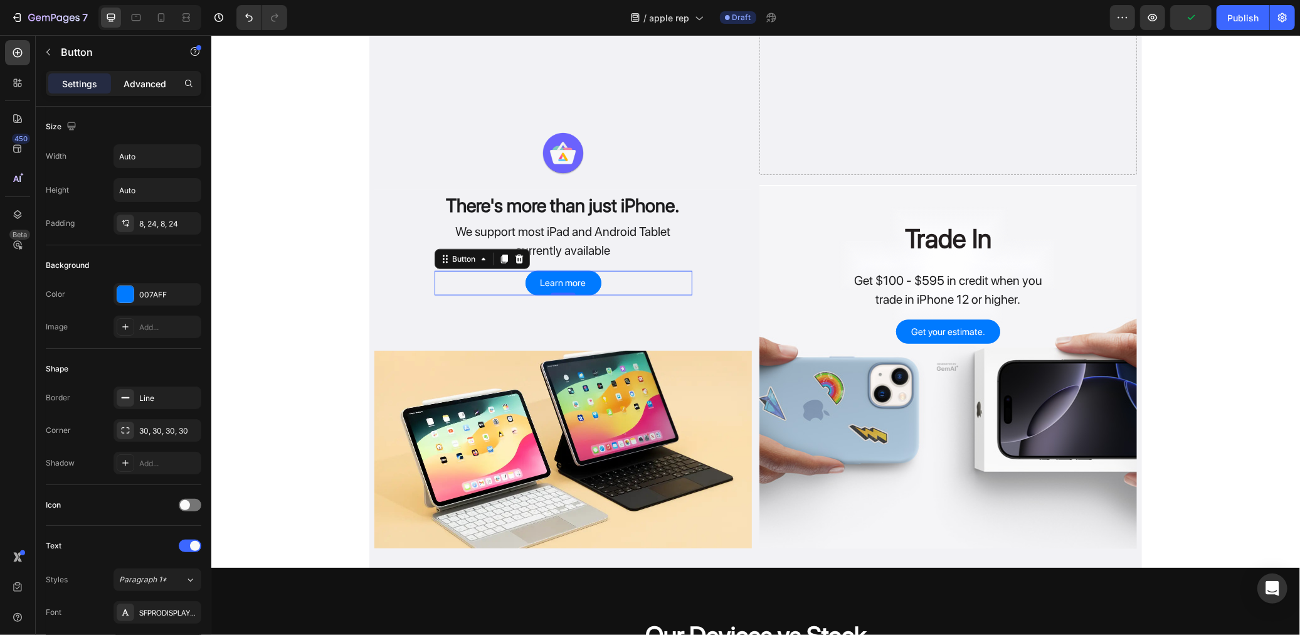
click at [128, 83] on p "Advanced" at bounding box center [145, 83] width 43 height 13
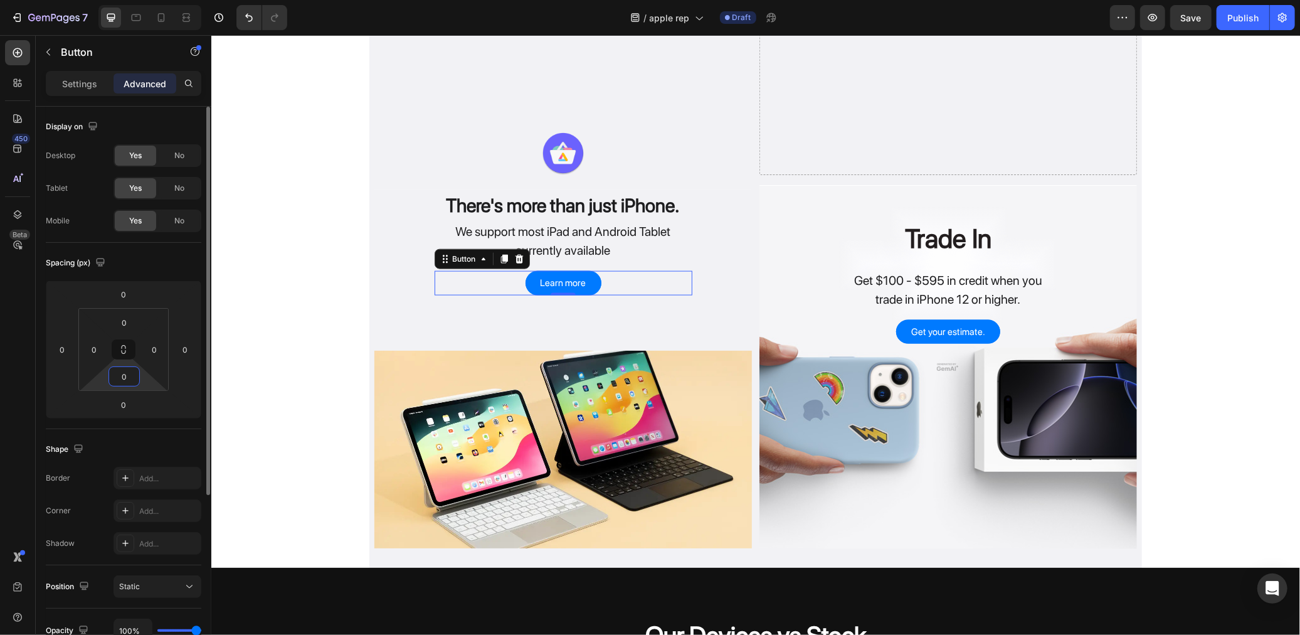
click at [129, 378] on input "0" at bounding box center [124, 376] width 25 height 19
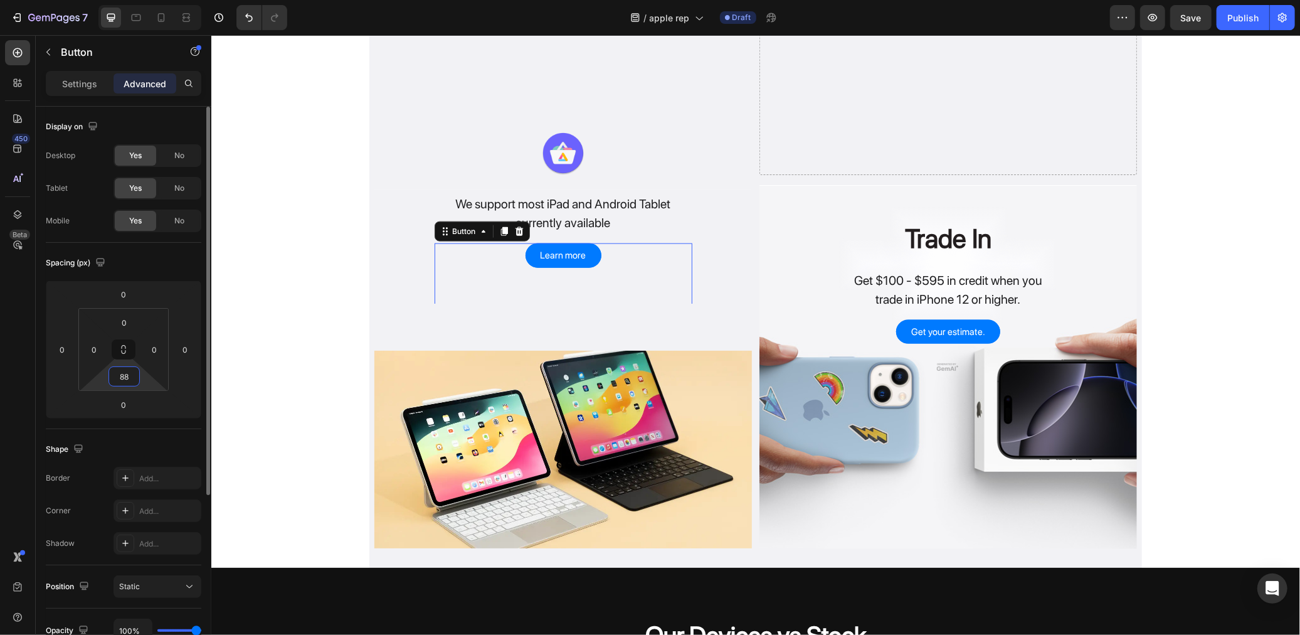
type input "8"
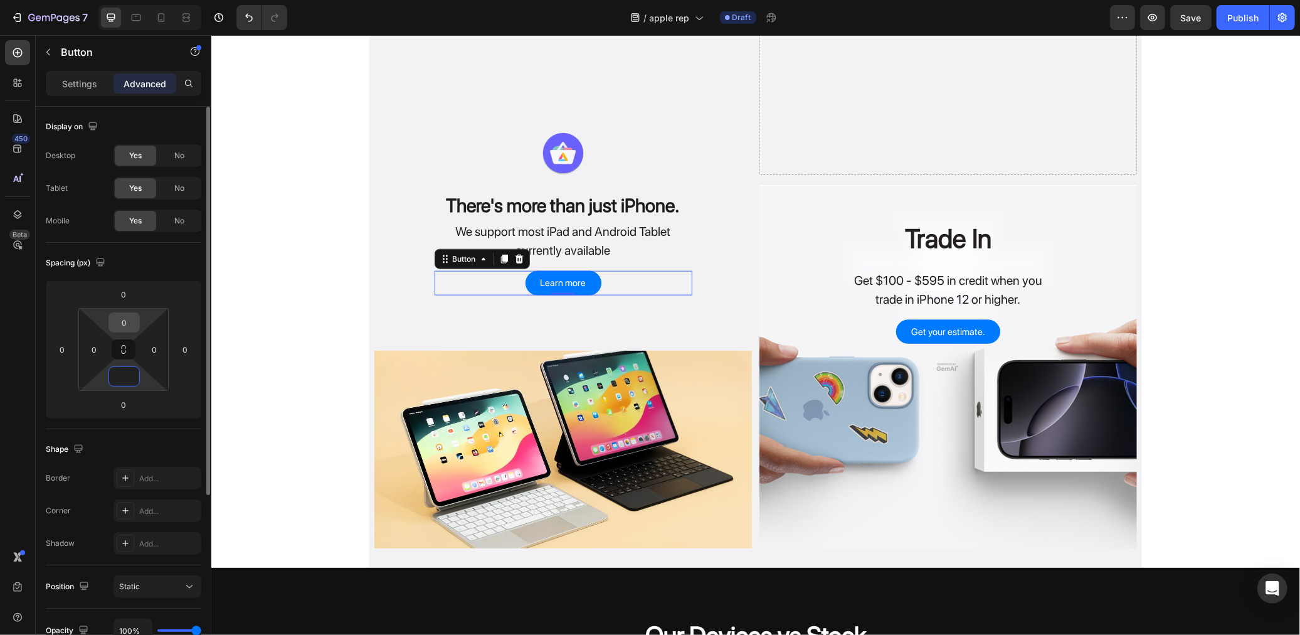
click at [125, 329] on input "0" at bounding box center [124, 322] width 25 height 19
type input "0"
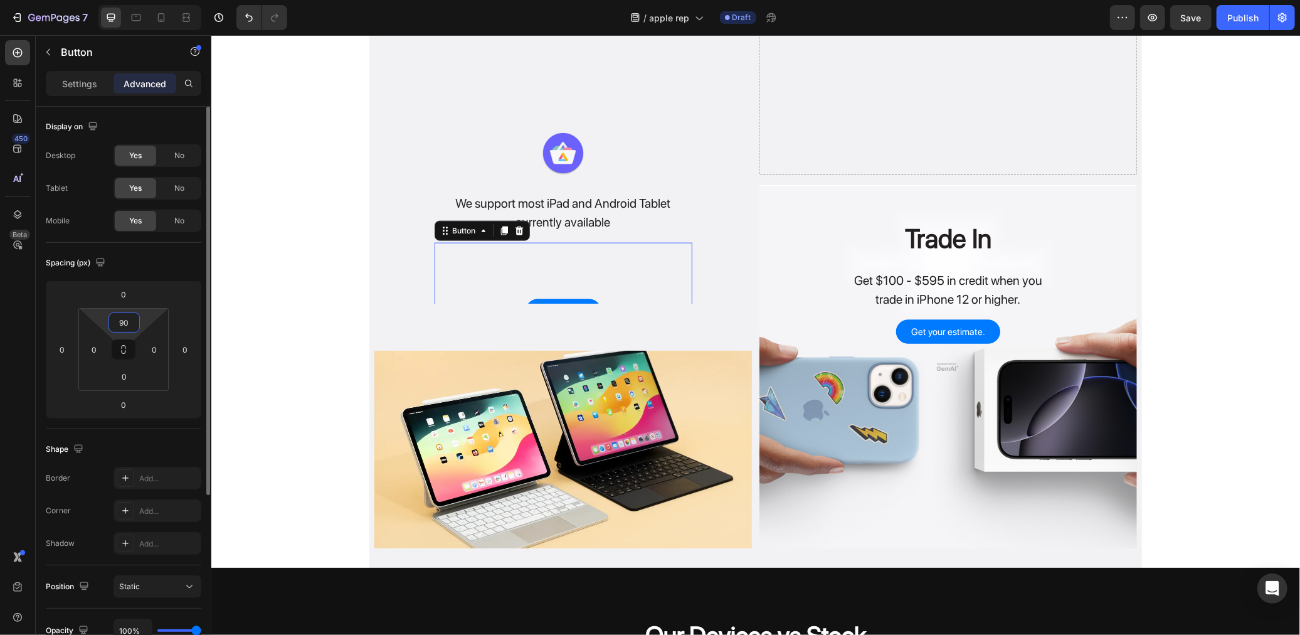
type input "9"
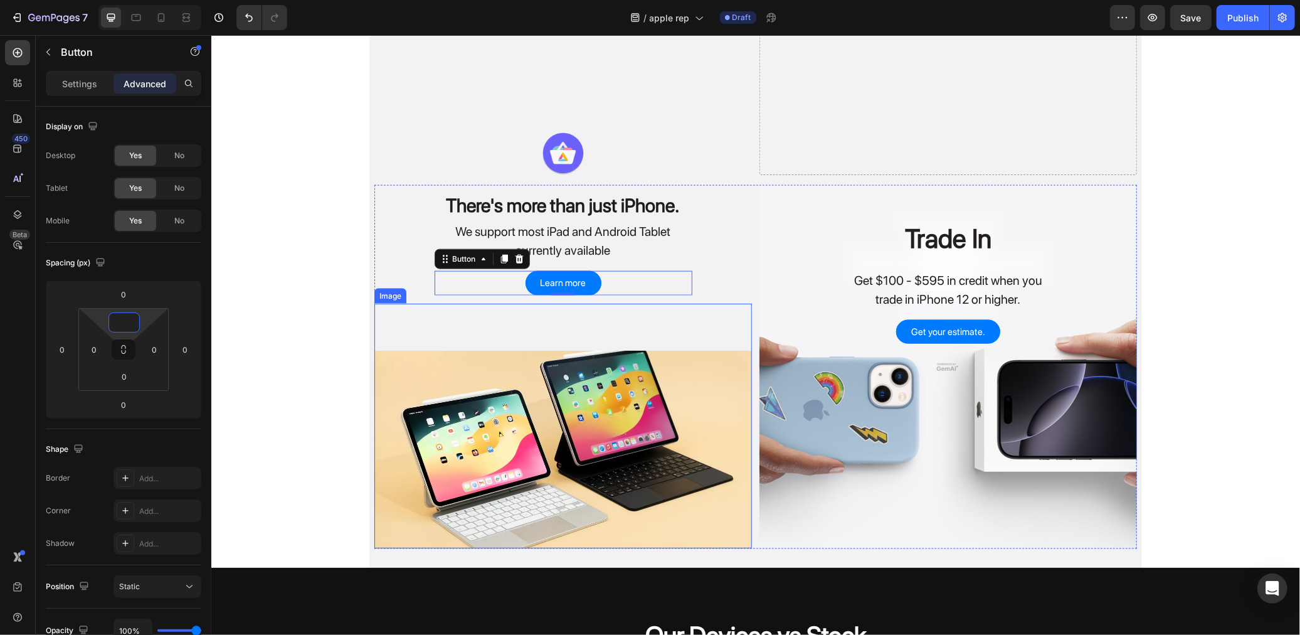
click at [379, 336] on div "Image" at bounding box center [563, 425] width 378 height 245
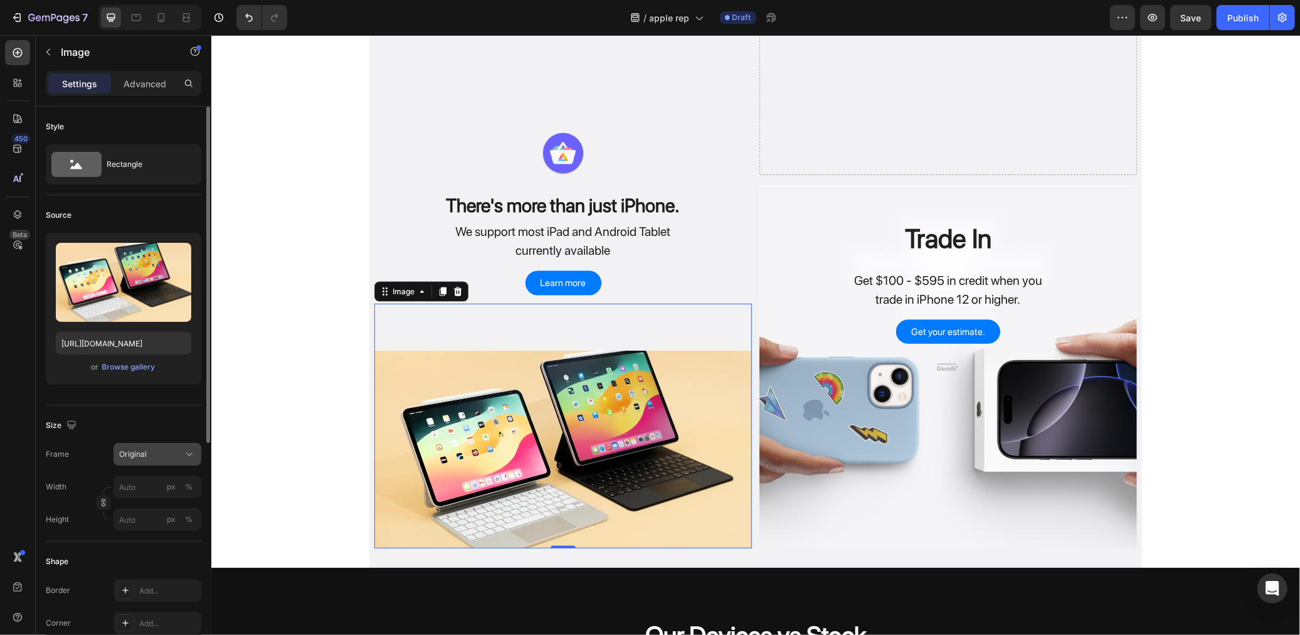
click at [153, 460] on button "Original" at bounding box center [158, 454] width 88 height 23
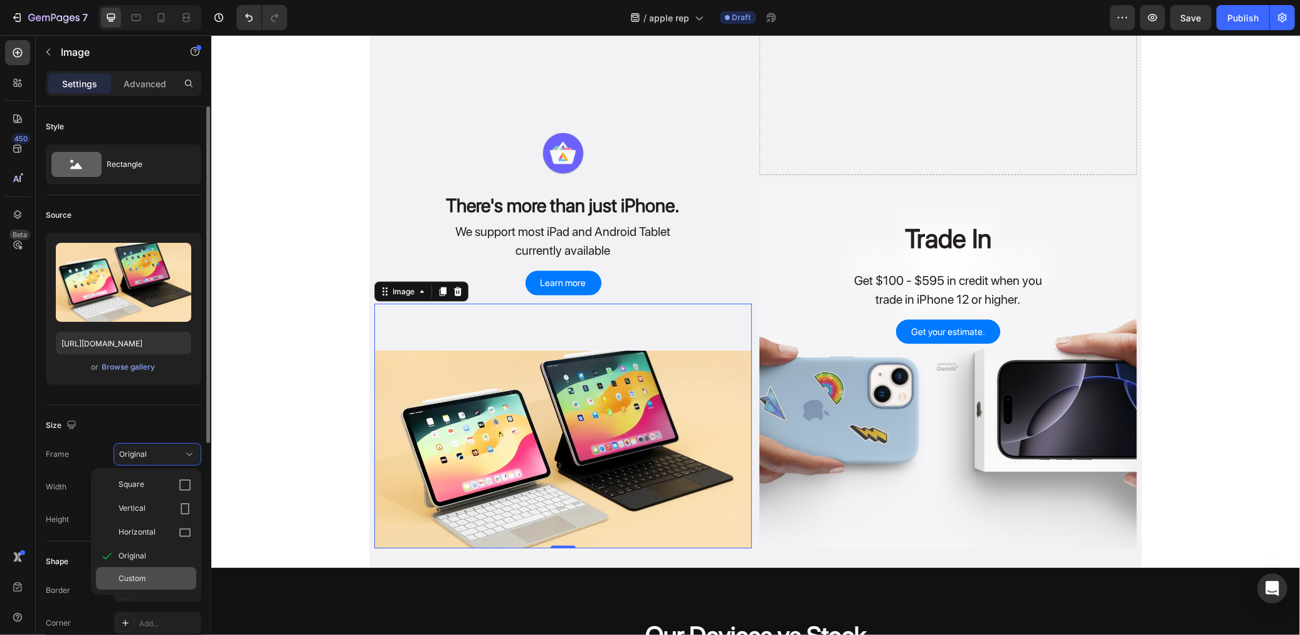
click at [160, 567] on div "Custom" at bounding box center [146, 578] width 100 height 23
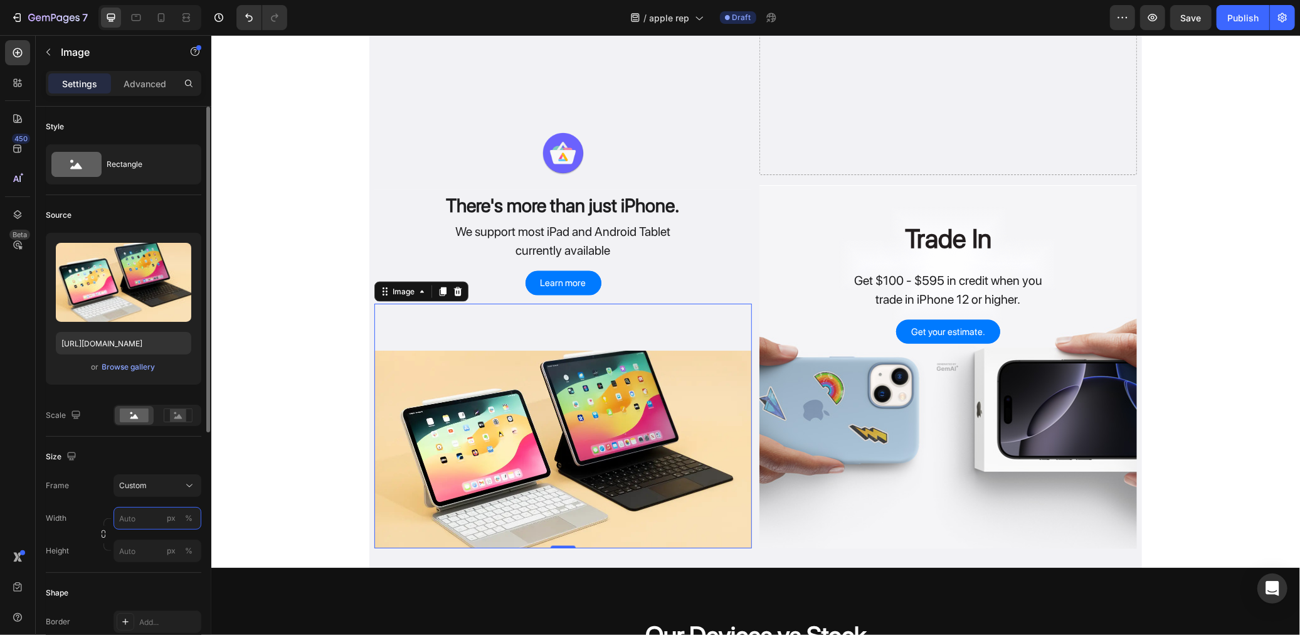
click at [153, 524] on input "px %" at bounding box center [158, 518] width 88 height 23
click at [152, 556] on div "Full 100%" at bounding box center [144, 545] width 103 height 23
click at [148, 517] on input "100" at bounding box center [158, 518] width 88 height 23
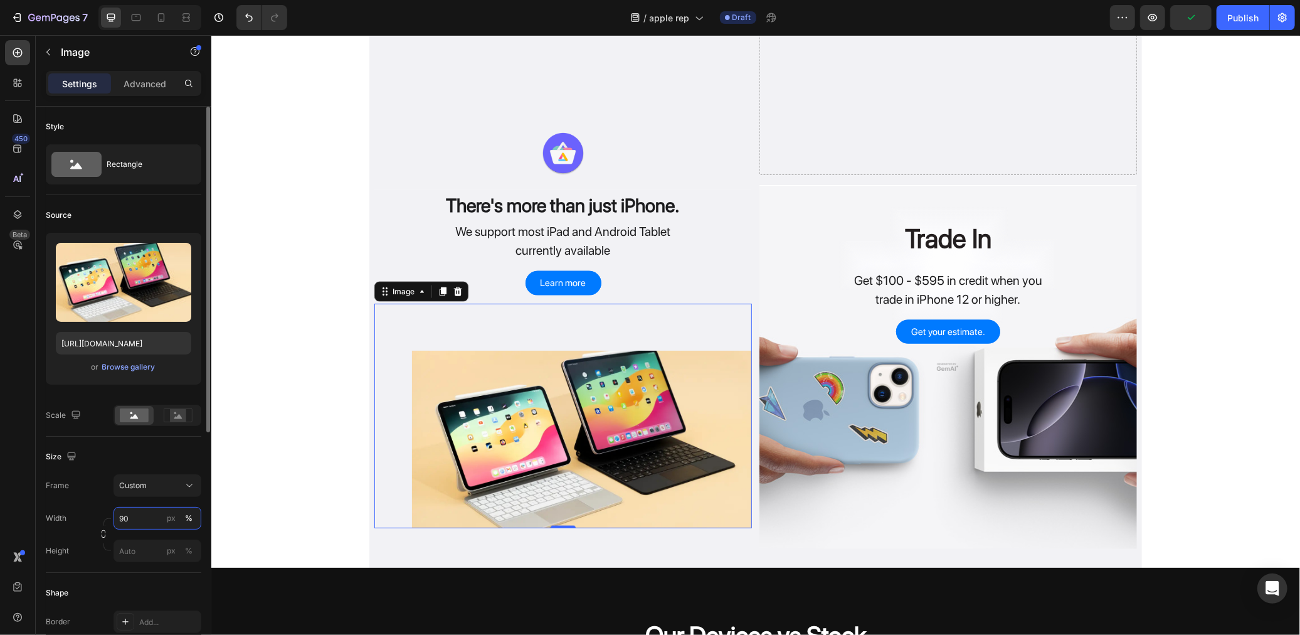
type input "9"
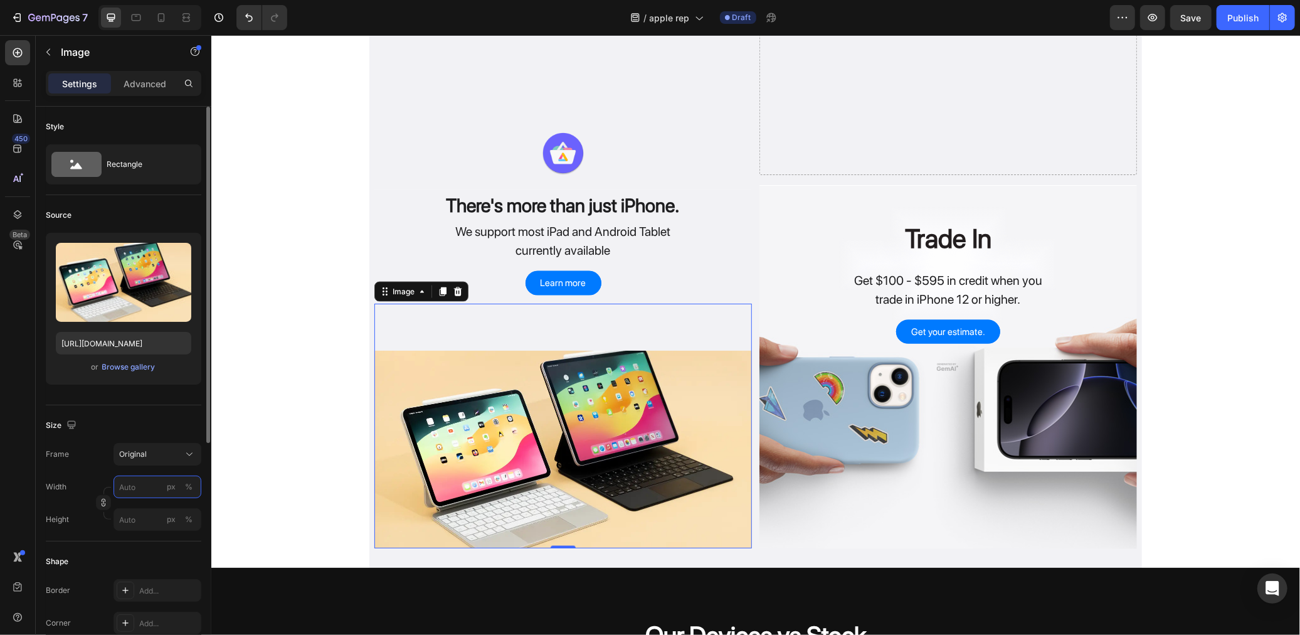
click at [134, 493] on input "px %" at bounding box center [158, 486] width 88 height 23
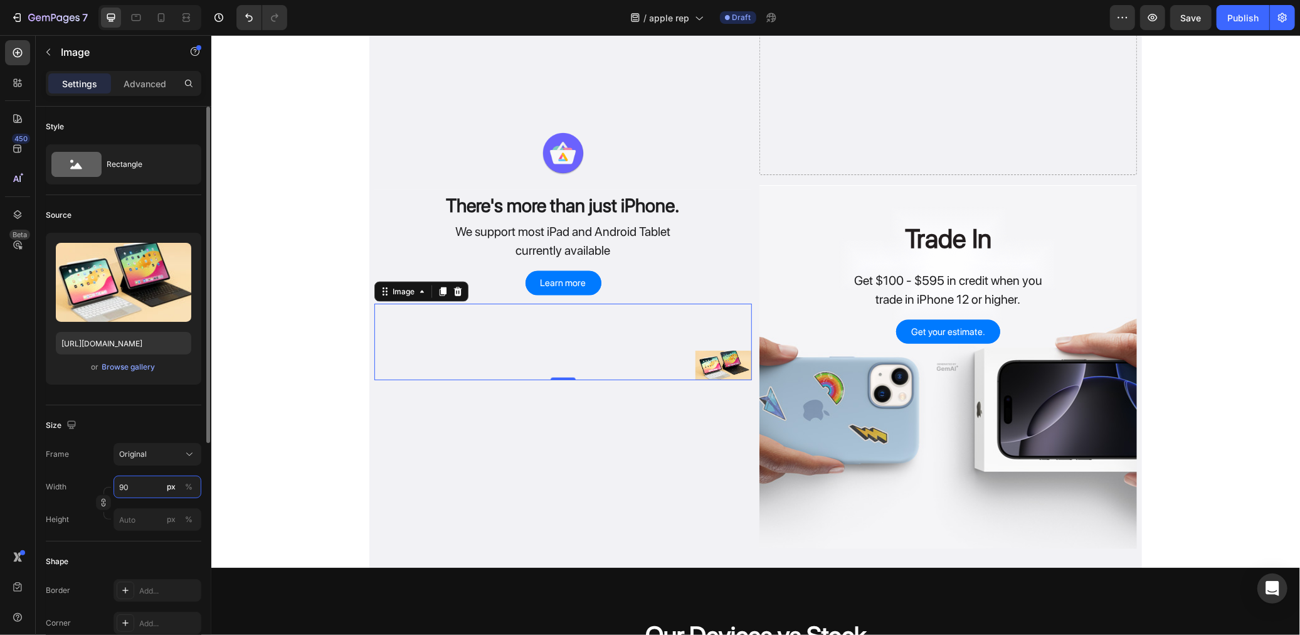
type input "9"
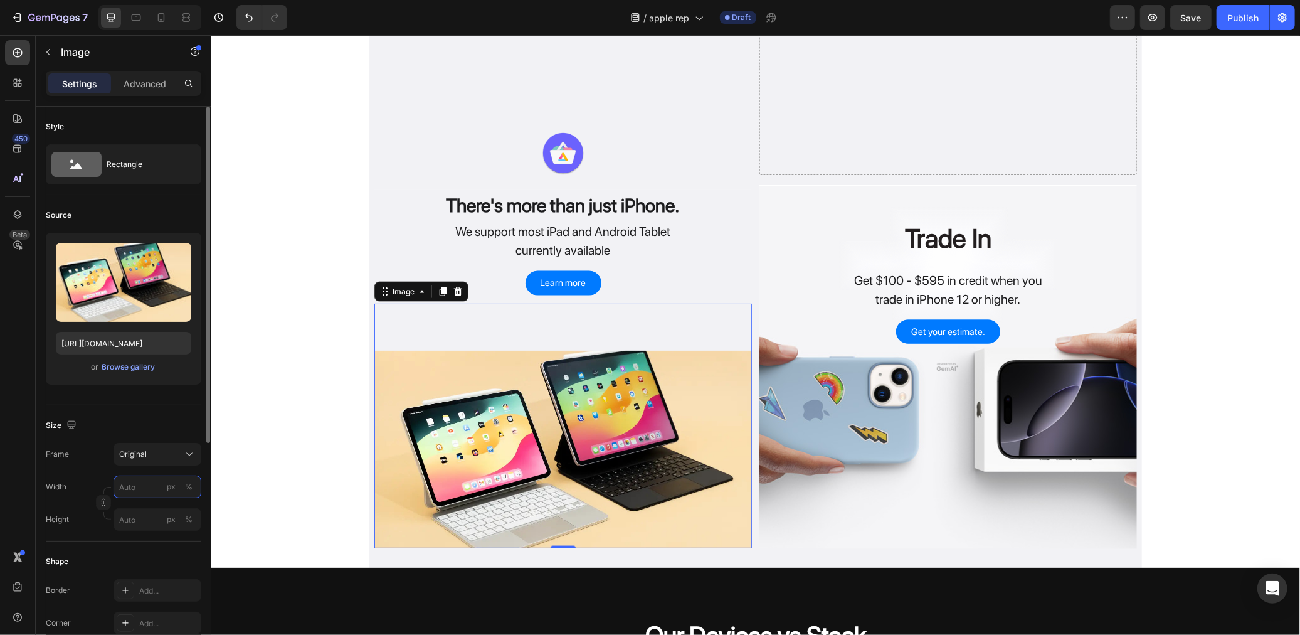
type input "9"
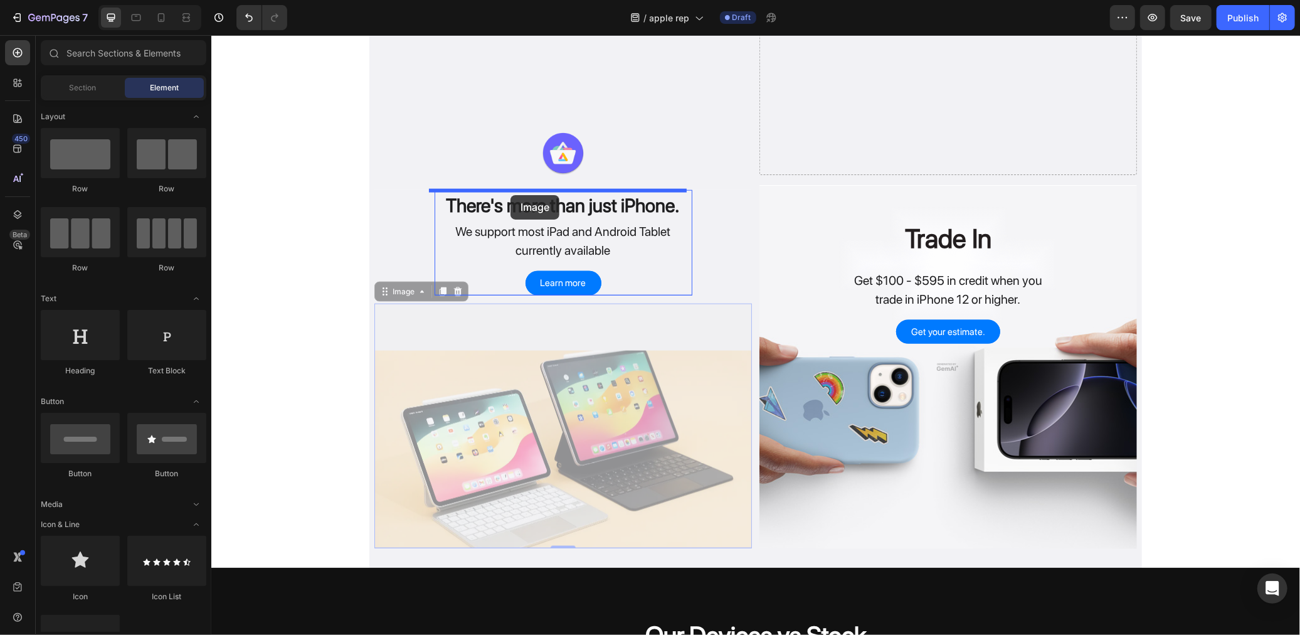
click at [510, 194] on div at bounding box center [755, 134] width 1089 height 2645
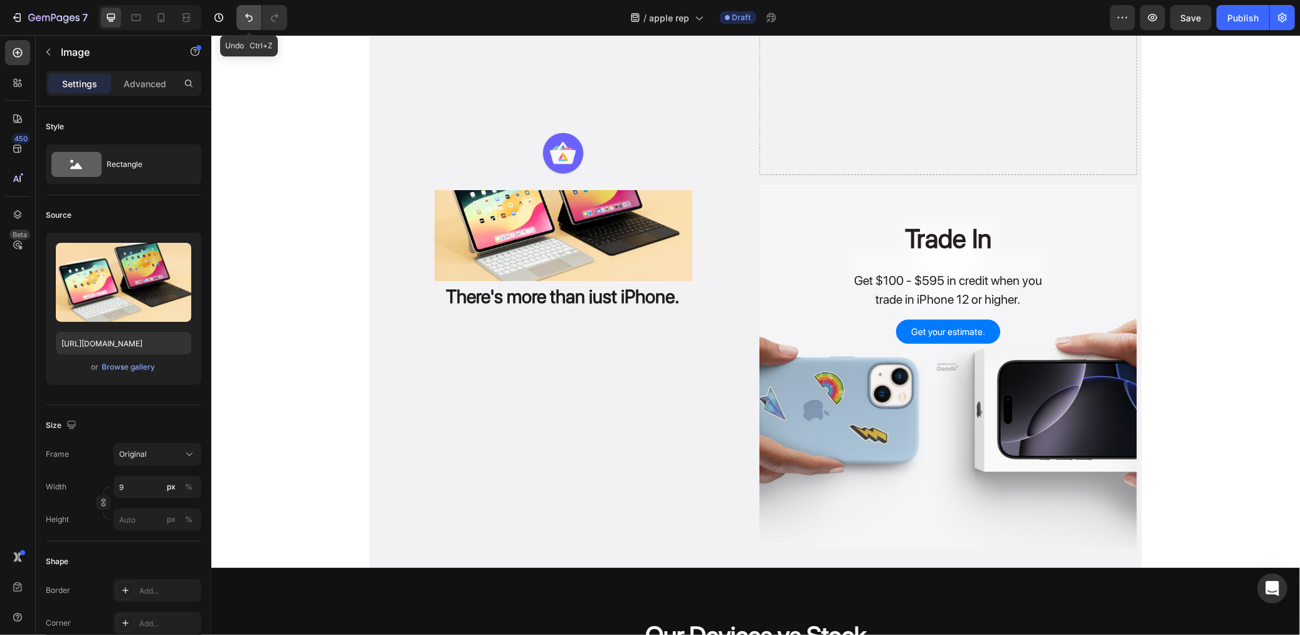
click at [248, 17] on icon "Undo/Redo" at bounding box center [249, 17] width 13 height 13
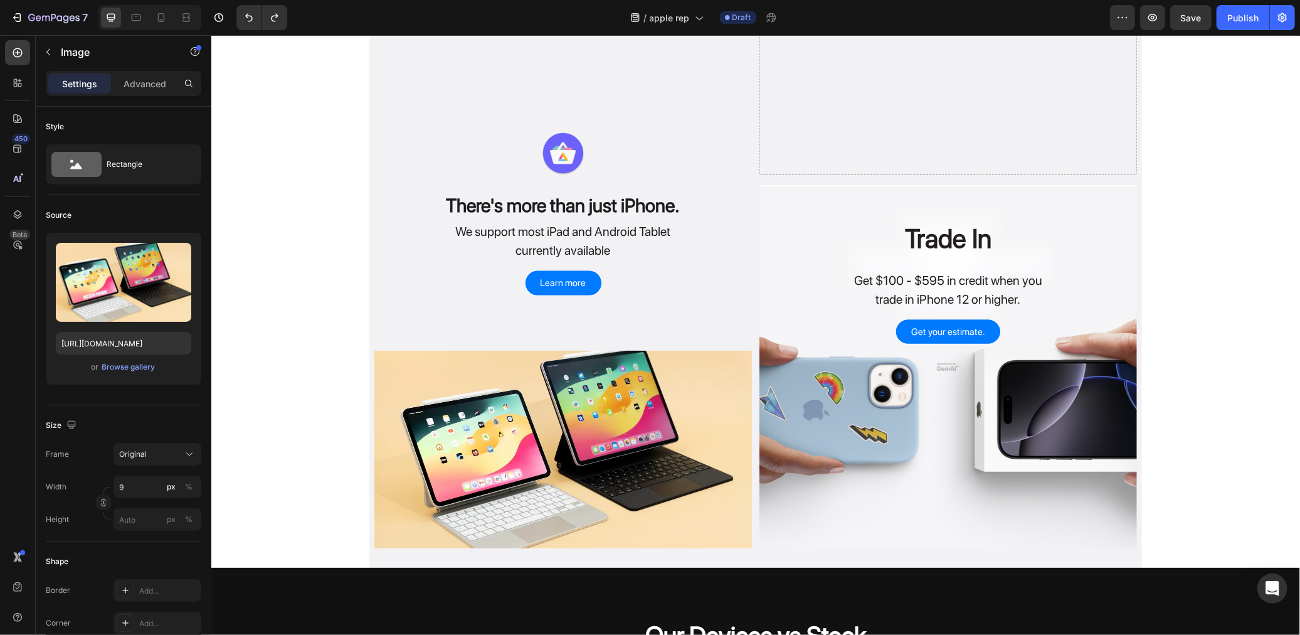
click at [603, 423] on img at bounding box center [563, 449] width 378 height 198
click at [537, 370] on img at bounding box center [563, 449] width 378 height 198
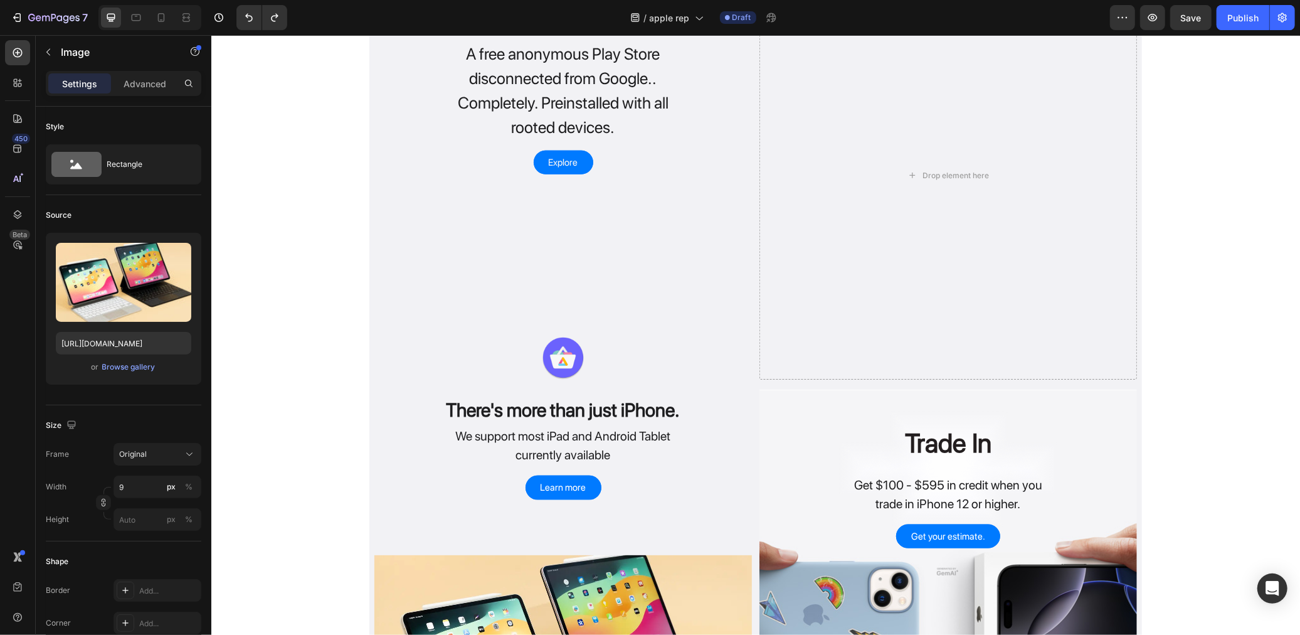
scroll to position [1155, 0]
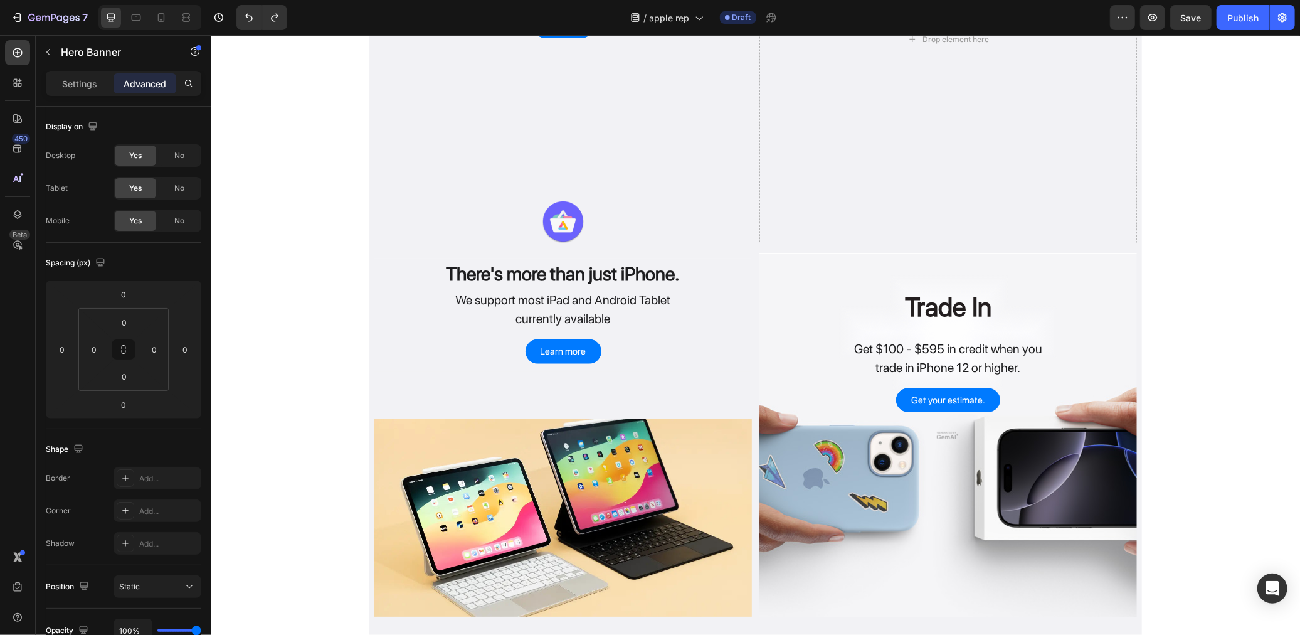
click at [835, 516] on div "Overlay" at bounding box center [948, 435] width 378 height 364
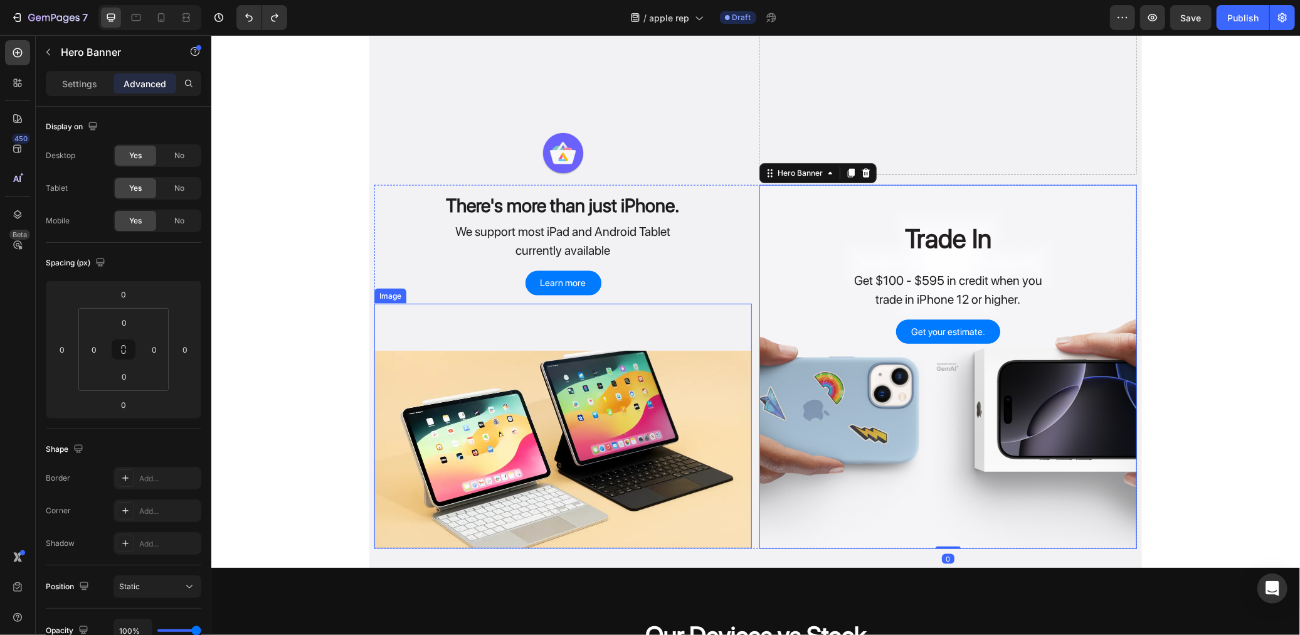
click at [563, 448] on img at bounding box center [563, 449] width 378 height 198
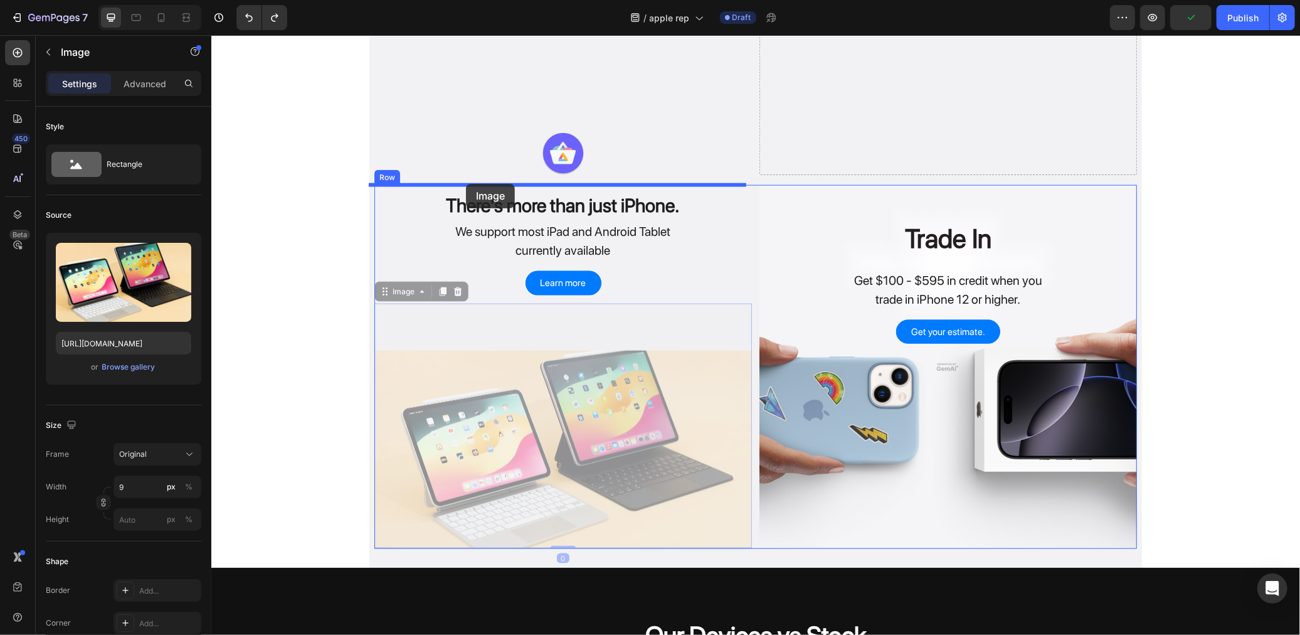
drag, startPoint x: 373, startPoint y: 299, endPoint x: 465, endPoint y: 183, distance: 147.7
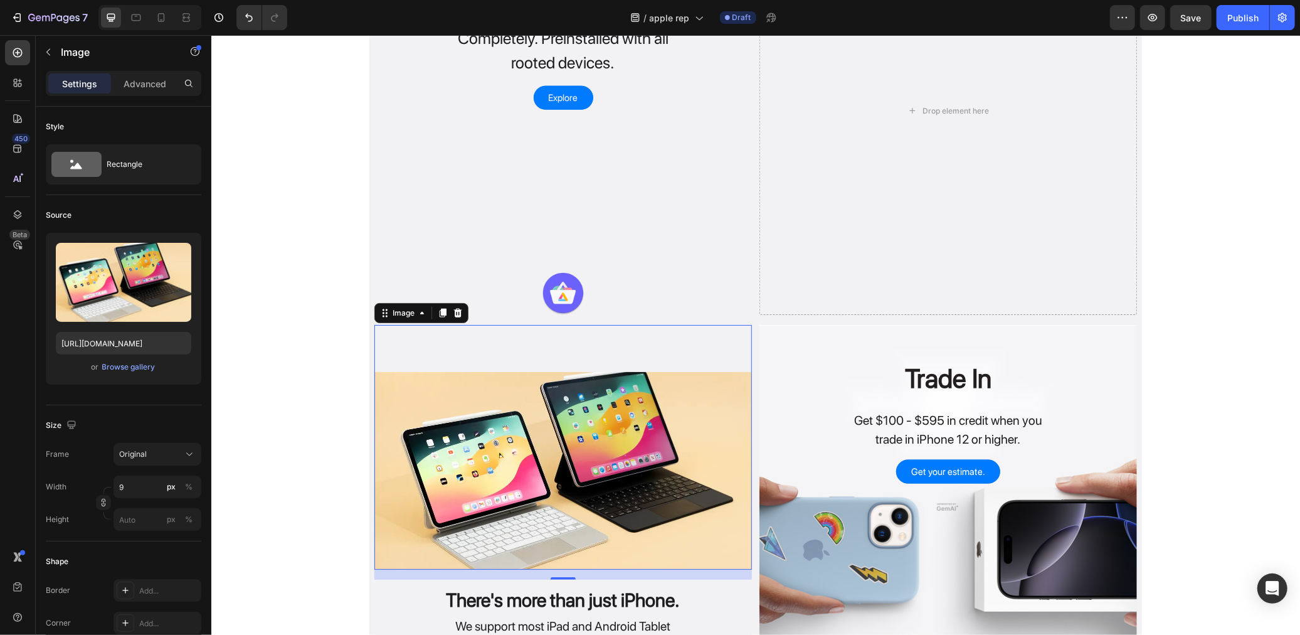
scroll to position [1153, 0]
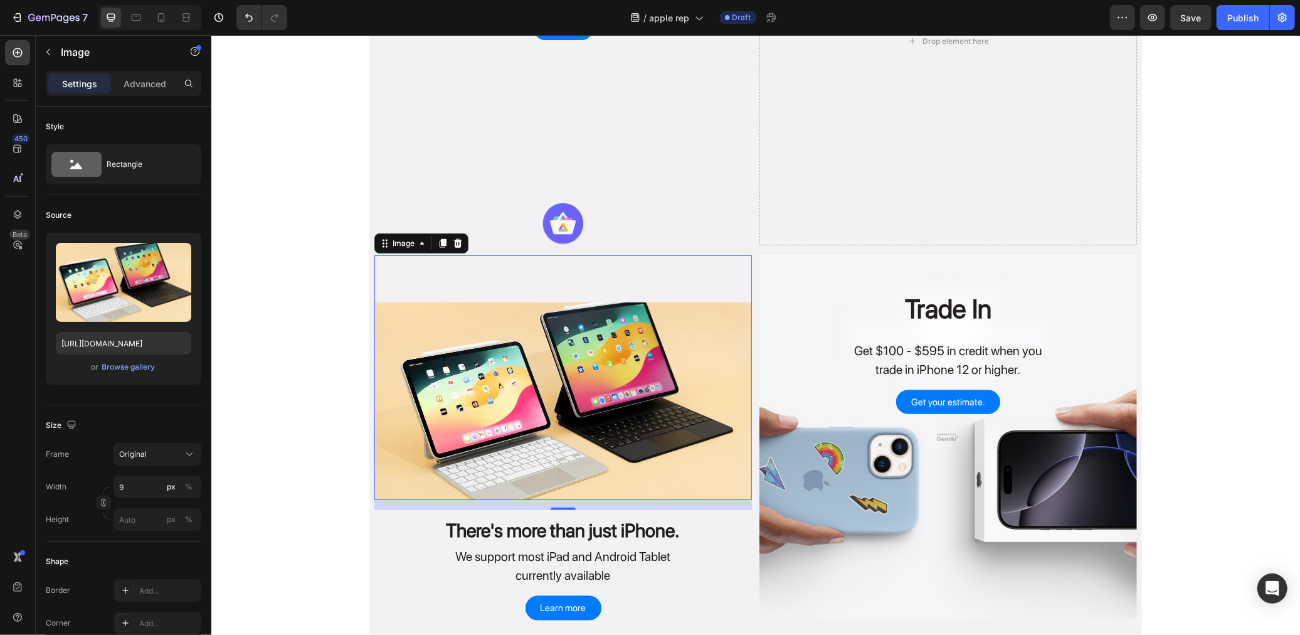
click at [310, 356] on div "Aurora App Store Heading A free anonymous Play Store disconnected from Google..…" at bounding box center [755, 131] width 1089 height 2448
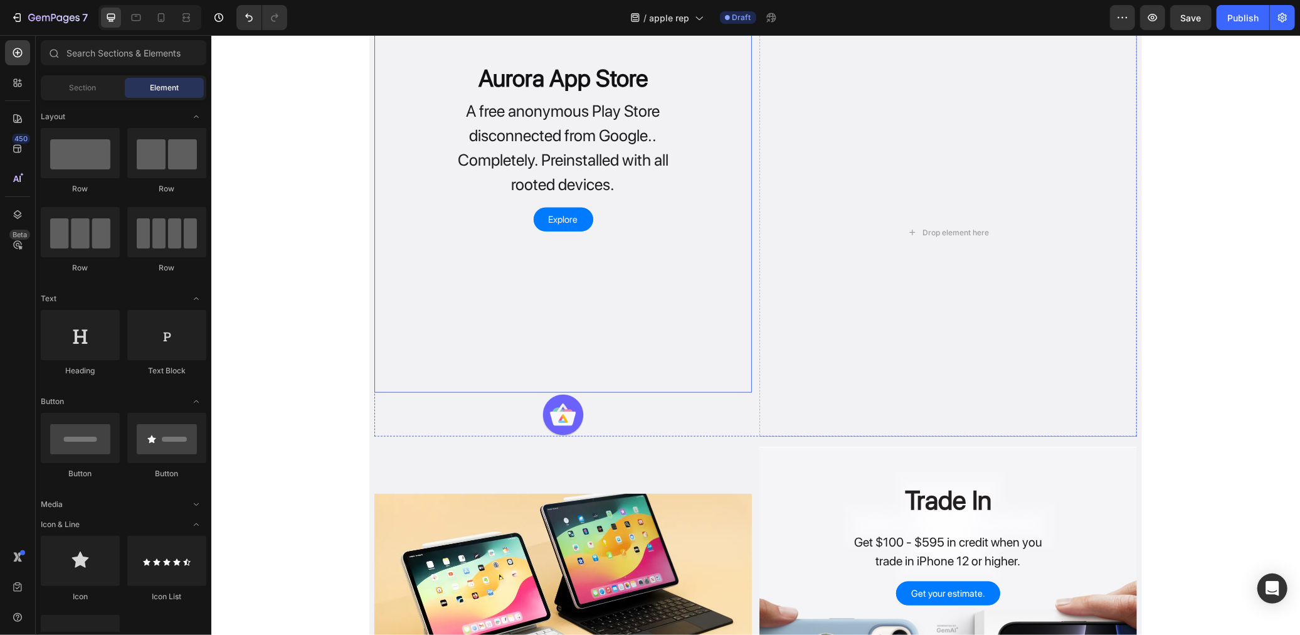
scroll to position [1013, 0]
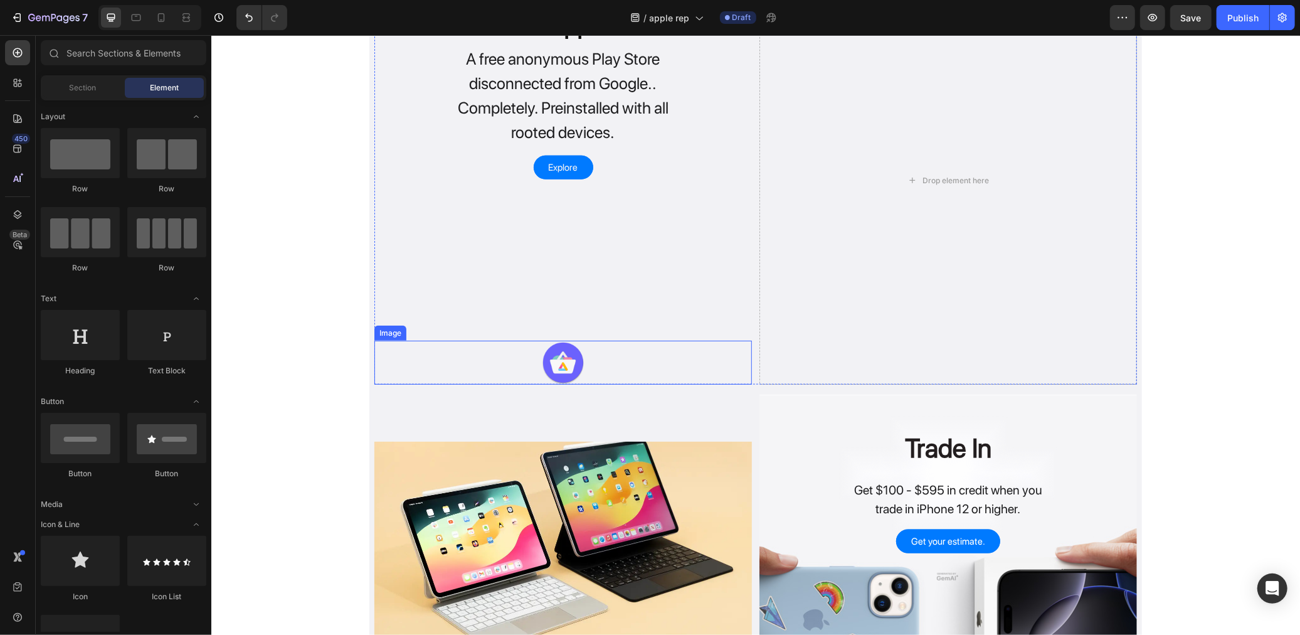
click at [541, 360] on img at bounding box center [563, 362] width 44 height 44
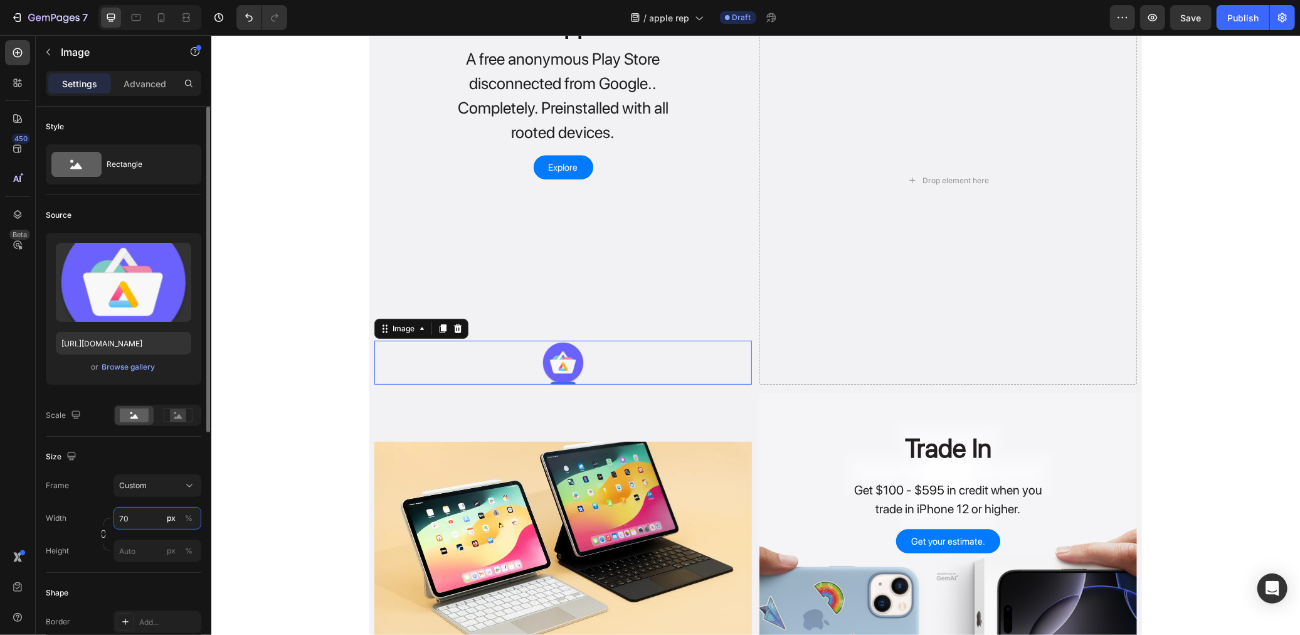
click at [134, 509] on input "70" at bounding box center [158, 518] width 88 height 23
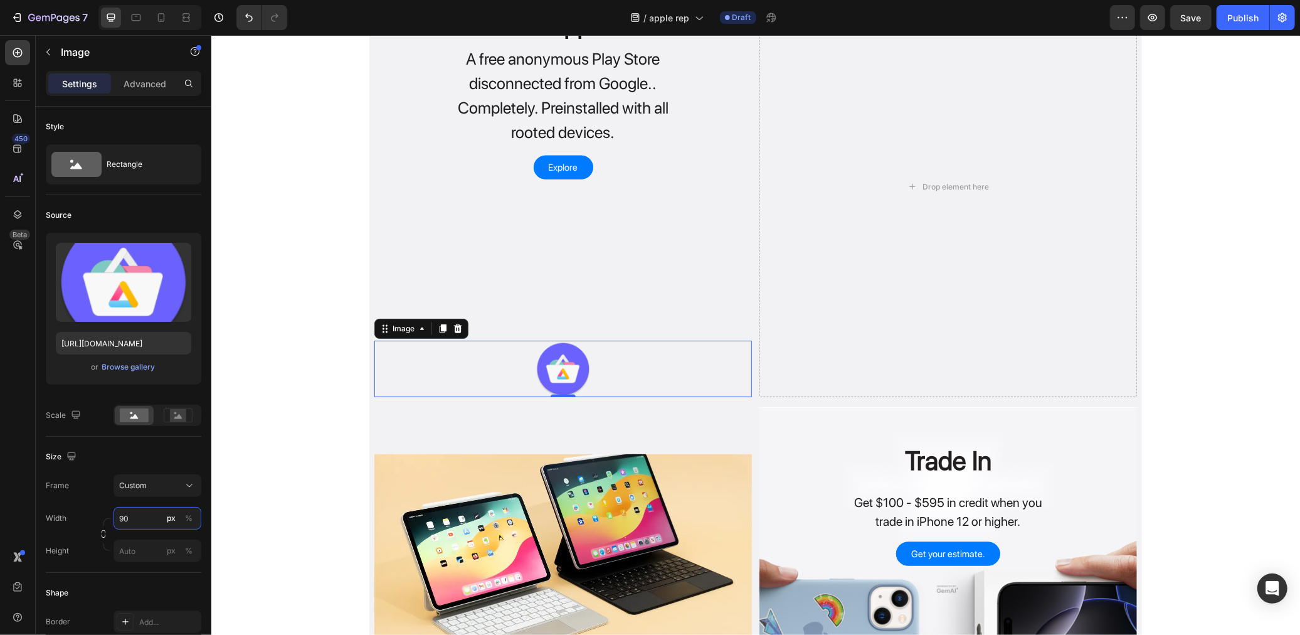
type input "90"
click at [428, 359] on div at bounding box center [563, 368] width 378 height 56
click at [151, 86] on p "Advanced" at bounding box center [145, 83] width 43 height 13
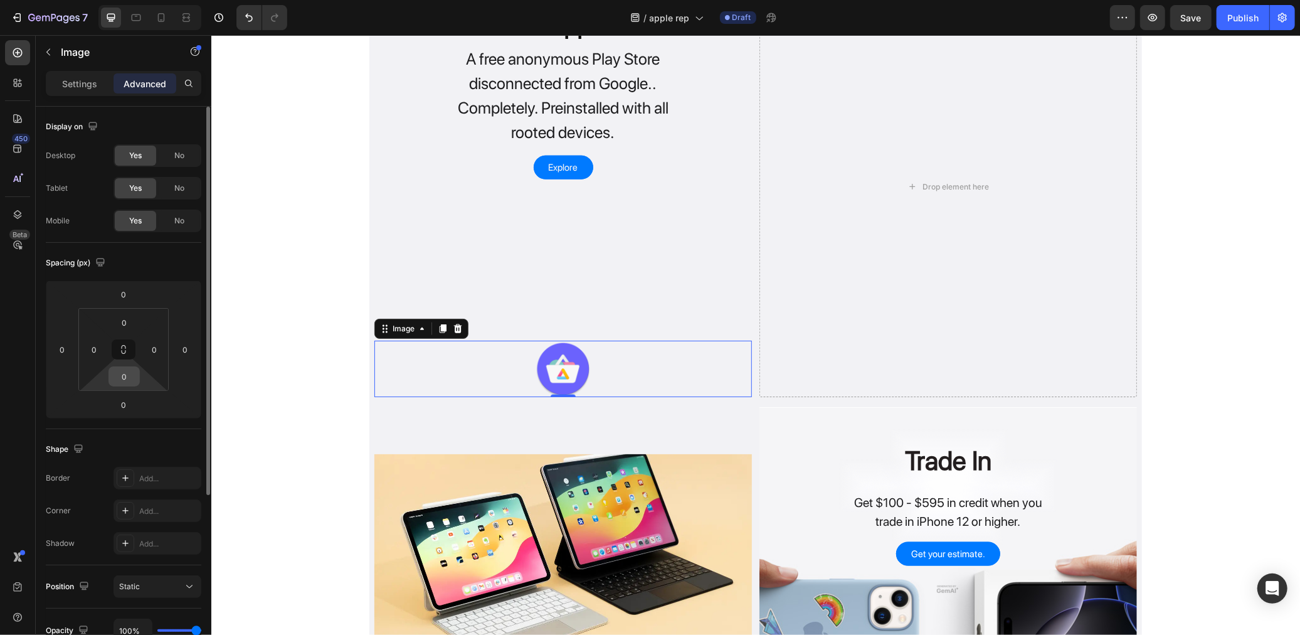
click at [124, 383] on input "0" at bounding box center [124, 376] width 25 height 19
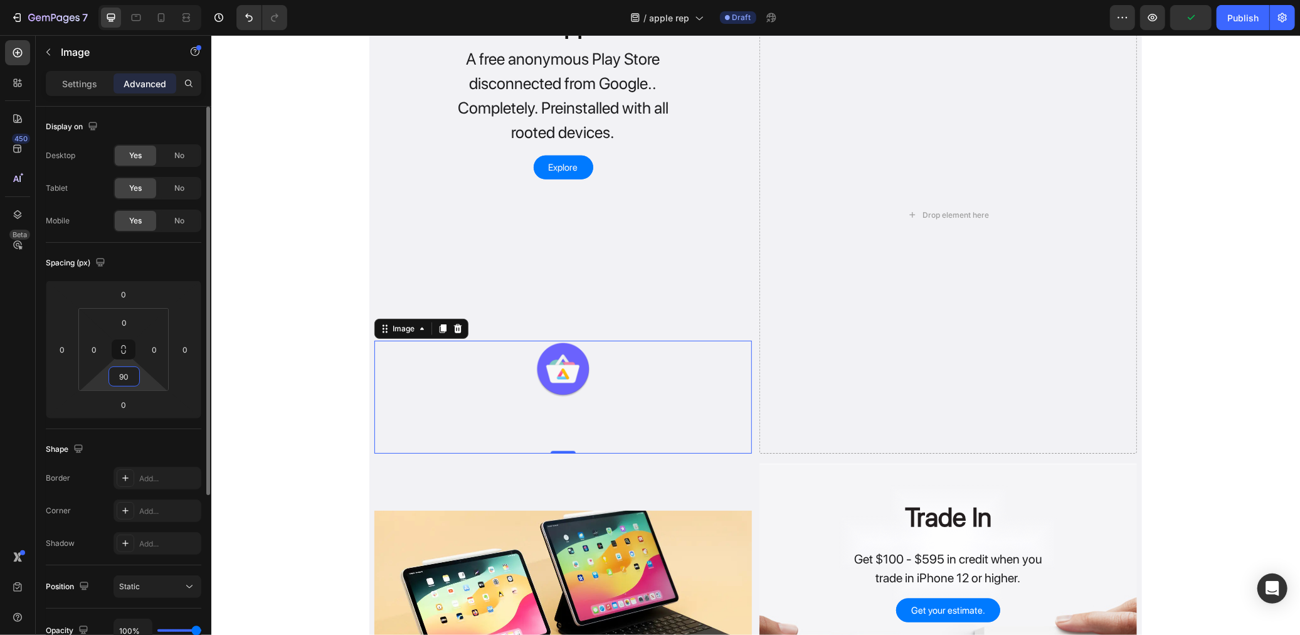
type input "9"
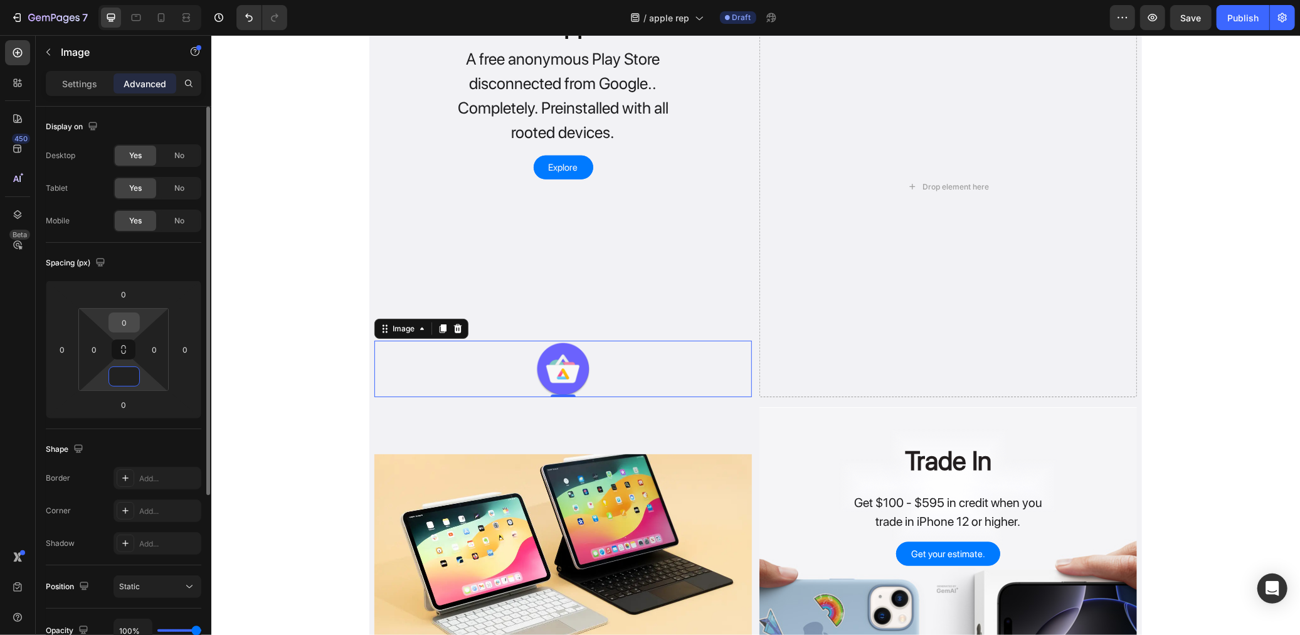
click at [130, 313] on input "0" at bounding box center [124, 322] width 25 height 19
type input "0"
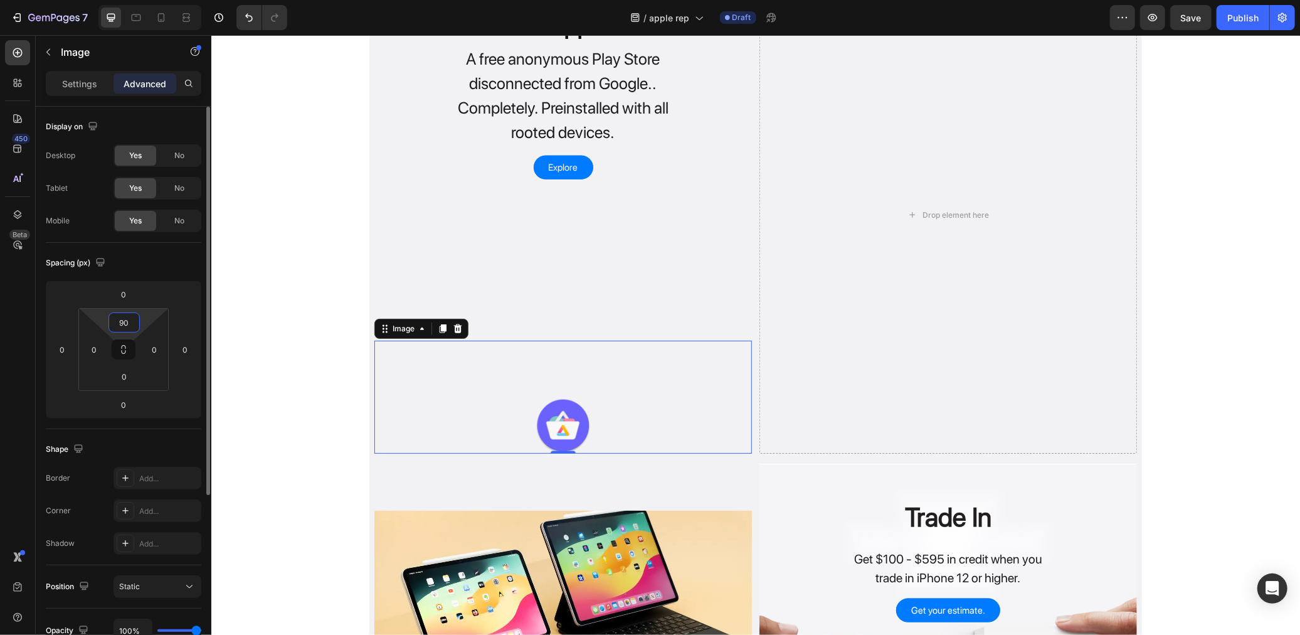
type input "9"
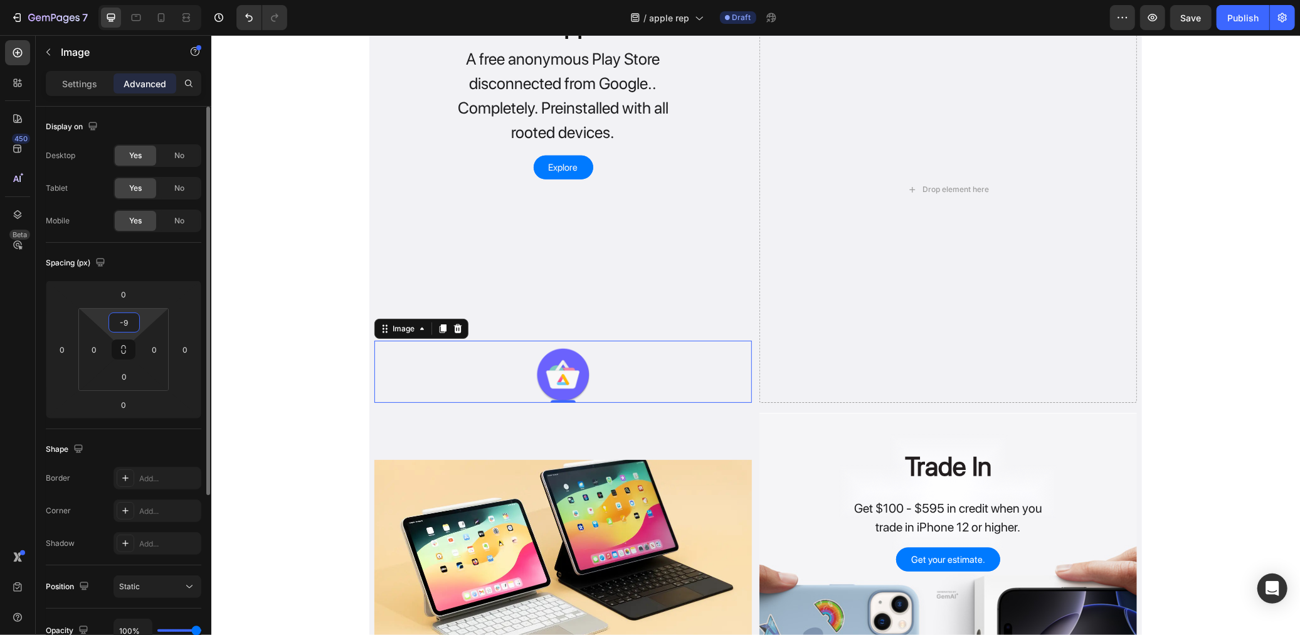
type input "-"
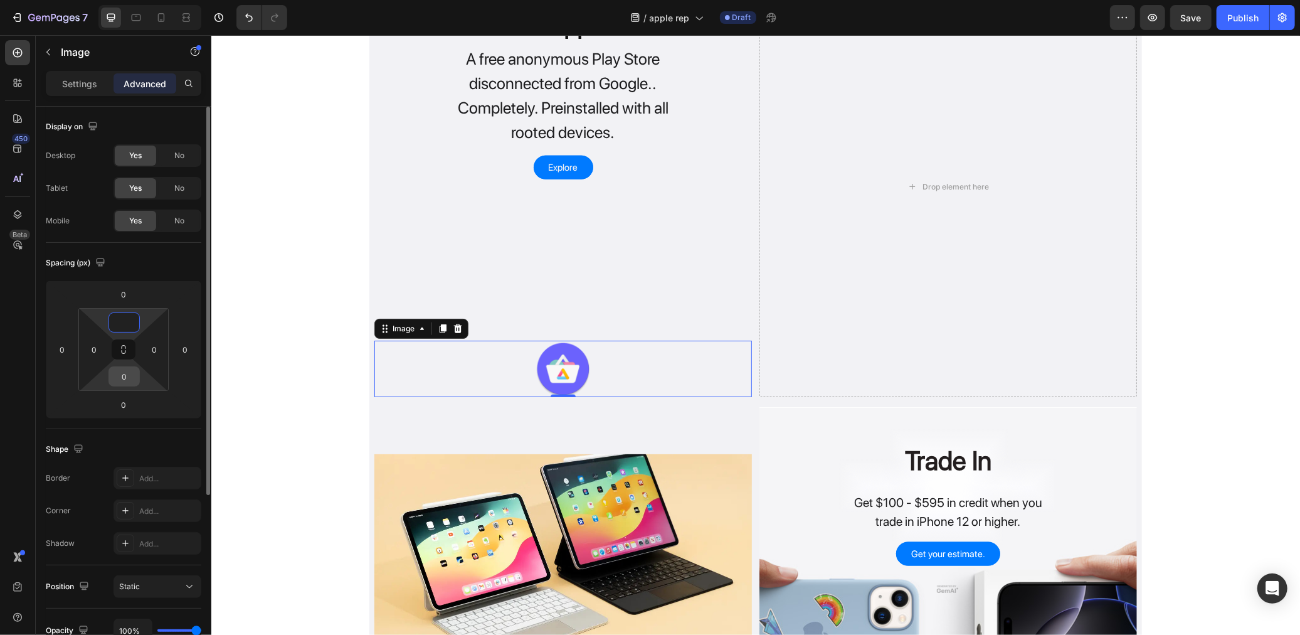
click at [122, 374] on input "0" at bounding box center [124, 376] width 25 height 19
type input "0"
click at [122, 374] on input "0" at bounding box center [124, 376] width 25 height 19
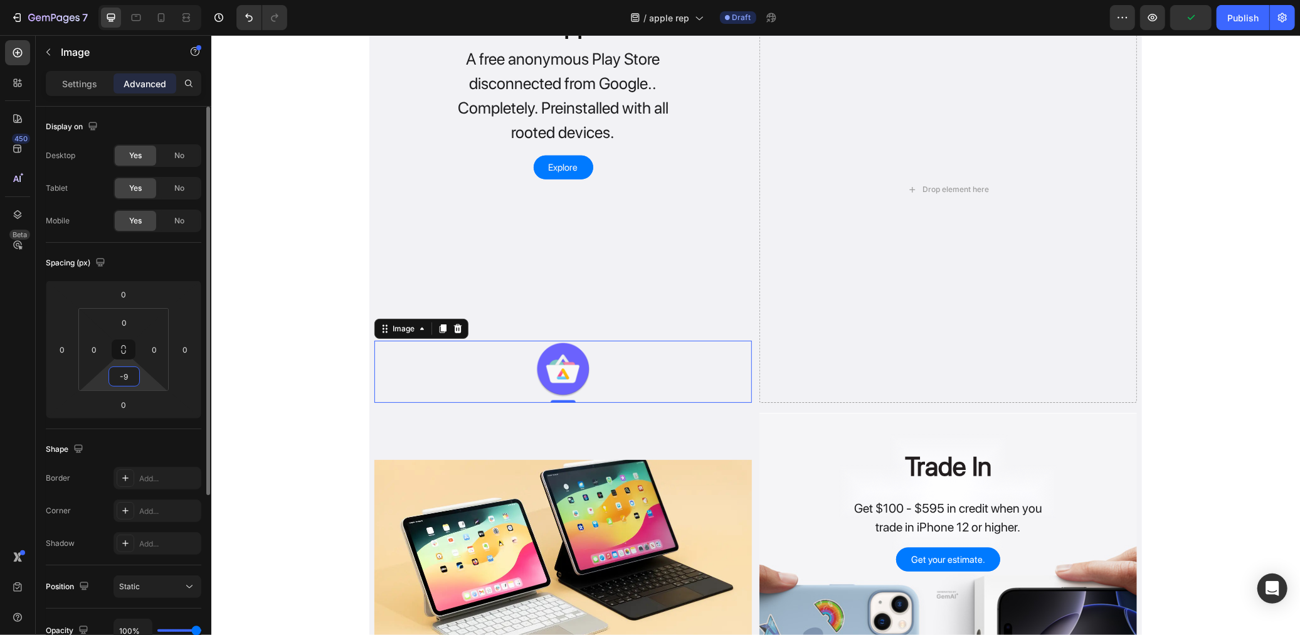
type input "-"
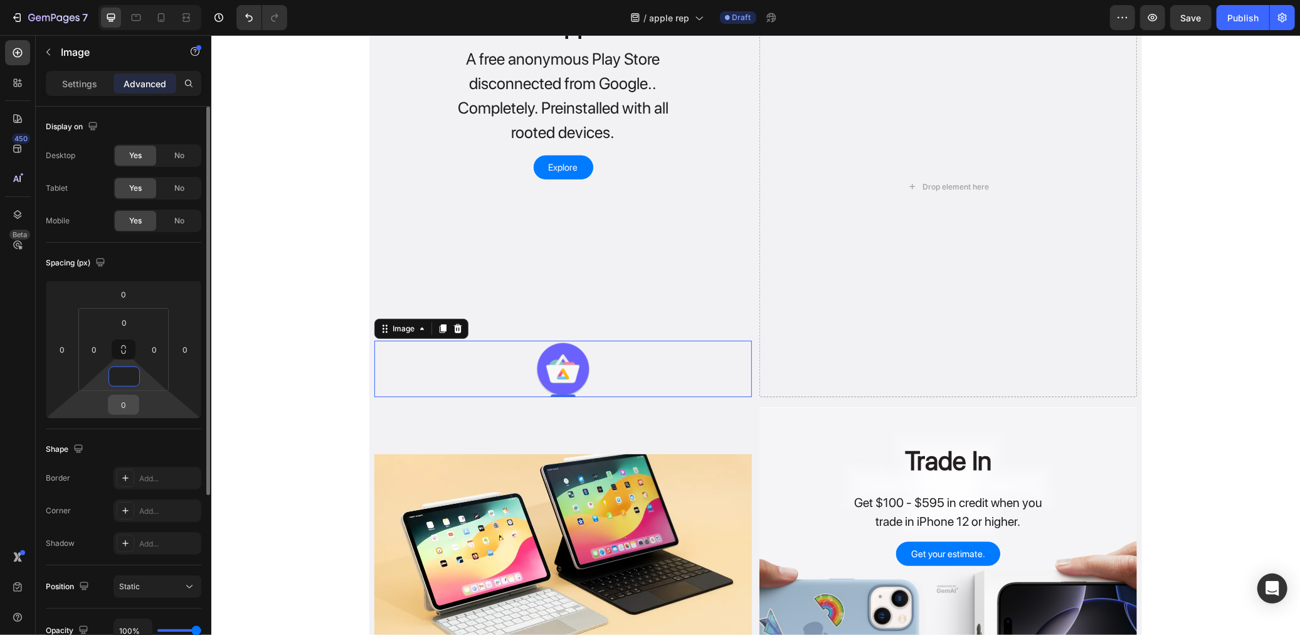
click at [127, 409] on input "0" at bounding box center [123, 404] width 25 height 19
type input "0"
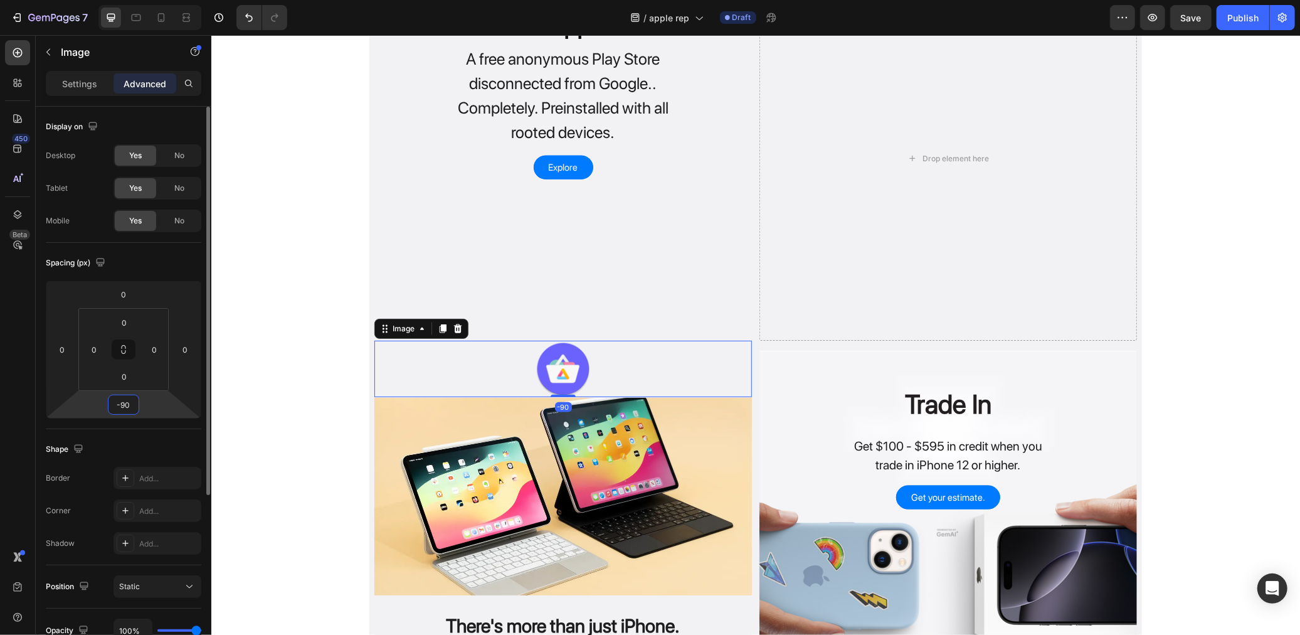
type input "-9"
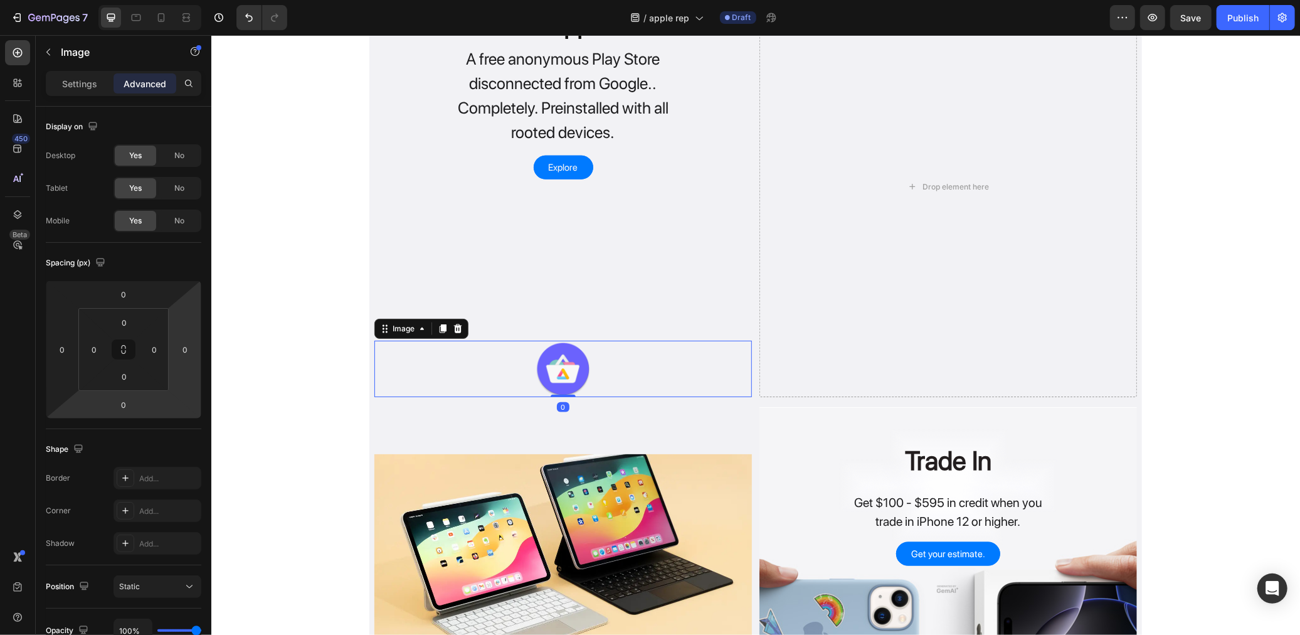
click at [534, 349] on img at bounding box center [562, 368] width 56 height 56
drag, startPoint x: 374, startPoint y: 324, endPoint x: 481, endPoint y: 245, distance: 133.6
click at [481, 245] on div "Header Aurora App Store Heading A free anonymous Play Store disconnected from G…" at bounding box center [755, 354] width 1089 height 2667
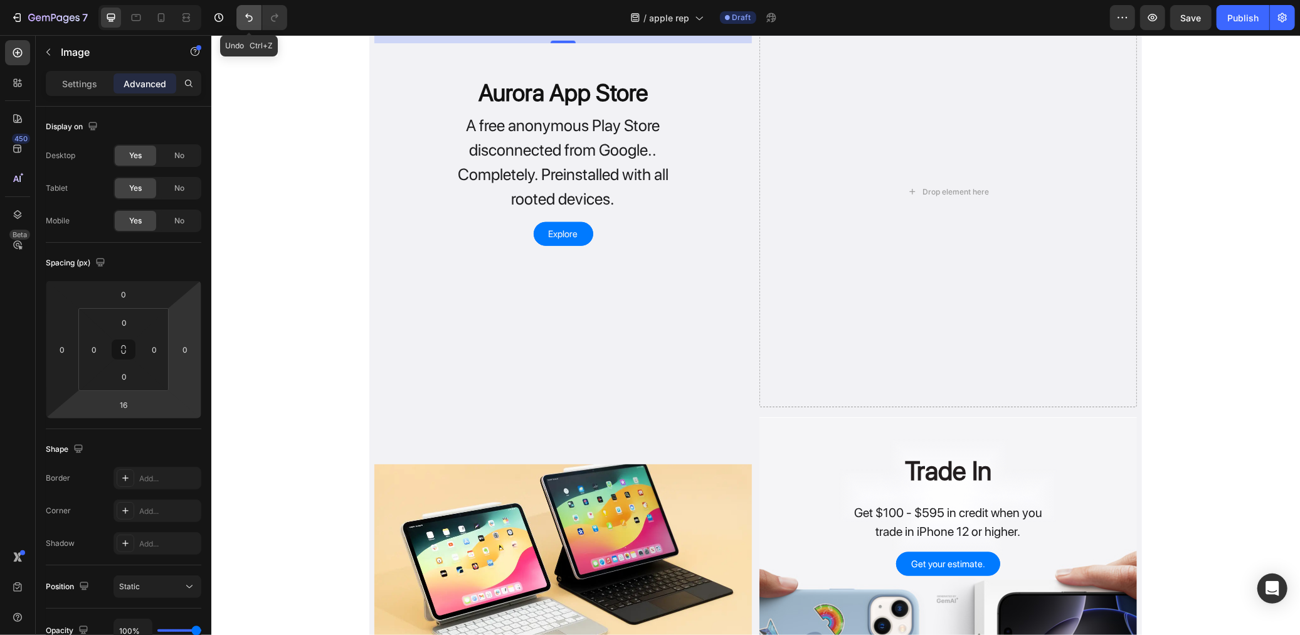
click at [246, 27] on button "Undo/Redo" at bounding box center [248, 17] width 25 height 25
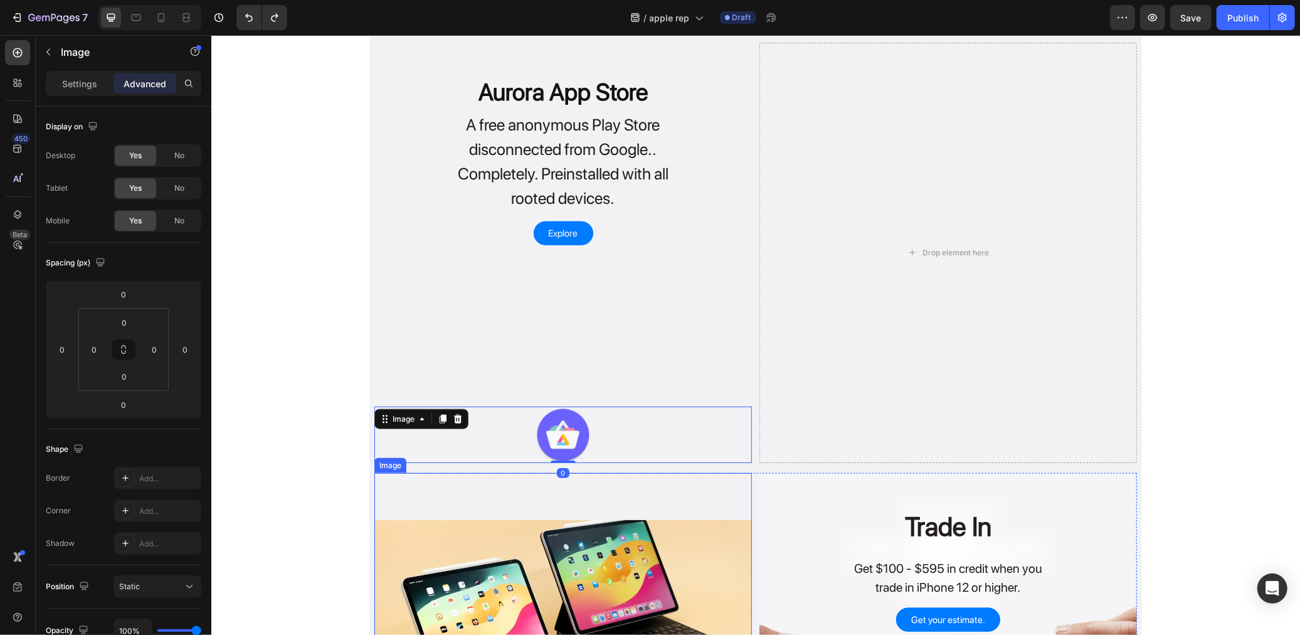
scroll to position [808, 0]
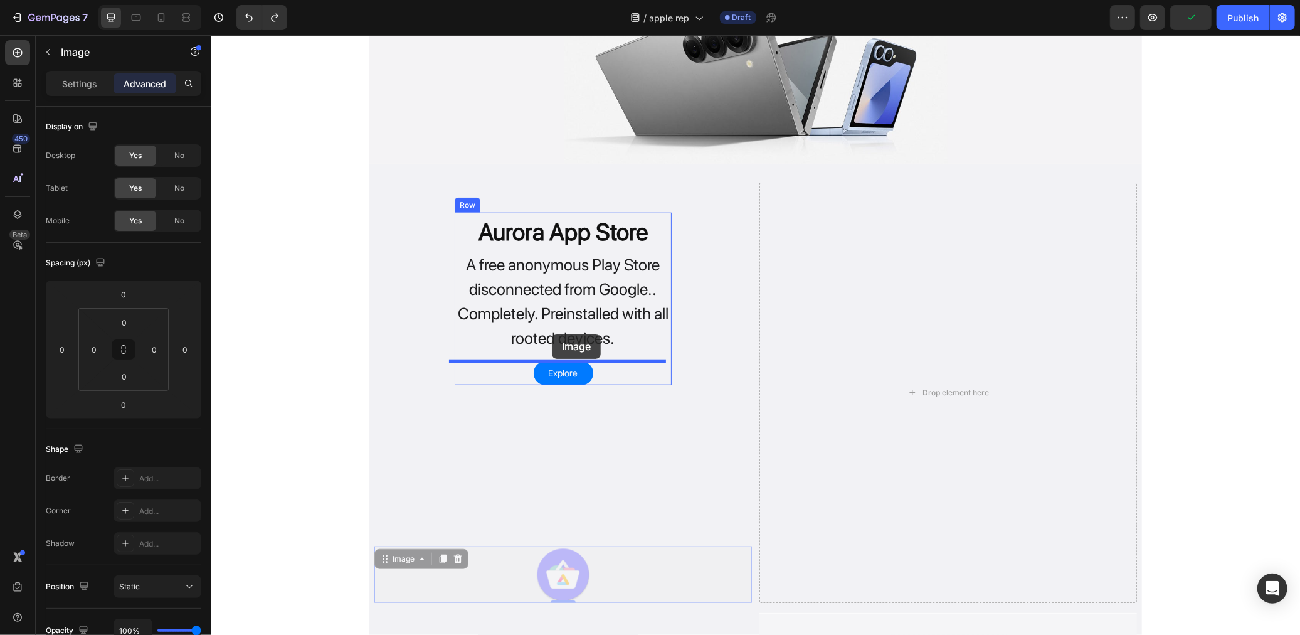
drag, startPoint x: 380, startPoint y: 563, endPoint x: 551, endPoint y: 334, distance: 285.9
type input "16"
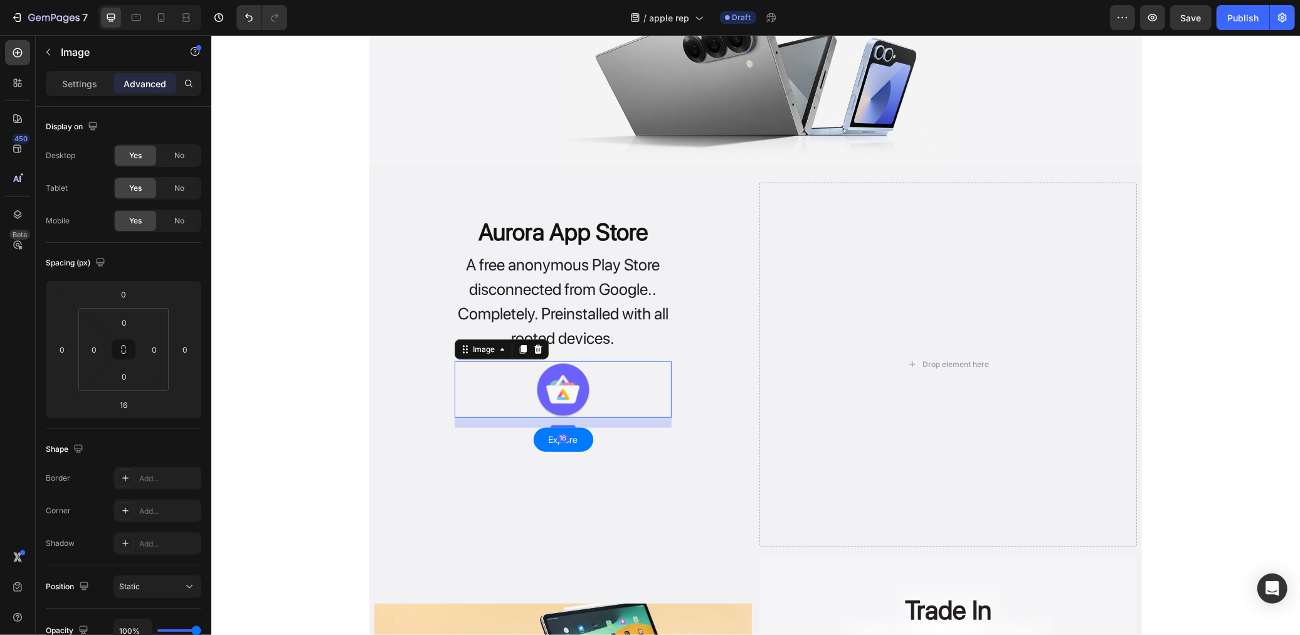
click at [419, 332] on div "Aurora App Store Heading A free anonymous Play Store disconnected from Google..…" at bounding box center [563, 317] width 378 height 270
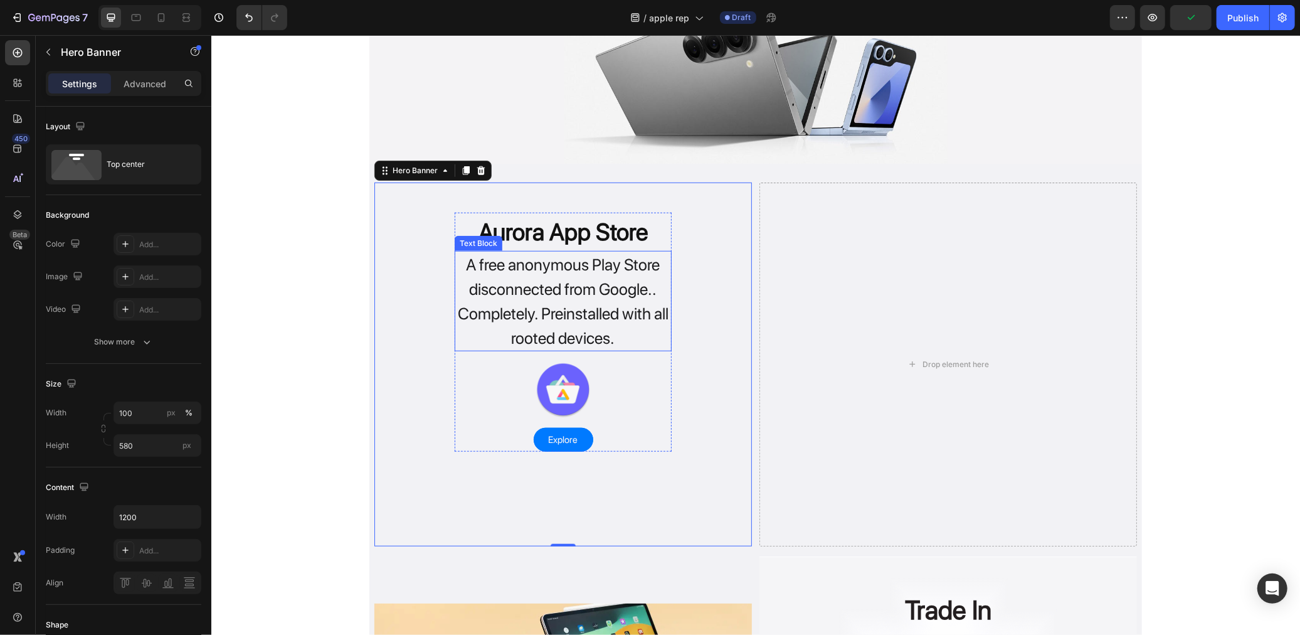
click at [465, 287] on p "A free anonymous Play Store disconnected from Google.. Completely. Preinstalled…" at bounding box center [562, 300] width 214 height 98
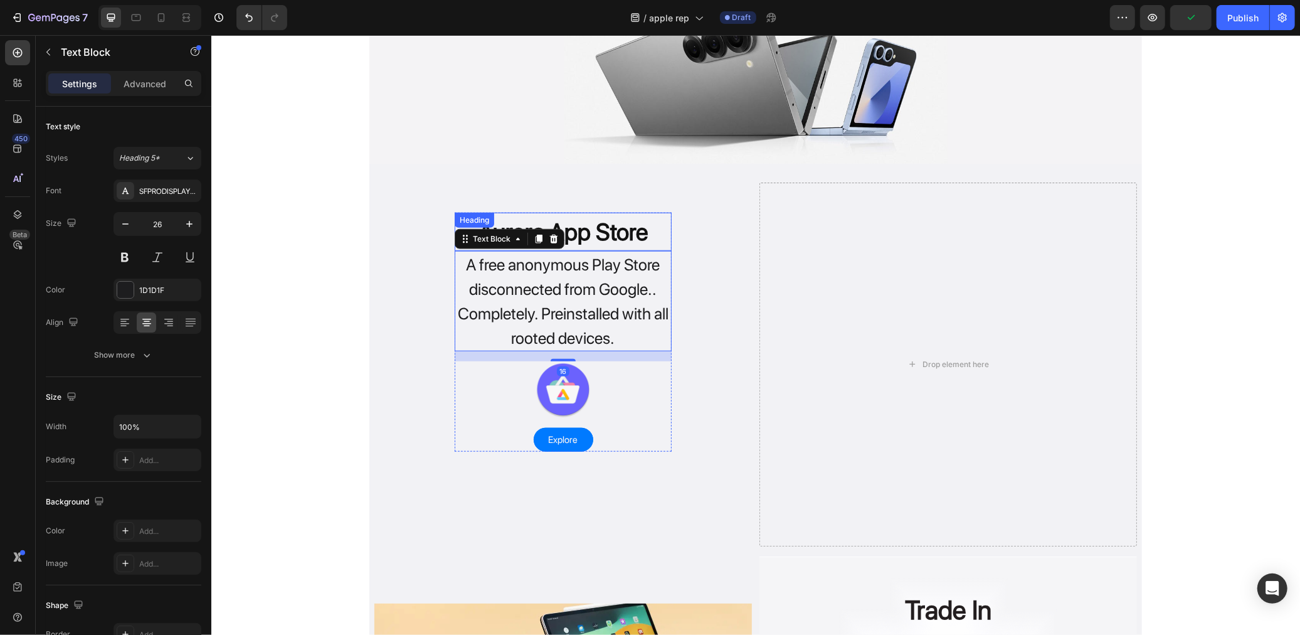
click at [454, 214] on div "Heading" at bounding box center [474, 219] width 40 height 15
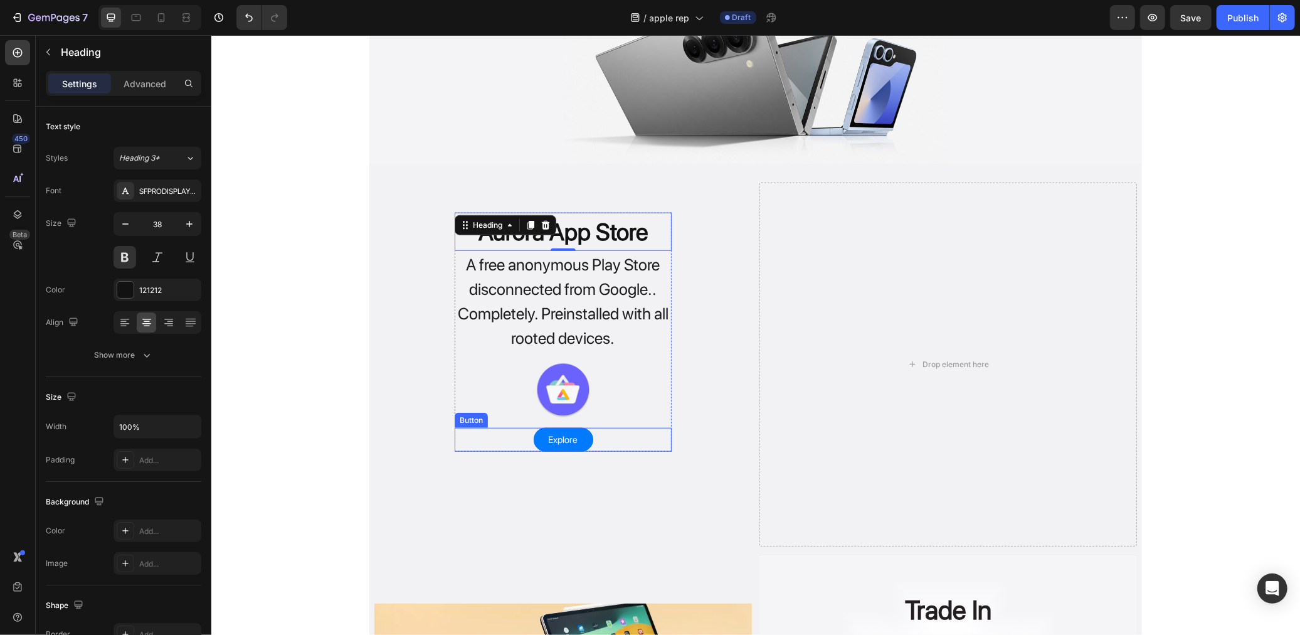
click at [637, 443] on div "Explore Button" at bounding box center [562, 439] width 217 height 24
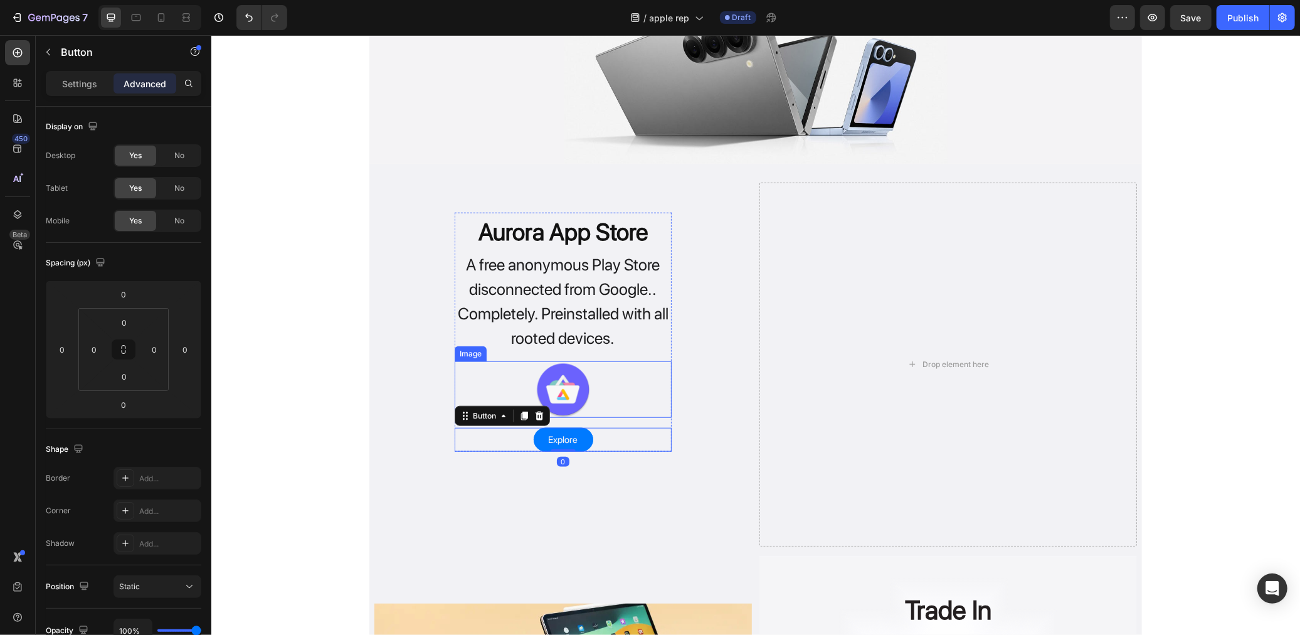
click at [659, 370] on div at bounding box center [562, 389] width 217 height 56
click at [655, 322] on p "A free anonymous Play Store disconnected from Google.. Completely. Preinstalled…" at bounding box center [562, 300] width 214 height 98
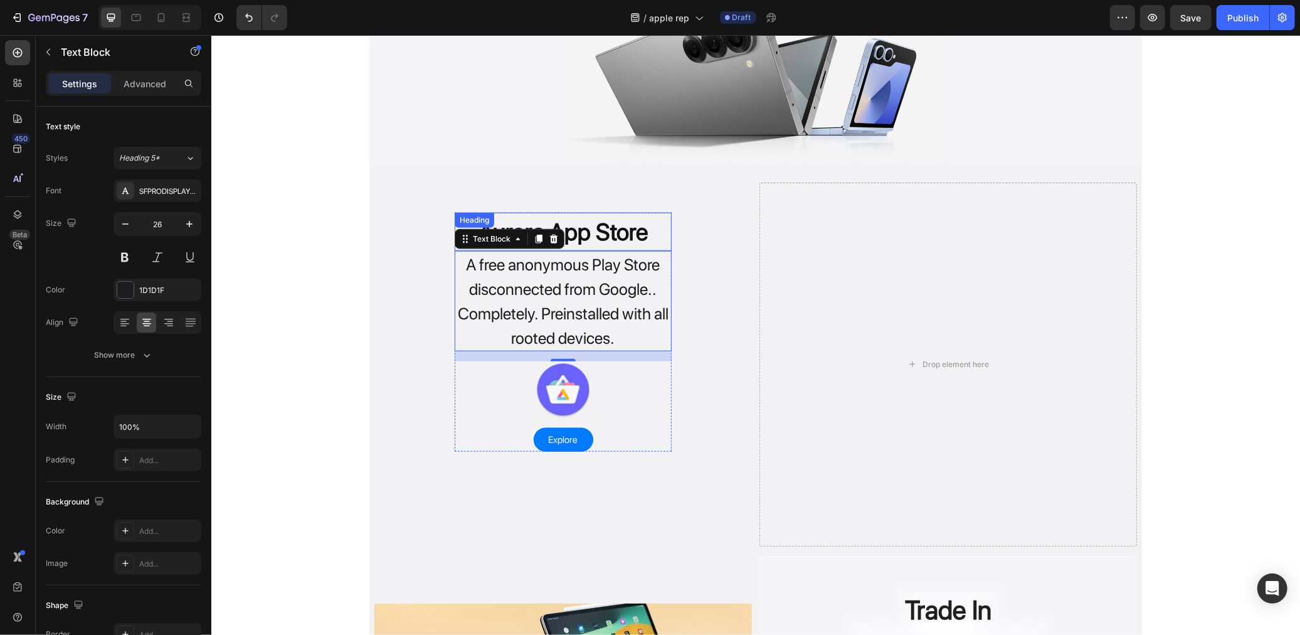
click at [665, 232] on h2 "Aurora App Store" at bounding box center [562, 231] width 217 height 38
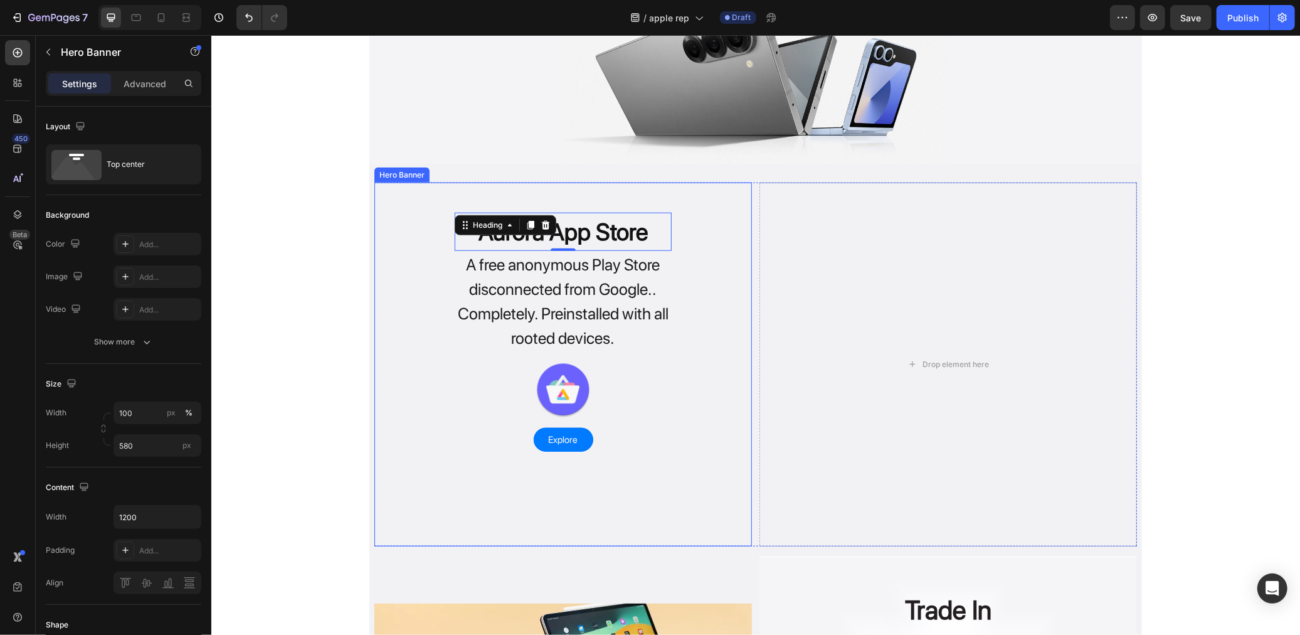
click at [437, 314] on div "Aurora App Store Heading 0 A free anonymous Play Store disconnected from Google…" at bounding box center [563, 317] width 378 height 270
click at [421, 274] on div "Aurora App Store Heading A free anonymous Play Store disconnected from Google..…" at bounding box center [563, 317] width 378 height 270
click at [154, 85] on p "Advanced" at bounding box center [145, 83] width 43 height 13
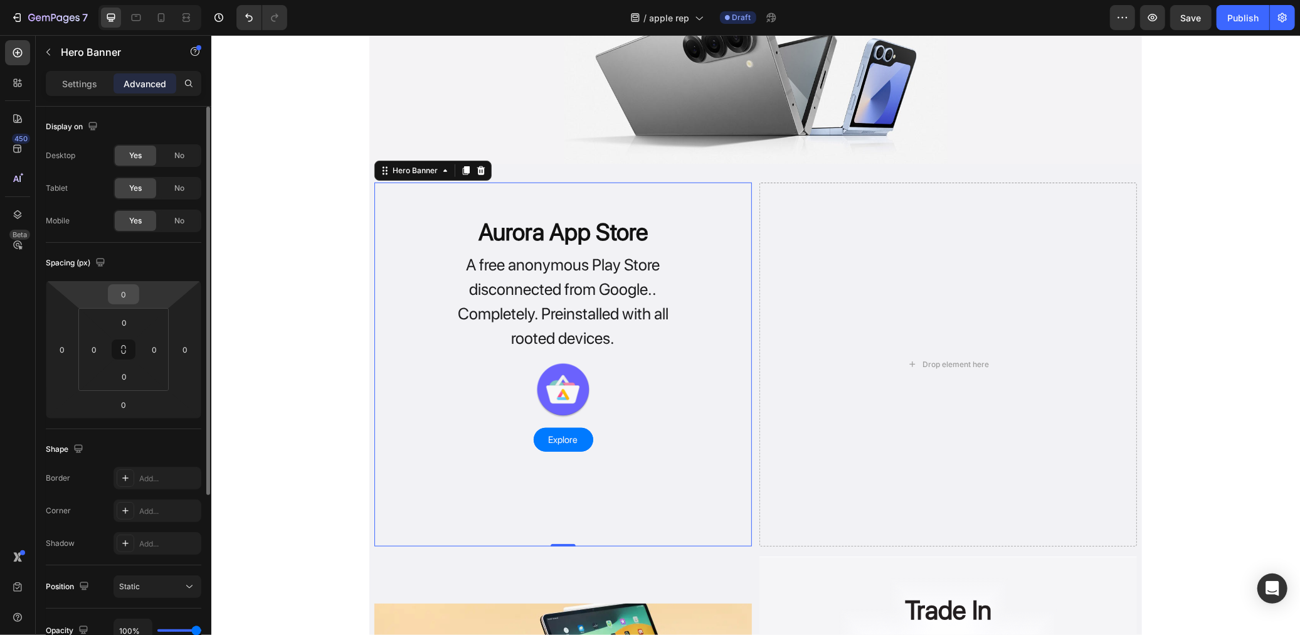
click at [121, 285] on input "0" at bounding box center [123, 294] width 25 height 19
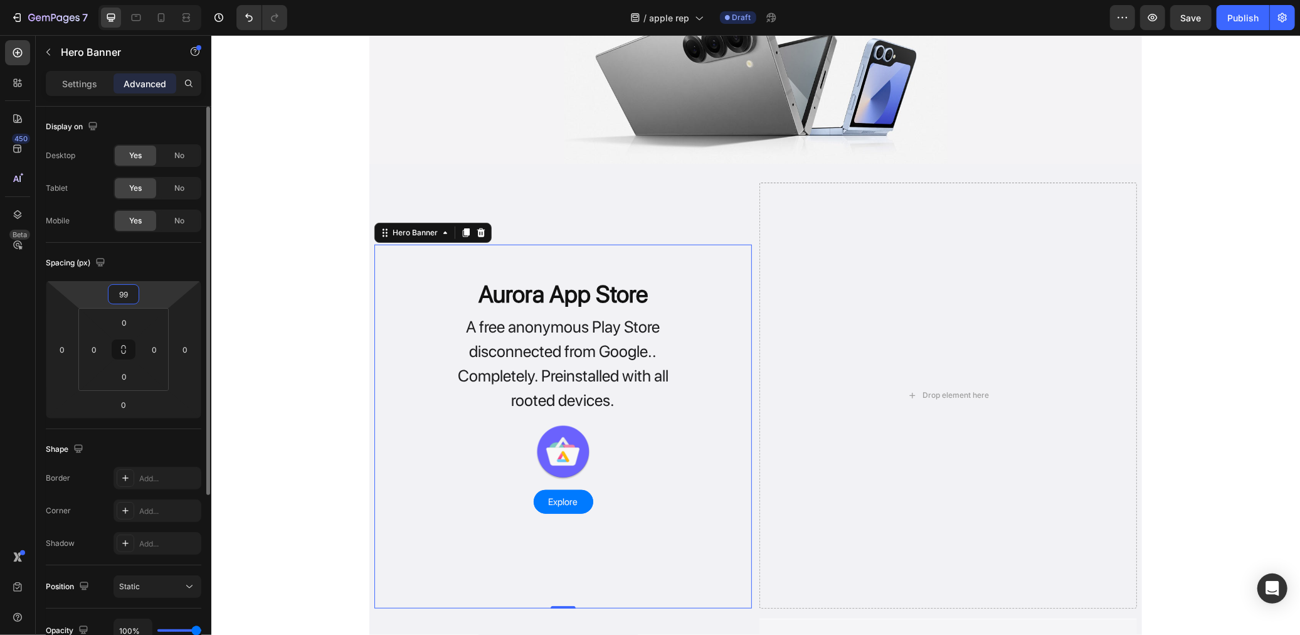
type input "9"
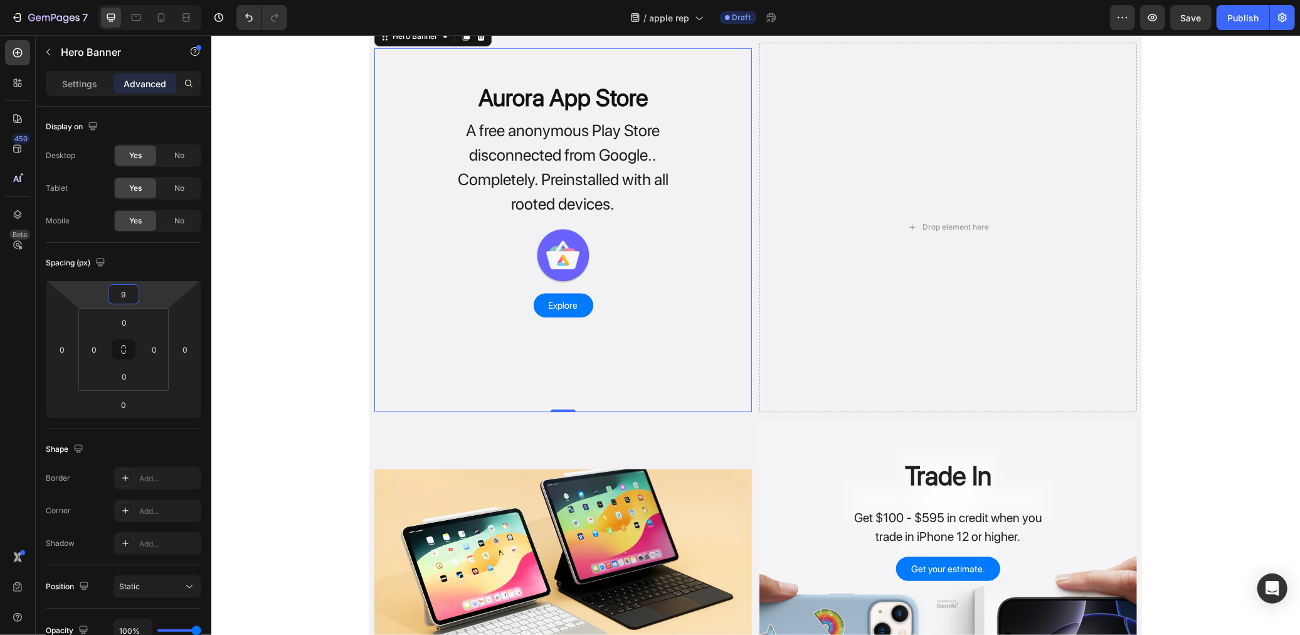
scroll to position [878, 0]
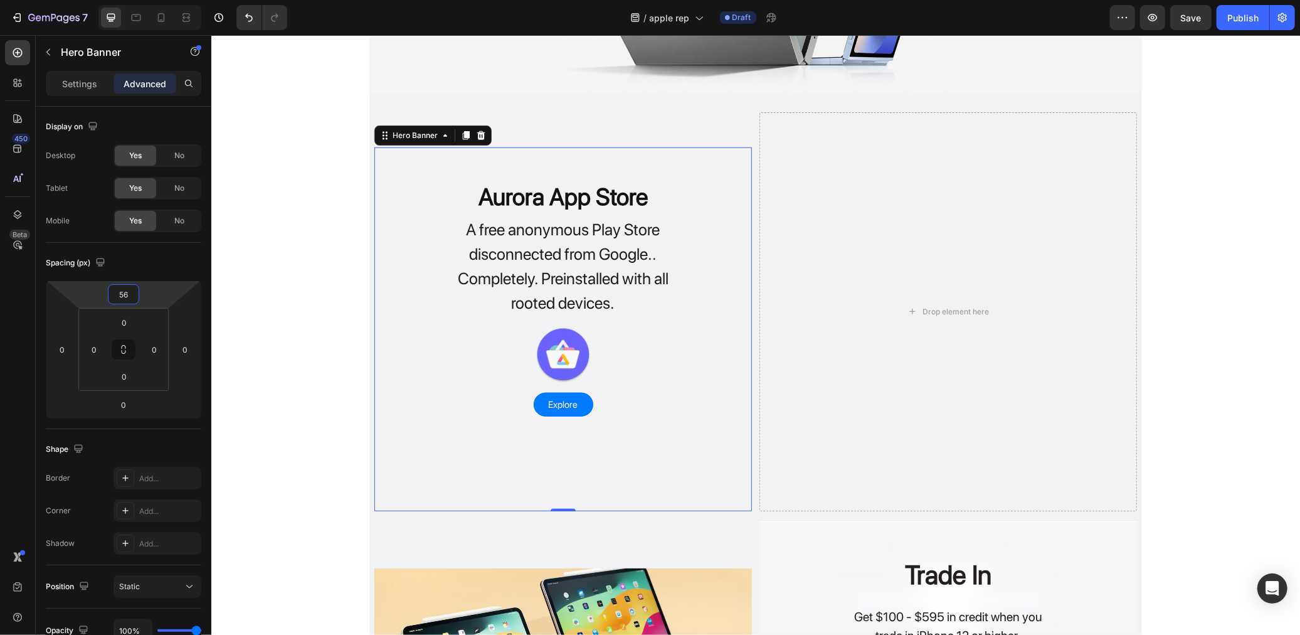
type input "5"
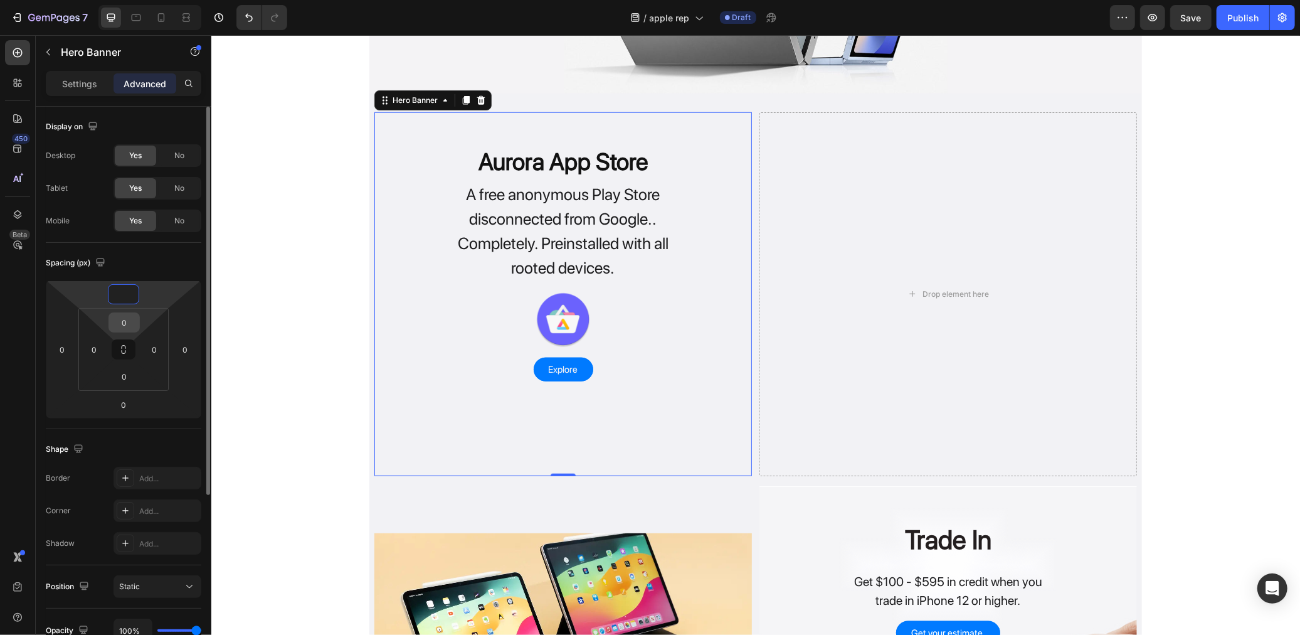
click at [132, 328] on input "0" at bounding box center [124, 322] width 25 height 19
type input "0"
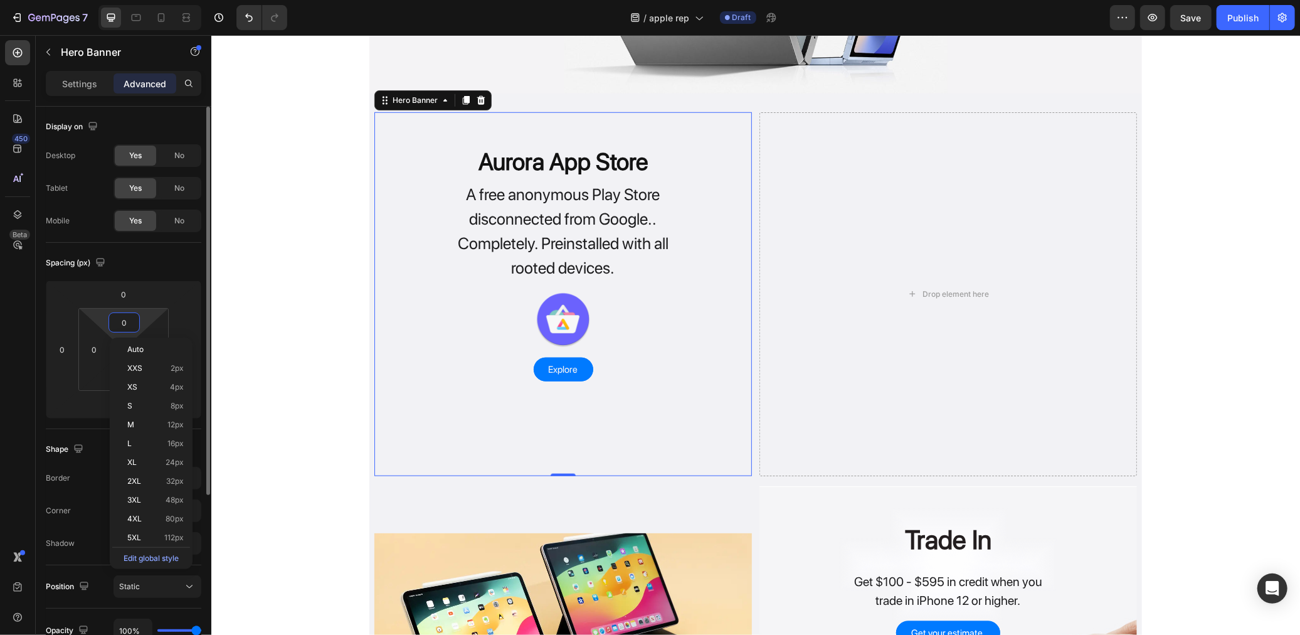
click at [132, 328] on input "0" at bounding box center [124, 322] width 25 height 19
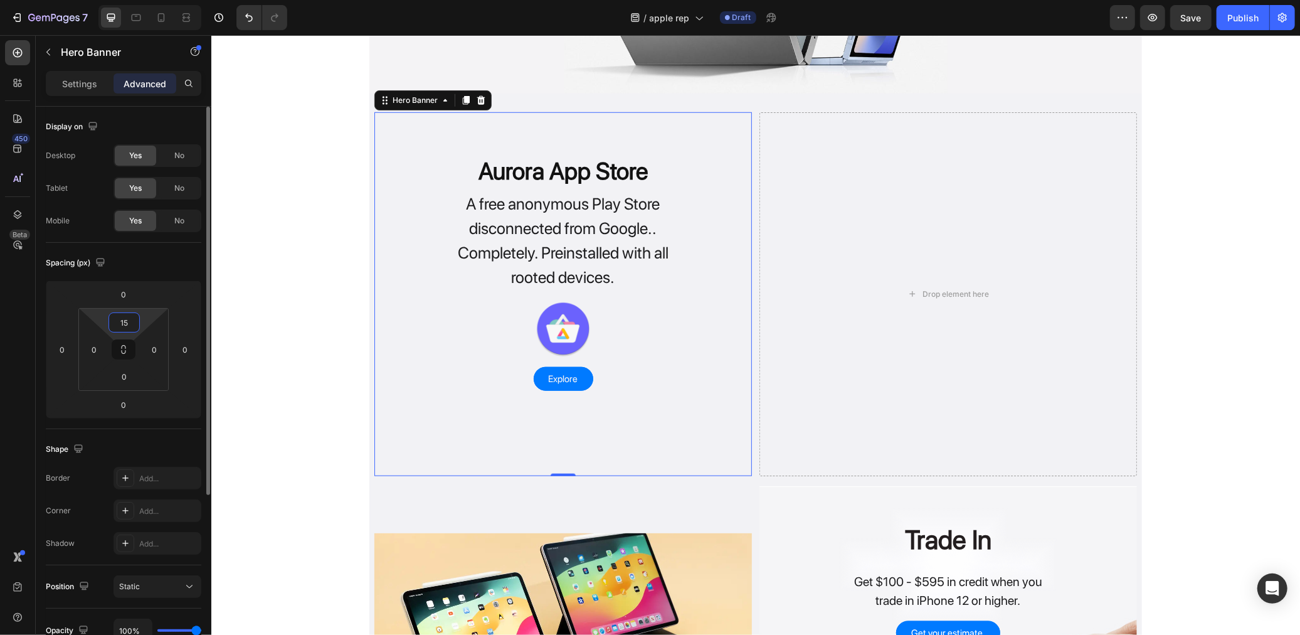
type input "1"
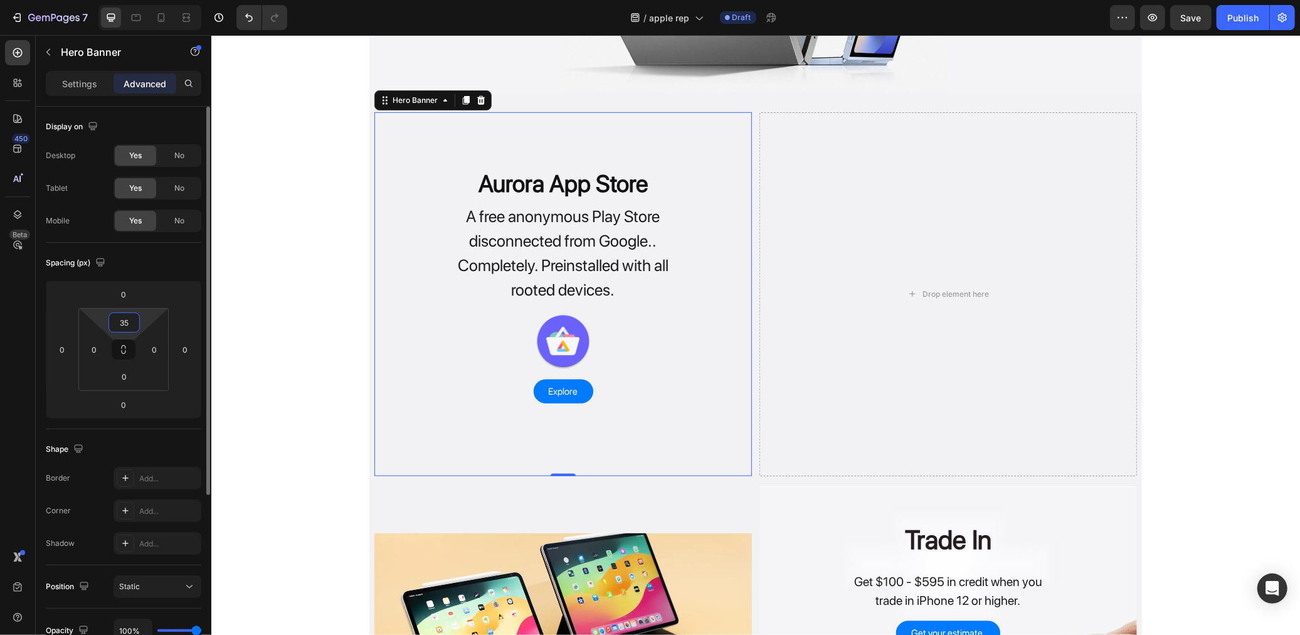
type input "3"
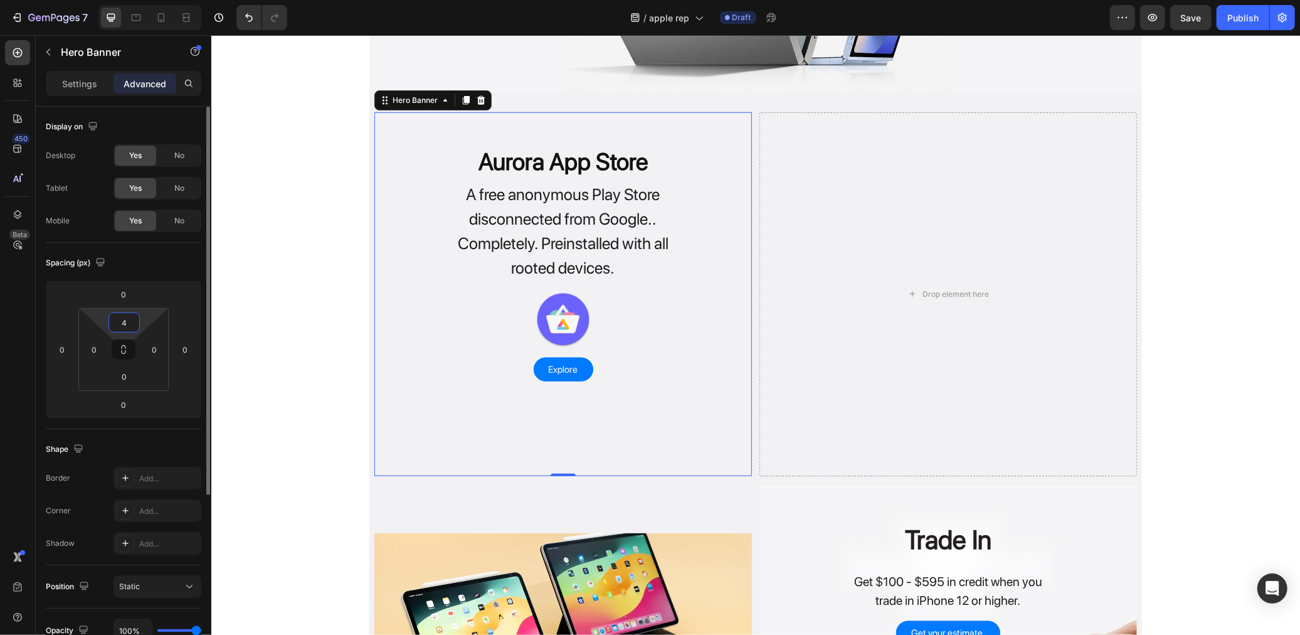
type input "45"
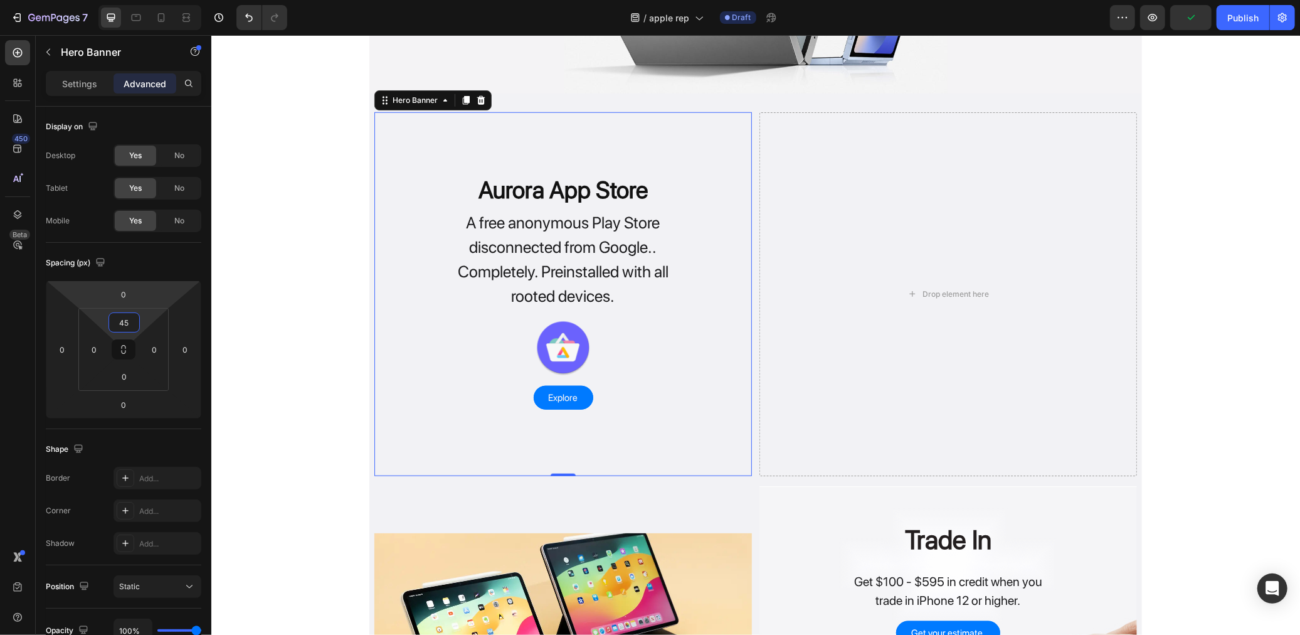
click at [309, 385] on div "Rooted Samsung Heading Magisk, KernelSU, APatch & More Text Block Learn more Bu…" at bounding box center [755, 384] width 1089 height 2404
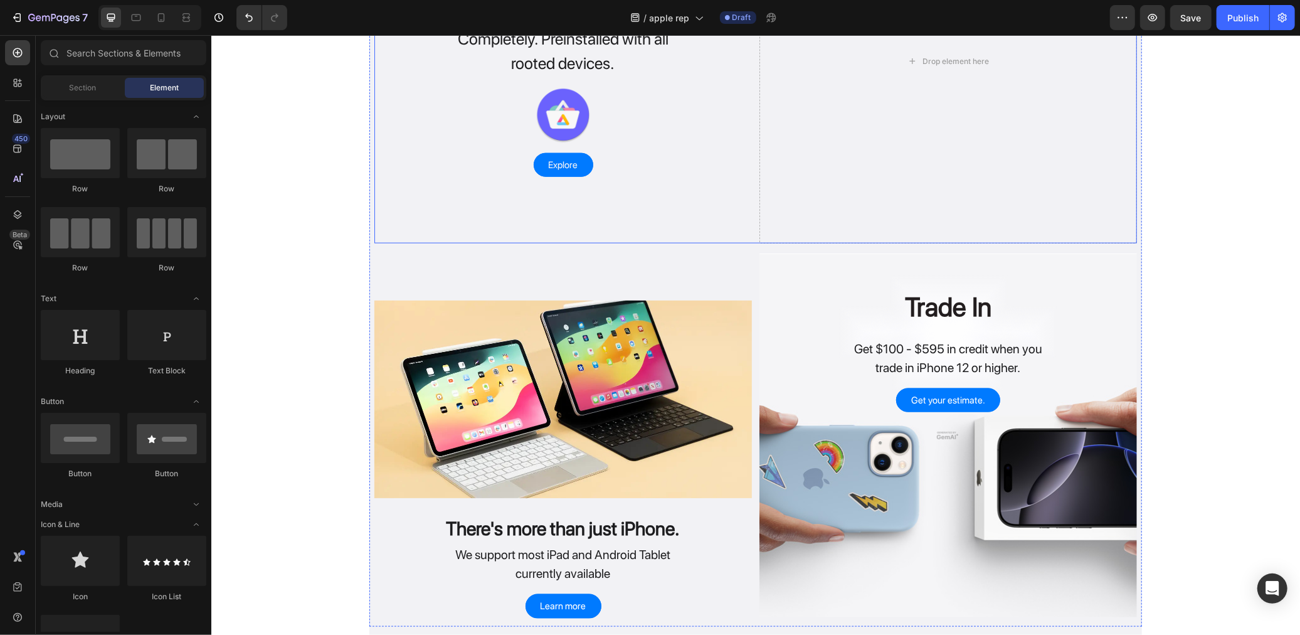
scroll to position [1226, 0]
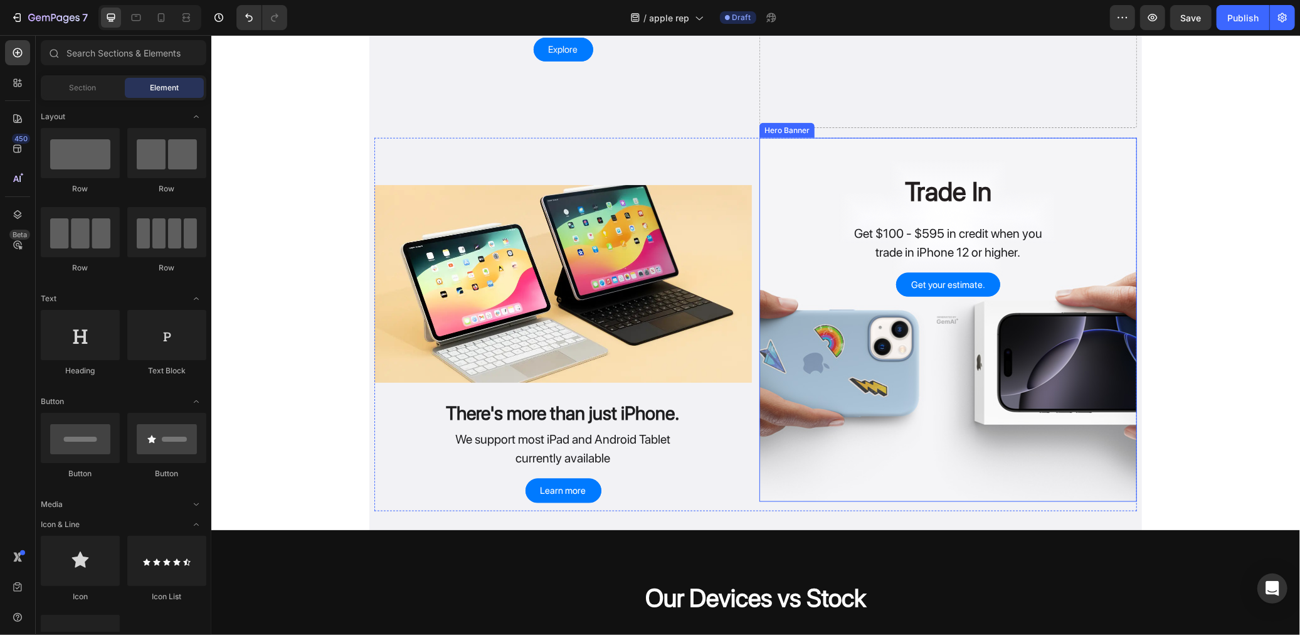
click at [845, 379] on div "Overlay" at bounding box center [948, 319] width 378 height 364
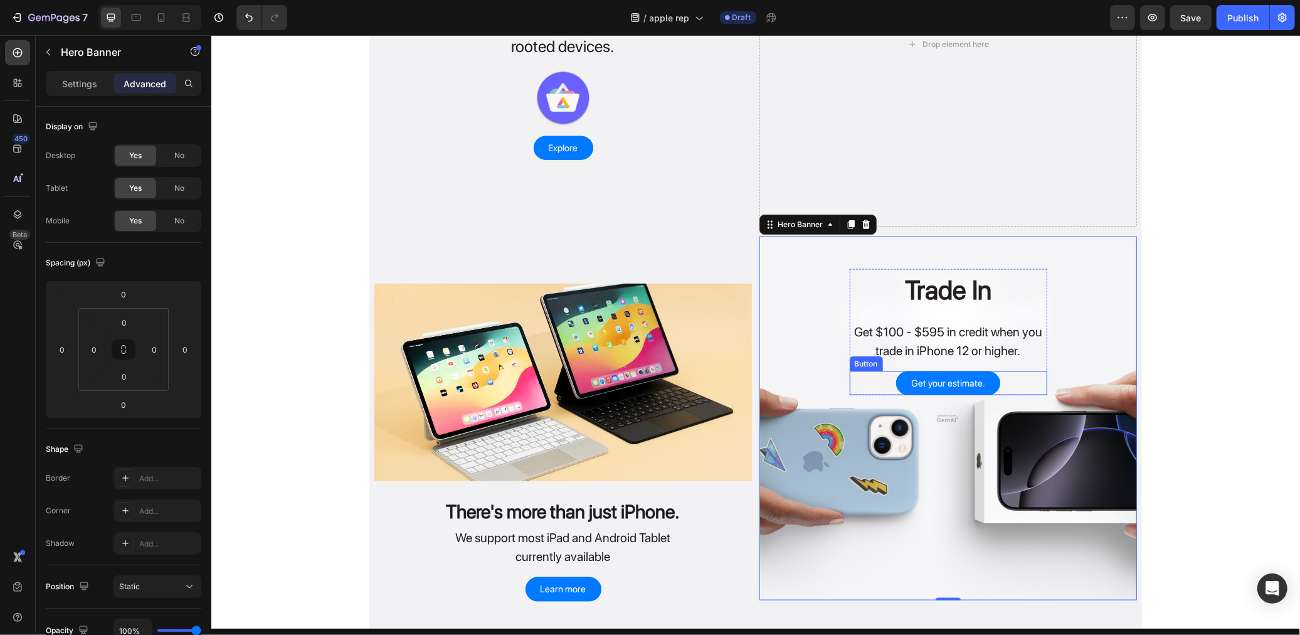
scroll to position [1296, 0]
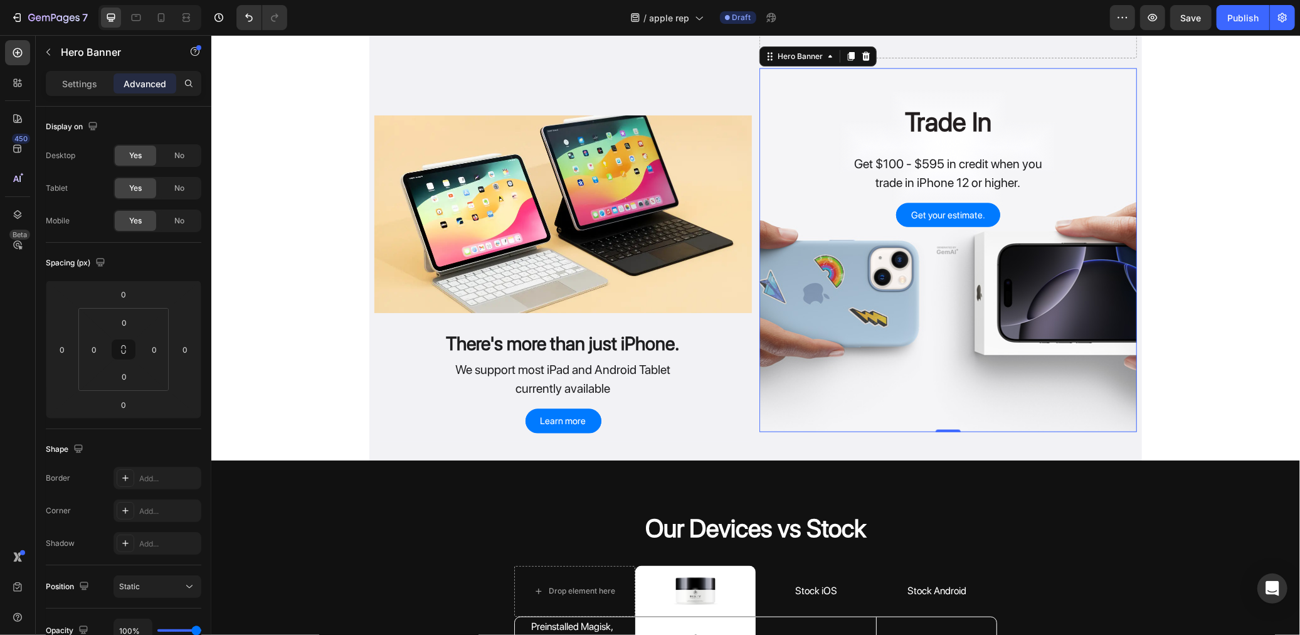
click at [952, 277] on div "Overlay" at bounding box center [948, 250] width 378 height 364
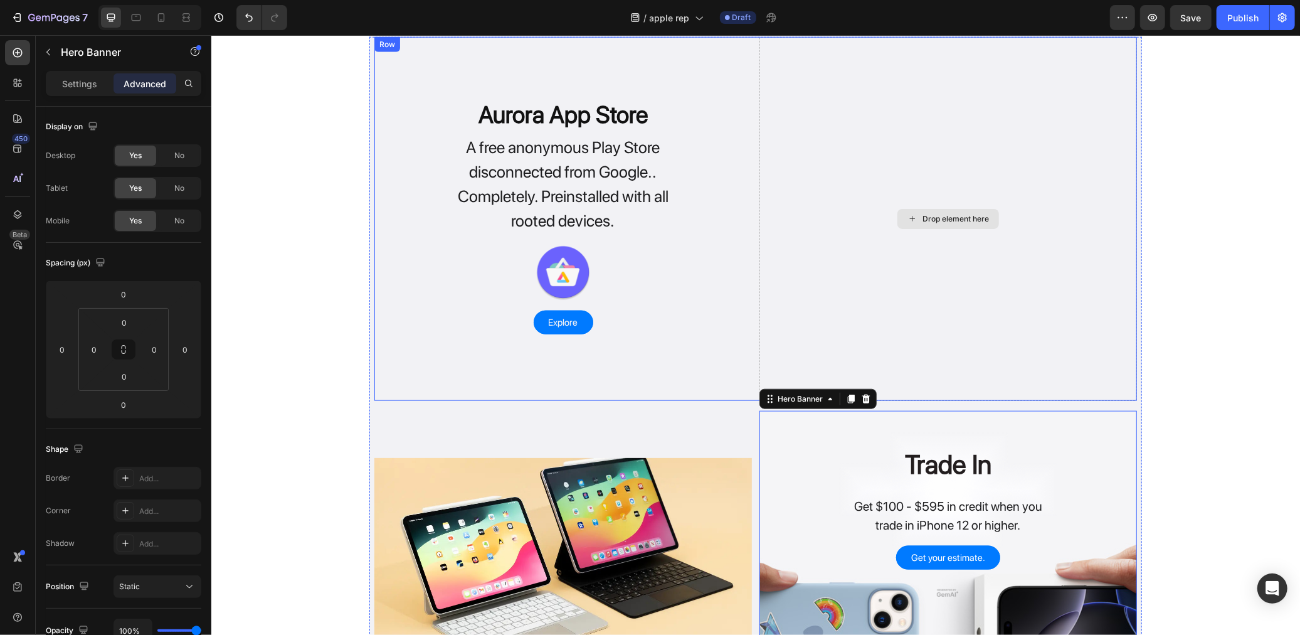
scroll to position [878, 0]
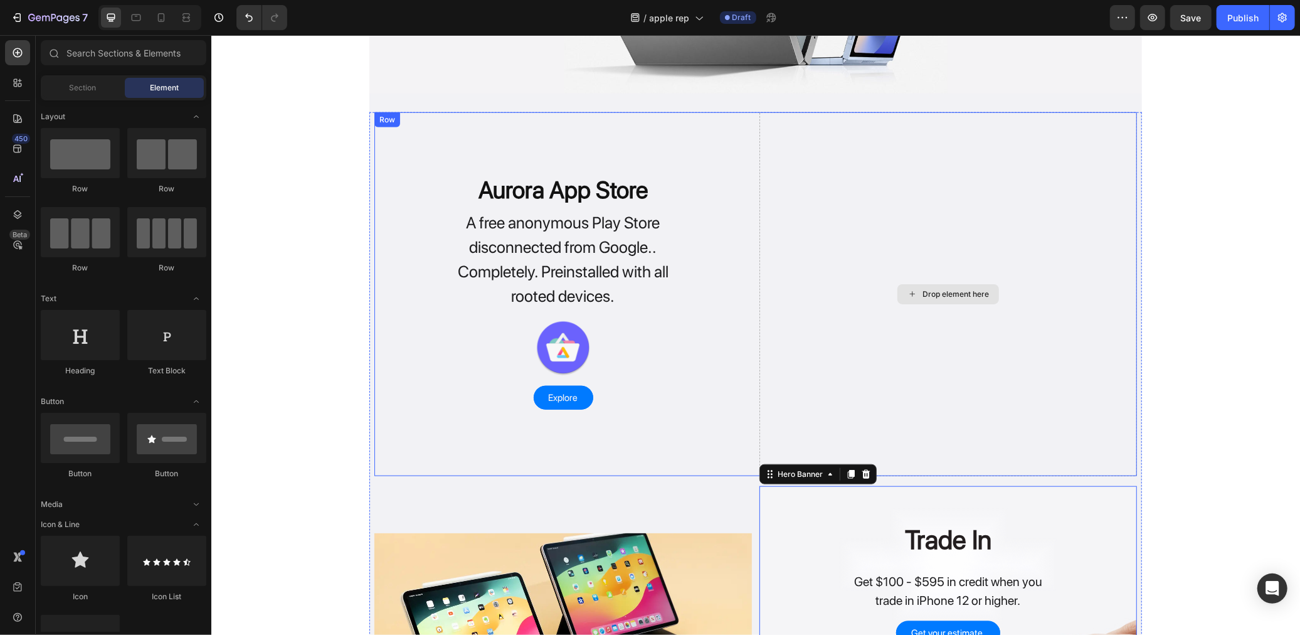
click at [955, 295] on div "Drop element here" at bounding box center [955, 293] width 66 height 10
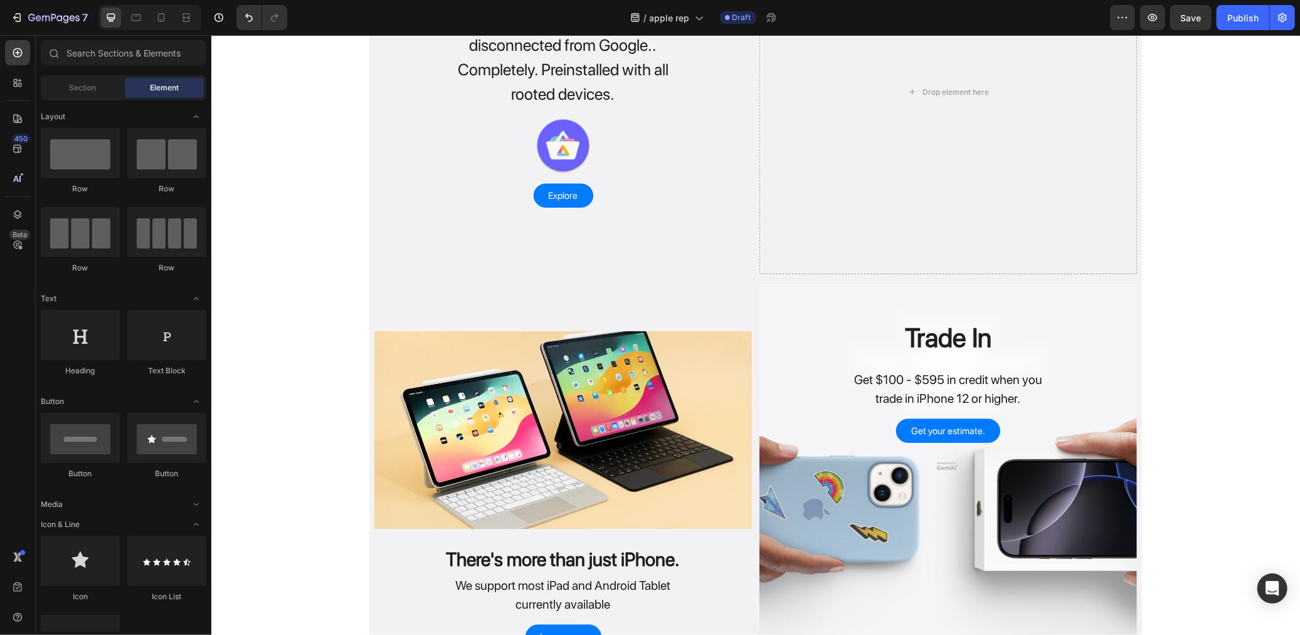
scroll to position [1254, 0]
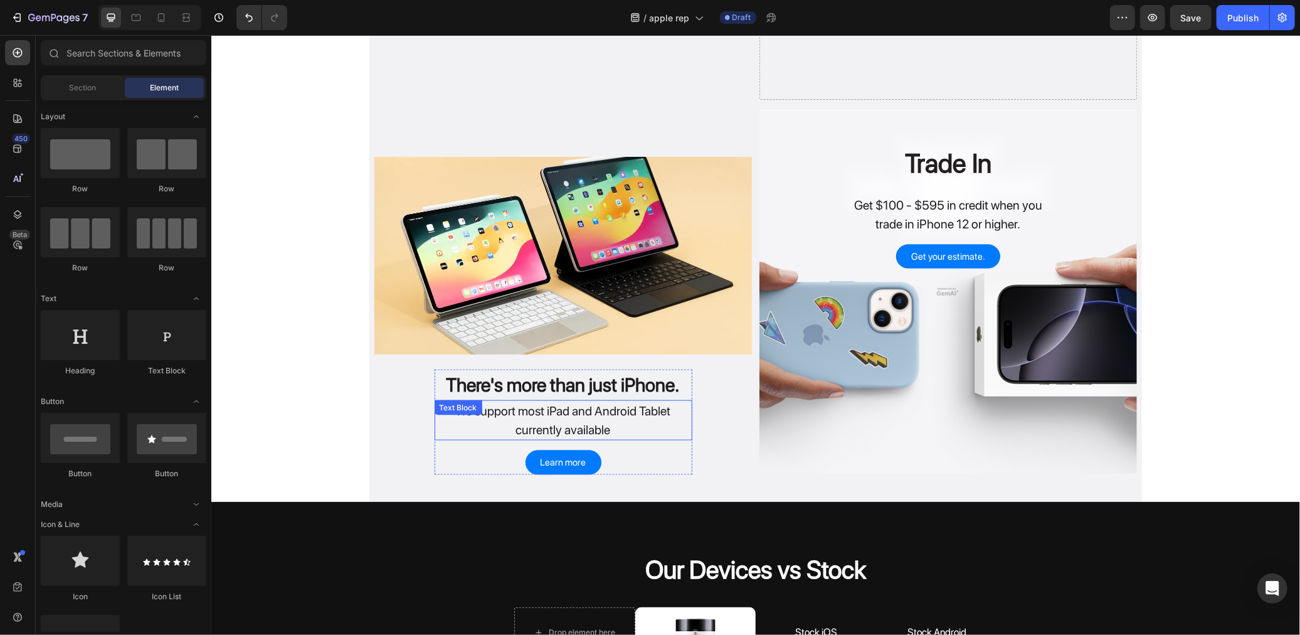
click at [545, 411] on p "We support most iPad and Android Tablet currently available" at bounding box center [562, 420] width 255 height 38
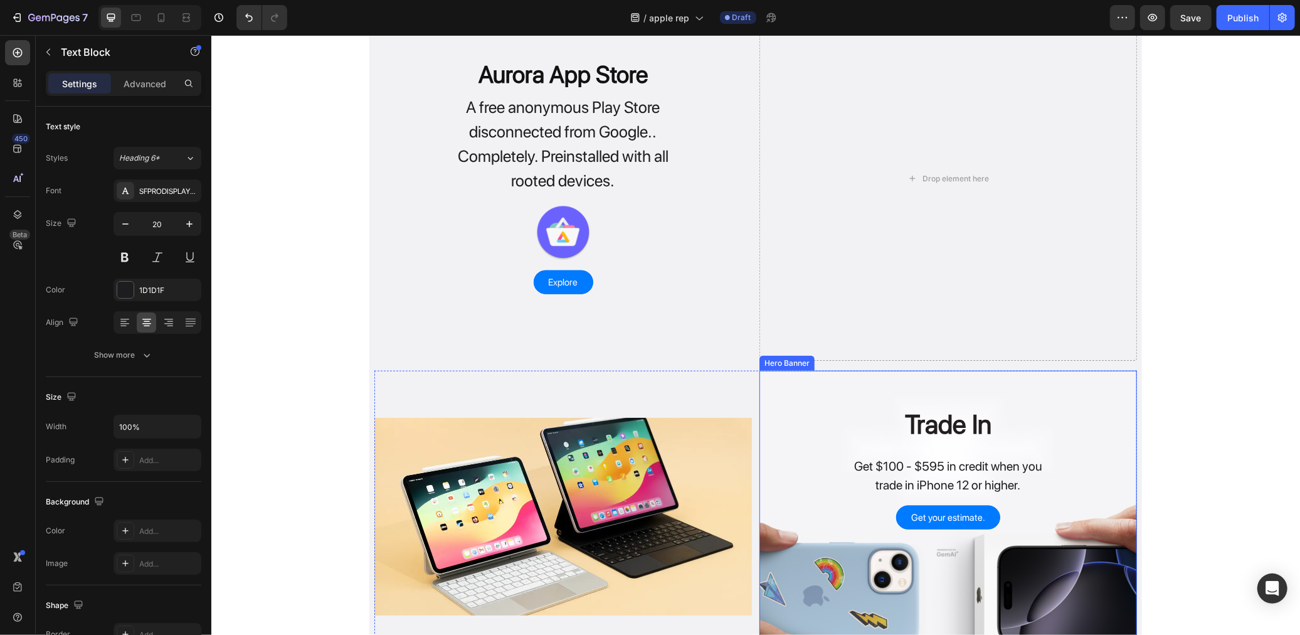
scroll to position [975, 0]
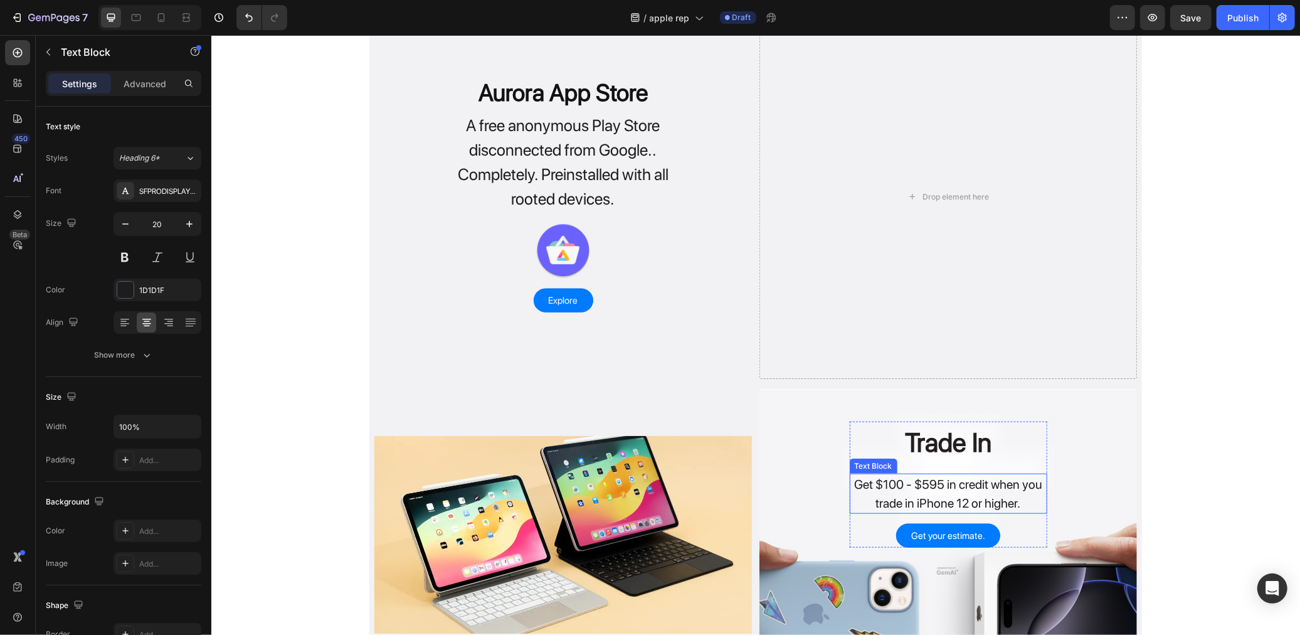
click at [896, 504] on p "Get $100 - $595 in credit when you trade in iPhone 12 or higher." at bounding box center [947, 493] width 195 height 38
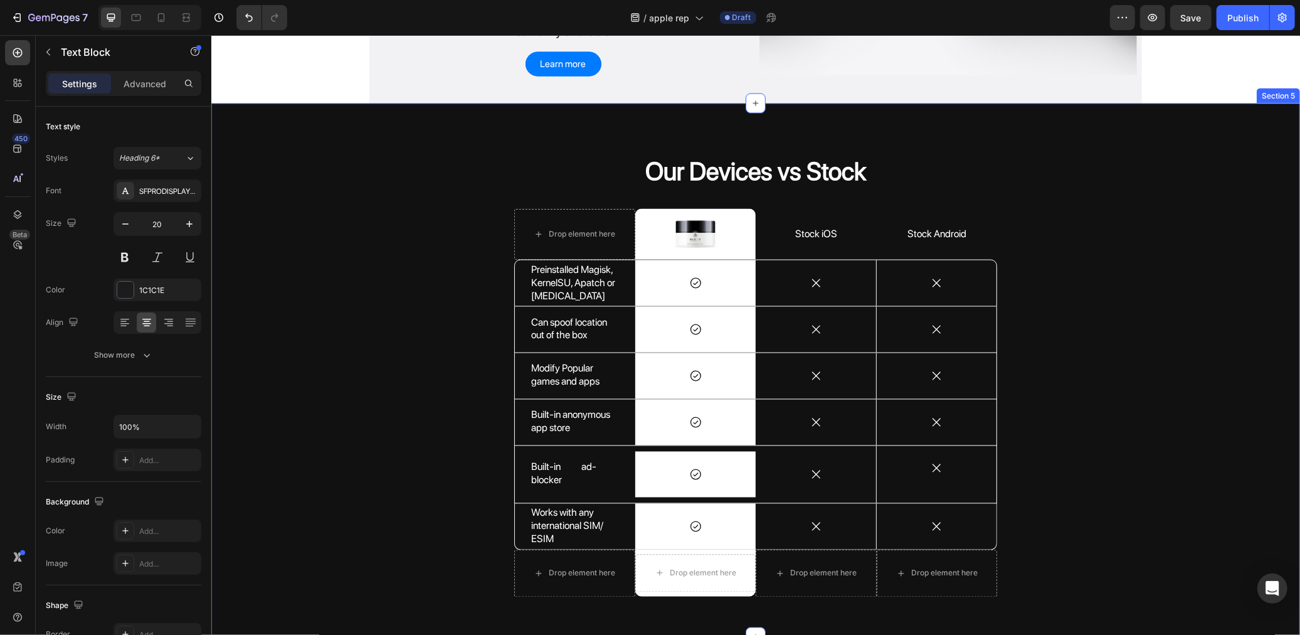
scroll to position [1742, 0]
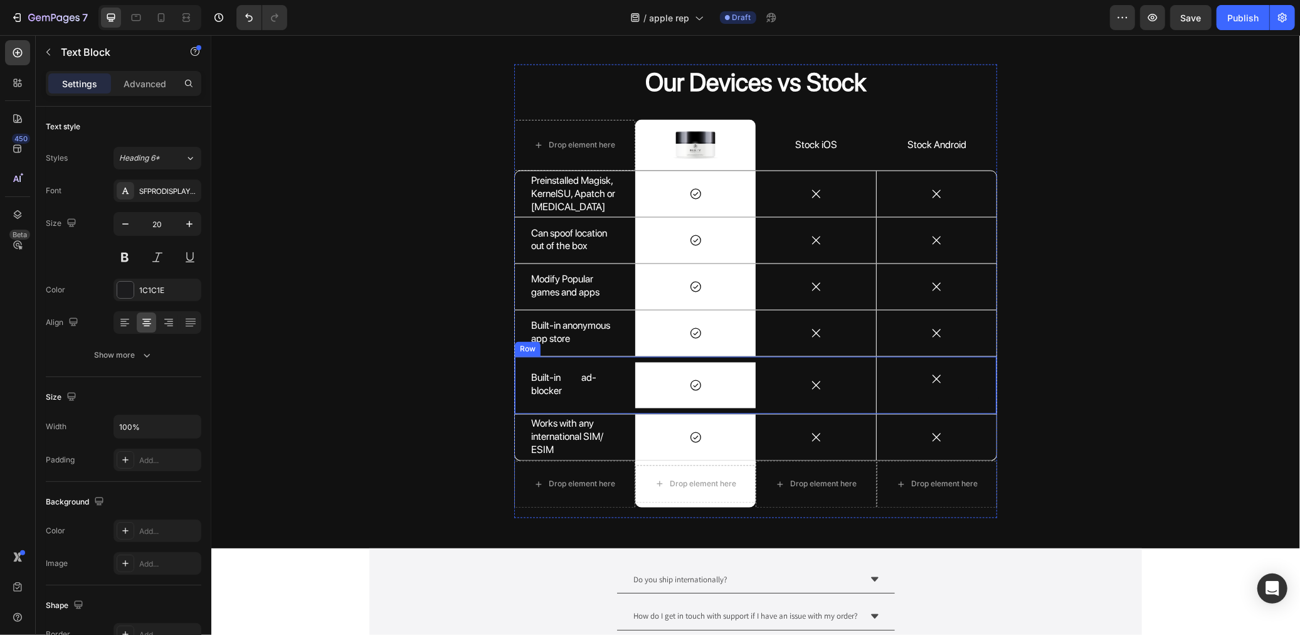
click at [559, 404] on div "Built-in ad-blocker Text Block" at bounding box center [574, 384] width 120 height 57
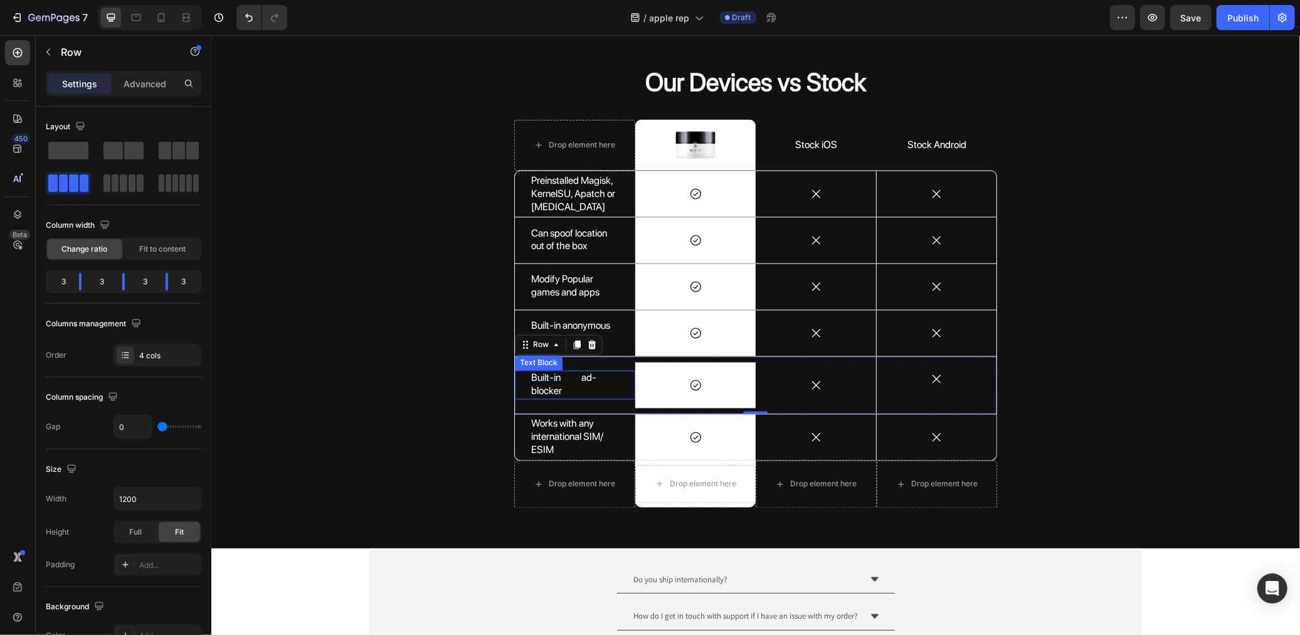
click at [579, 379] on p "Built-in ad-blocker" at bounding box center [575, 384] width 88 height 26
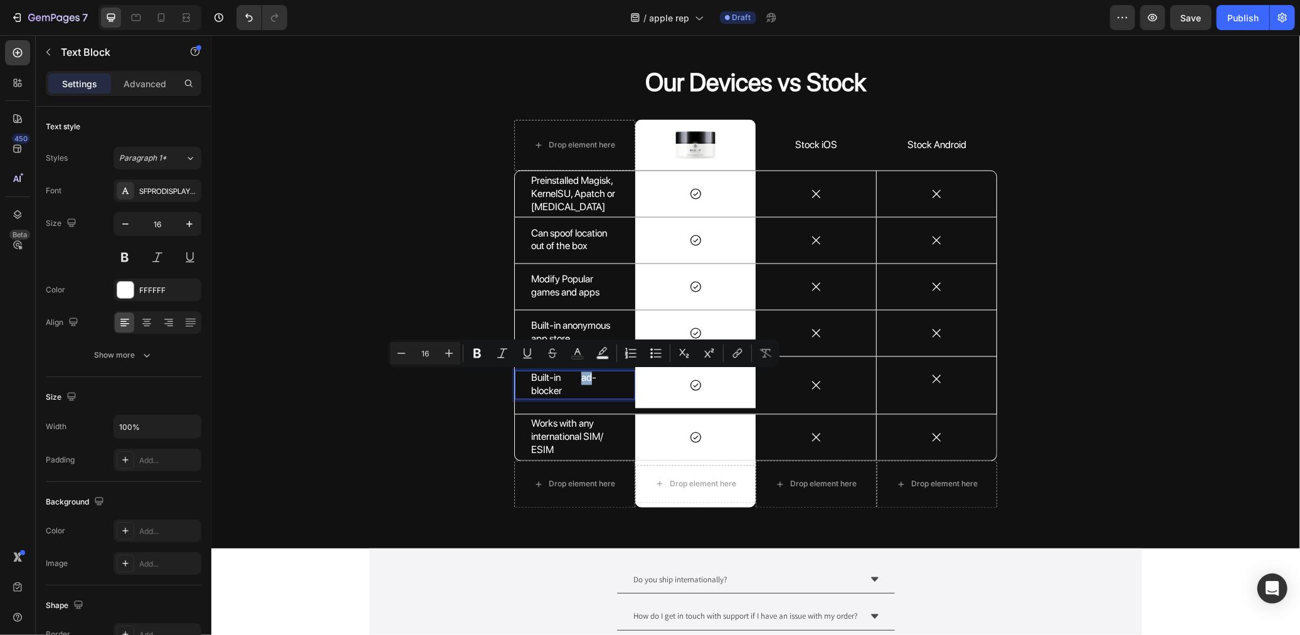
click at [576, 379] on p "Built-in ad-blocker" at bounding box center [575, 384] width 88 height 26
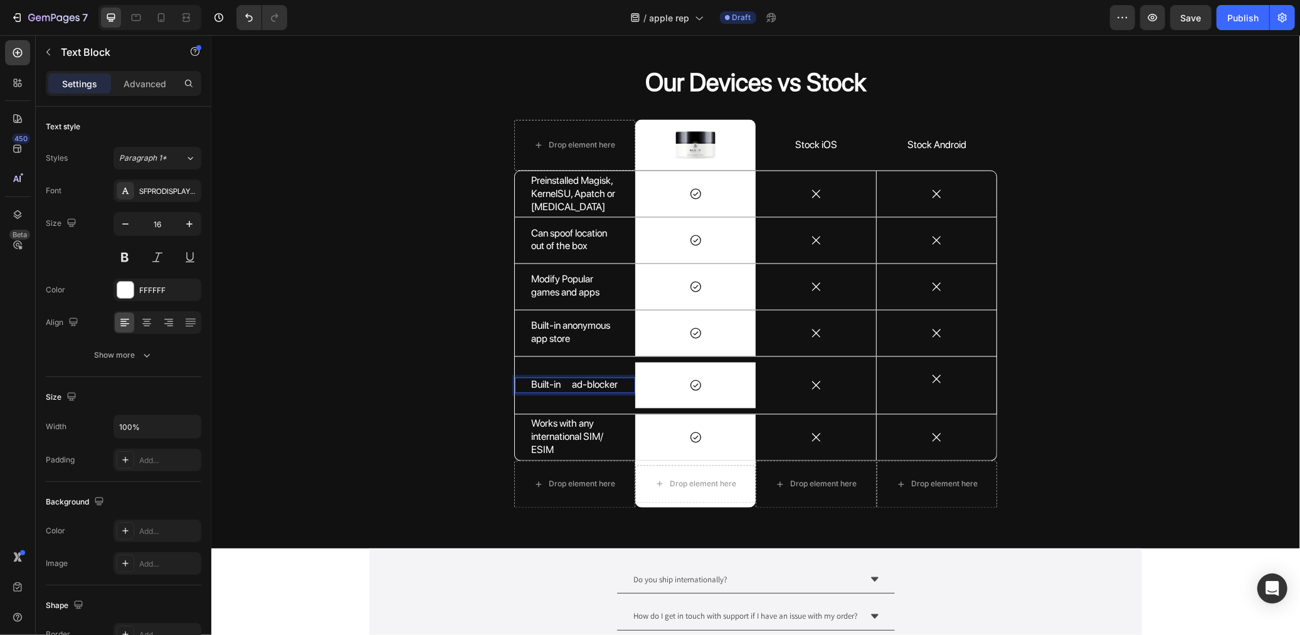
scroll to position [1748, 0]
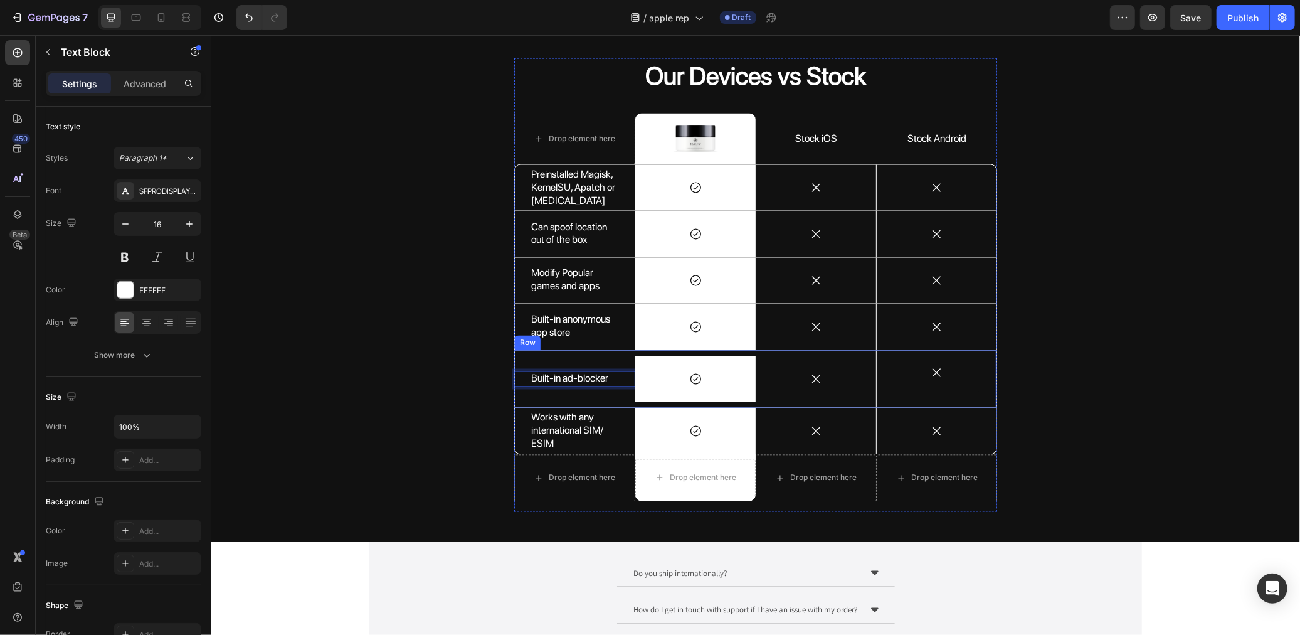
click at [475, 398] on div "Our Devices vs Stock Heading Drop element here Image Row Stock iOS Text Block S…" at bounding box center [755, 284] width 1070 height 453
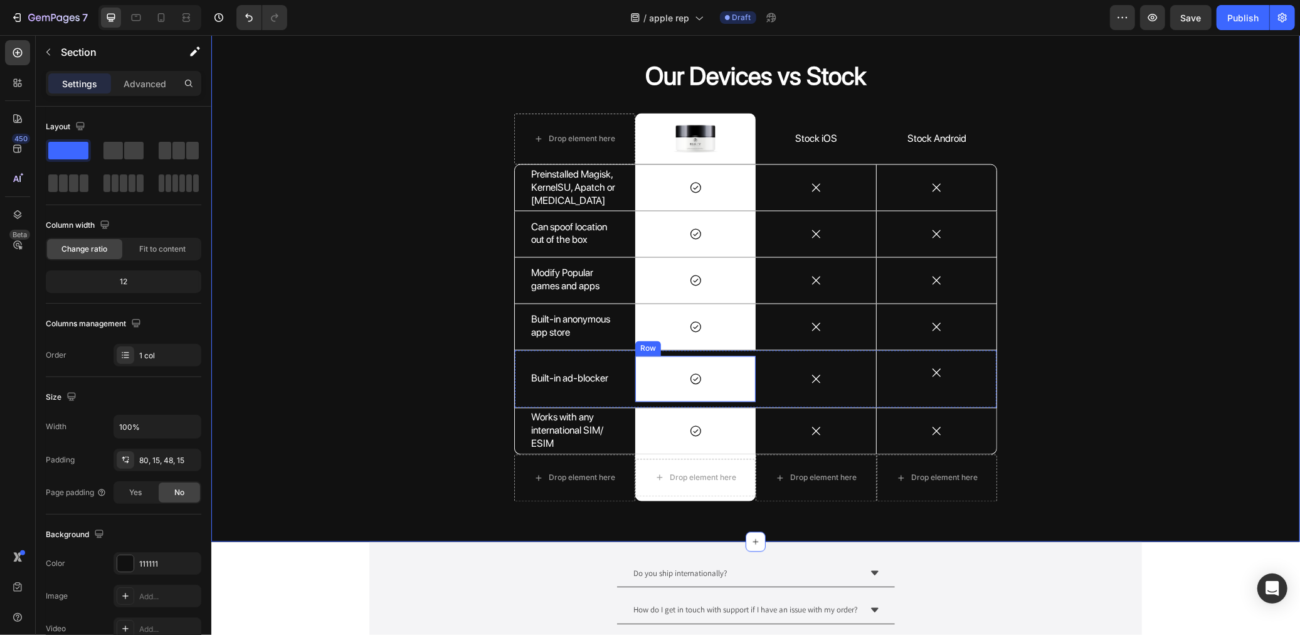
click at [666, 388] on div "Icon Row" at bounding box center [695, 379] width 120 height 46
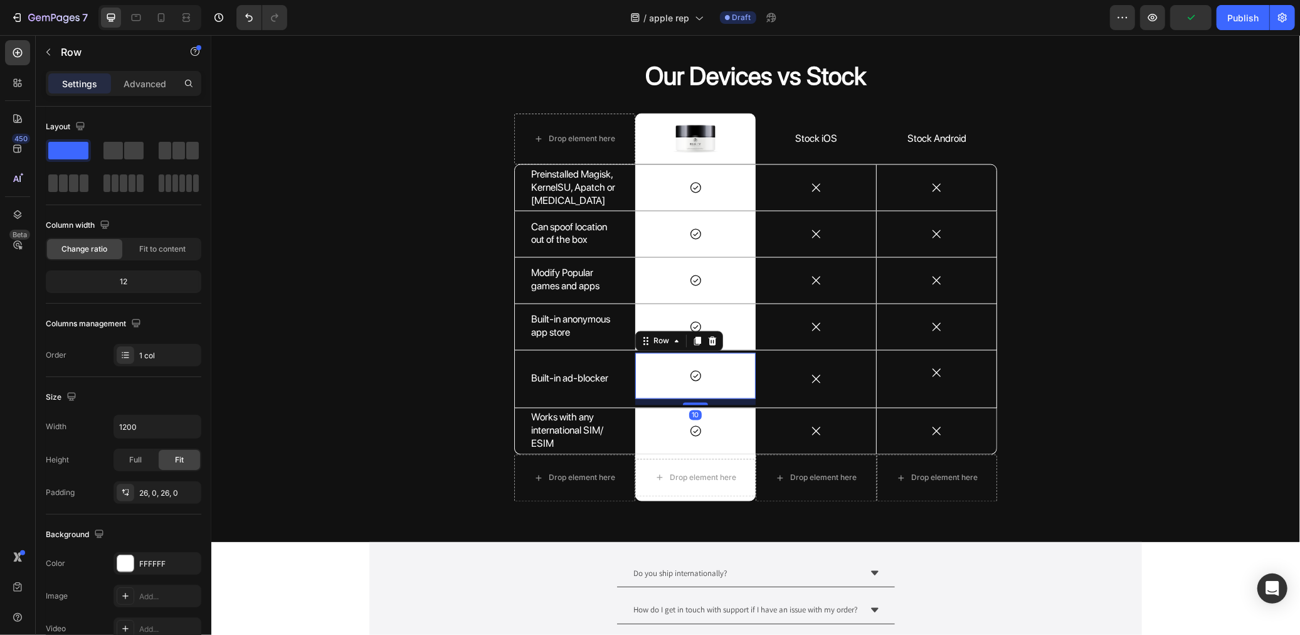
drag, startPoint x: 692, startPoint y: 398, endPoint x: 689, endPoint y: 404, distance: 7.0
click at [689, 404] on div "Icon Row 10" at bounding box center [695, 378] width 120 height 57
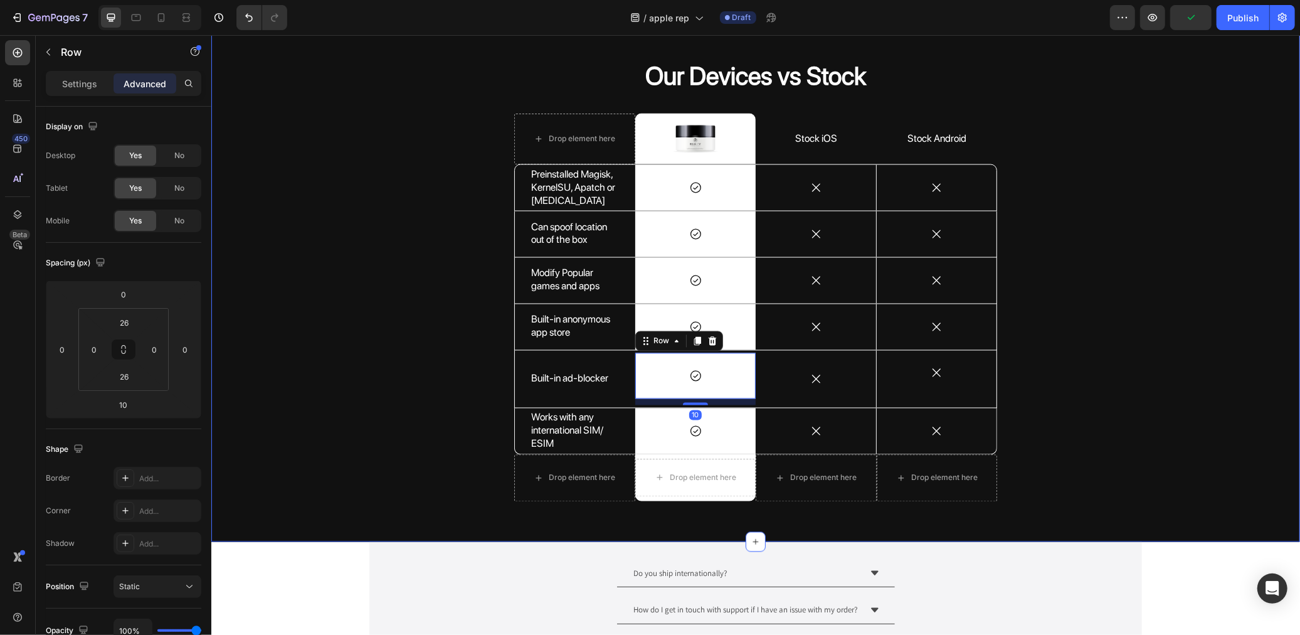
click at [393, 386] on div "Our Devices vs Stock Heading Drop element here Image Row Stock iOS Text Block S…" at bounding box center [755, 284] width 1070 height 453
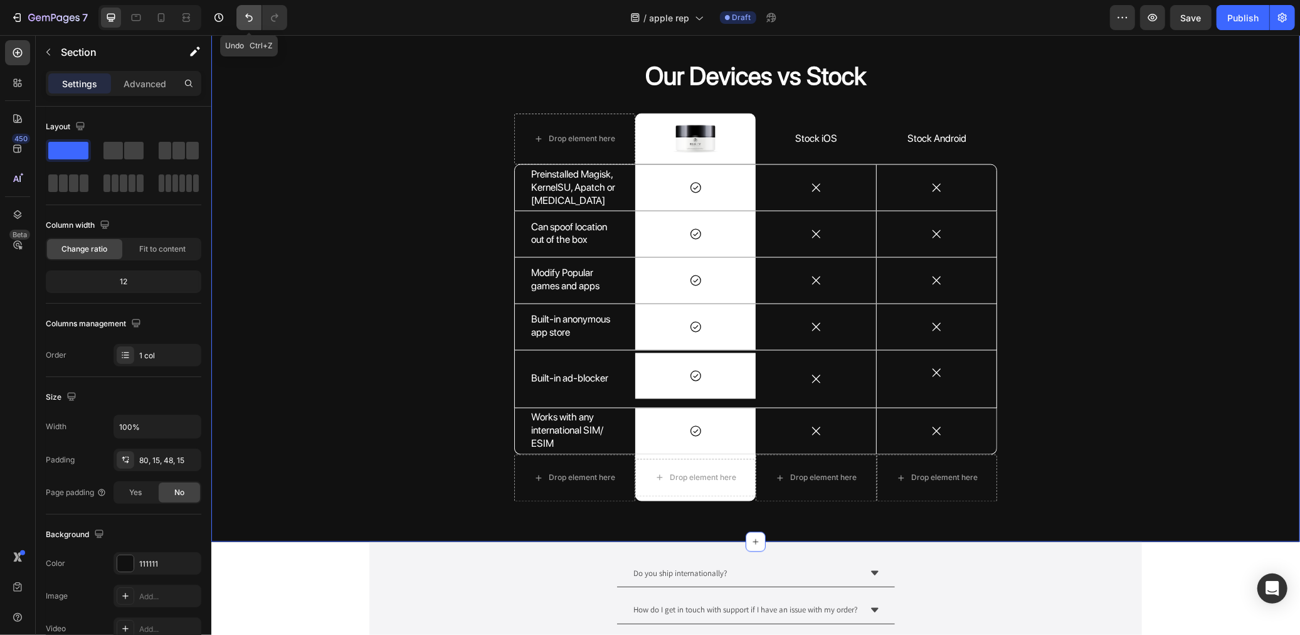
click at [259, 17] on button "Undo/Redo" at bounding box center [248, 17] width 25 height 25
click at [587, 380] on p "Built-in ad-blocker" at bounding box center [575, 378] width 88 height 13
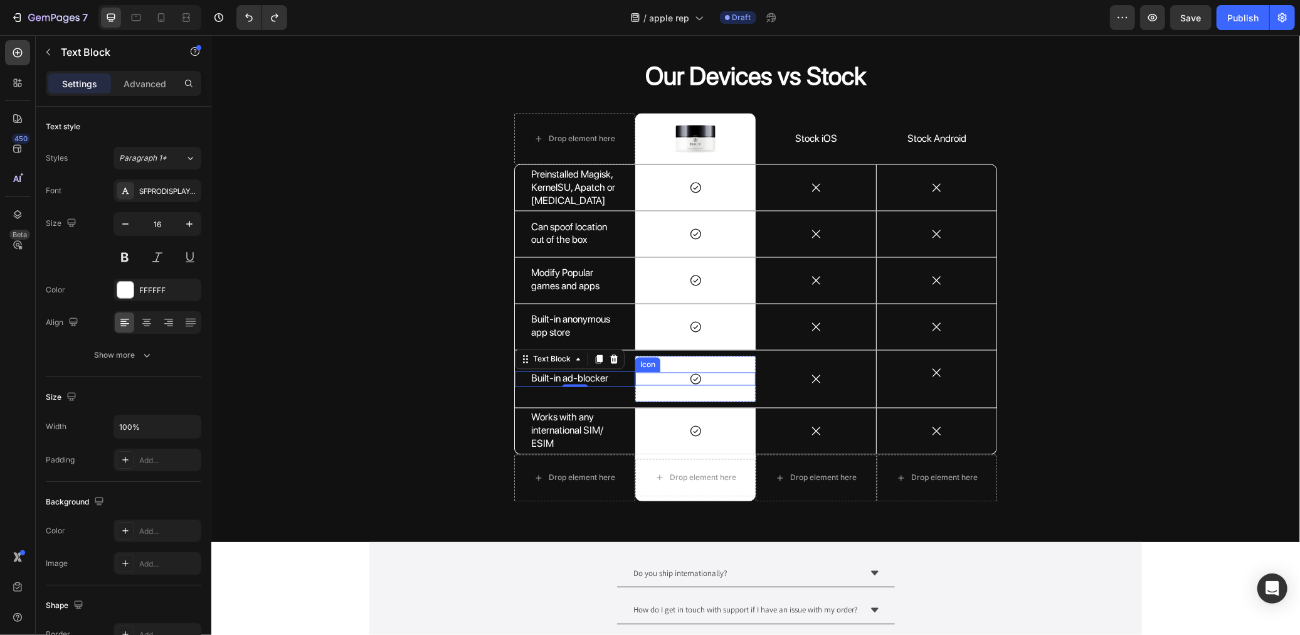
click at [681, 382] on div "Icon" at bounding box center [695, 378] width 120 height 13
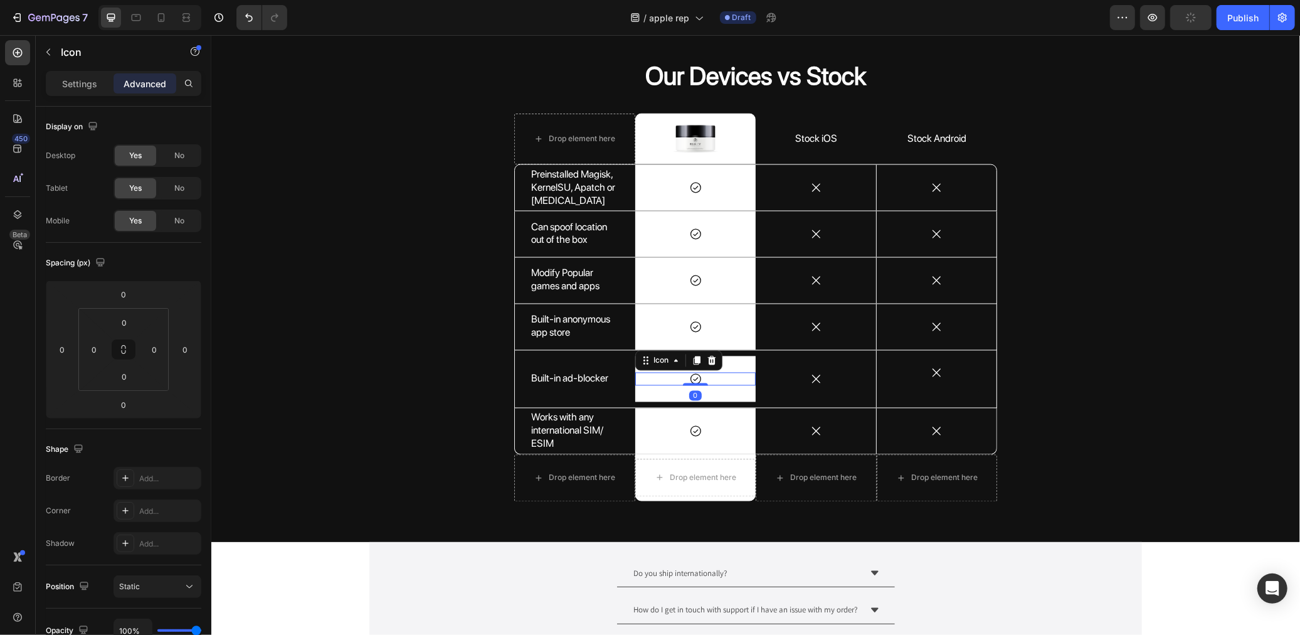
click at [693, 351] on div "Icon" at bounding box center [678, 360] width 87 height 20
click at [693, 355] on icon at bounding box center [696, 360] width 10 height 10
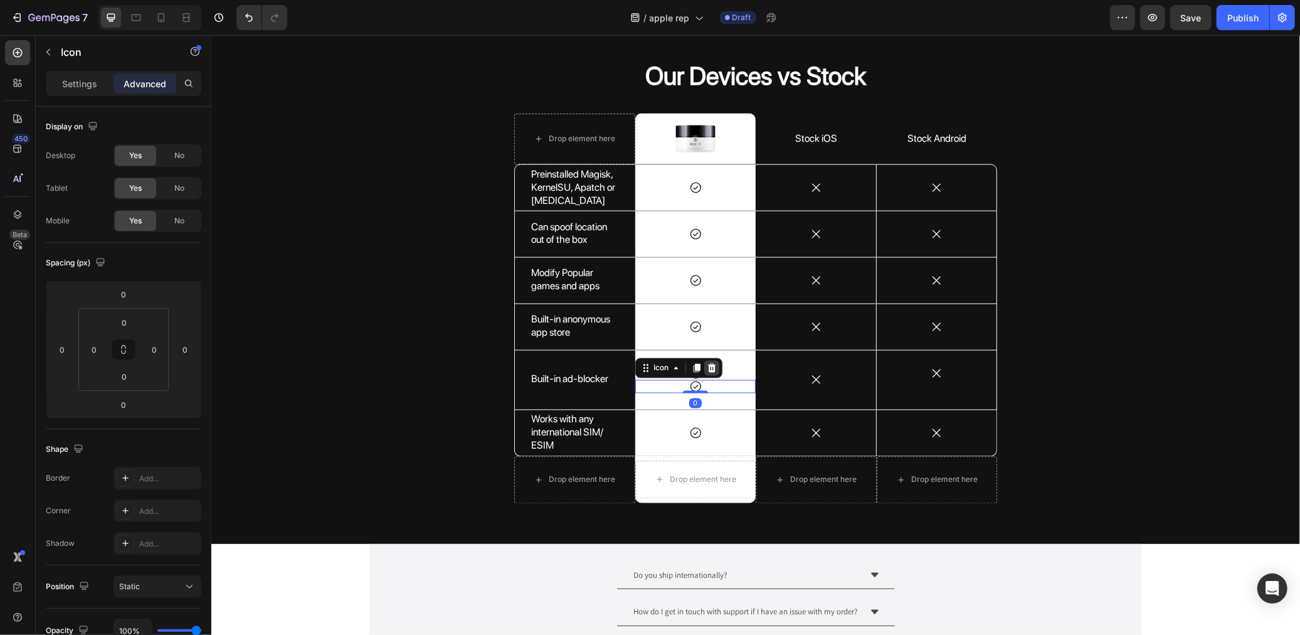
click at [704, 373] on div at bounding box center [711, 367] width 15 height 15
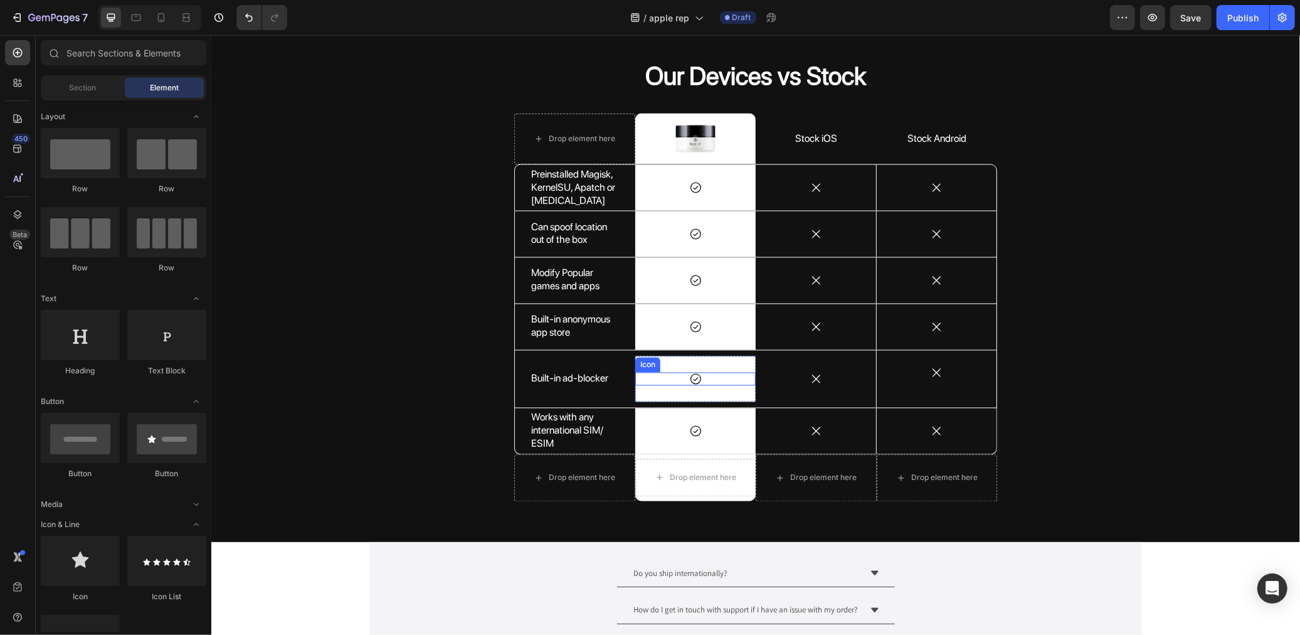
click at [689, 379] on icon at bounding box center [695, 378] width 13 height 13
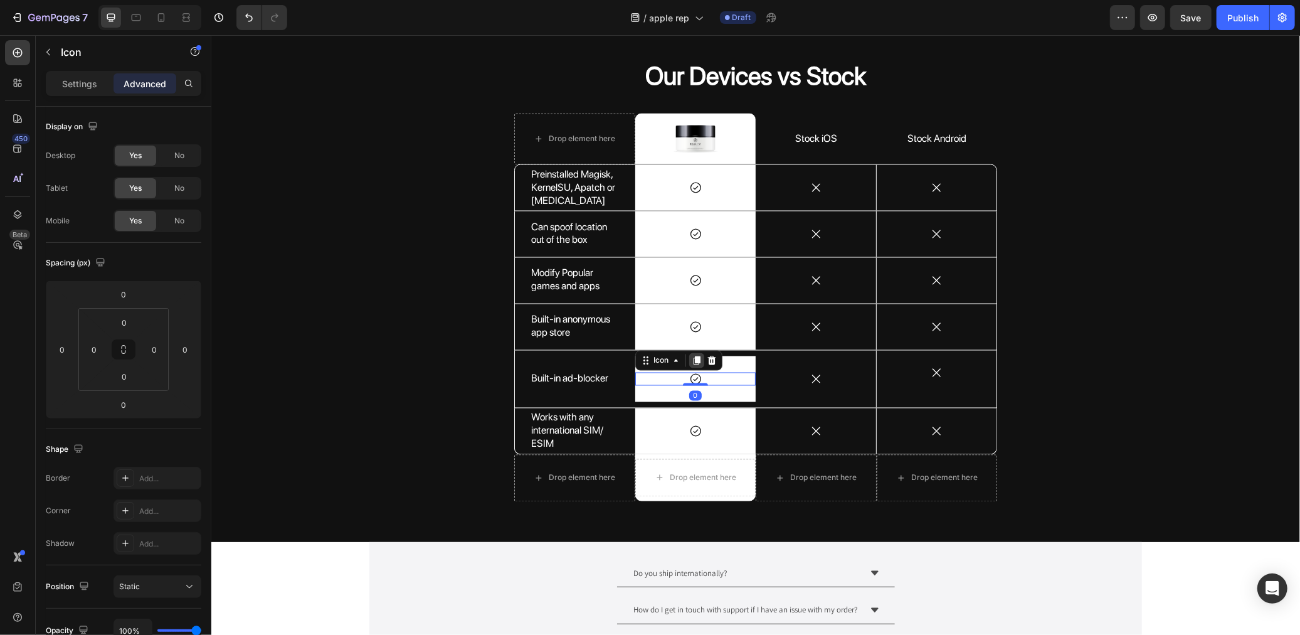
click at [693, 358] on icon at bounding box center [696, 360] width 7 height 9
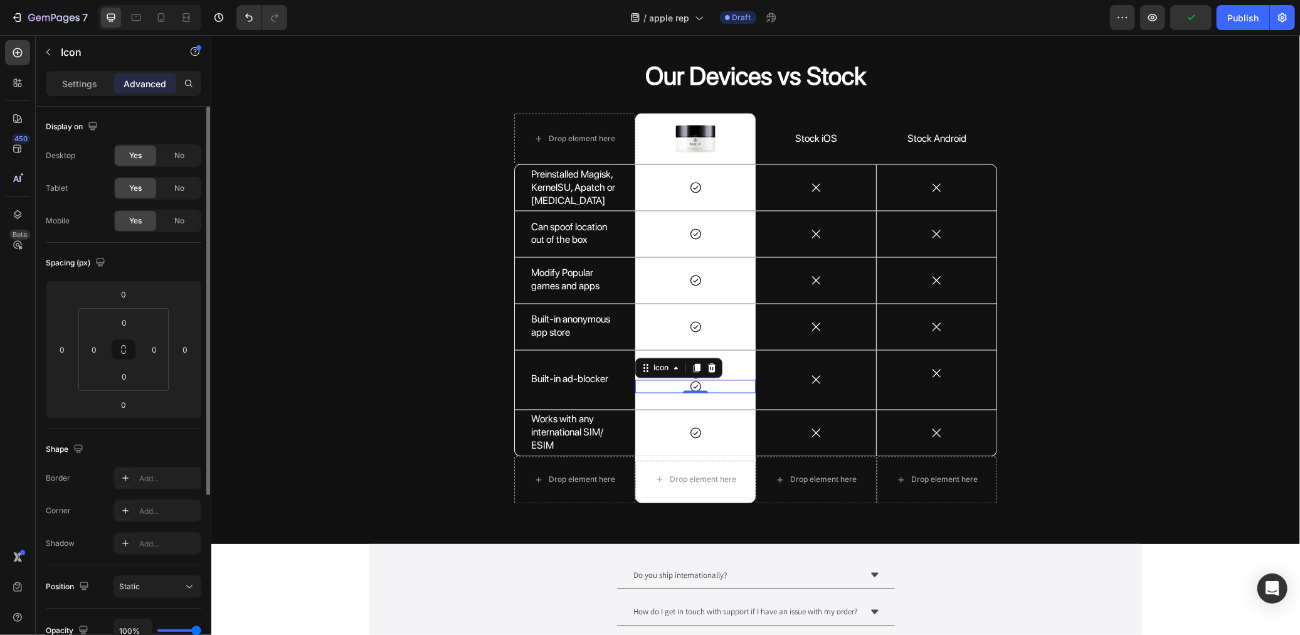
click at [198, 456] on div "Shape" at bounding box center [124, 449] width 156 height 20
click at [299, 351] on div "Our Devices vs Stock Heading Drop element here Image Row Stock iOS Text Block S…" at bounding box center [755, 285] width 1070 height 455
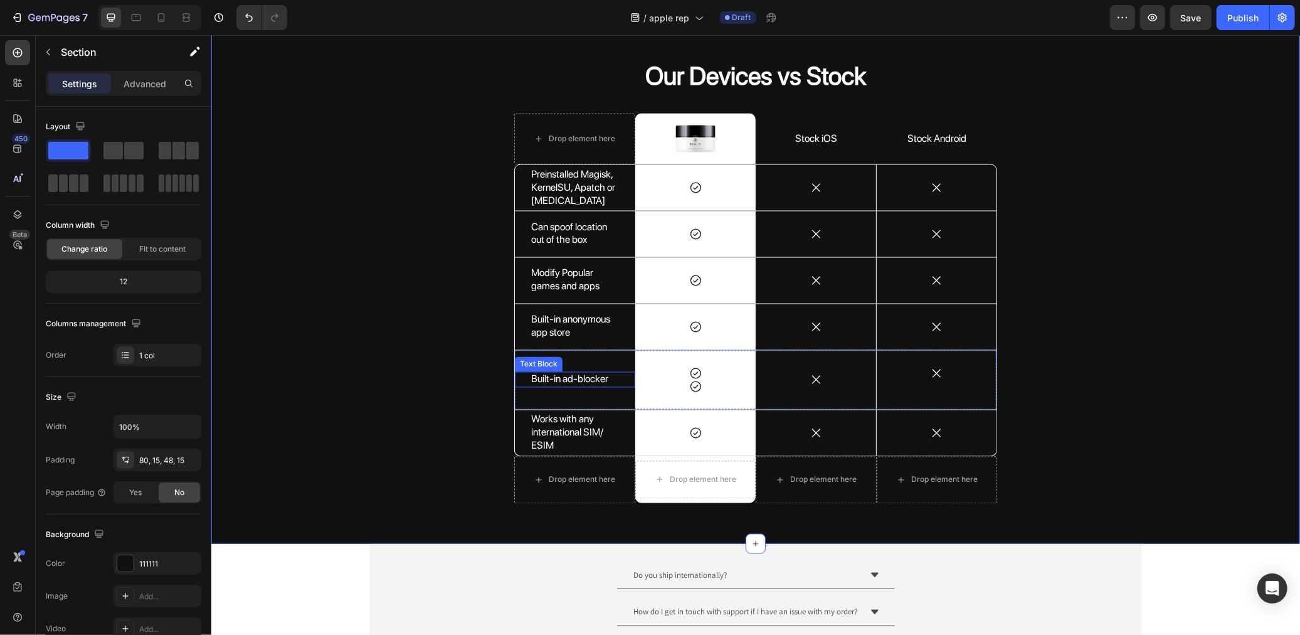
click at [553, 378] on p "Built-in ad-blocker" at bounding box center [575, 379] width 88 height 13
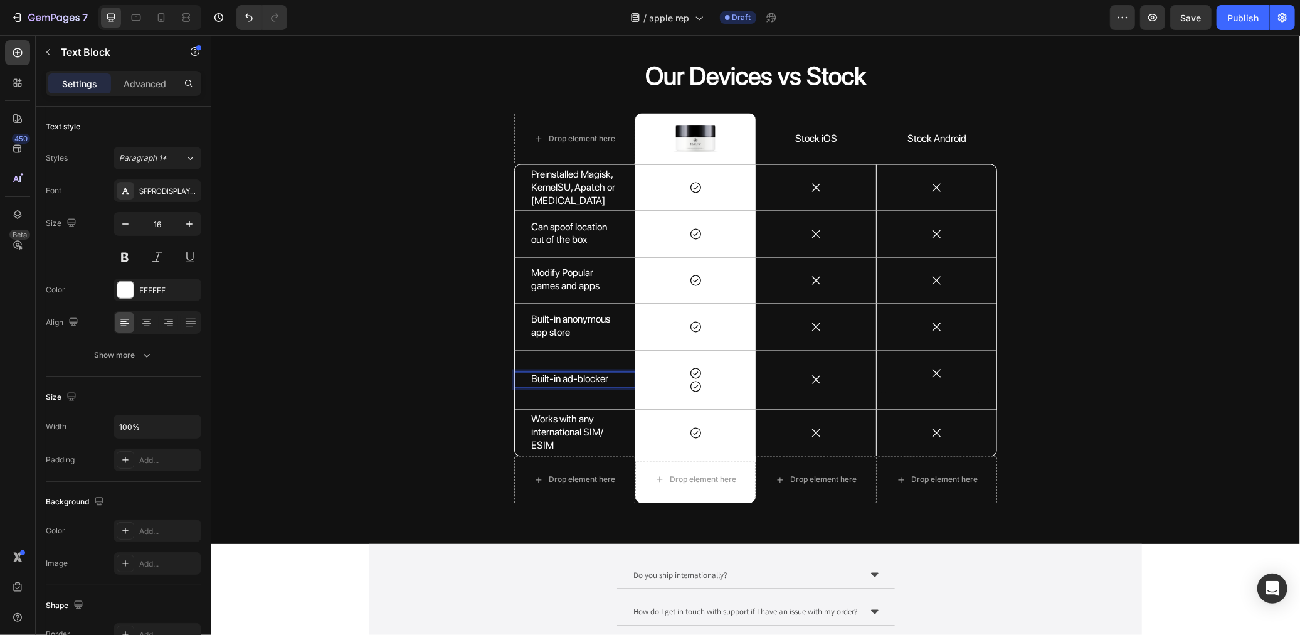
click at [551, 376] on p "Built-in ad-blocker" at bounding box center [575, 379] width 88 height 13
click at [555, 378] on p "Built-in ad-blocker" at bounding box center [575, 379] width 88 height 13
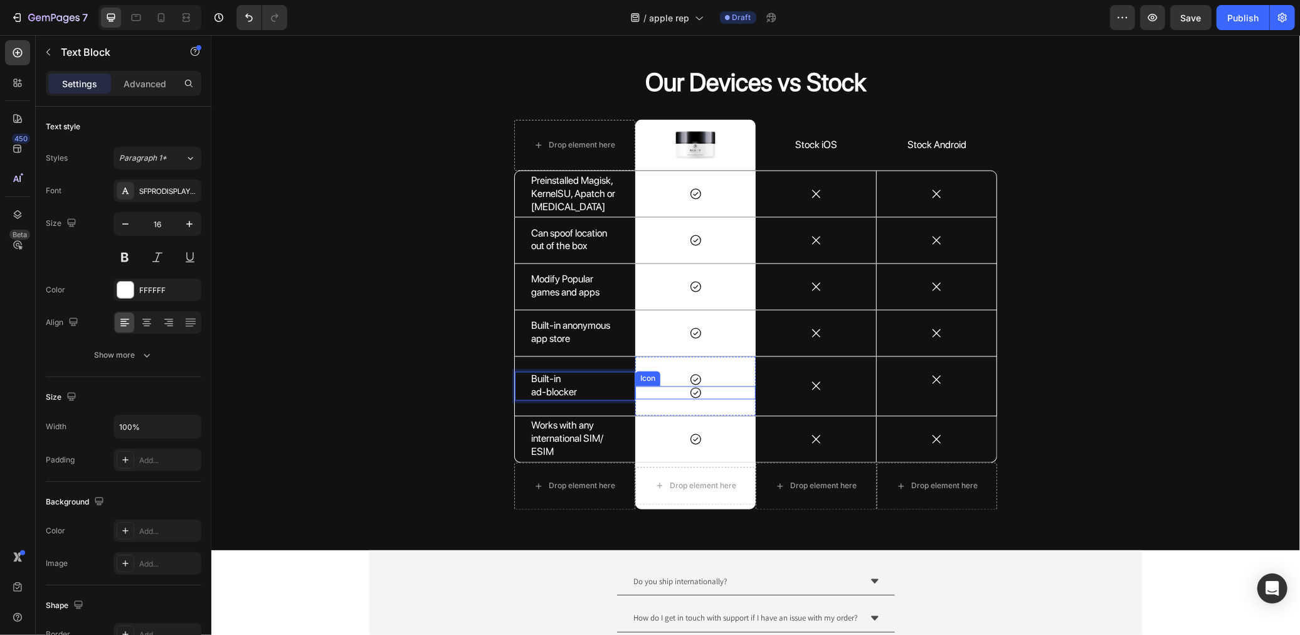
click at [689, 391] on icon at bounding box center [695, 392] width 13 height 13
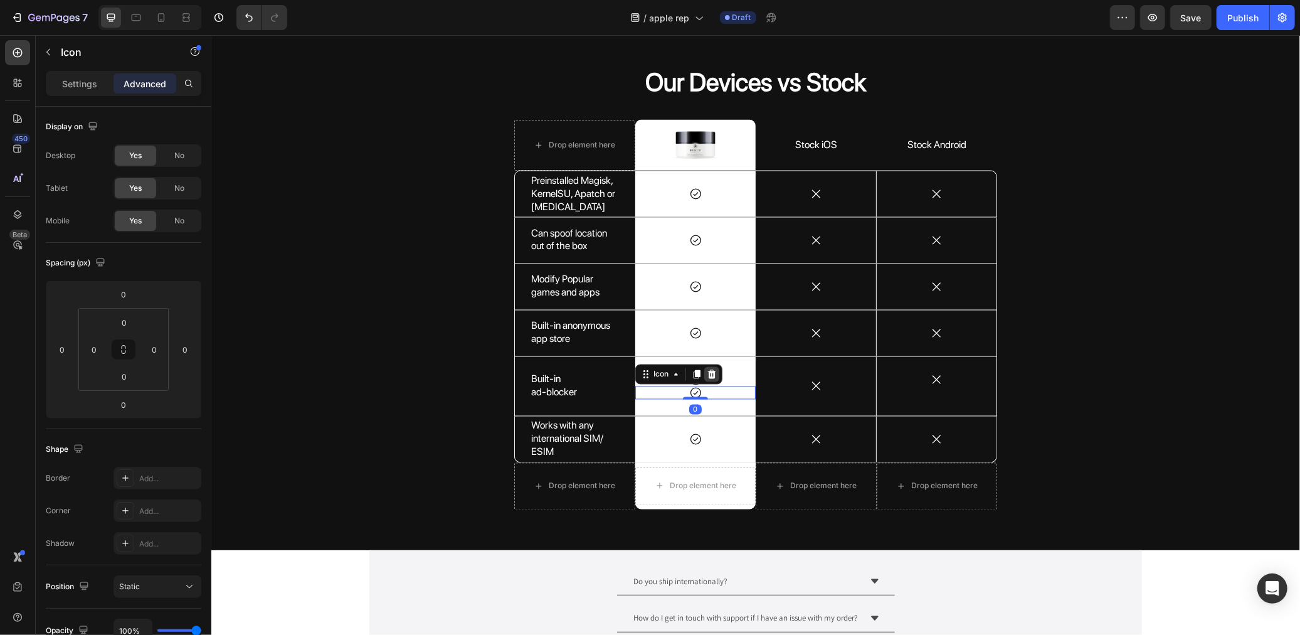
click at [708, 369] on icon at bounding box center [711, 374] width 10 height 10
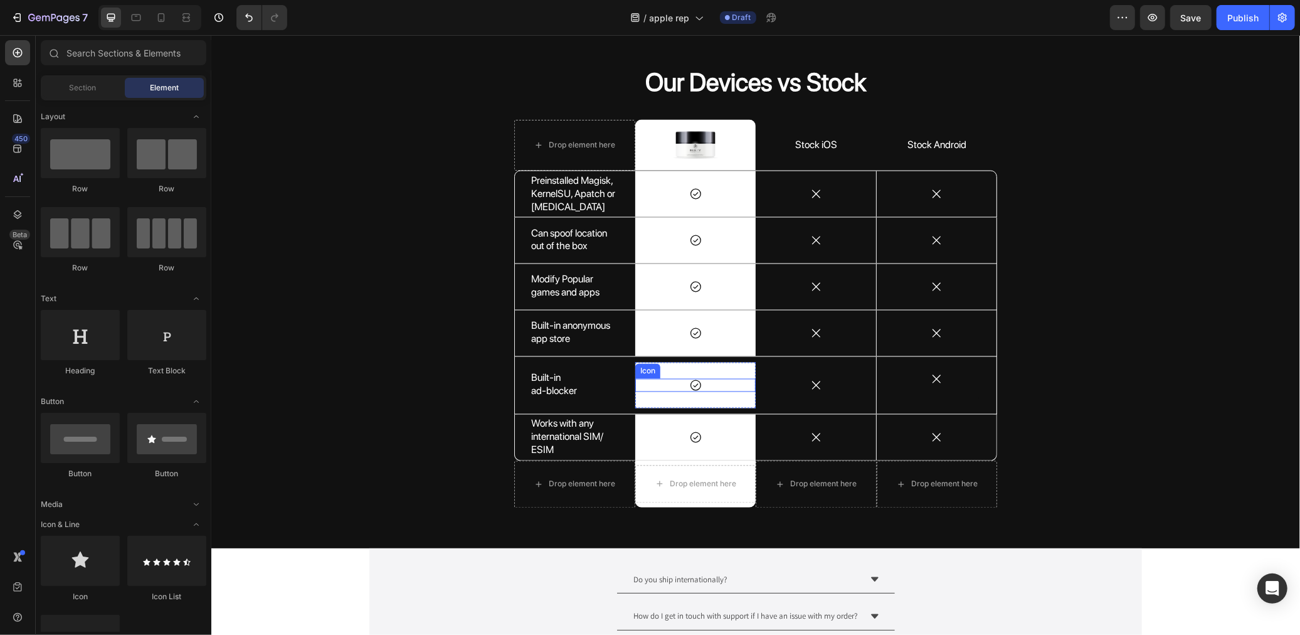
click at [701, 380] on div "Icon" at bounding box center [695, 384] width 120 height 13
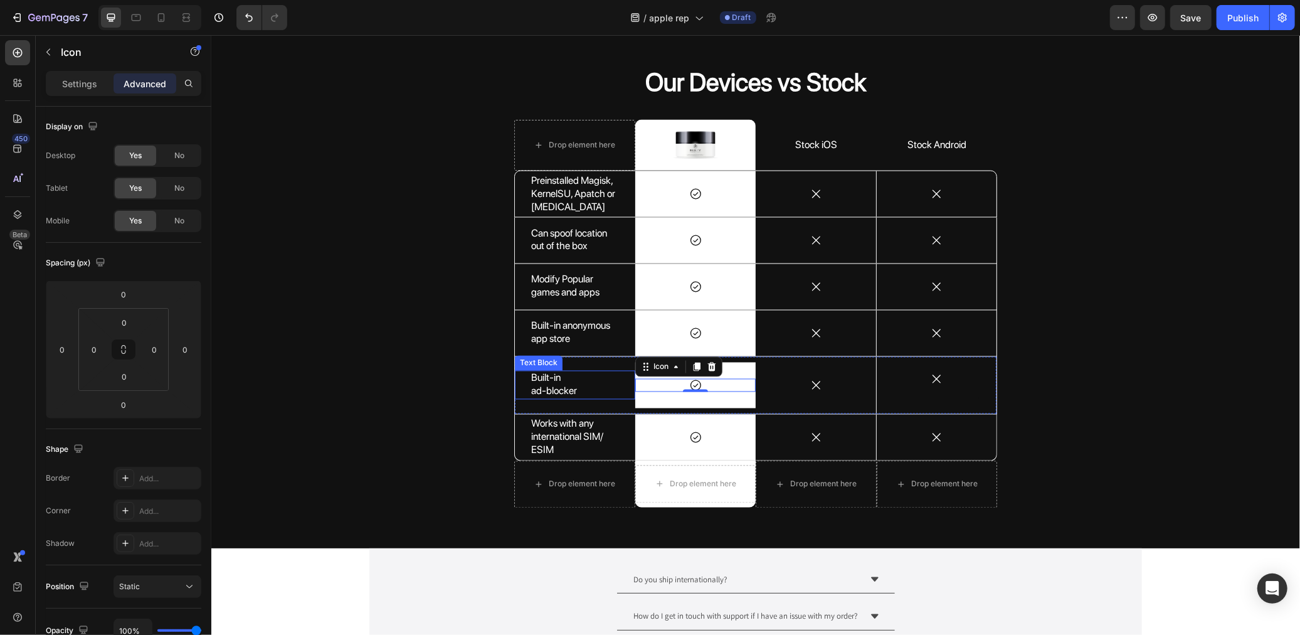
click at [564, 394] on p "ad-blocker" at bounding box center [575, 390] width 88 height 13
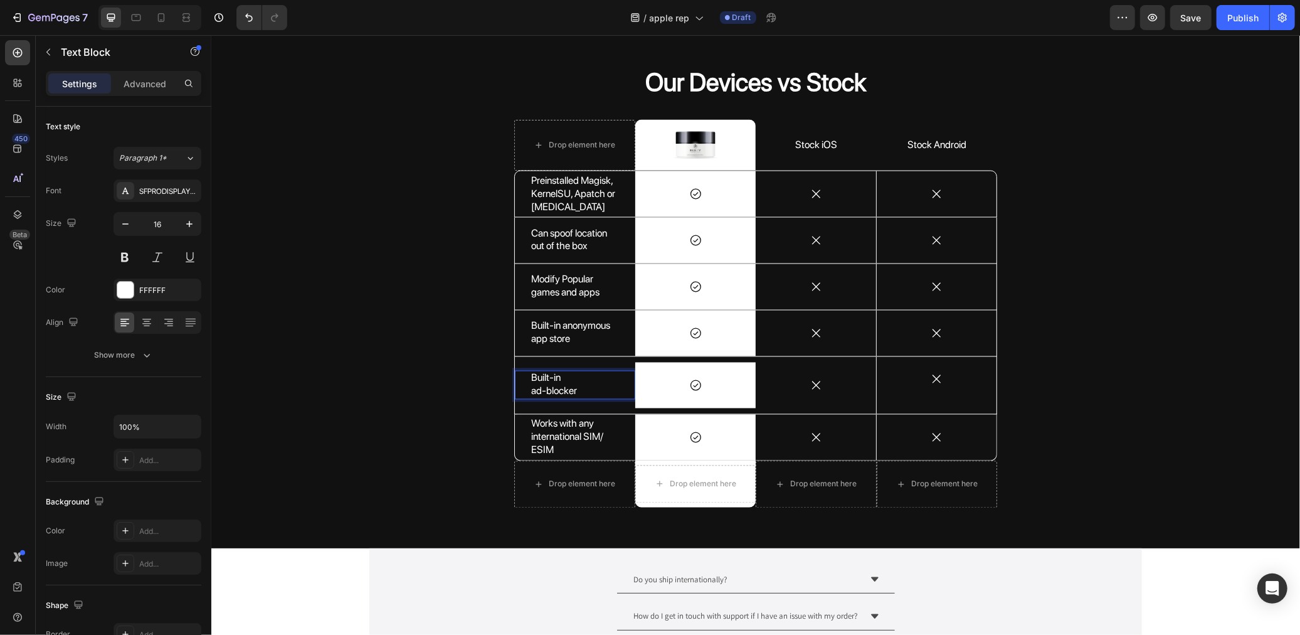
click at [568, 386] on p "ad-blocker" at bounding box center [575, 390] width 88 height 13
click at [574, 386] on p "ad-blocker" at bounding box center [575, 390] width 88 height 13
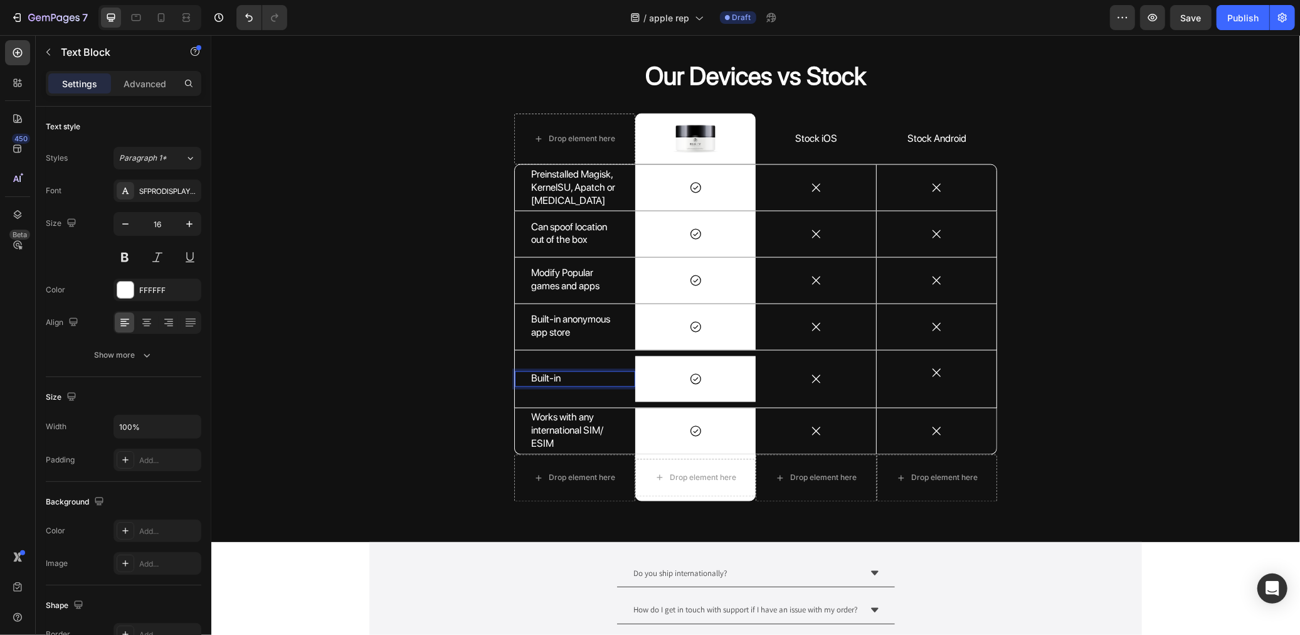
scroll to position [1727, 0]
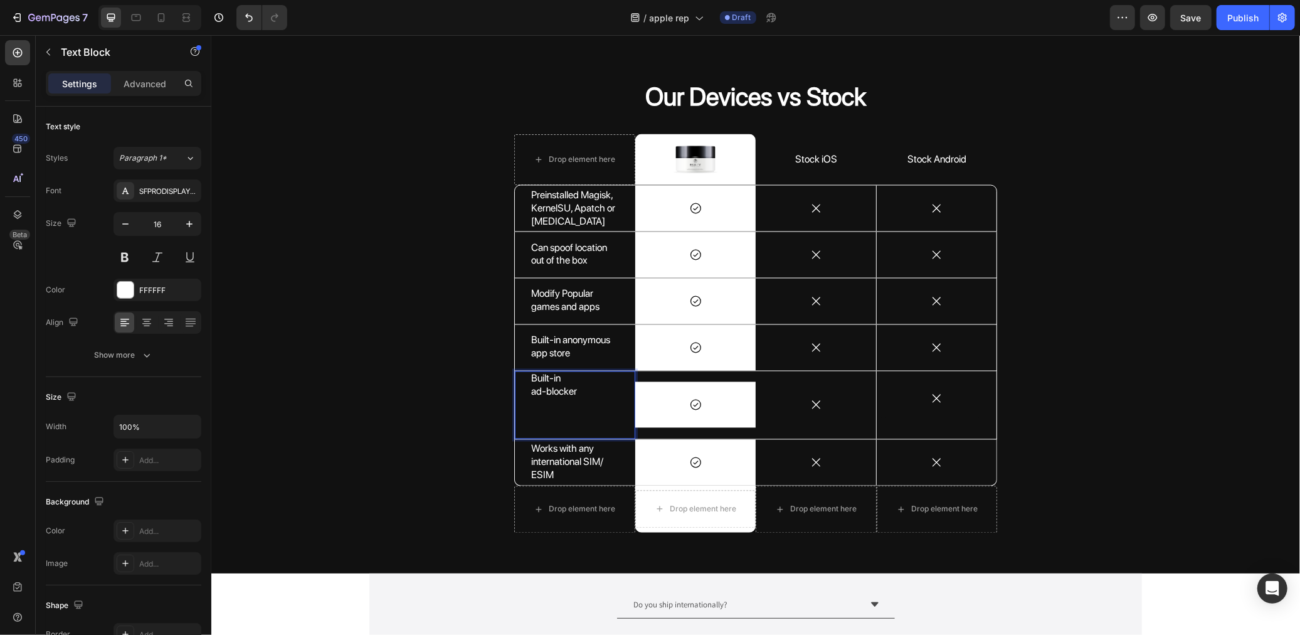
click at [575, 407] on p "Rich Text Editor. Editing area: main" at bounding box center [575, 404] width 88 height 13
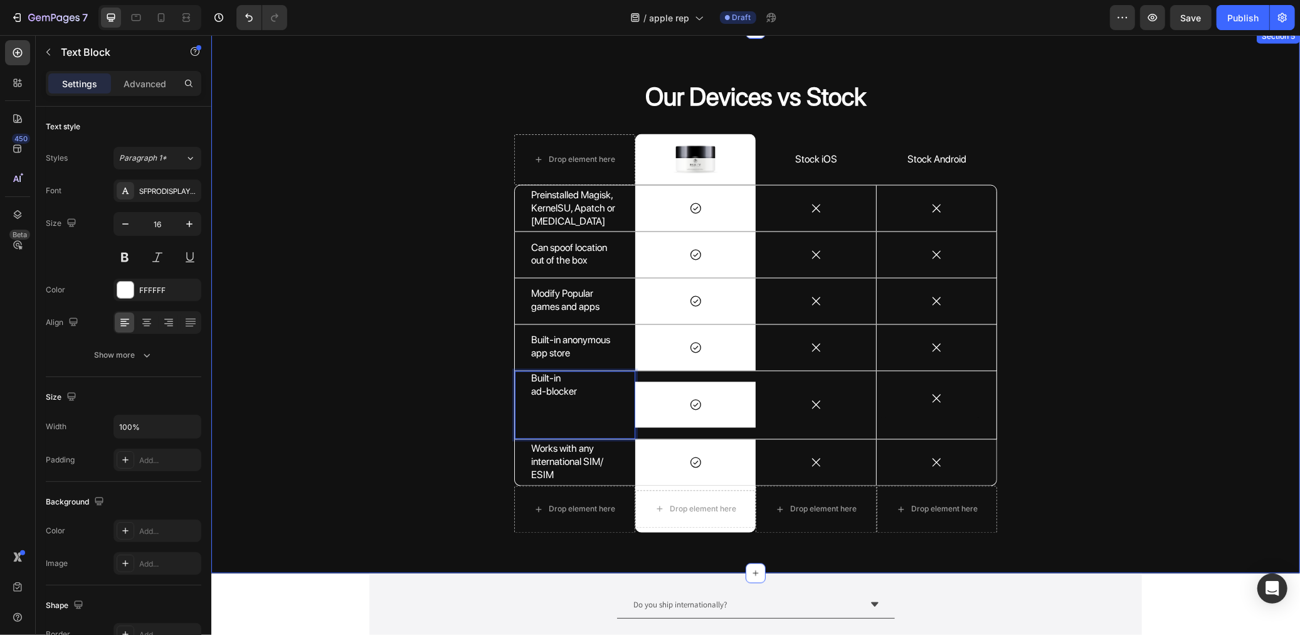
click at [465, 403] on div "Our Devices vs Stock Heading Drop element here Image Row Stock iOS Text Block S…" at bounding box center [755, 310] width 1070 height 464
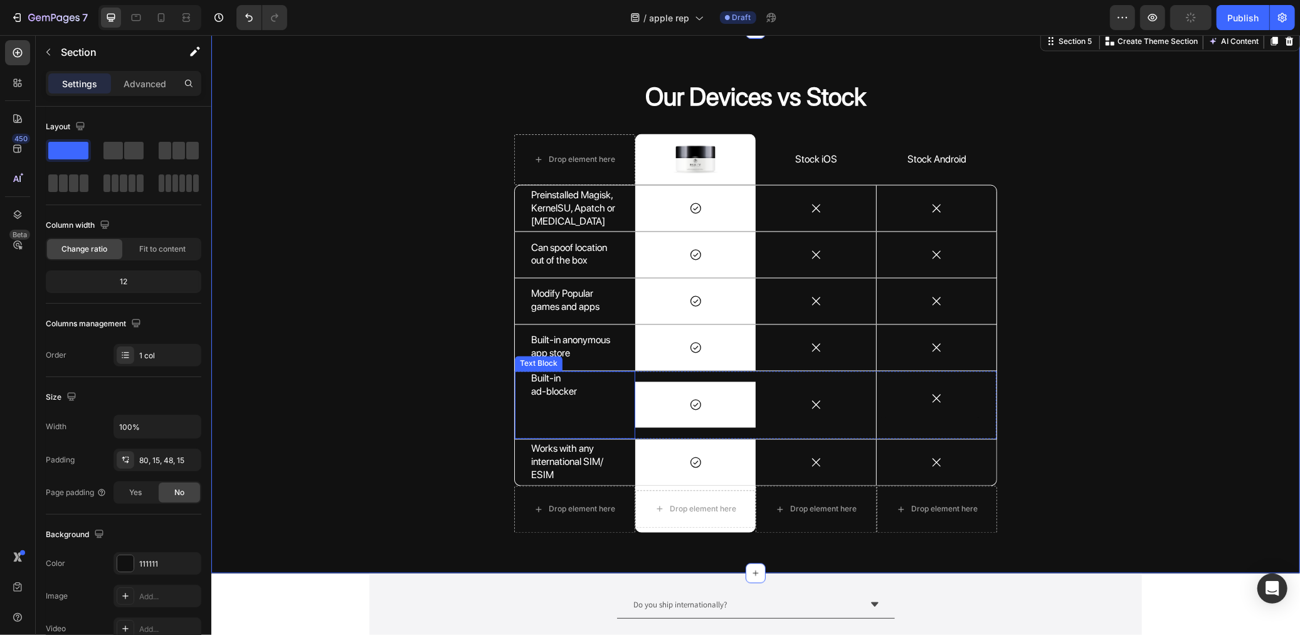
click at [532, 390] on p "ad-blocker" at bounding box center [575, 391] width 88 height 13
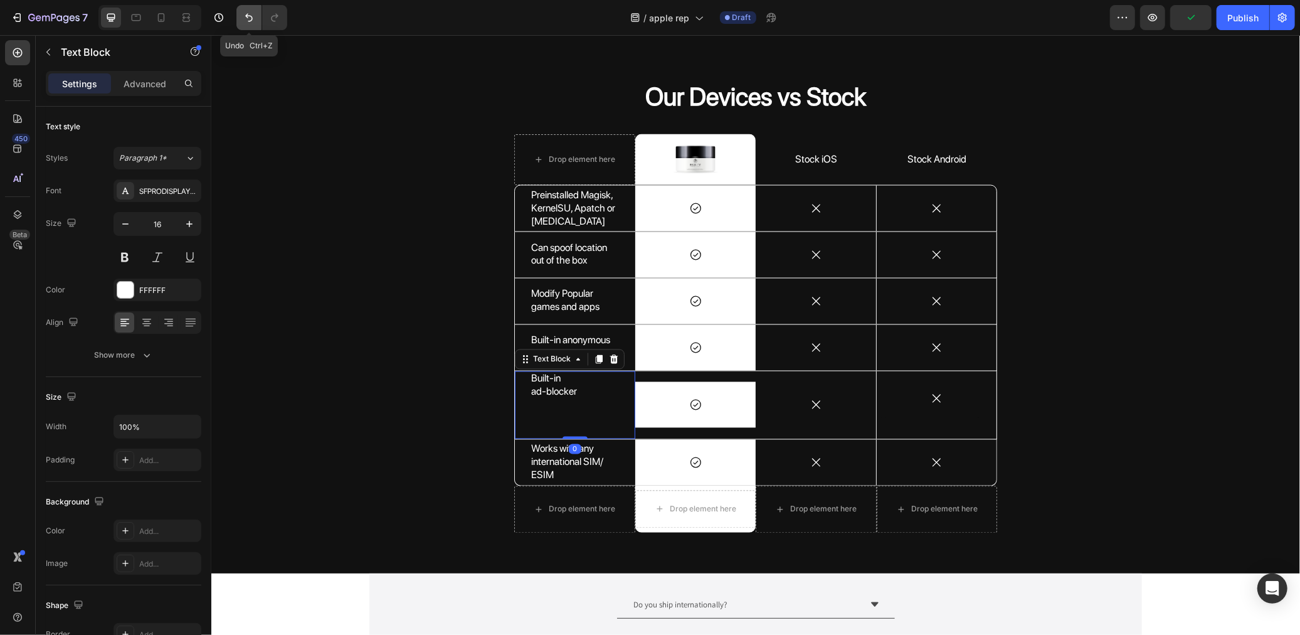
click at [240, 24] on button "Undo/Redo" at bounding box center [248, 17] width 25 height 25
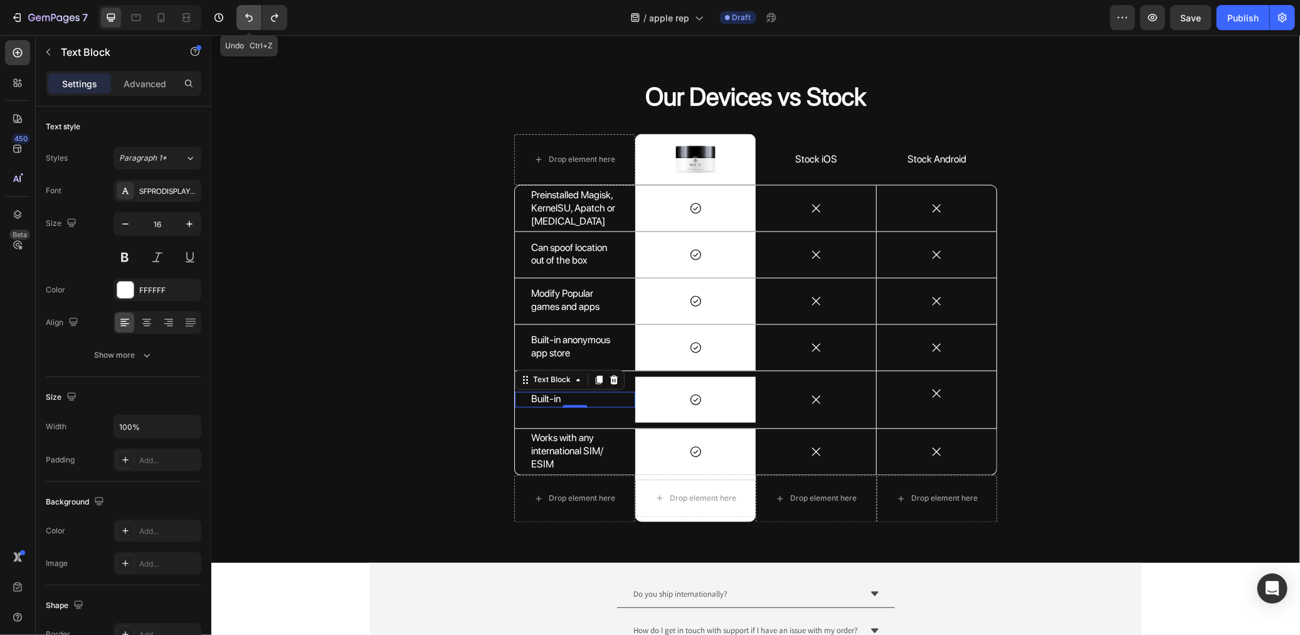
click at [240, 24] on button "Undo/Redo" at bounding box center [248, 17] width 25 height 25
click at [238, 14] on button "Undo/Redo" at bounding box center [248, 17] width 25 height 25
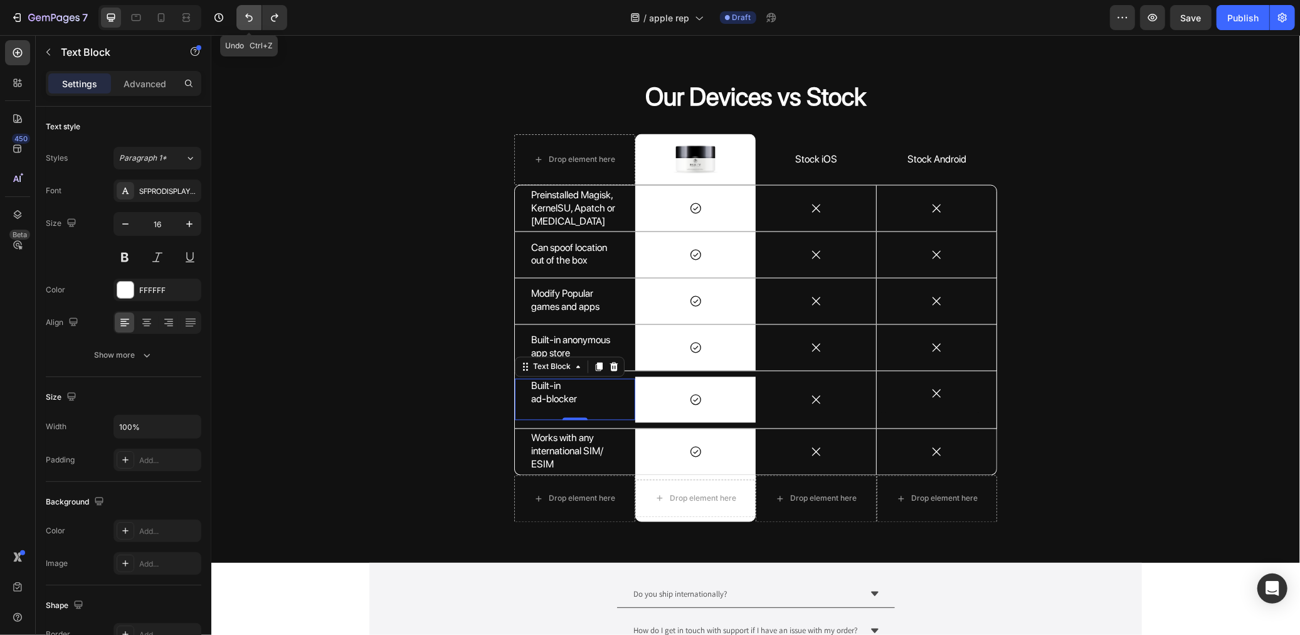
click at [238, 14] on button "Undo/Redo" at bounding box center [248, 17] width 25 height 25
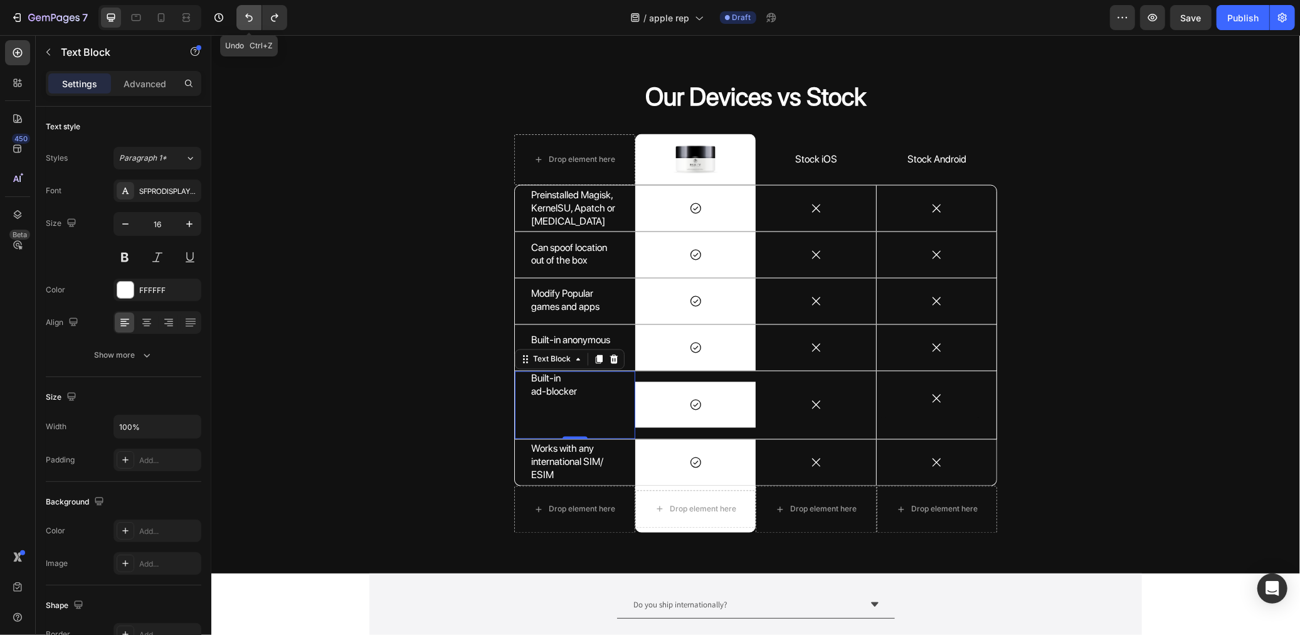
click at [238, 14] on button "Undo/Redo" at bounding box center [248, 17] width 25 height 25
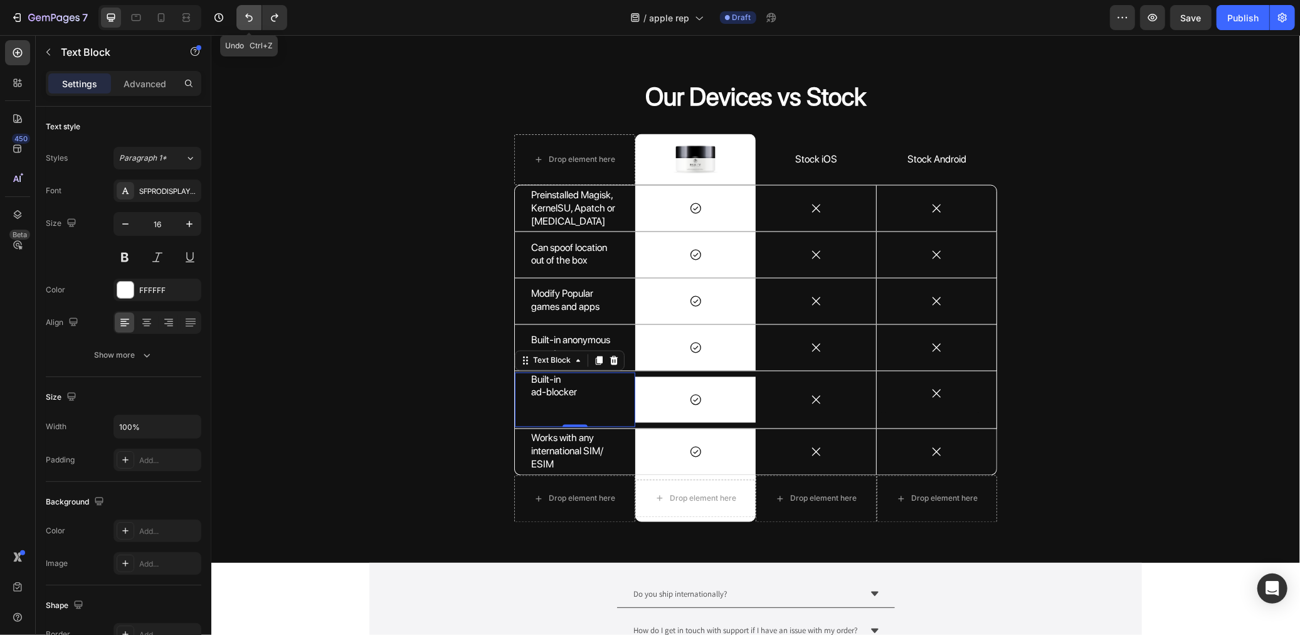
click at [238, 14] on button "Undo/Redo" at bounding box center [248, 17] width 25 height 25
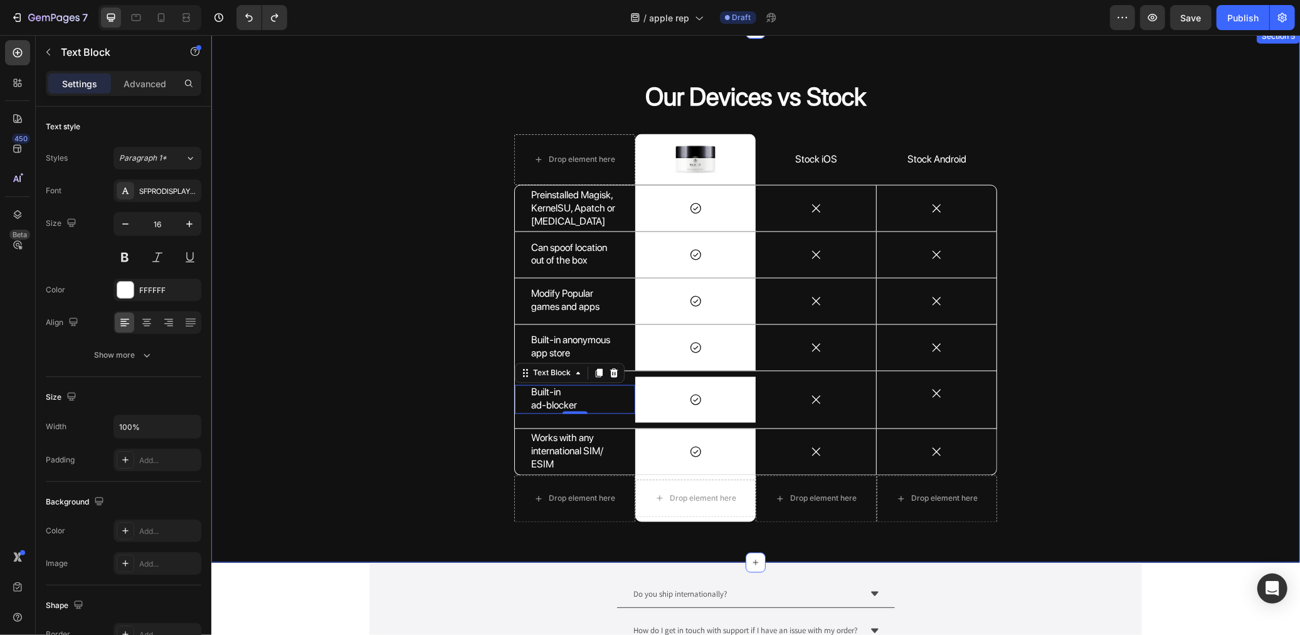
click at [347, 399] on div "Our Devices vs Stock Heading Drop element here Image Row Stock iOS Text Block S…" at bounding box center [755, 304] width 1070 height 453
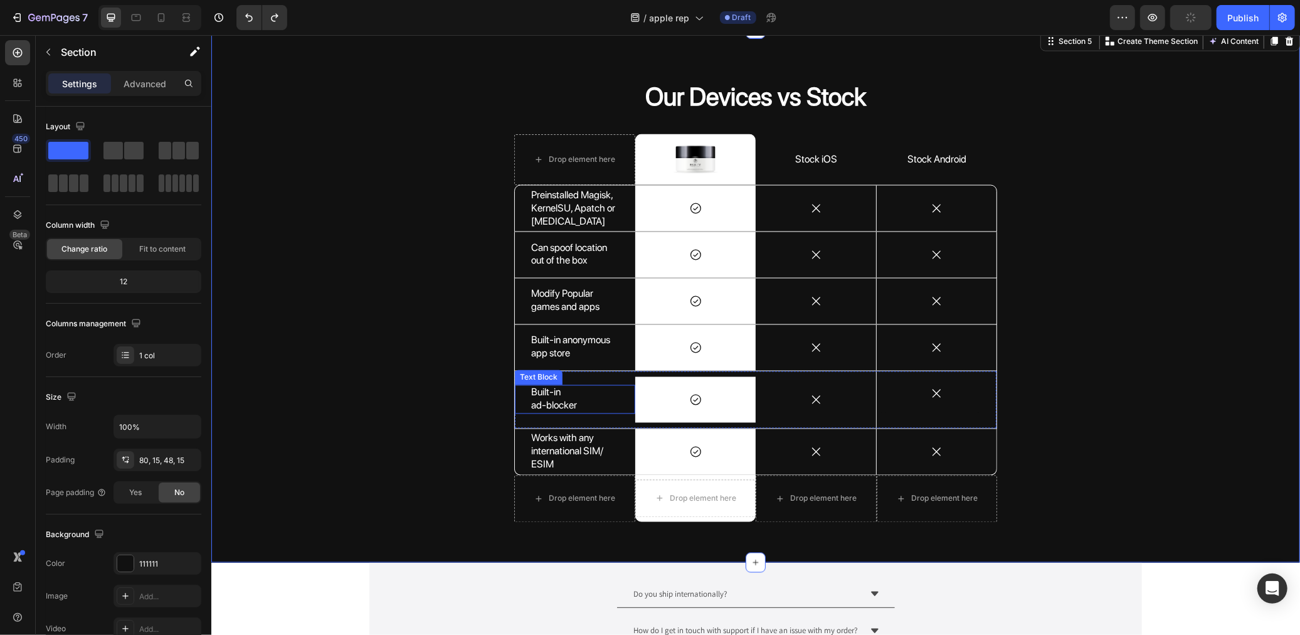
click at [545, 412] on div "Built-in ad-blocker" at bounding box center [574, 398] width 90 height 29
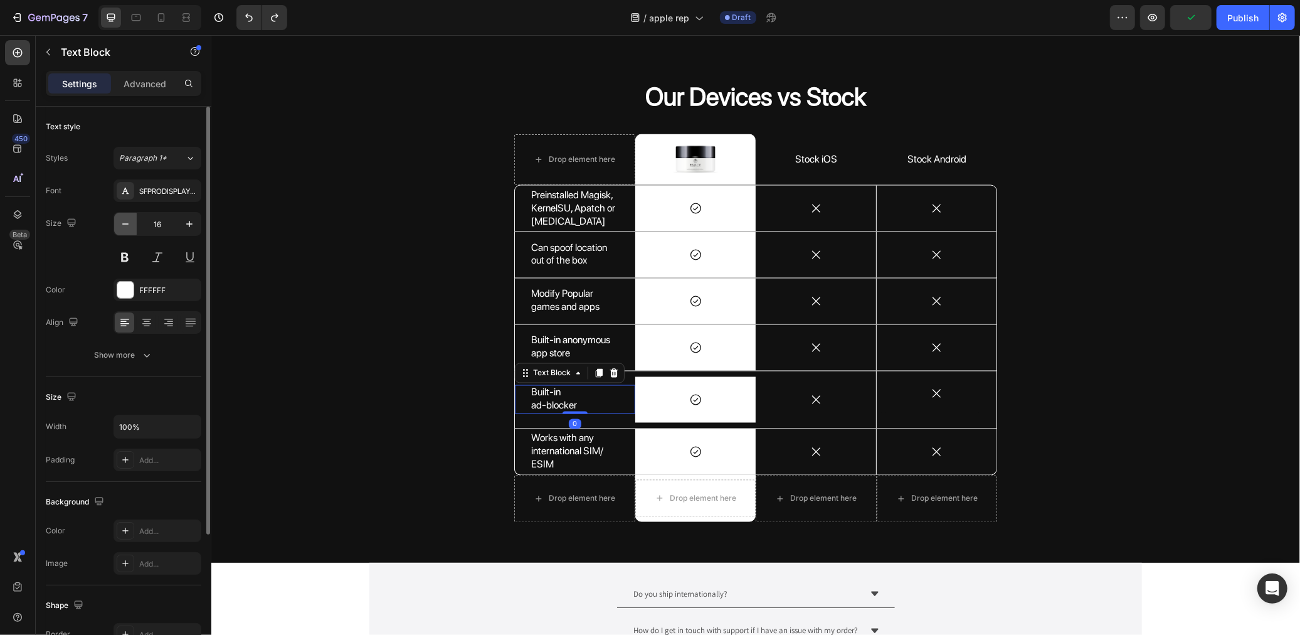
click at [130, 215] on button "button" at bounding box center [125, 224] width 23 height 23
type input "13"
click at [689, 401] on icon at bounding box center [695, 399] width 13 height 13
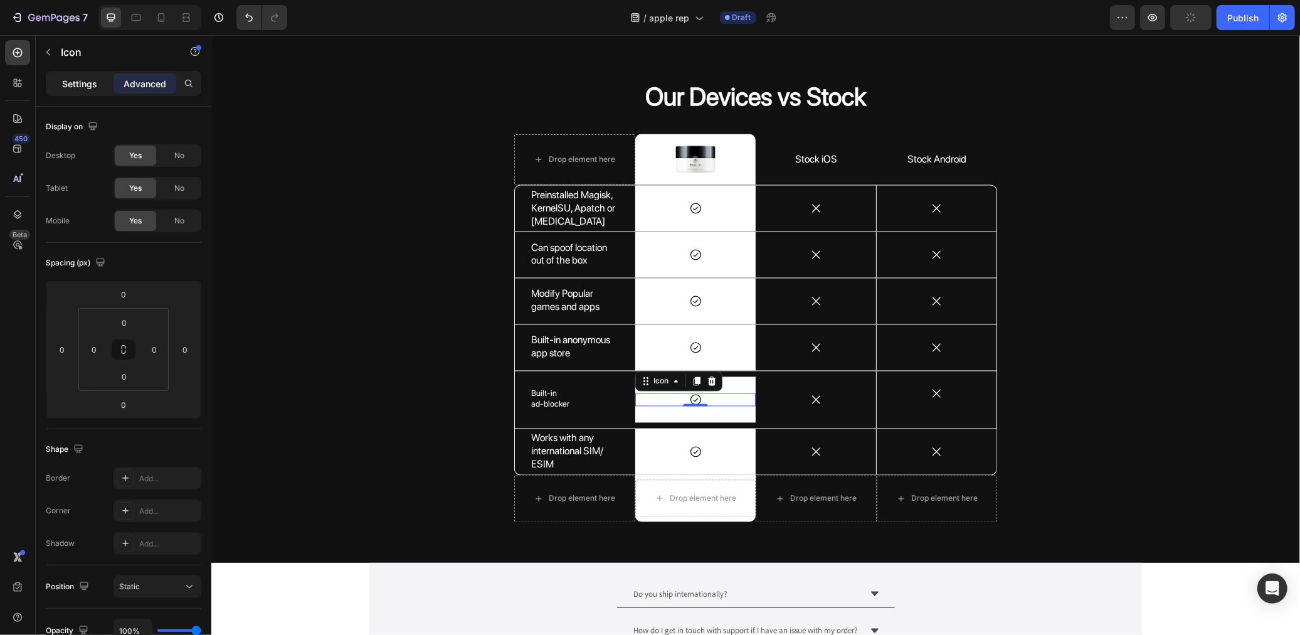
click at [98, 88] on div "Settings" at bounding box center [79, 83] width 63 height 20
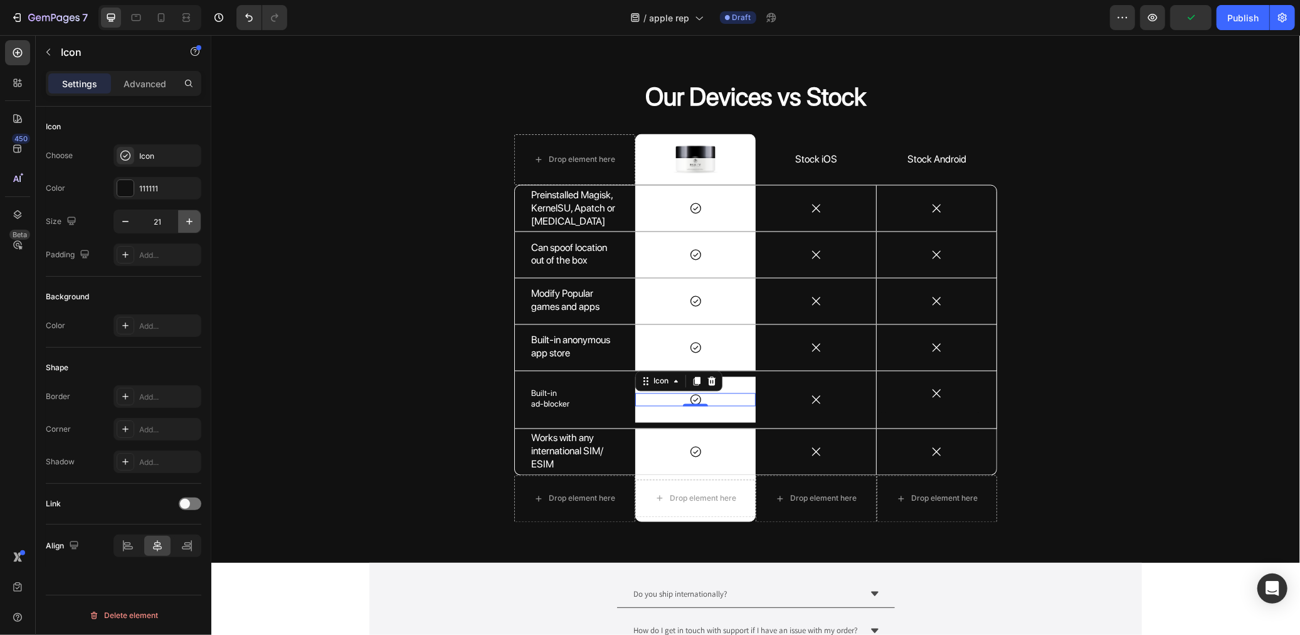
click at [198, 214] on button "button" at bounding box center [189, 221] width 23 height 23
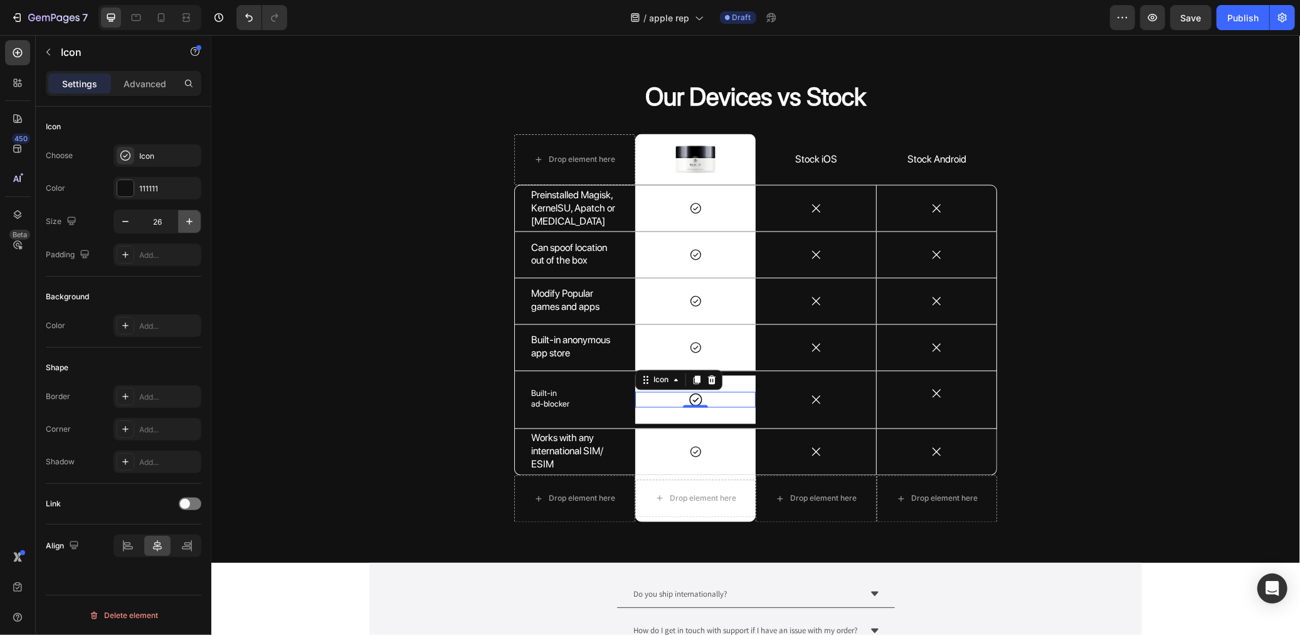
click at [198, 214] on button "button" at bounding box center [189, 221] width 23 height 23
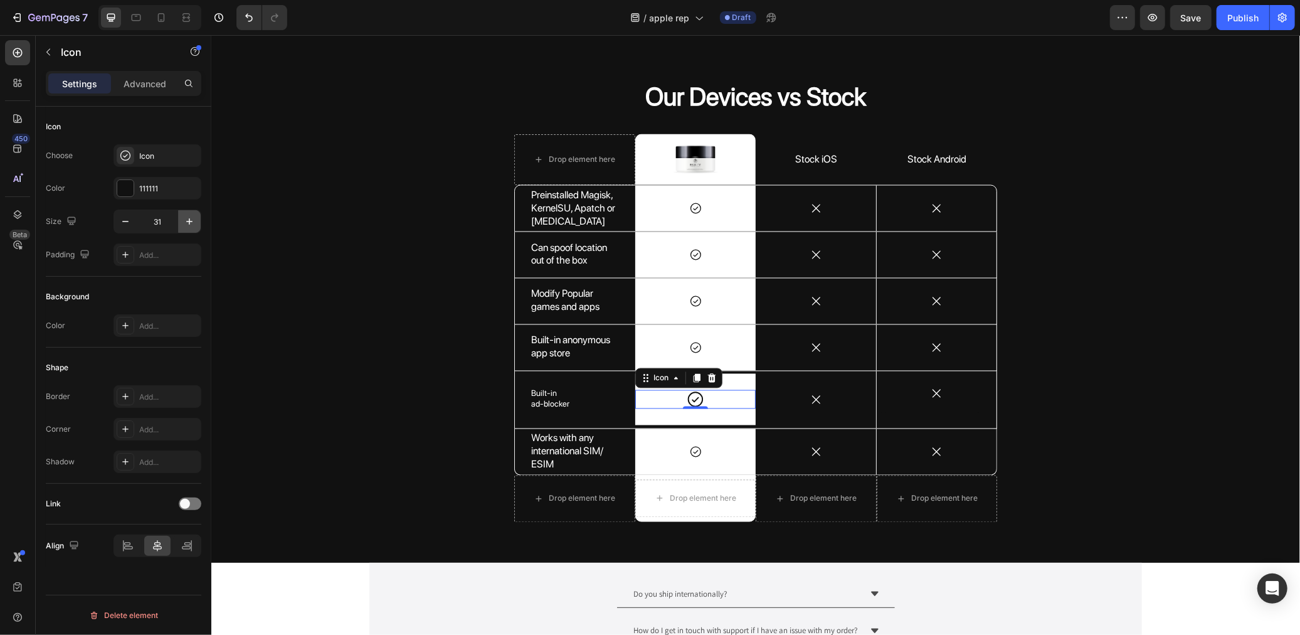
click at [198, 214] on button "button" at bounding box center [189, 221] width 23 height 23
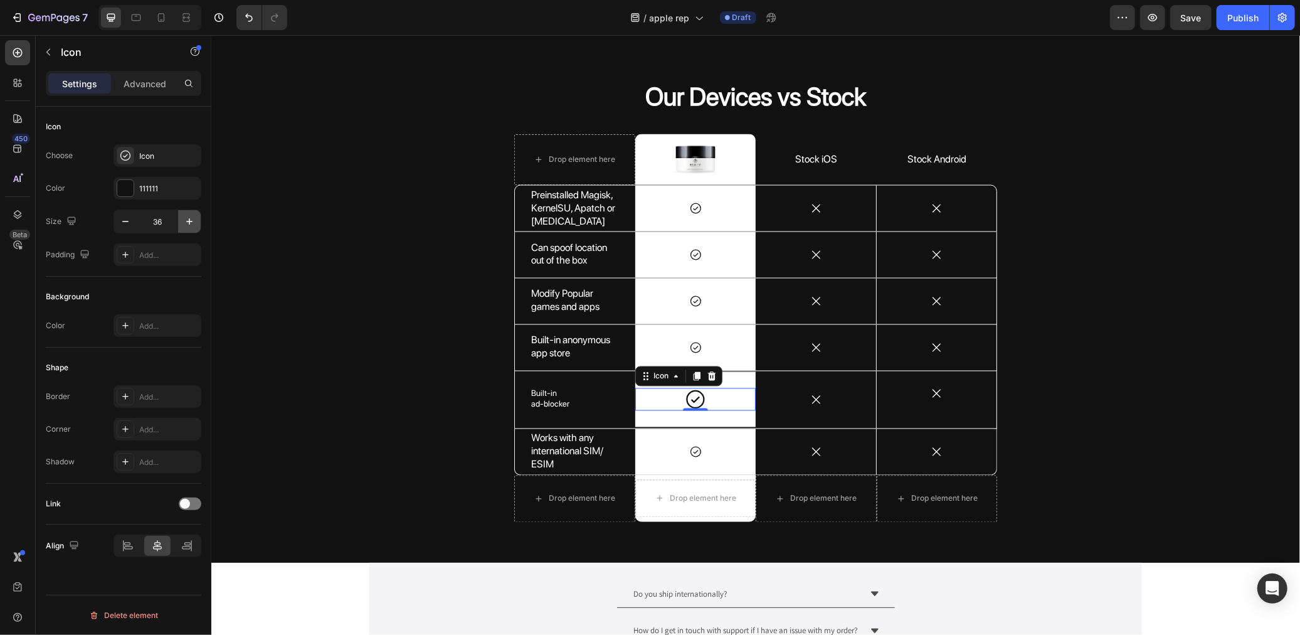
click at [198, 214] on button "button" at bounding box center [189, 221] width 23 height 23
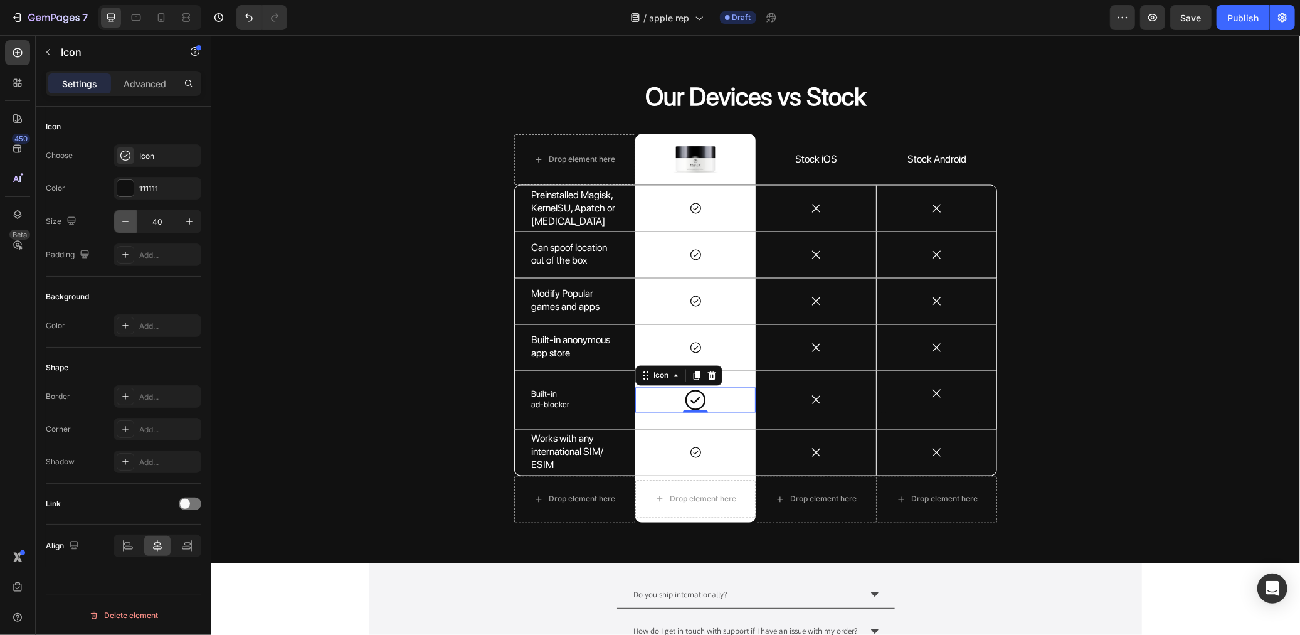
click at [125, 224] on icon "button" at bounding box center [125, 221] width 13 height 13
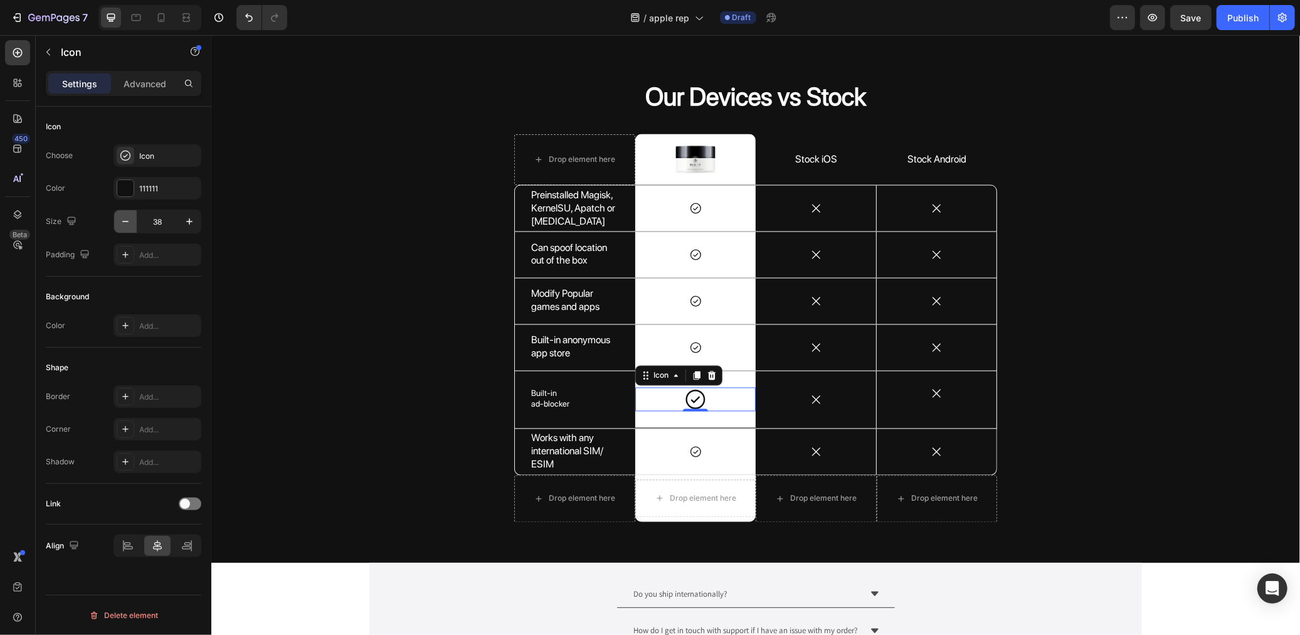
click at [125, 224] on icon "button" at bounding box center [125, 221] width 13 height 13
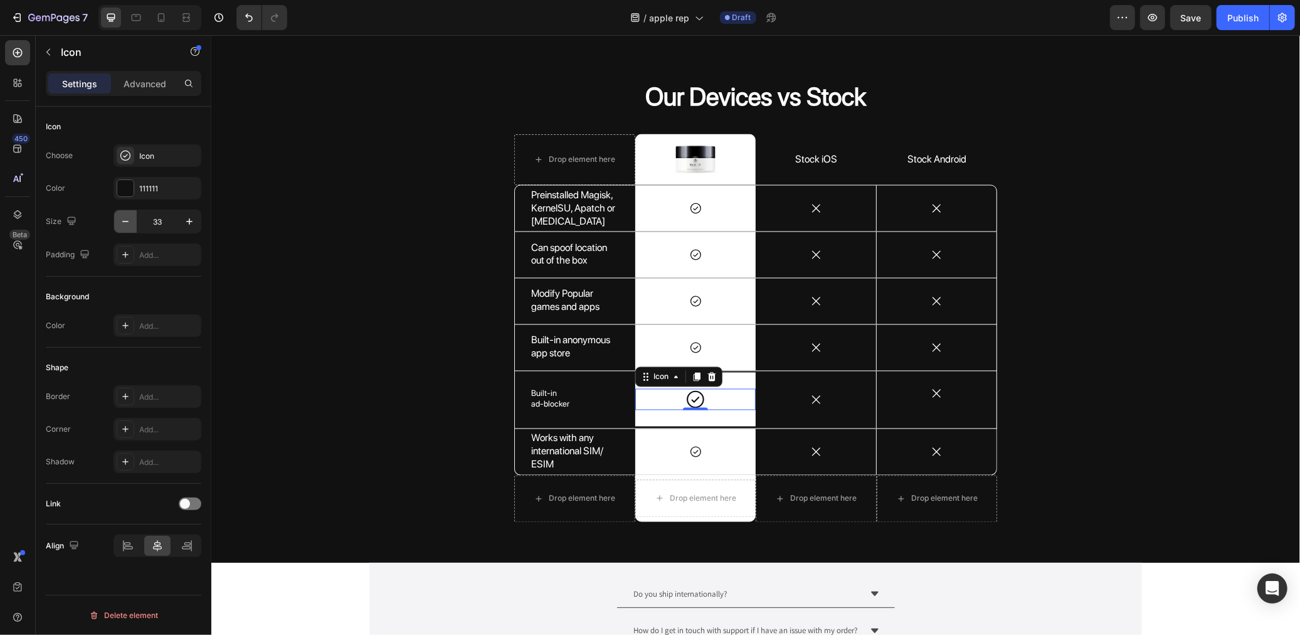
click at [125, 224] on icon "button" at bounding box center [125, 221] width 13 height 13
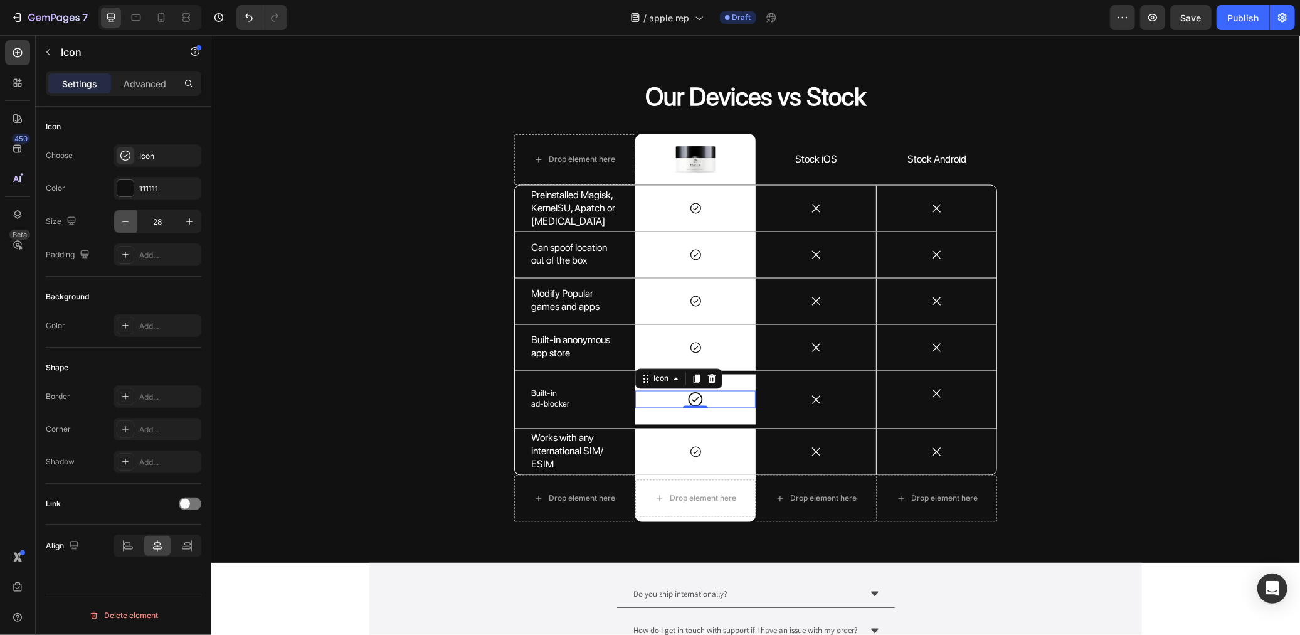
click at [125, 224] on icon "button" at bounding box center [125, 221] width 13 height 13
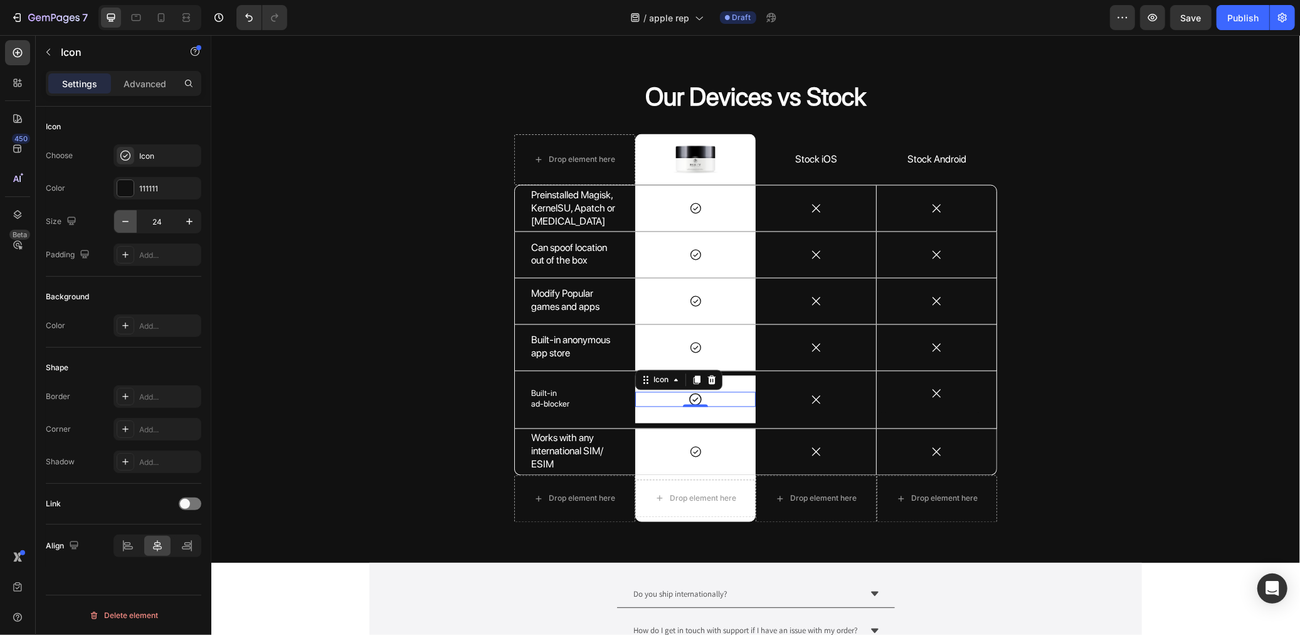
click at [125, 224] on icon "button" at bounding box center [125, 221] width 13 height 13
type input "22"
click at [588, 411] on div "Built-in ad-blocker Text Block" at bounding box center [574, 399] width 120 height 57
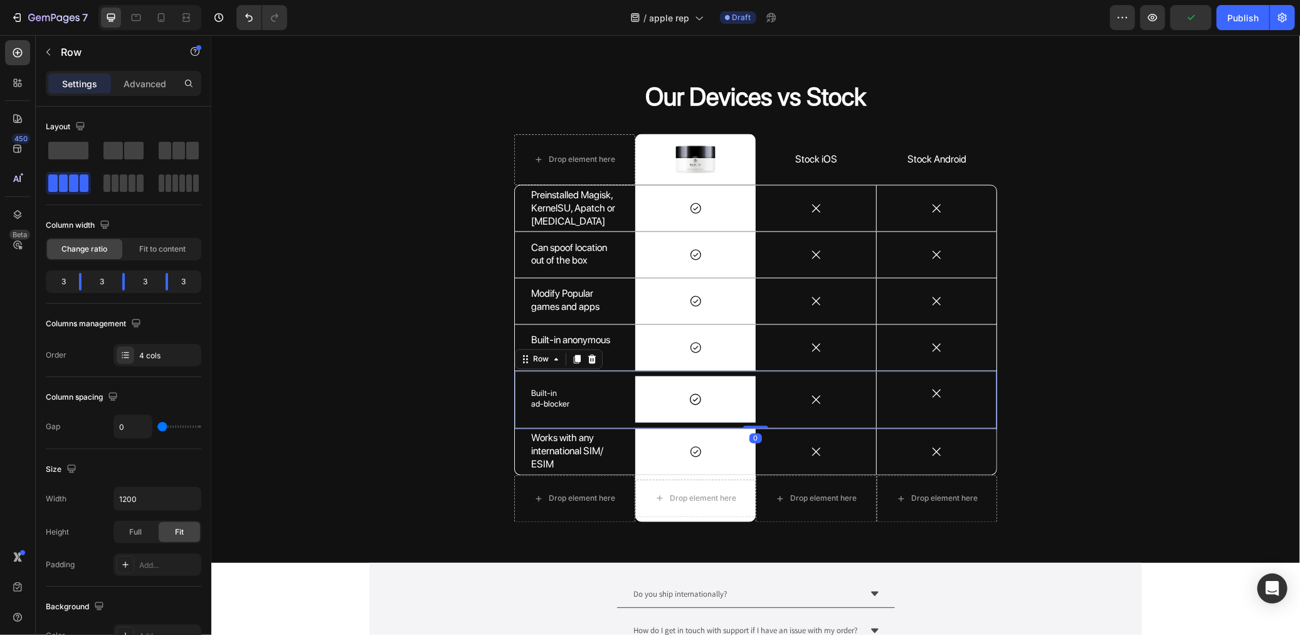
click at [593, 352] on div "Row" at bounding box center [558, 359] width 88 height 20
click at [590, 356] on icon at bounding box center [591, 359] width 10 height 10
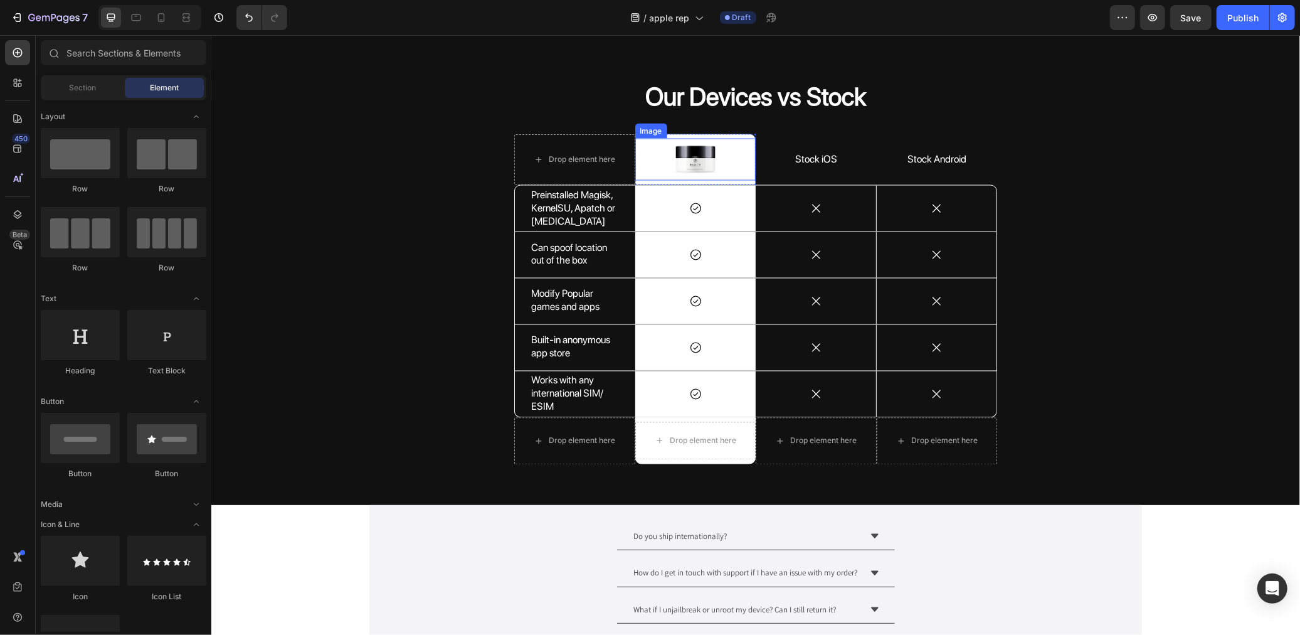
click at [664, 172] on div at bounding box center [695, 159] width 121 height 42
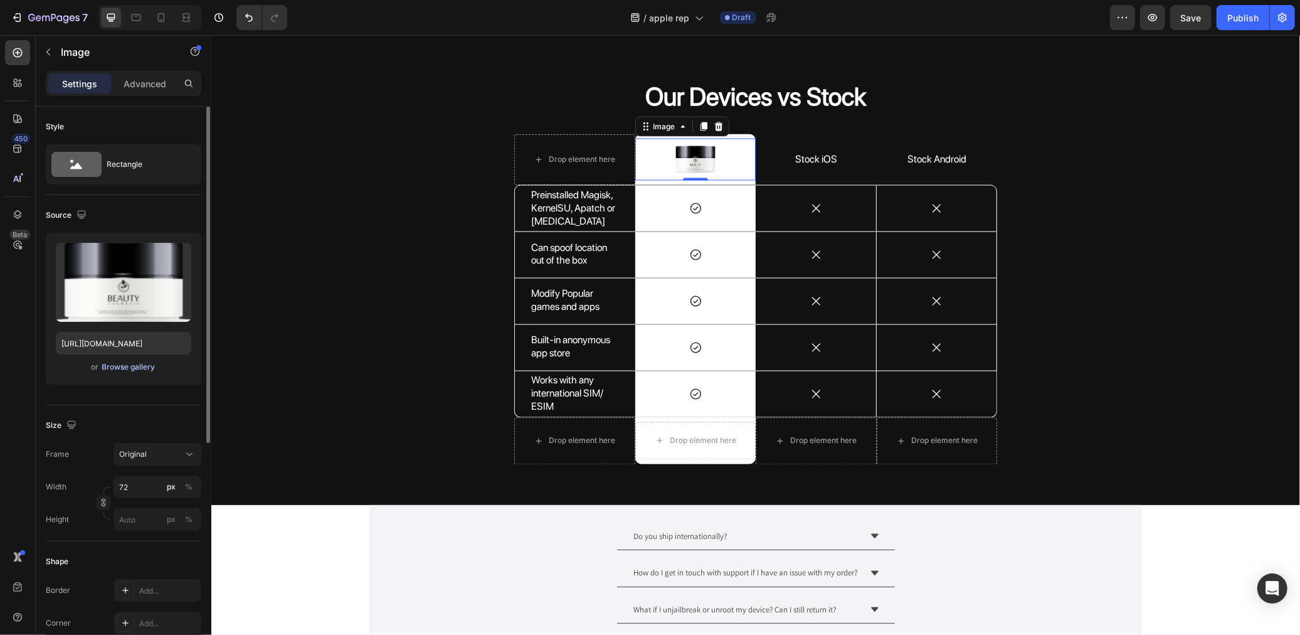
click at [146, 366] on div "Browse gallery" at bounding box center [128, 366] width 53 height 11
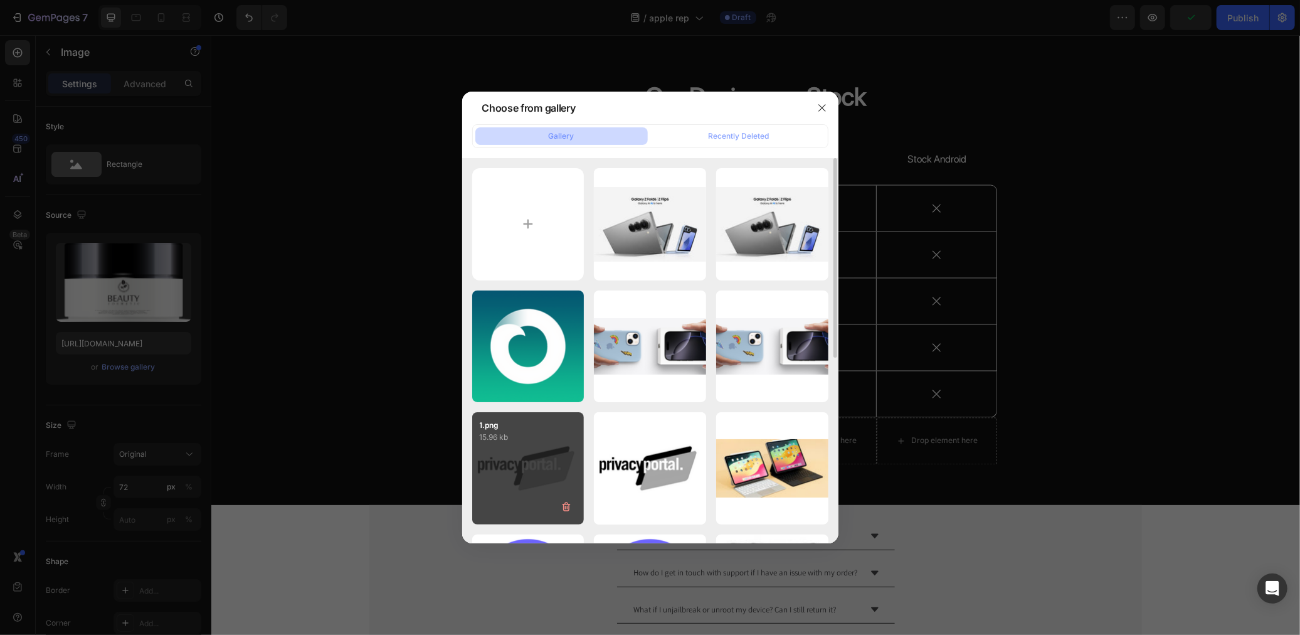
click at [569, 460] on div "1.png 15.96 kb" at bounding box center [528, 468] width 112 height 112
type input "https://cdn.shopify.com/s/files/1/0768/2372/4345/files/gempages_505455385826559…"
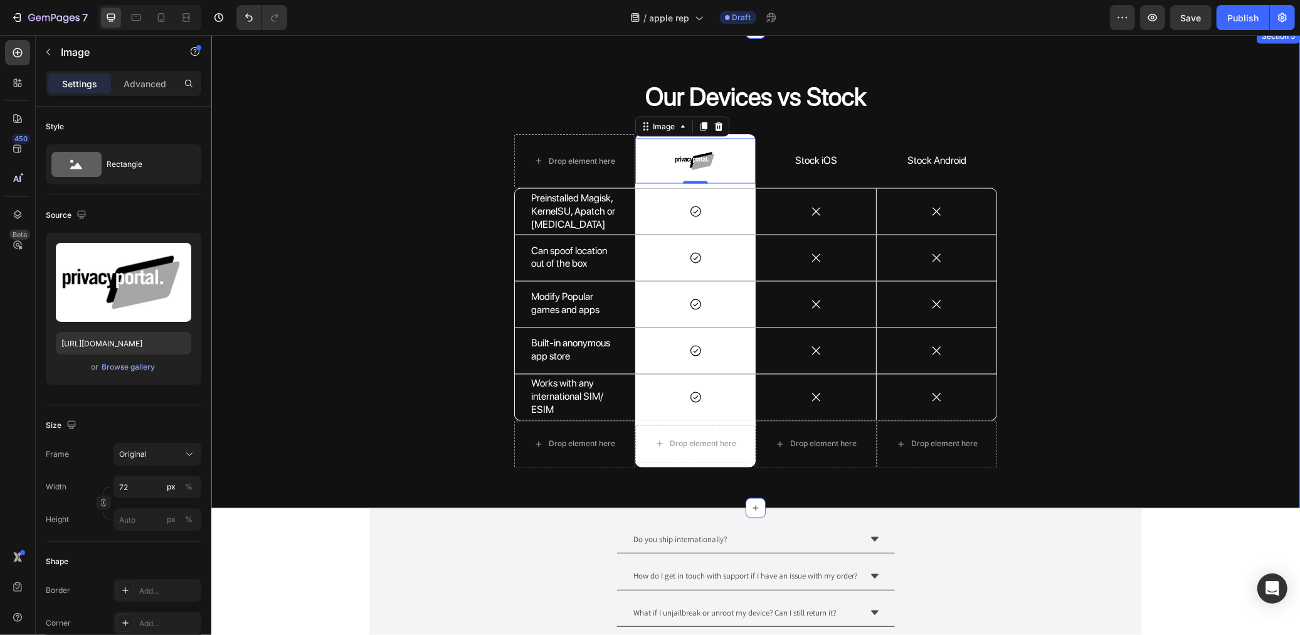
click at [294, 146] on div "Our Devices vs Stock Heading Drop element here Image 0 Row Stock iOS Text Block…" at bounding box center [755, 277] width 1070 height 399
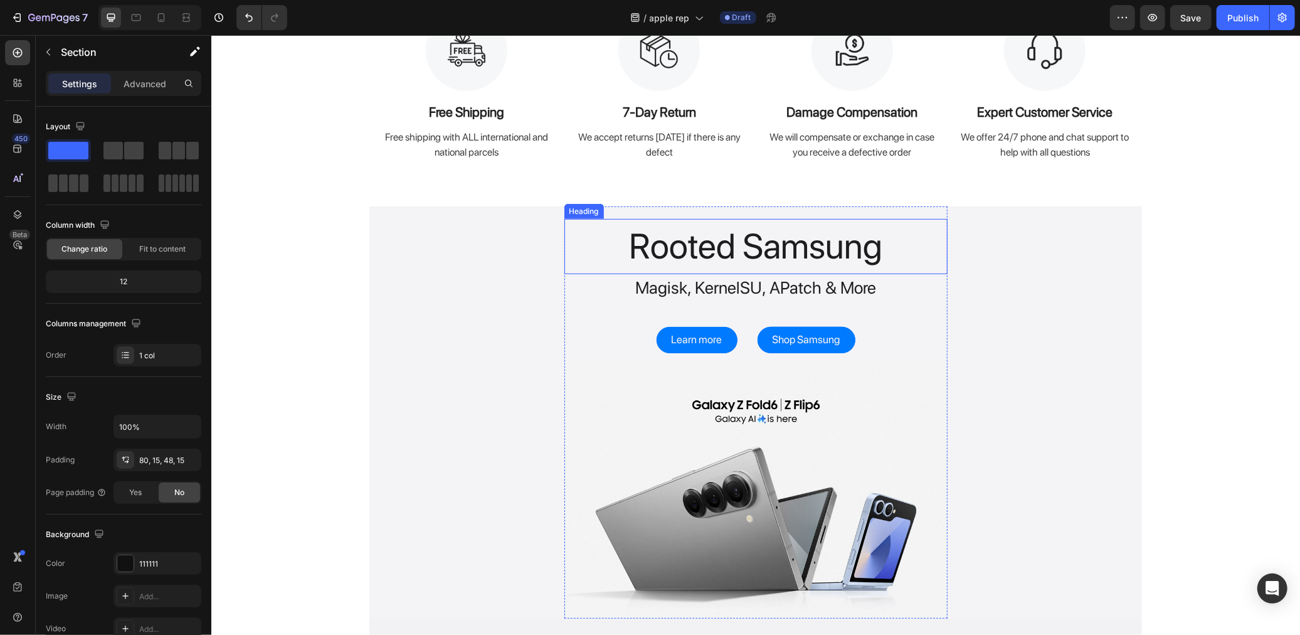
scroll to position [283, 0]
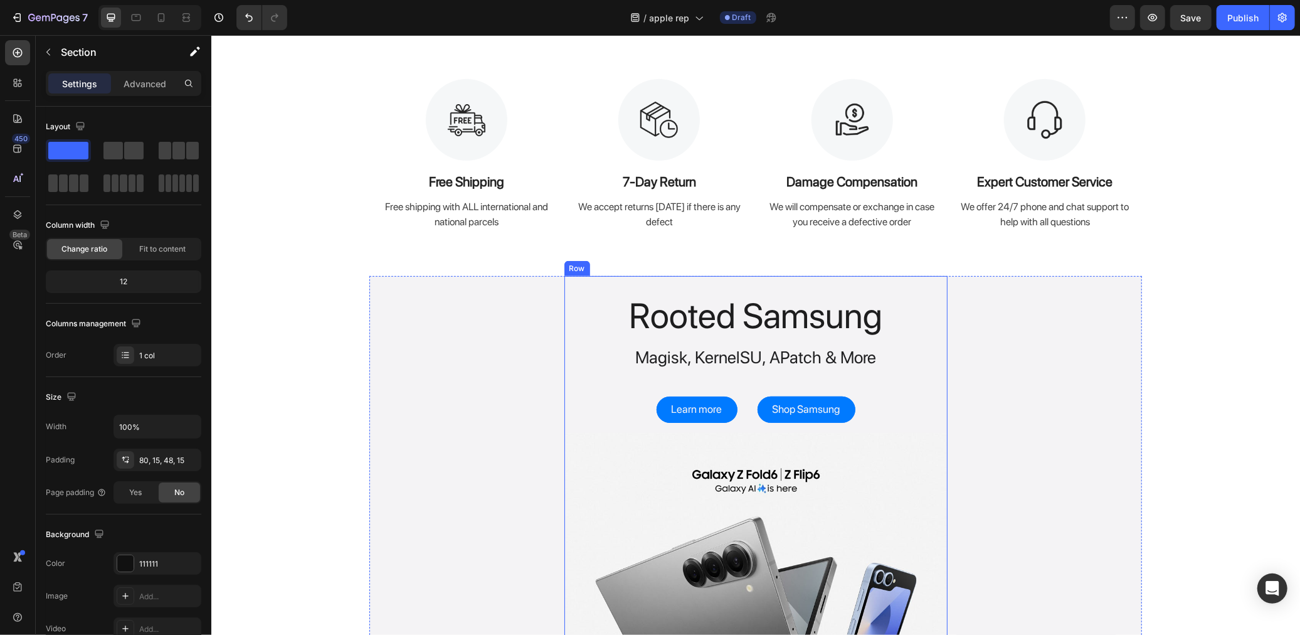
click at [578, 399] on div "Rooted Samsung Heading Magisk, KernelSU, APatch & More Text Block Learn more Bu…" at bounding box center [755, 487] width 383 height 399
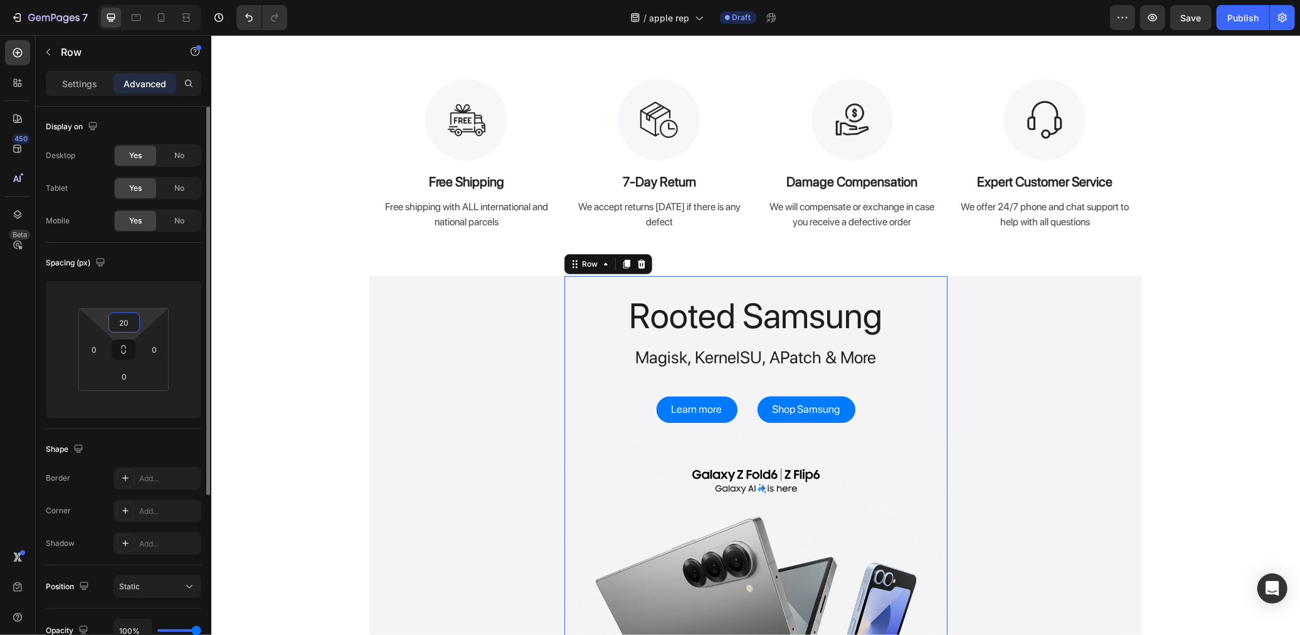
click at [118, 316] on input "20" at bounding box center [124, 322] width 25 height 19
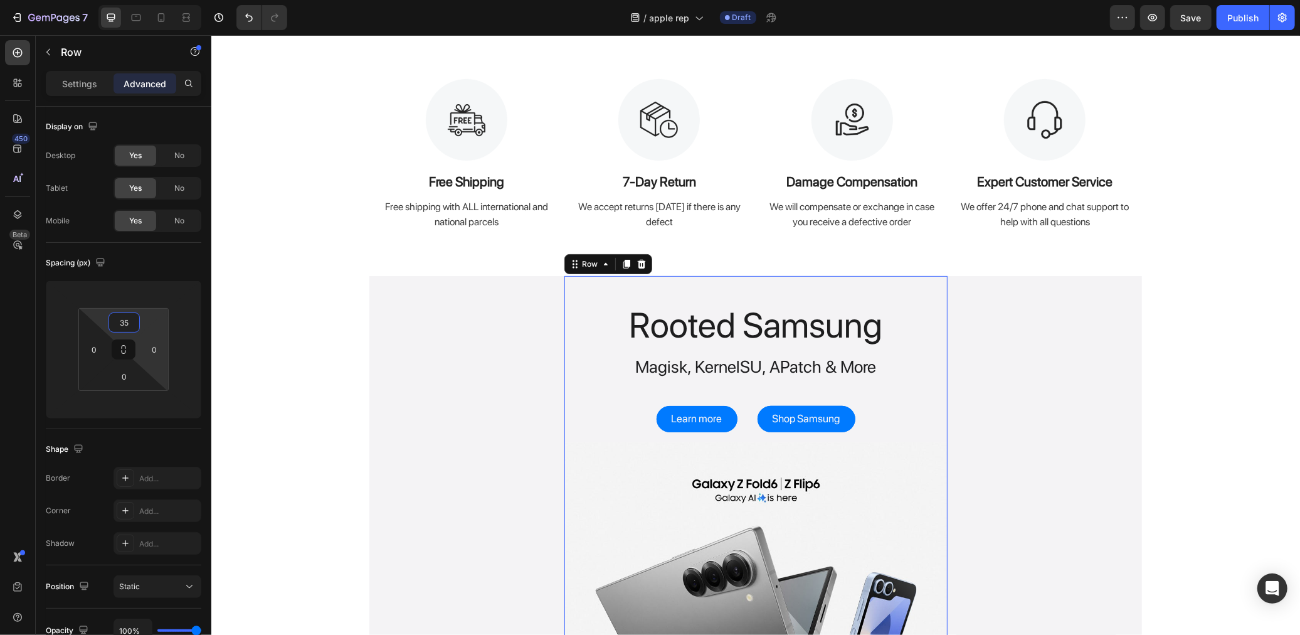
type input "3"
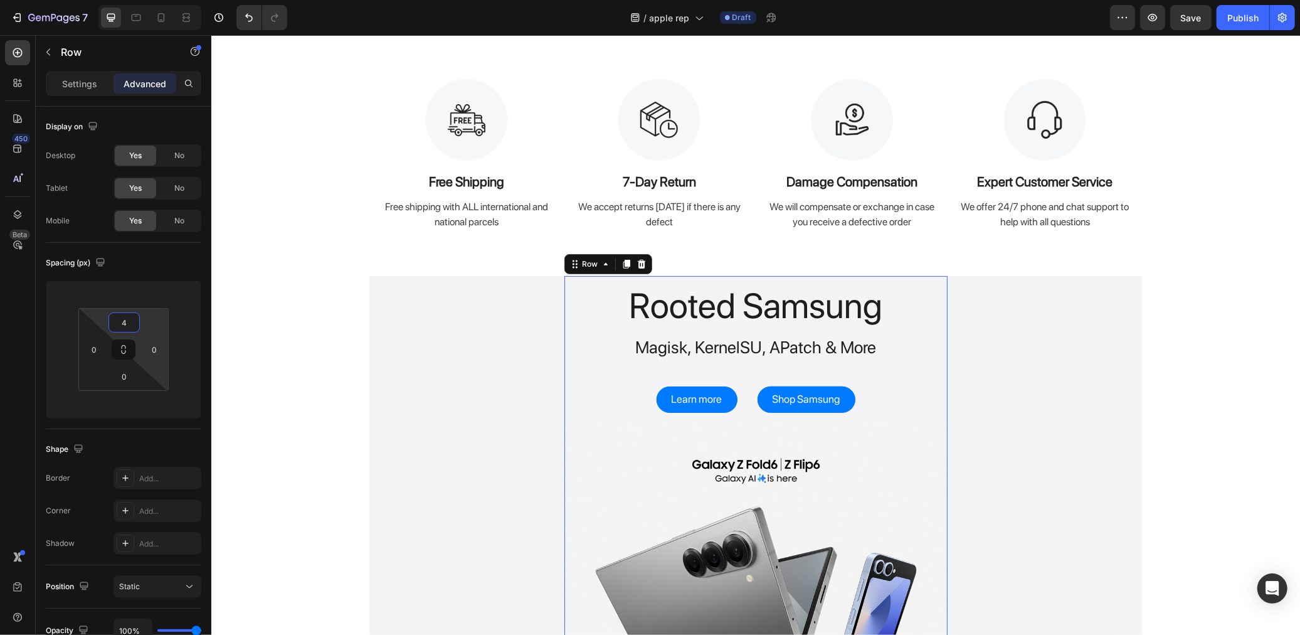
type input "45"
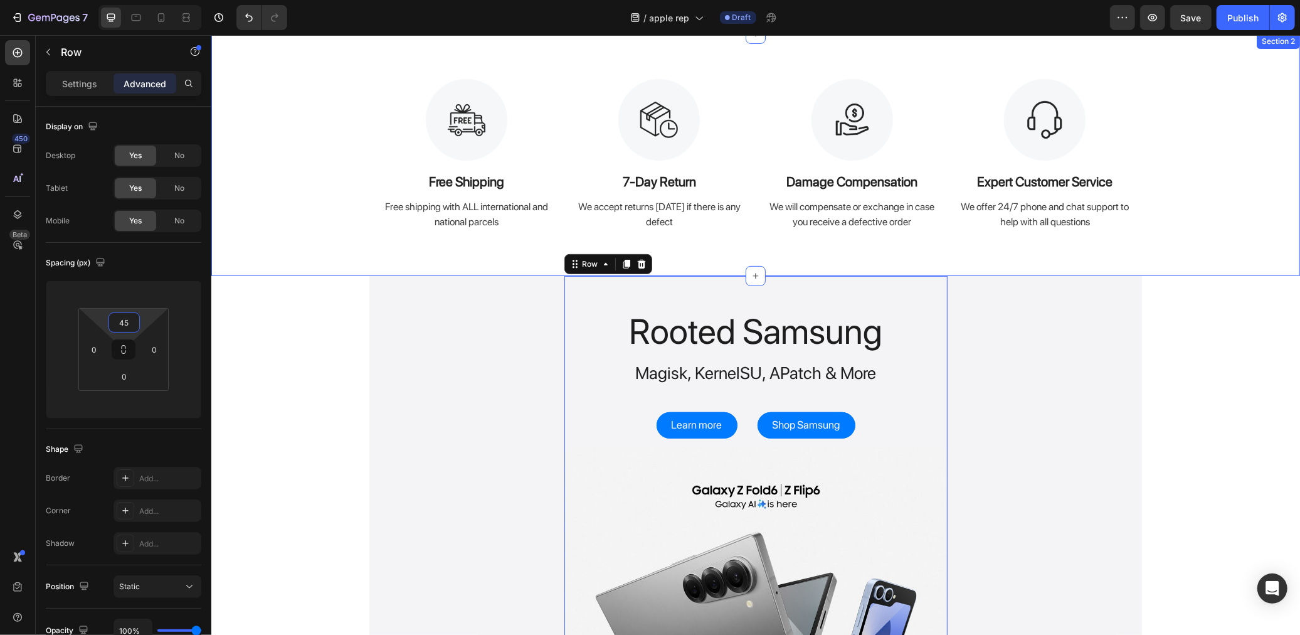
click at [224, 269] on div "Image Free Shipping Text Block Free shipping with ALL international and nationa…" at bounding box center [755, 154] width 1089 height 242
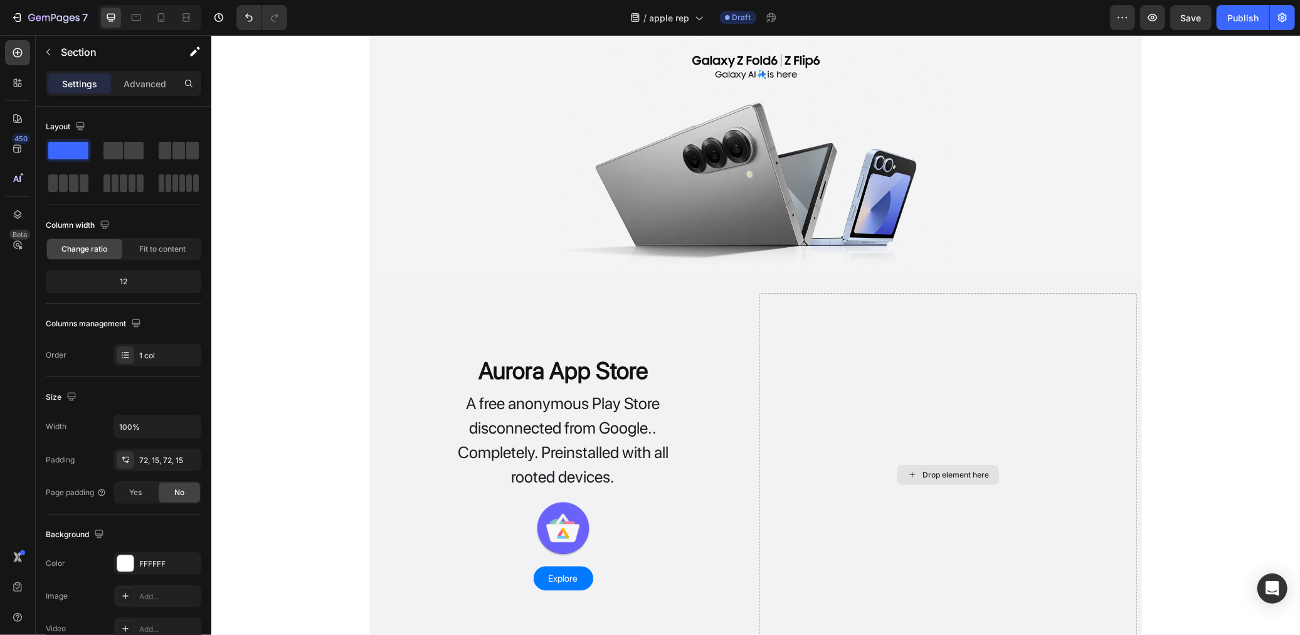
scroll to position [701, 0]
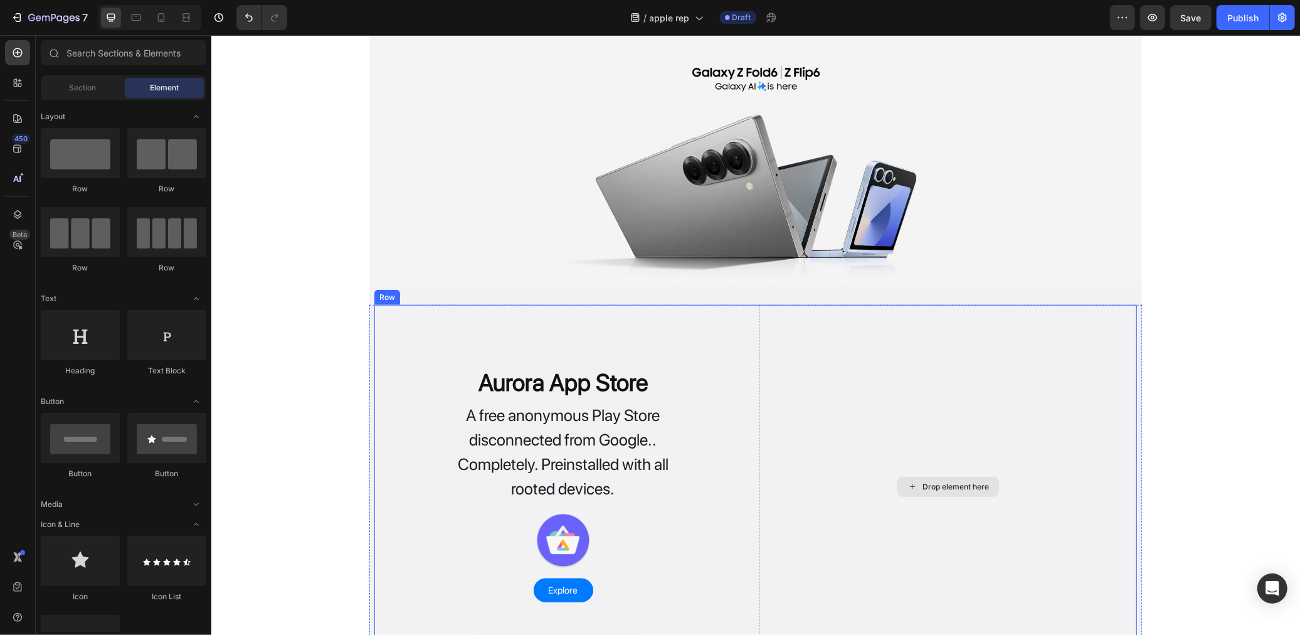
click at [946, 484] on div "Drop element here" at bounding box center [955, 486] width 66 height 10
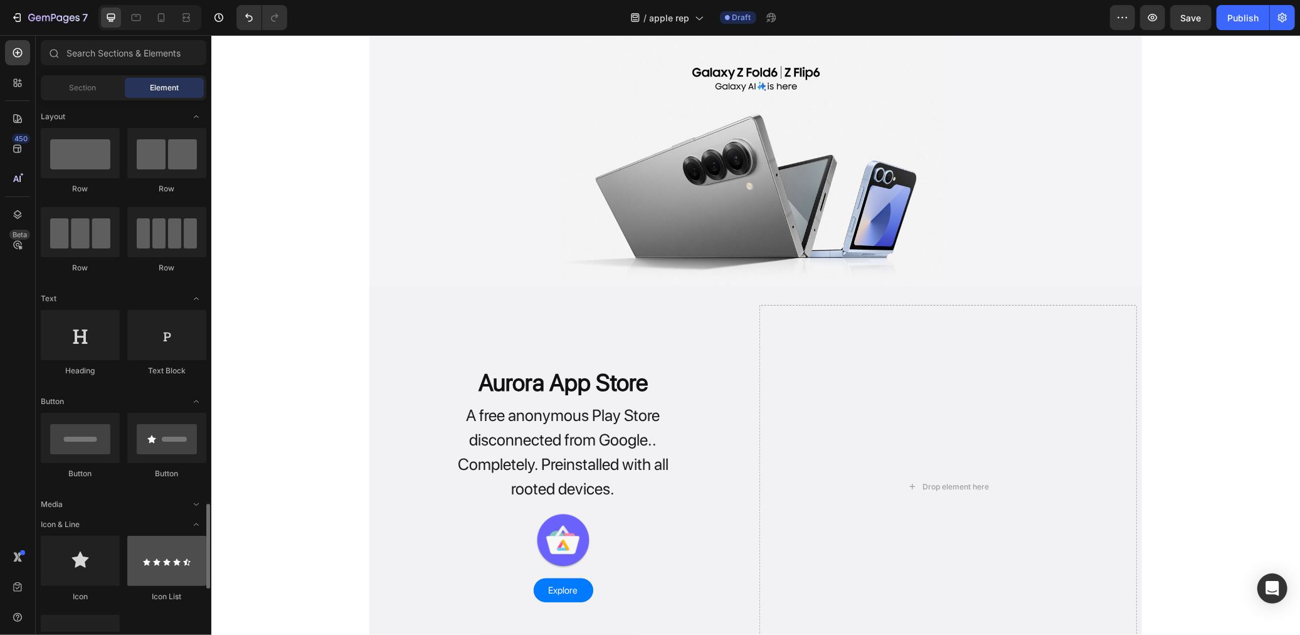
scroll to position [348, 0]
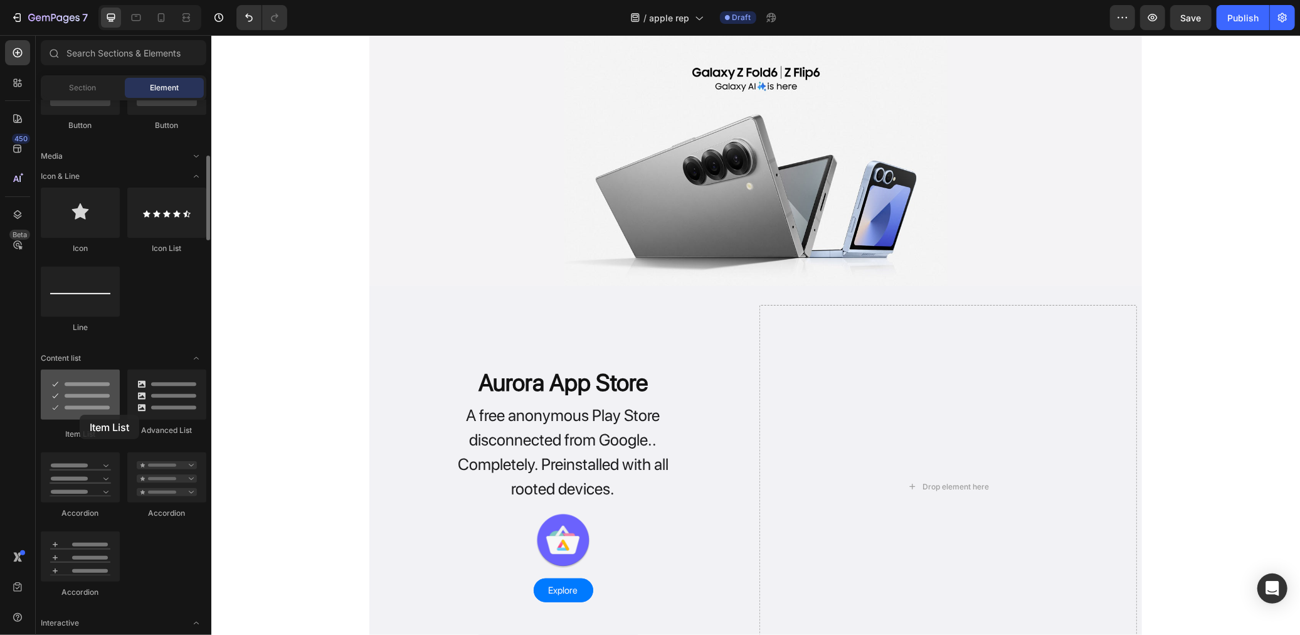
click at [80, 415] on div at bounding box center [80, 394] width 79 height 50
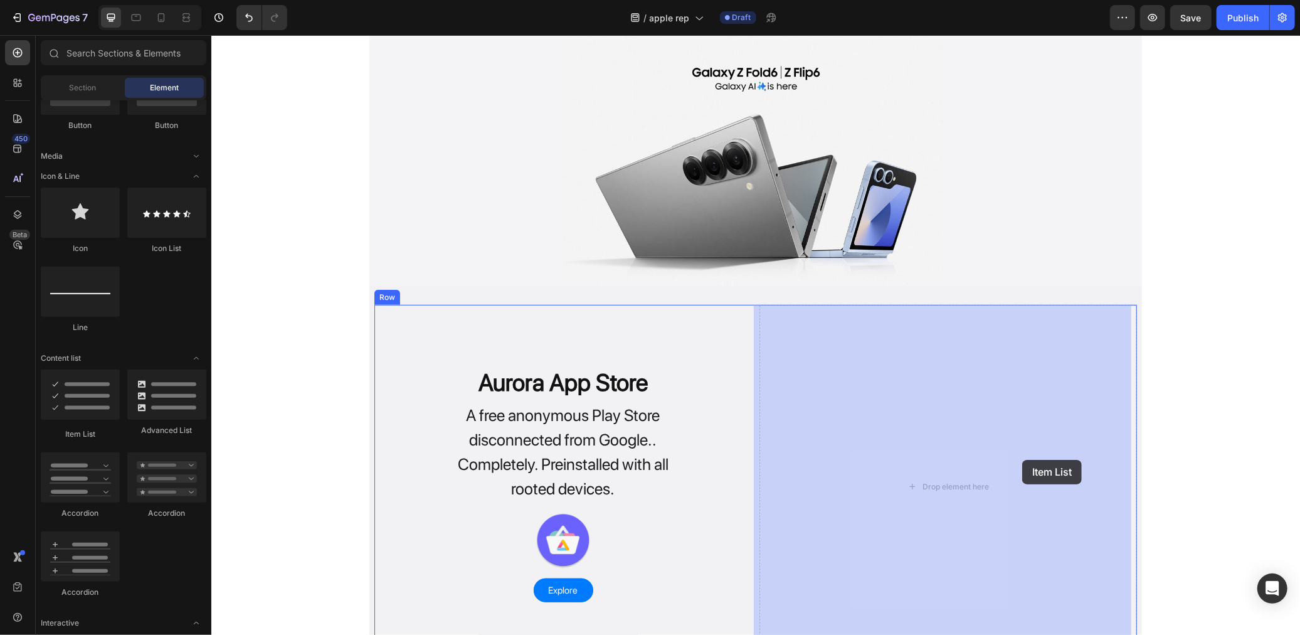
drag, startPoint x: 290, startPoint y: 447, endPoint x: 1022, endPoint y: 459, distance: 731.4
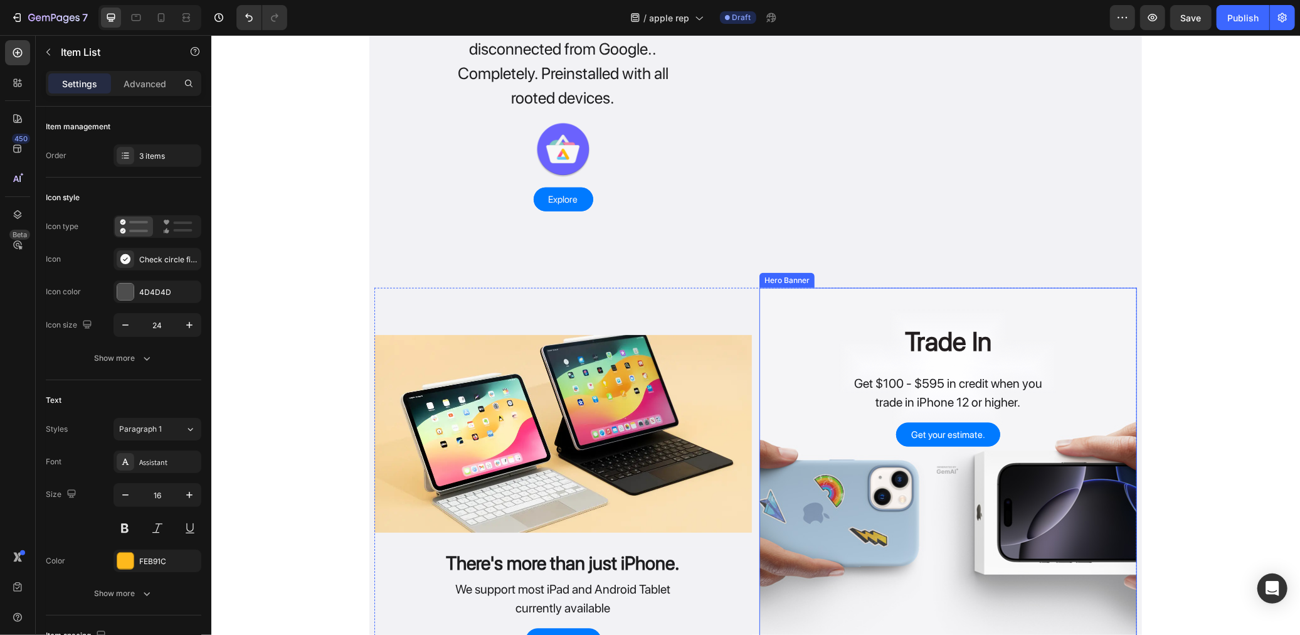
scroll to position [1259, 0]
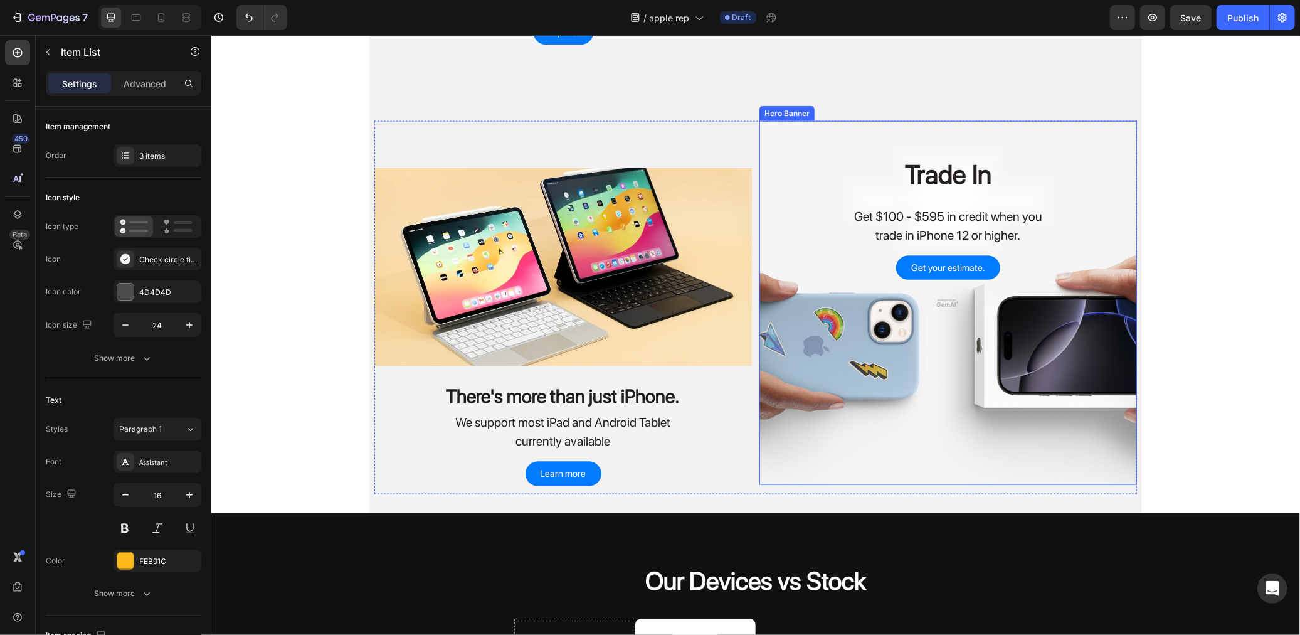
click at [851, 146] on div "Trade In Heading Get $100 - $595 in credit when you trade in iPhone 12 or highe…" at bounding box center [948, 199] width 378 height 159
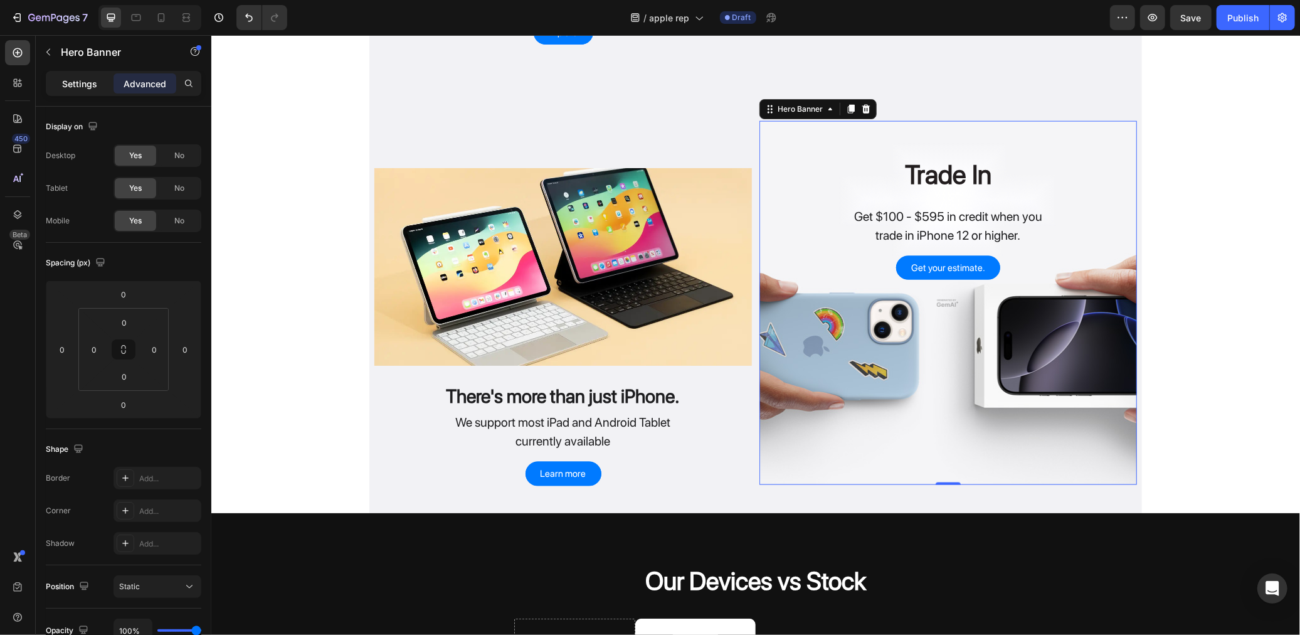
click at [64, 92] on div "Settings" at bounding box center [79, 83] width 63 height 20
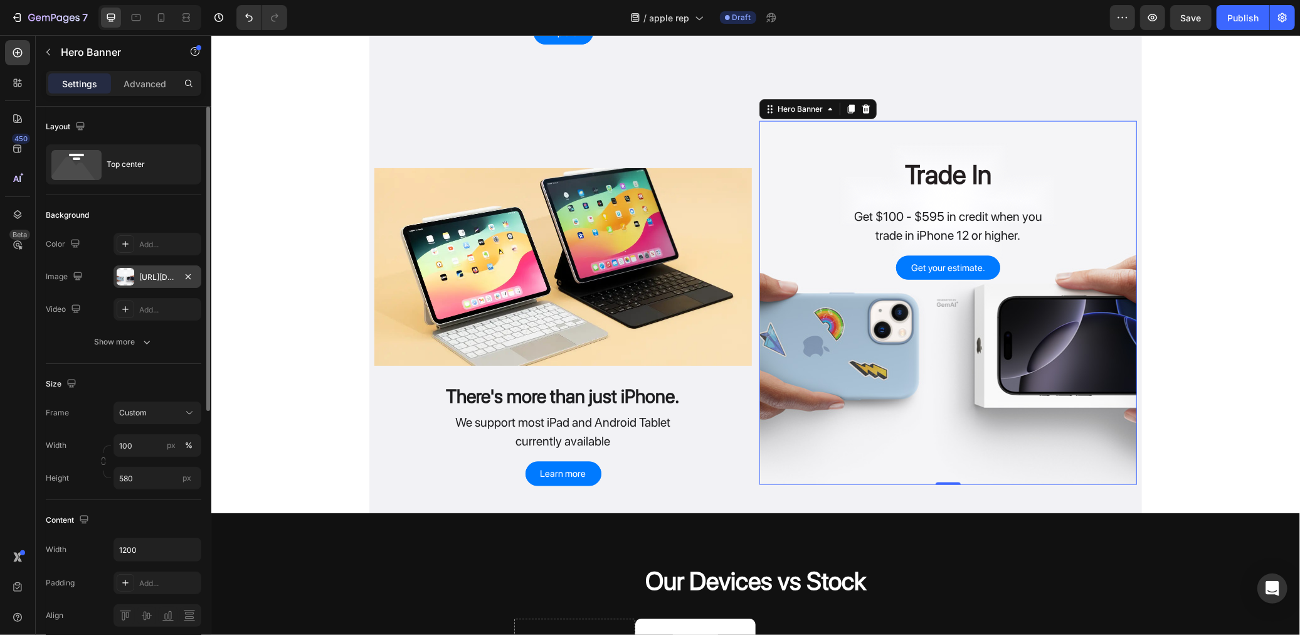
click at [137, 274] on div "https://image2layout-detection-trainimagebucket-02g83vbxbb2s.s3.amazonaws.com/i…" at bounding box center [158, 276] width 88 height 23
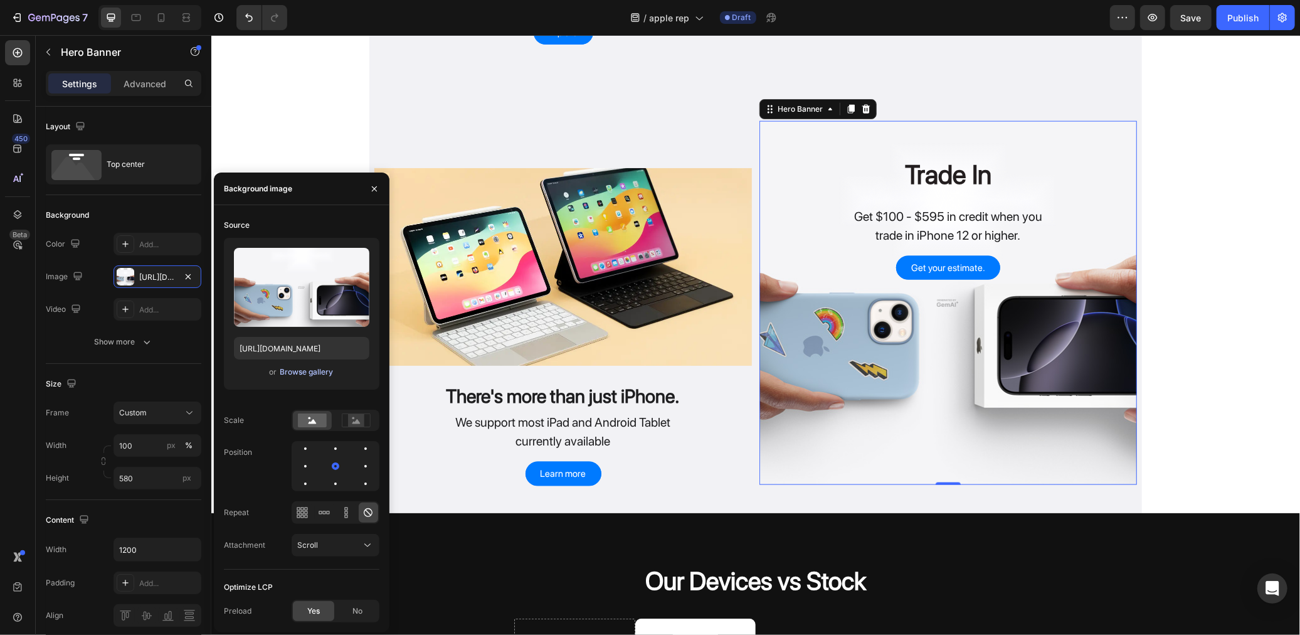
click at [286, 374] on div "Browse gallery" at bounding box center [306, 371] width 53 height 11
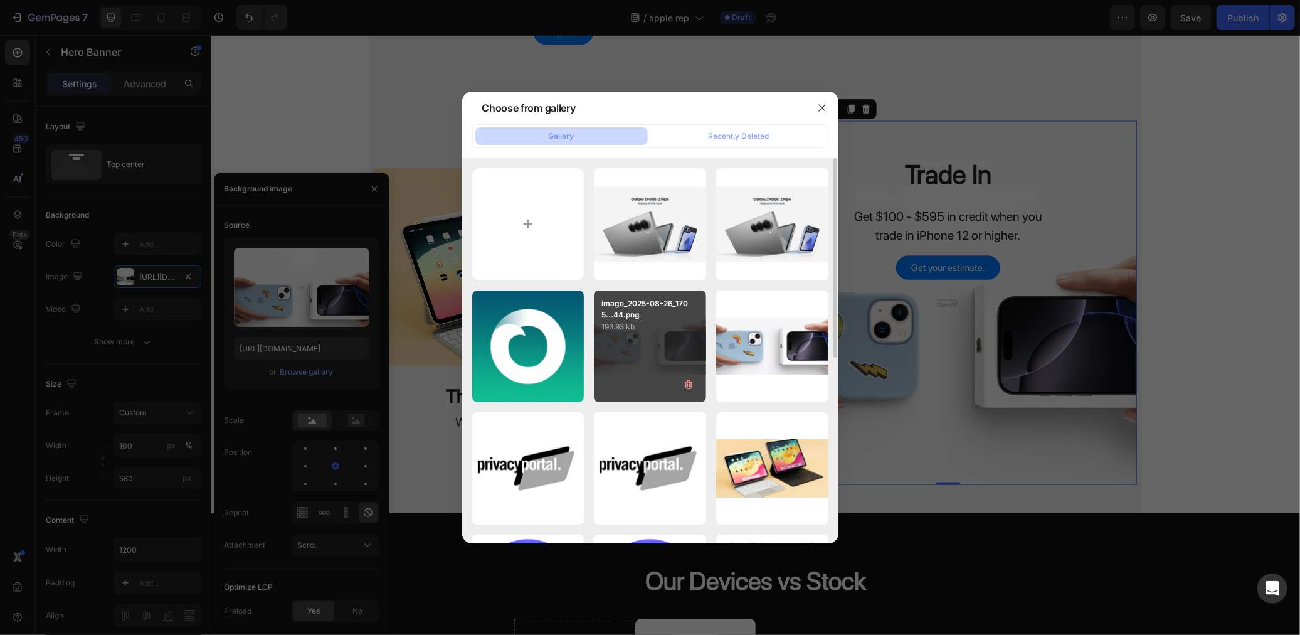
click at [675, 335] on div "image_2025-08-26_1705...44.png 193.93 kb" at bounding box center [650, 346] width 112 height 112
type input "https://cdn.shopify.com/s/files/1/0768/2372/4345/files/gempages_505455385826559…"
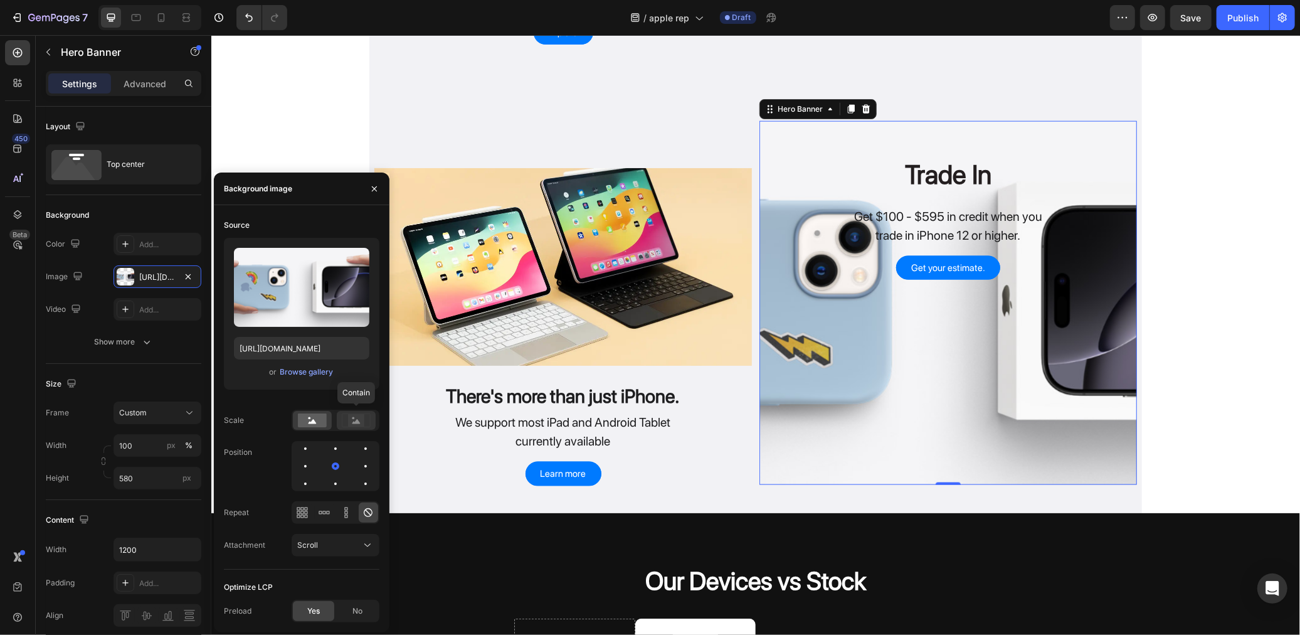
click at [362, 415] on rect at bounding box center [356, 420] width 16 height 13
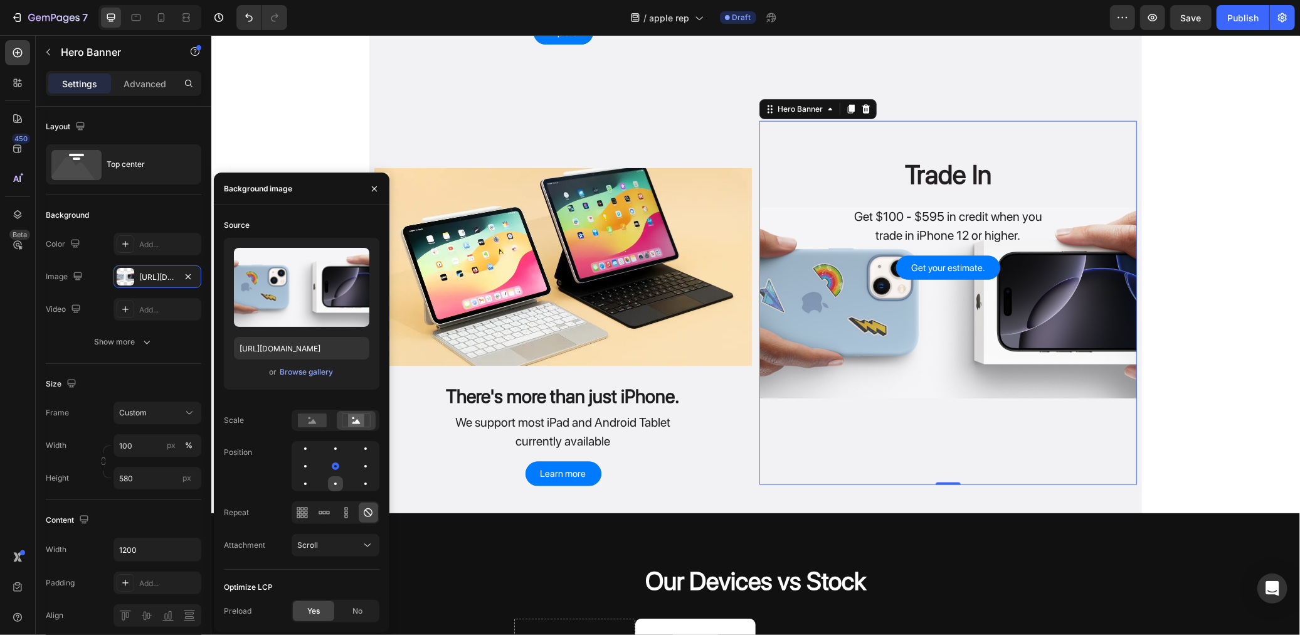
click at [358, 483] on div at bounding box center [365, 483] width 15 height 15
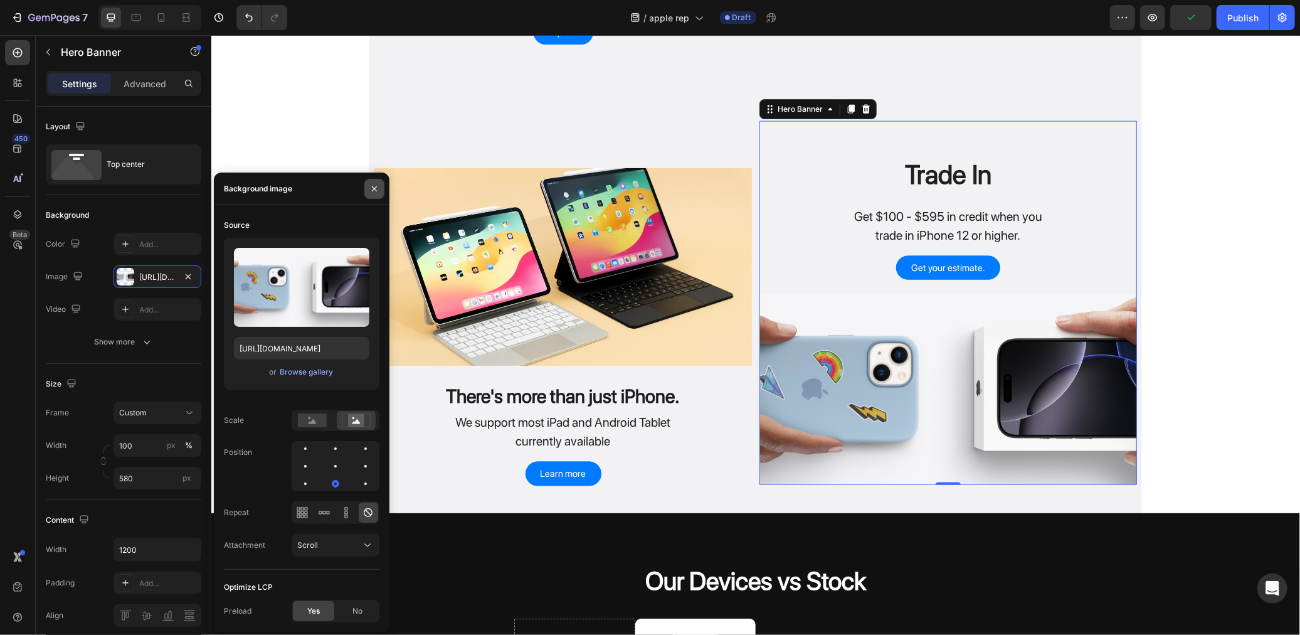
click at [368, 193] on button "button" at bounding box center [374, 189] width 20 height 20
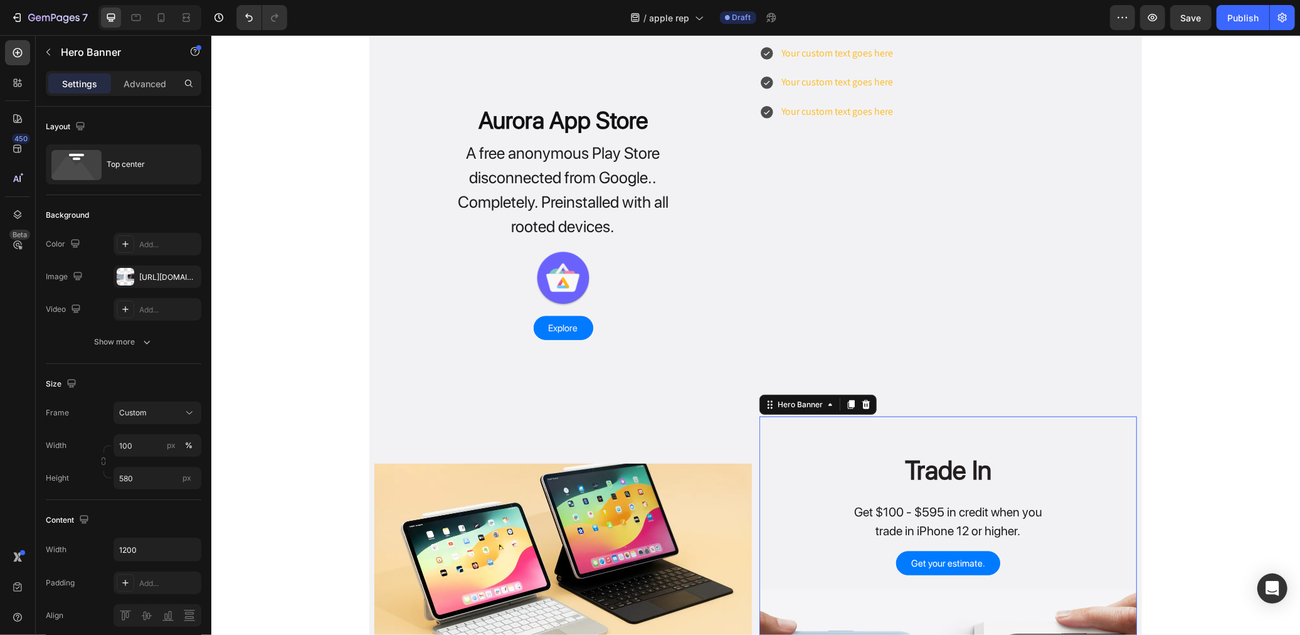
scroll to position [841, 0]
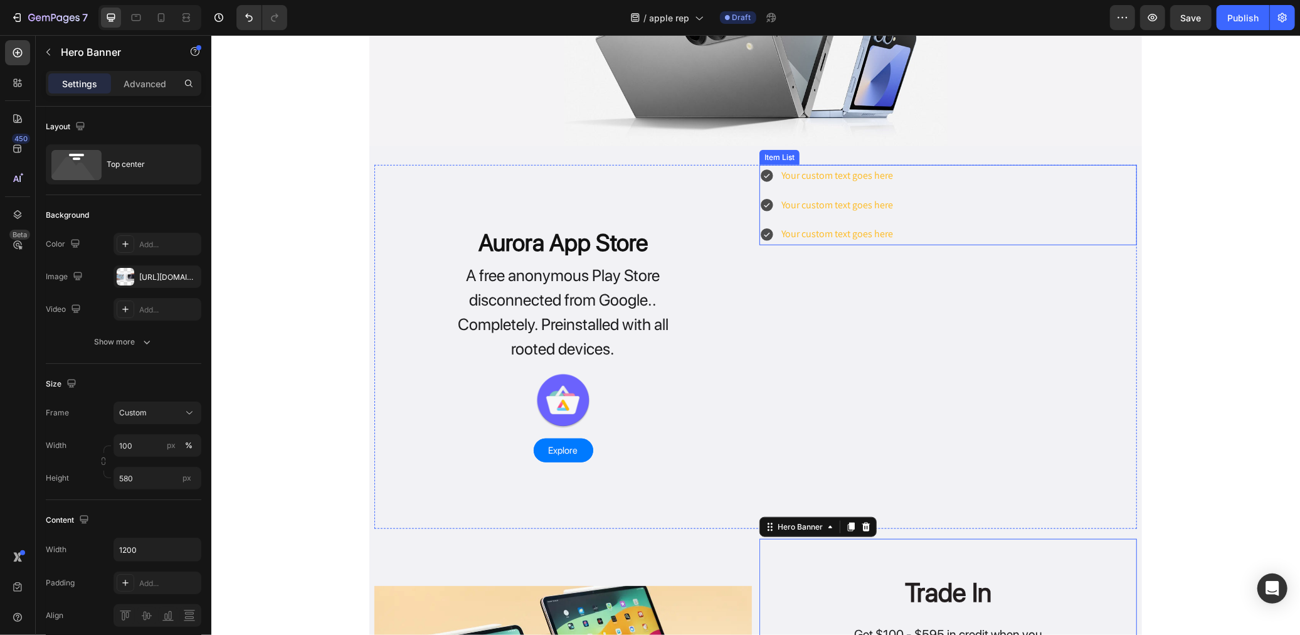
click at [938, 235] on div "Your custom text goes here Your custom text goes here Your custom text goes here" at bounding box center [948, 204] width 378 height 80
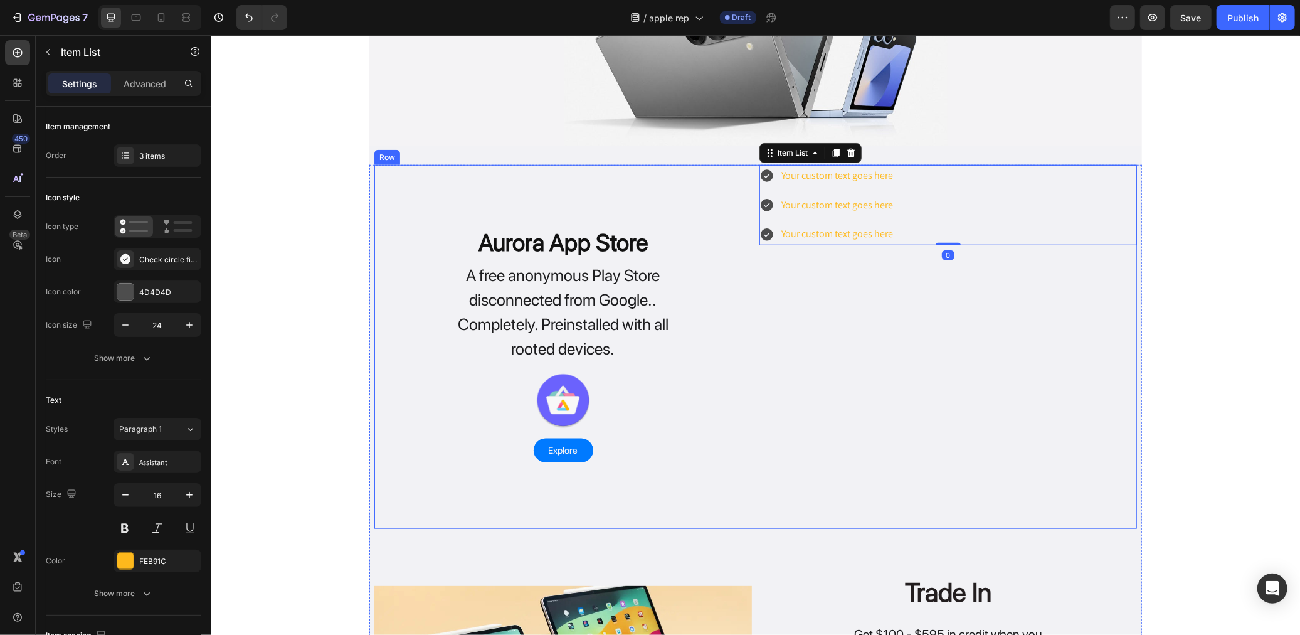
click at [873, 339] on div "Your custom text goes here Your custom text goes here Your custom text goes her…" at bounding box center [948, 346] width 378 height 364
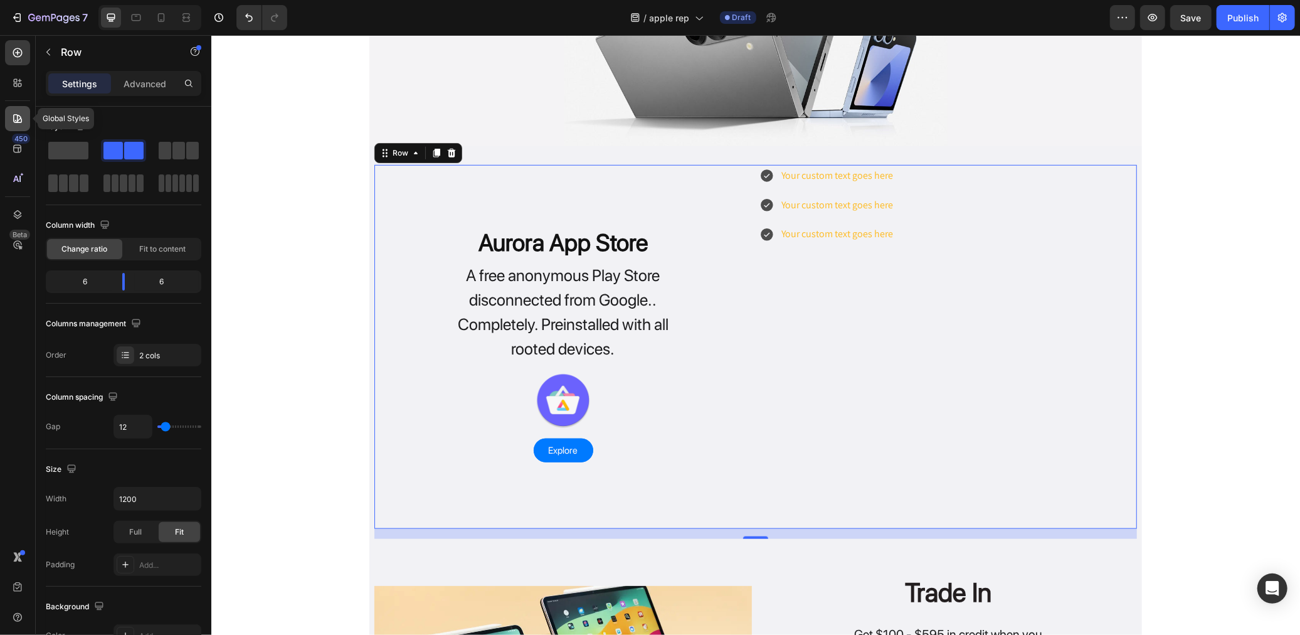
click at [5, 119] on div at bounding box center [17, 118] width 25 height 25
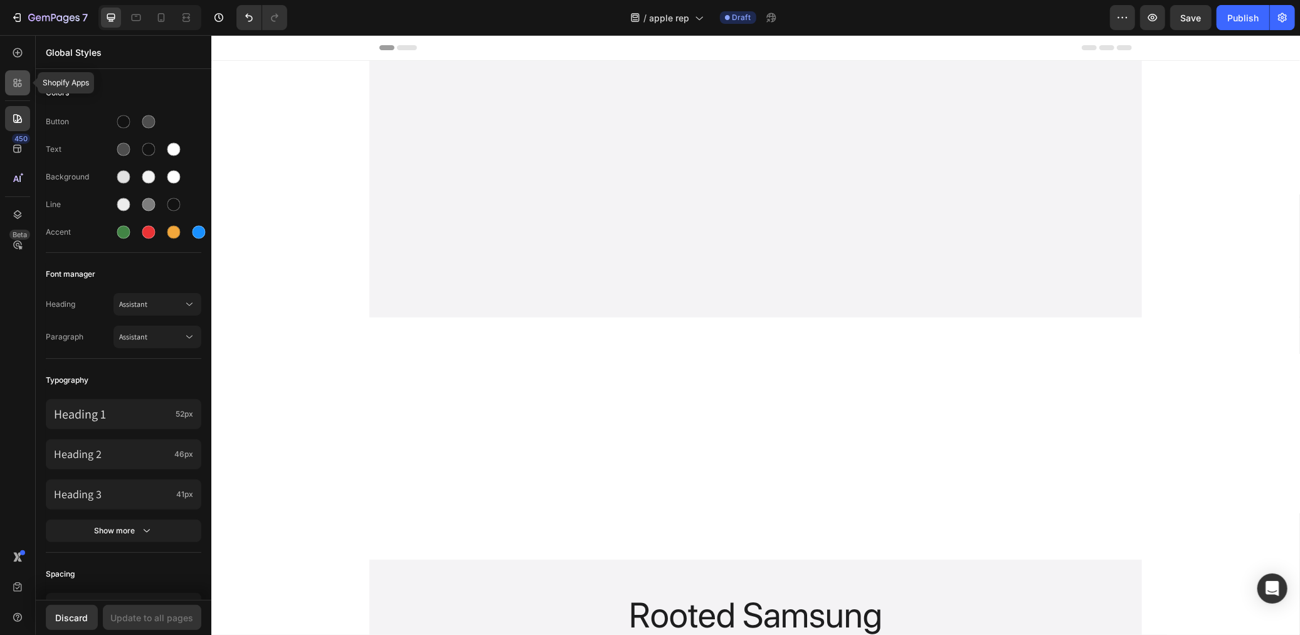
scroll to position [841, 0]
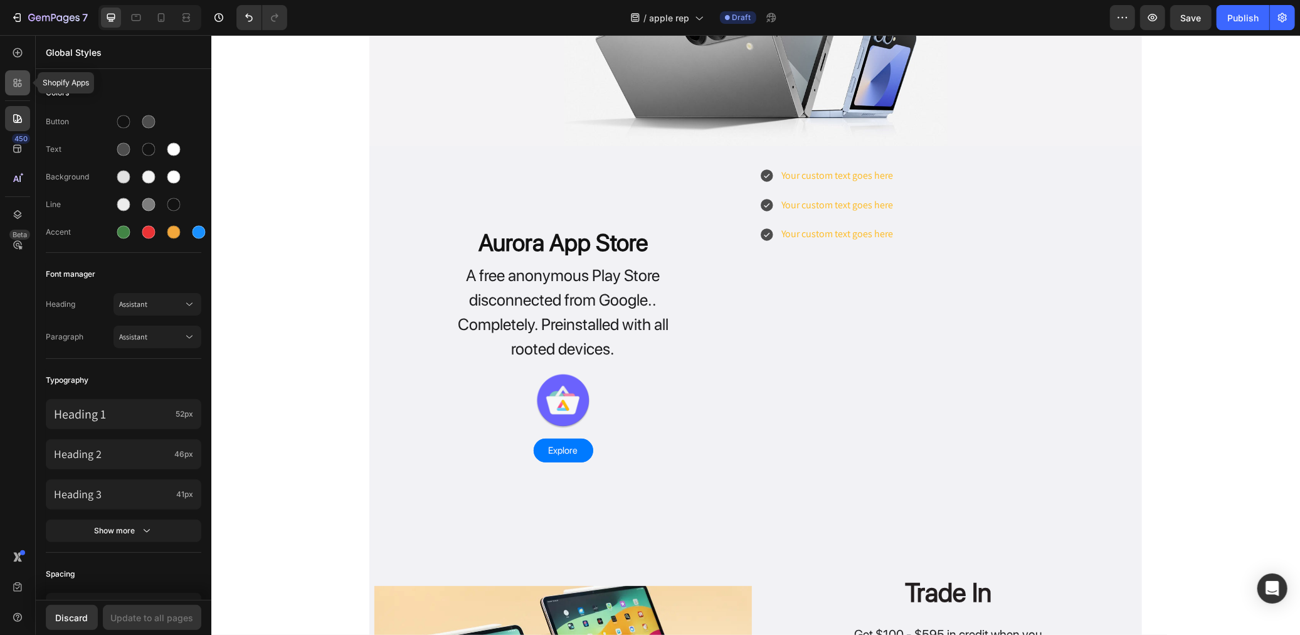
click at [27, 77] on div at bounding box center [17, 82] width 25 height 25
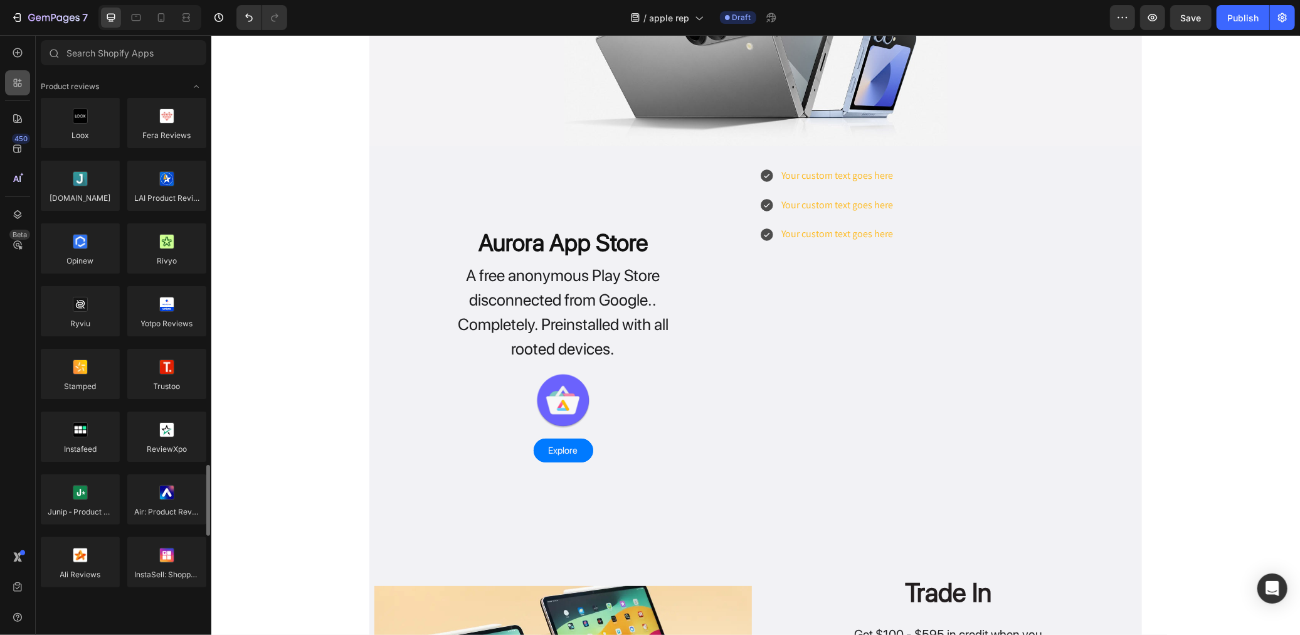
scroll to position [348, 0]
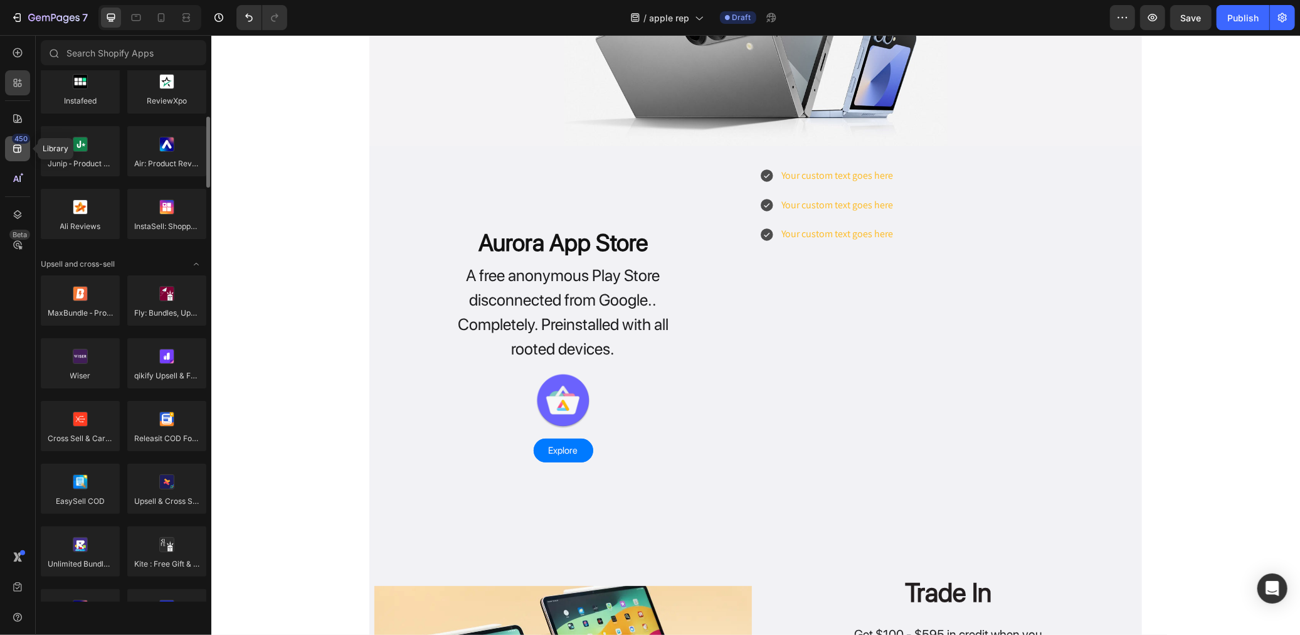
click at [24, 157] on div "450" at bounding box center [17, 148] width 25 height 25
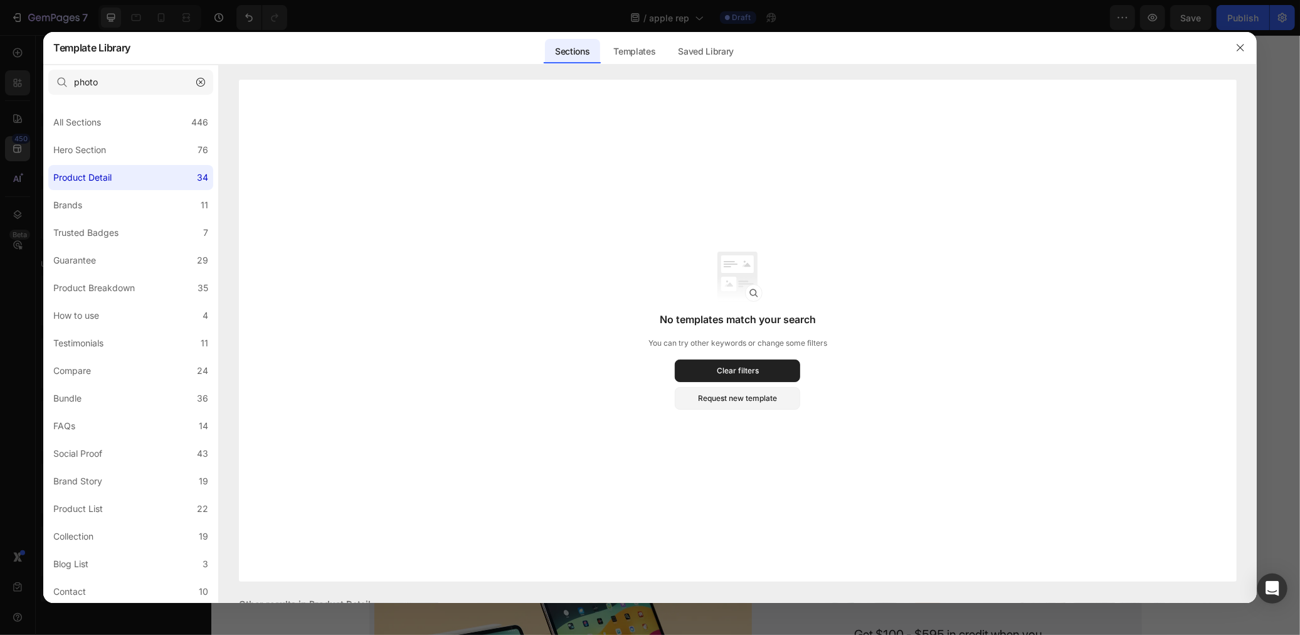
click at [24, 157] on div at bounding box center [650, 317] width 1300 height 635
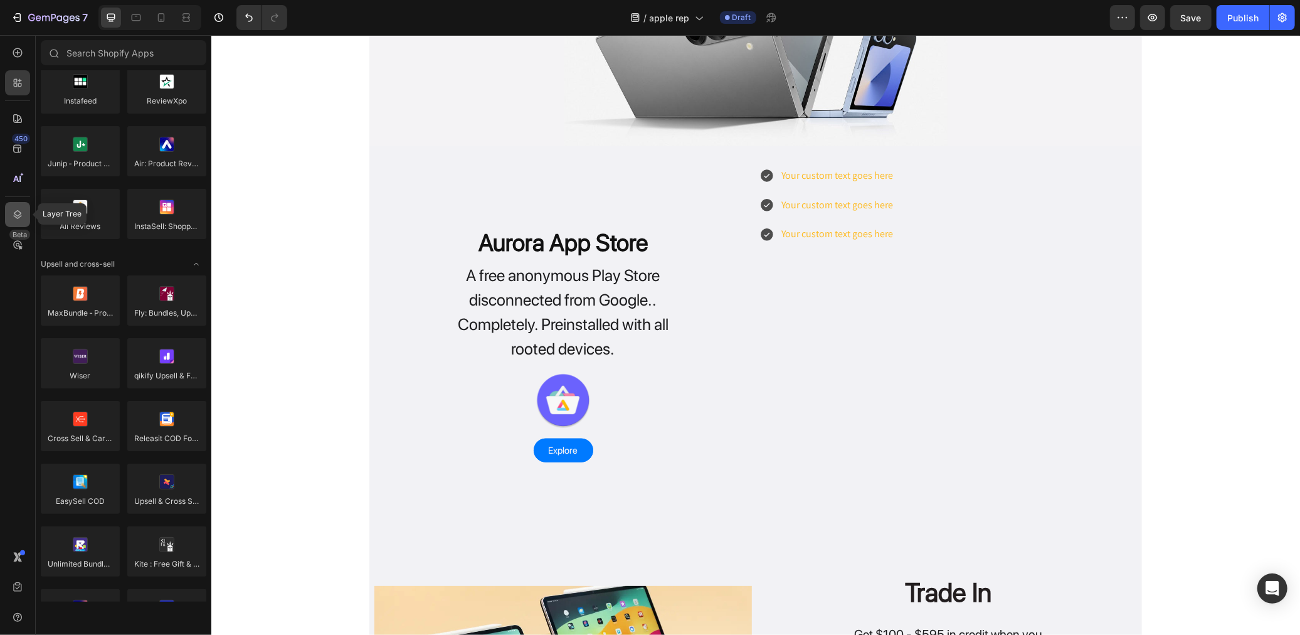
click at [16, 211] on icon at bounding box center [18, 214] width 8 height 9
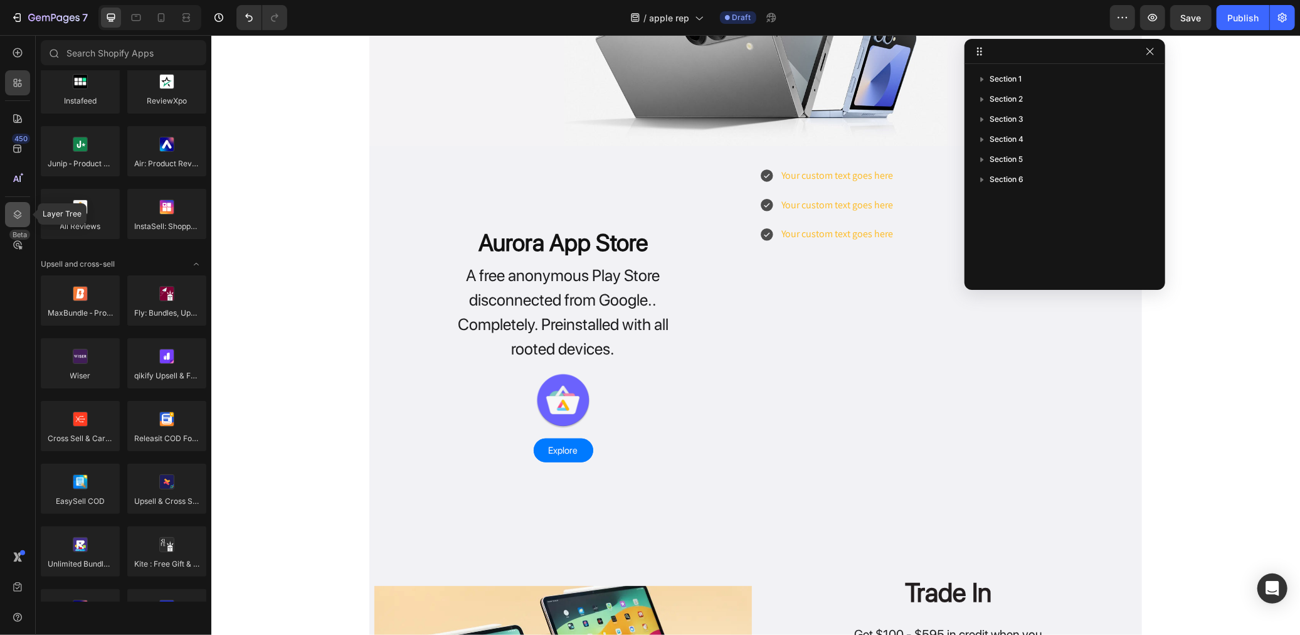
click at [16, 211] on icon at bounding box center [18, 214] width 8 height 9
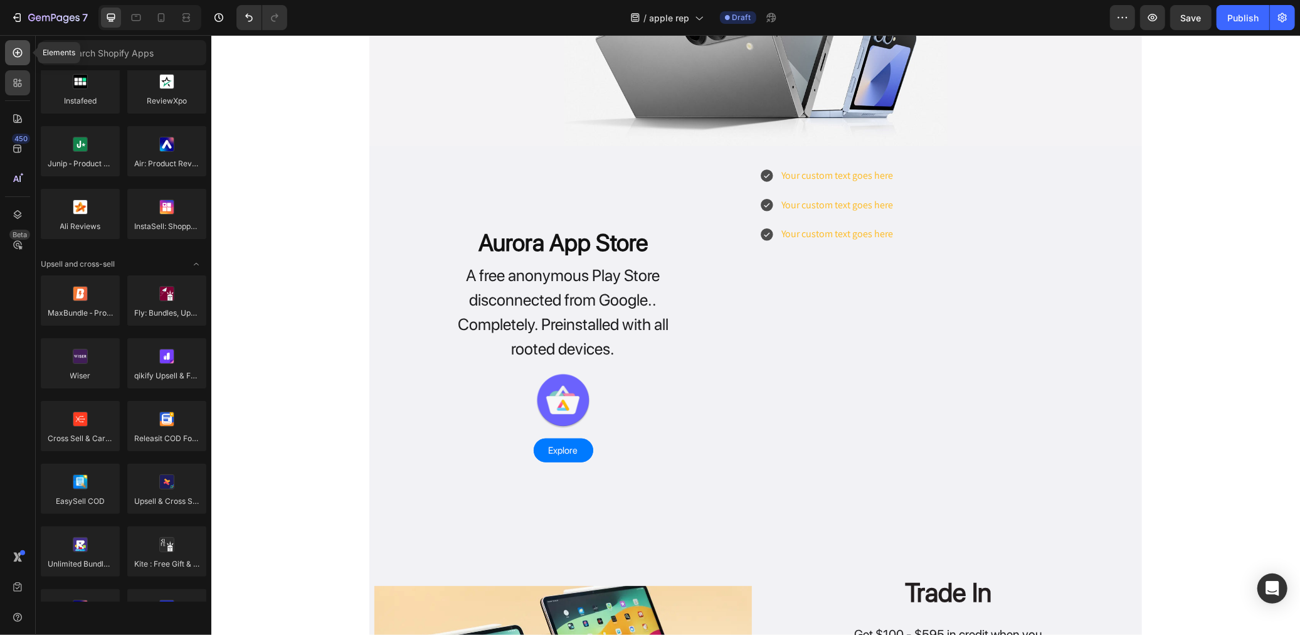
click at [17, 50] on icon at bounding box center [17, 52] width 5 height 5
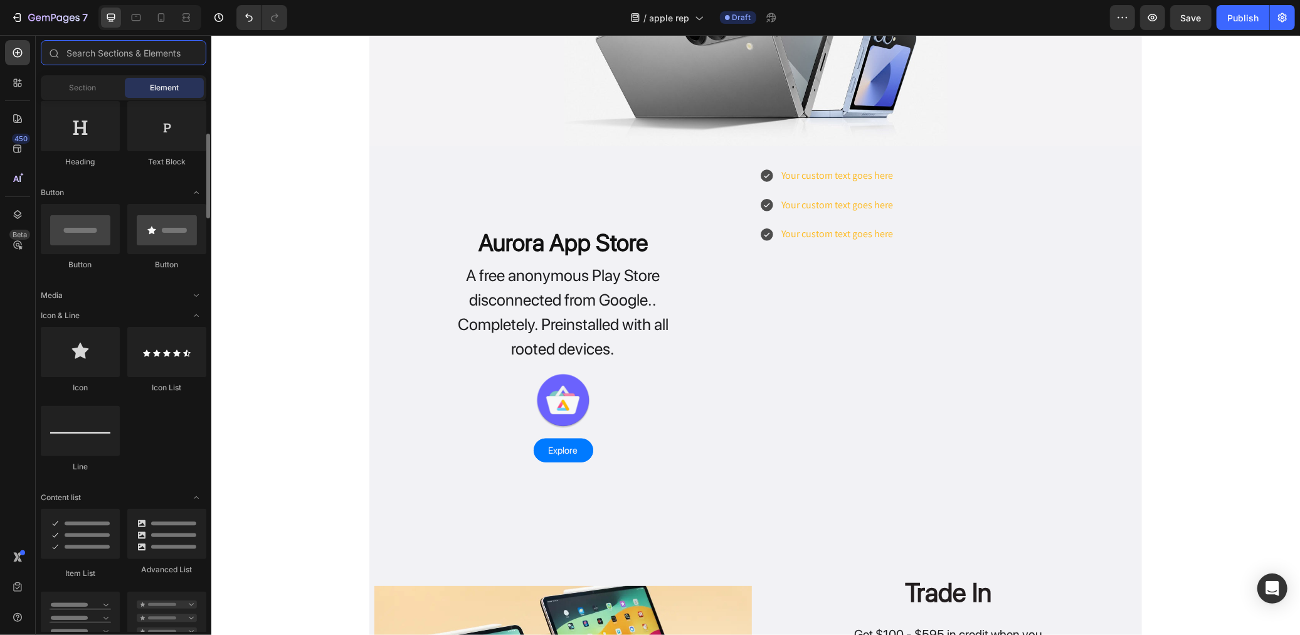
scroll to position [0, 0]
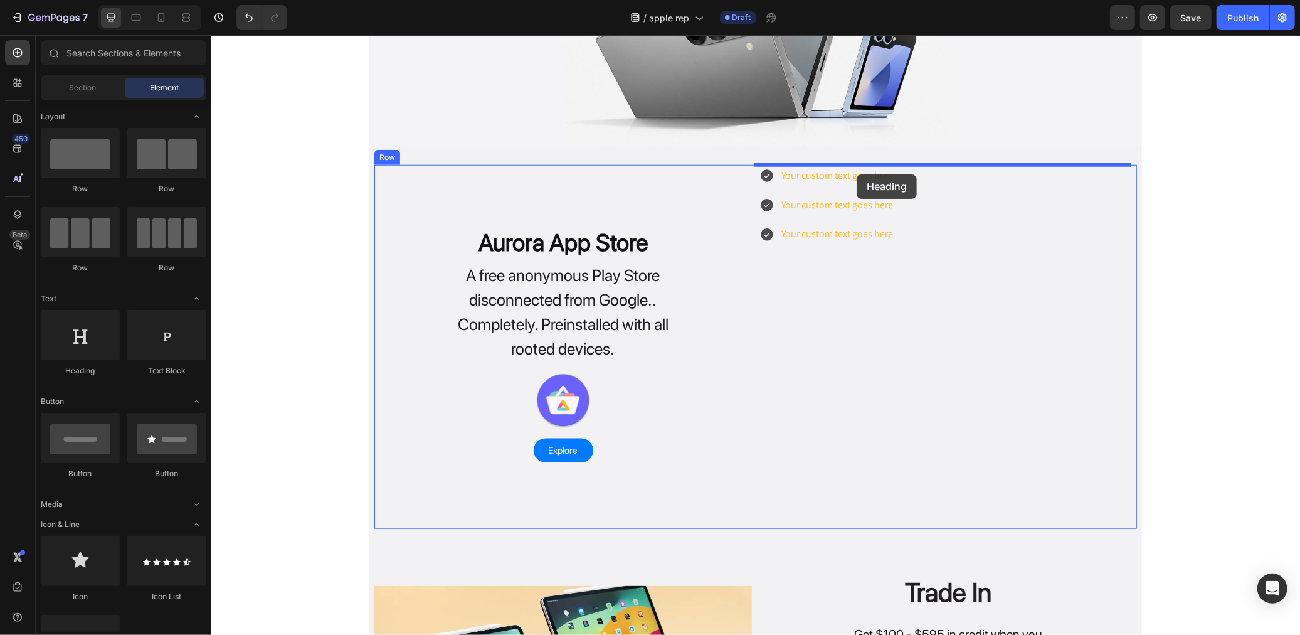
drag, startPoint x: 312, startPoint y: 372, endPoint x: 856, endPoint y: 174, distance: 579.3
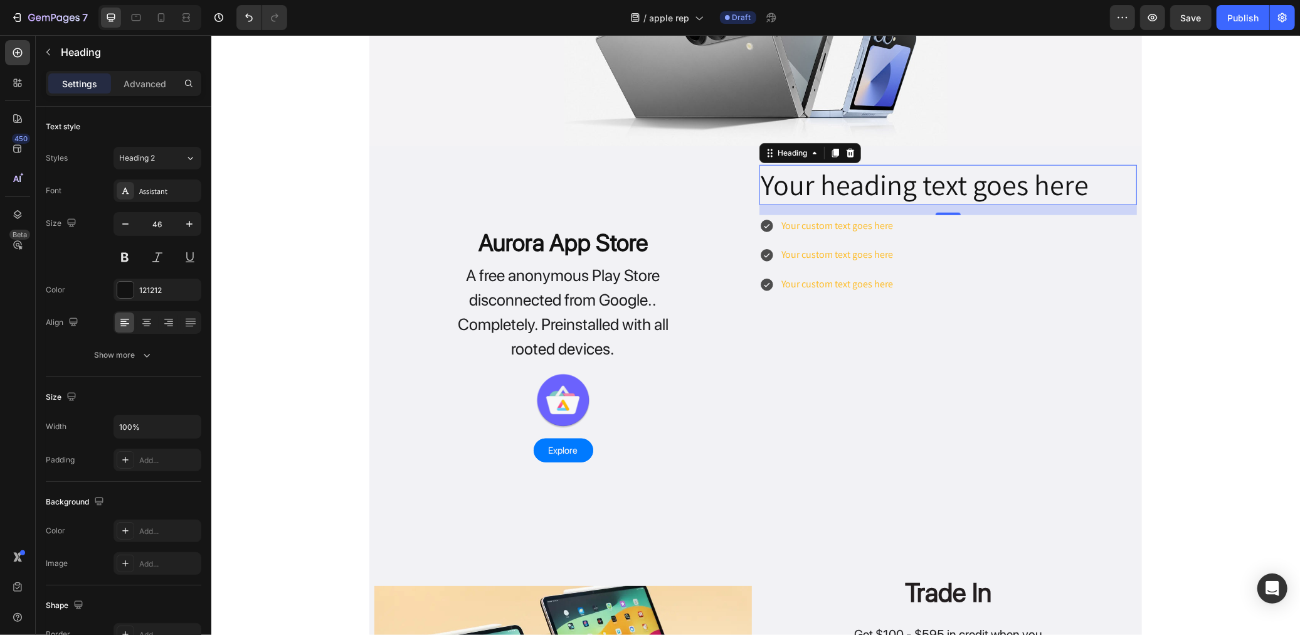
click at [1003, 173] on h2 "Your heading text goes here" at bounding box center [948, 184] width 378 height 40
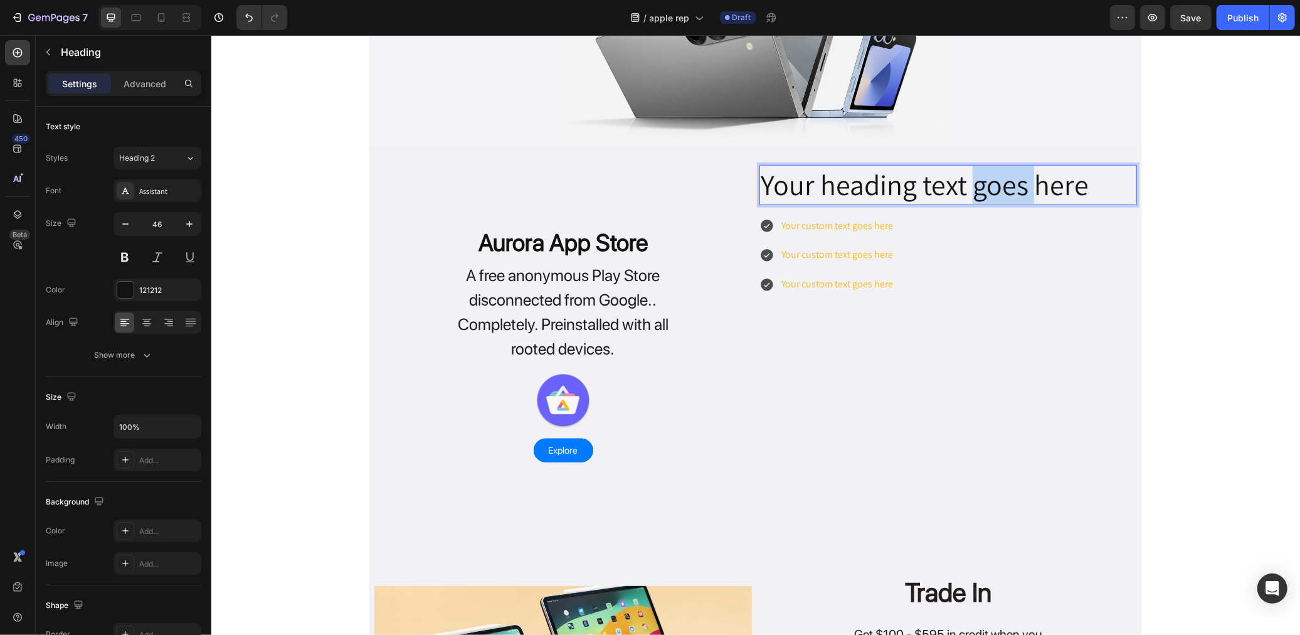
click at [1003, 173] on p "Your heading text goes here" at bounding box center [947, 185] width 375 height 38
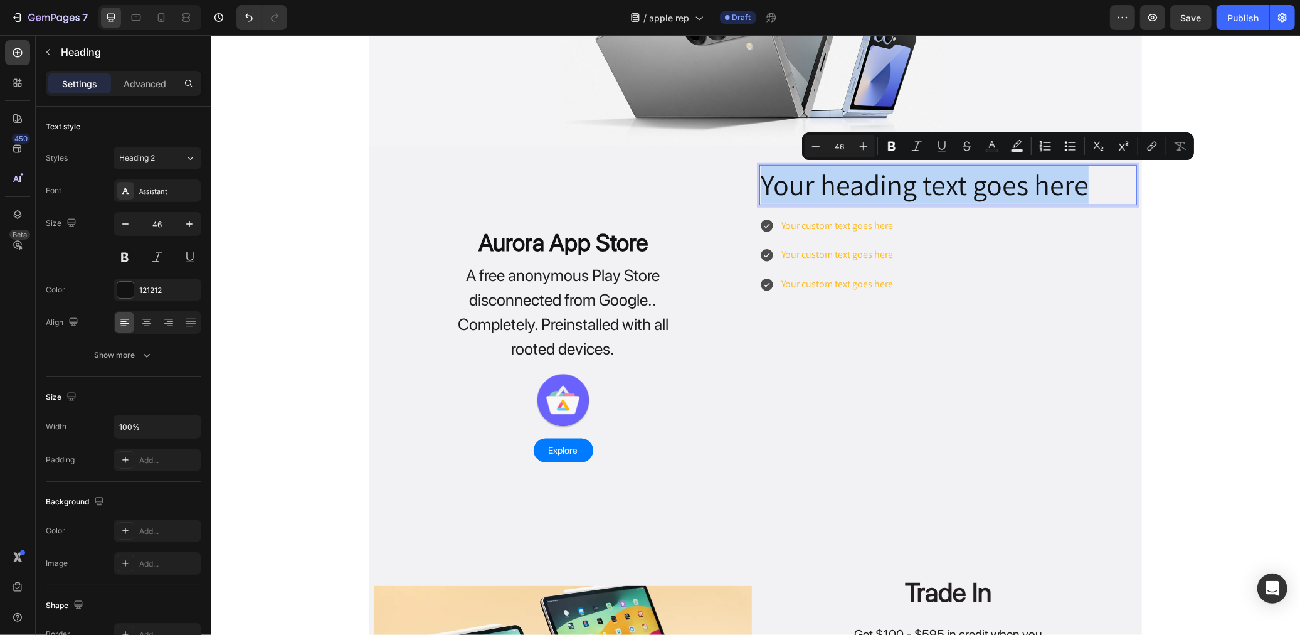
click at [1003, 173] on p "Your heading text goes here" at bounding box center [947, 185] width 375 height 38
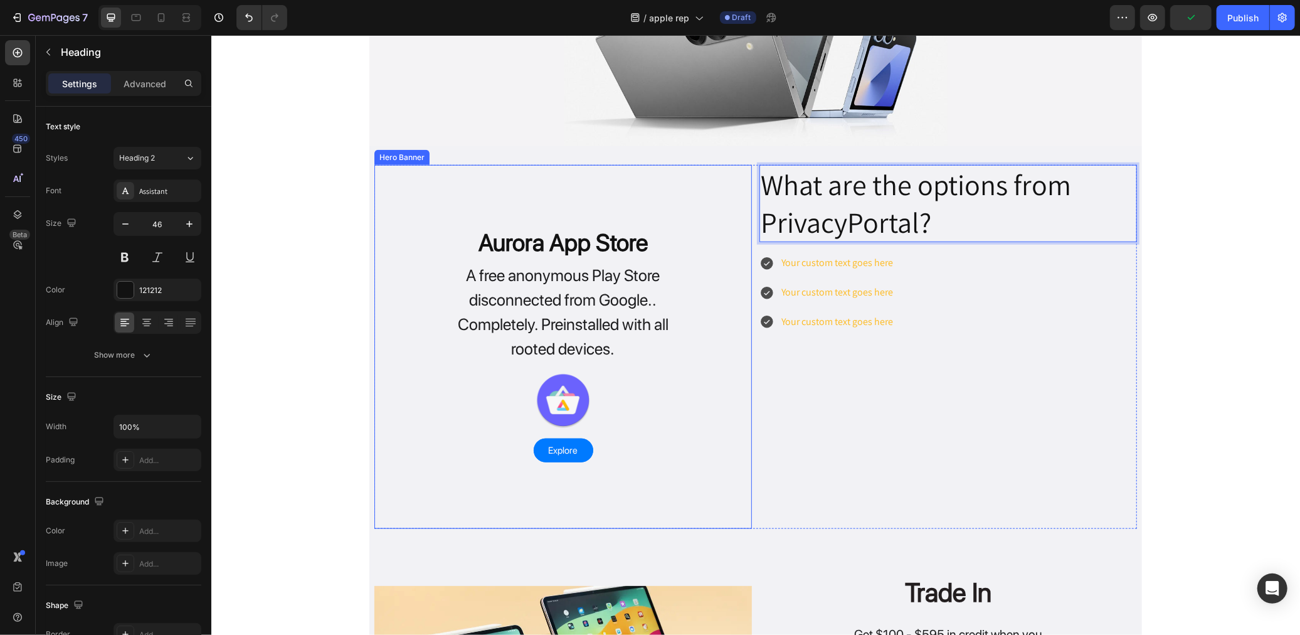
click at [707, 205] on div "Aurora App Store Heading A free anonymous Play Store disconnected from Google..…" at bounding box center [563, 328] width 378 height 270
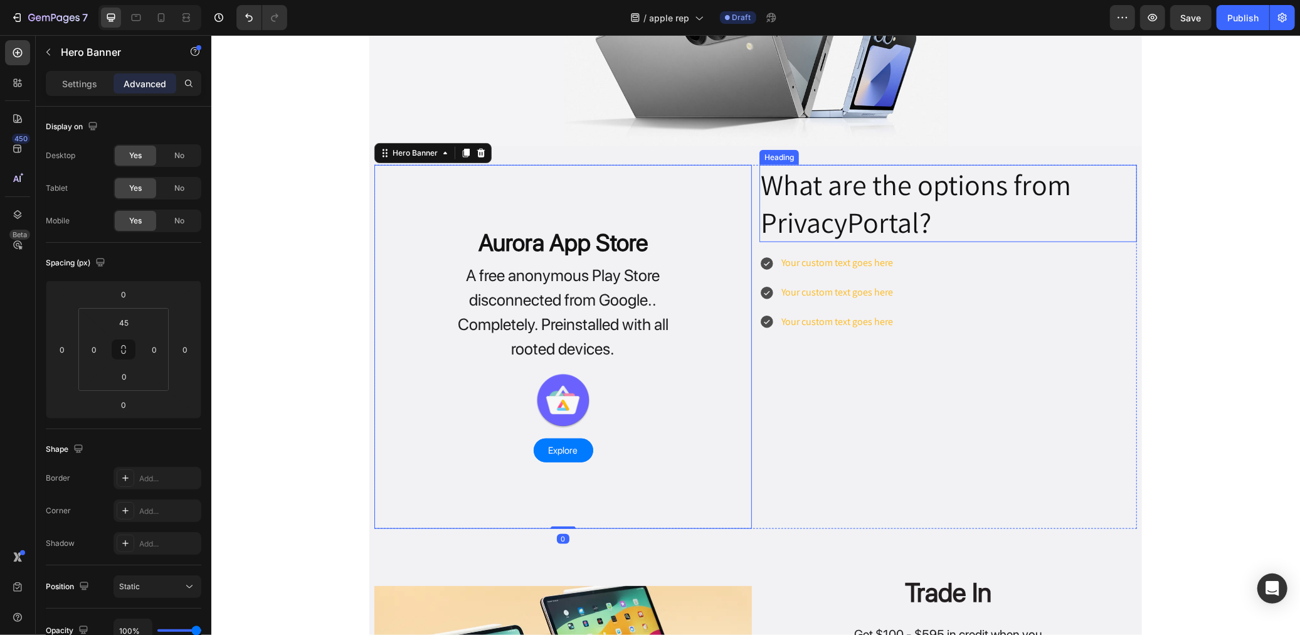
click at [760, 214] on p "What are the options from PrivacyPortal?" at bounding box center [947, 203] width 375 height 75
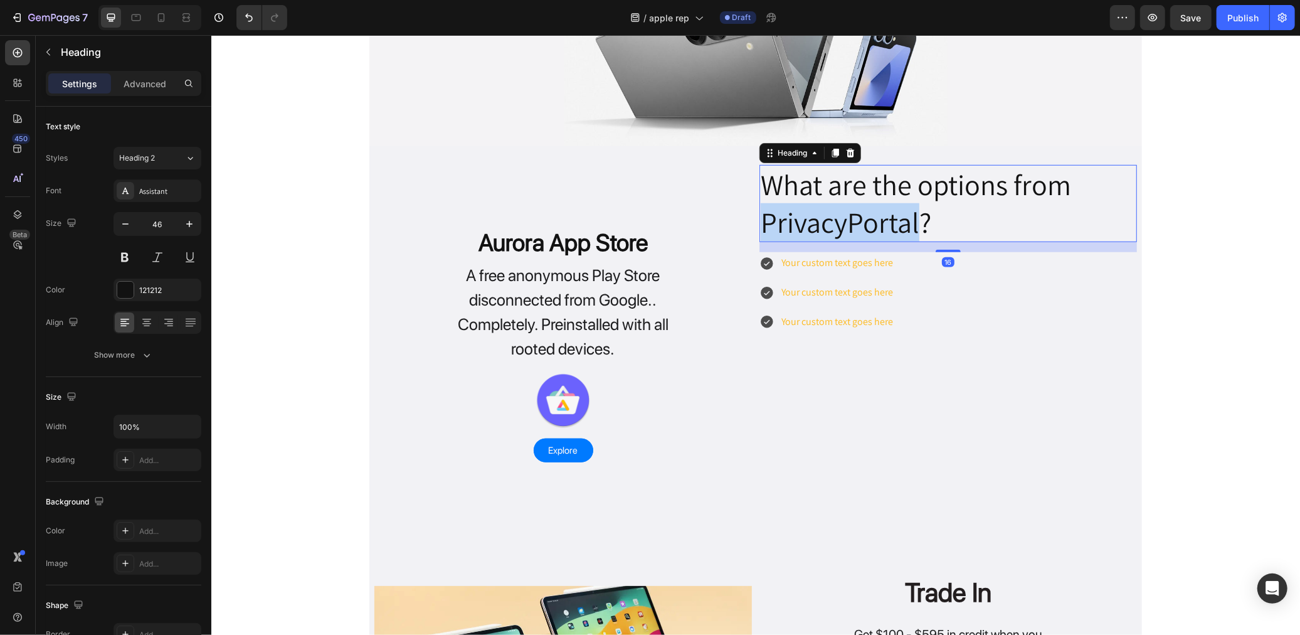
click at [776, 220] on p "What are the options from PrivacyPortal?" at bounding box center [947, 203] width 375 height 75
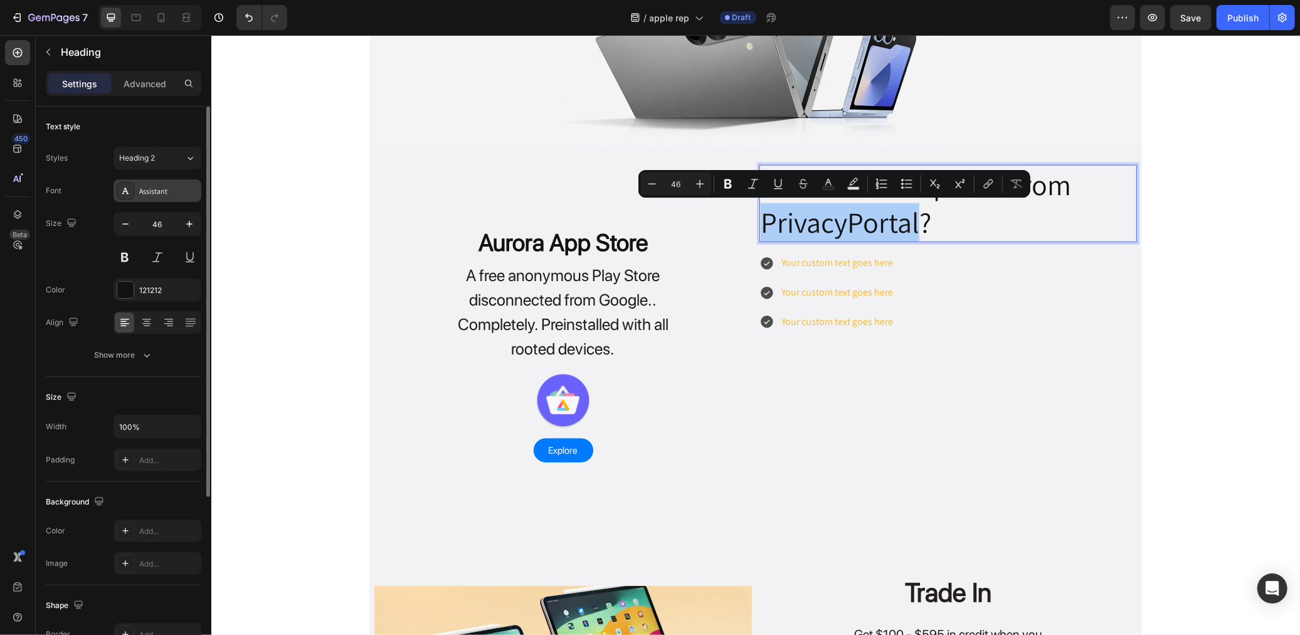
click at [132, 199] on div "Assistant" at bounding box center [158, 190] width 88 height 23
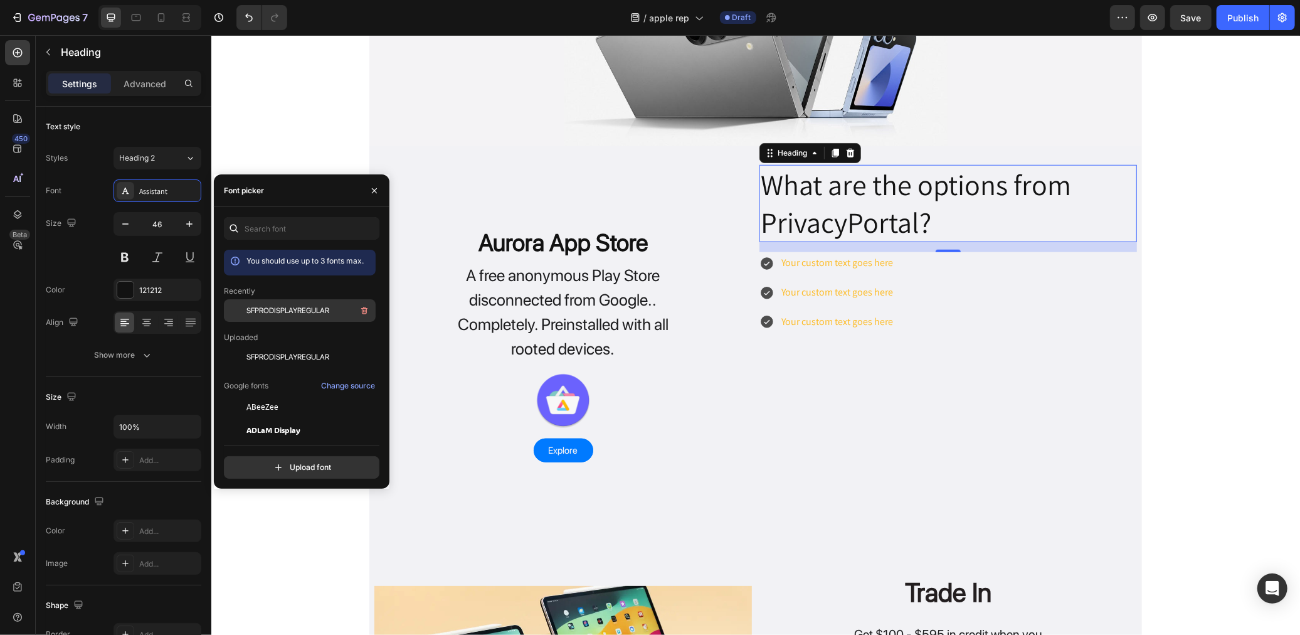
click at [324, 311] on span "SFPRODISPLAYREGULAR" at bounding box center [287, 310] width 83 height 11
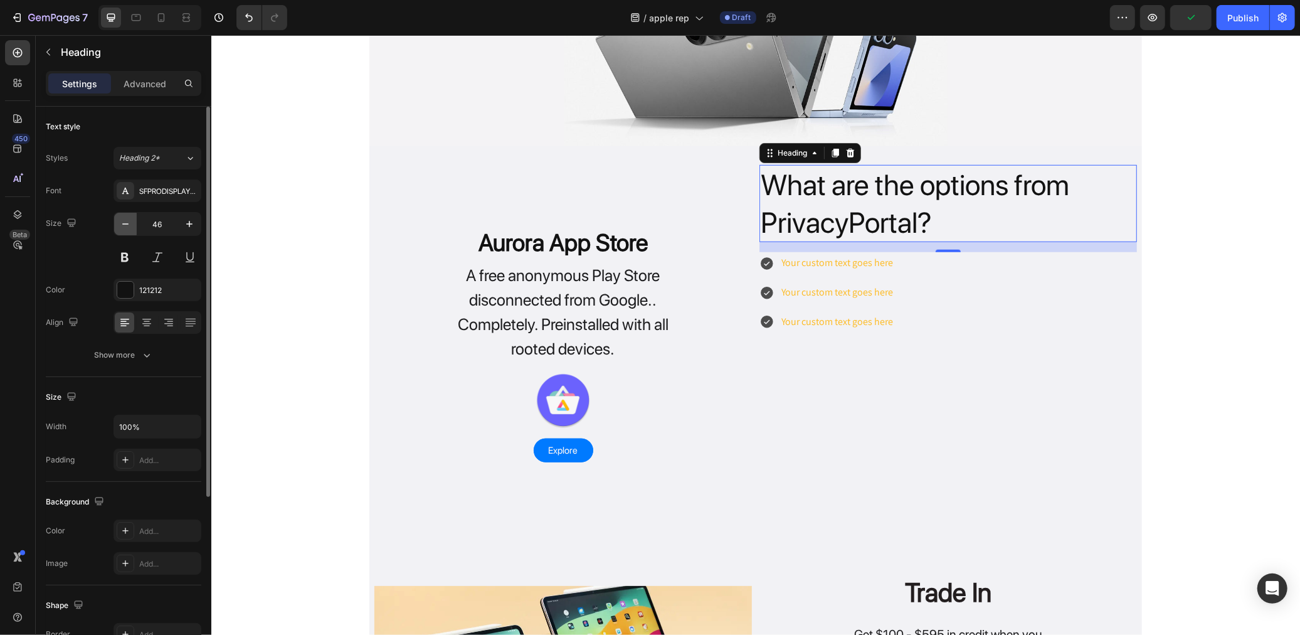
click at [135, 230] on button "button" at bounding box center [125, 224] width 23 height 23
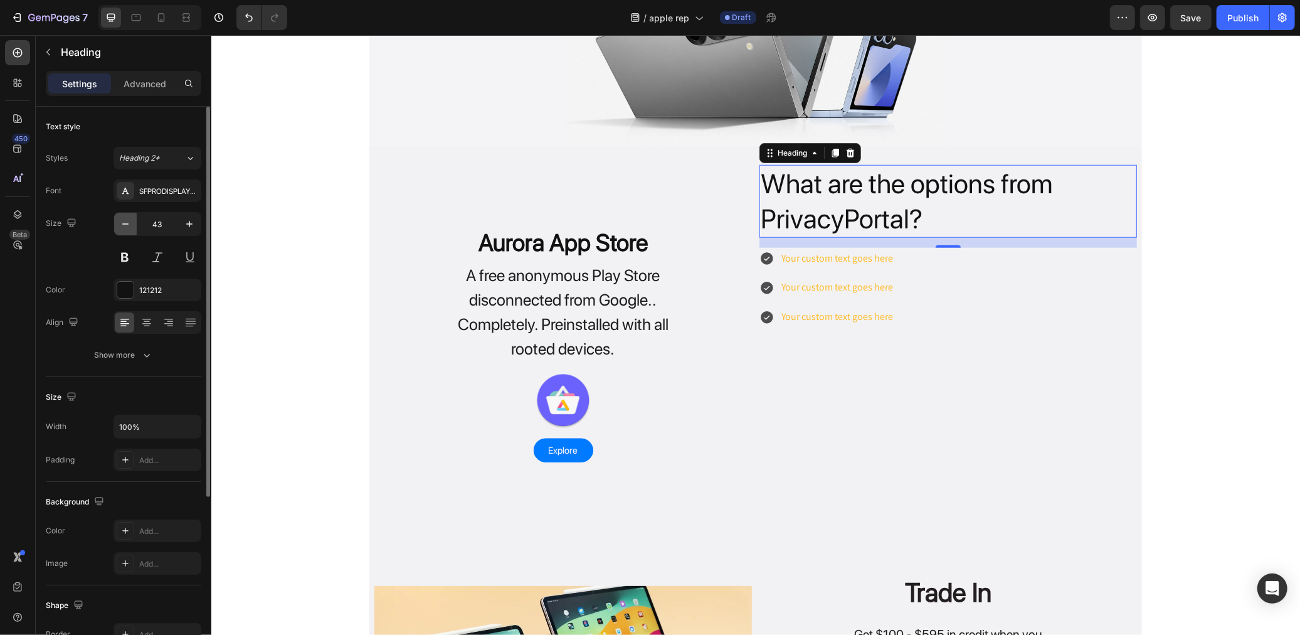
click at [135, 230] on button "button" at bounding box center [125, 224] width 23 height 23
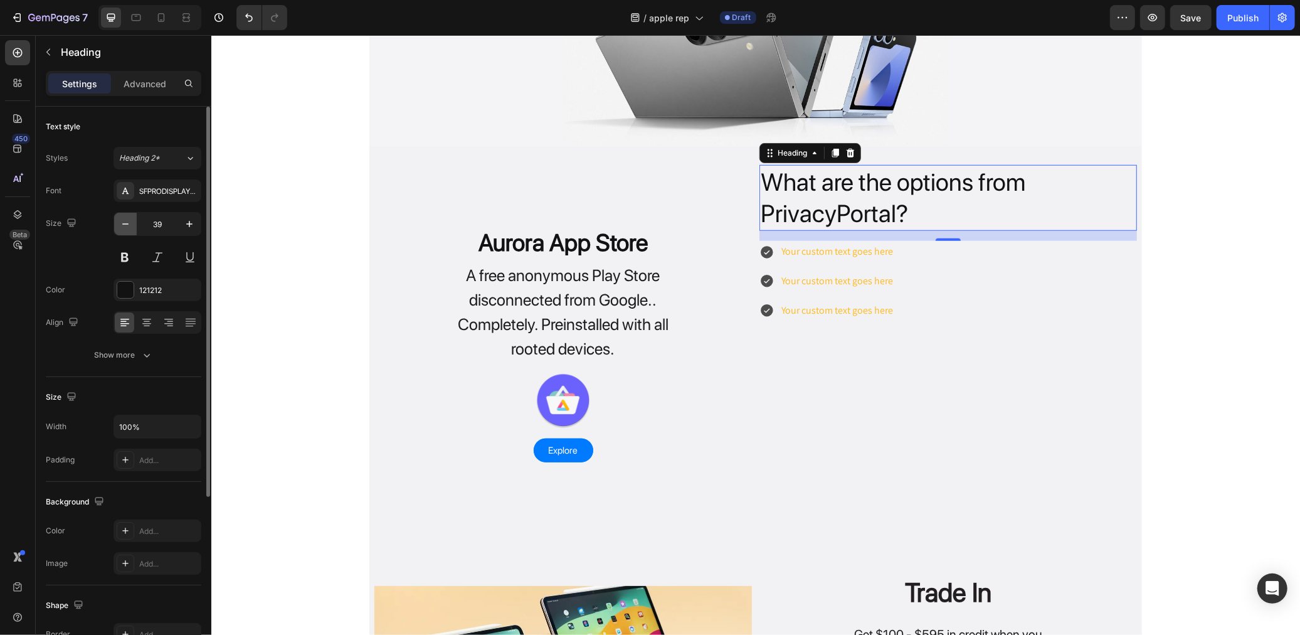
click at [135, 230] on button "button" at bounding box center [125, 224] width 23 height 23
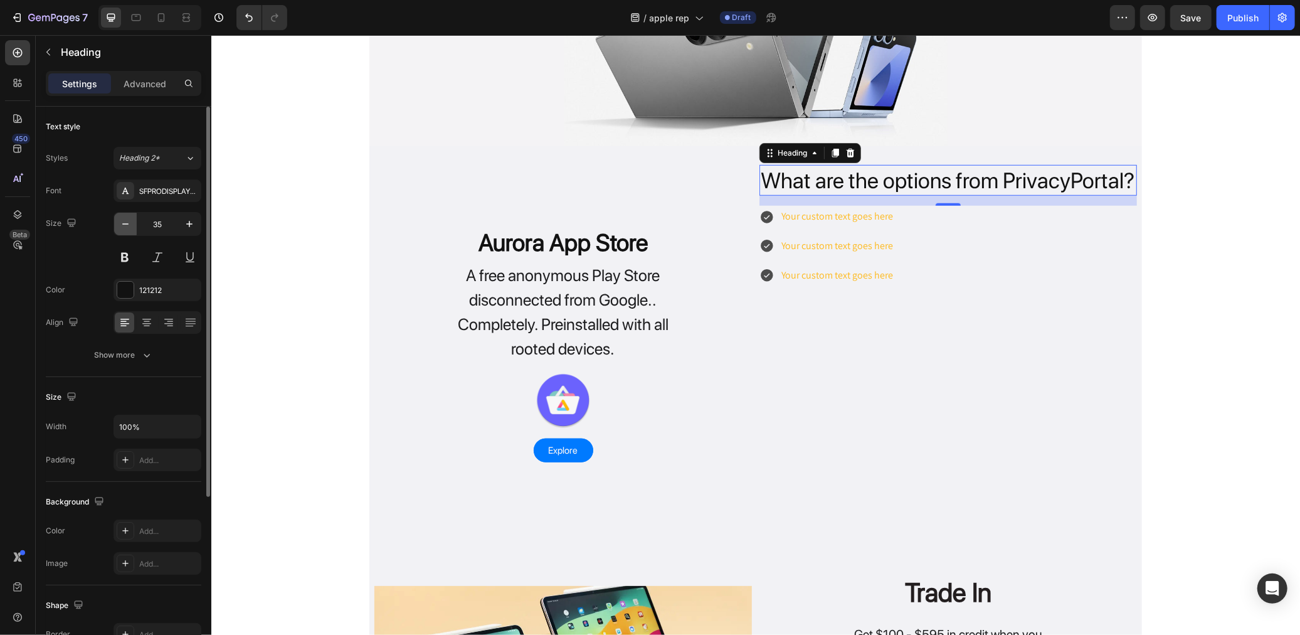
click at [135, 230] on button "button" at bounding box center [125, 224] width 23 height 23
type input "33"
click at [134, 264] on button at bounding box center [125, 257] width 23 height 23
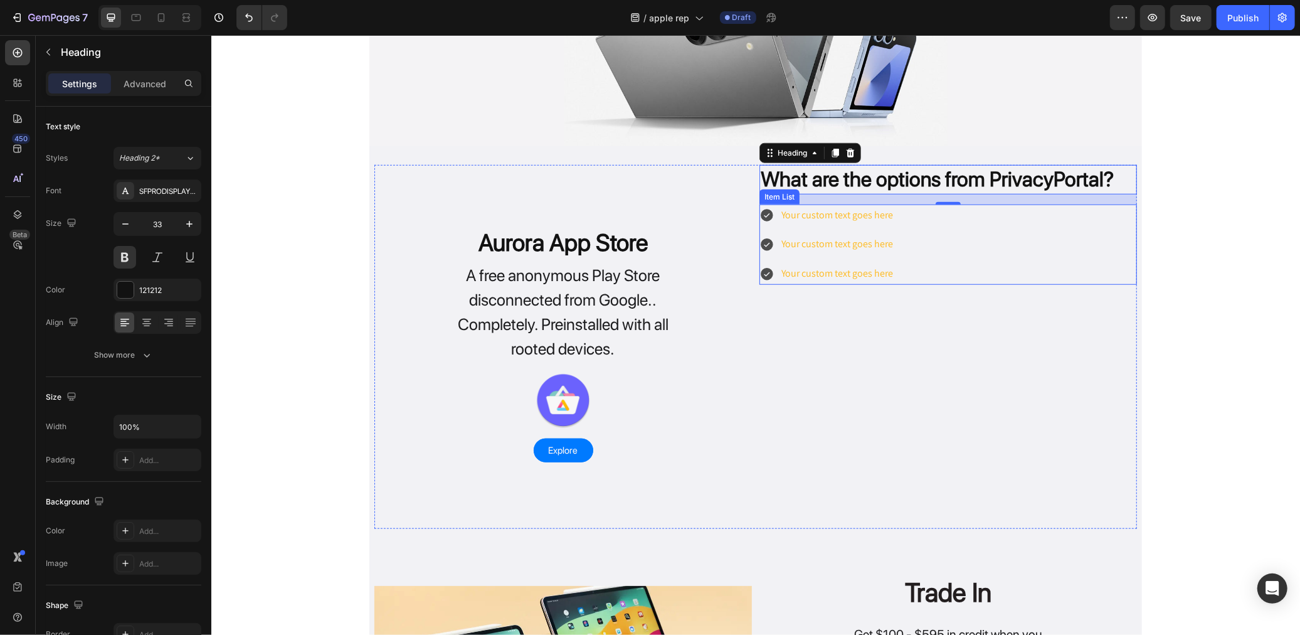
click at [832, 207] on div "Your custom text goes here" at bounding box center [836, 215] width 115 height 22
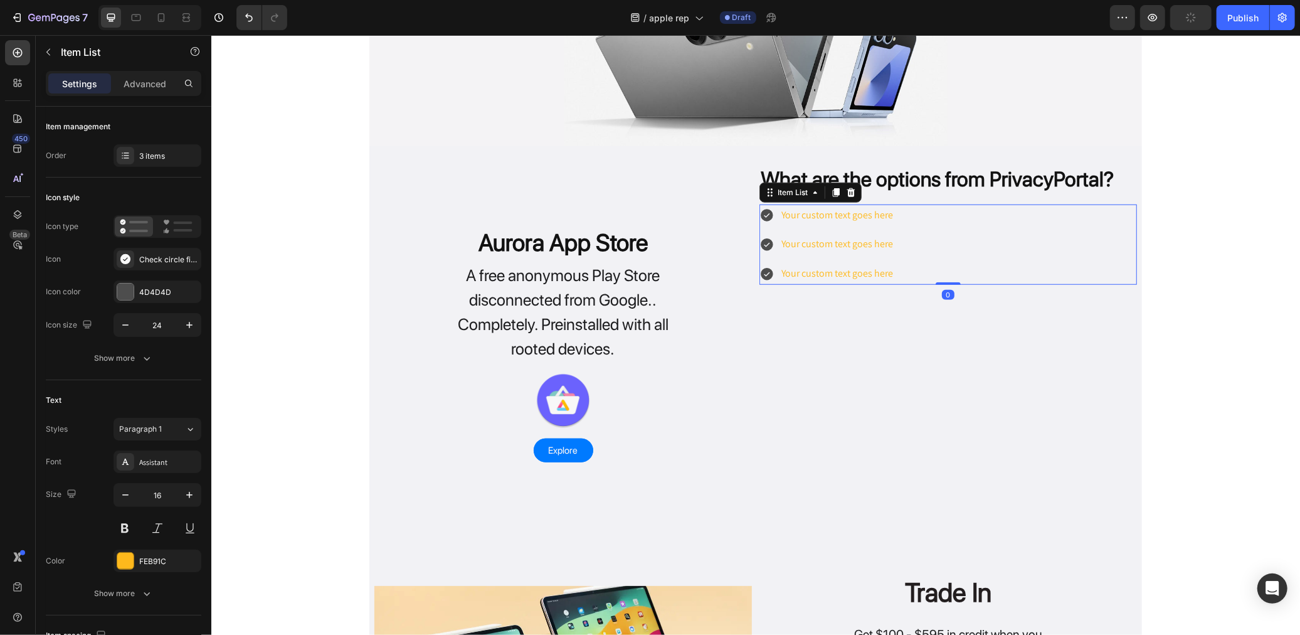
click at [832, 207] on div "Your custom text goes here" at bounding box center [836, 215] width 115 height 22
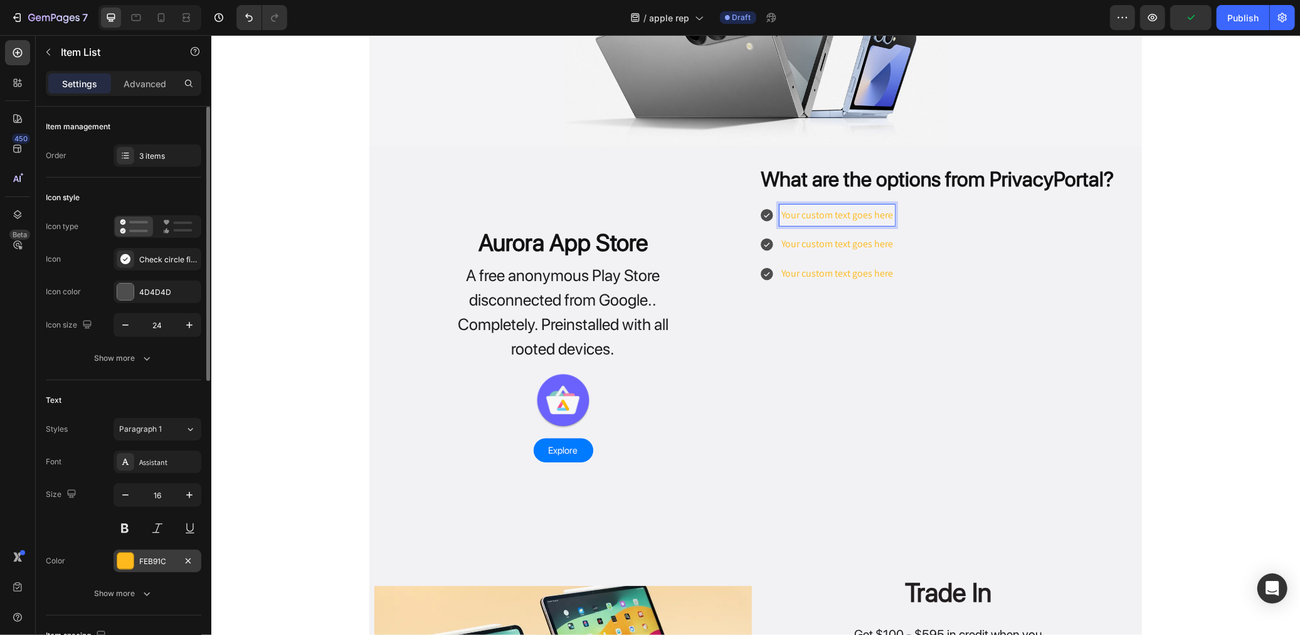
click at [162, 563] on div "FEB91C" at bounding box center [157, 561] width 36 height 11
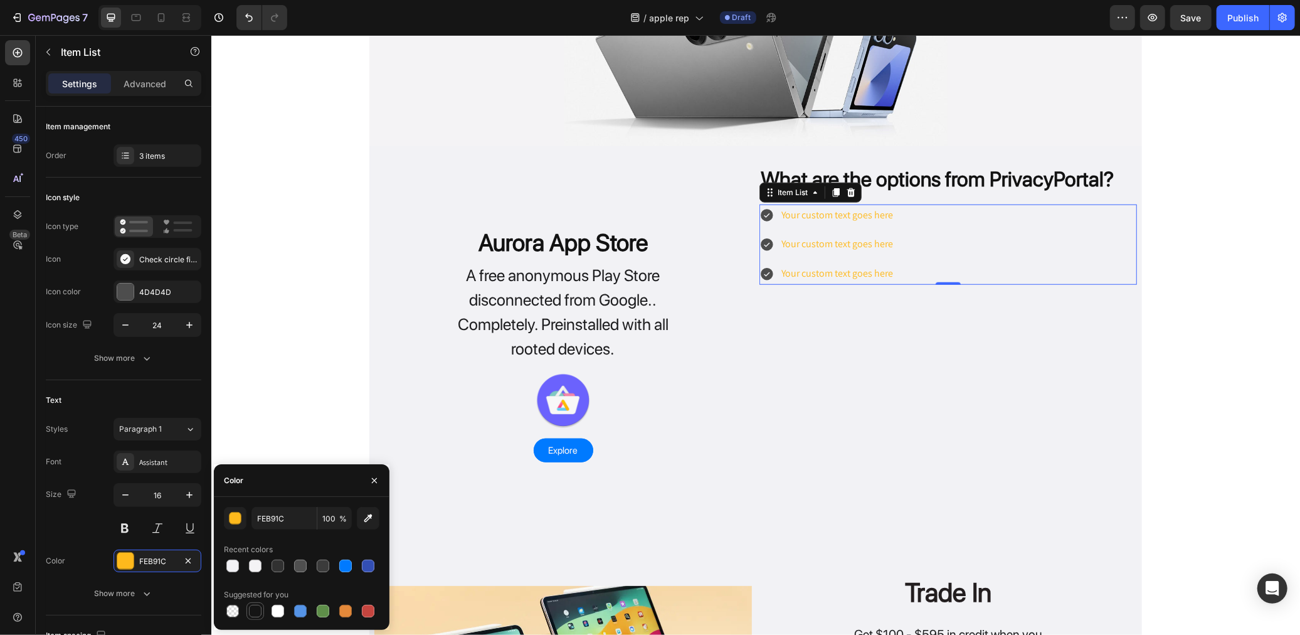
click at [263, 615] on div at bounding box center [255, 611] width 18 height 18
type input "151515"
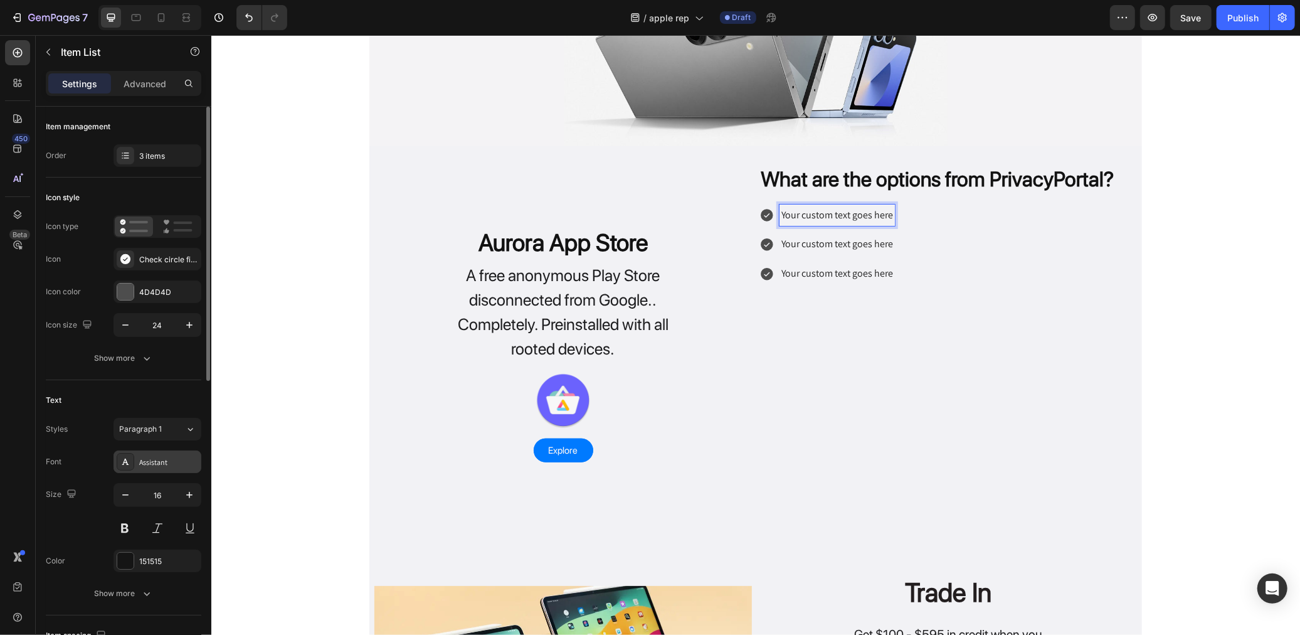
click at [170, 464] on div "Assistant" at bounding box center [168, 462] width 59 height 11
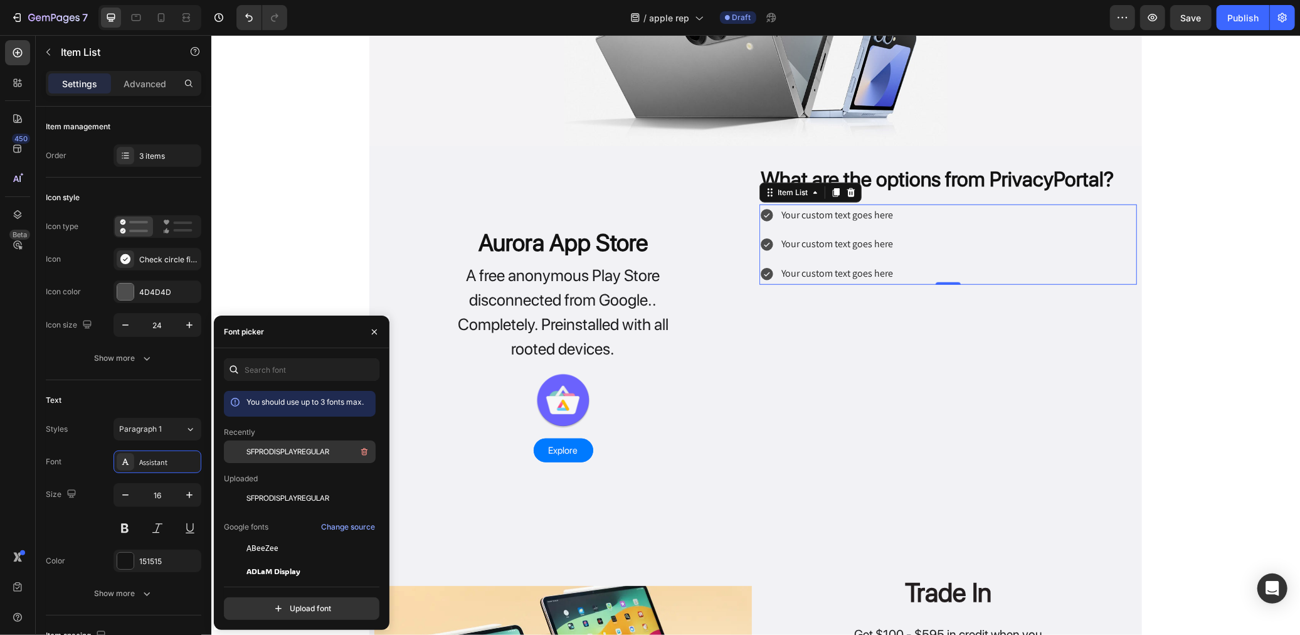
click at [273, 445] on div "SFPRODISPLAYREGULAR" at bounding box center [309, 451] width 127 height 15
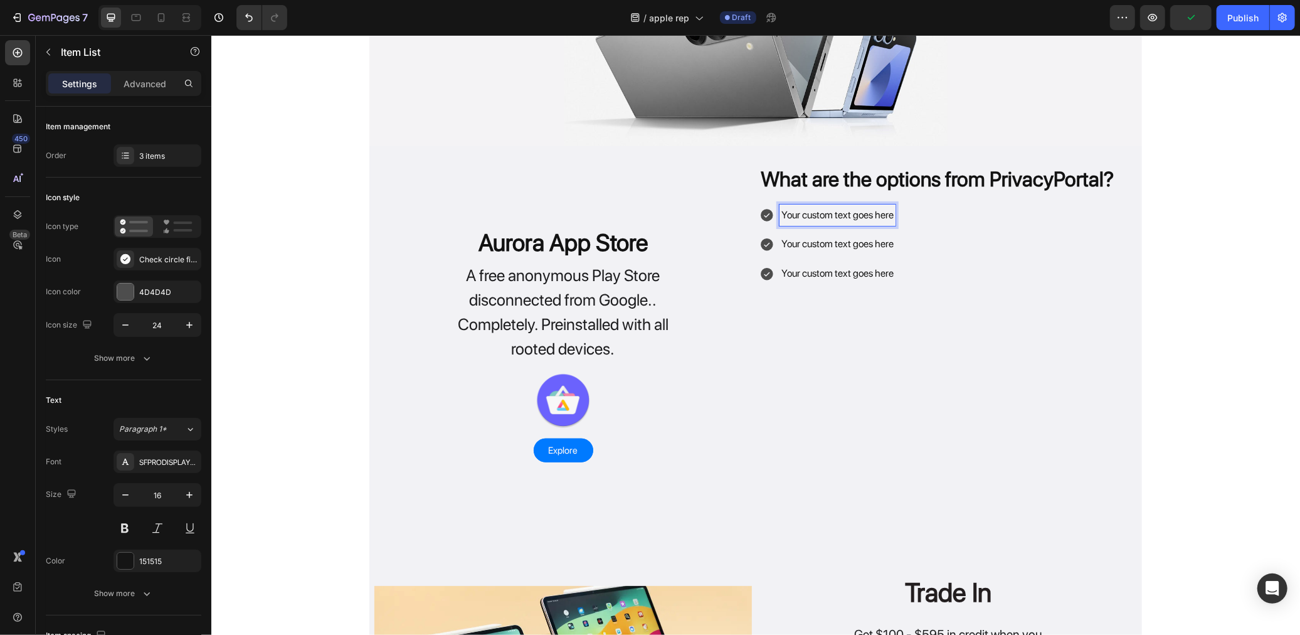
click at [810, 216] on p "Your custom text goes here" at bounding box center [837, 215] width 112 height 18
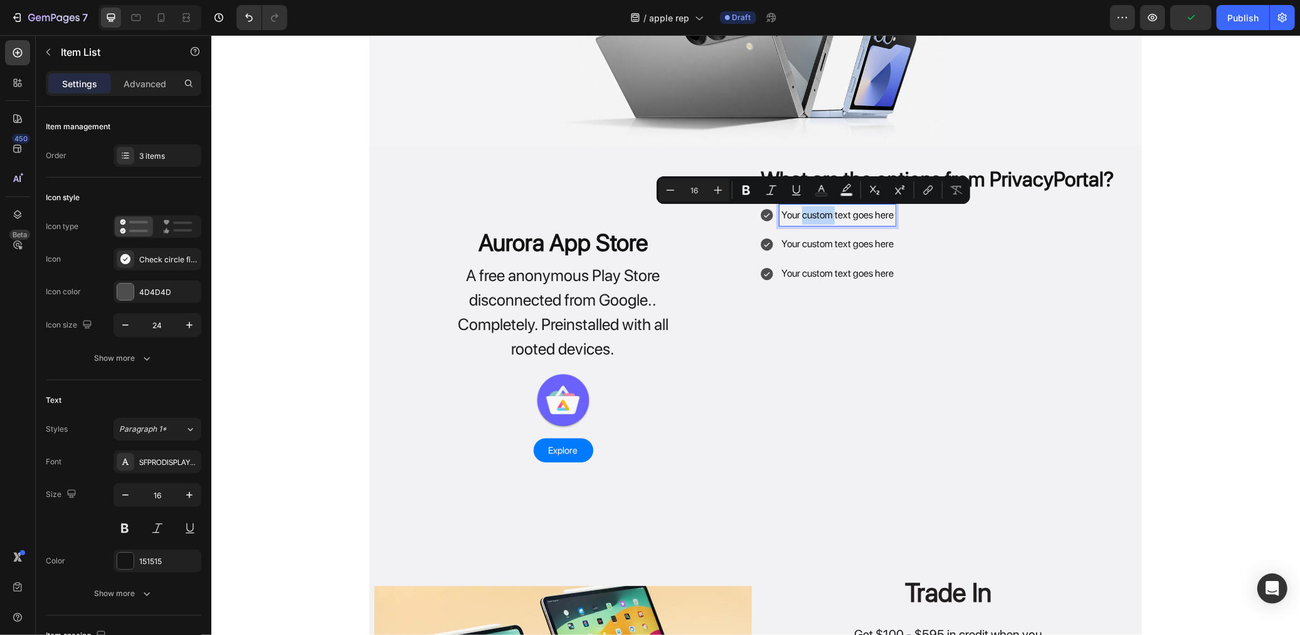
click at [810, 216] on p "Your custom text goes here" at bounding box center [837, 215] width 112 height 18
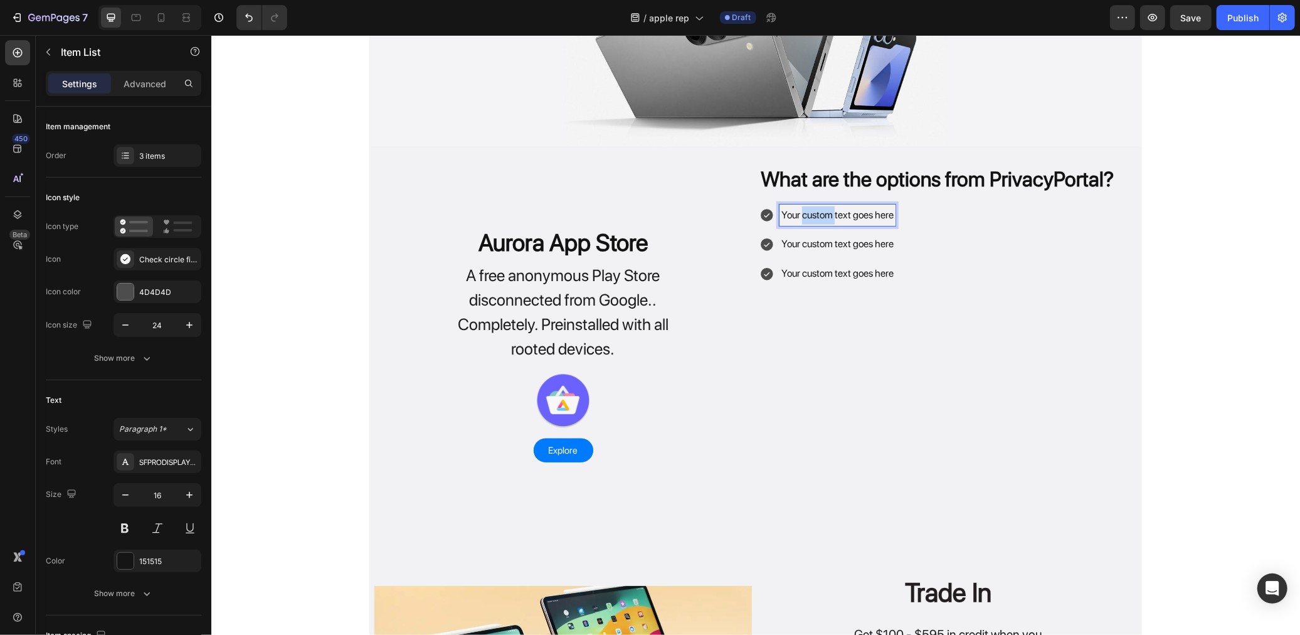
click at [810, 216] on p "Your custom text goes here" at bounding box center [837, 215] width 112 height 18
click at [857, 246] on p "Your custom text goes here" at bounding box center [866, 244] width 171 height 18
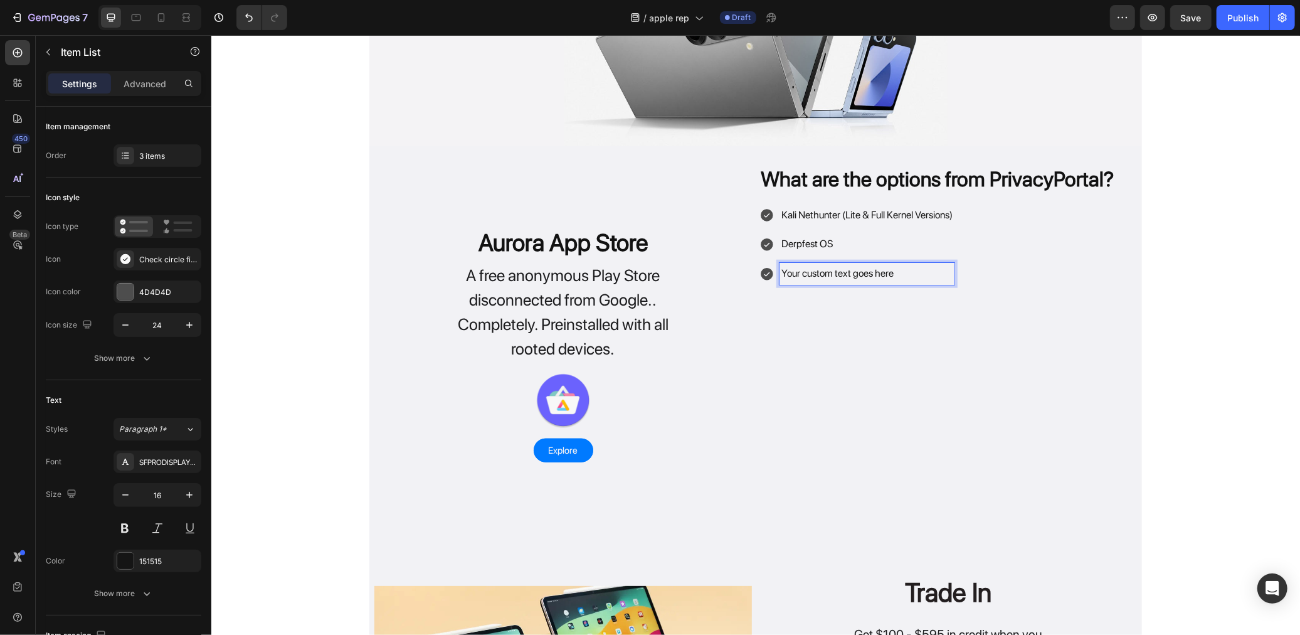
click at [848, 274] on p "Your custom text goes here" at bounding box center [866, 273] width 171 height 18
click at [145, 380] on div "Item management Order 3 items" at bounding box center [124, 497] width 156 height 235
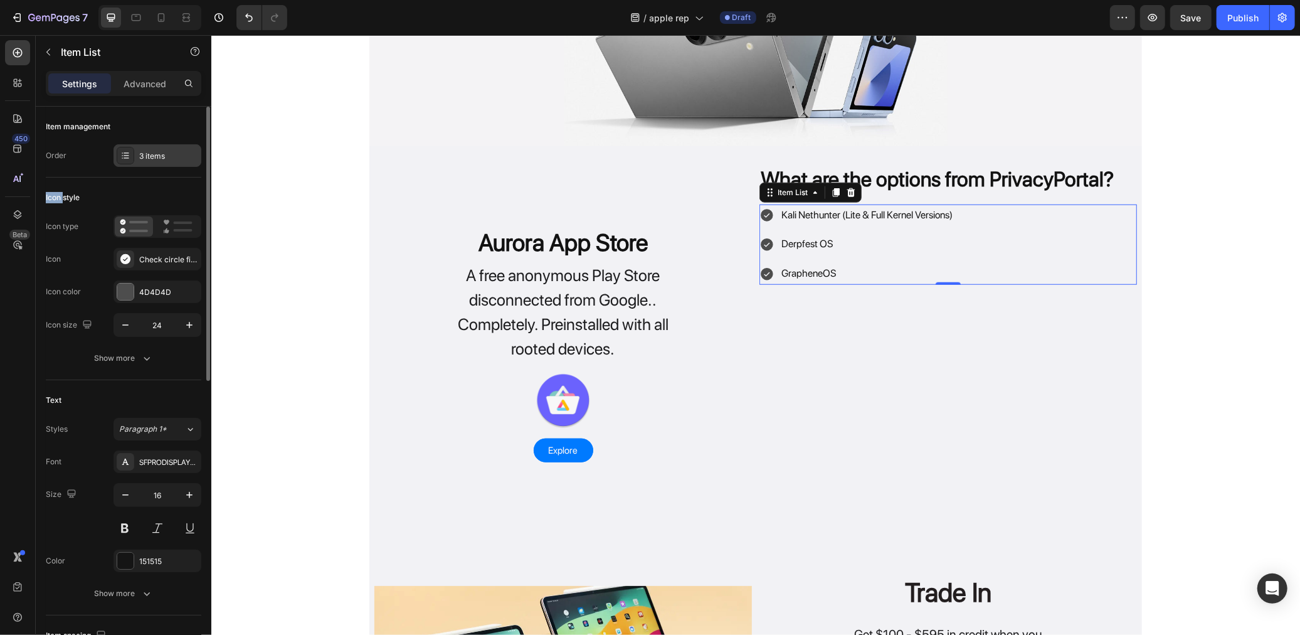
click at [146, 144] on div "3 items" at bounding box center [158, 155] width 88 height 23
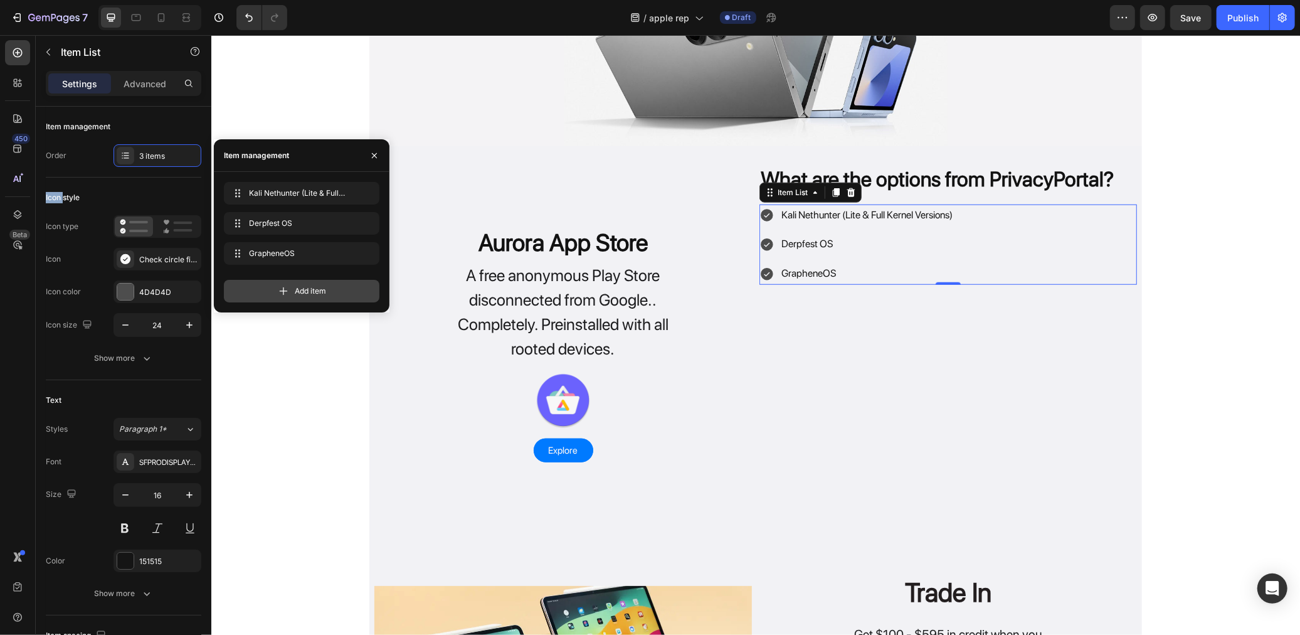
click at [281, 295] on icon at bounding box center [283, 291] width 13 height 13
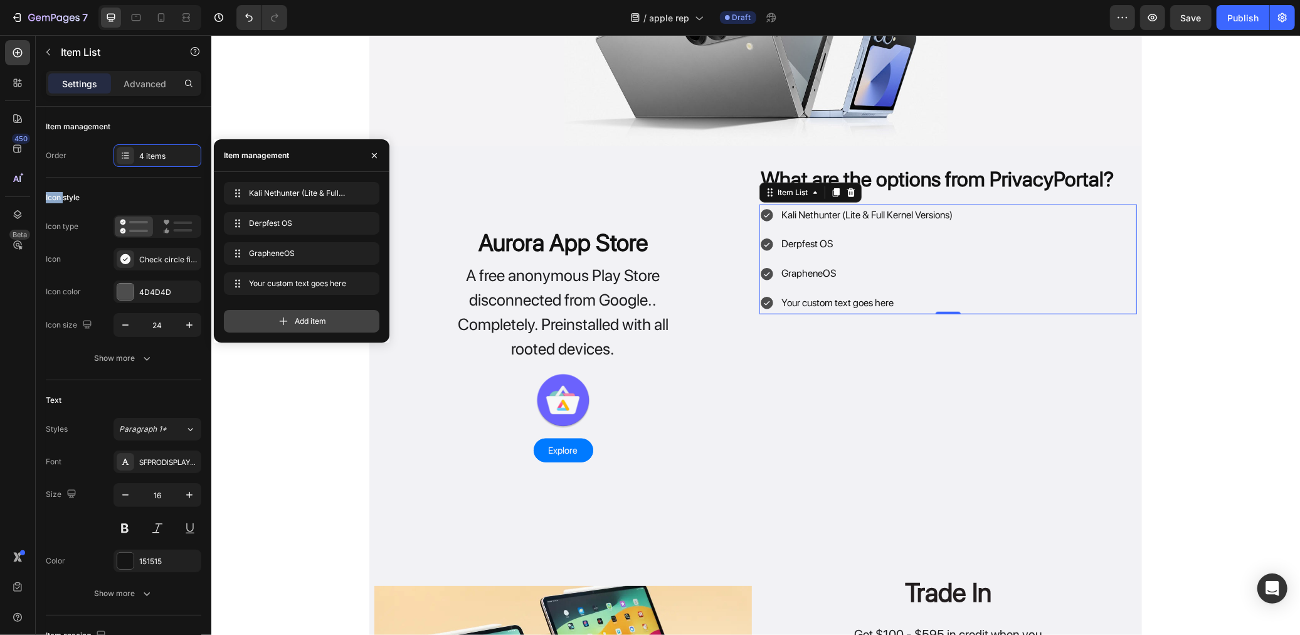
click at [287, 315] on icon at bounding box center [283, 321] width 13 height 13
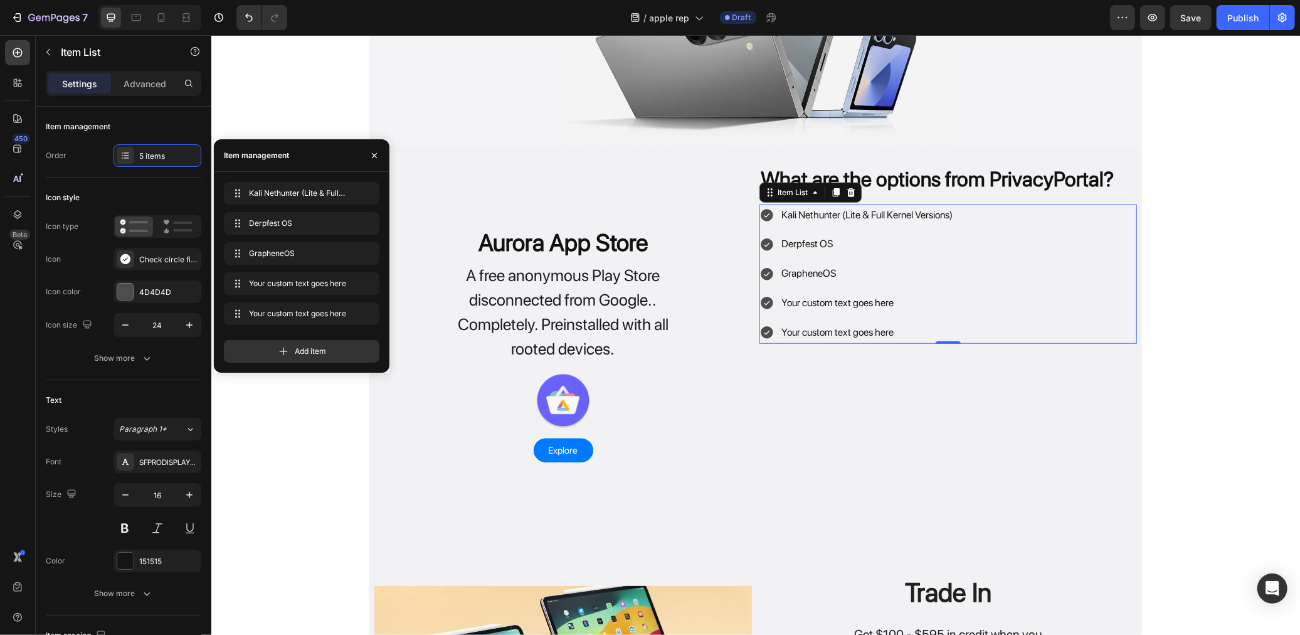
click at [296, 365] on div "Kali Nethunter (Lite & Full Kernel Versions) Kali Nethunter (Lite &amp; Full Ke…" at bounding box center [302, 272] width 176 height 201
click at [296, 360] on div "Add item" at bounding box center [302, 351] width 156 height 23
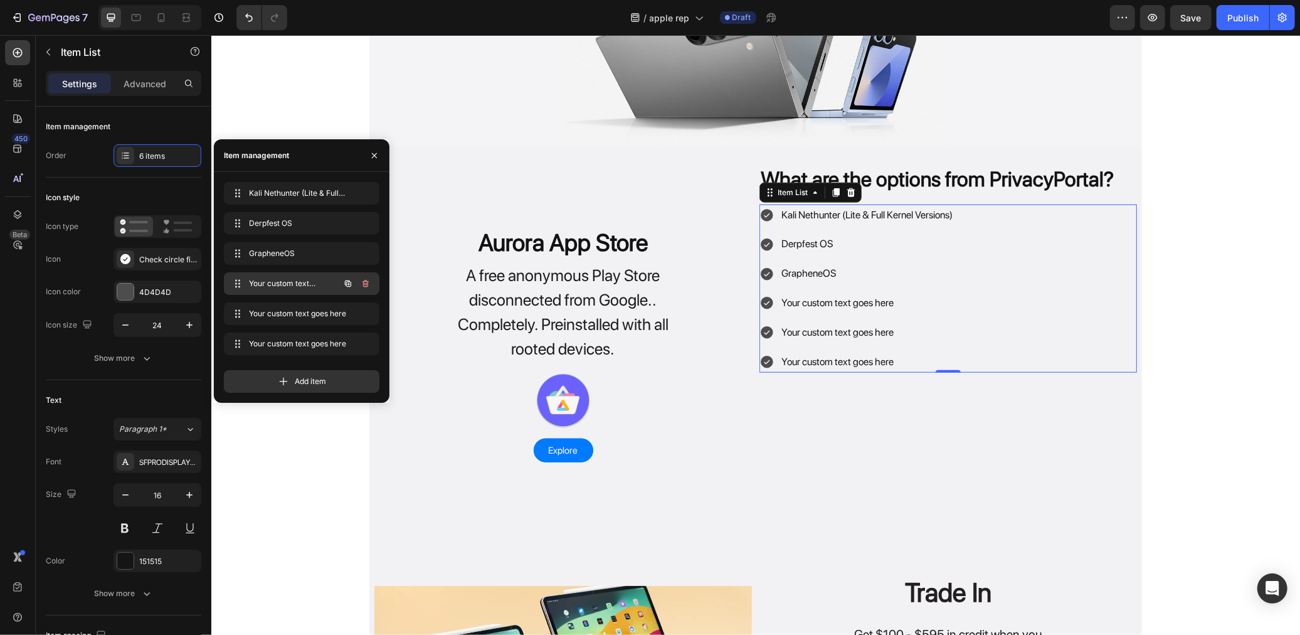
click at [320, 280] on div "Your custom text goes here Your custom text goes here" at bounding box center [284, 284] width 110 height 18
click at [852, 310] on div "Your custom text goes here" at bounding box center [866, 303] width 175 height 22
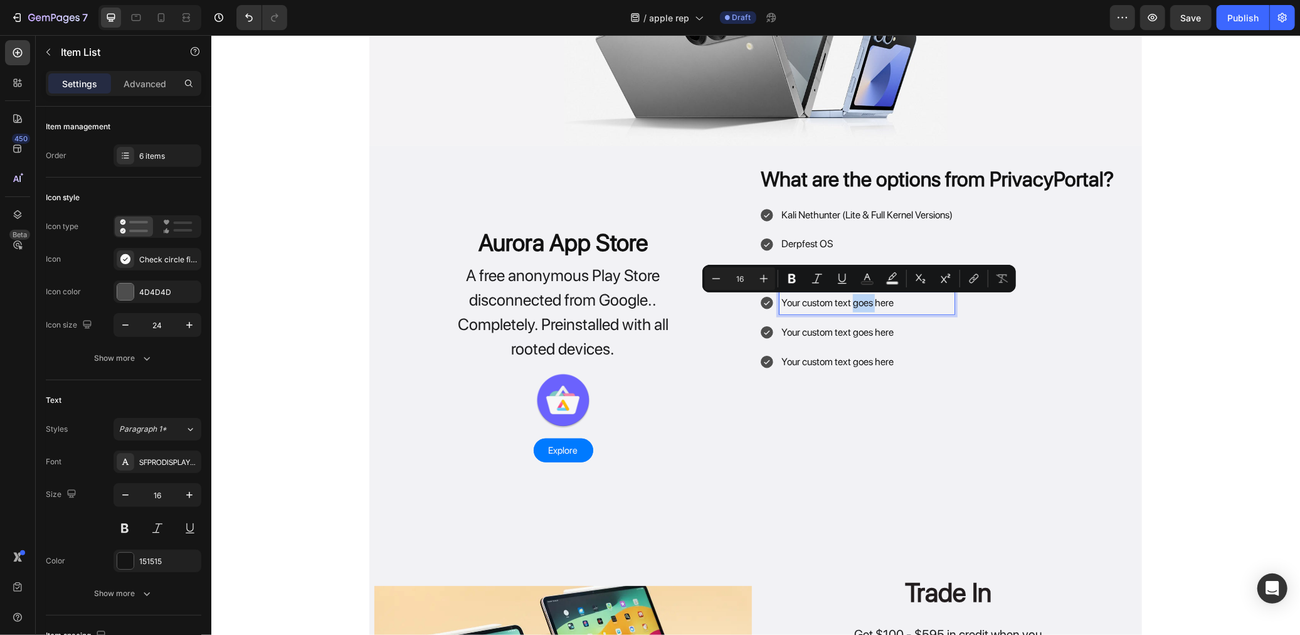
click at [854, 308] on p "Your custom text goes here" at bounding box center [866, 303] width 171 height 18
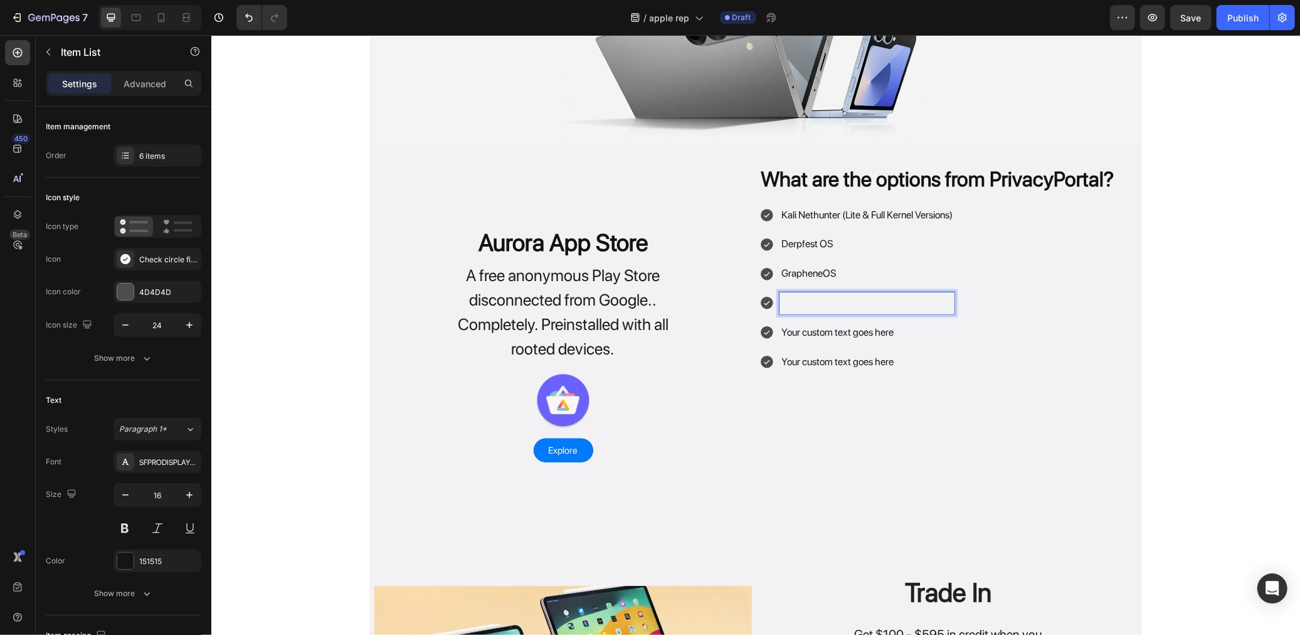
scroll to position [835, 0]
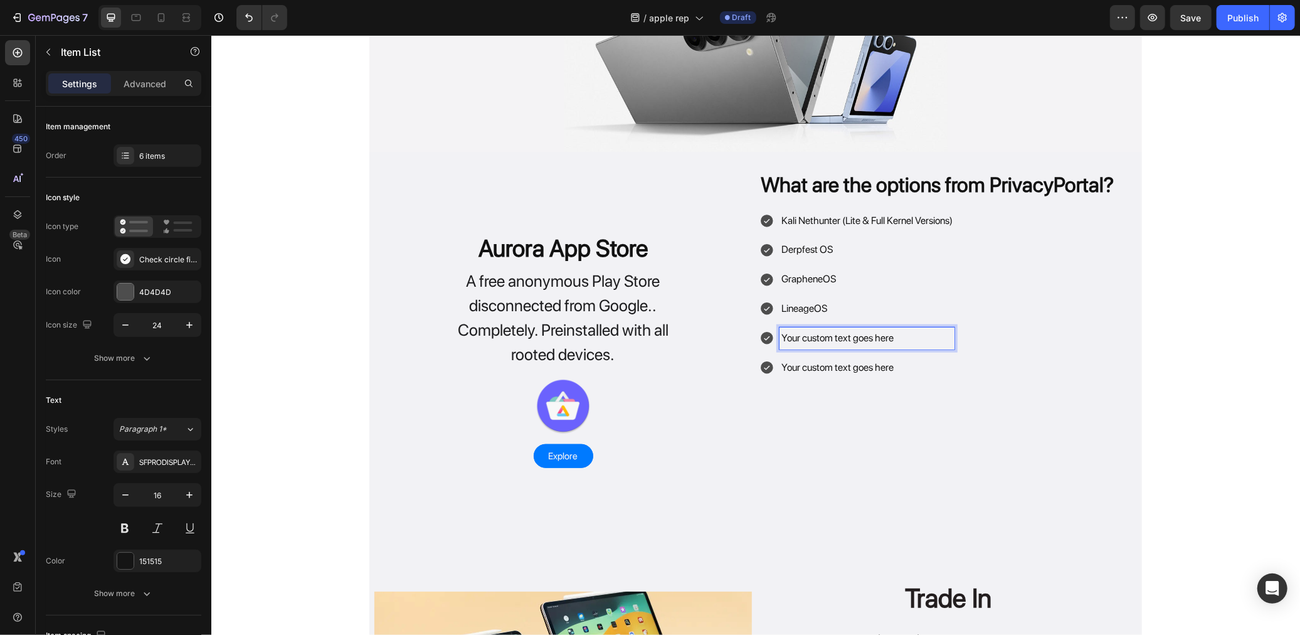
click at [855, 341] on p "Your custom text goes here" at bounding box center [866, 338] width 171 height 18
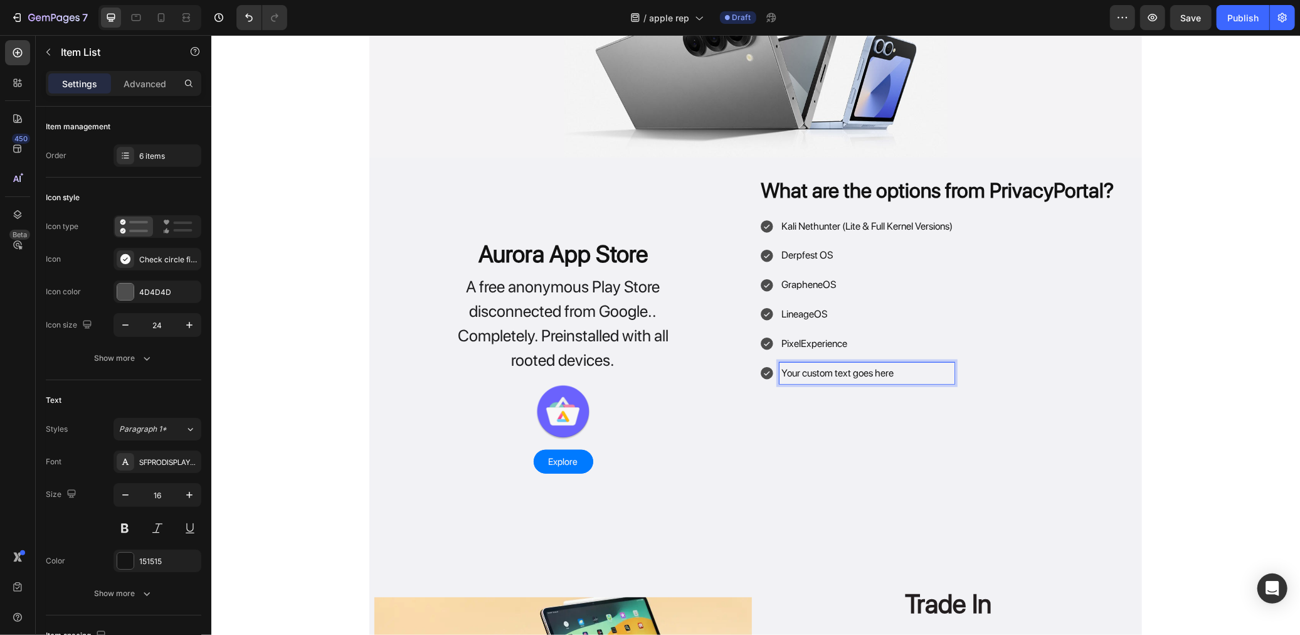
click at [862, 377] on p "Your custom text goes here" at bounding box center [866, 373] width 171 height 18
click at [873, 428] on div "What are the options from PrivacyPortal? Heading Kali Nethunter (Lite & Full Ke…" at bounding box center [948, 358] width 378 height 364
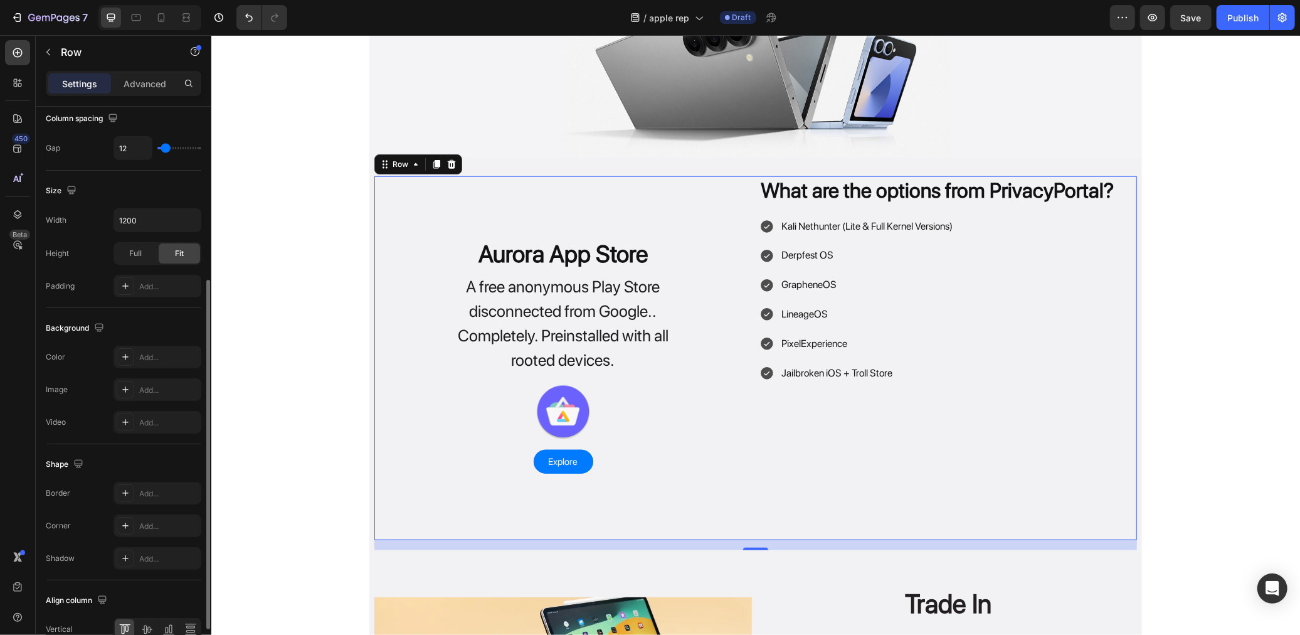
scroll to position [0, 0]
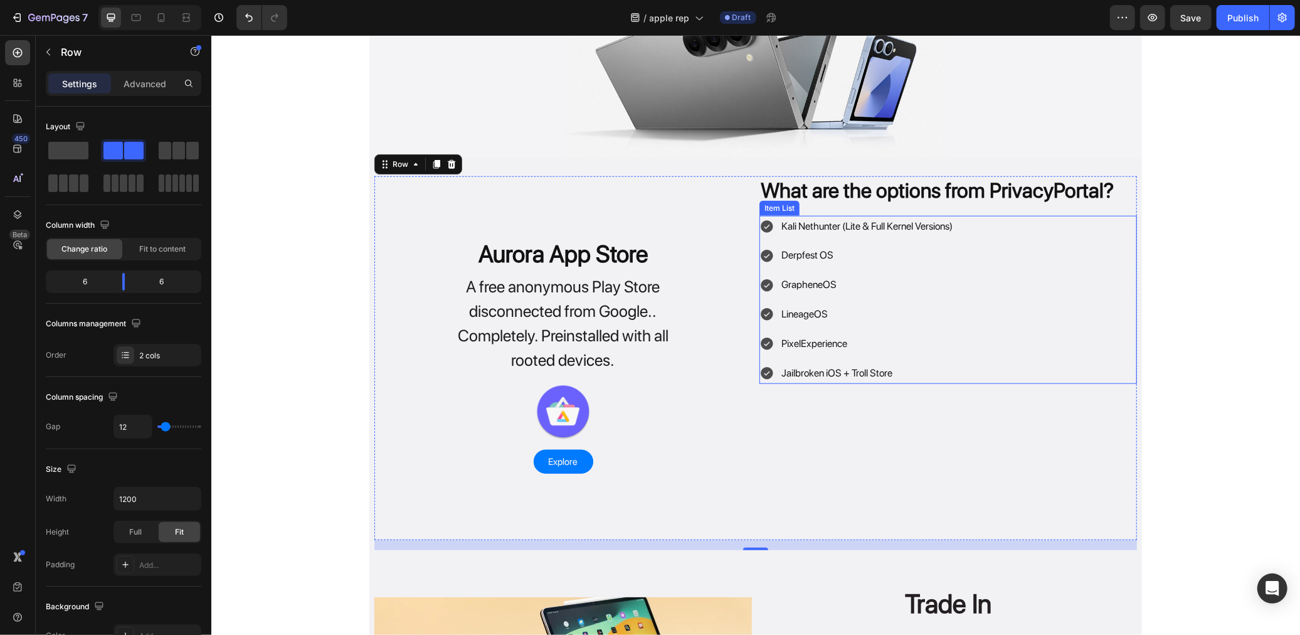
click at [1101, 262] on div "Kali Nethunter (Lite & Full Kernel Versions) Derpfest OS GrapheneOS LineageOS P…" at bounding box center [948, 299] width 378 height 169
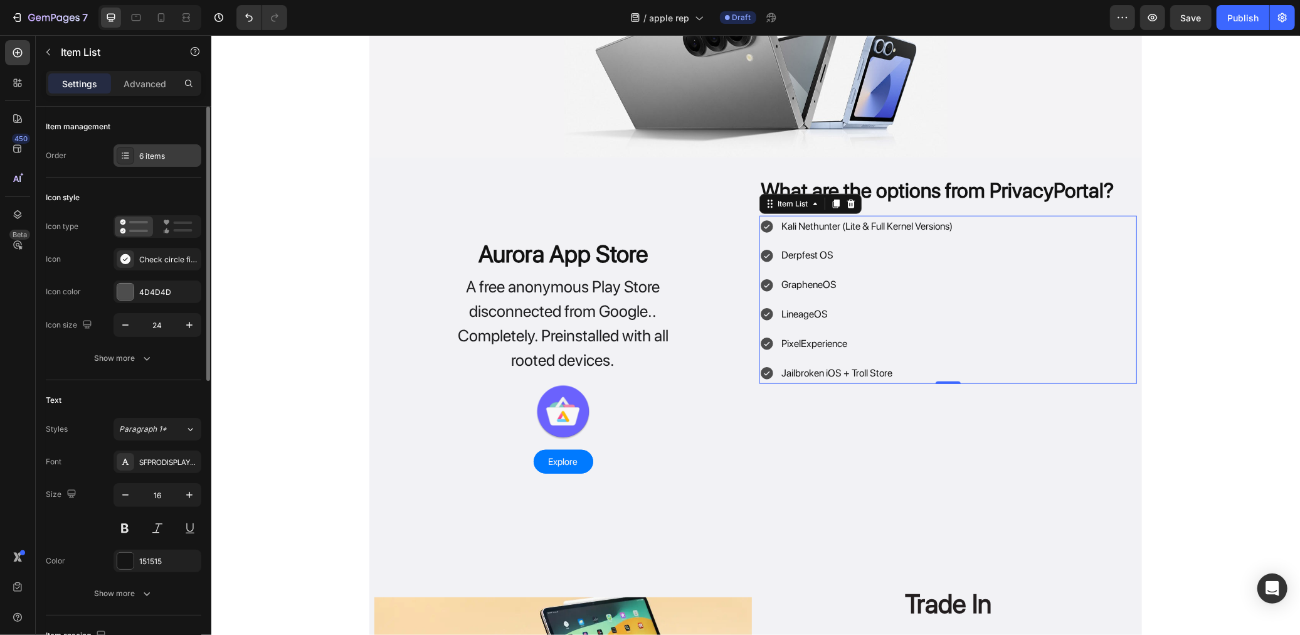
click at [174, 164] on div "6 items" at bounding box center [158, 155] width 88 height 23
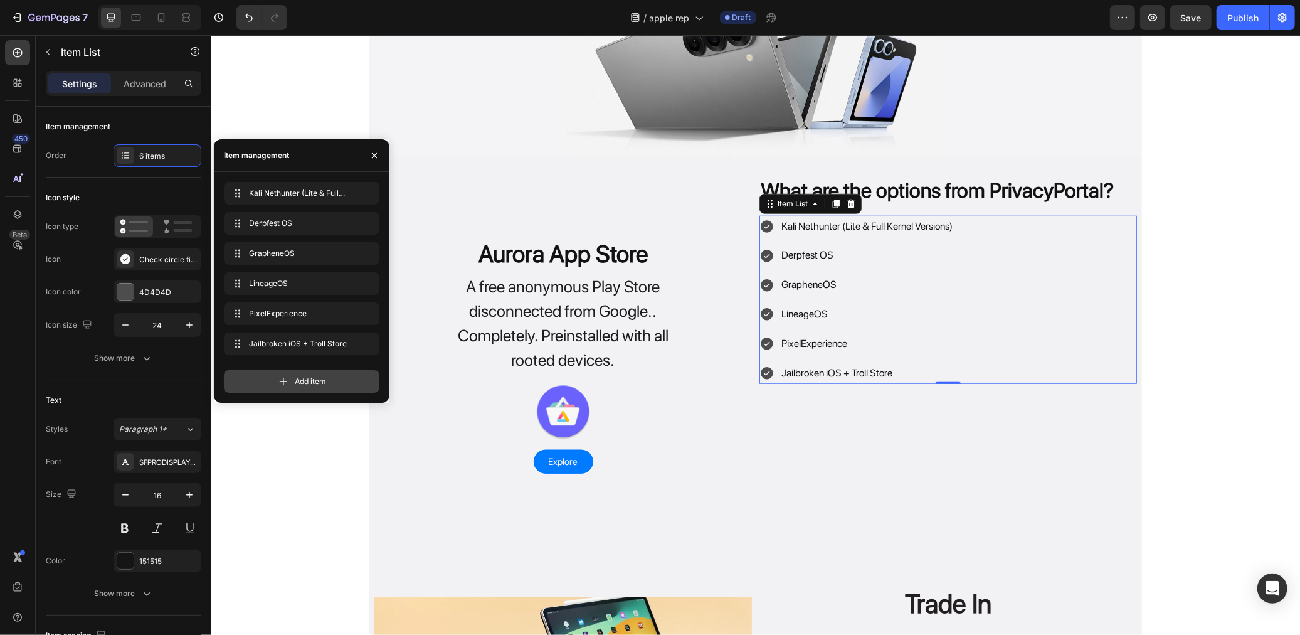
click at [287, 374] on div "Add item" at bounding box center [302, 381] width 156 height 23
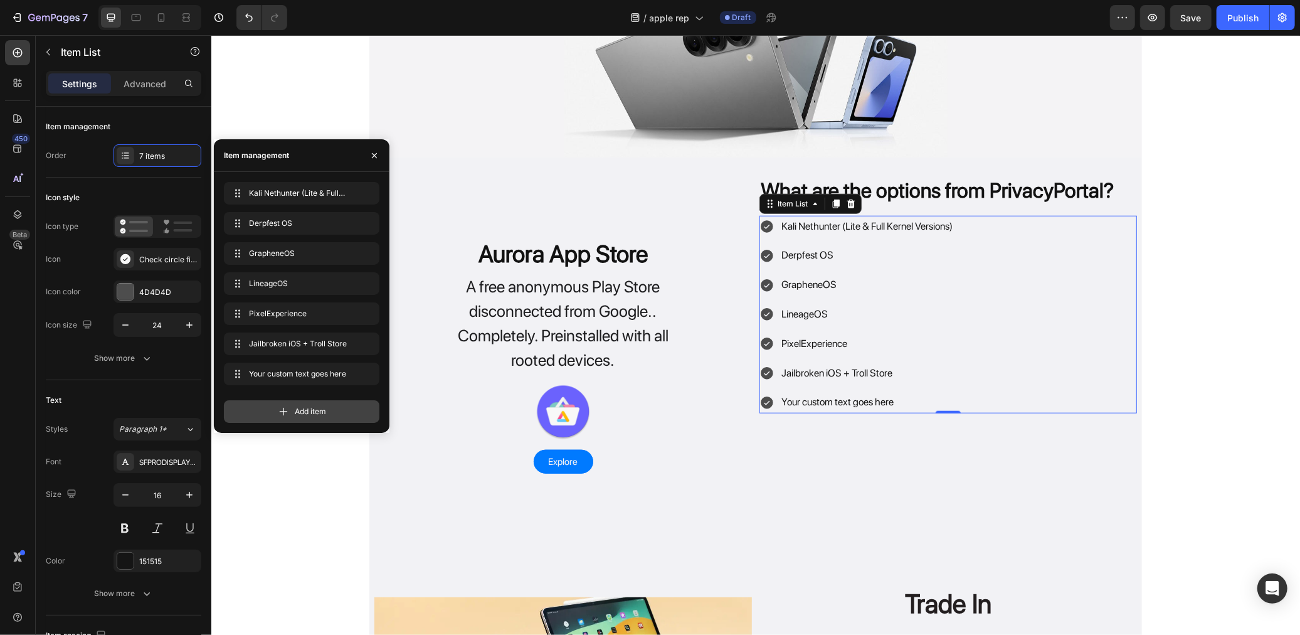
click at [295, 418] on div "Add item" at bounding box center [302, 411] width 156 height 23
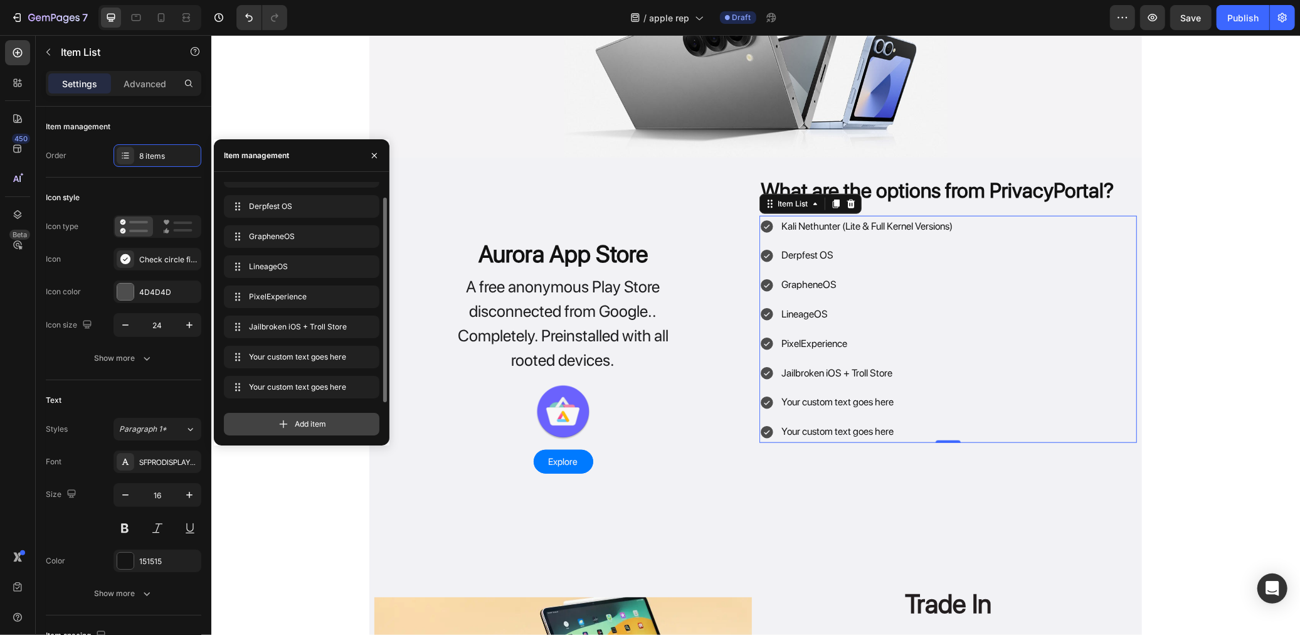
click at [299, 429] on span "Add item" at bounding box center [310, 423] width 31 height 11
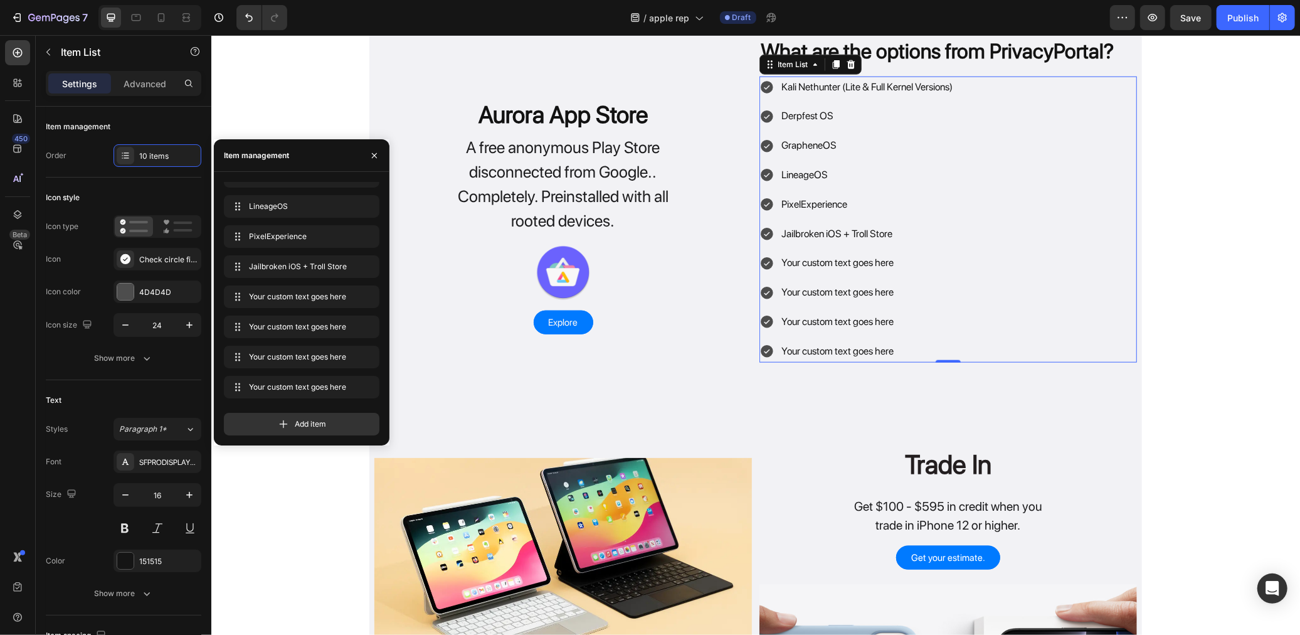
scroll to position [899, 0]
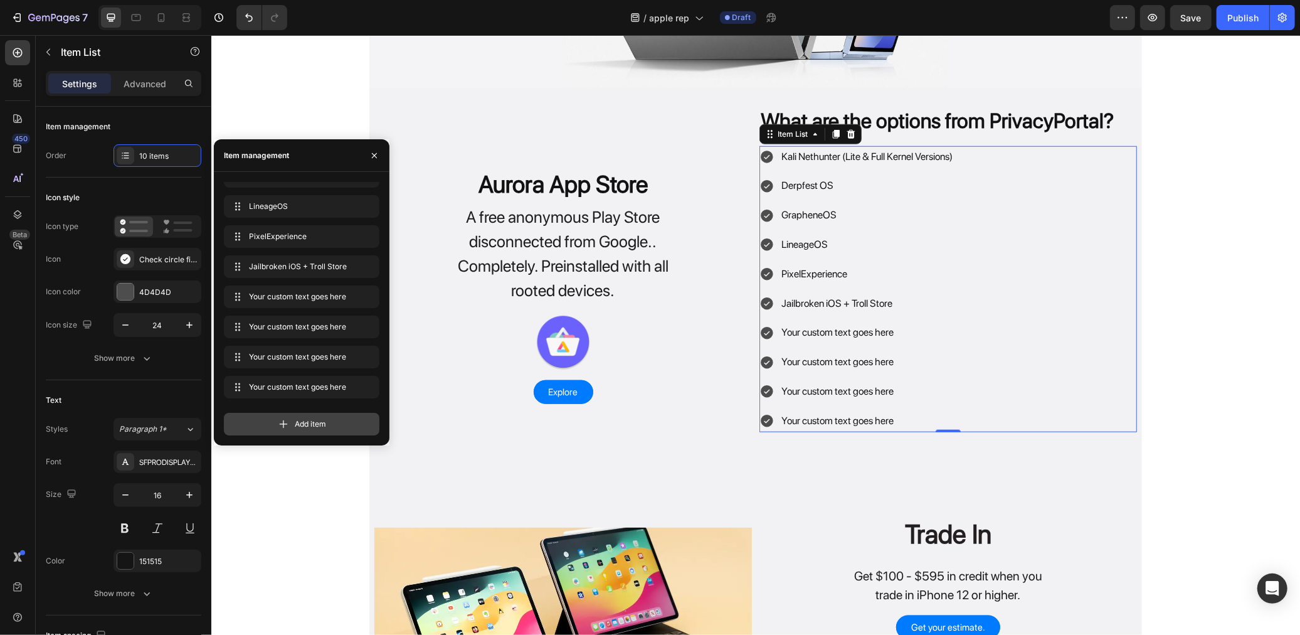
click at [376, 415] on div "Add item" at bounding box center [302, 424] width 156 height 23
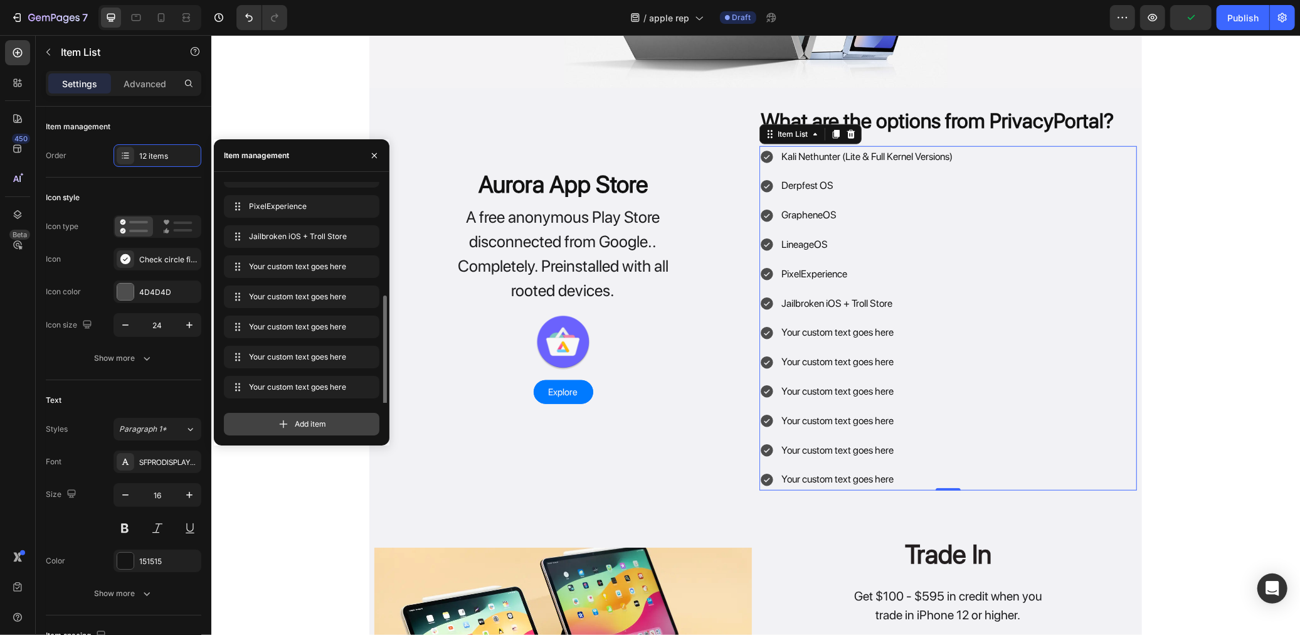
scroll to position [137, 0]
click at [798, 484] on div "Your custom text goes here" at bounding box center [866, 479] width 175 height 22
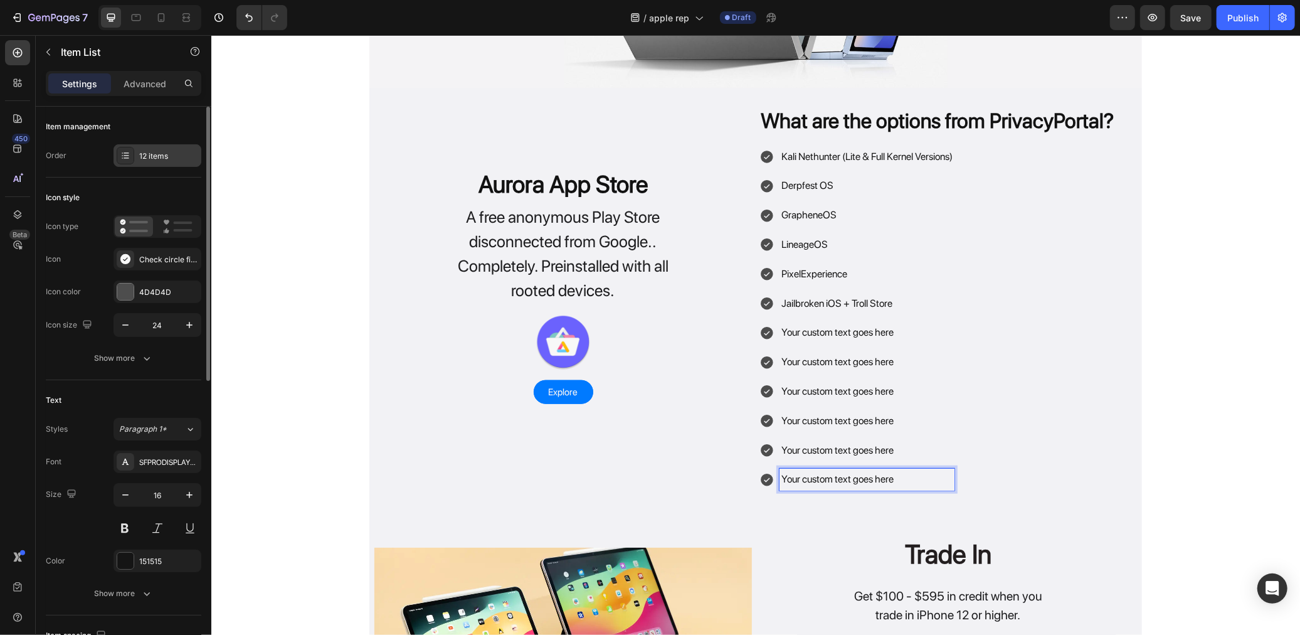
click at [177, 161] on div "12 items" at bounding box center [168, 156] width 59 height 11
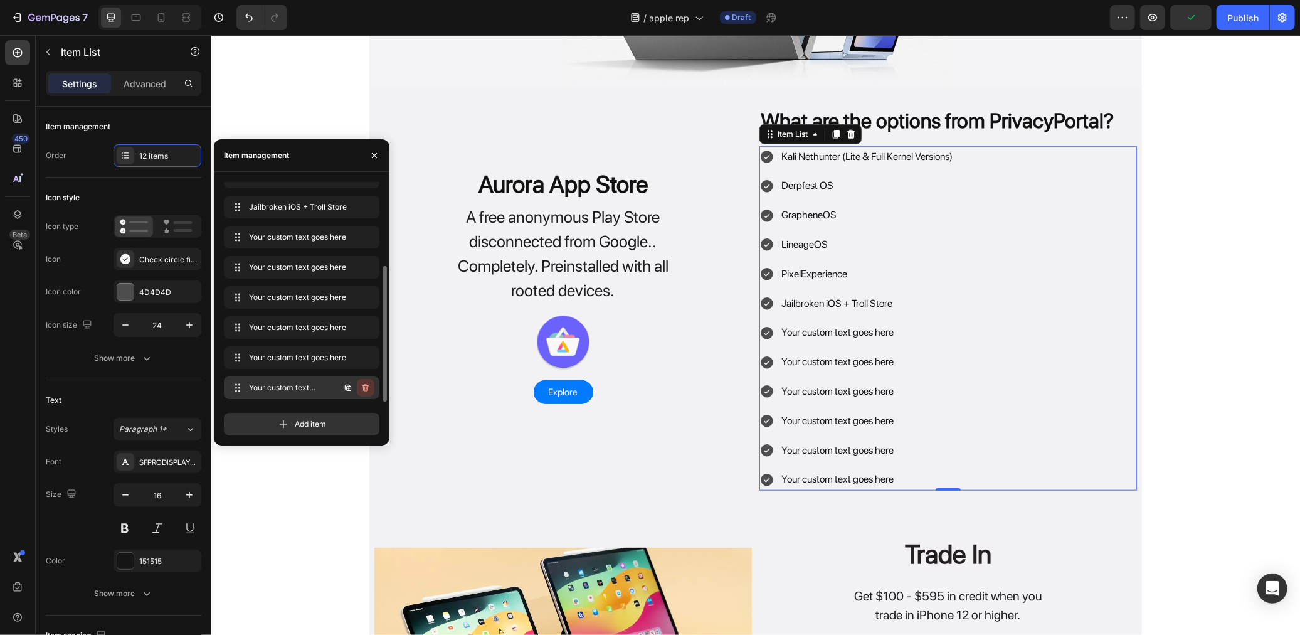
click at [368, 380] on button "button" at bounding box center [366, 388] width 18 height 18
click at [362, 384] on div "Delete" at bounding box center [357, 387] width 23 height 11
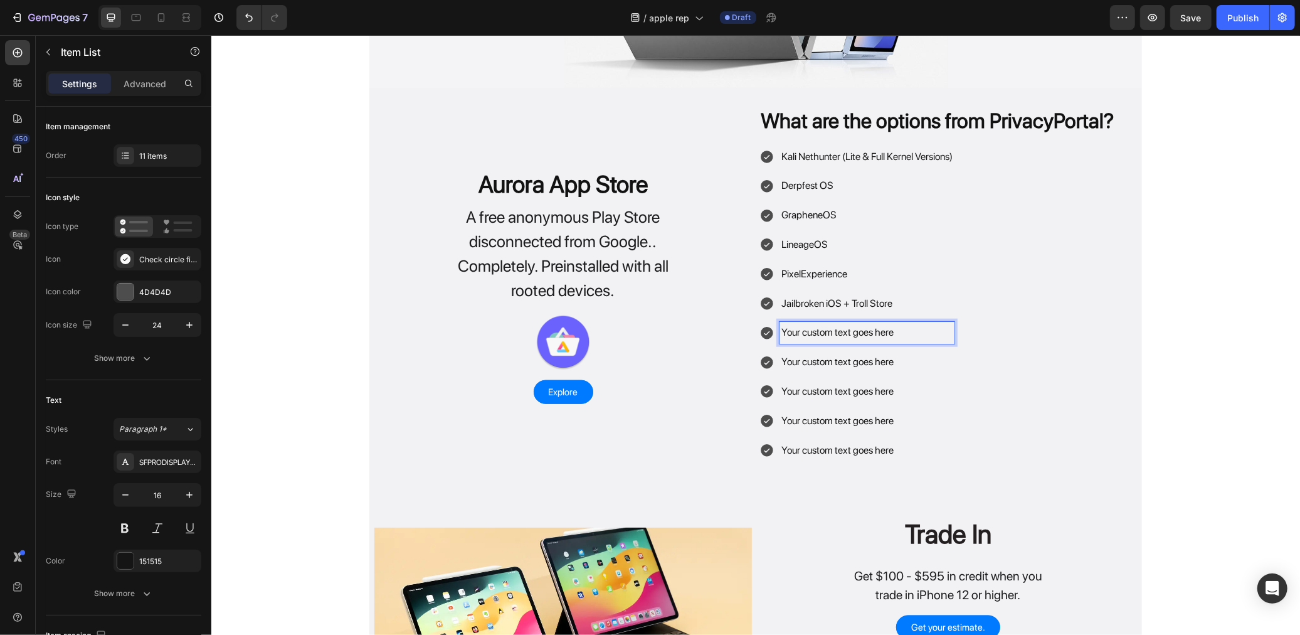
click at [832, 332] on p "Your custom text goes here" at bounding box center [866, 332] width 171 height 18
click at [876, 355] on p "Your custom text goes here" at bounding box center [866, 361] width 171 height 18
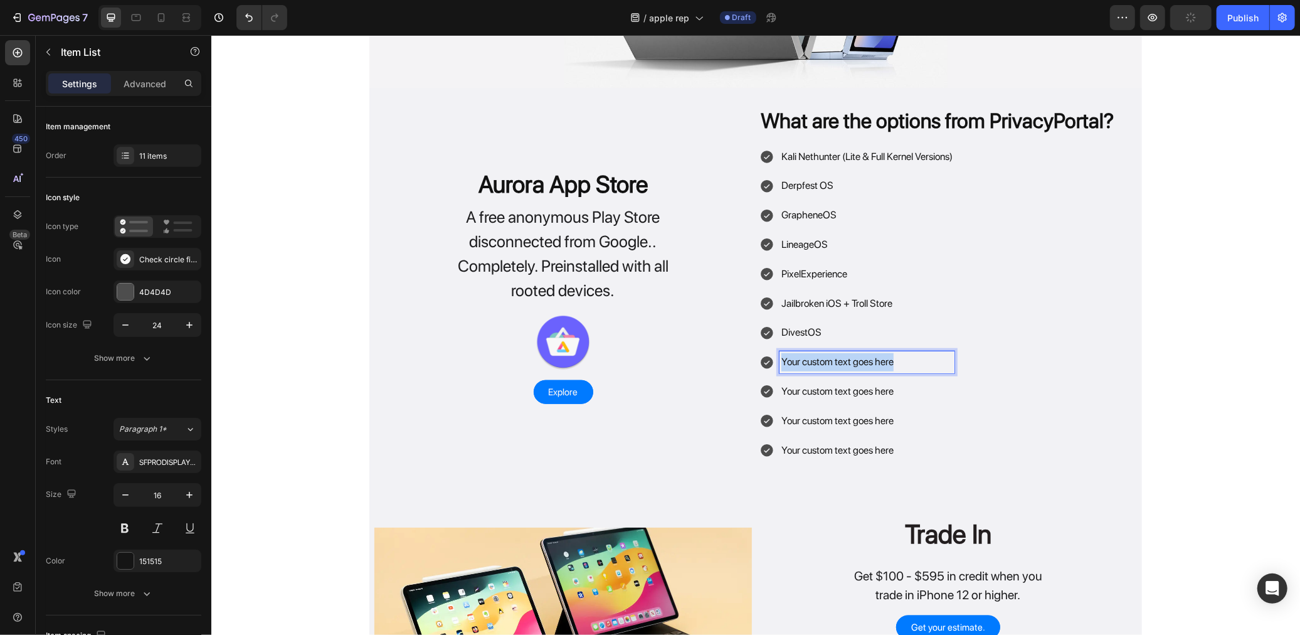
click at [876, 355] on p "Your custom text goes here" at bounding box center [866, 361] width 171 height 18
click at [870, 388] on p "Your custom text goes here" at bounding box center [866, 391] width 171 height 18
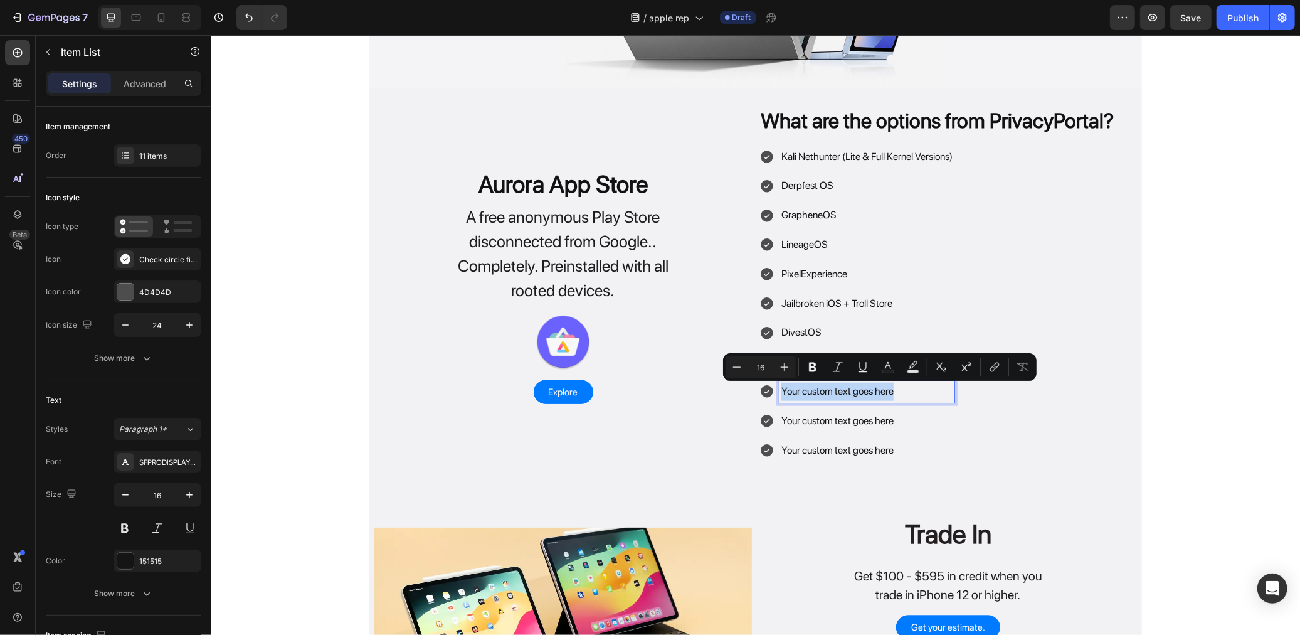
click at [870, 388] on p "Your custom text goes here" at bounding box center [866, 391] width 171 height 18
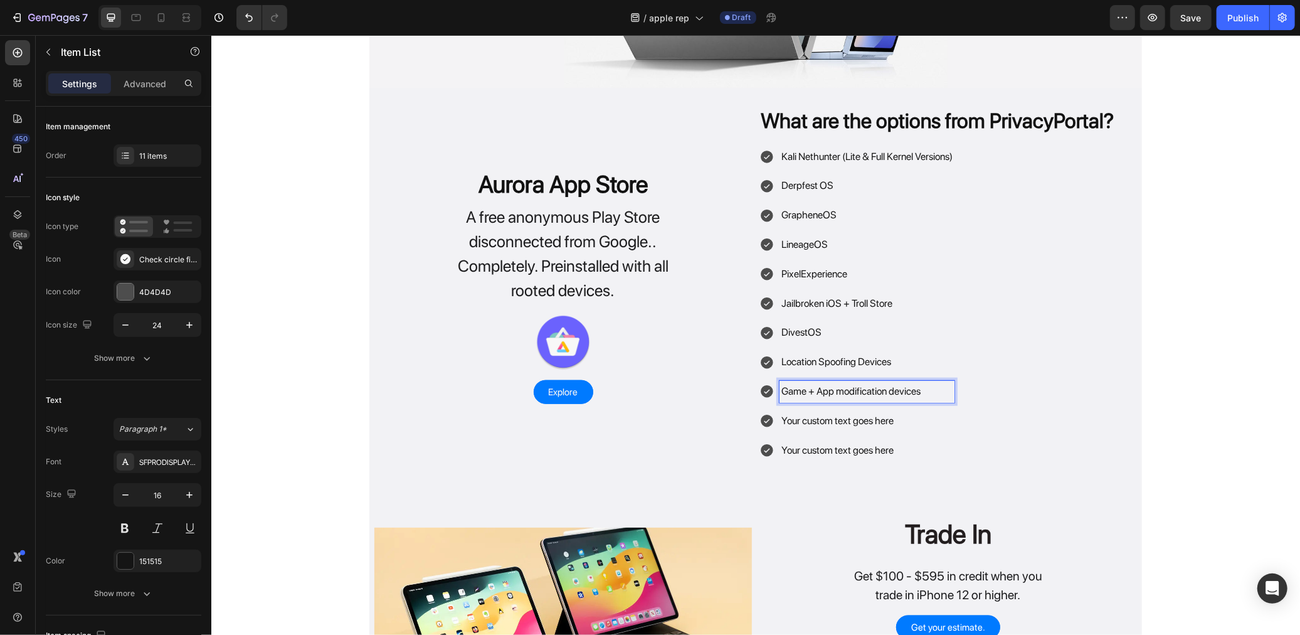
click at [863, 420] on p "Your custom text goes here" at bounding box center [866, 420] width 171 height 18
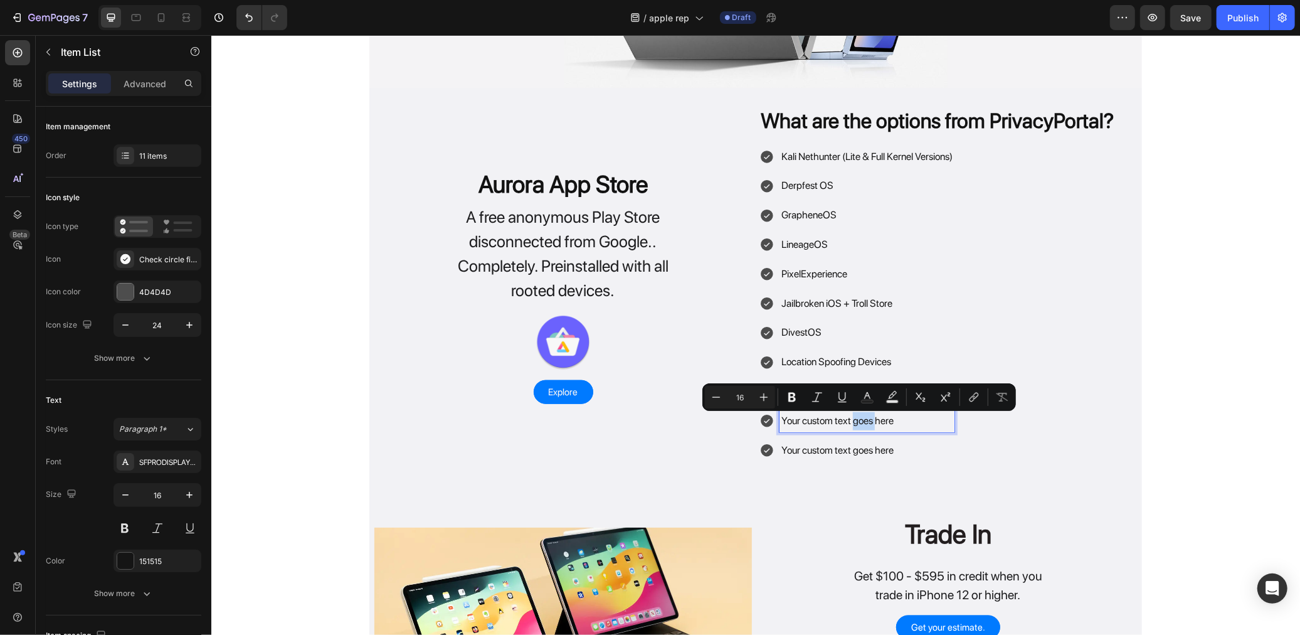
click at [863, 420] on p "Your custom text goes here" at bounding box center [866, 420] width 171 height 18
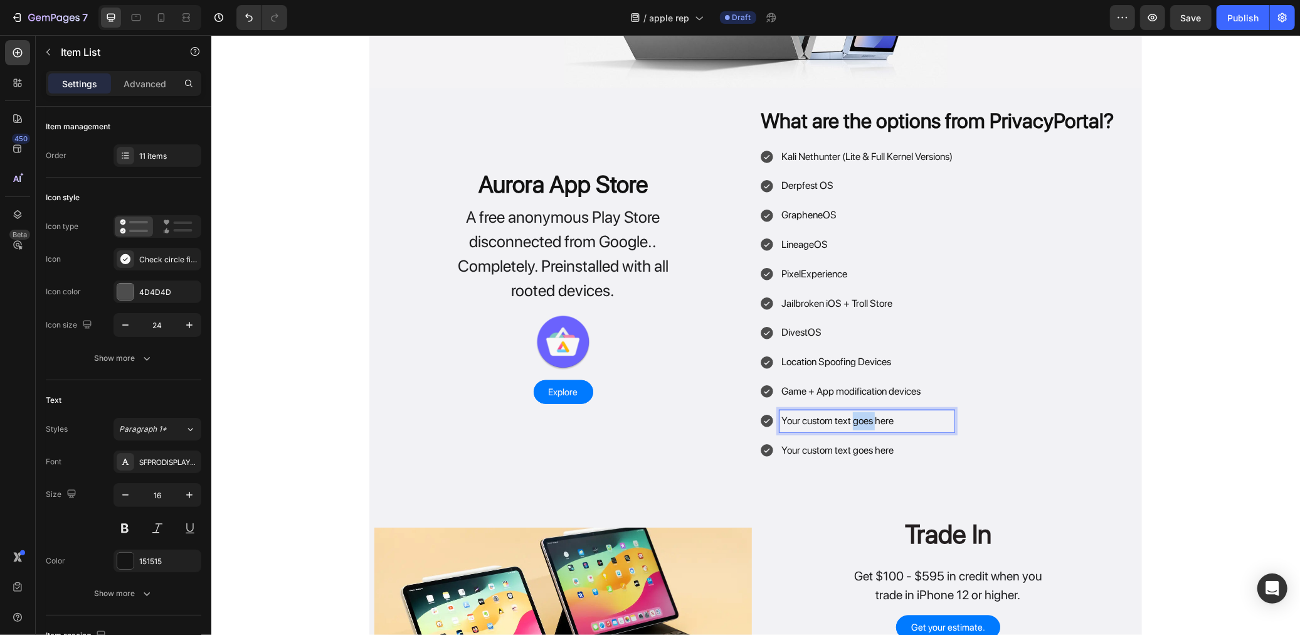
click at [863, 420] on p "Your custom text goes here" at bounding box center [866, 420] width 171 height 18
click at [864, 440] on div "Your custom text goes here" at bounding box center [866, 450] width 175 height 22
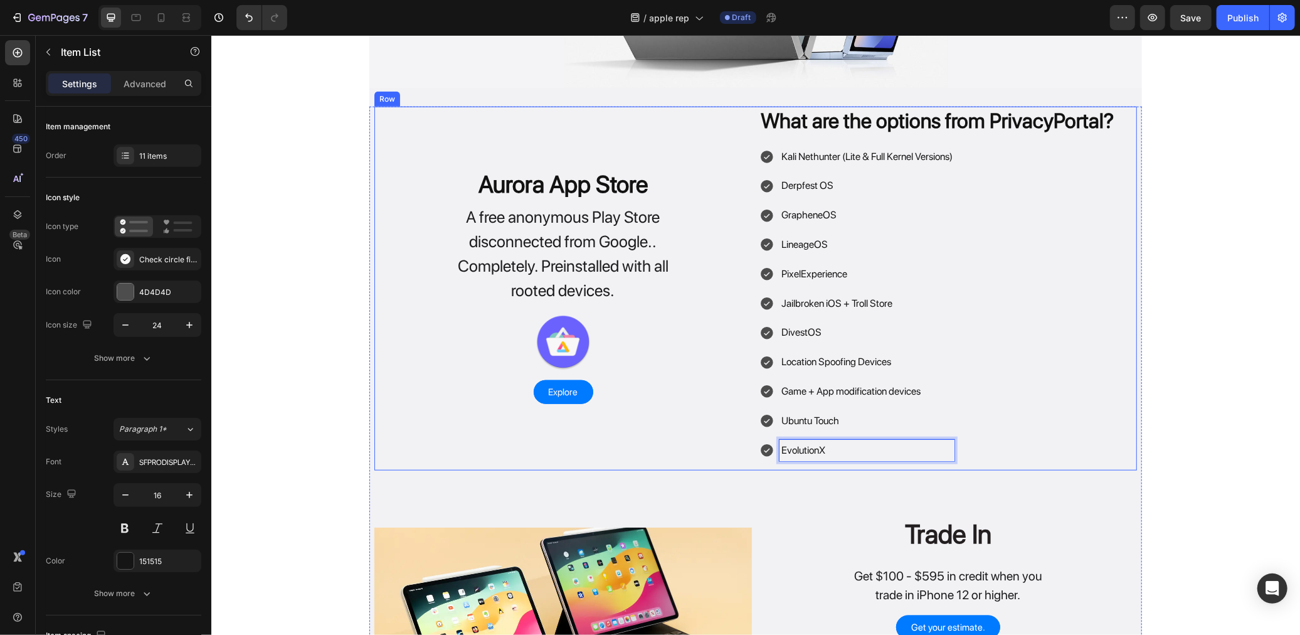
click at [751, 122] on div "Aurora App Store Heading A free anonymous Play Store disconnected from Google..…" at bounding box center [755, 288] width 763 height 364
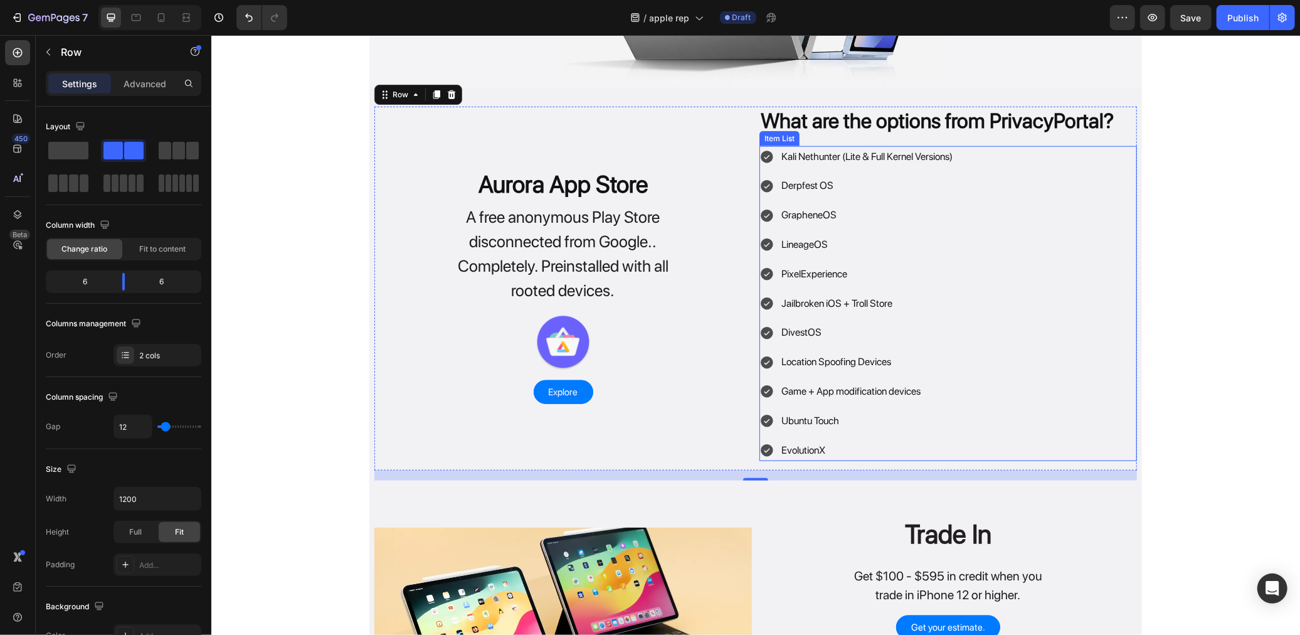
click at [983, 174] on div "Kali Nethunter (Lite & Full Kernel Versions) Derpfest OS GrapheneOS LineageOS P…" at bounding box center [948, 303] width 378 height 315
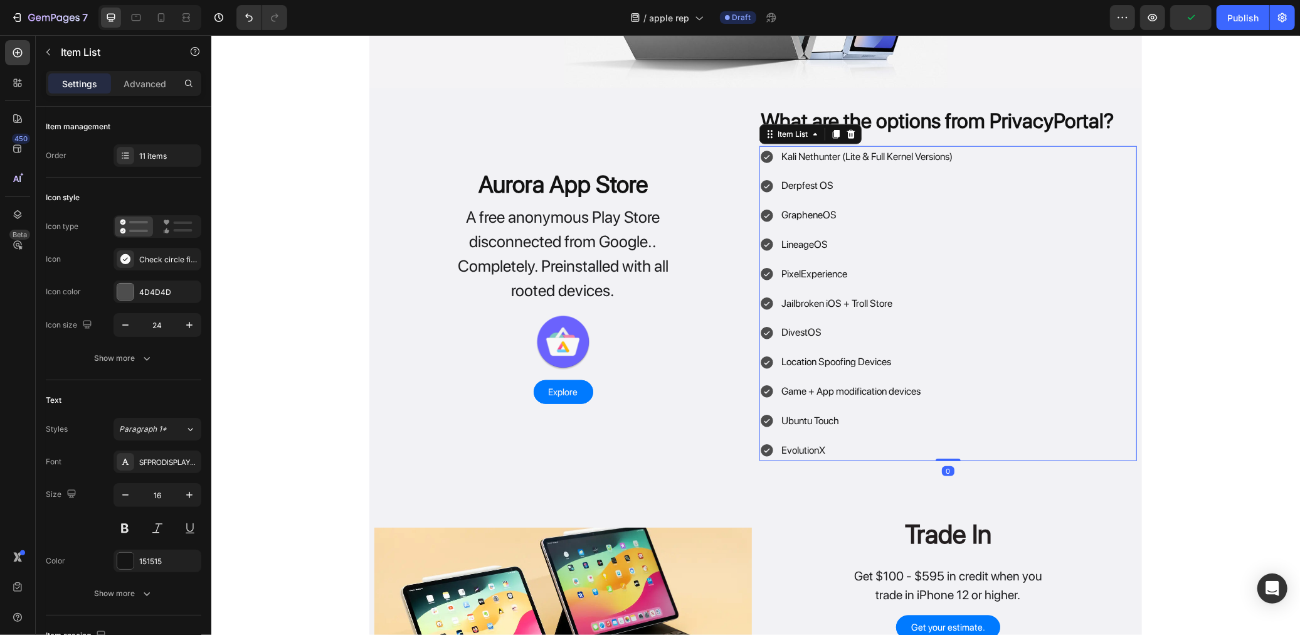
click at [983, 180] on div "Kali Nethunter (Lite & Full Kernel Versions) Derpfest OS GrapheneOS LineageOS P…" at bounding box center [948, 303] width 378 height 315
click at [154, 78] on p "Advanced" at bounding box center [145, 83] width 43 height 13
type input "100%"
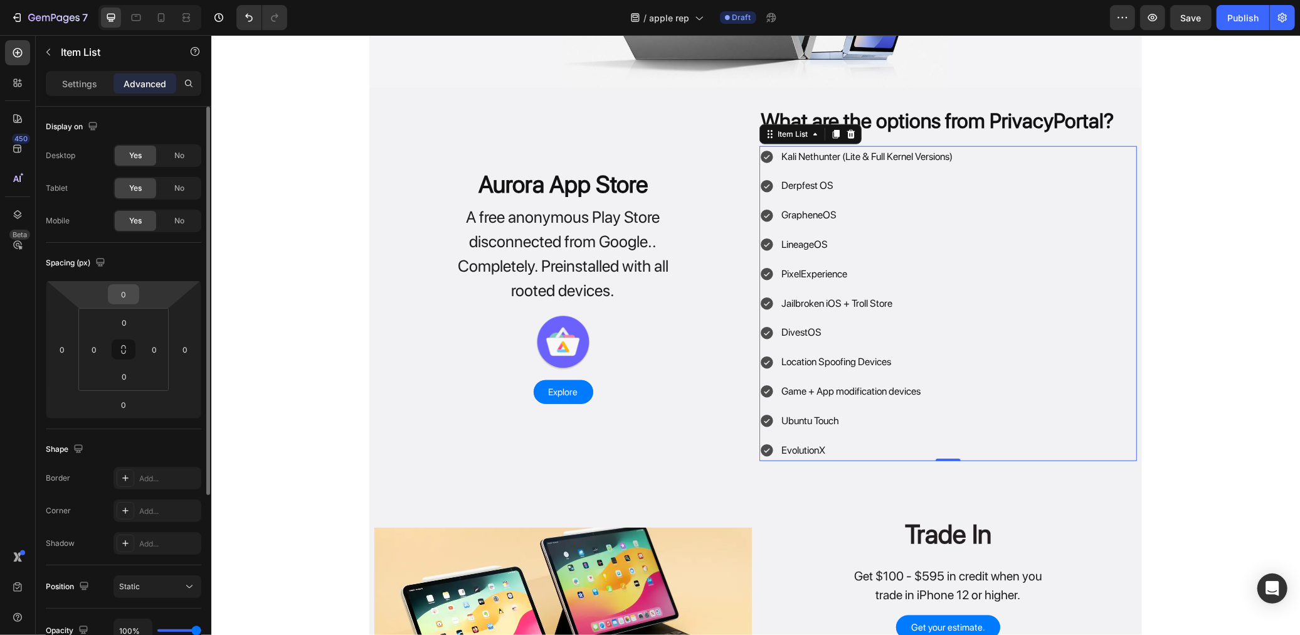
click at [128, 299] on input "0" at bounding box center [123, 294] width 25 height 19
type input "8"
type input "15"
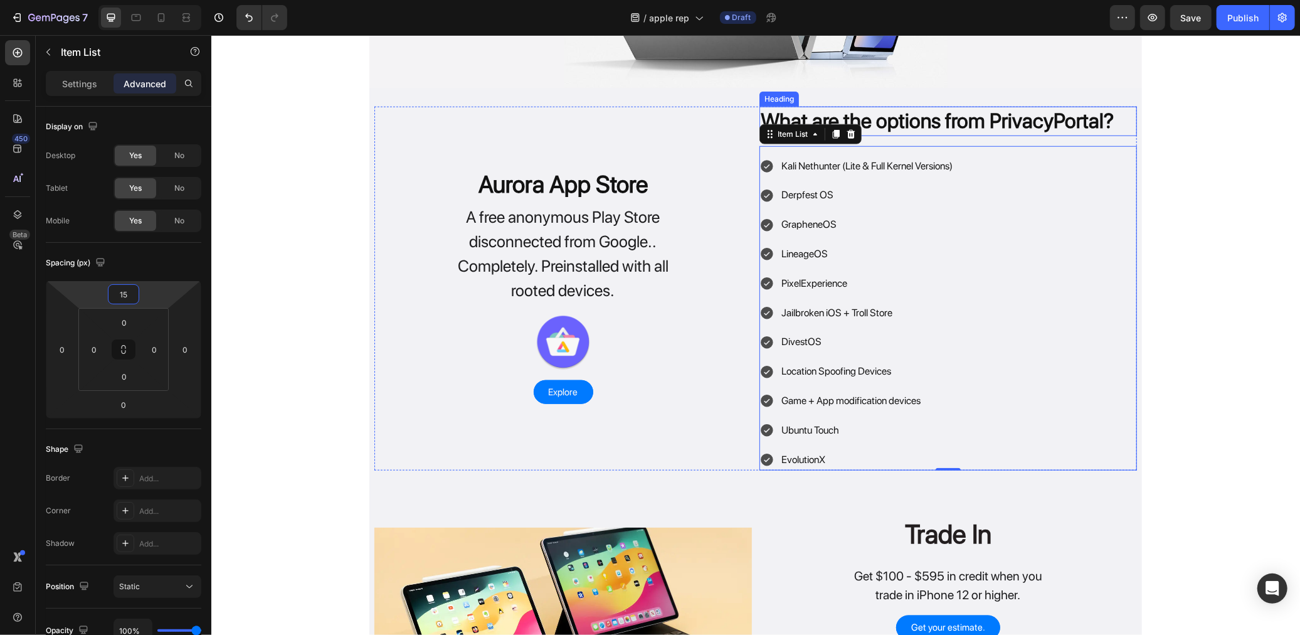
click at [842, 119] on p "What are the options from PrivacyPortal?" at bounding box center [947, 120] width 375 height 27
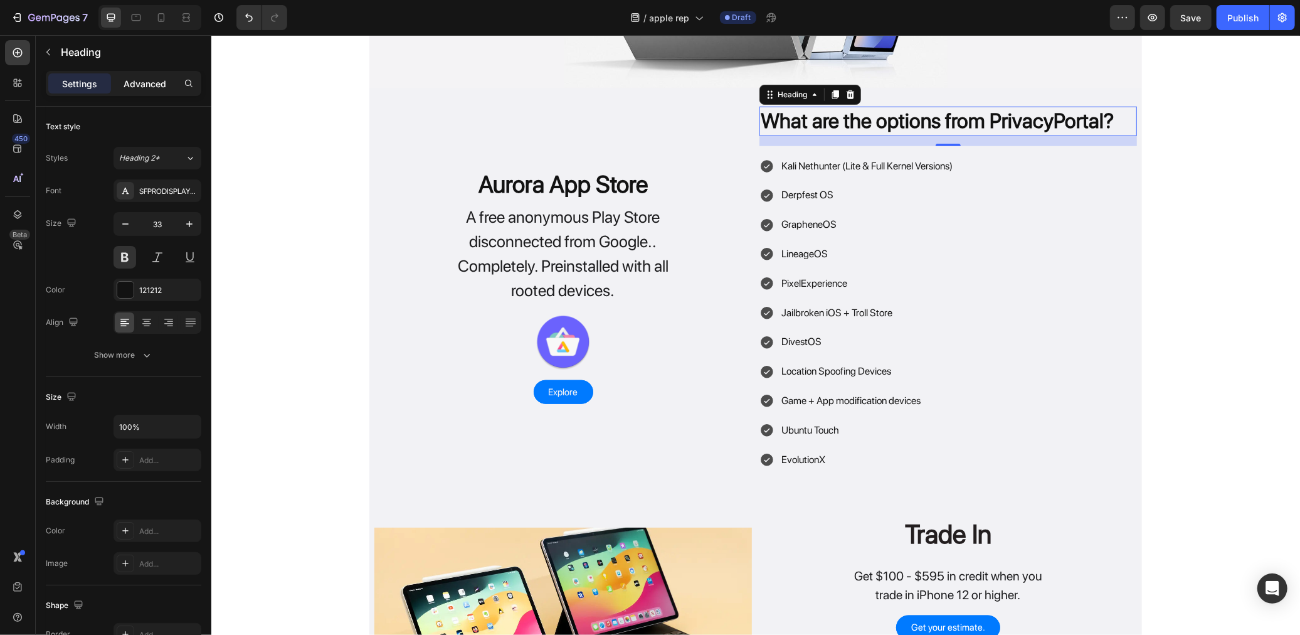
click at [147, 82] on p "Advanced" at bounding box center [145, 83] width 43 height 13
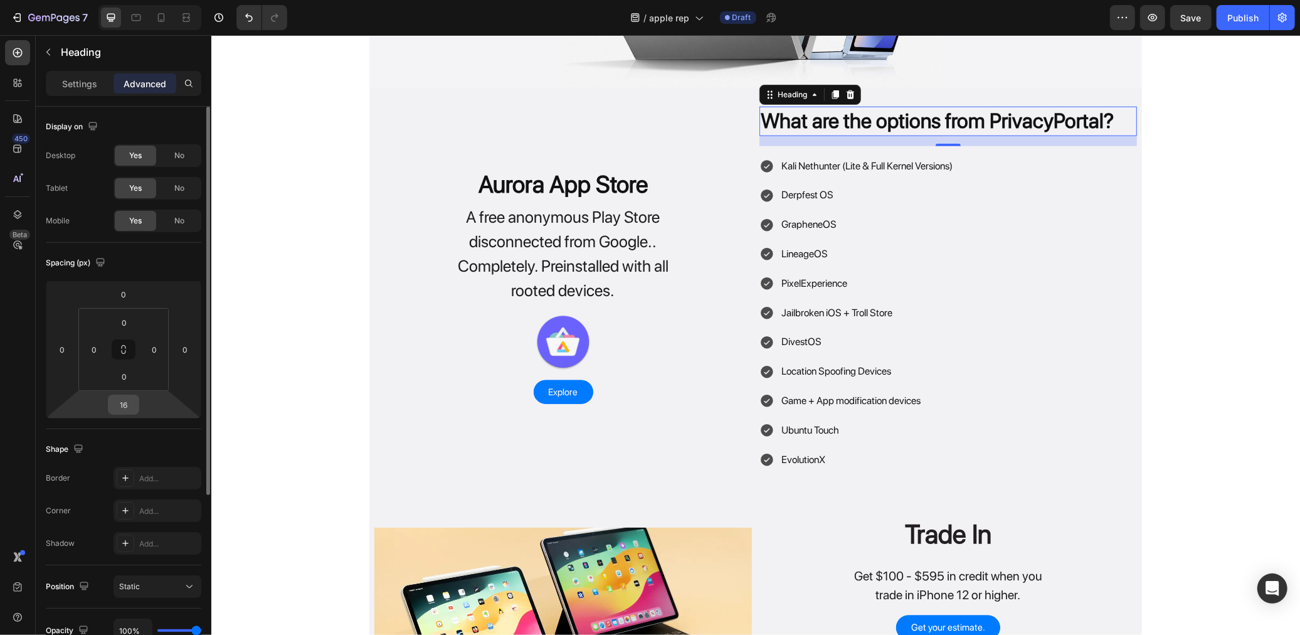
click at [124, 406] on input "16" at bounding box center [123, 404] width 25 height 19
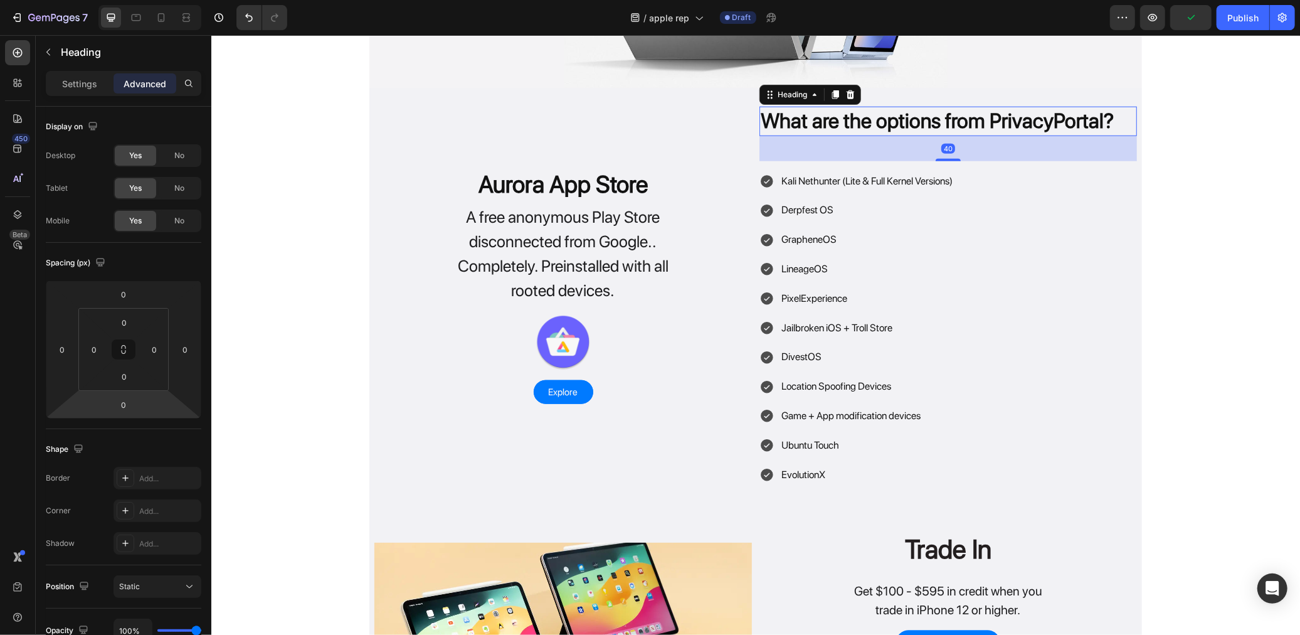
drag, startPoint x: 948, startPoint y: 132, endPoint x: 953, endPoint y: 157, distance: 25.6
click at [953, 158] on div at bounding box center [947, 159] width 25 height 3
type input "40"
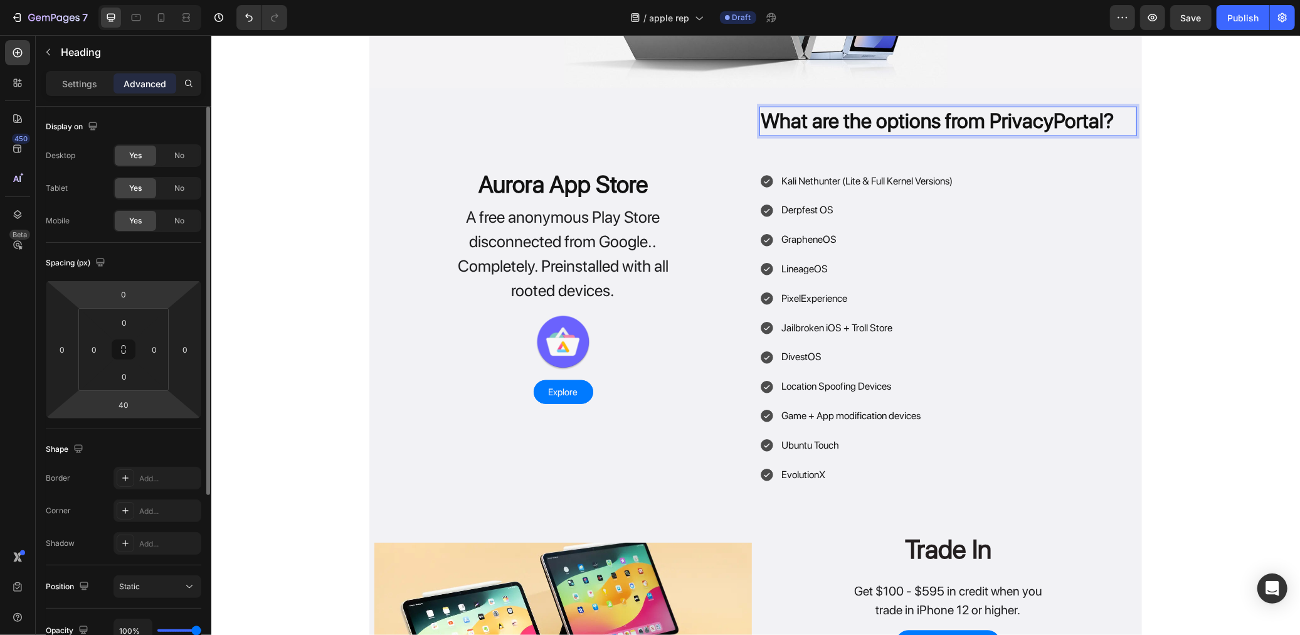
click at [140, 0] on html "7 Version history / apple rep Draft Preview Save Publish 450 Beta Sections(0) E…" at bounding box center [650, 0] width 1300 height 0
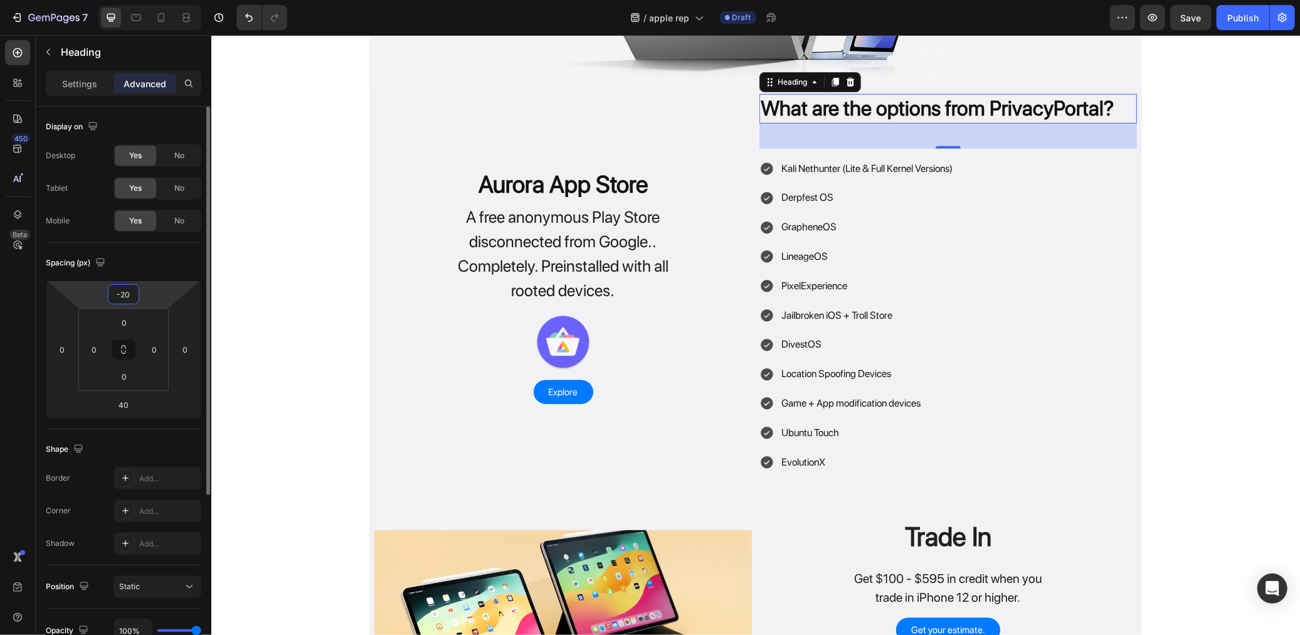
type input "-2"
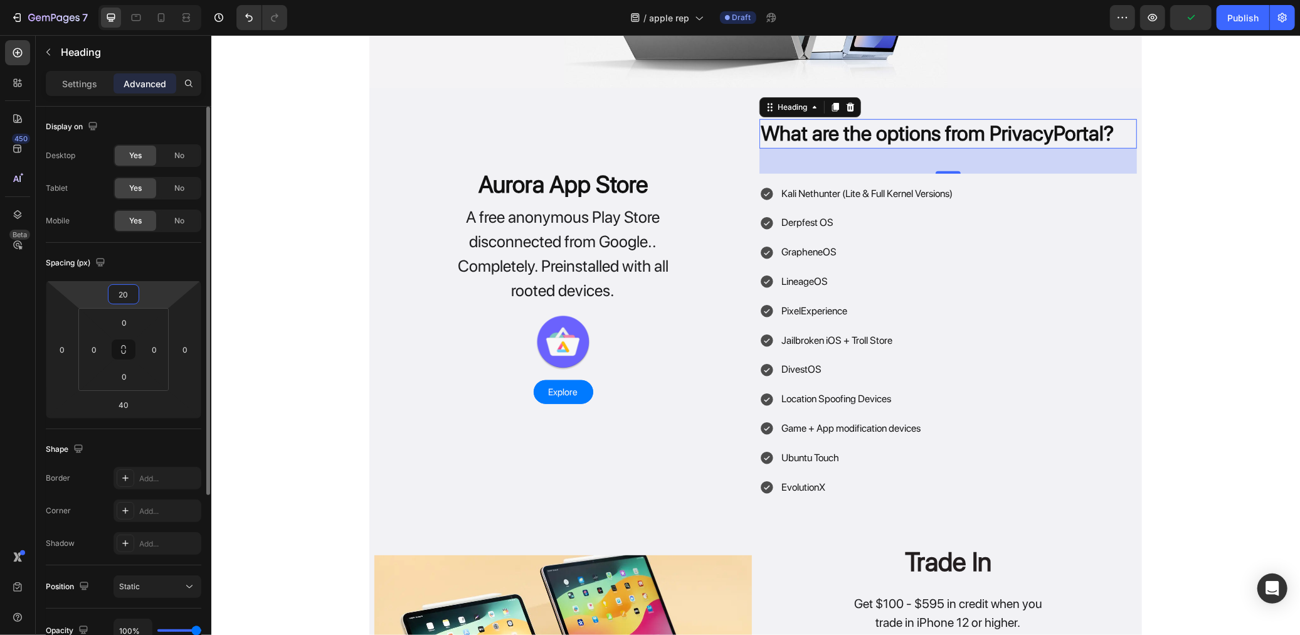
type input "2"
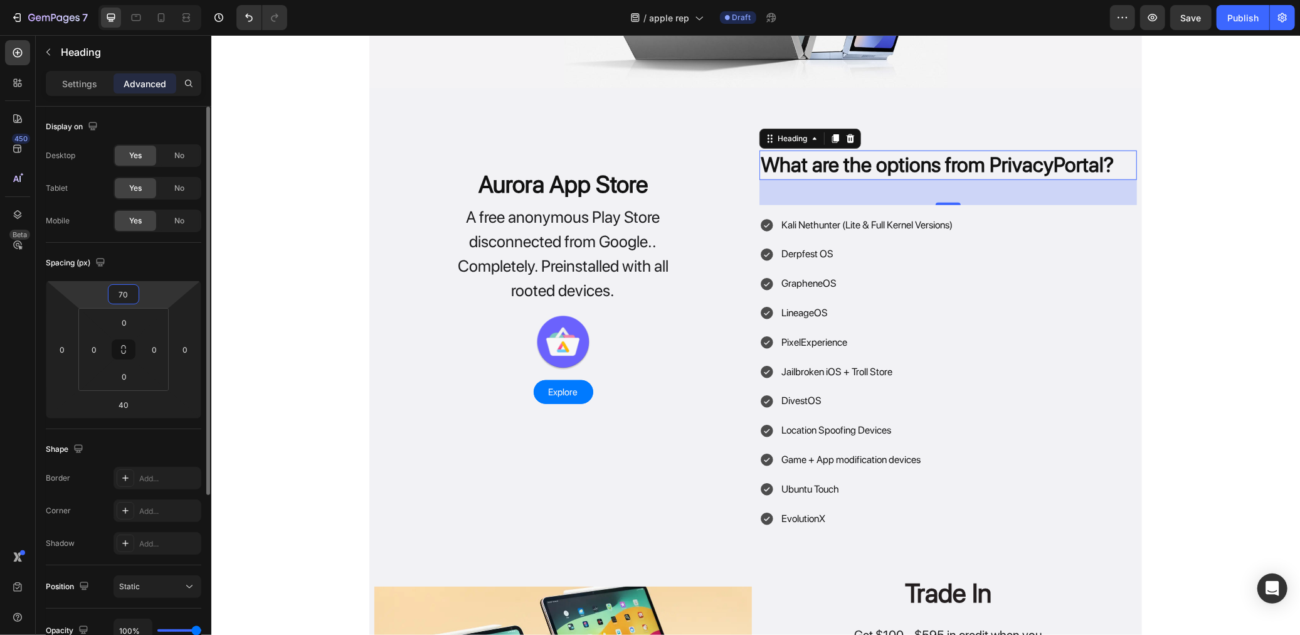
type input "7"
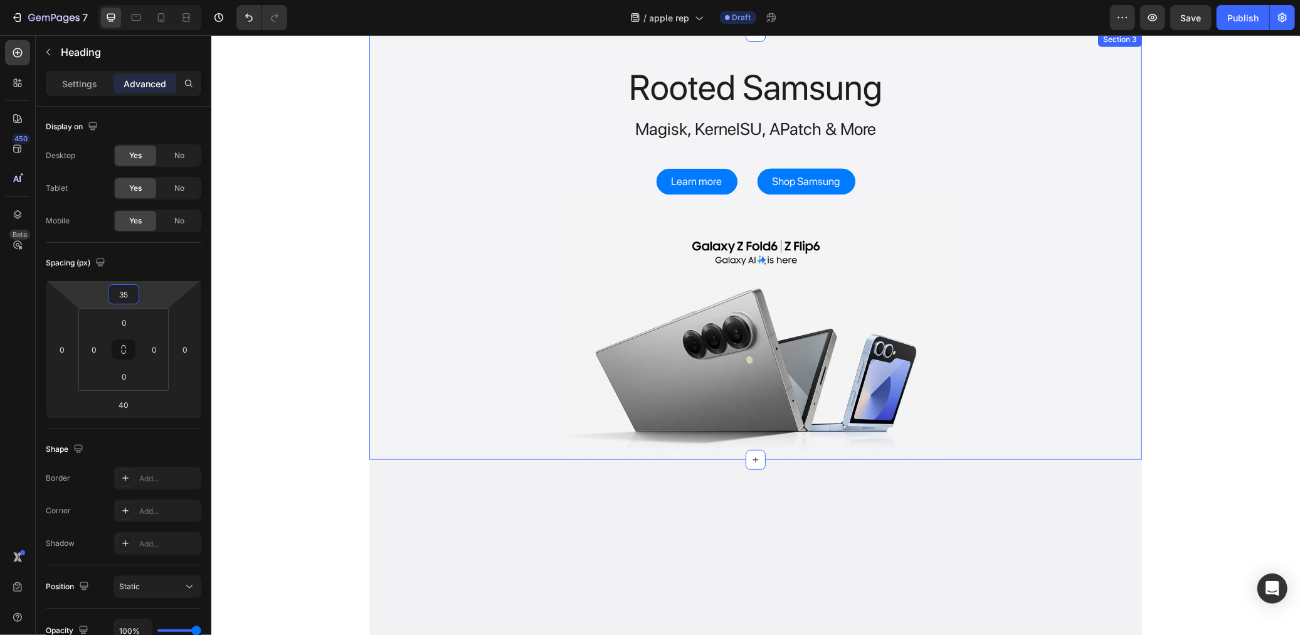
scroll to position [0, 0]
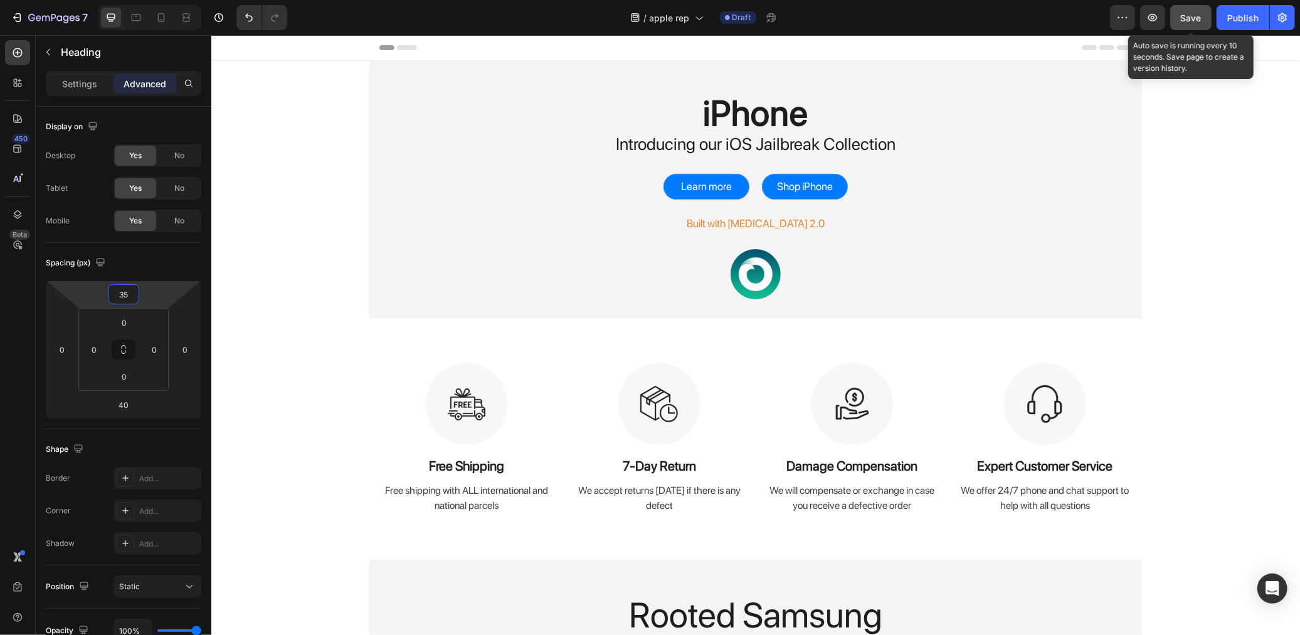
type input "35"
click at [1200, 28] on button "Save" at bounding box center [1190, 17] width 41 height 25
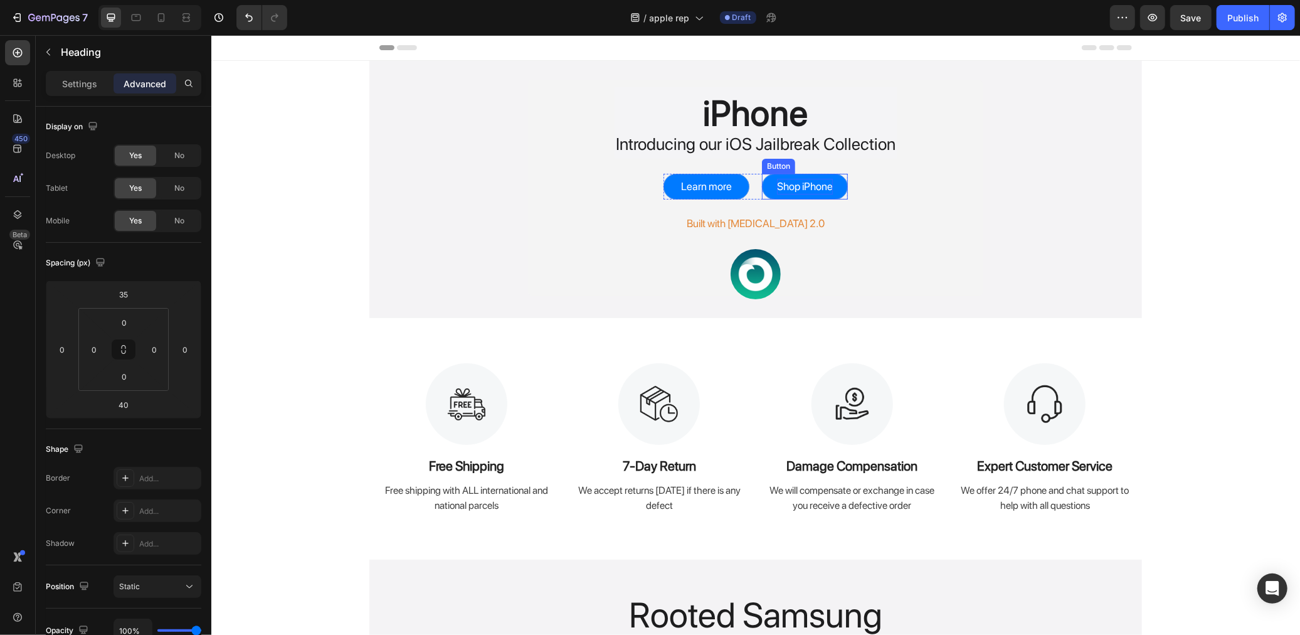
click at [788, 193] on div "Shop iPhone" at bounding box center [804, 186] width 56 height 16
click at [92, 86] on p "Settings" at bounding box center [79, 83] width 35 height 13
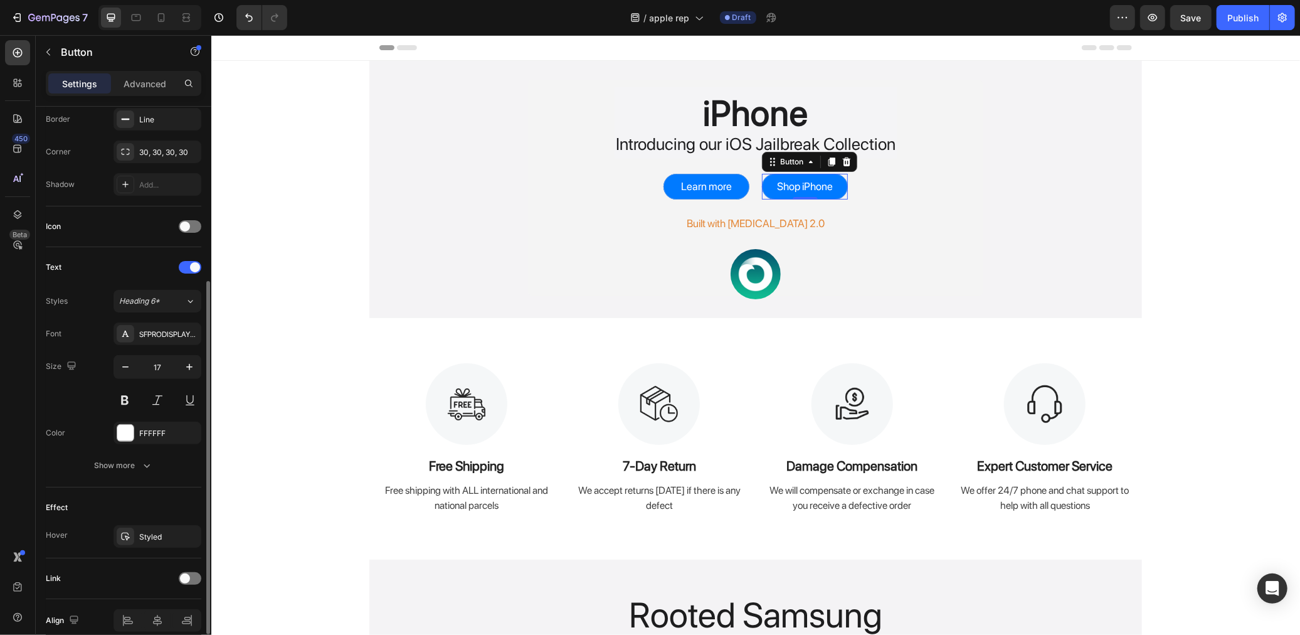
scroll to position [336, 0]
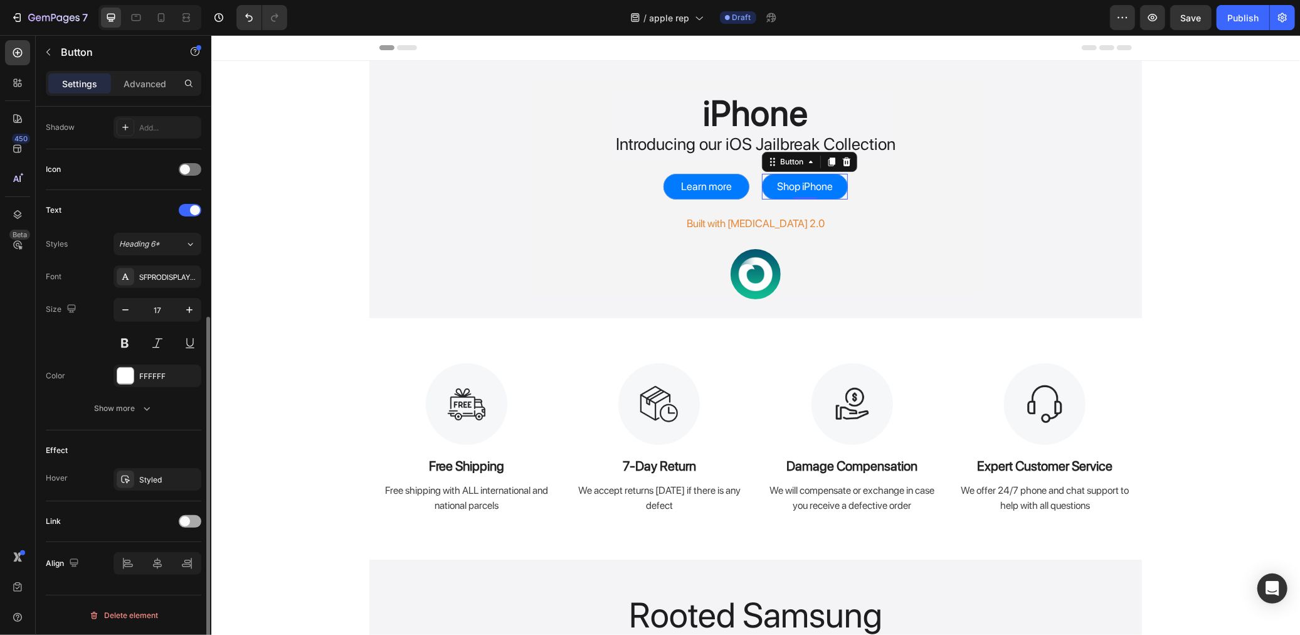
click at [194, 516] on div at bounding box center [190, 521] width 23 height 13
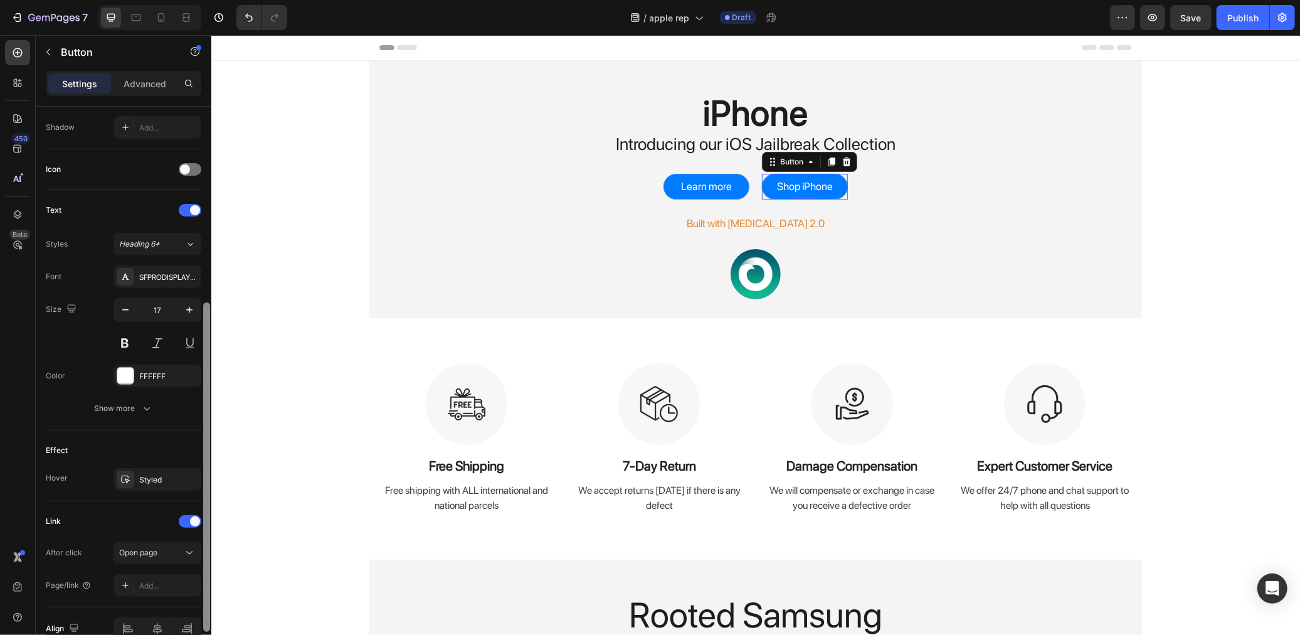
scroll to position [401, 0]
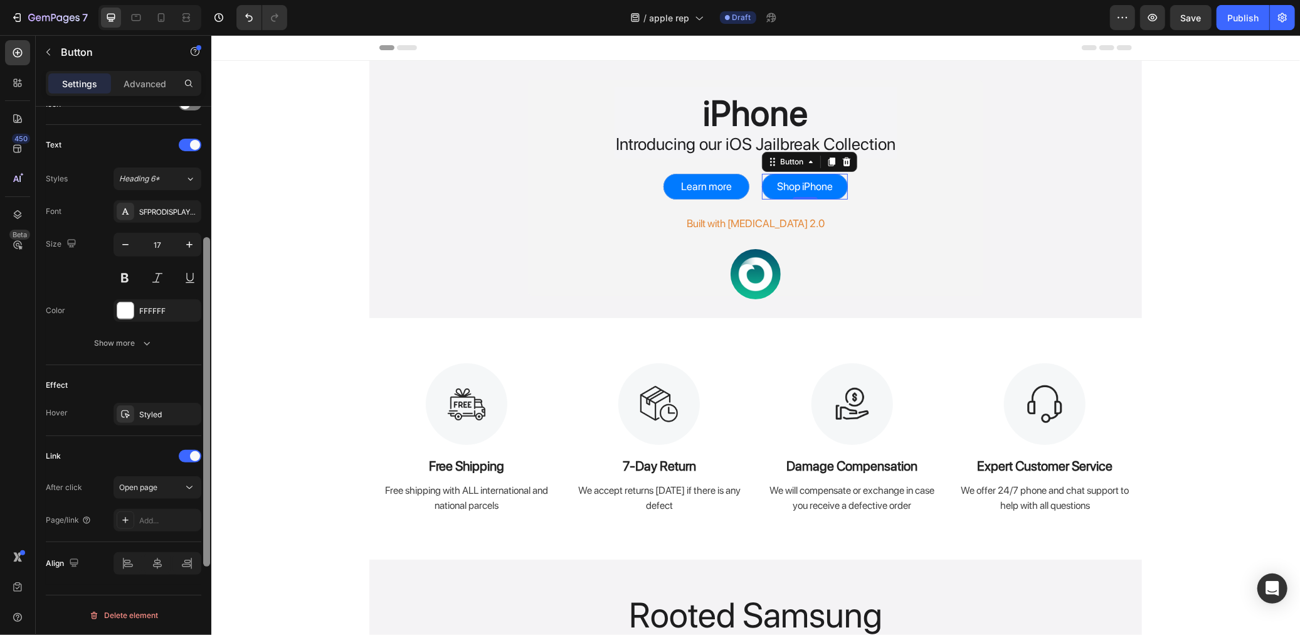
click at [202, 399] on div at bounding box center [206, 323] width 9 height 564
click at [202, 399] on div at bounding box center [206, 389] width 9 height 564
click at [167, 527] on div "Add..." at bounding box center [158, 519] width 88 height 23
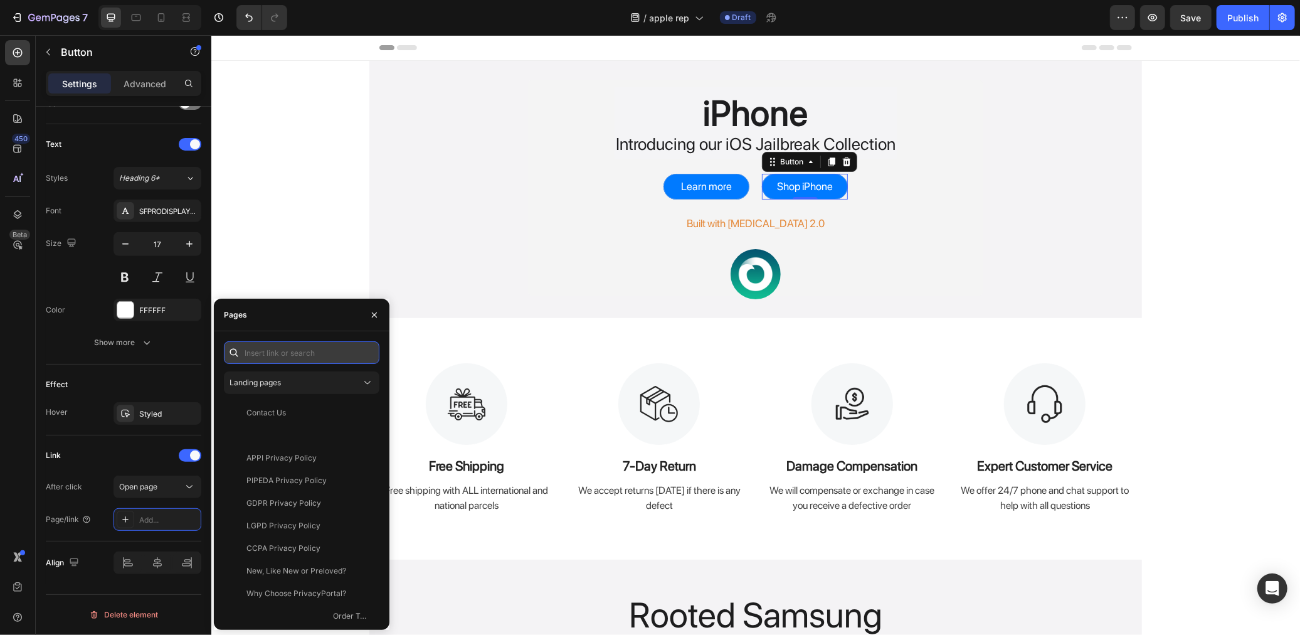
click at [277, 350] on input "text" at bounding box center [302, 352] width 156 height 23
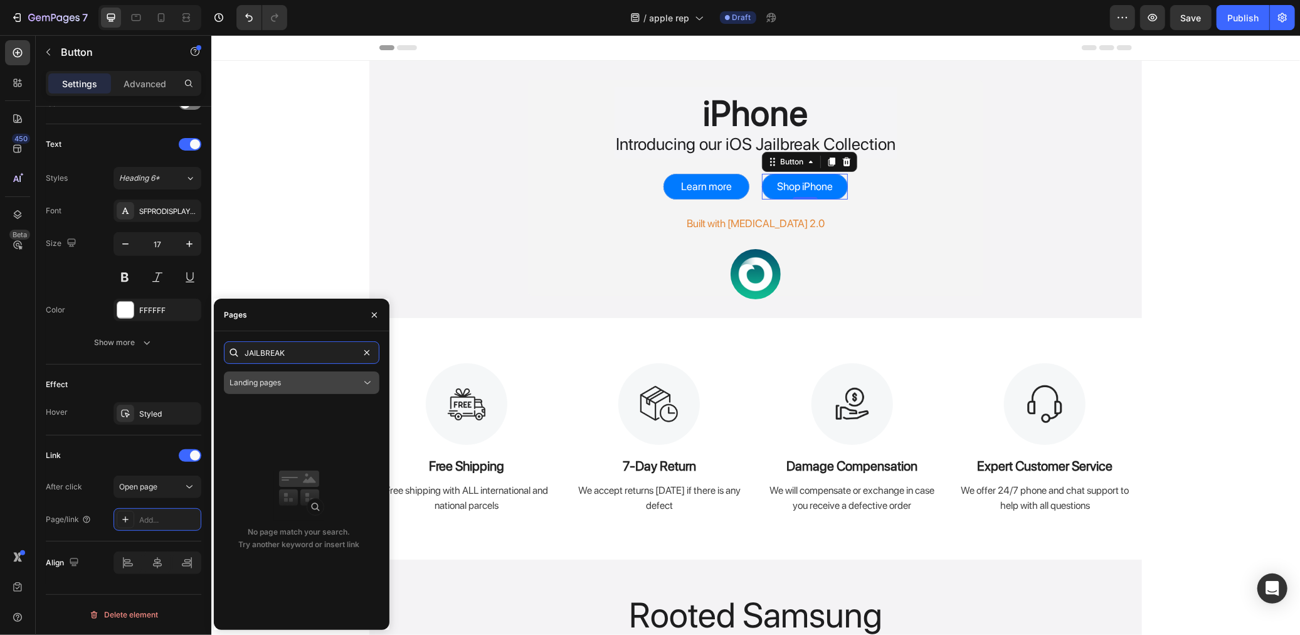
type input "JAILBREAK"
click at [315, 381] on div "Landing pages" at bounding box center [296, 382] width 132 height 11
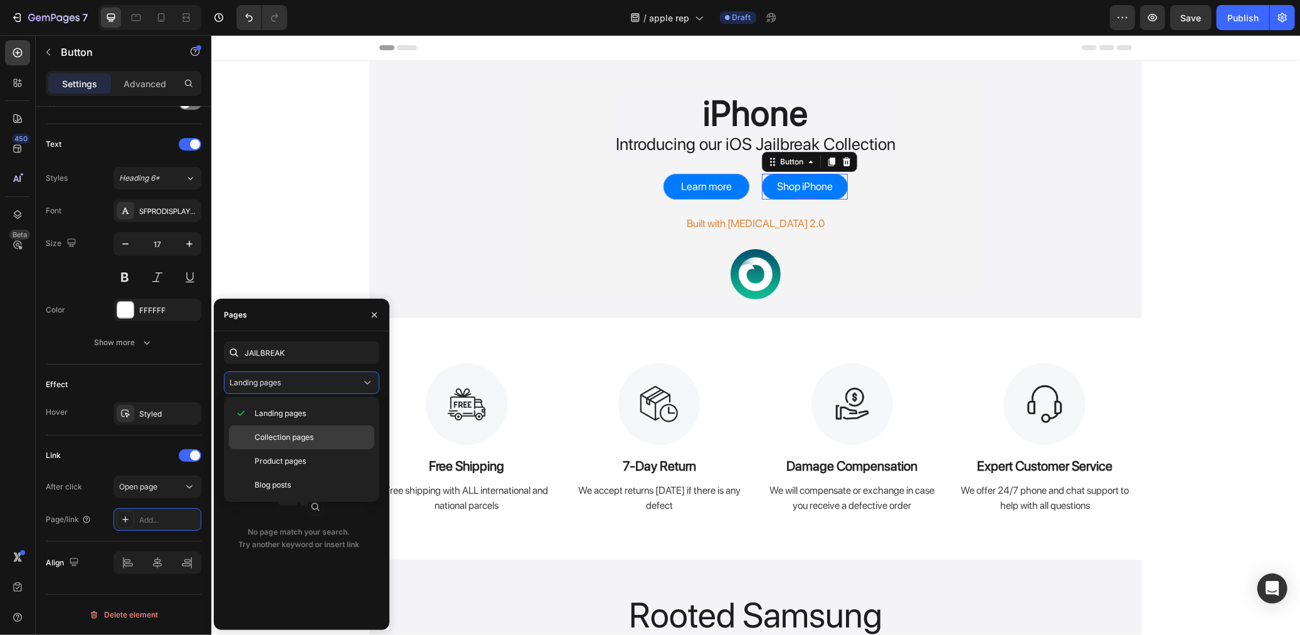
click at [318, 435] on p "Collection pages" at bounding box center [312, 436] width 114 height 11
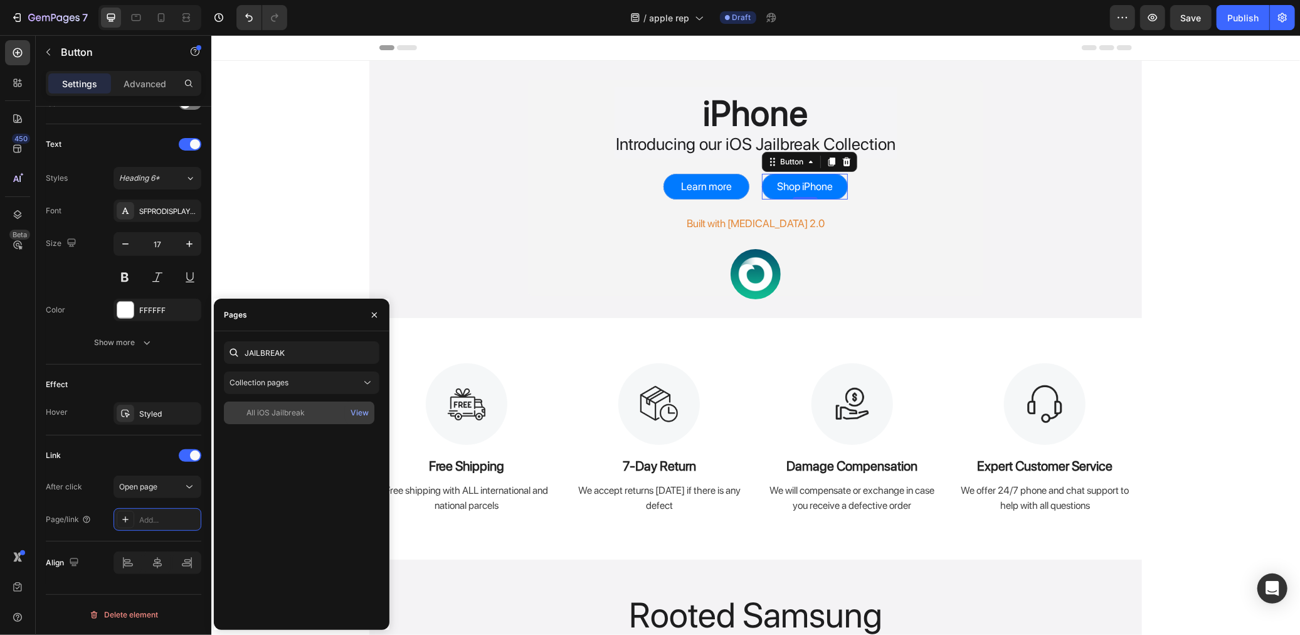
click at [315, 410] on div "All iOS Jailbreak" at bounding box center [299, 412] width 140 height 11
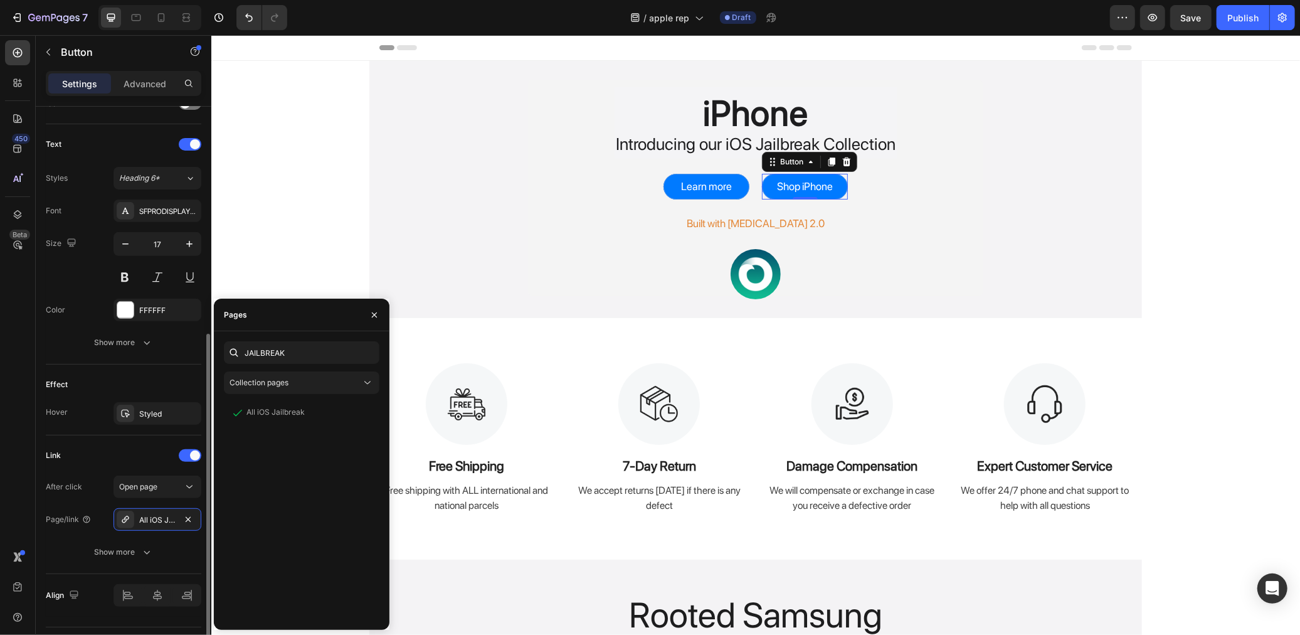
click at [129, 452] on div "Link" at bounding box center [124, 455] width 156 height 20
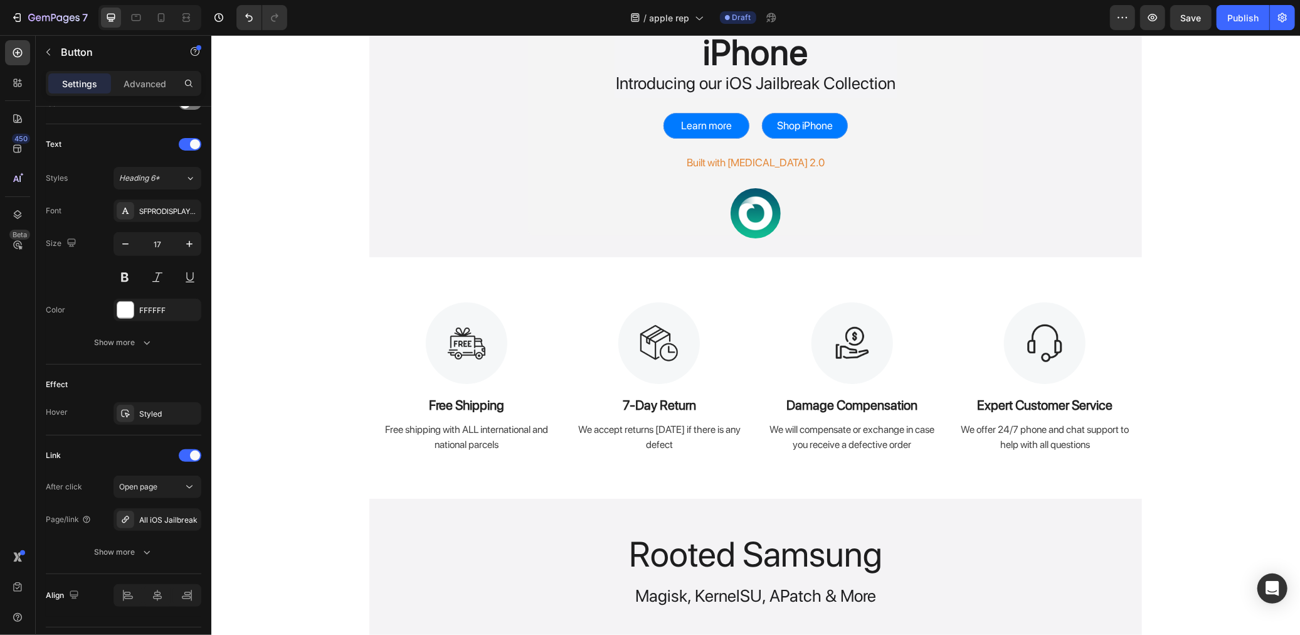
scroll to position [70, 0]
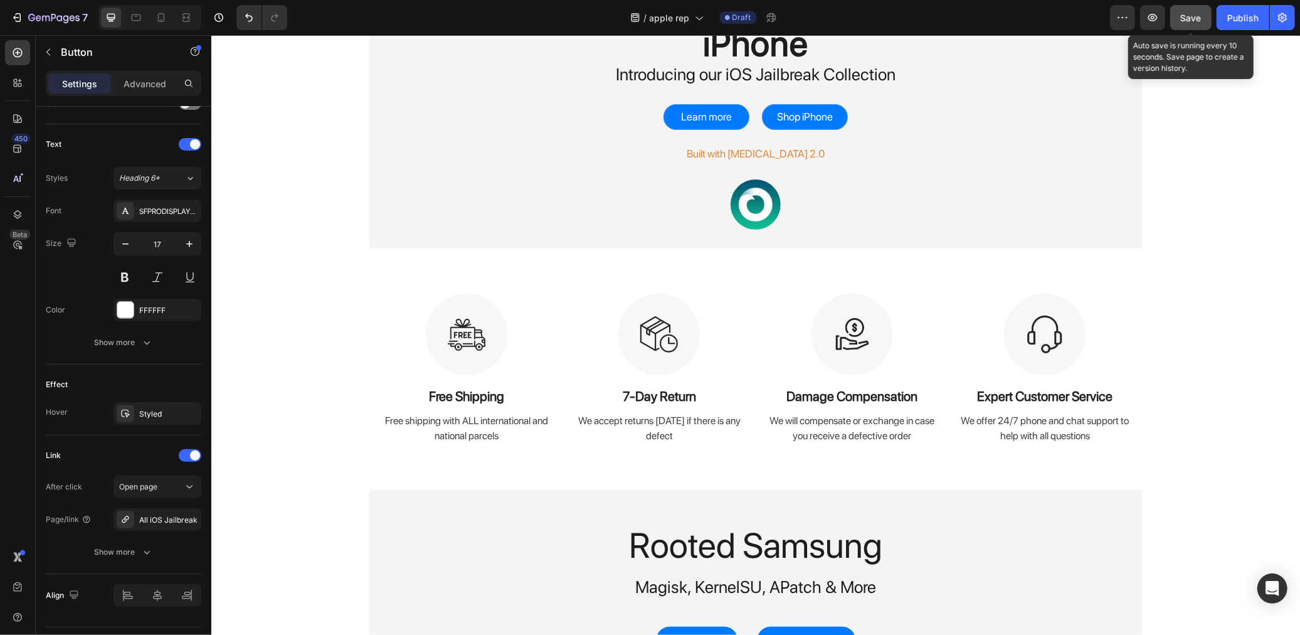
click at [1206, 26] on button "Save" at bounding box center [1190, 17] width 41 height 25
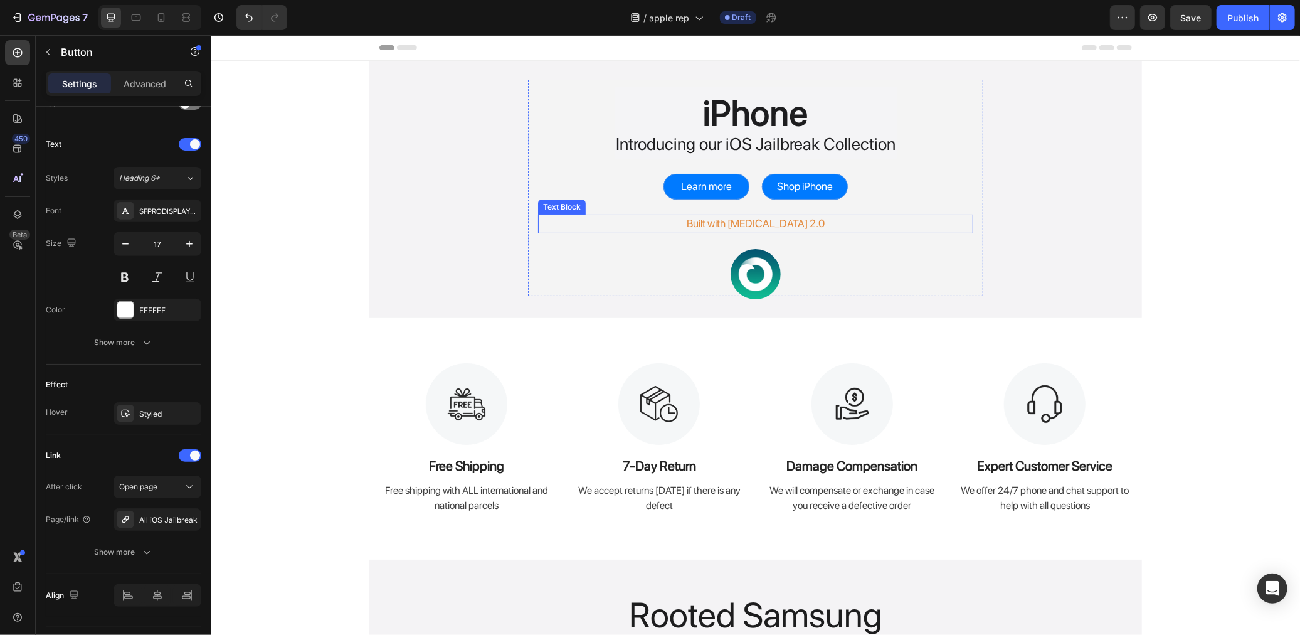
scroll to position [209, 0]
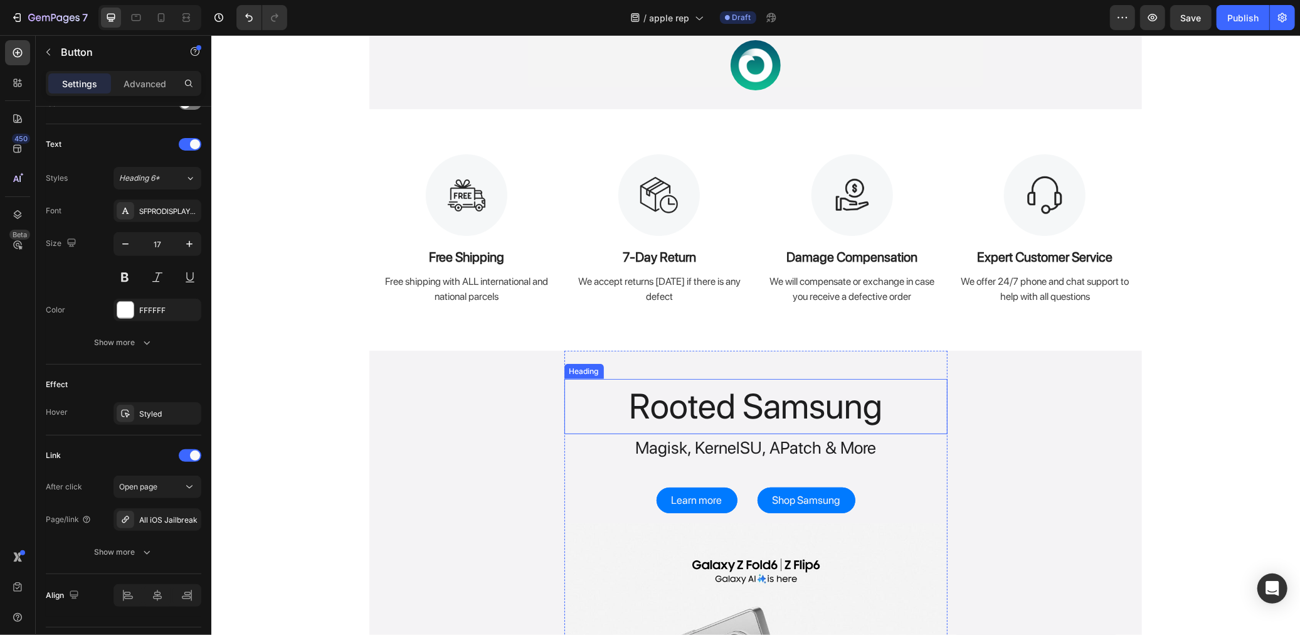
click at [638, 421] on h2 "Rooted Samsung" at bounding box center [755, 405] width 383 height 55
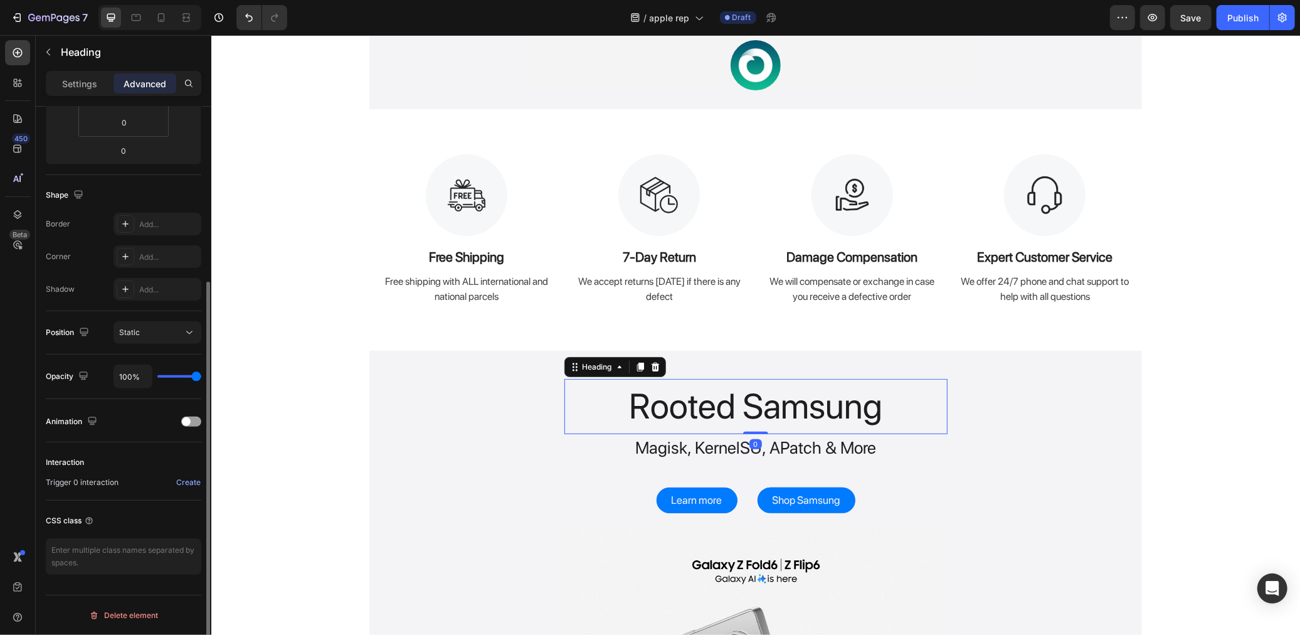
scroll to position [0, 0]
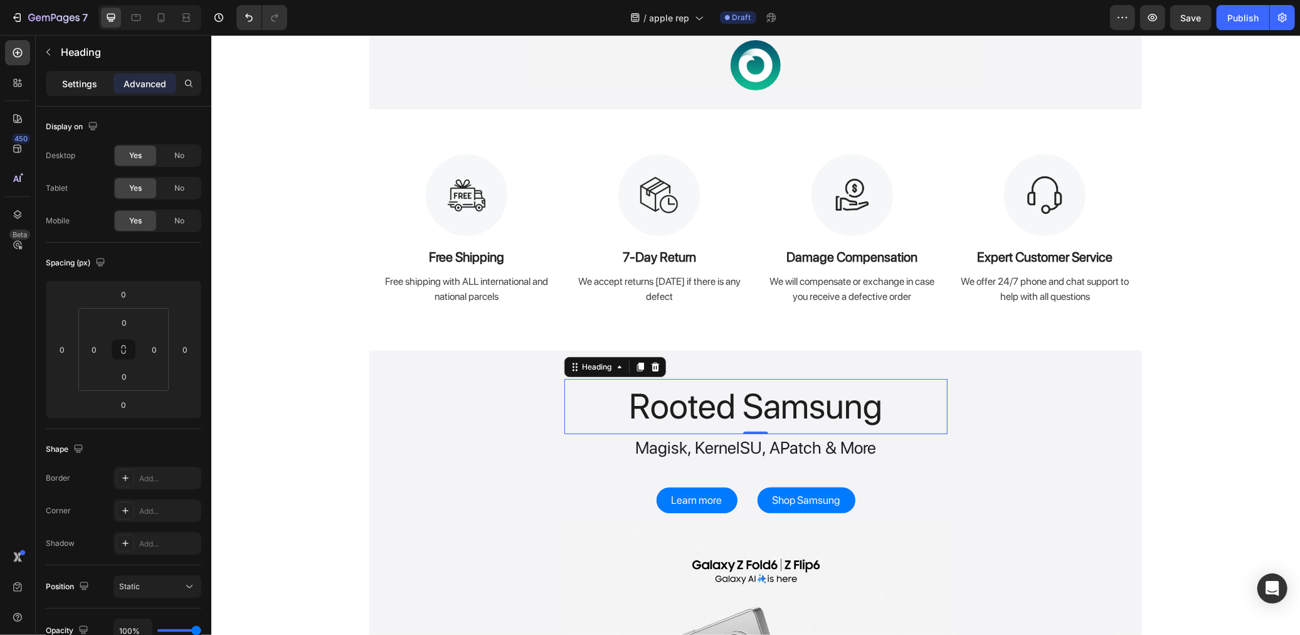
click at [79, 87] on p "Settings" at bounding box center [79, 83] width 35 height 13
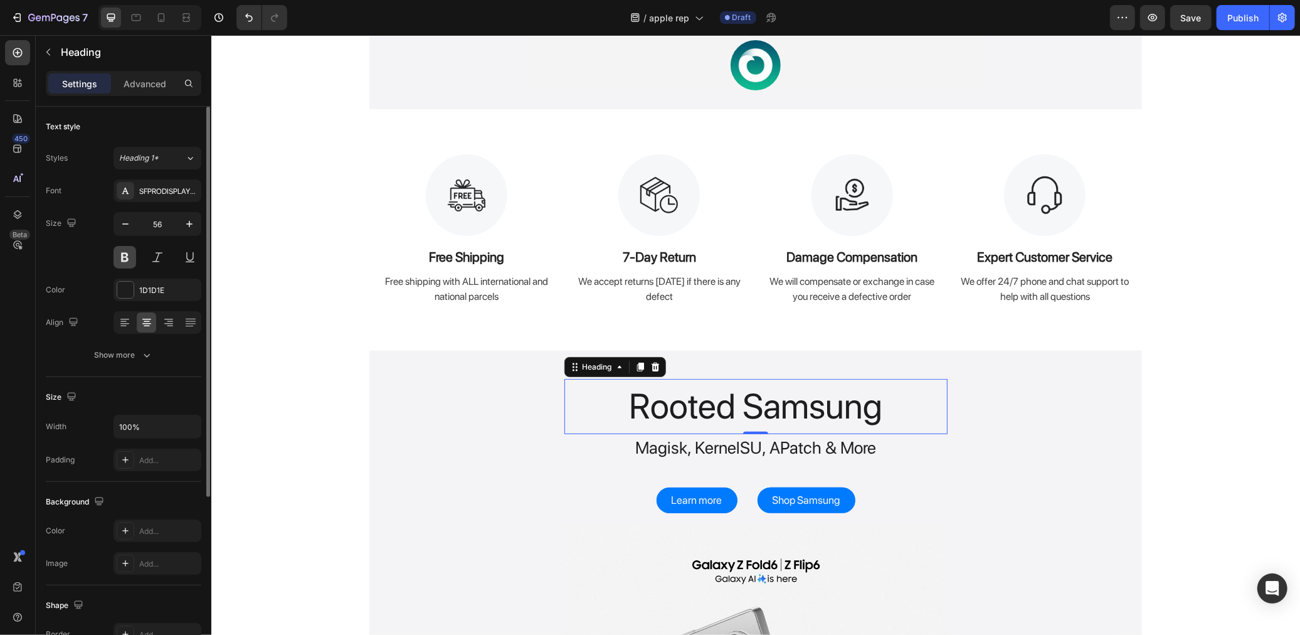
click at [127, 248] on button at bounding box center [125, 257] width 23 height 23
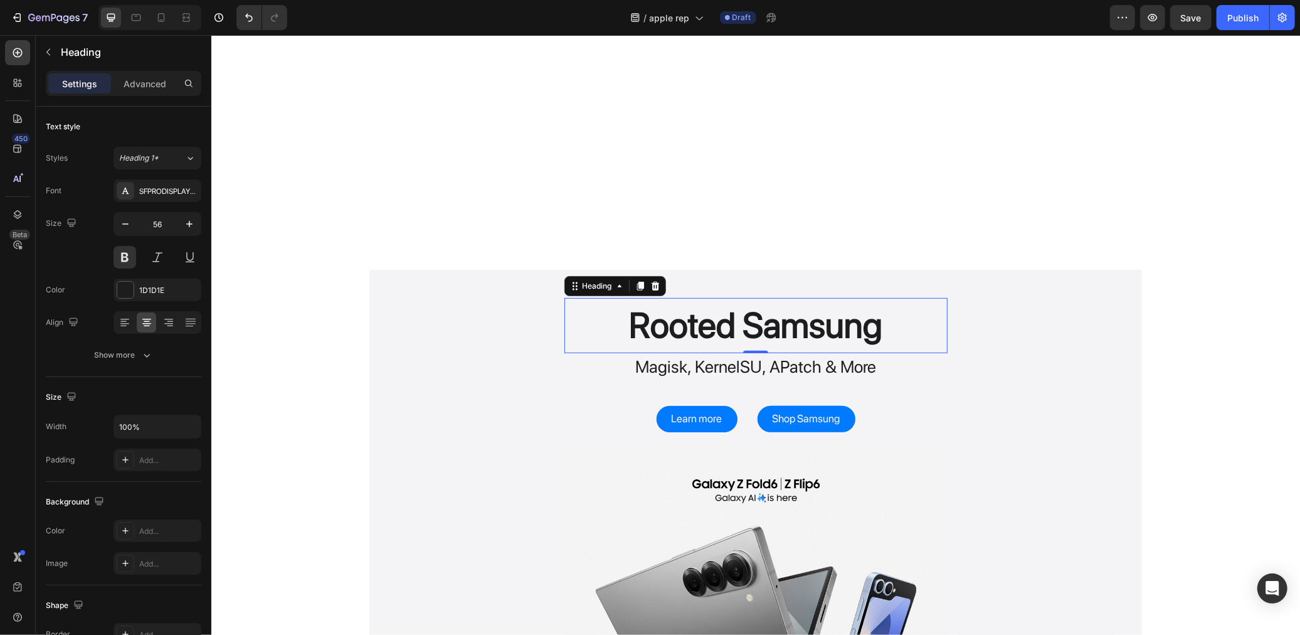
scroll to position [557, 0]
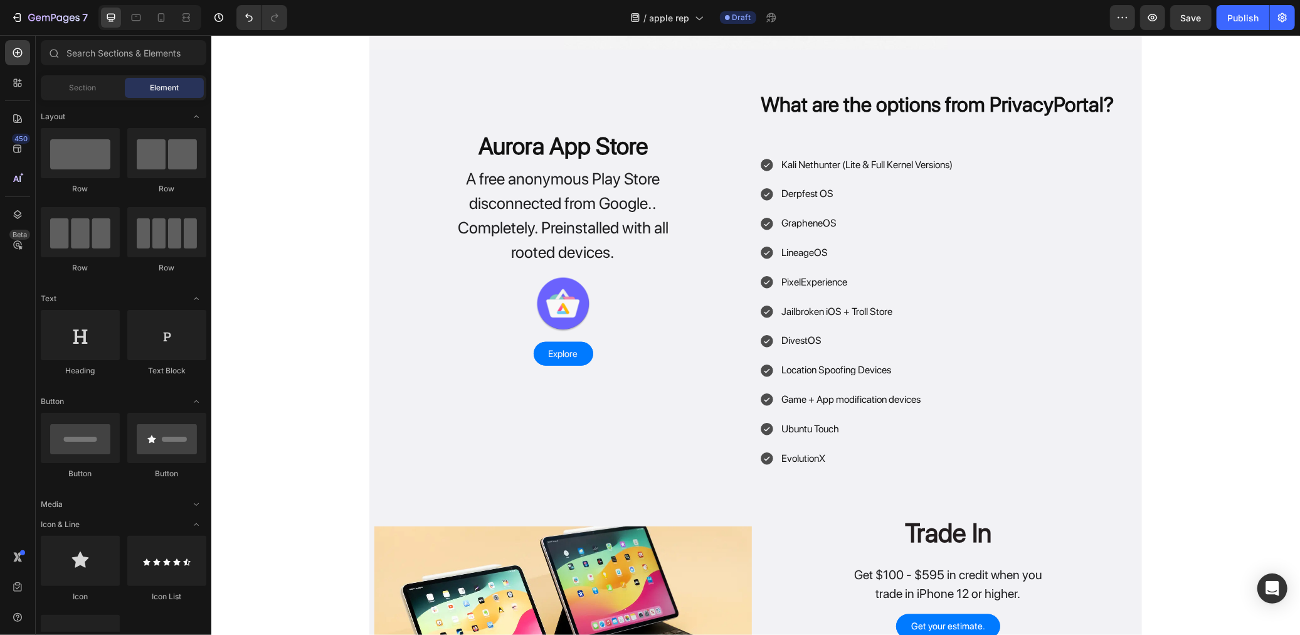
scroll to position [836, 0]
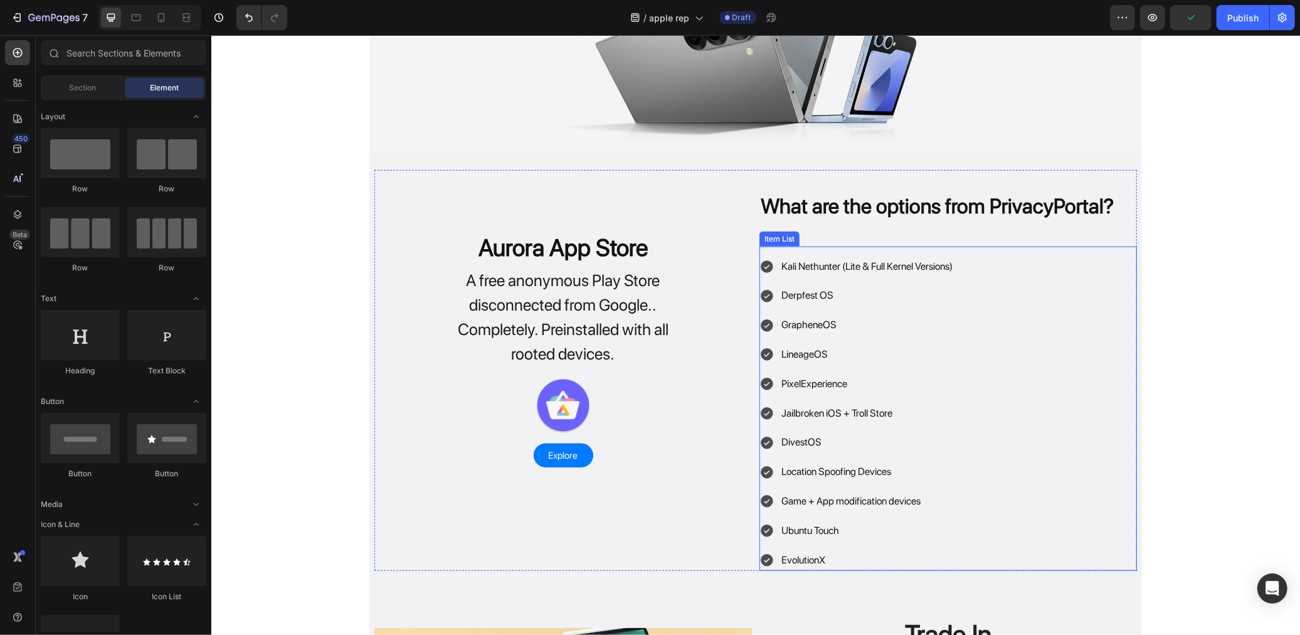
click at [807, 271] on p "Kali Nethunter (Lite & Full Kernel Versions)" at bounding box center [866, 266] width 171 height 18
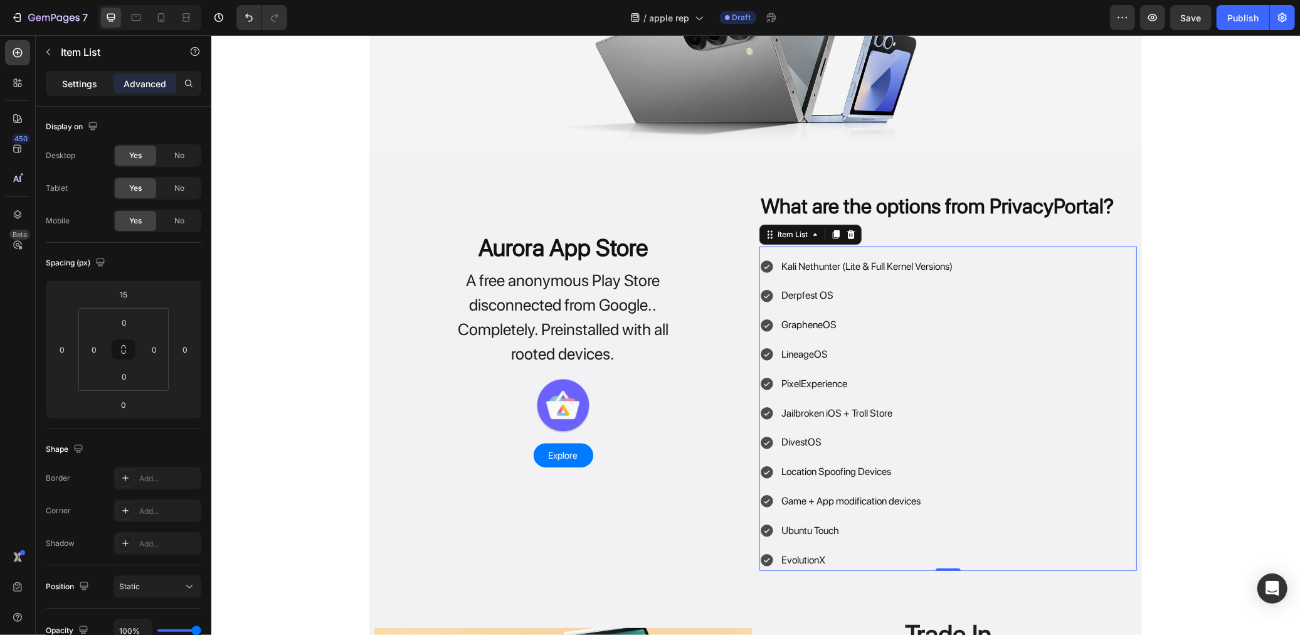
click at [60, 82] on div "Settings" at bounding box center [79, 83] width 63 height 20
type input "8"
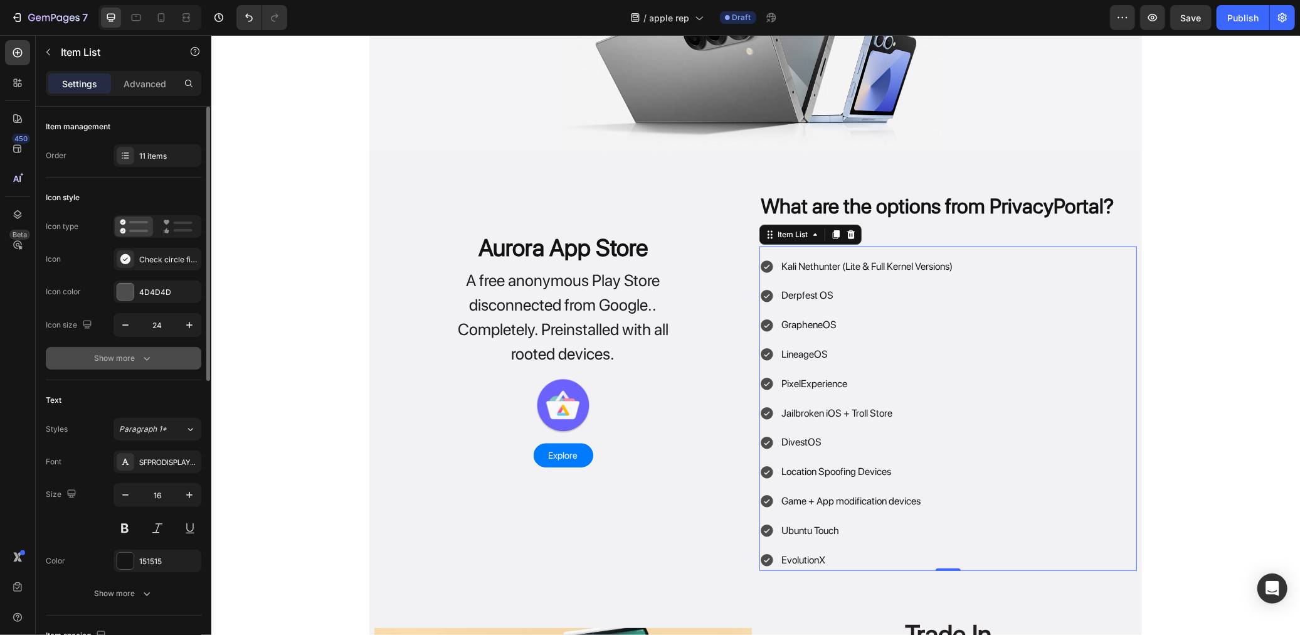
click at [141, 368] on button "Show more" at bounding box center [124, 358] width 156 height 23
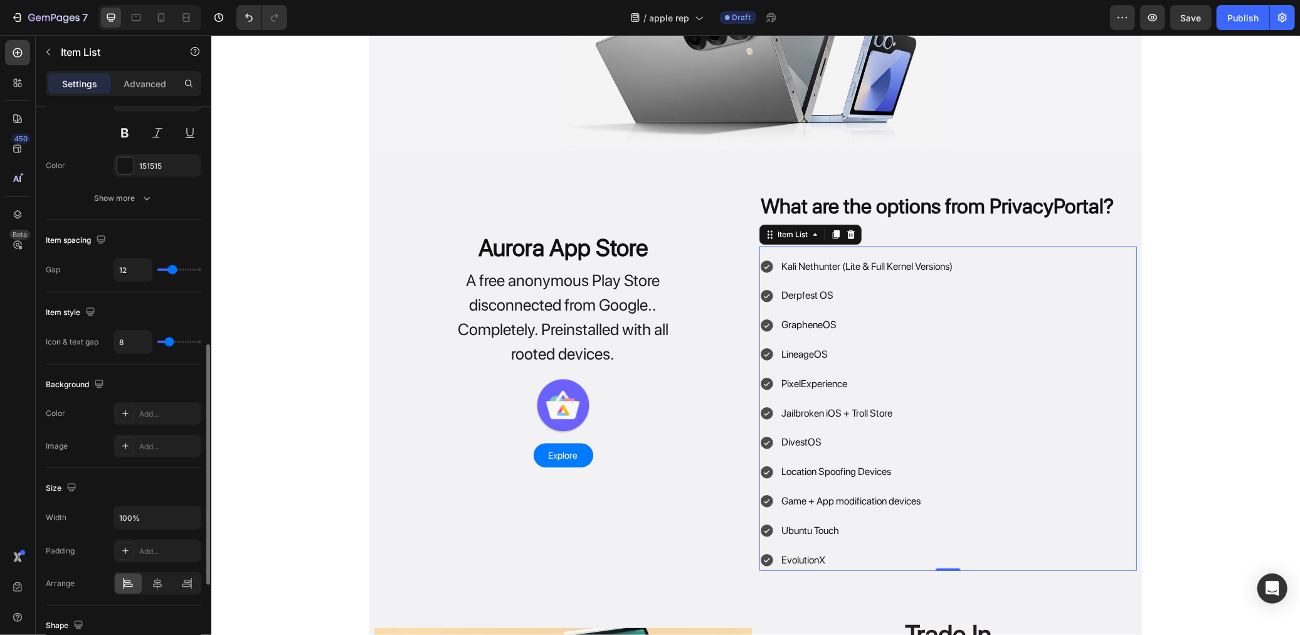
scroll to position [757, 0]
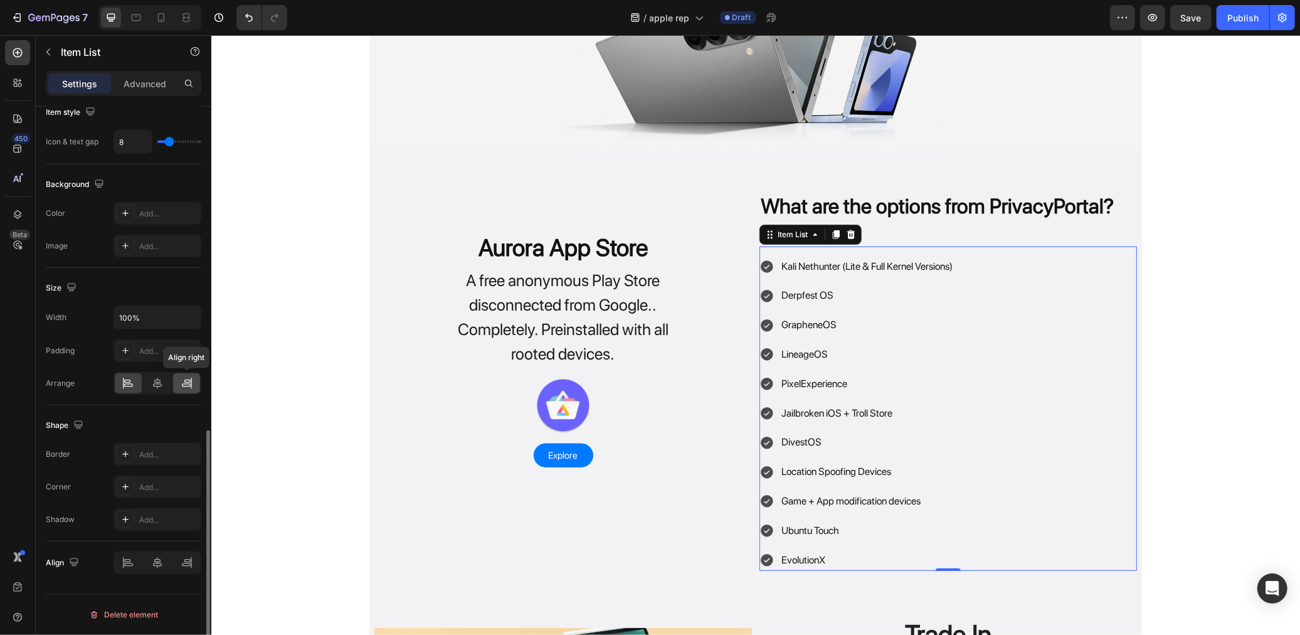
click at [193, 373] on div at bounding box center [186, 383] width 27 height 20
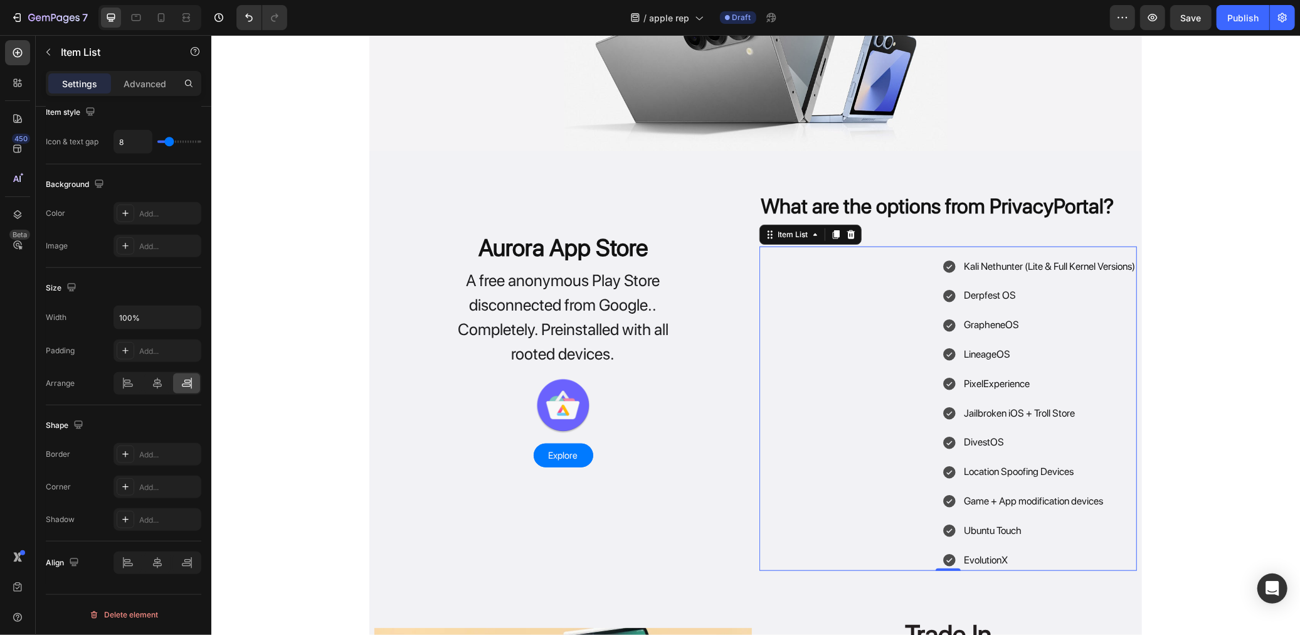
click at [1015, 275] on div "Kali Nethunter (Lite & Full Kernel Versions)" at bounding box center [1048, 266] width 175 height 22
click at [847, 263] on div "Kali Nethunter (Lite & Full Kernel Versions) Derpfest OS GrapheneOS LineageOS P…" at bounding box center [948, 412] width 378 height 315
click at [178, 568] on div at bounding box center [158, 562] width 88 height 23
click at [988, 263] on p "Kali Nethunter (Lite & Full Kernel Versions)" at bounding box center [1048, 266] width 171 height 18
click at [907, 313] on div "Kali Nethunter (Lite & Full Kernel Versions) Derpfest OS GrapheneOS LineageOS P…" at bounding box center [948, 412] width 378 height 315
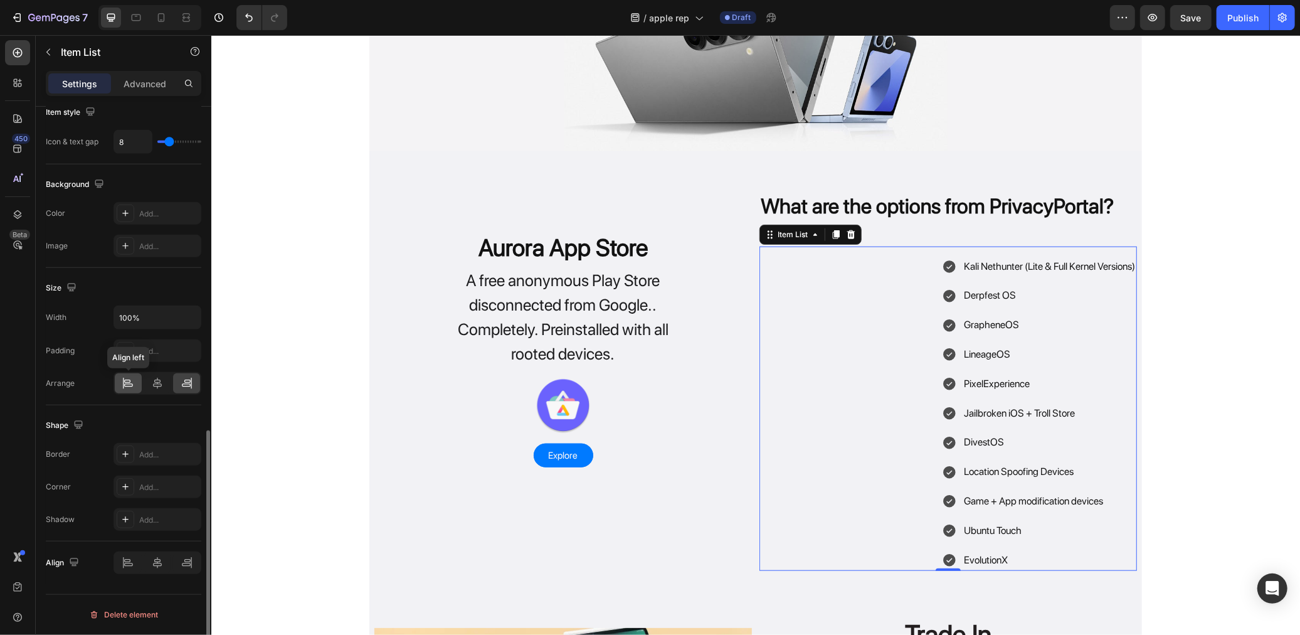
click at [140, 379] on div at bounding box center [128, 383] width 27 height 20
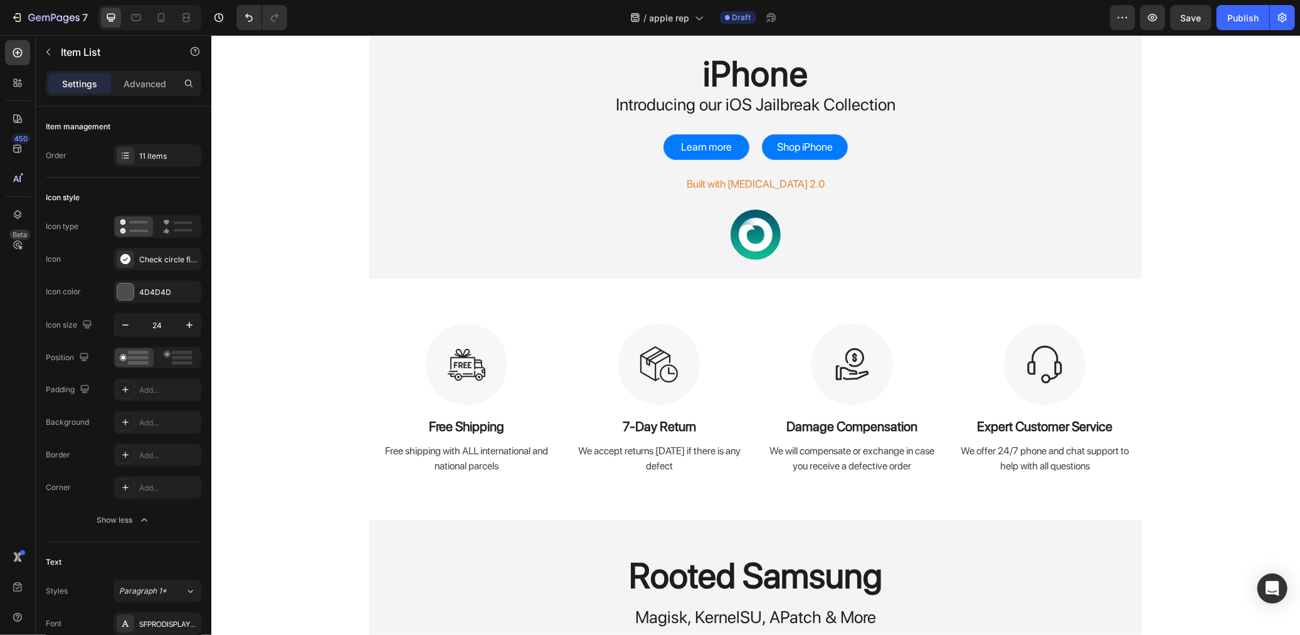
scroll to position [0, 0]
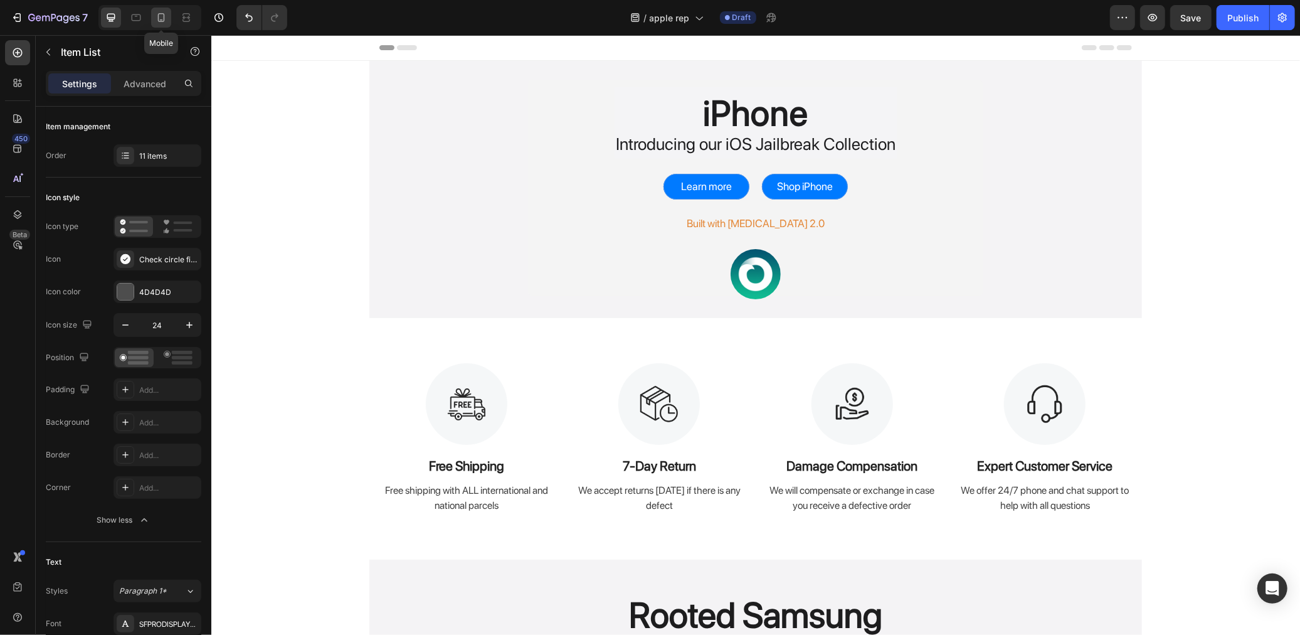
click at [160, 15] on icon at bounding box center [161, 17] width 13 height 13
type input "14"
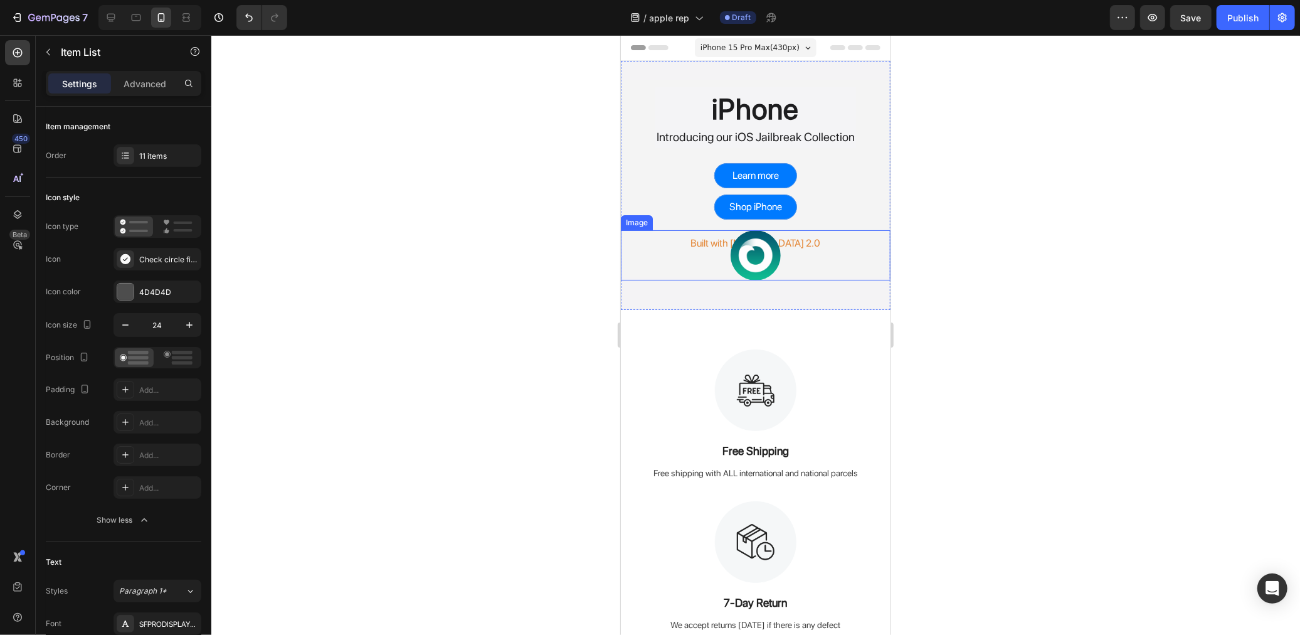
click at [745, 259] on img at bounding box center [755, 255] width 50 height 50
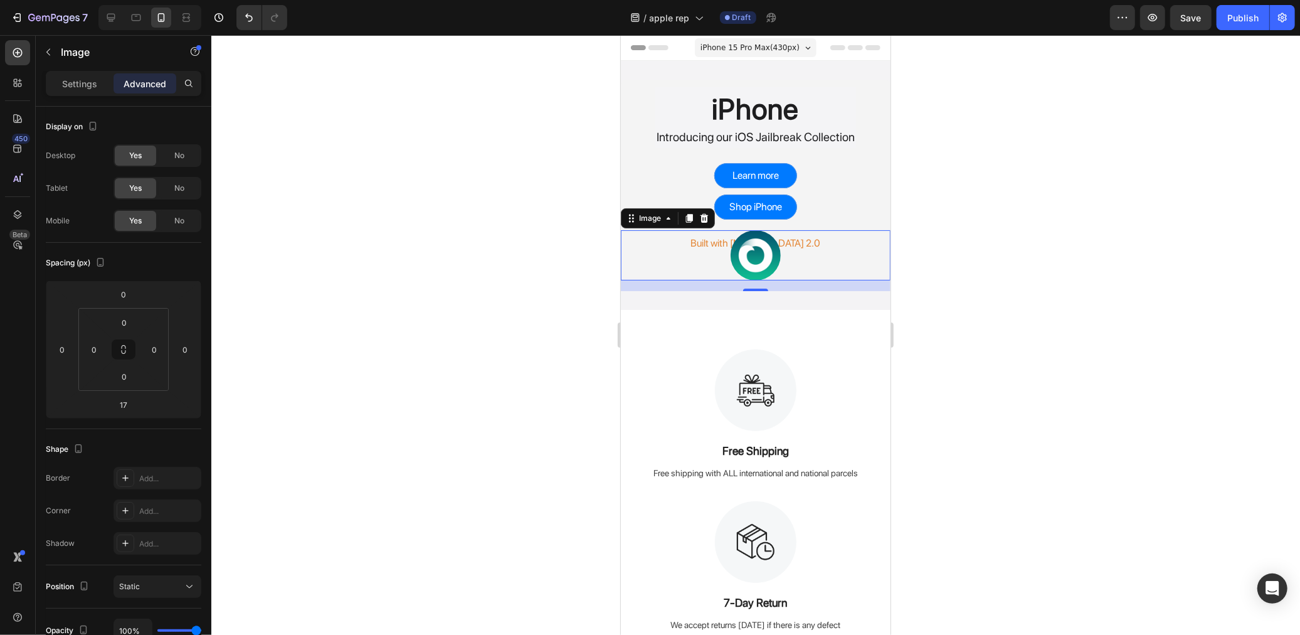
drag, startPoint x: 760, startPoint y: 290, endPoint x: 765, endPoint y: 255, distance: 35.4
click at [765, 255] on div "Image 17" at bounding box center [755, 255] width 270 height 50
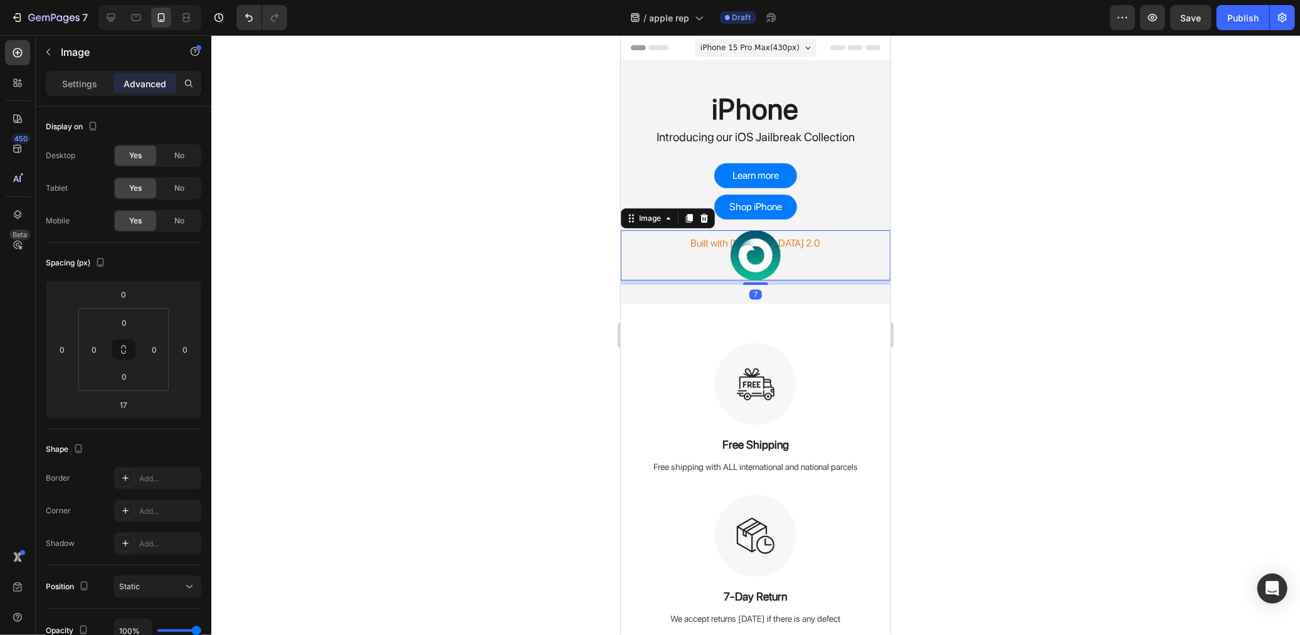
drag, startPoint x: 749, startPoint y: 288, endPoint x: 768, endPoint y: 282, distance: 19.8
click at [768, 280] on div "7" at bounding box center [755, 280] width 270 height 0
click at [257, 16] on button "Undo/Redo" at bounding box center [248, 17] width 25 height 25
type input "17"
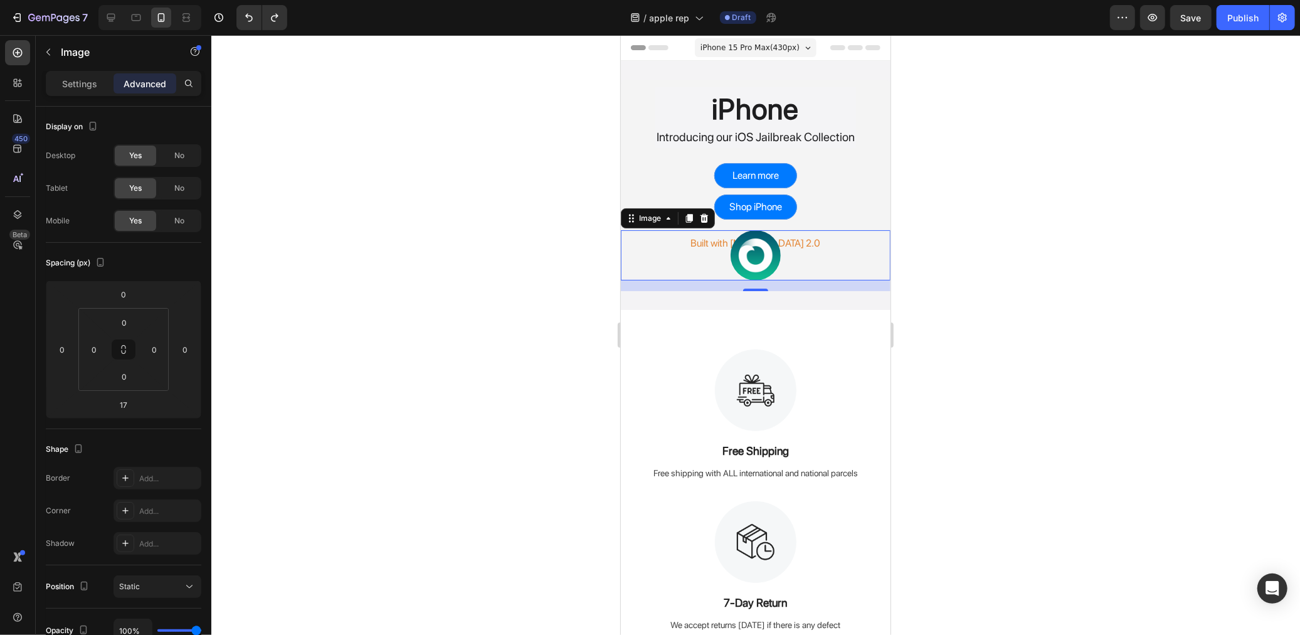
click at [749, 258] on img at bounding box center [755, 255] width 50 height 50
click at [122, 300] on input "0" at bounding box center [123, 294] width 25 height 19
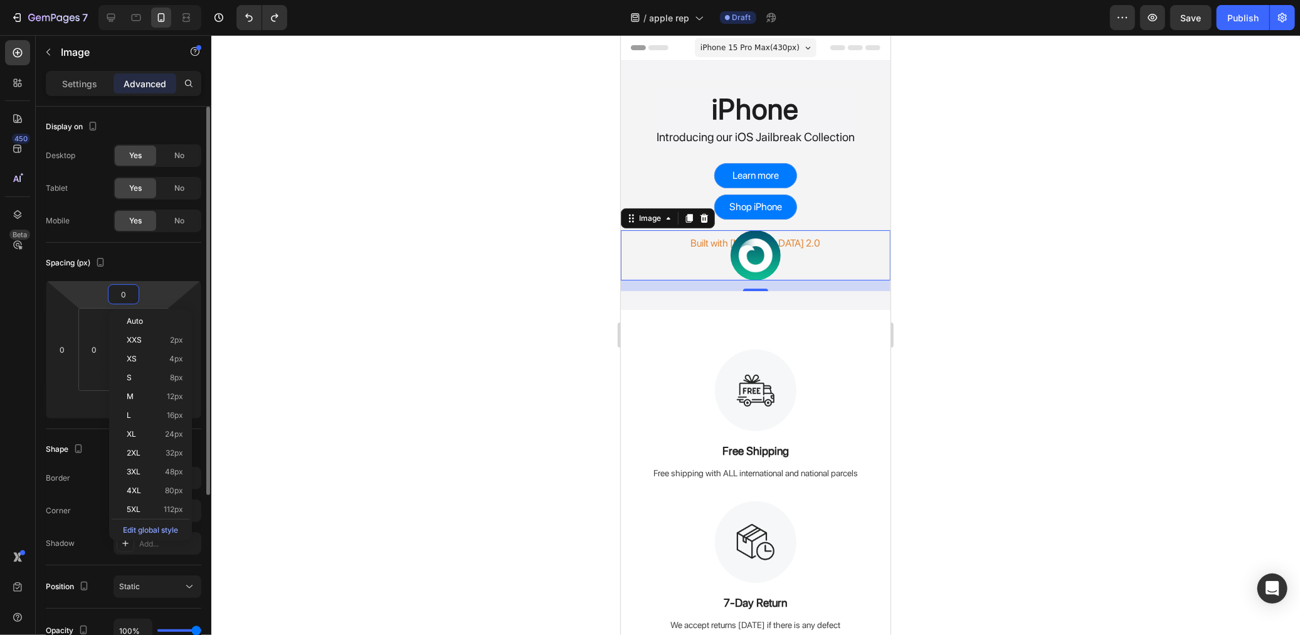
type input "5"
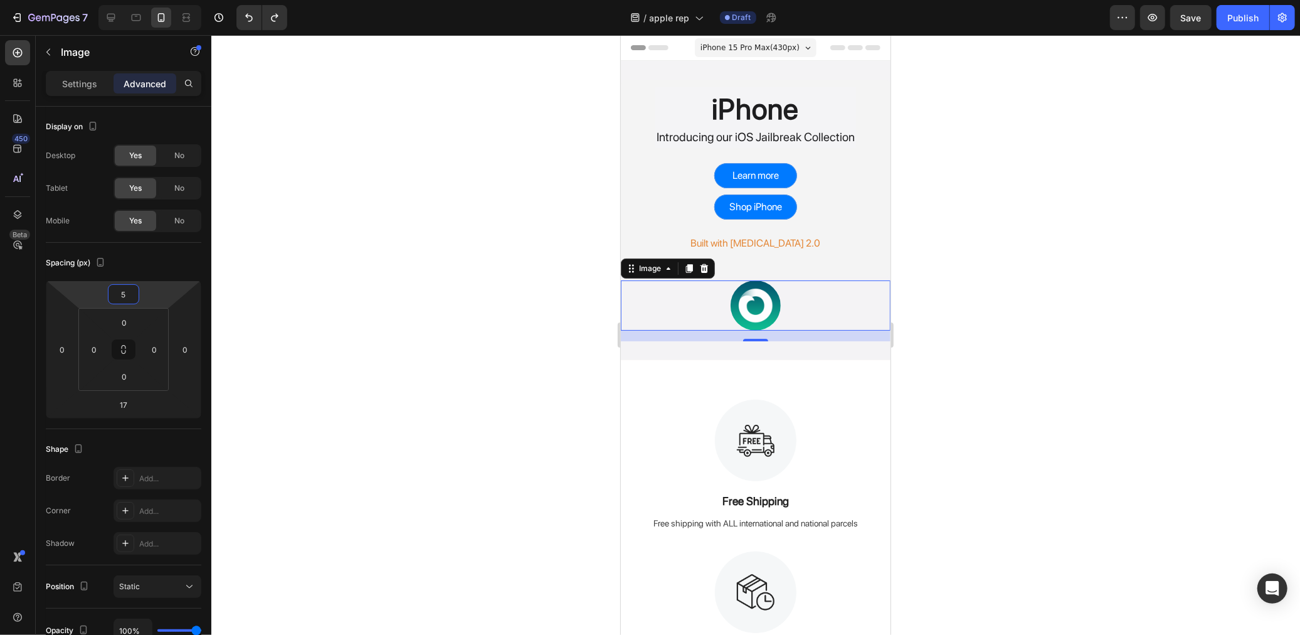
click at [548, 262] on div at bounding box center [755, 335] width 1089 height 600
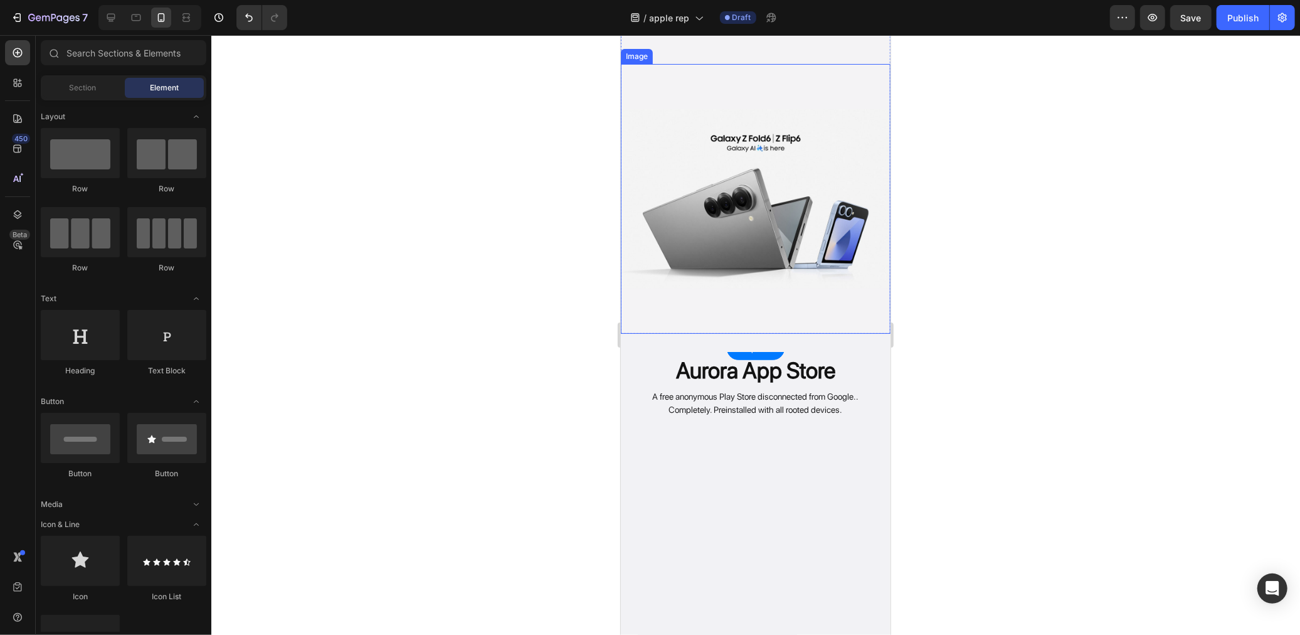
scroll to position [1254, 0]
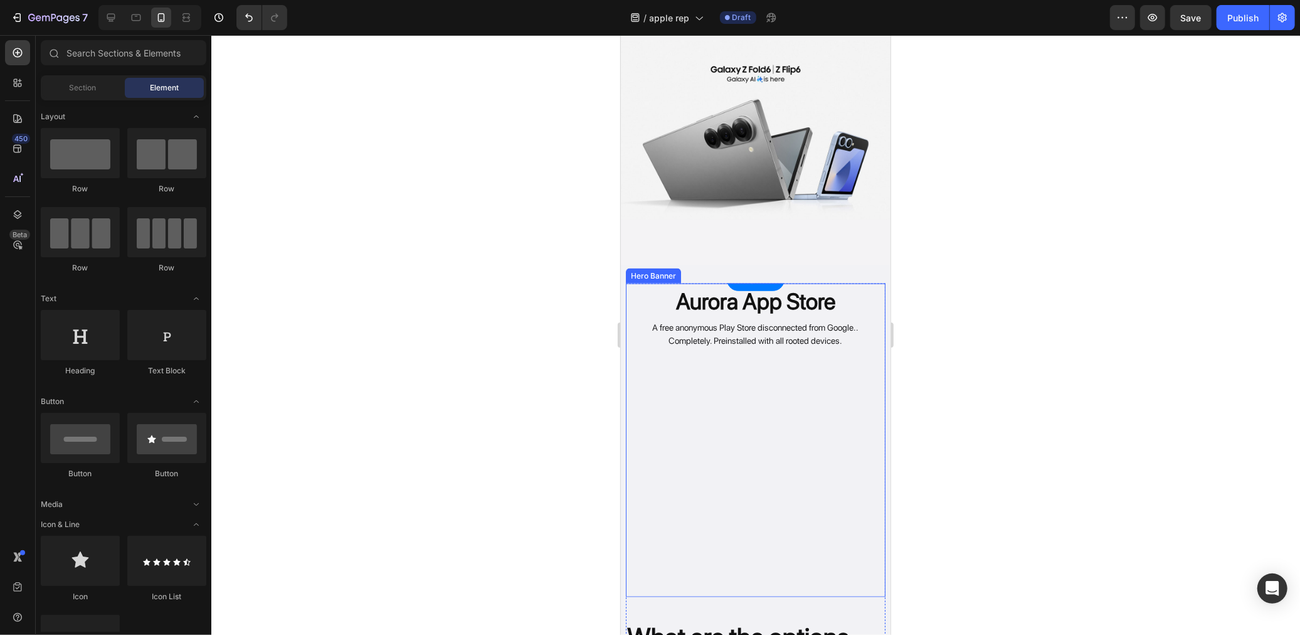
click at [751, 398] on div "Overlay" at bounding box center [755, 440] width 260 height 314
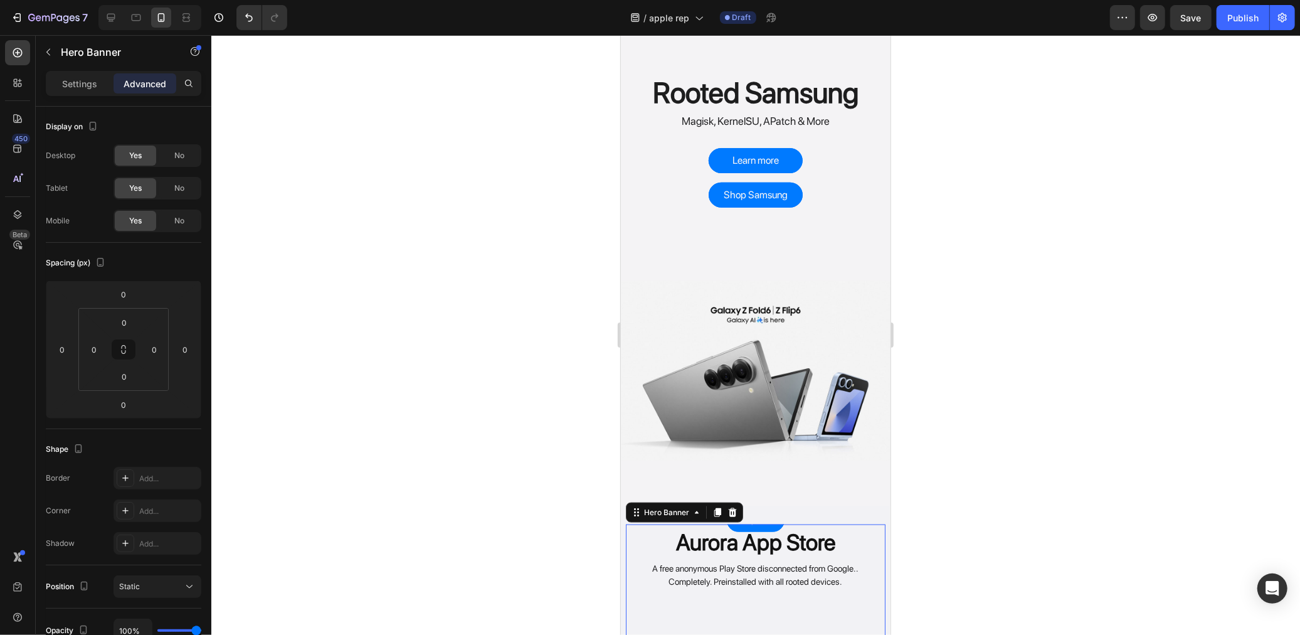
scroll to position [766, 0]
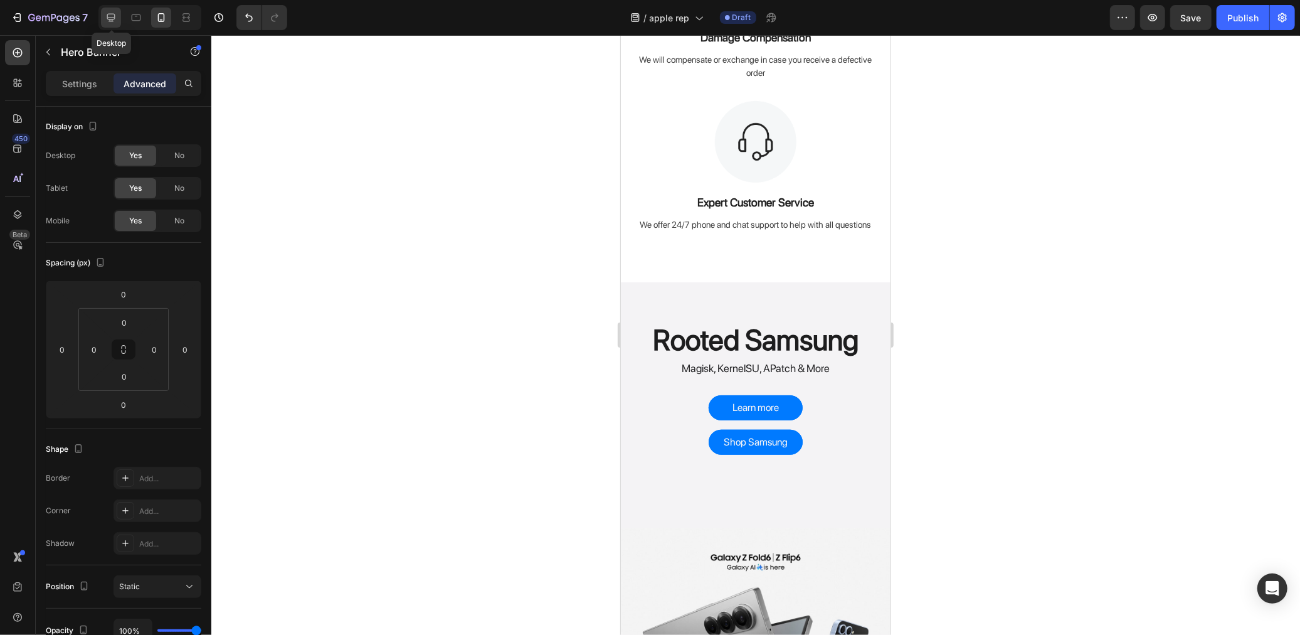
click at [114, 24] on div at bounding box center [111, 18] width 20 height 20
type input "45"
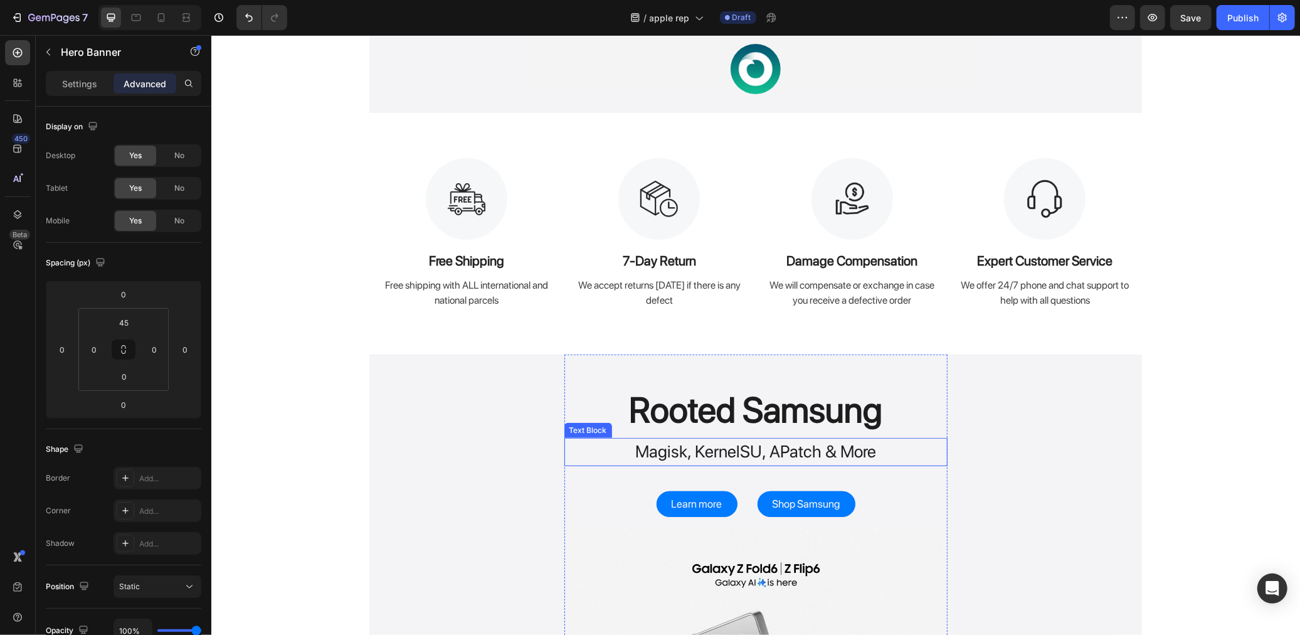
scroll to position [209, 0]
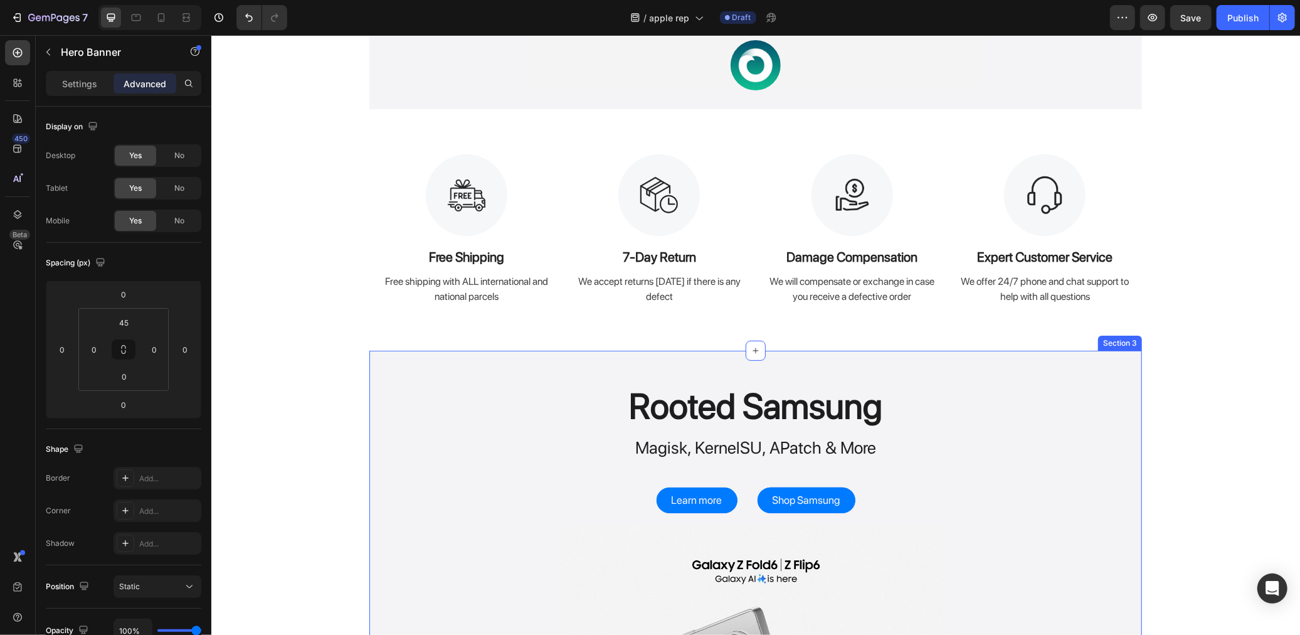
click at [1012, 415] on div "Rooted Samsung Heading Magisk, KernelSU, APatch & More Text Block Learn more Bu…" at bounding box center [755, 564] width 773 height 428
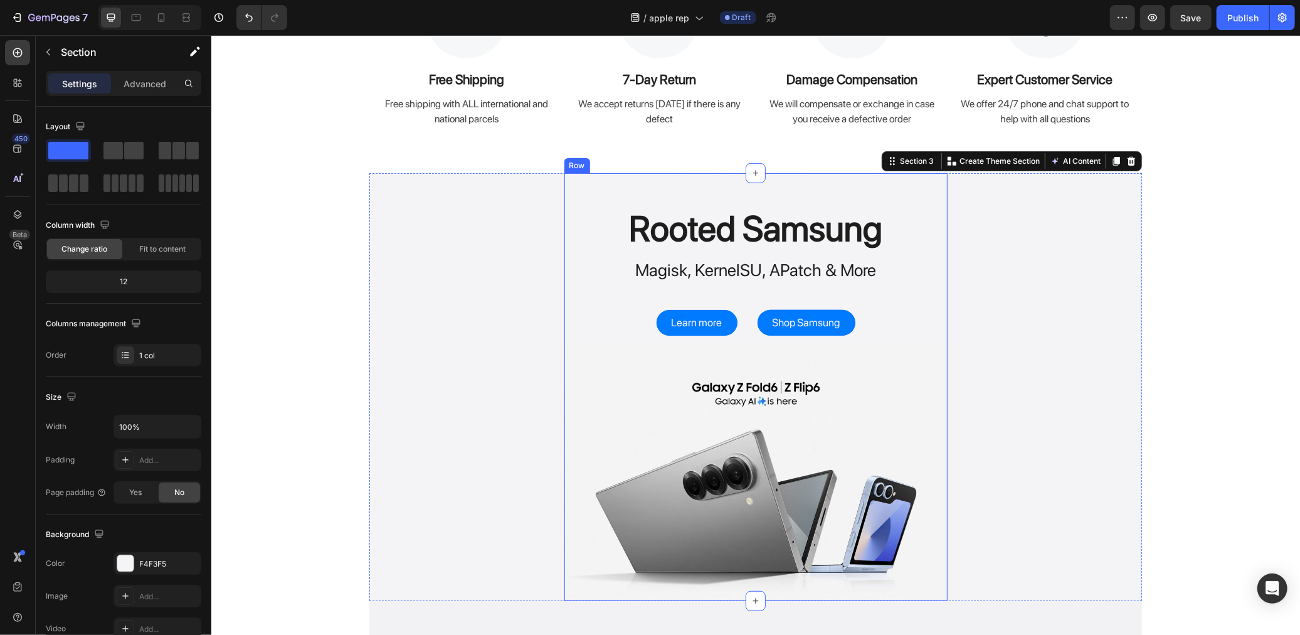
scroll to position [139, 0]
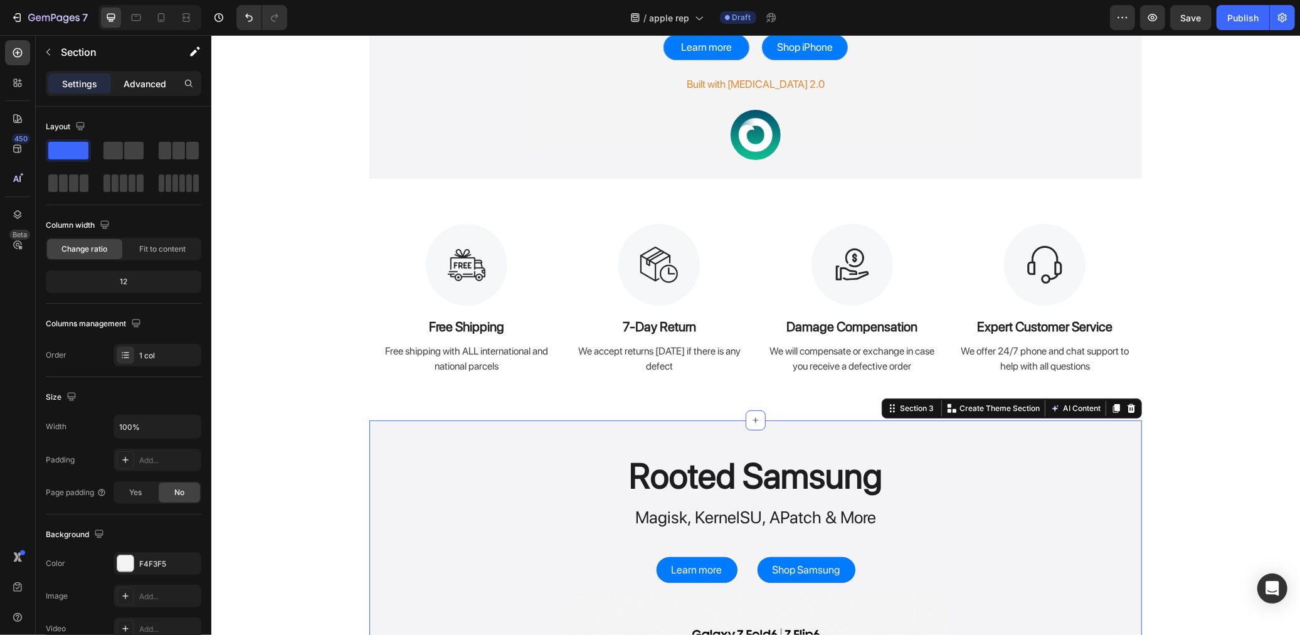
click at [148, 77] on p "Advanced" at bounding box center [145, 83] width 43 height 13
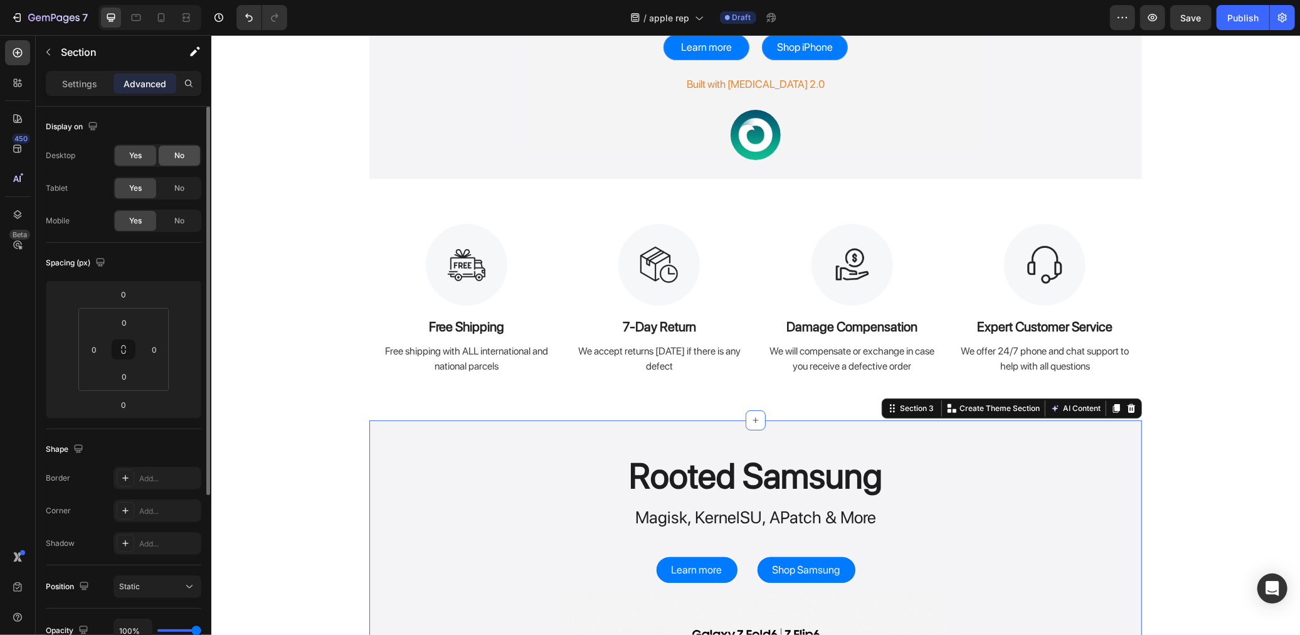
click at [184, 146] on div "No" at bounding box center [179, 156] width 41 height 20
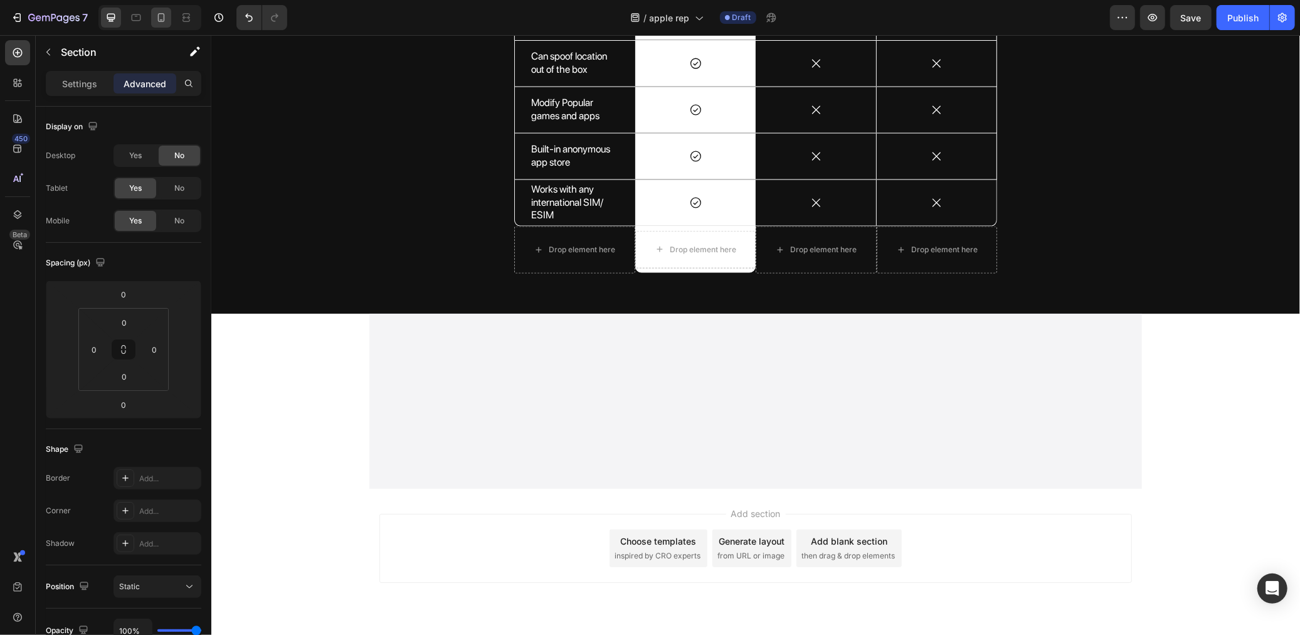
scroll to position [1025, 0]
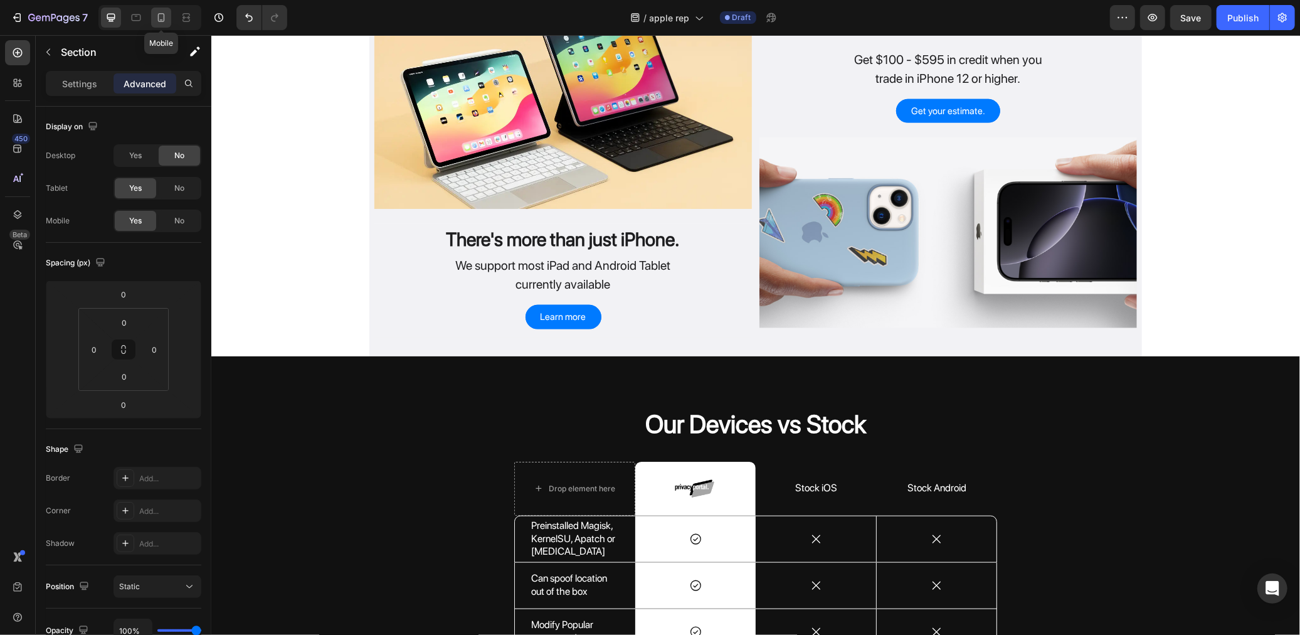
click at [167, 10] on div at bounding box center [161, 18] width 20 height 20
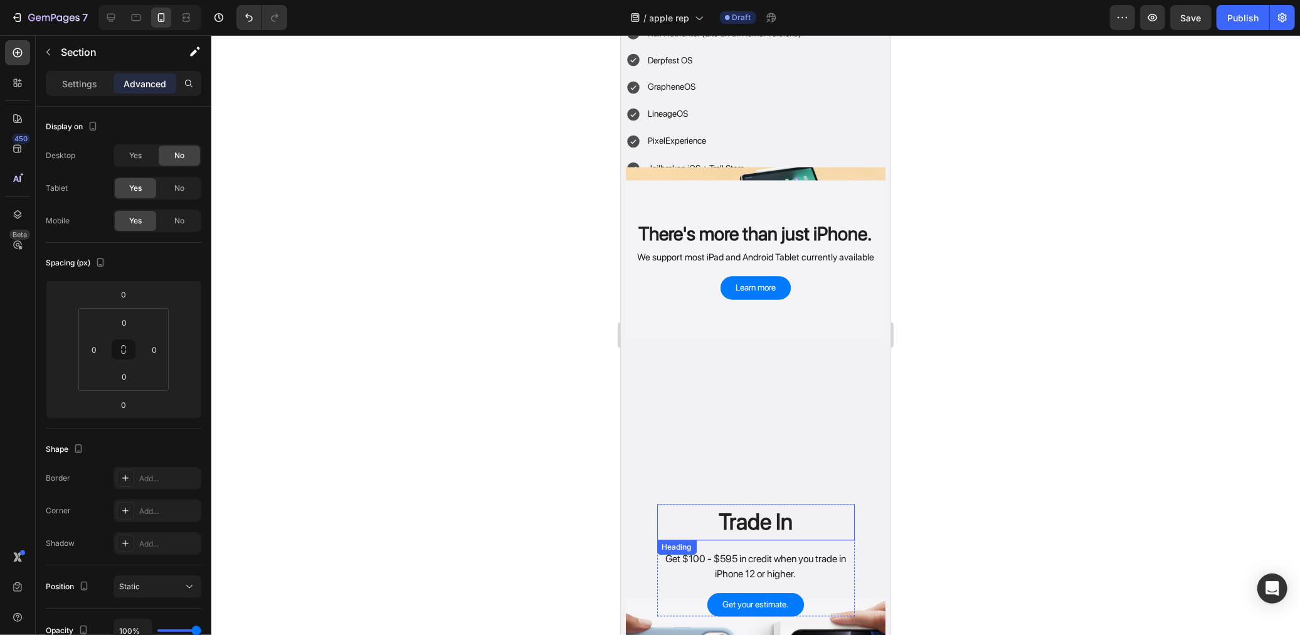
scroll to position [1932, 0]
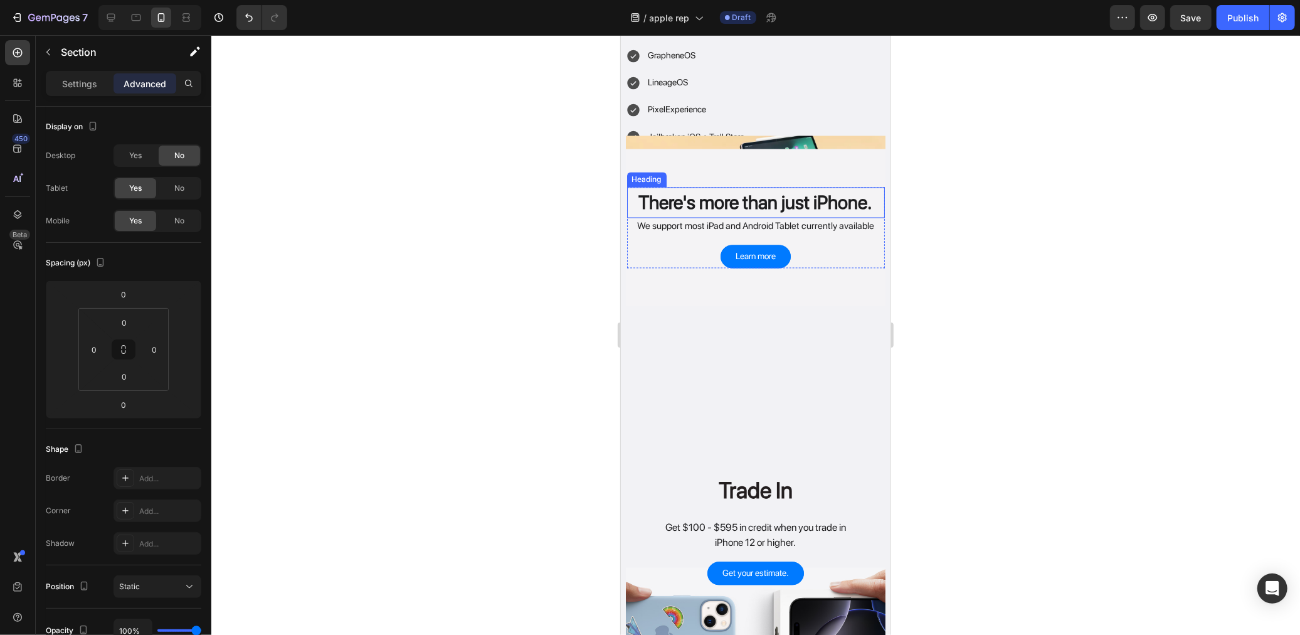
click at [716, 187] on h2 "There's more than just iPhone." at bounding box center [756, 202] width 258 height 31
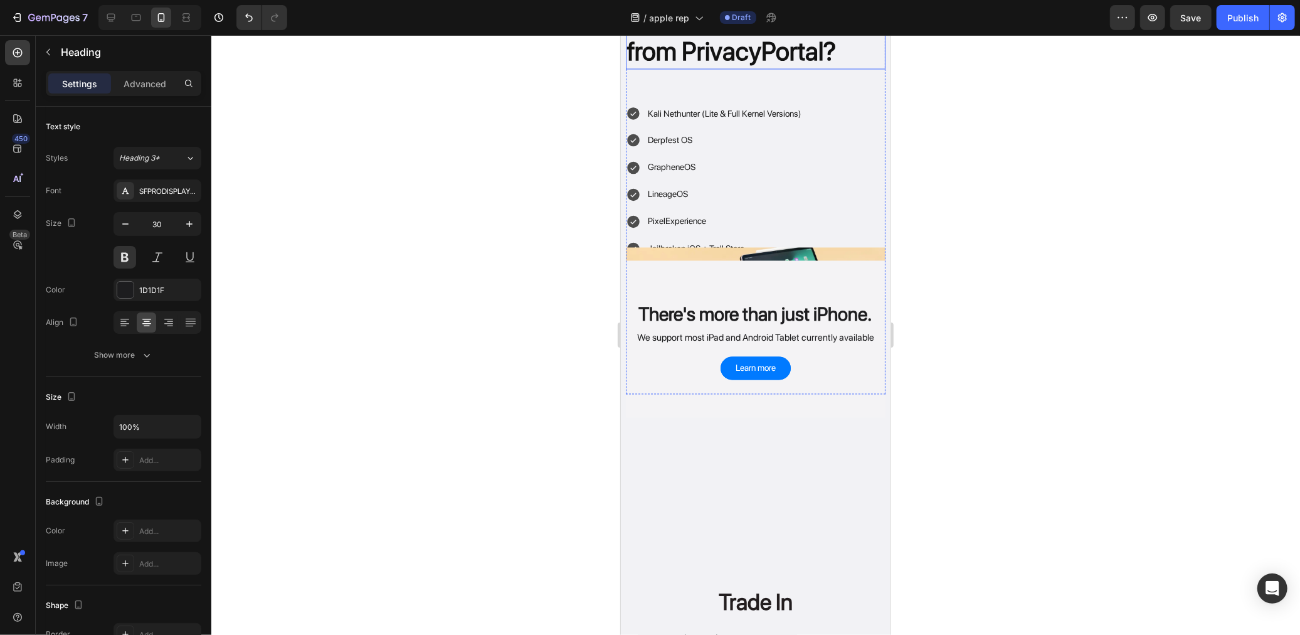
scroll to position [1881, 0]
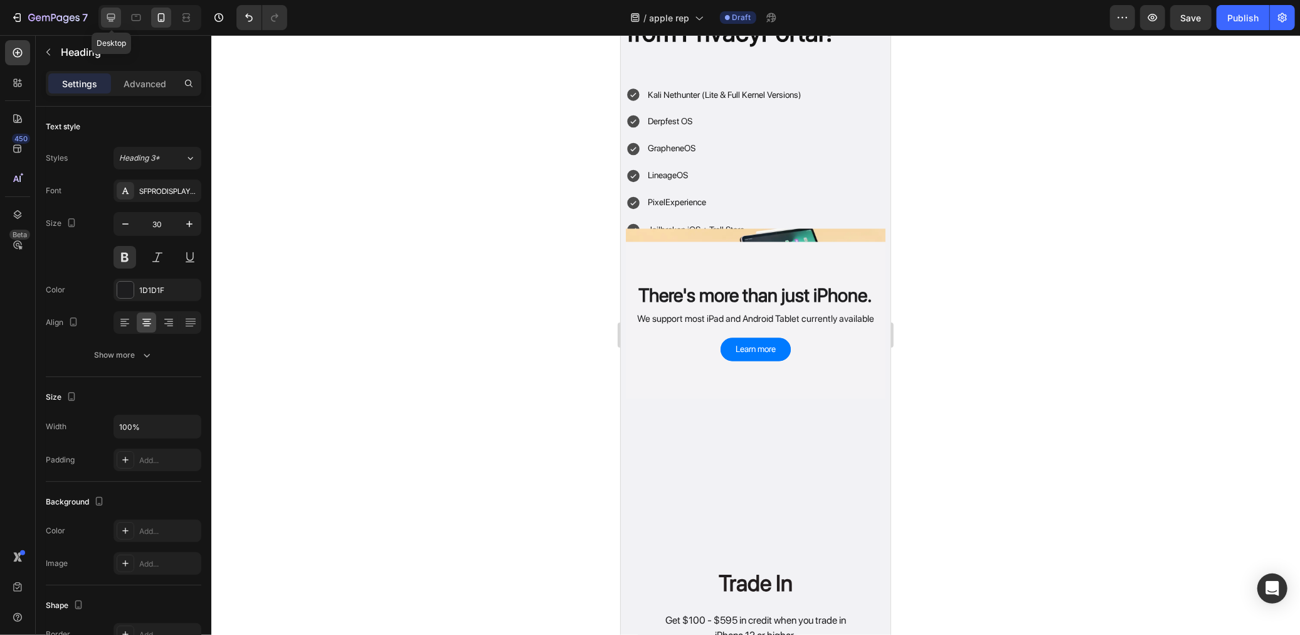
click at [113, 19] on icon at bounding box center [111, 18] width 8 height 8
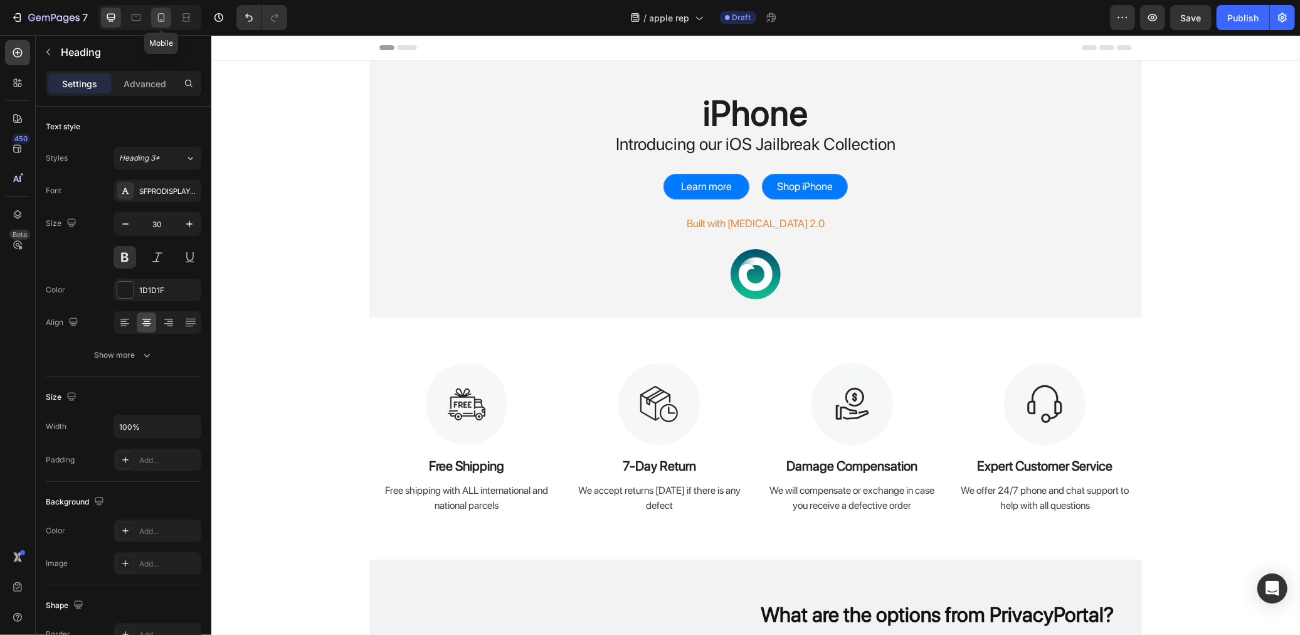
click at [152, 20] on div at bounding box center [161, 18] width 20 height 20
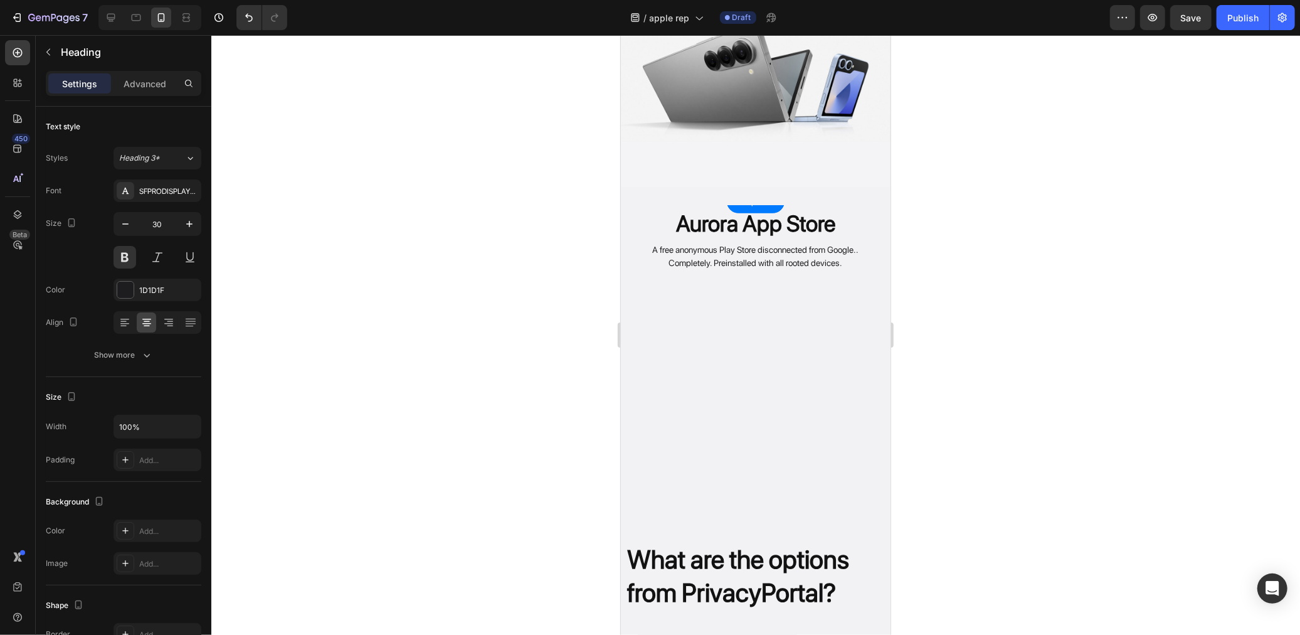
scroll to position [1324, 0]
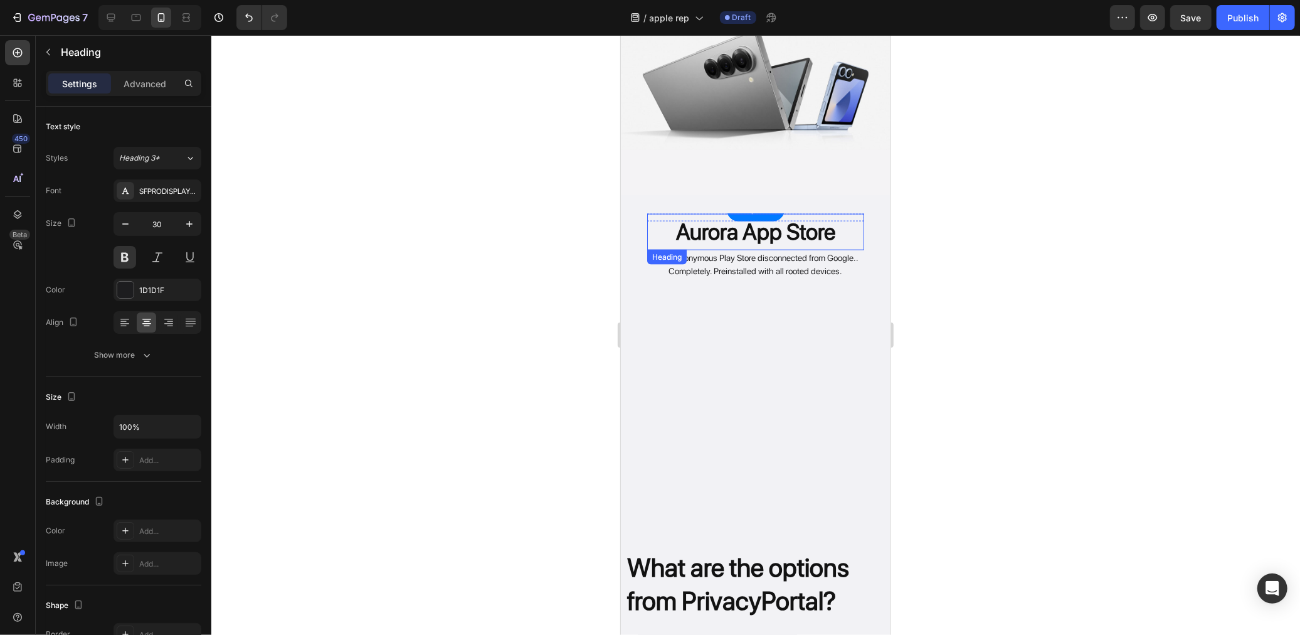
click at [756, 215] on h2 "Aurora App Store" at bounding box center [755, 231] width 217 height 36
click at [756, 280] on div "Overlay" at bounding box center [755, 370] width 260 height 314
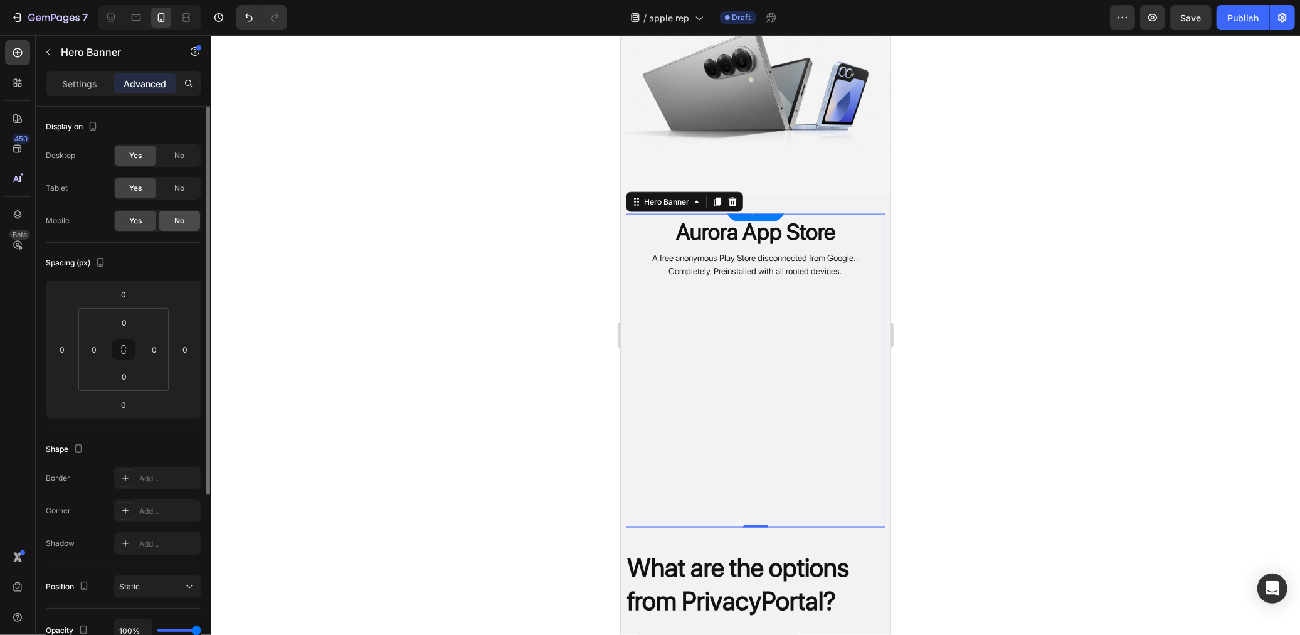
click at [168, 221] on div "No" at bounding box center [179, 221] width 41 height 20
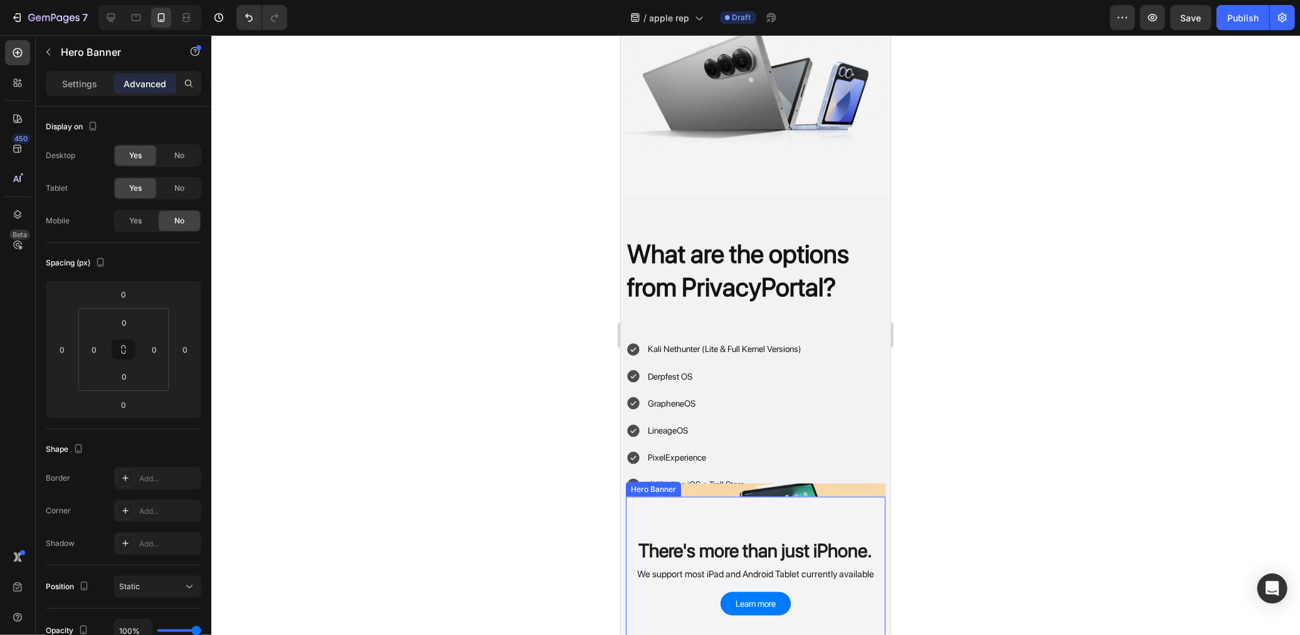
click at [759, 496] on div "Overlay" at bounding box center [755, 574] width 260 height 157
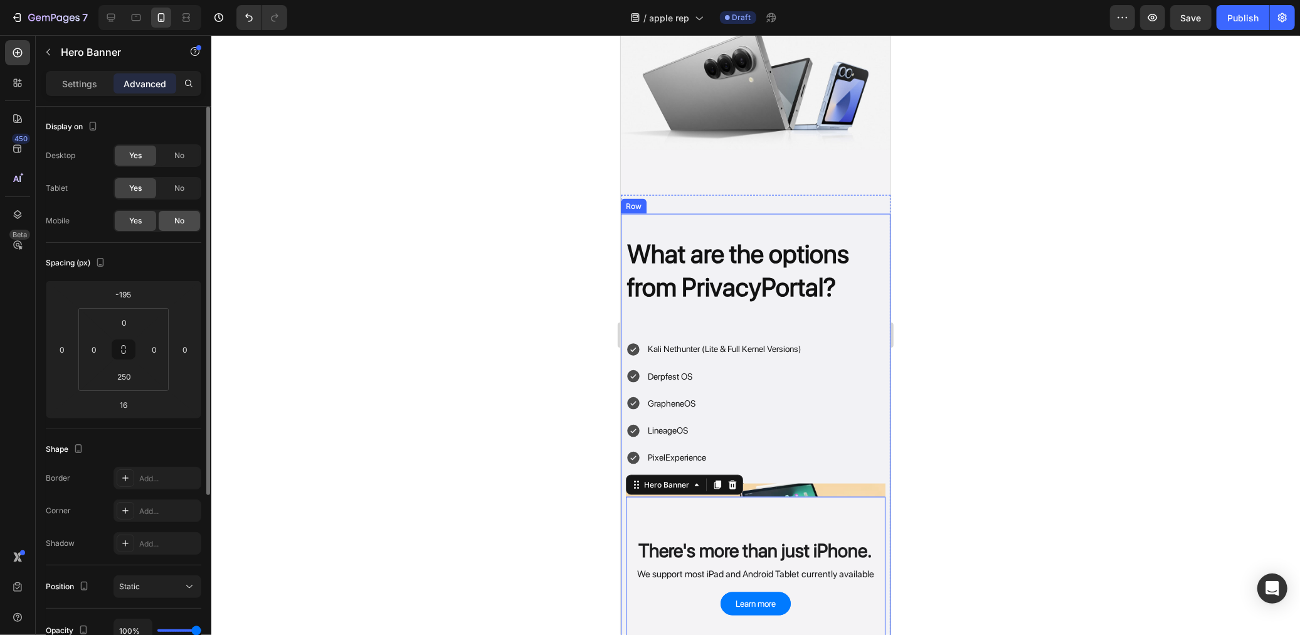
click at [185, 218] on div "No" at bounding box center [179, 221] width 41 height 20
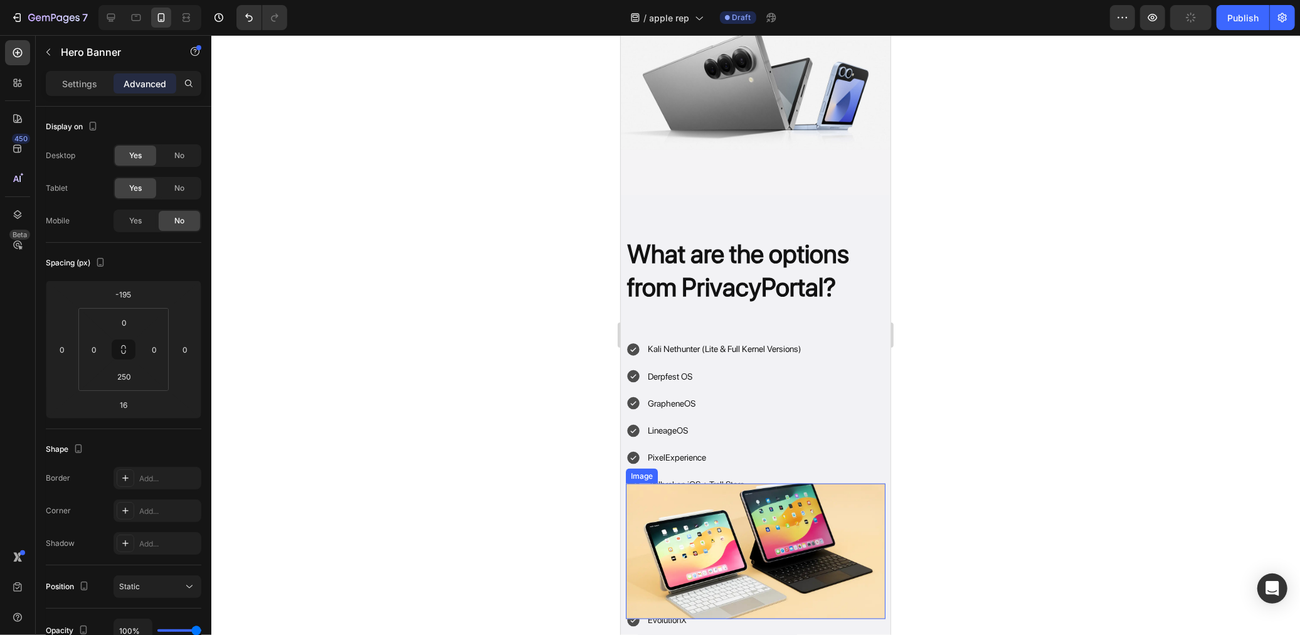
click at [722, 561] on img at bounding box center [755, 551] width 260 height 136
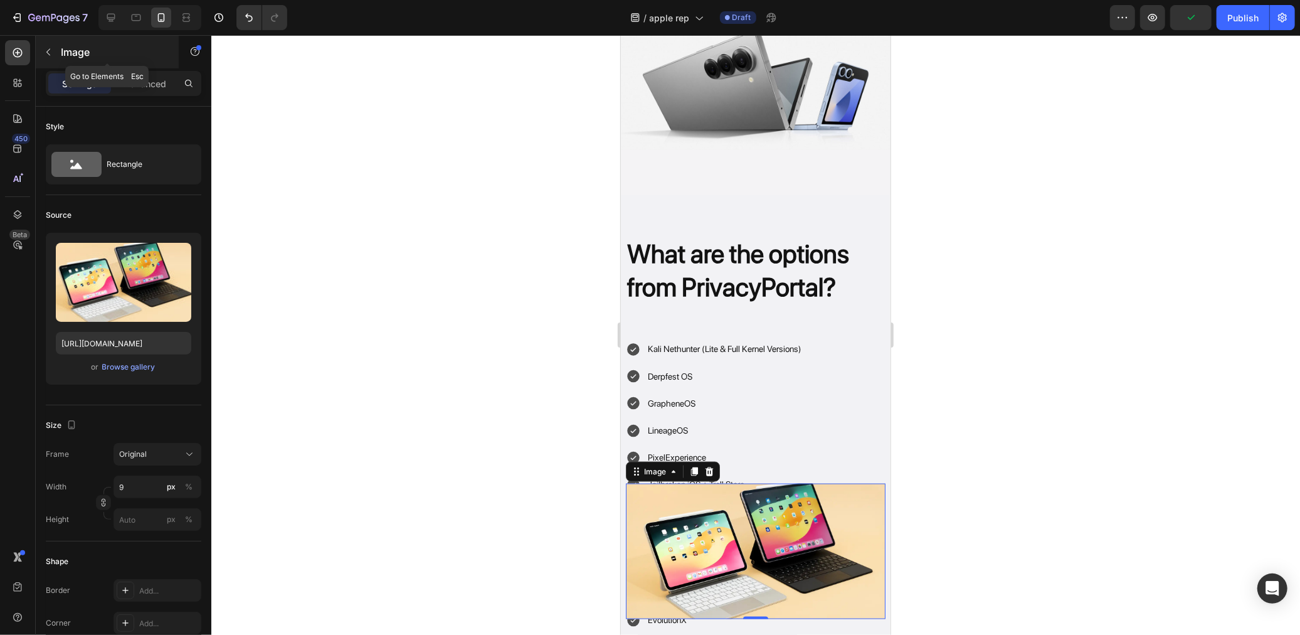
click at [146, 61] on div "Image" at bounding box center [107, 52] width 143 height 33
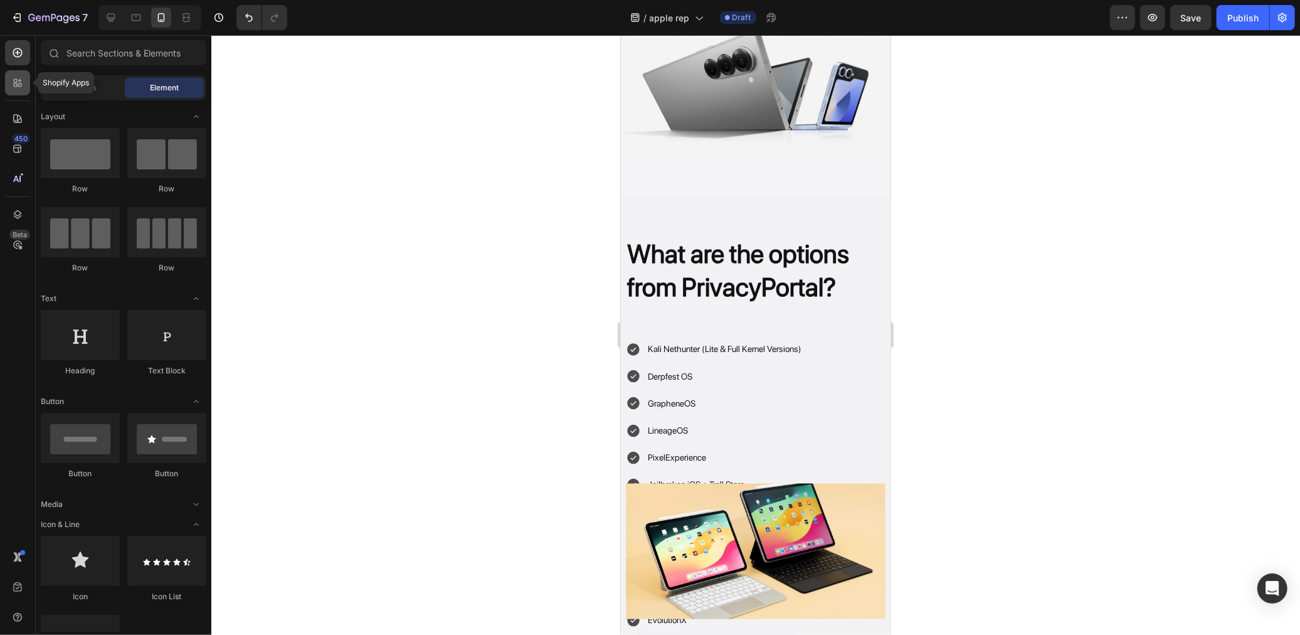
click at [19, 72] on div at bounding box center [17, 82] width 25 height 25
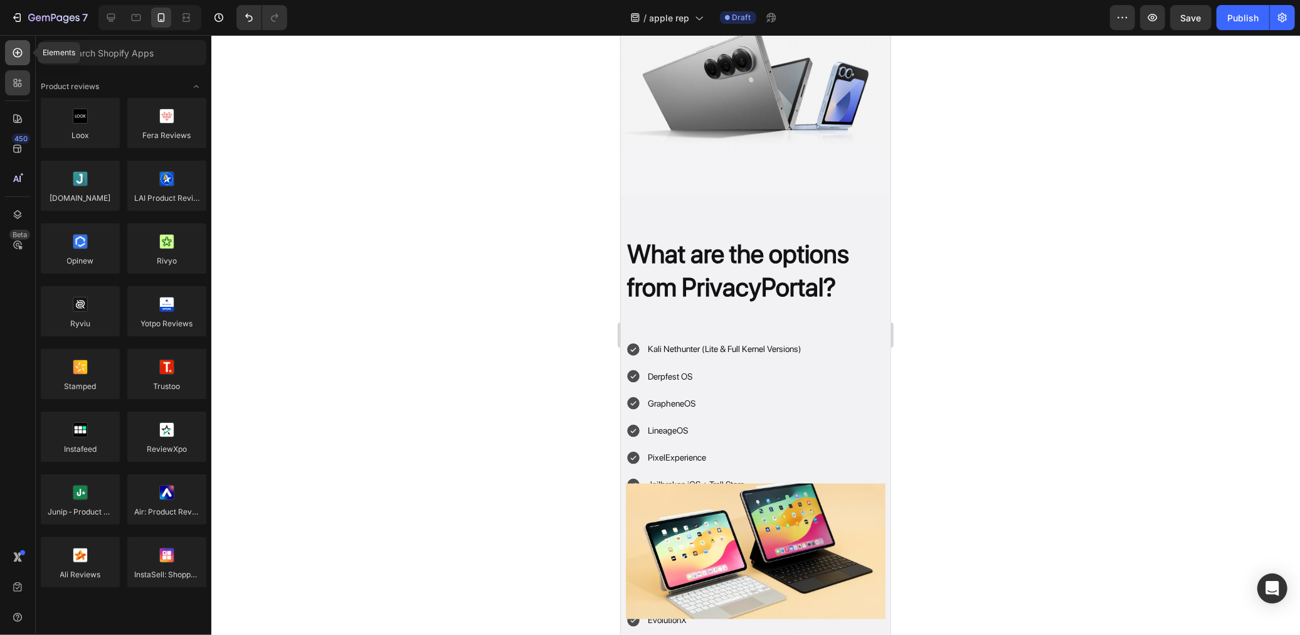
click at [18, 46] on icon at bounding box center [17, 52] width 13 height 13
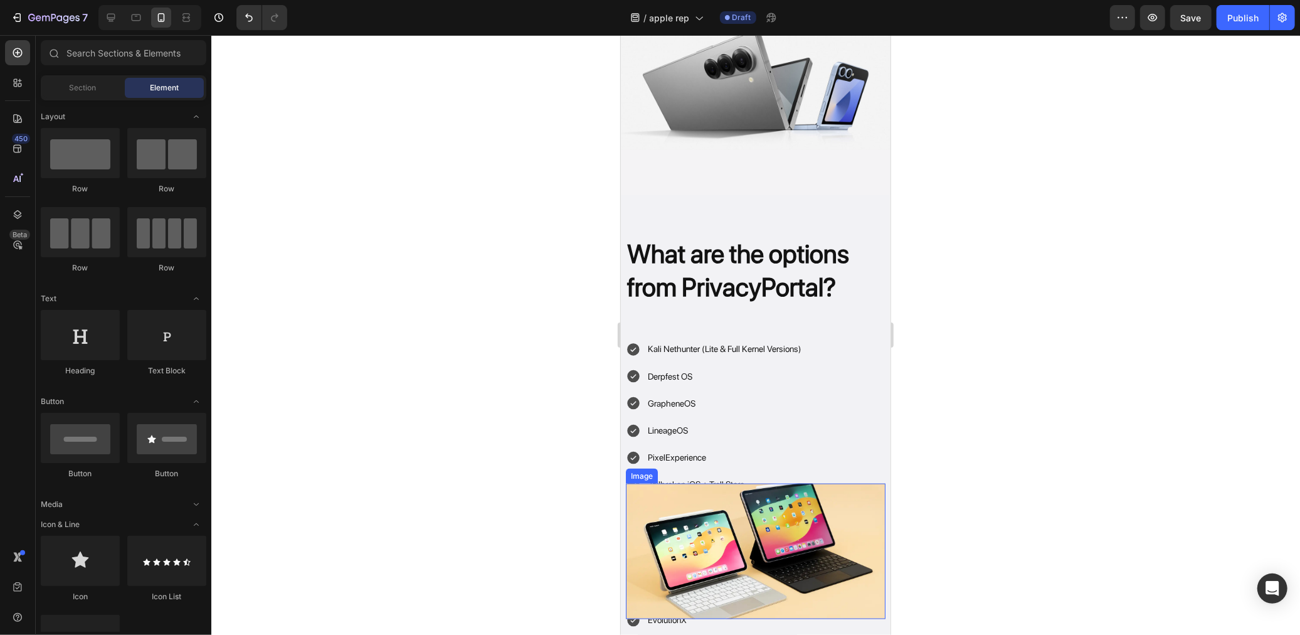
click at [808, 561] on img at bounding box center [755, 551] width 260 height 136
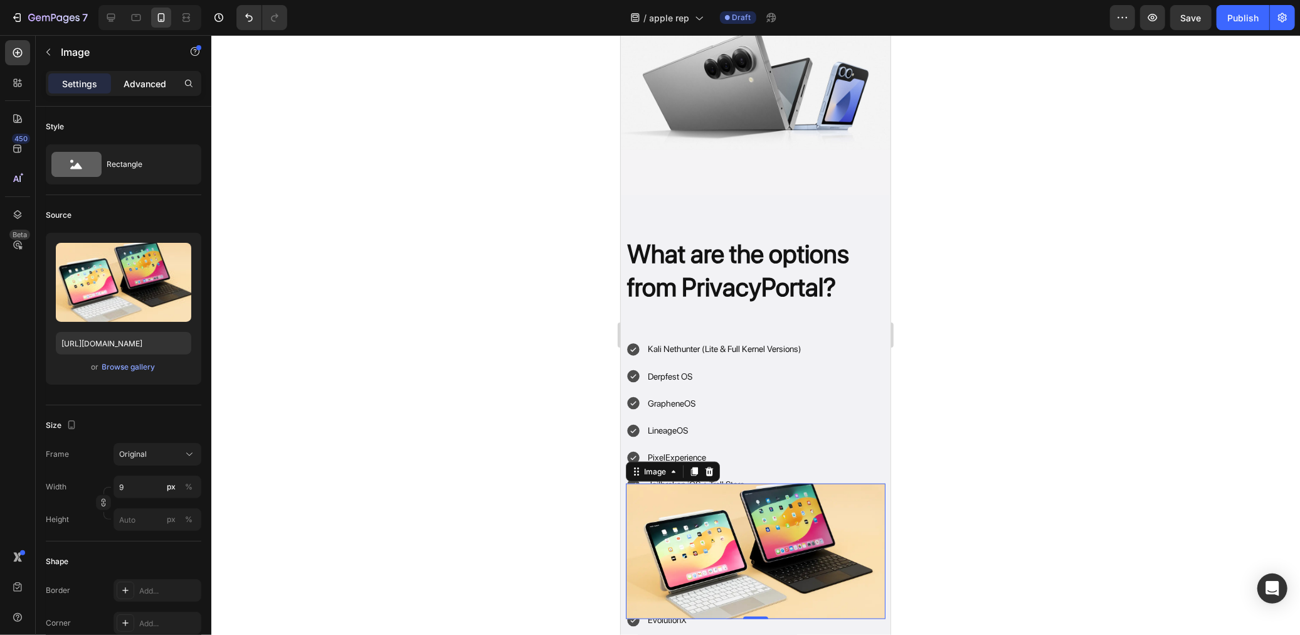
click at [133, 76] on div "Advanced" at bounding box center [145, 83] width 63 height 20
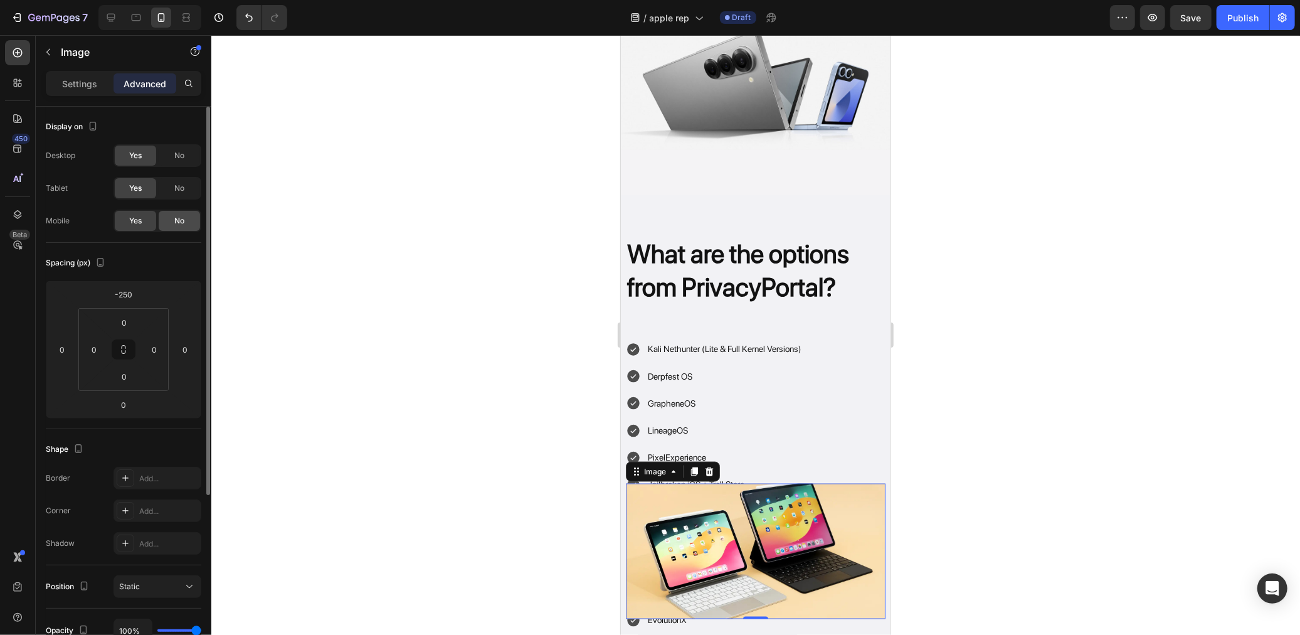
click at [168, 217] on div "No" at bounding box center [179, 221] width 41 height 20
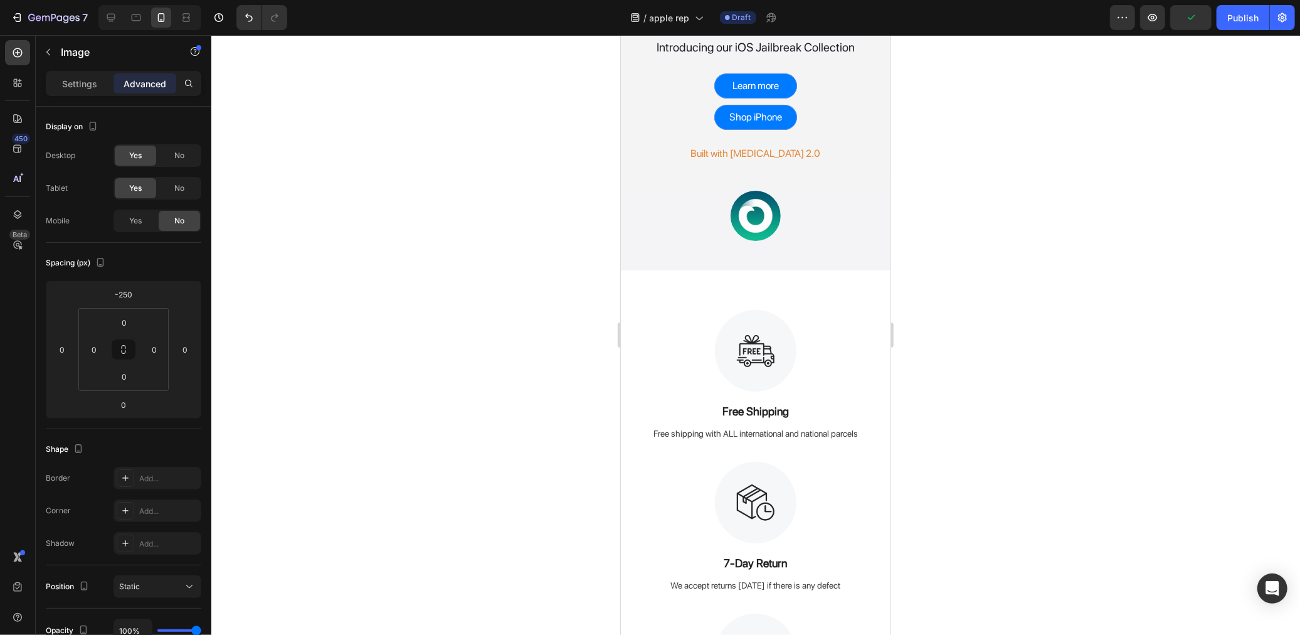
scroll to position [0, 0]
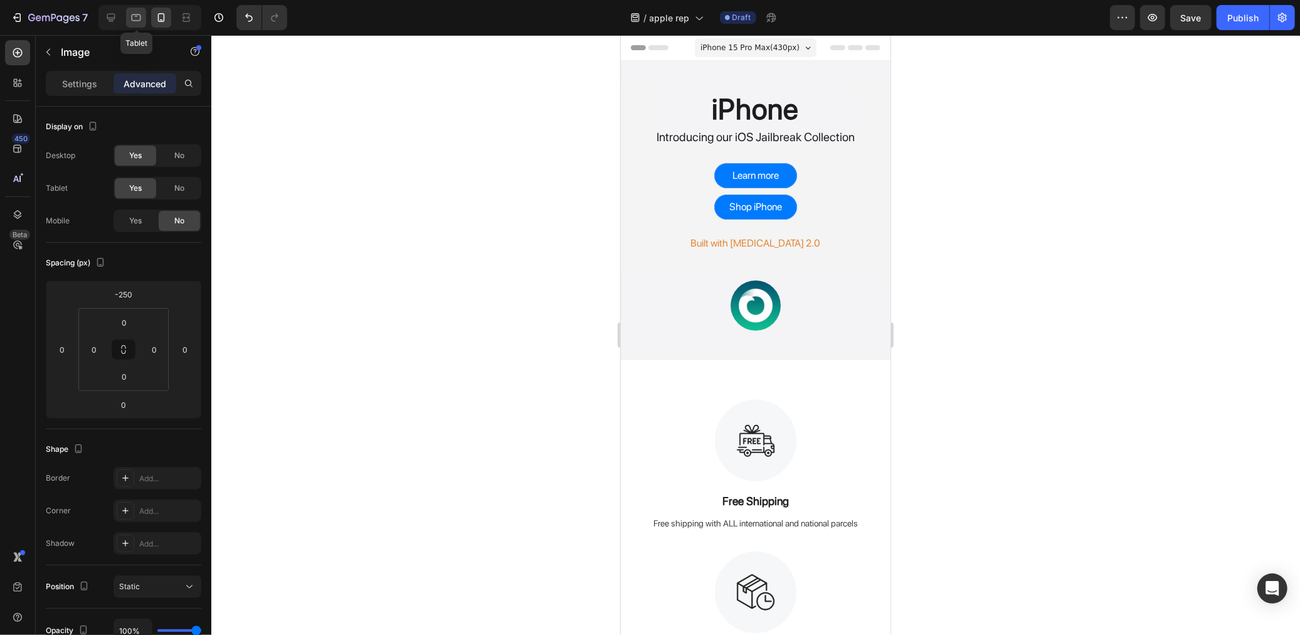
click at [144, 14] on div at bounding box center [136, 18] width 20 height 20
type input "0"
type input "75"
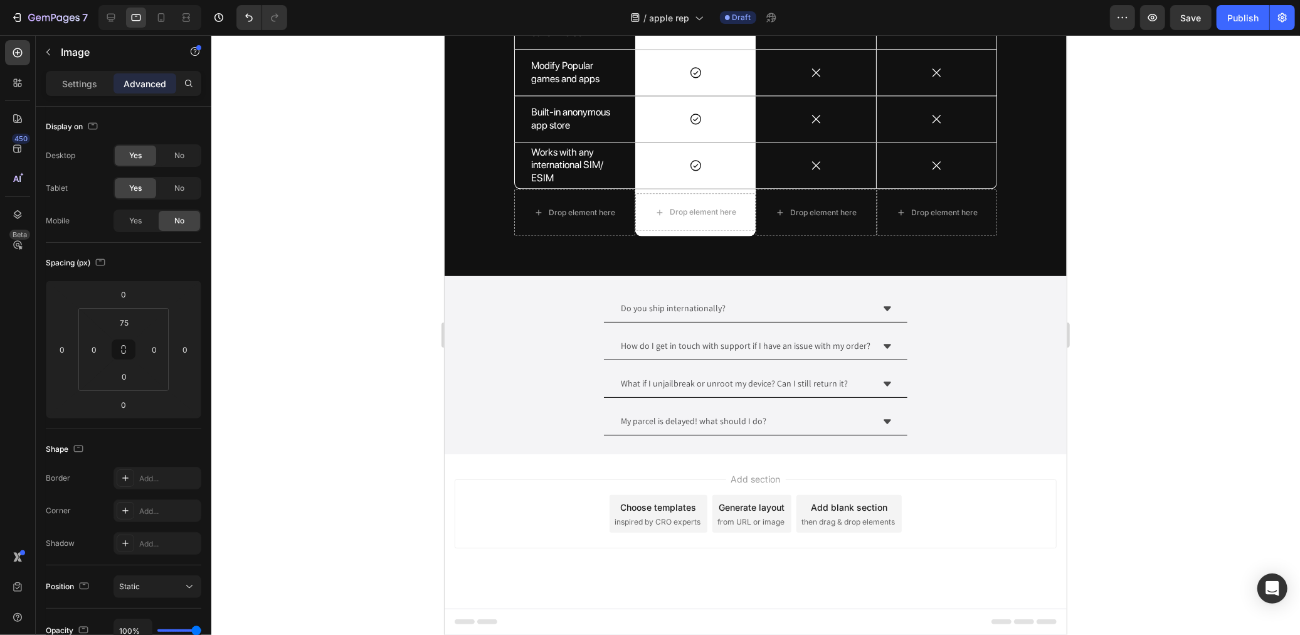
scroll to position [2372, 0]
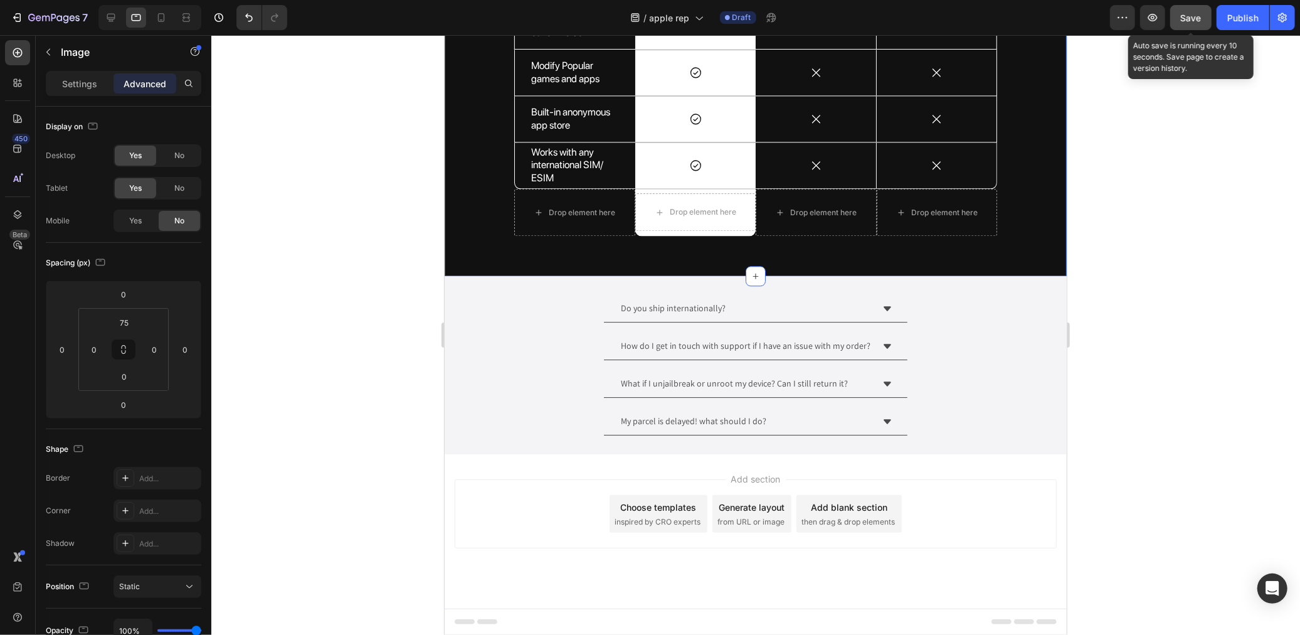
click at [1182, 15] on span "Save" at bounding box center [1191, 18] width 21 height 11
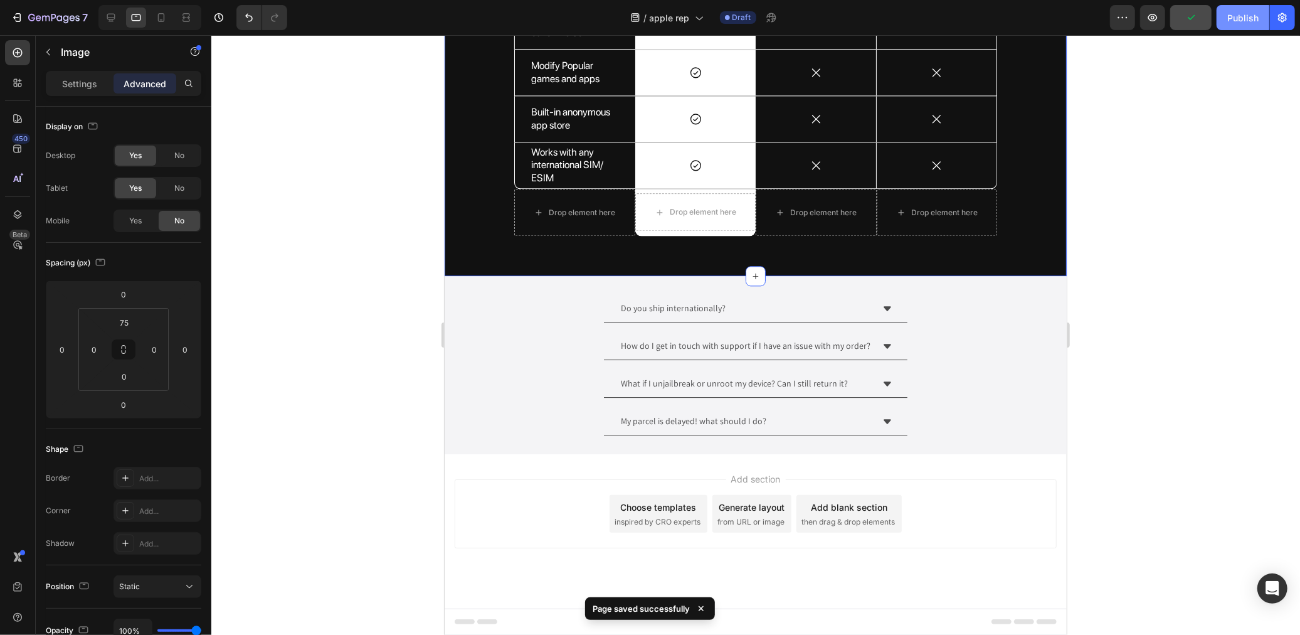
click at [1221, 14] on button "Publish" at bounding box center [1243, 17] width 53 height 25
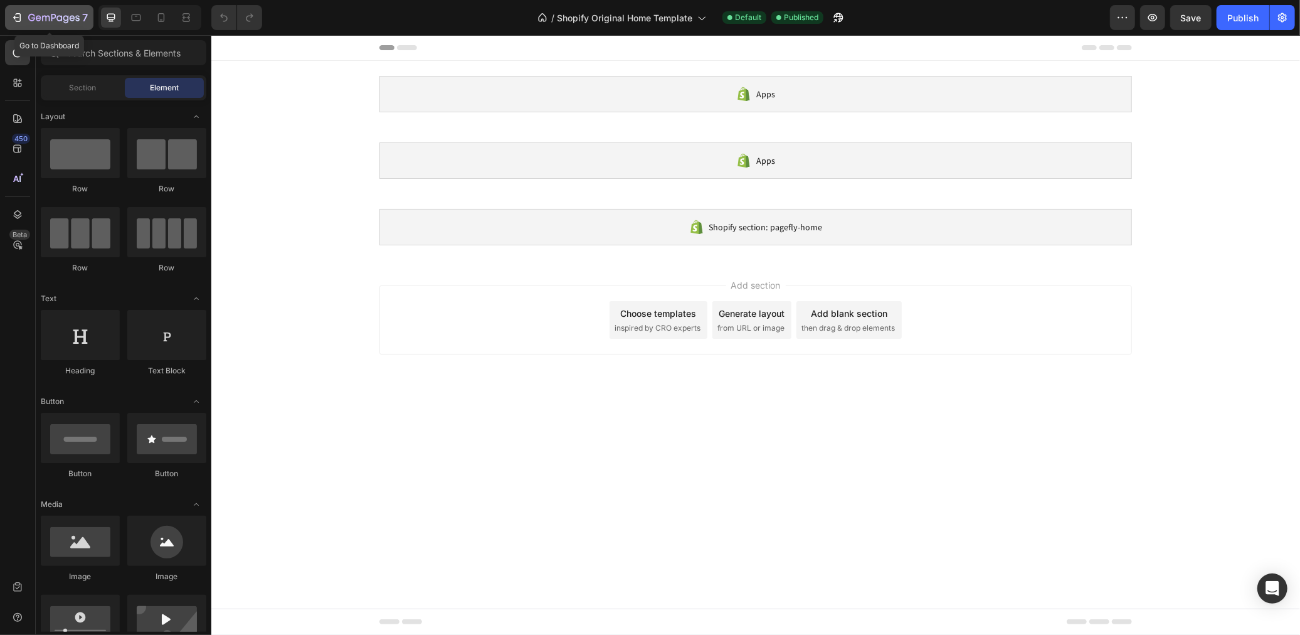
click at [21, 16] on icon "button" at bounding box center [17, 17] width 13 height 13
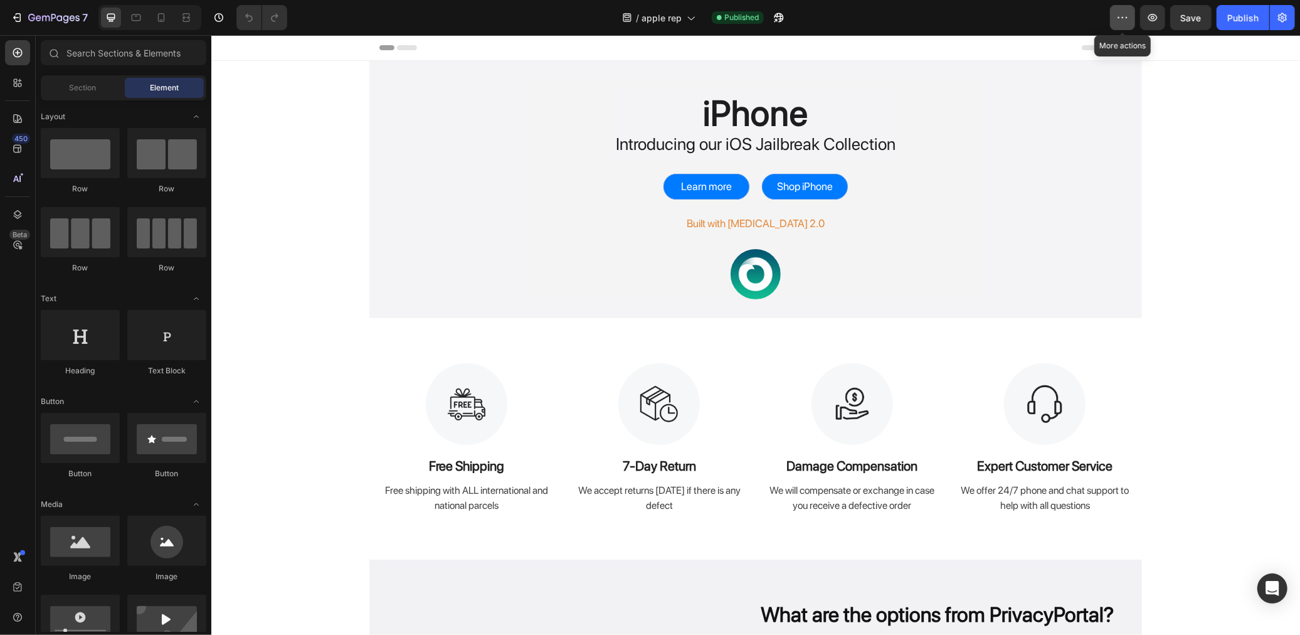
click at [1131, 19] on button "button" at bounding box center [1122, 17] width 25 height 25
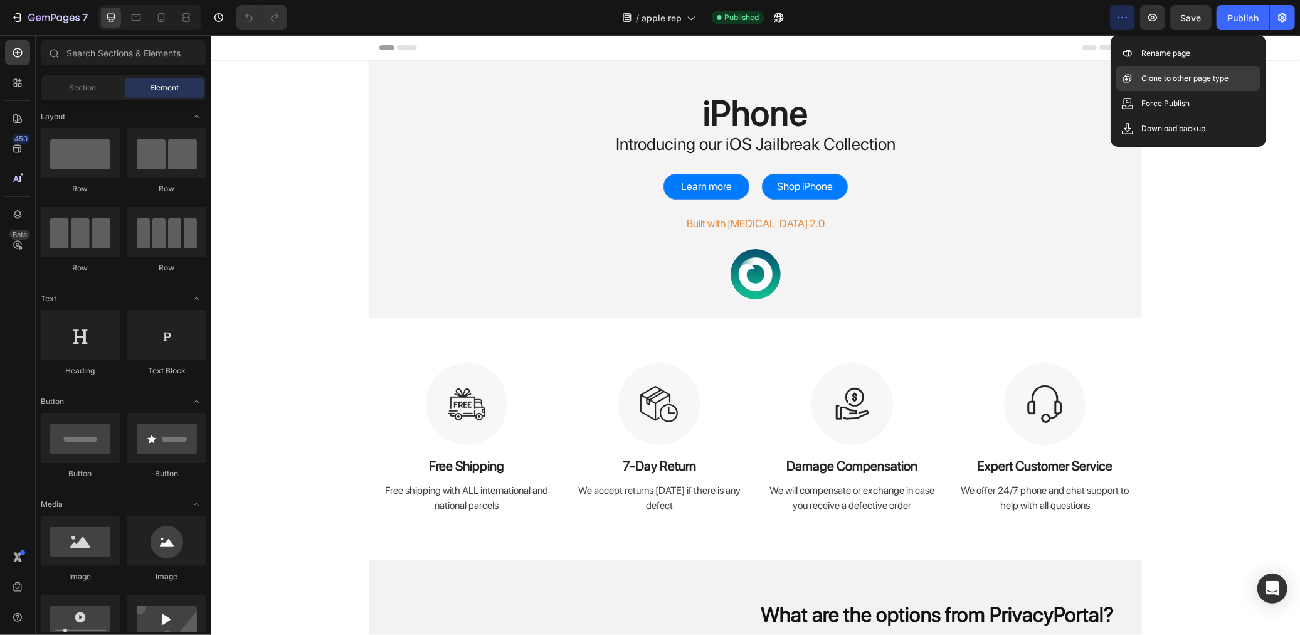
click at [1146, 76] on p "Clone to other page type" at bounding box center [1184, 78] width 87 height 13
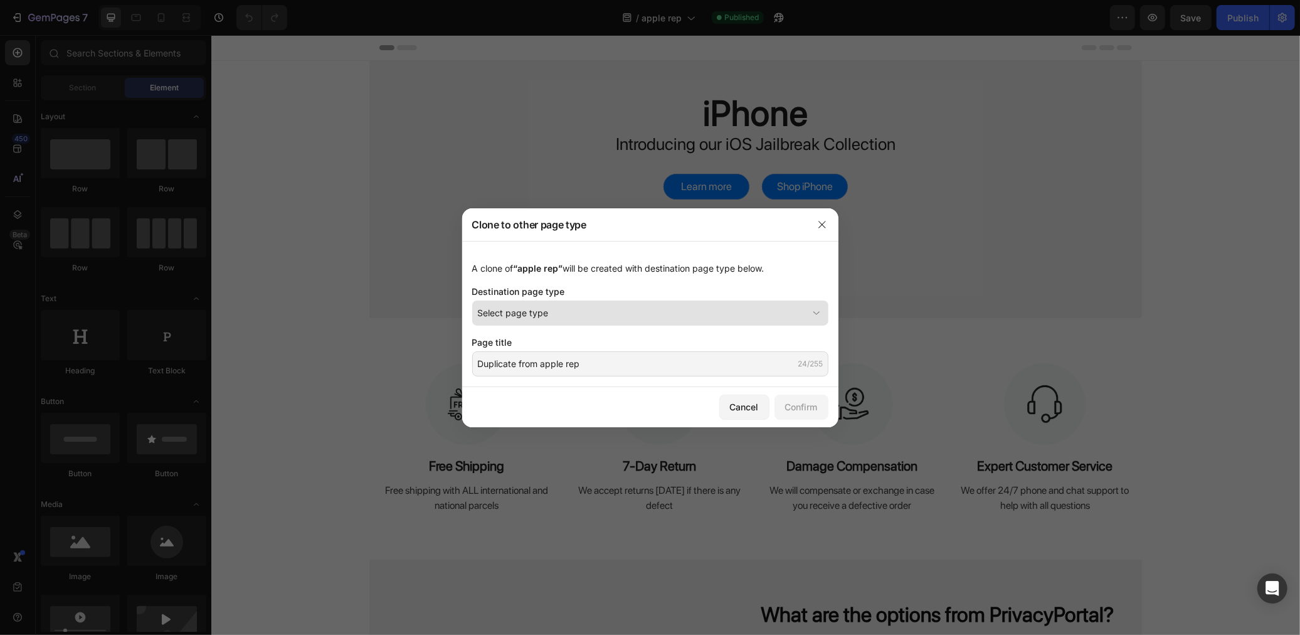
click at [692, 320] on button "Select page type" at bounding box center [650, 312] width 356 height 25
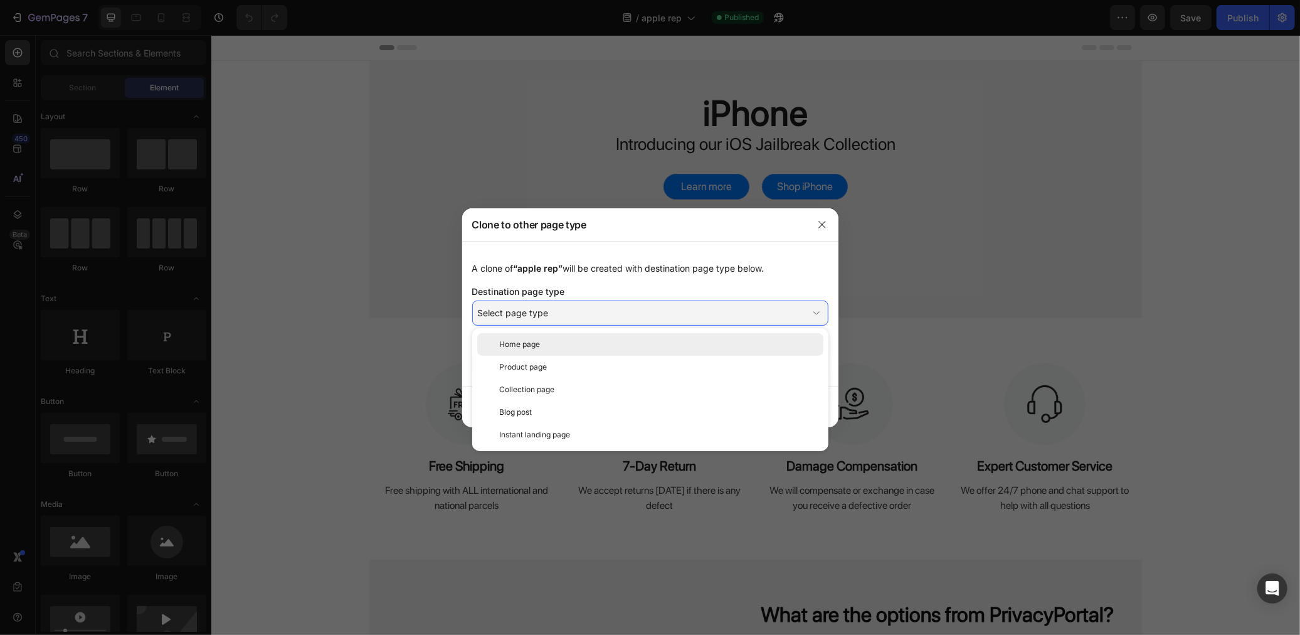
click at [655, 345] on div "Home page" at bounding box center [659, 344] width 319 height 11
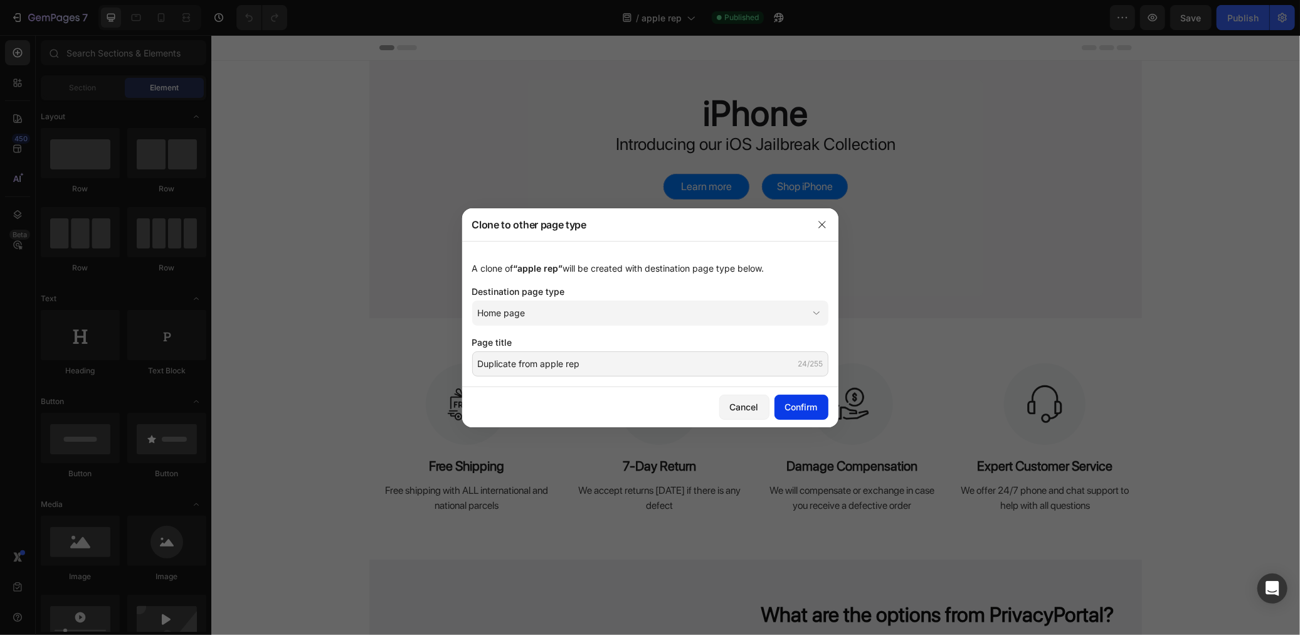
click at [792, 411] on div "Confirm" at bounding box center [801, 406] width 33 height 13
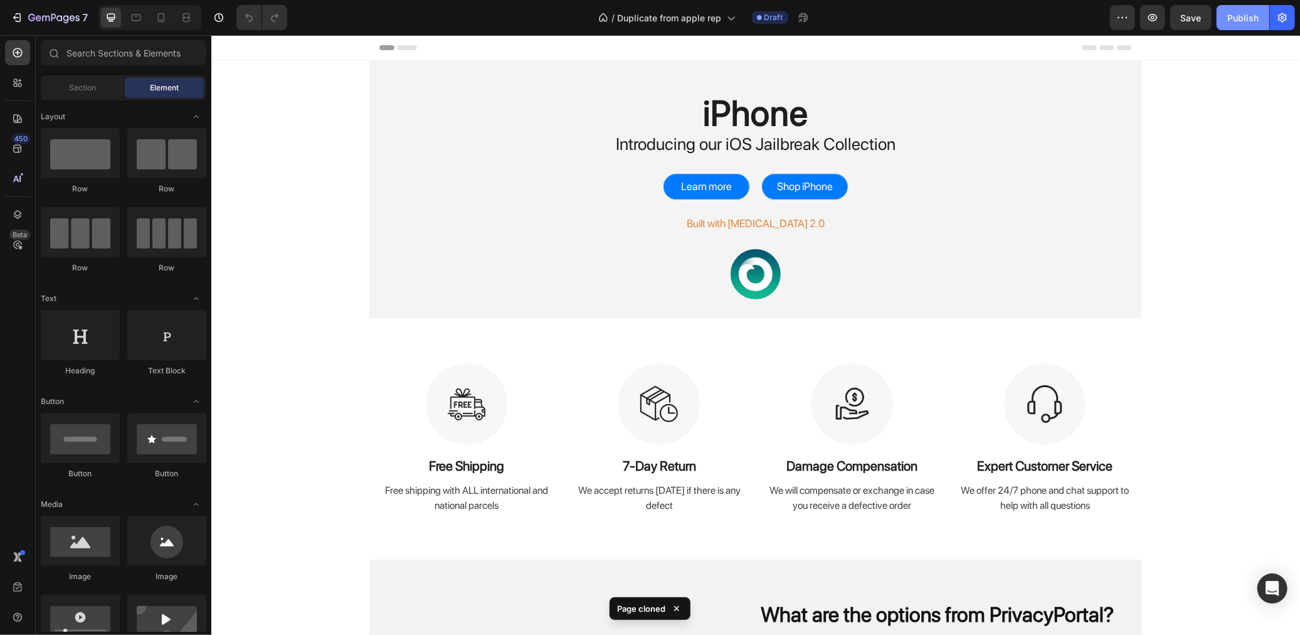
click at [1240, 23] on div "Publish" at bounding box center [1242, 17] width 31 height 13
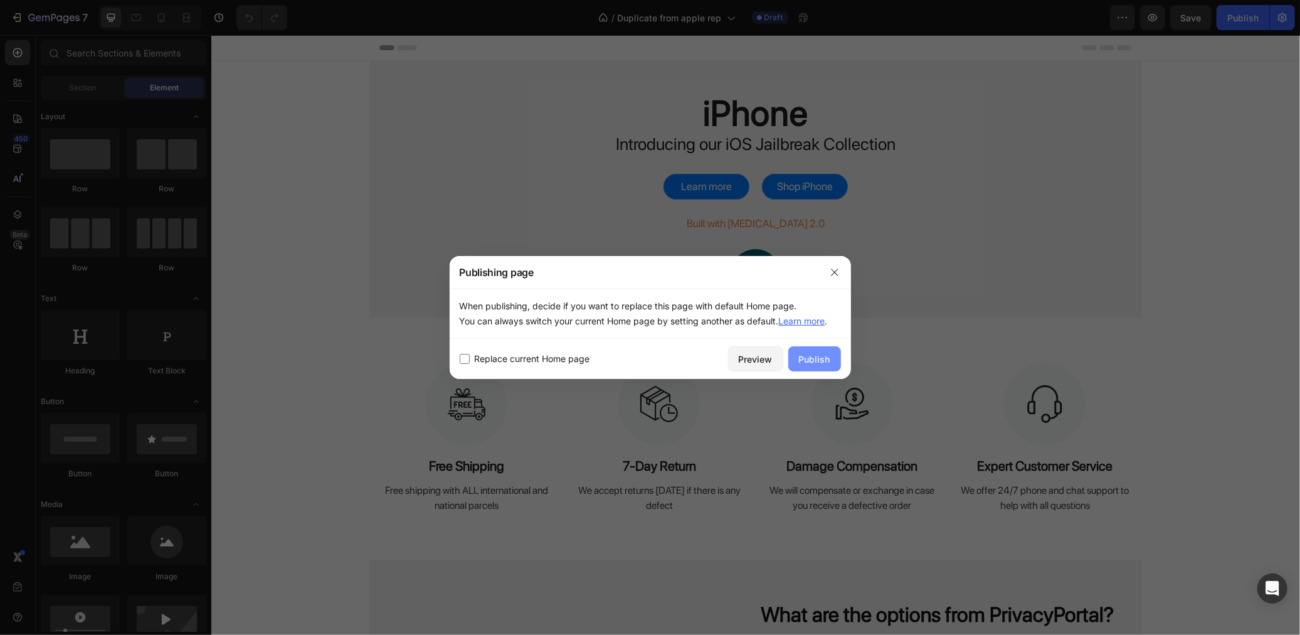
click at [810, 359] on div "Publish" at bounding box center [814, 358] width 31 height 13
